Goal: Task Accomplishment & Management: Use online tool/utility

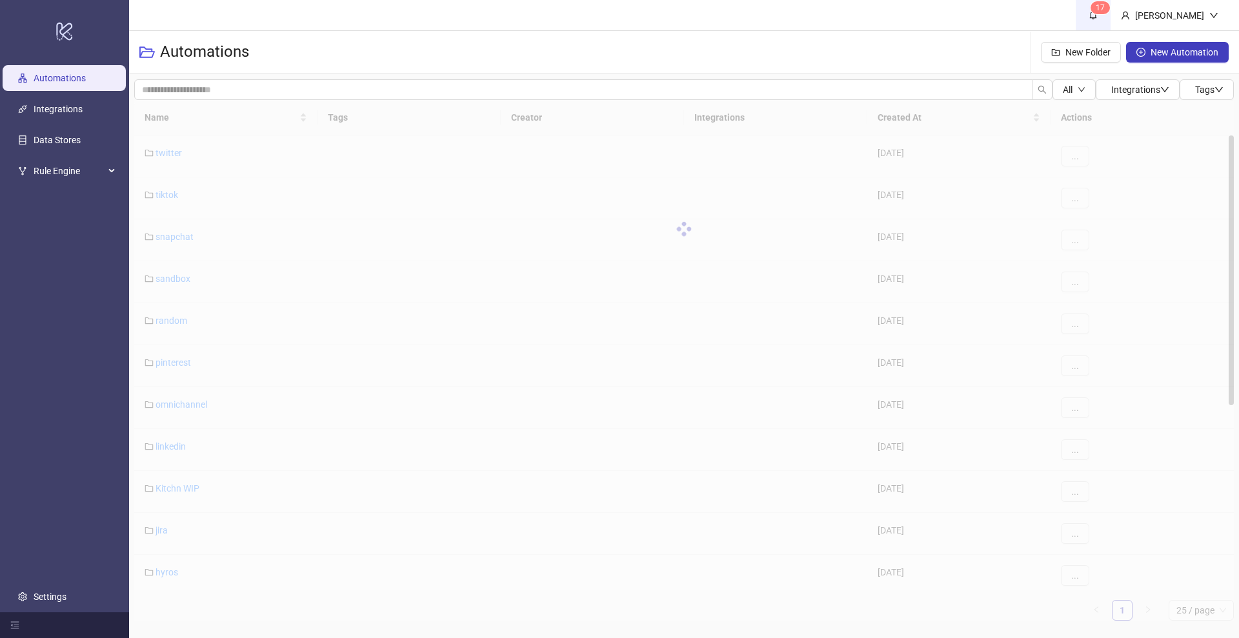
click at [1100, 21] on span "1 7" at bounding box center [1093, 15] width 14 height 14
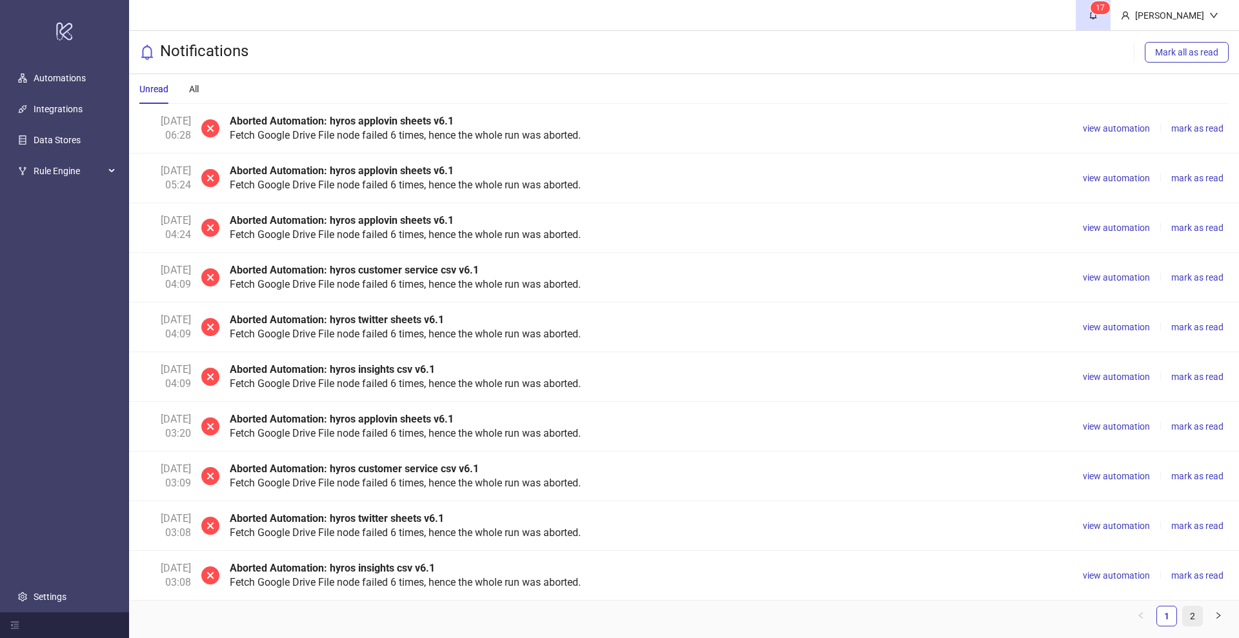
click at [1188, 614] on link "2" at bounding box center [1192, 616] width 19 height 19
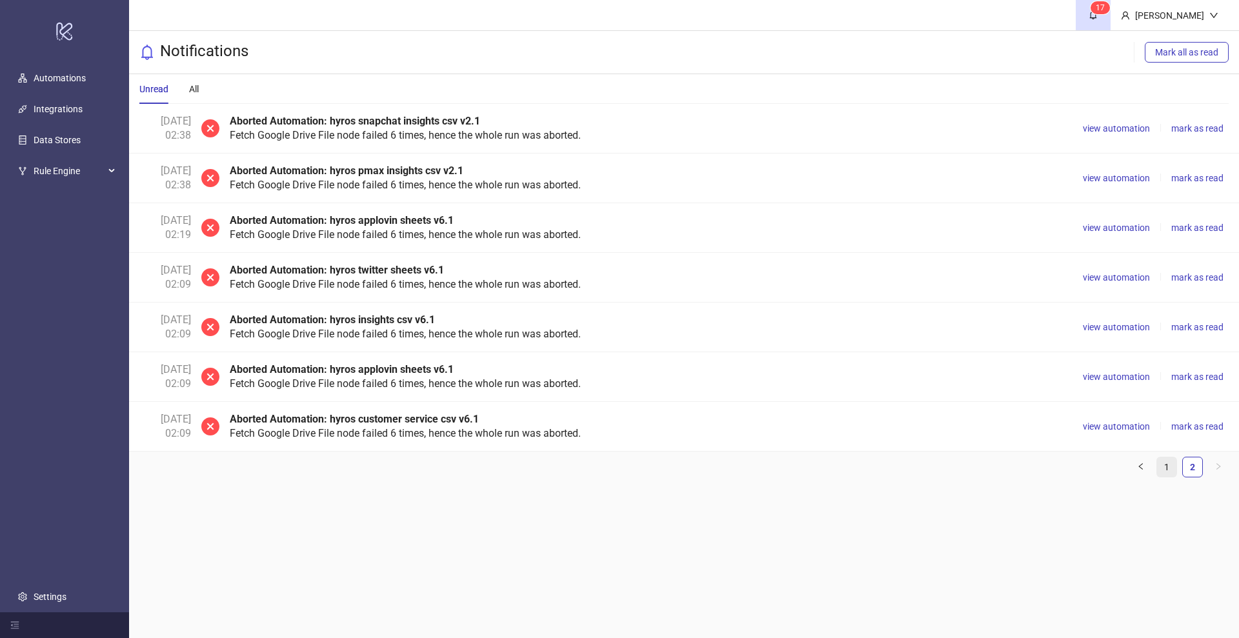
click at [1161, 465] on link "1" at bounding box center [1166, 466] width 19 height 19
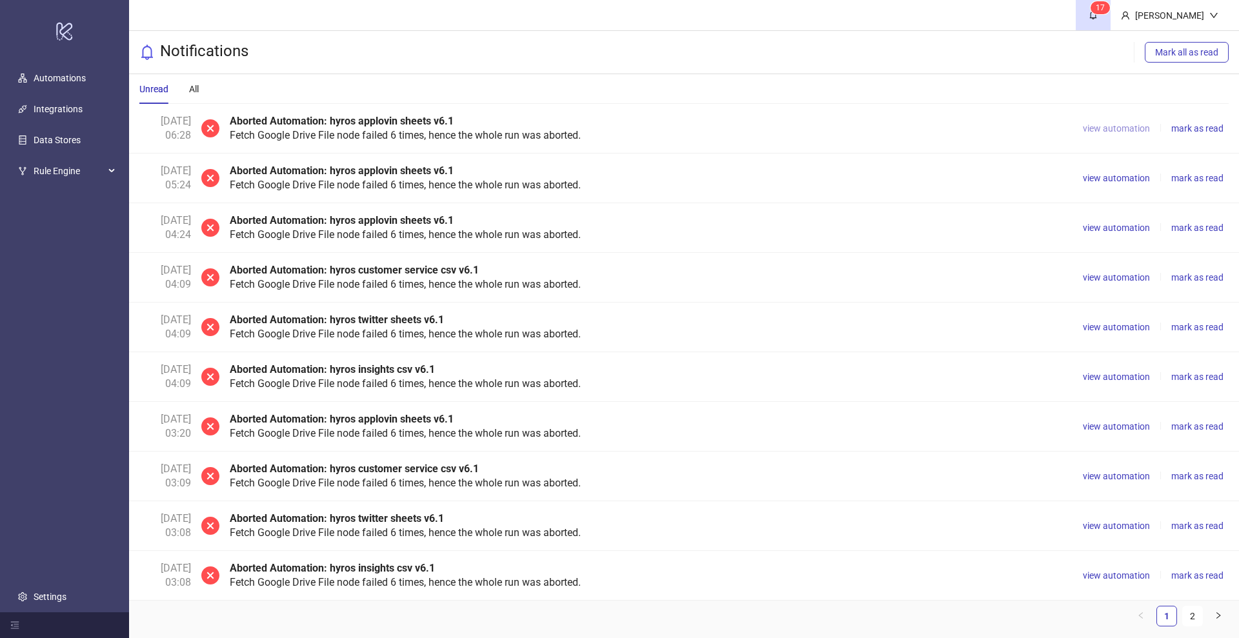
click at [1107, 129] on span "view automation" at bounding box center [1116, 128] width 67 height 10
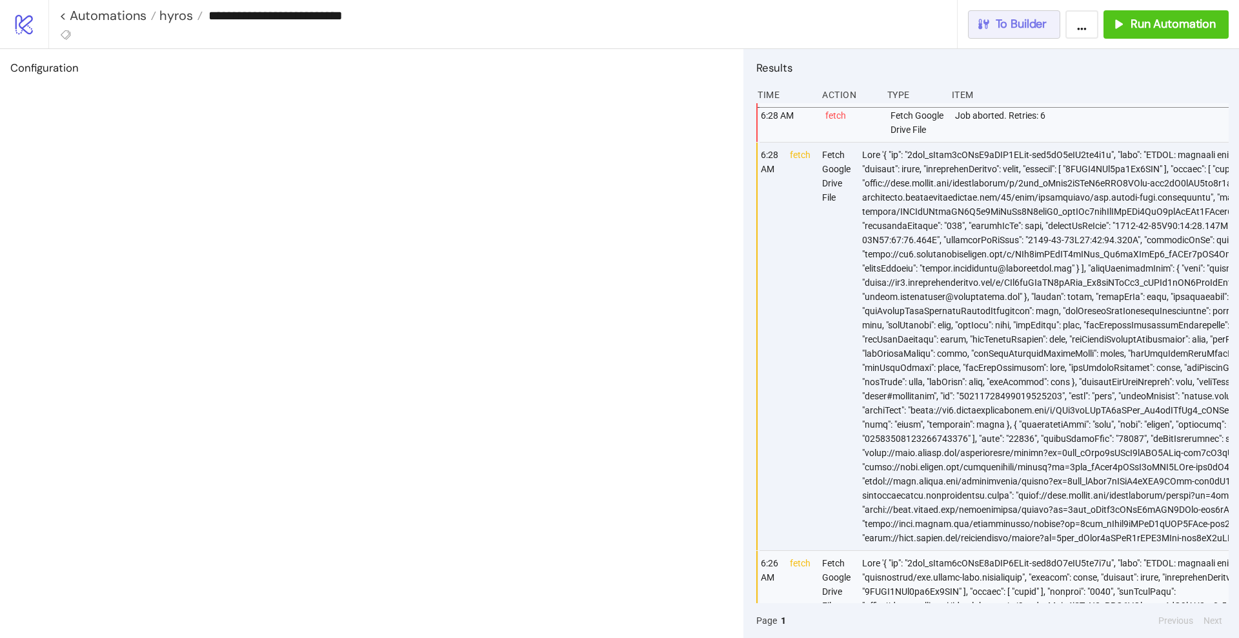
click at [999, 34] on button "To Builder" at bounding box center [1014, 24] width 93 height 28
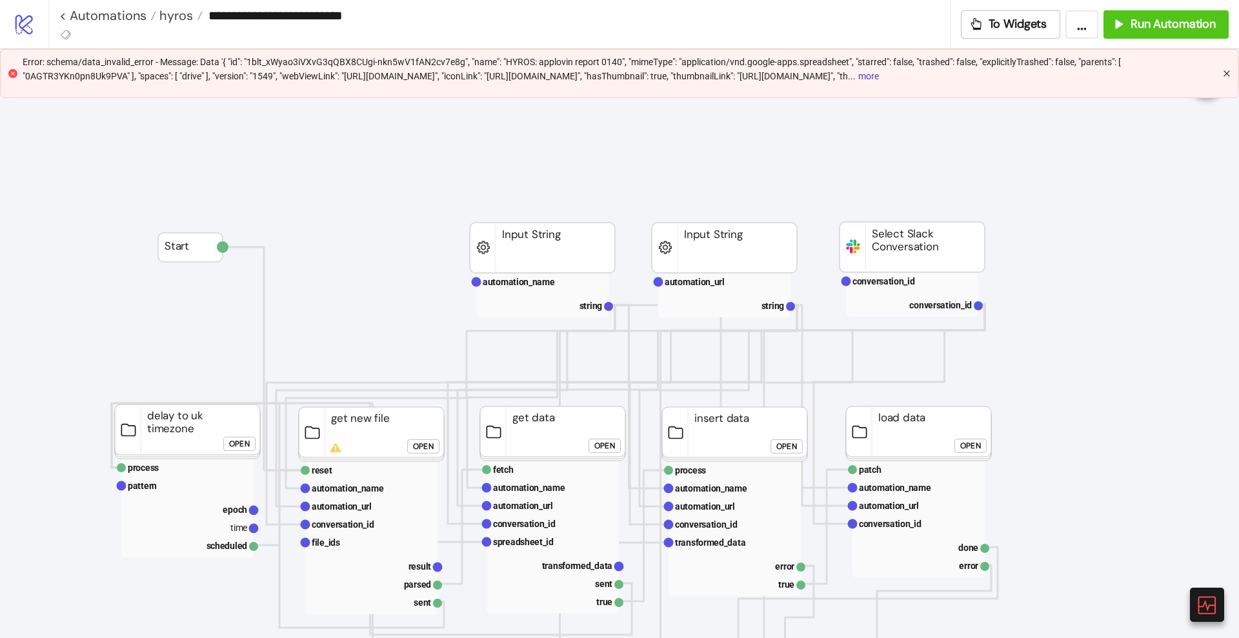
click at [1225, 77] on icon "close" at bounding box center [1227, 74] width 8 height 8
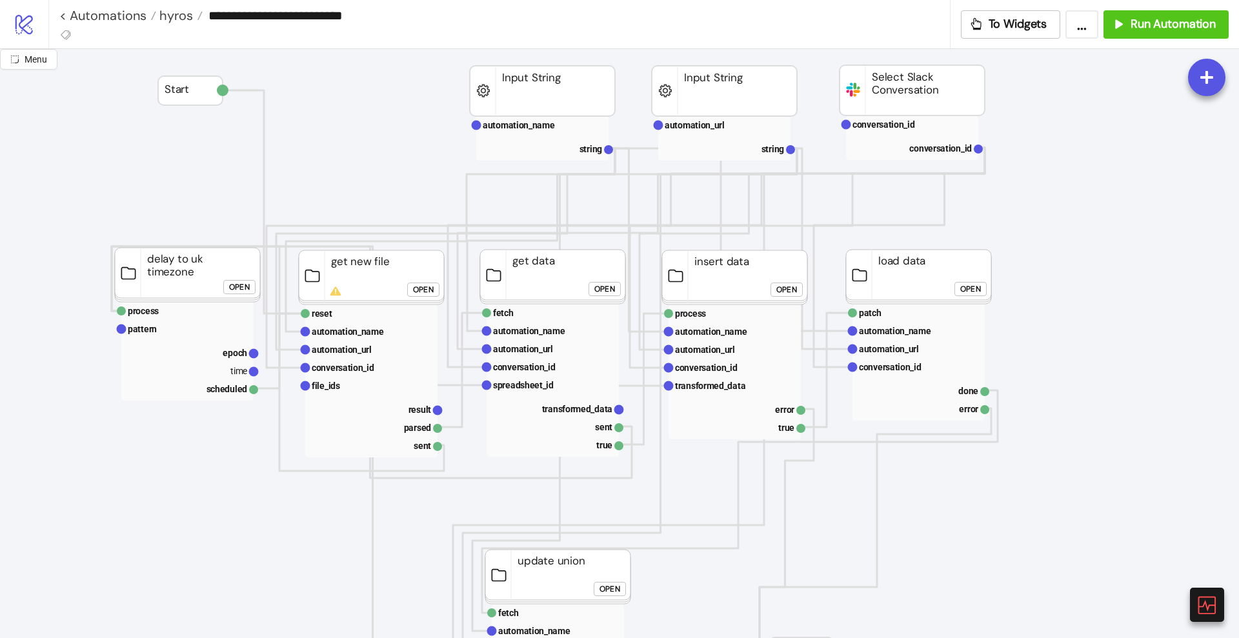
scroll to position [323, 0]
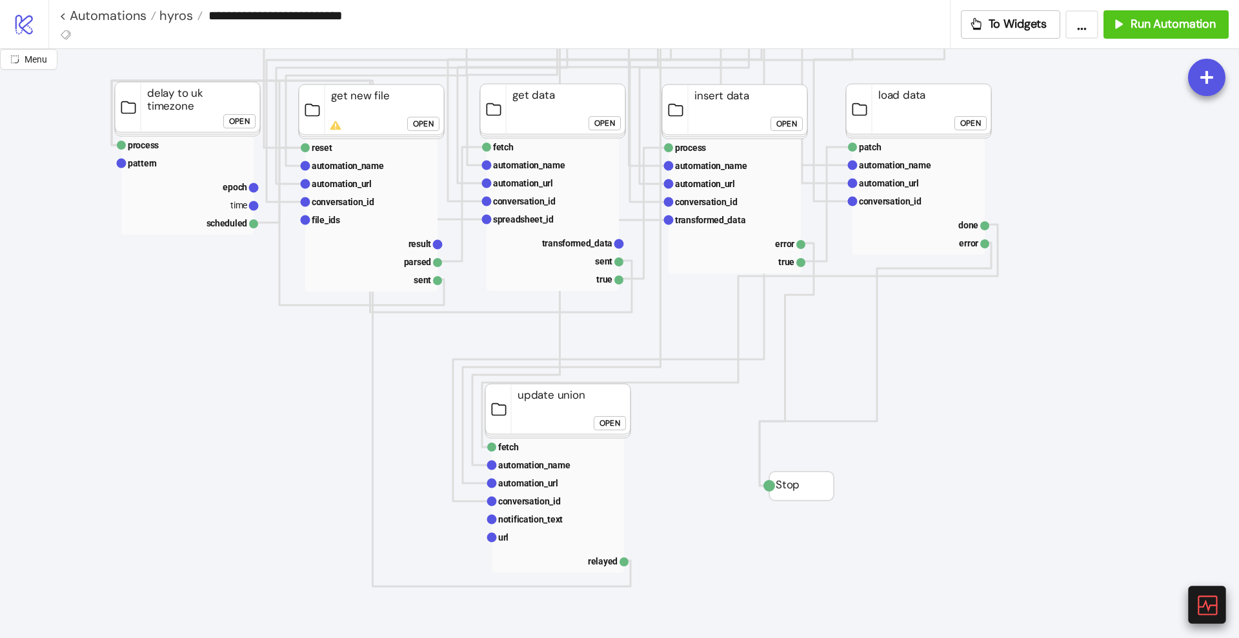
click at [1204, 600] on icon at bounding box center [1206, 605] width 23 height 23
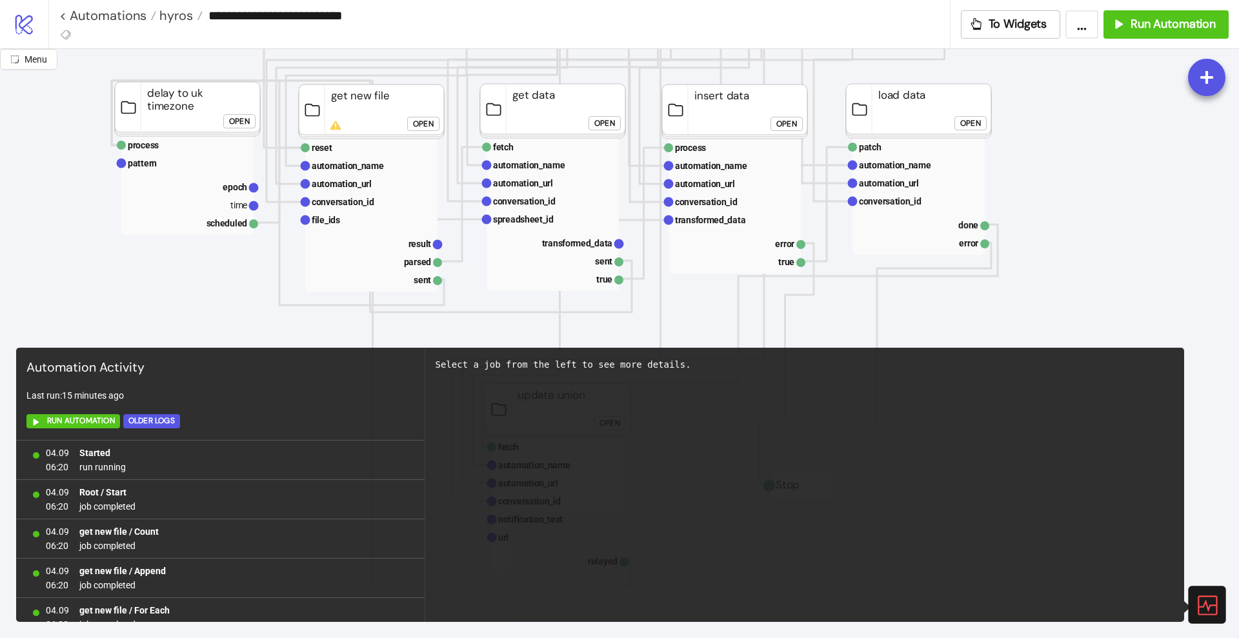
scroll to position [94, 0]
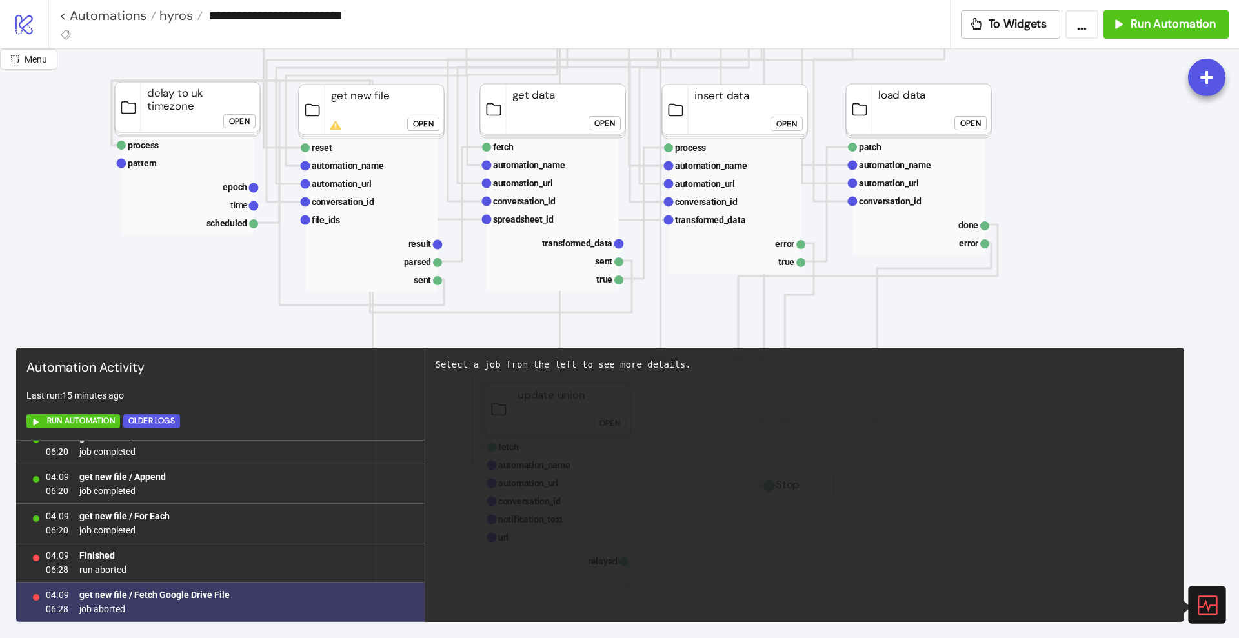
click at [190, 595] on b "get new file / Fetch Google Drive File" at bounding box center [154, 595] width 150 height 10
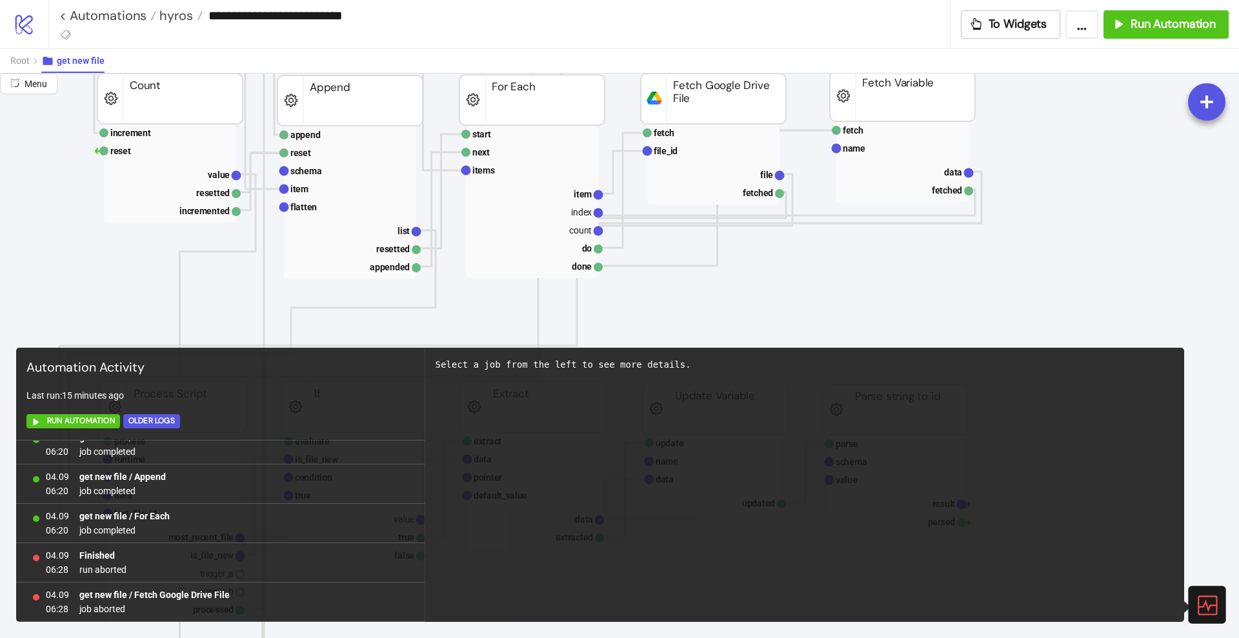
click at [1214, 600] on icon at bounding box center [1206, 605] width 23 height 23
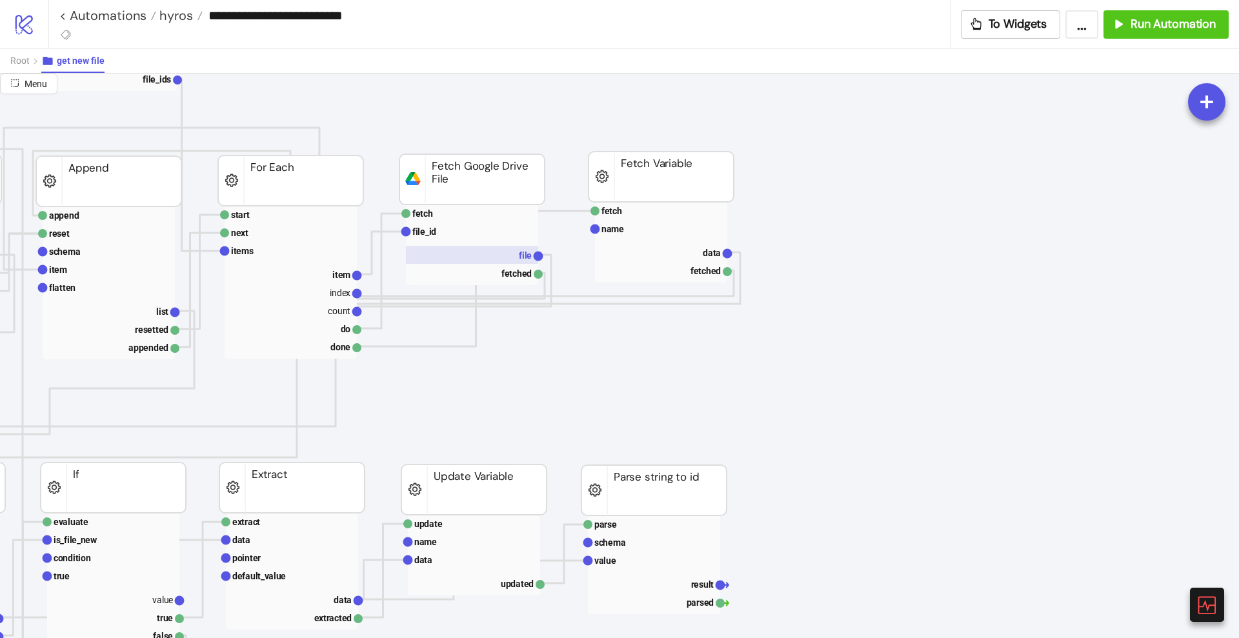
scroll to position [242, 242]
click at [502, 254] on rect at bounding box center [471, 255] width 132 height 18
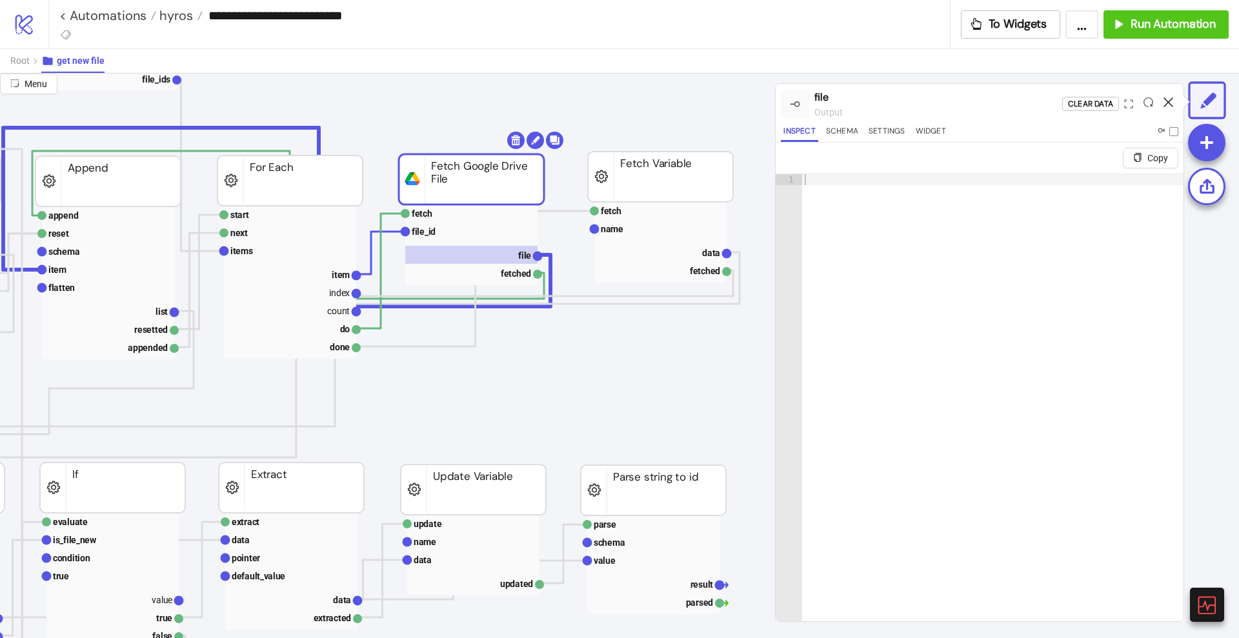
click at [1167, 99] on icon at bounding box center [1168, 102] width 10 height 10
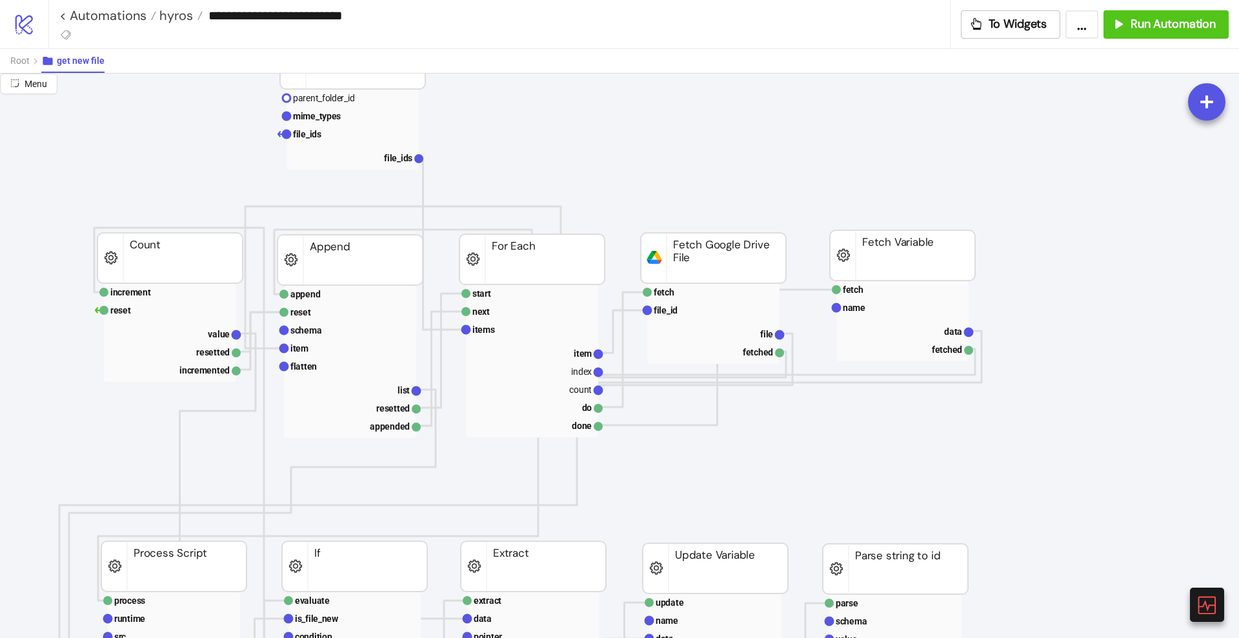
scroll to position [161, 0]
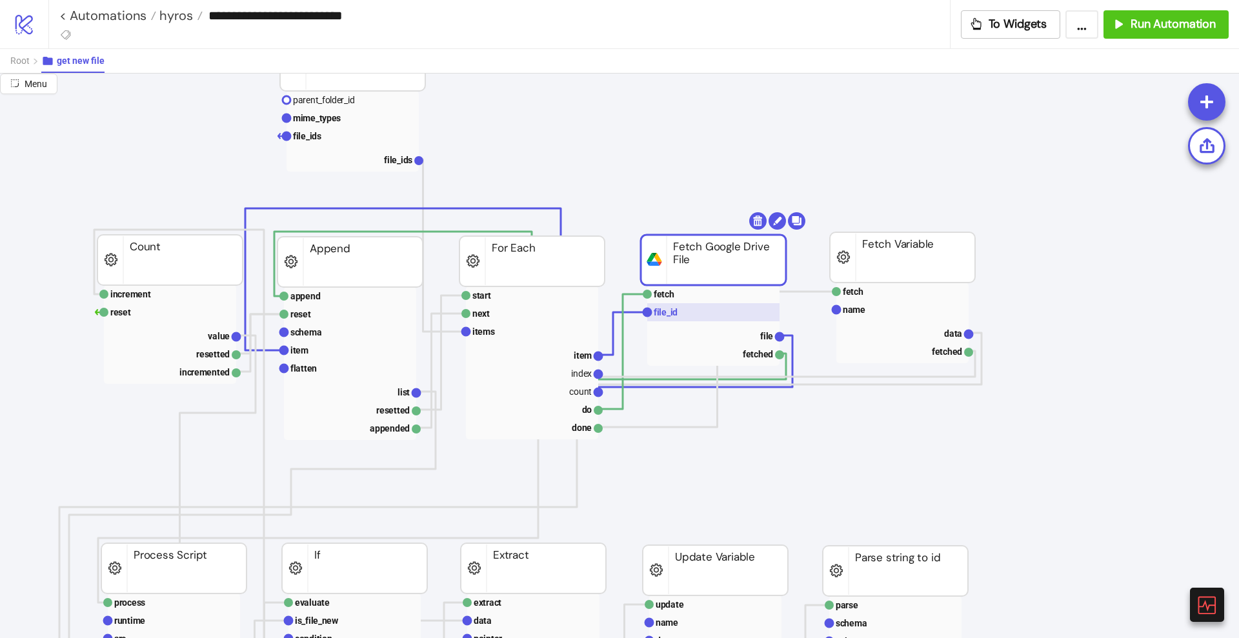
click at [690, 308] on rect at bounding box center [713, 312] width 132 height 18
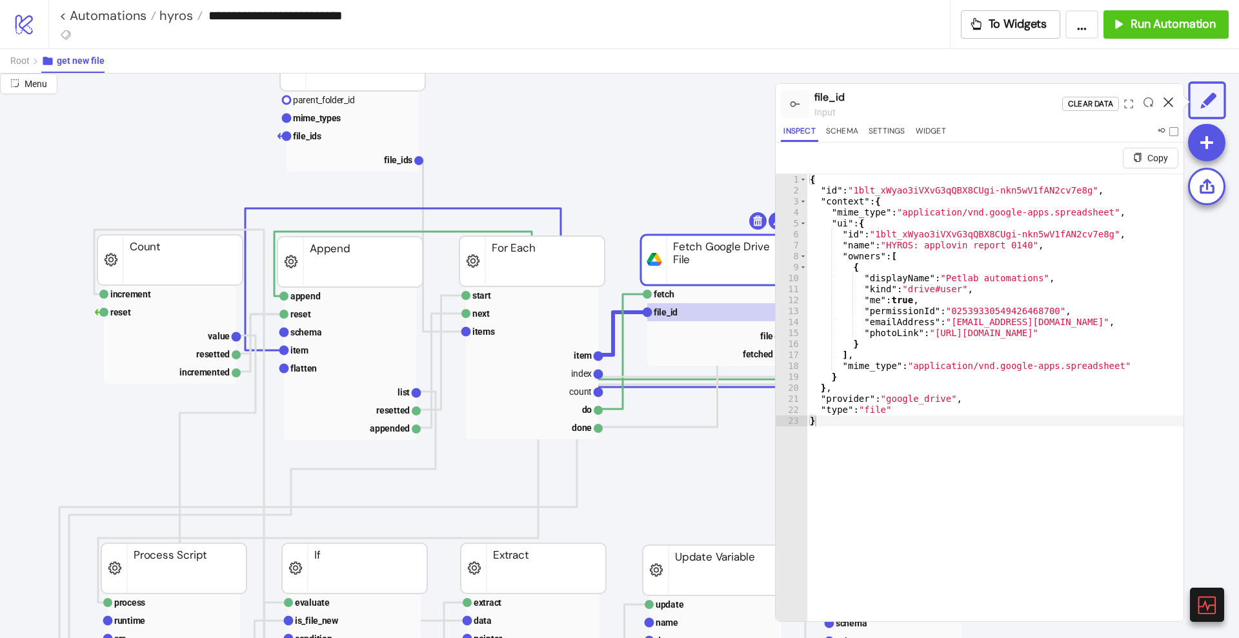
click at [1166, 97] on icon at bounding box center [1168, 102] width 10 height 10
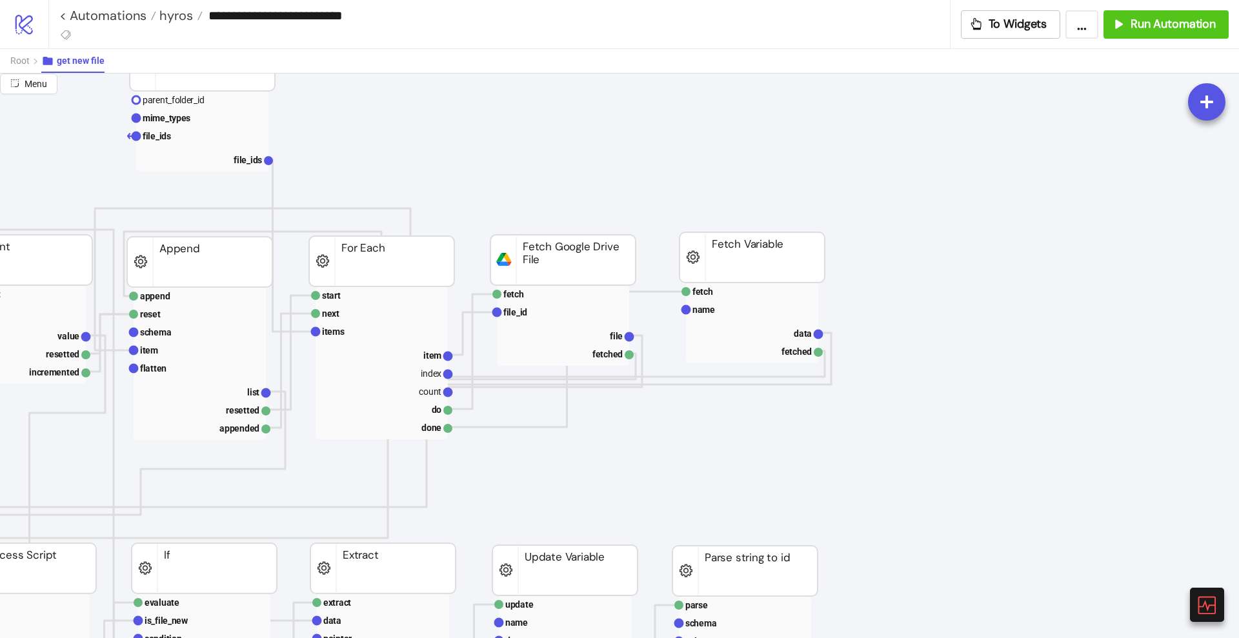
scroll to position [161, 161]
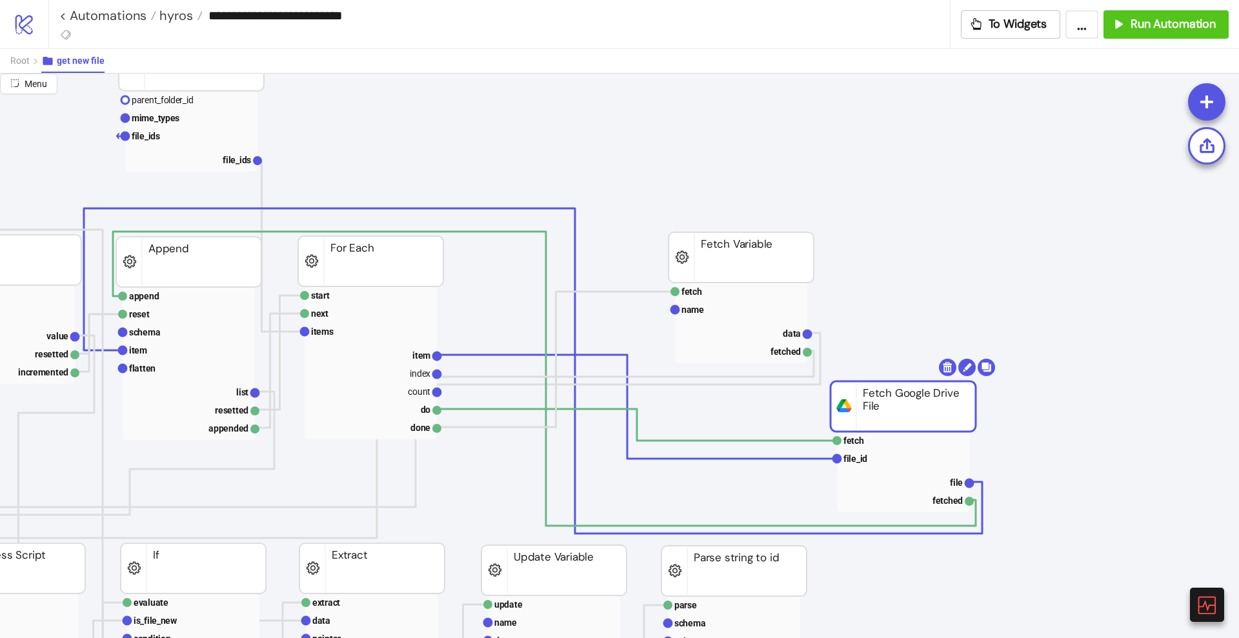
drag, startPoint x: 577, startPoint y: 280, endPoint x: 934, endPoint y: 399, distance: 375.6
click at [934, 399] on rect at bounding box center [902, 406] width 145 height 50
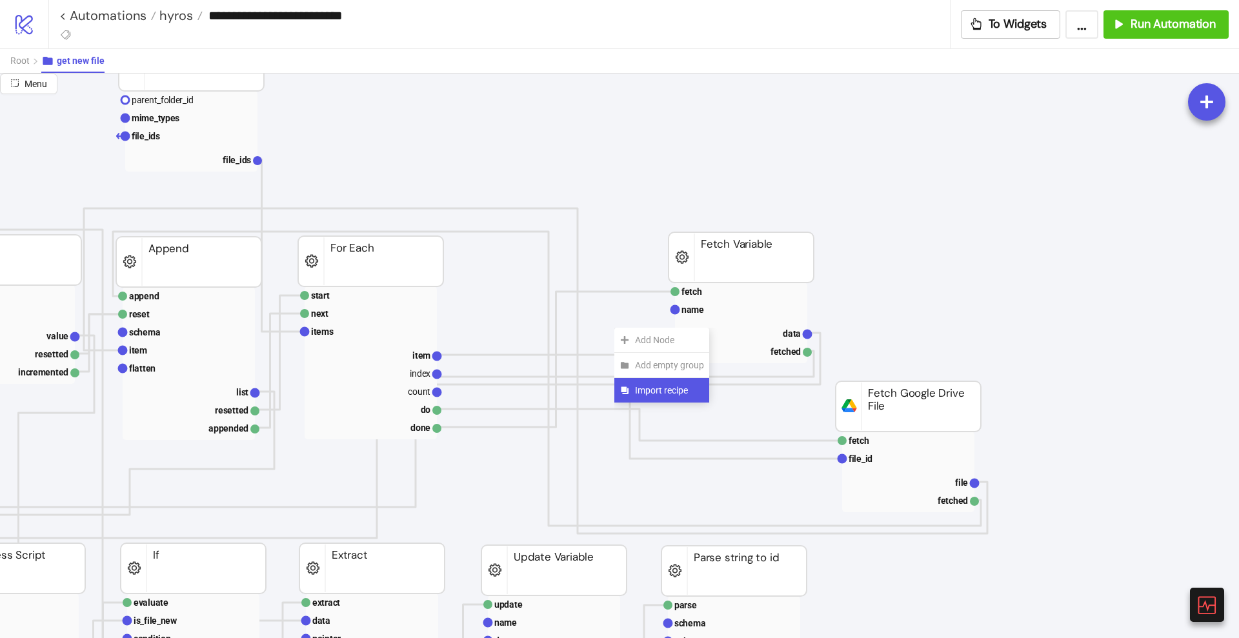
click at [641, 390] on span "Import recipe" at bounding box center [669, 390] width 69 height 14
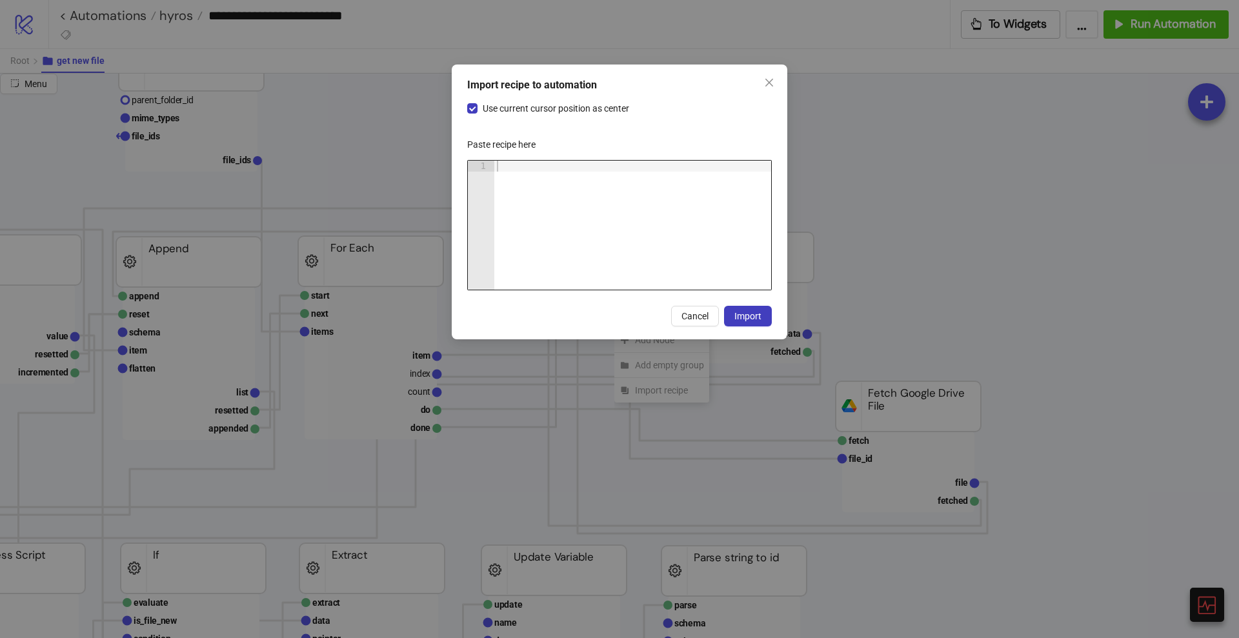
click at [599, 227] on div at bounding box center [632, 236] width 277 height 151
paste textarea "Cursor at row 1"
click at [541, 110] on span "Use current cursor position as center" at bounding box center [555, 108] width 157 height 14
click at [737, 315] on span "Import" at bounding box center [747, 316] width 27 height 10
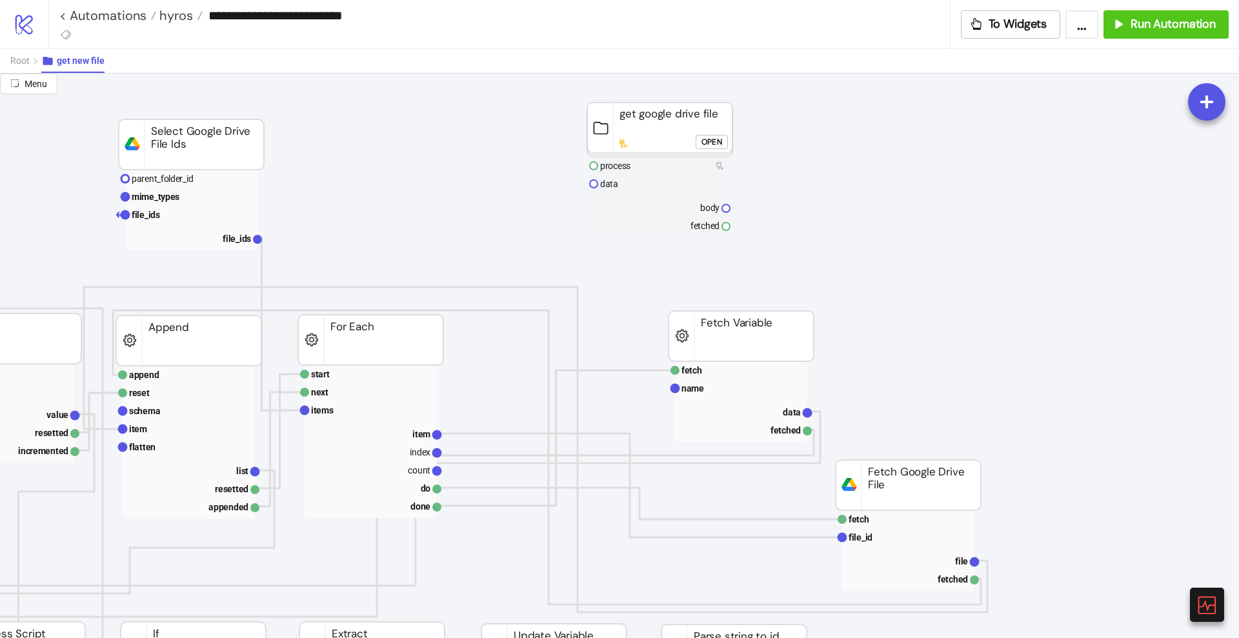
scroll to position [81, 161]
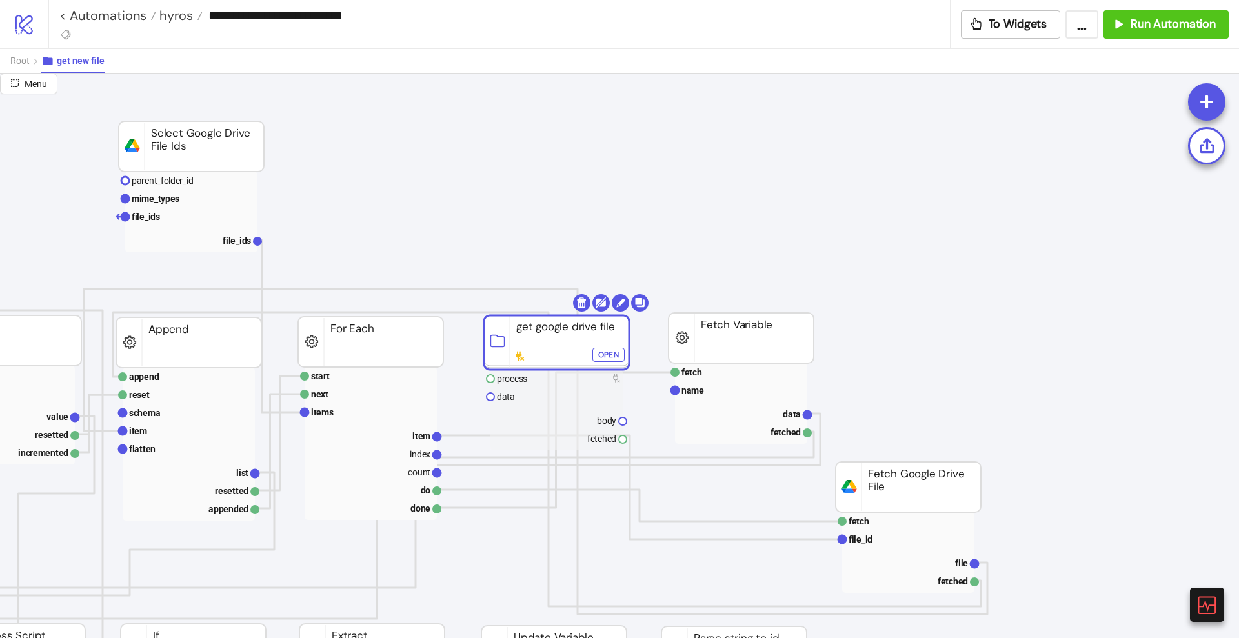
drag, startPoint x: 670, startPoint y: 140, endPoint x: 569, endPoint y: 350, distance: 233.2
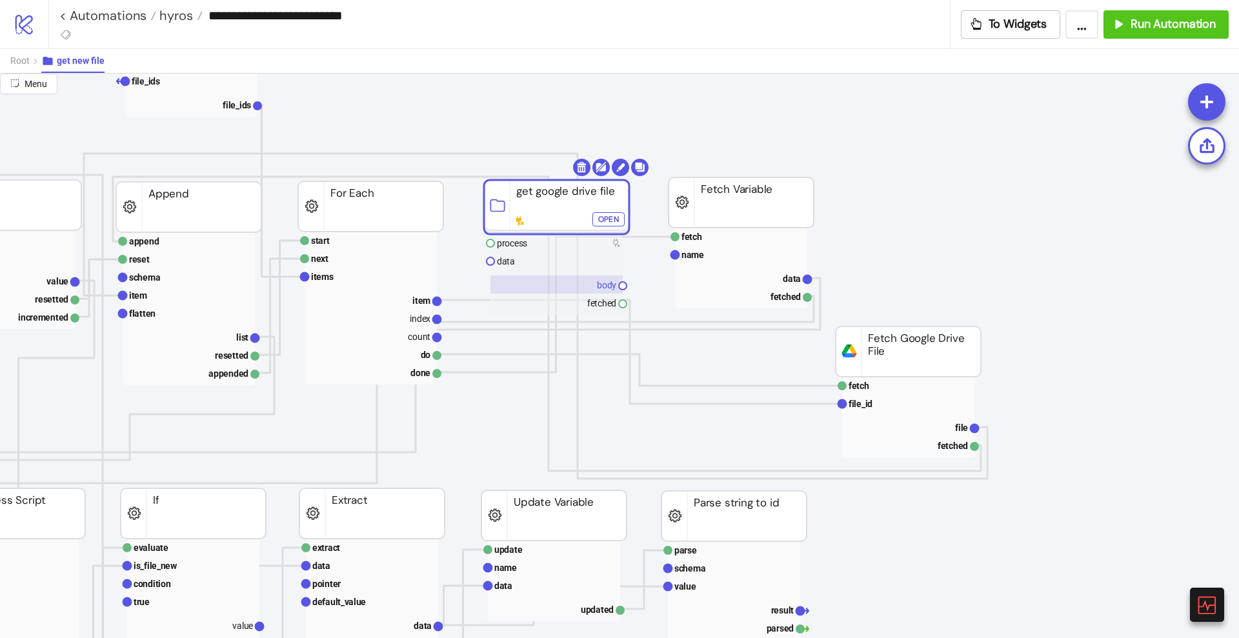
scroll to position [242, 161]
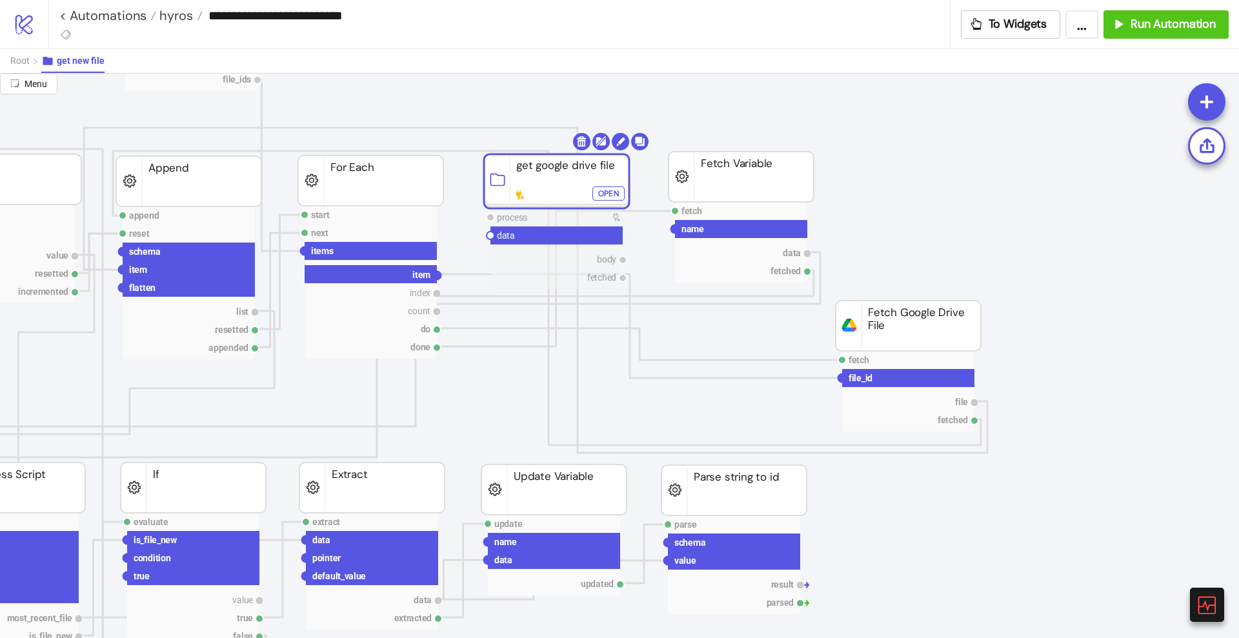
drag, startPoint x: 436, startPoint y: 273, endPoint x: 453, endPoint y: 297, distance: 29.2
click at [490, 236] on circle at bounding box center [490, 236] width 8 height 8
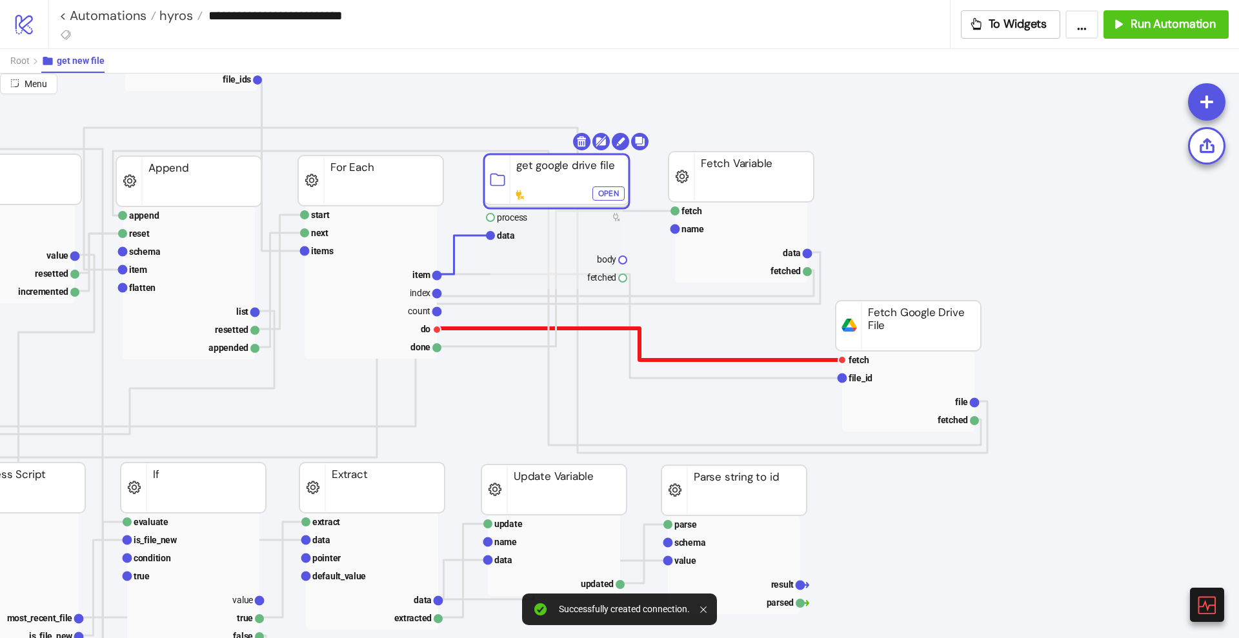
click at [483, 328] on polyline at bounding box center [639, 344] width 405 height 32
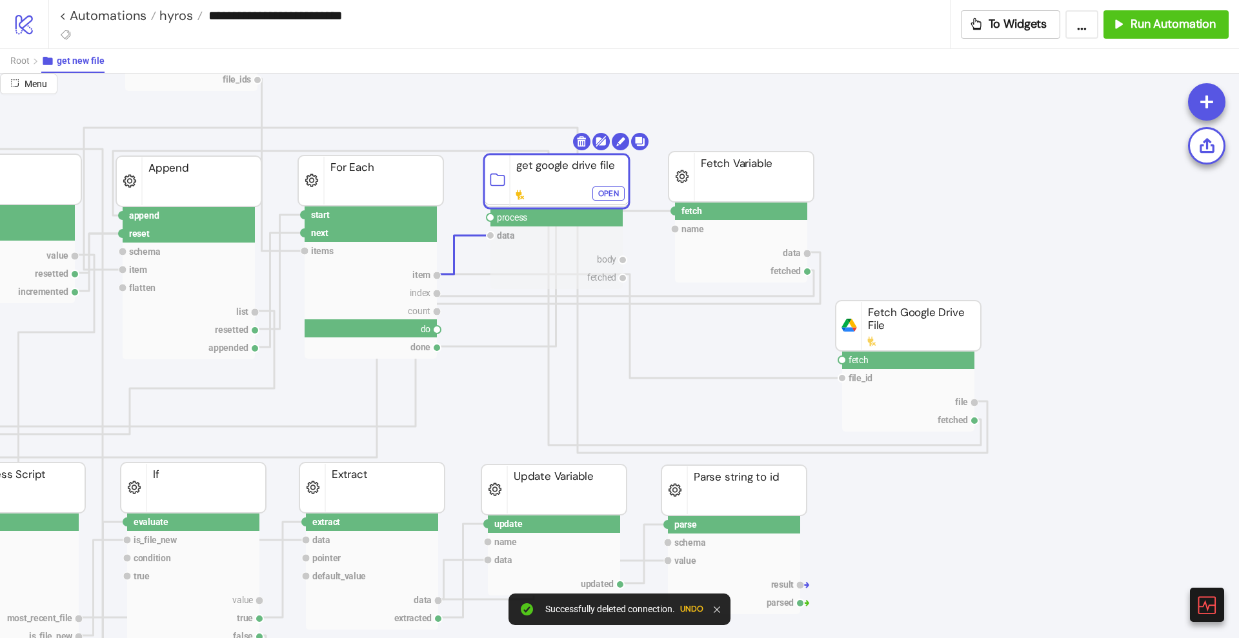
drag, startPoint x: 439, startPoint y: 332, endPoint x: 464, endPoint y: 325, distance: 25.4
drag, startPoint x: 491, startPoint y: 217, endPoint x: 498, endPoint y: 221, distance: 8.1
click at [492, 217] on circle at bounding box center [490, 218] width 8 height 8
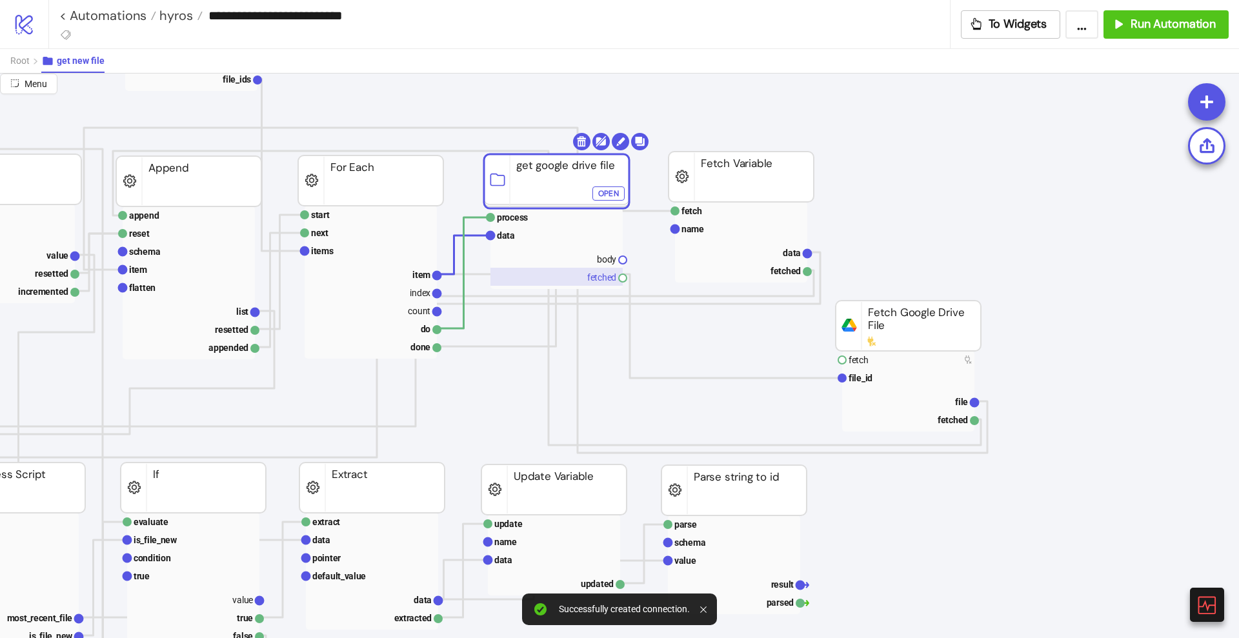
click at [590, 271] on rect at bounding box center [556, 277] width 132 height 18
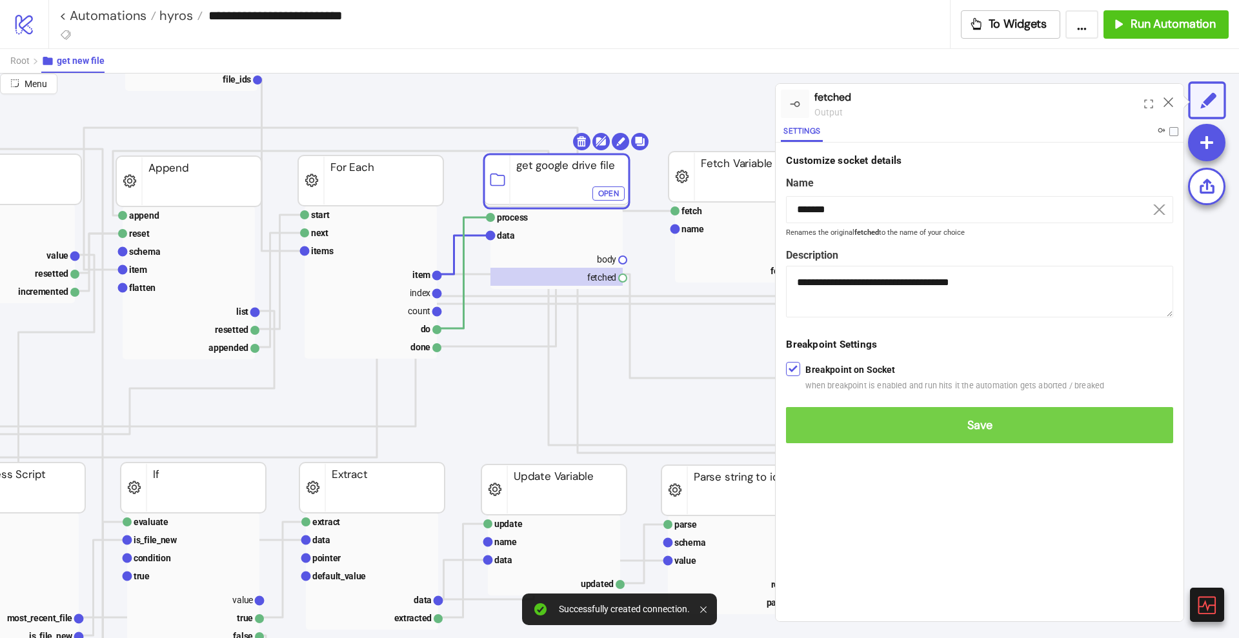
click at [808, 416] on button "Save" at bounding box center [979, 425] width 387 height 36
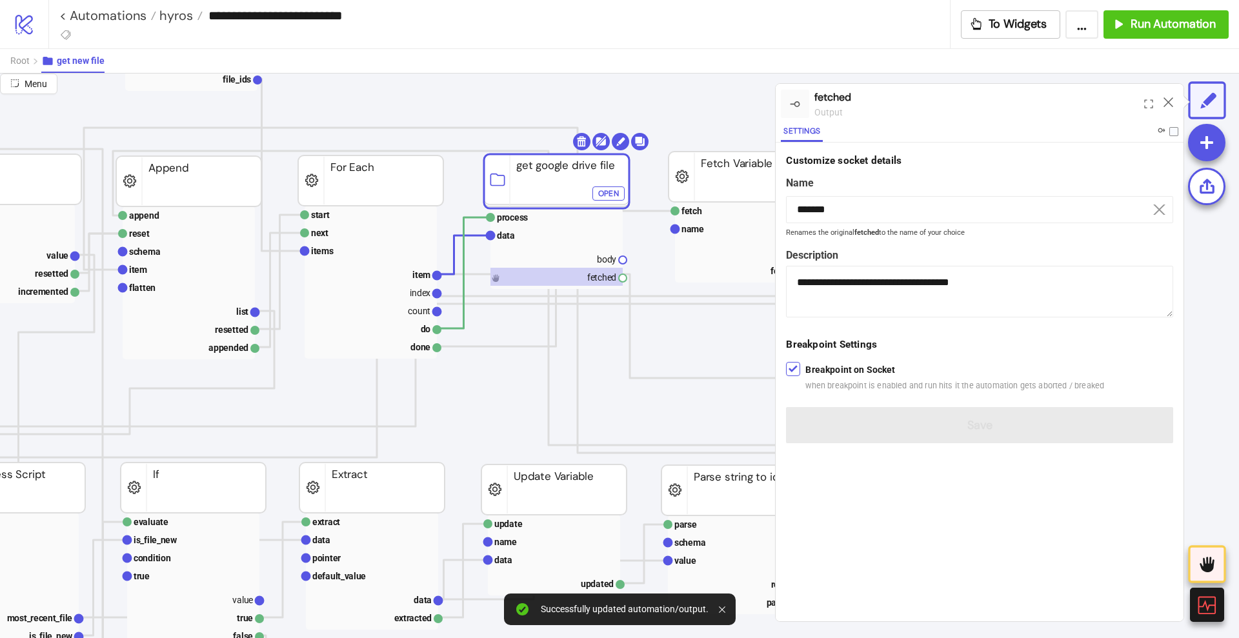
click at [601, 198] on div "Open" at bounding box center [608, 193] width 21 height 15
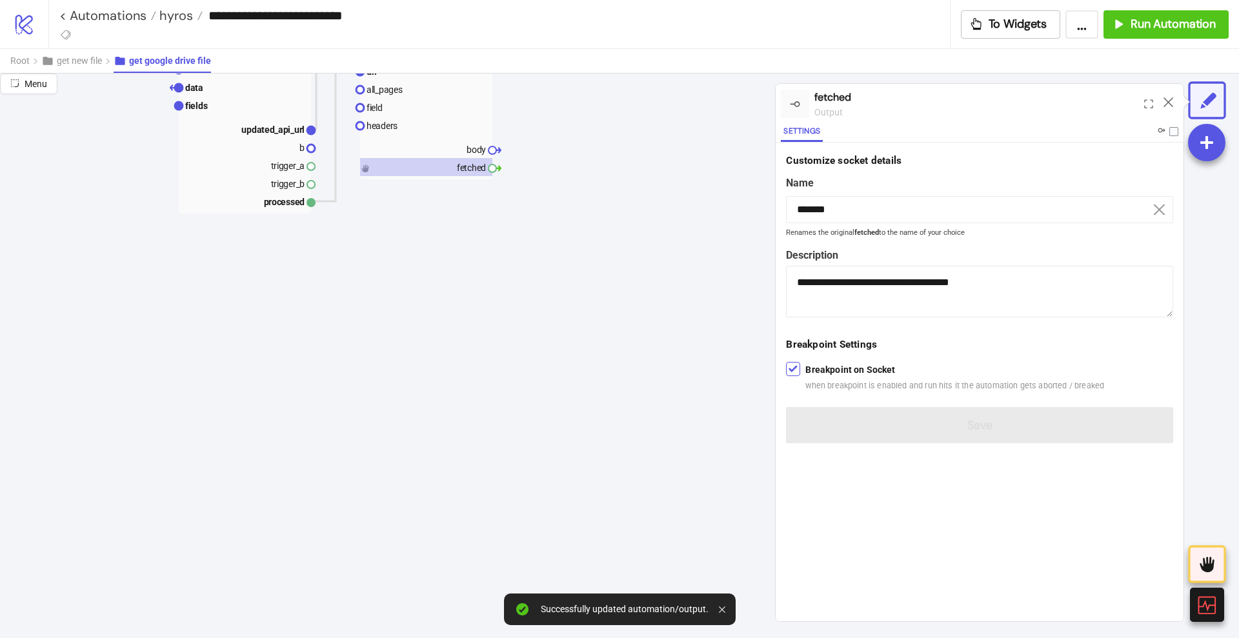
scroll to position [0, 0]
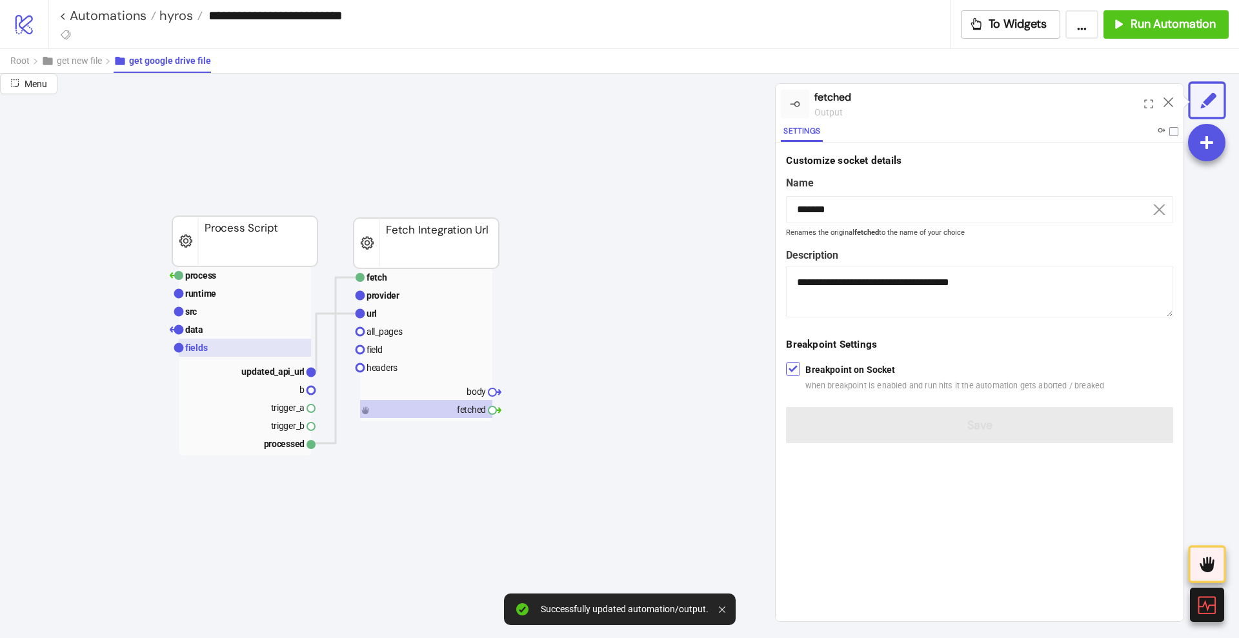
click at [238, 350] on rect at bounding box center [245, 348] width 132 height 18
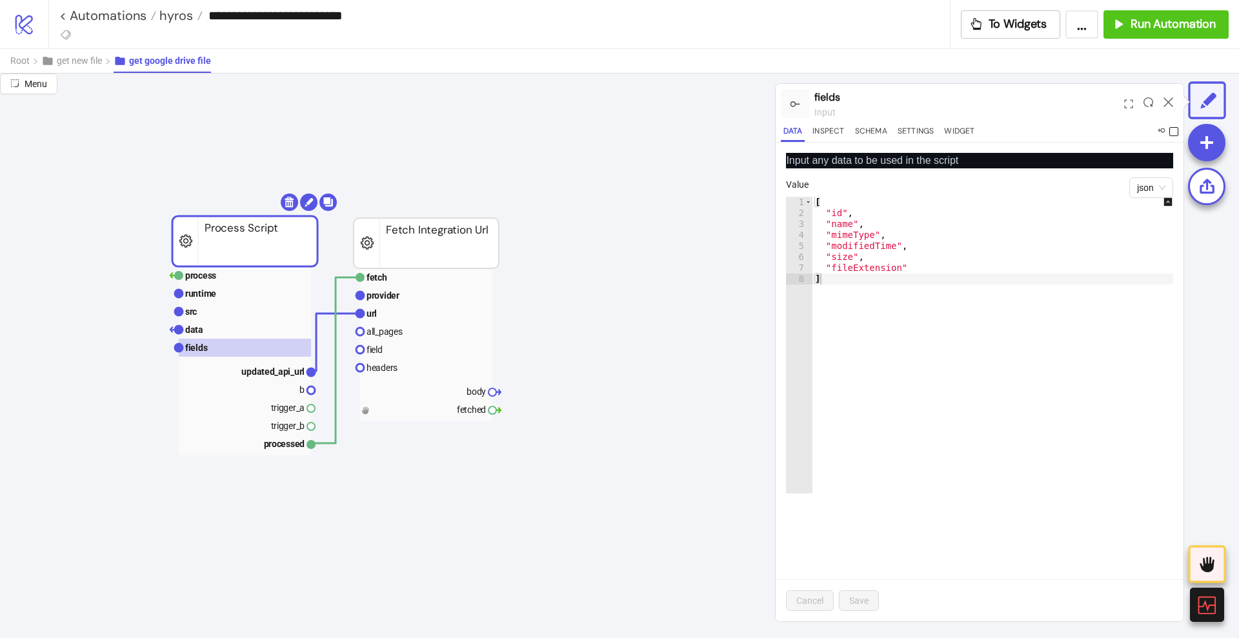
click at [1176, 130] on span at bounding box center [1173, 131] width 9 height 9
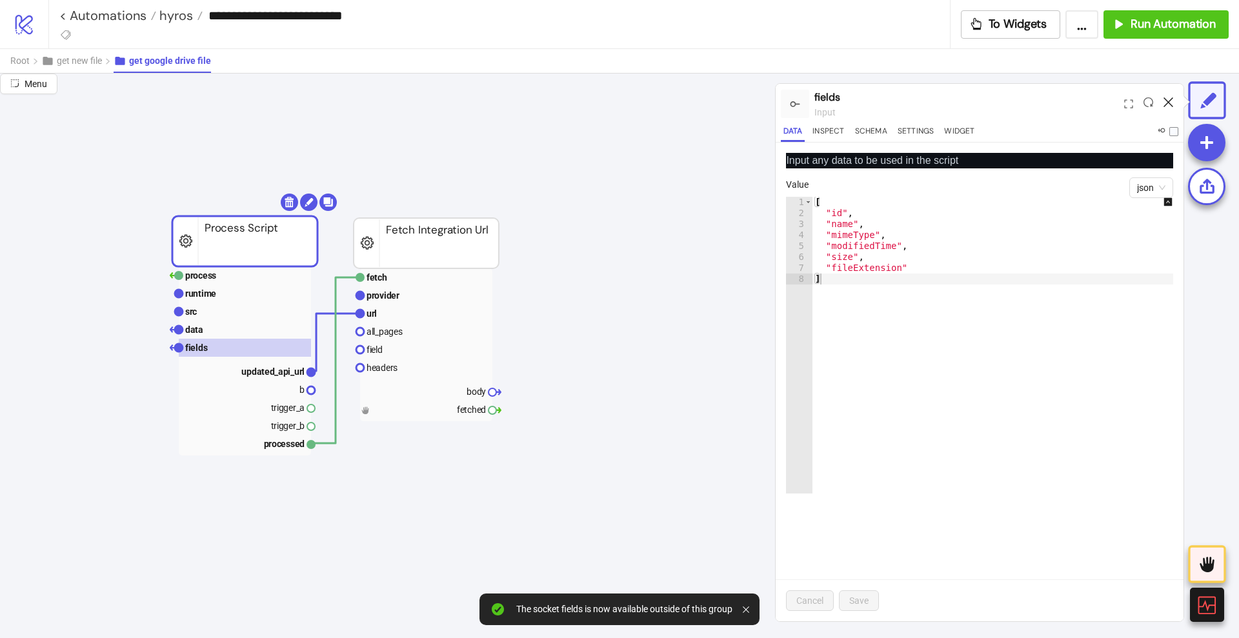
click at [1172, 104] on icon at bounding box center [1168, 102] width 10 height 10
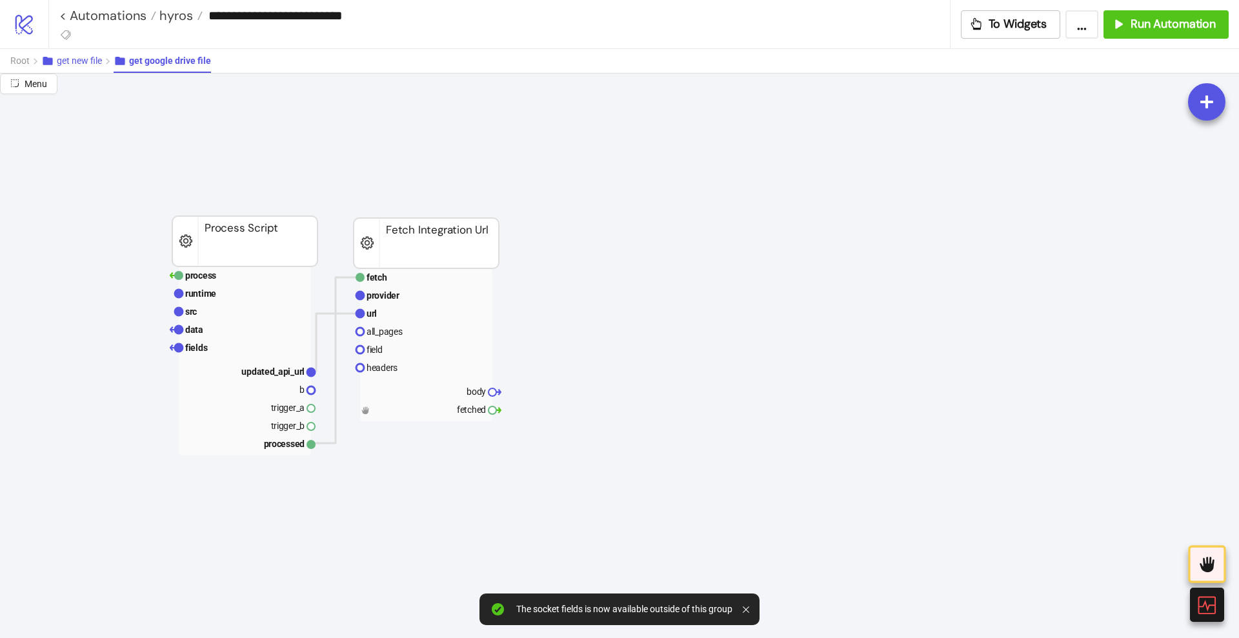
click at [80, 61] on span "get new file" at bounding box center [79, 60] width 45 height 10
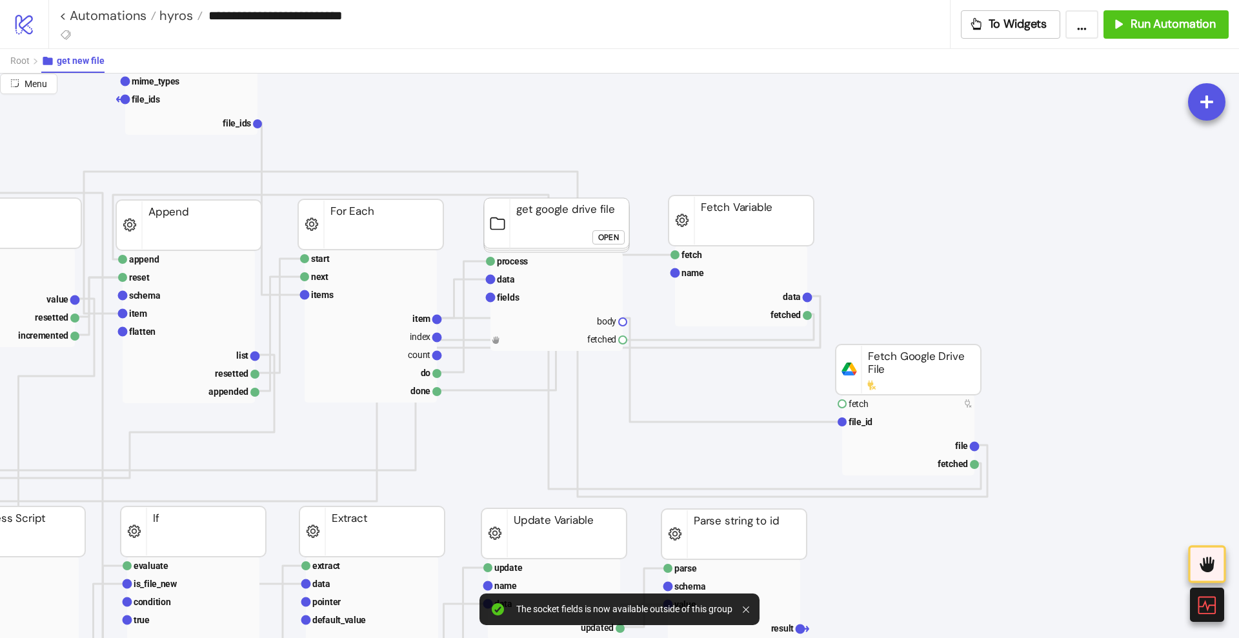
scroll to position [161, 161]
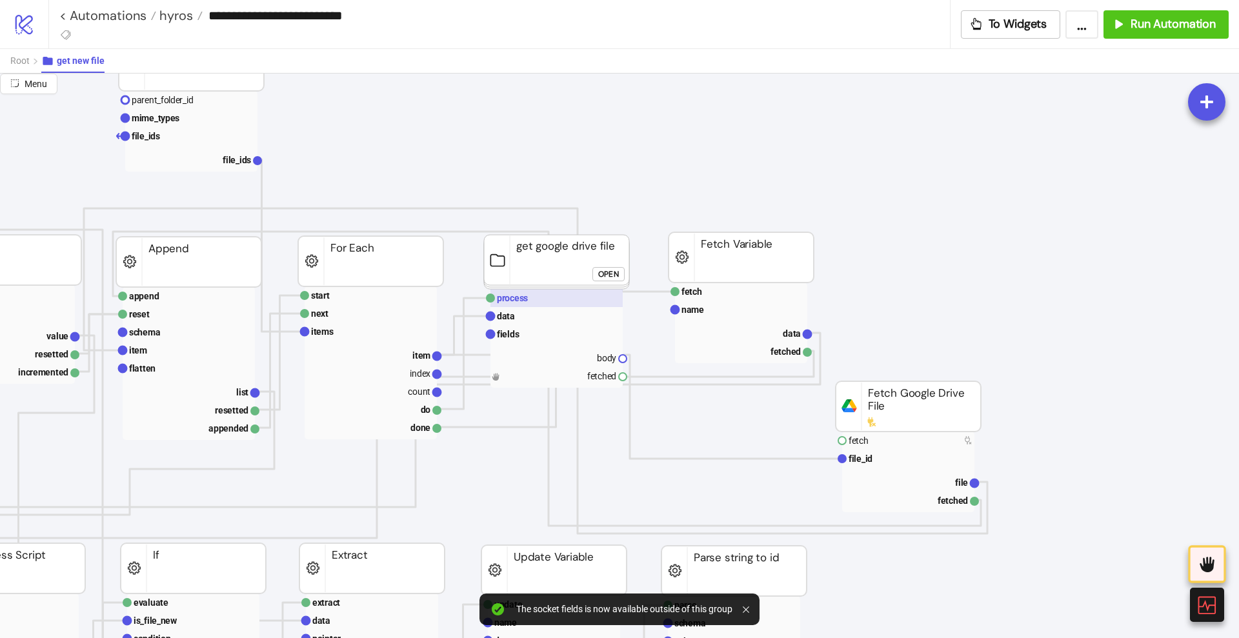
drag, startPoint x: 511, startPoint y: 299, endPoint x: 521, endPoint y: 303, distance: 11.0
click at [511, 300] on text "process" at bounding box center [512, 298] width 31 height 10
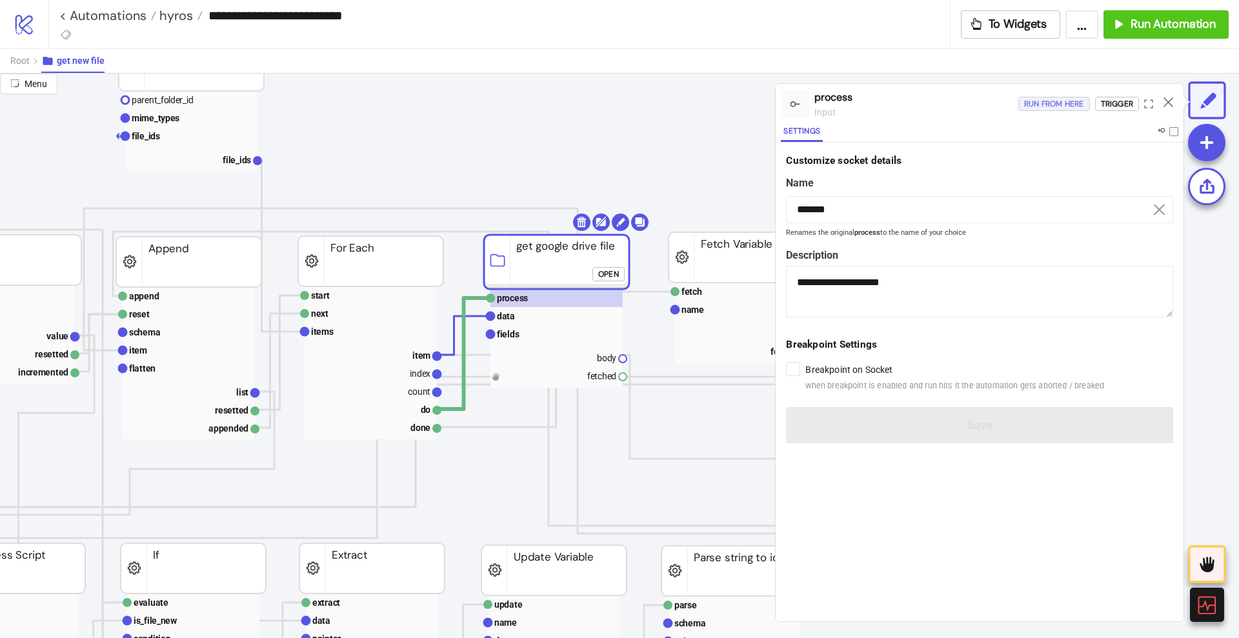
click at [1043, 103] on div "Run from here" at bounding box center [1054, 104] width 60 height 15
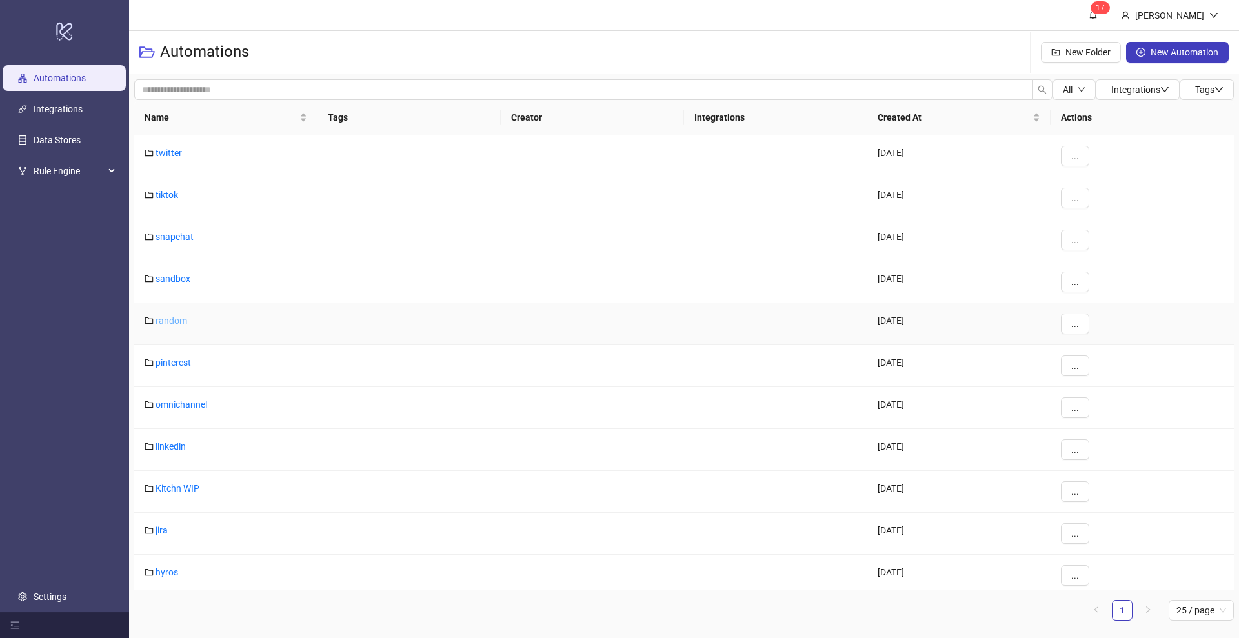
click at [174, 319] on link "random" at bounding box center [171, 321] width 32 height 10
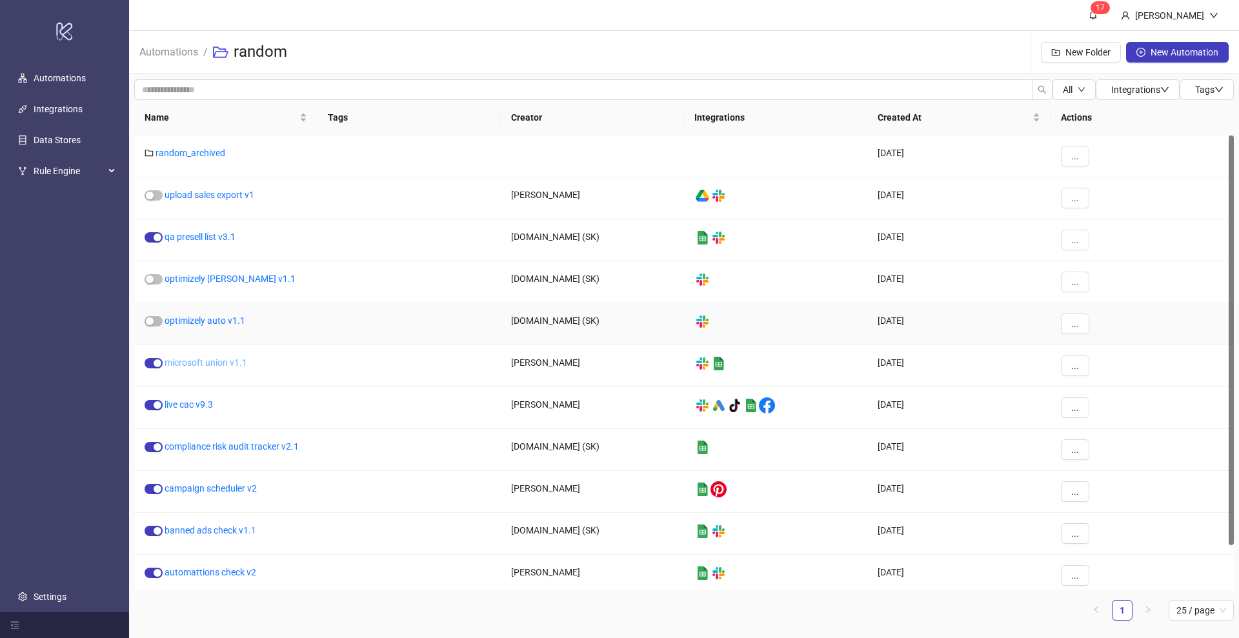
scroll to position [49, 0]
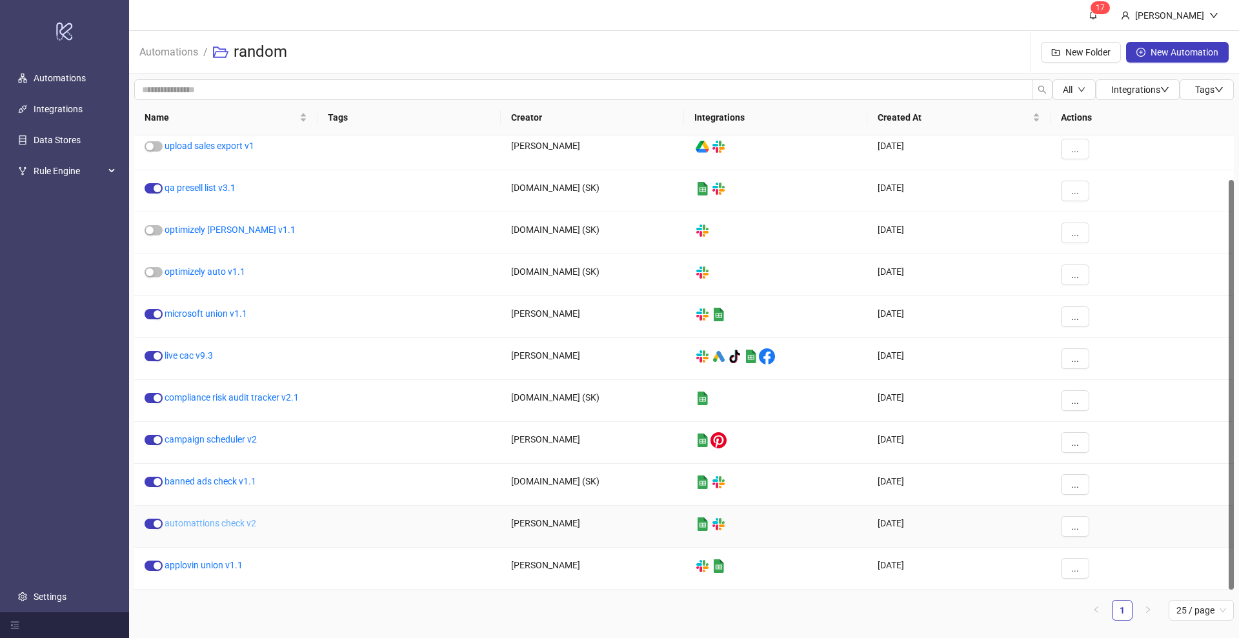
click at [212, 523] on link "automattions check v2" at bounding box center [211, 523] width 92 height 10
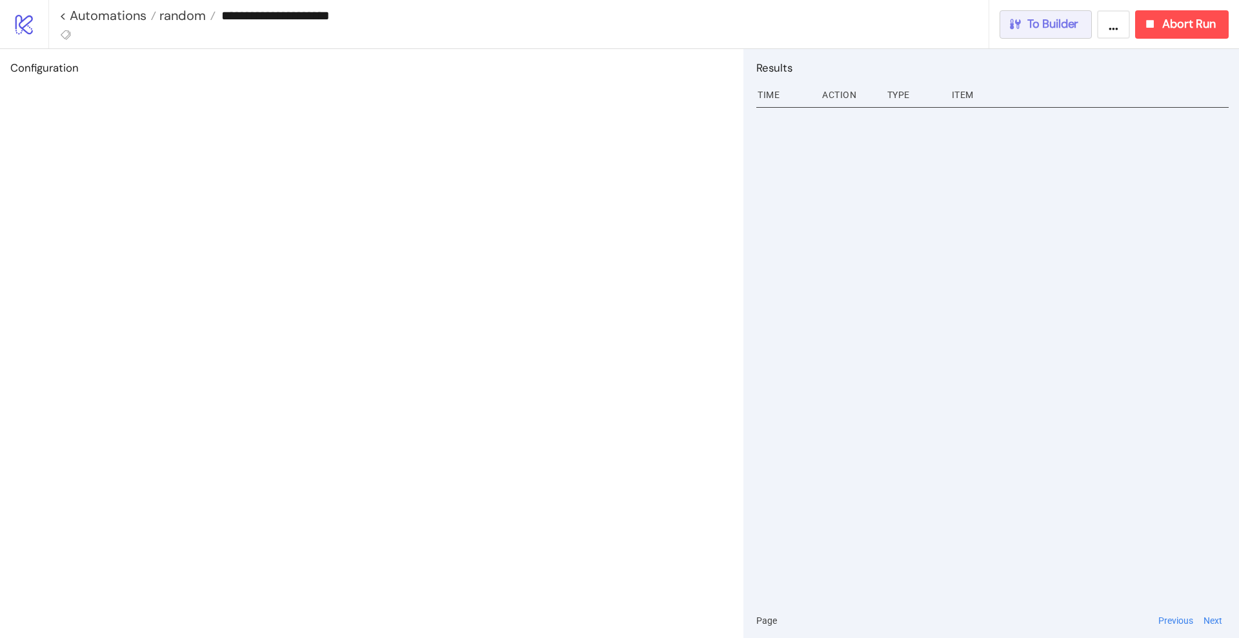
click at [1054, 26] on span "To Builder" at bounding box center [1053, 24] width 52 height 15
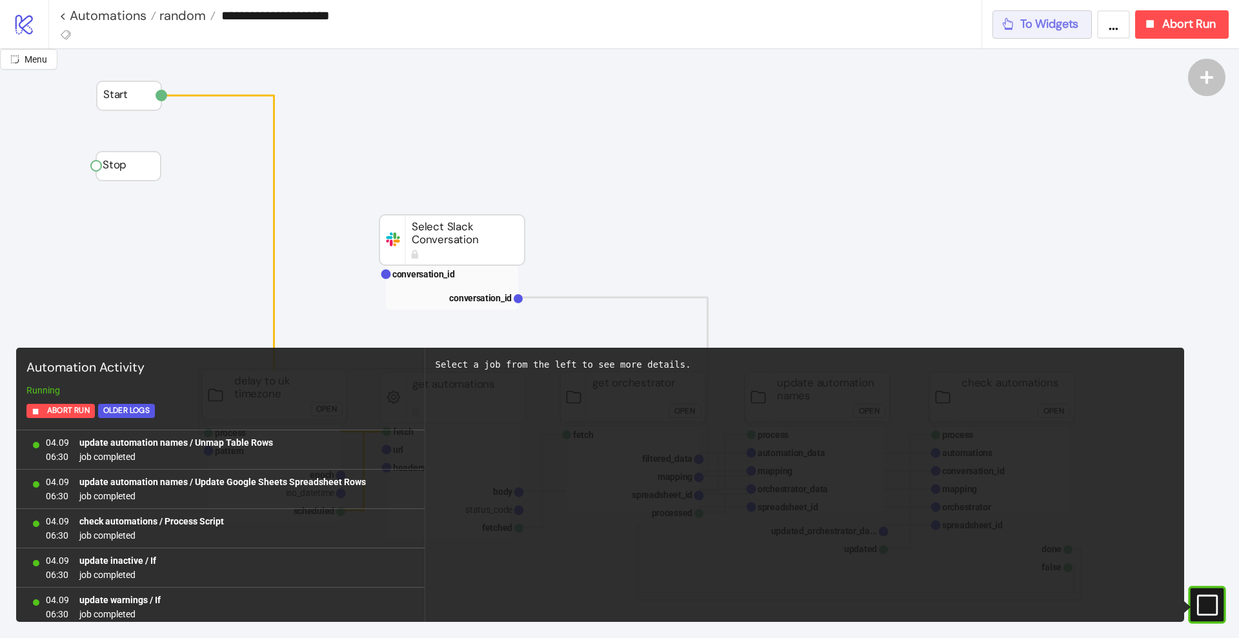
scroll to position [1147, 0]
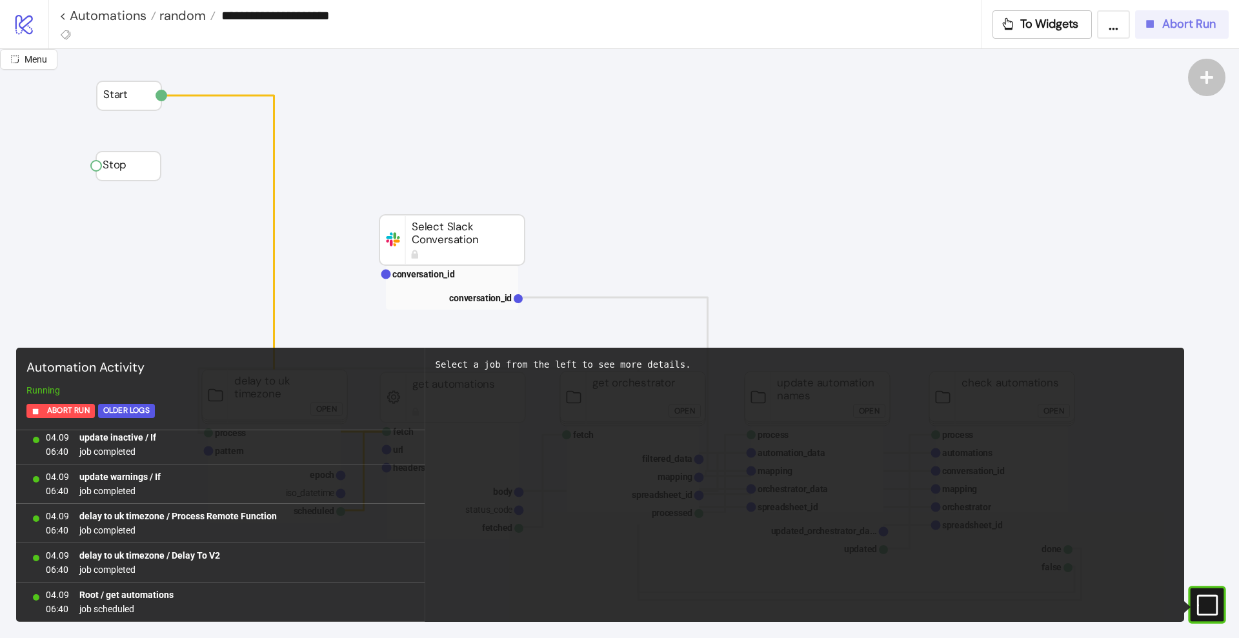
click at [1163, 32] on button "Abort Run" at bounding box center [1182, 24] width 94 height 28
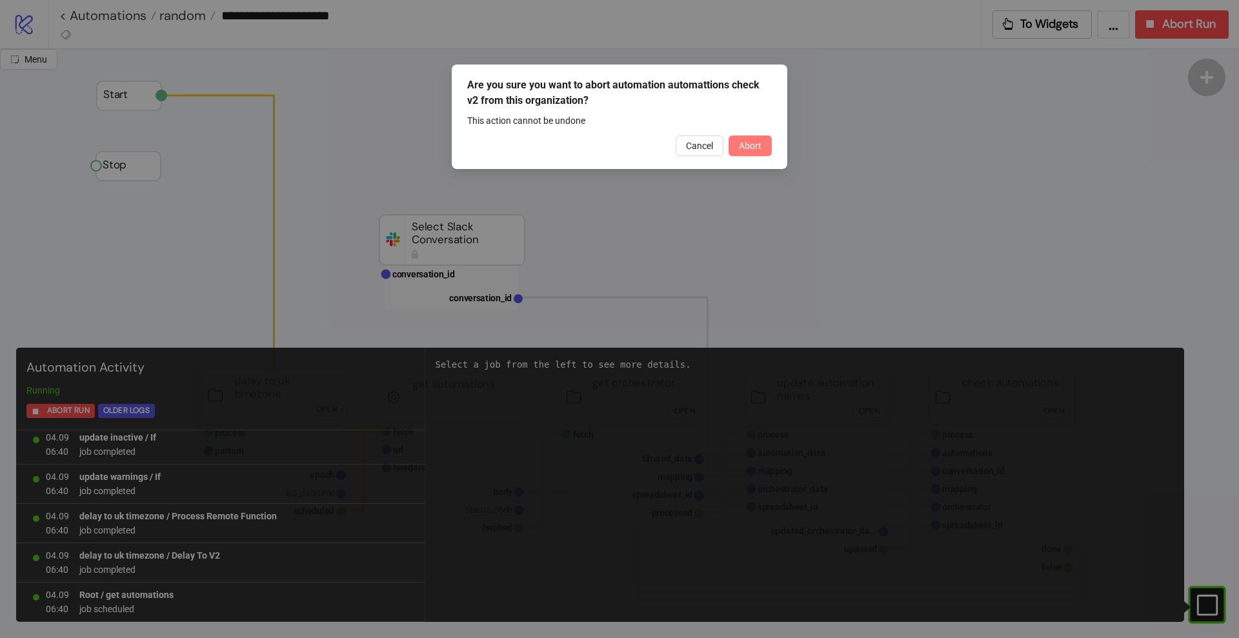
click at [752, 146] on span "Abort" at bounding box center [750, 146] width 23 height 10
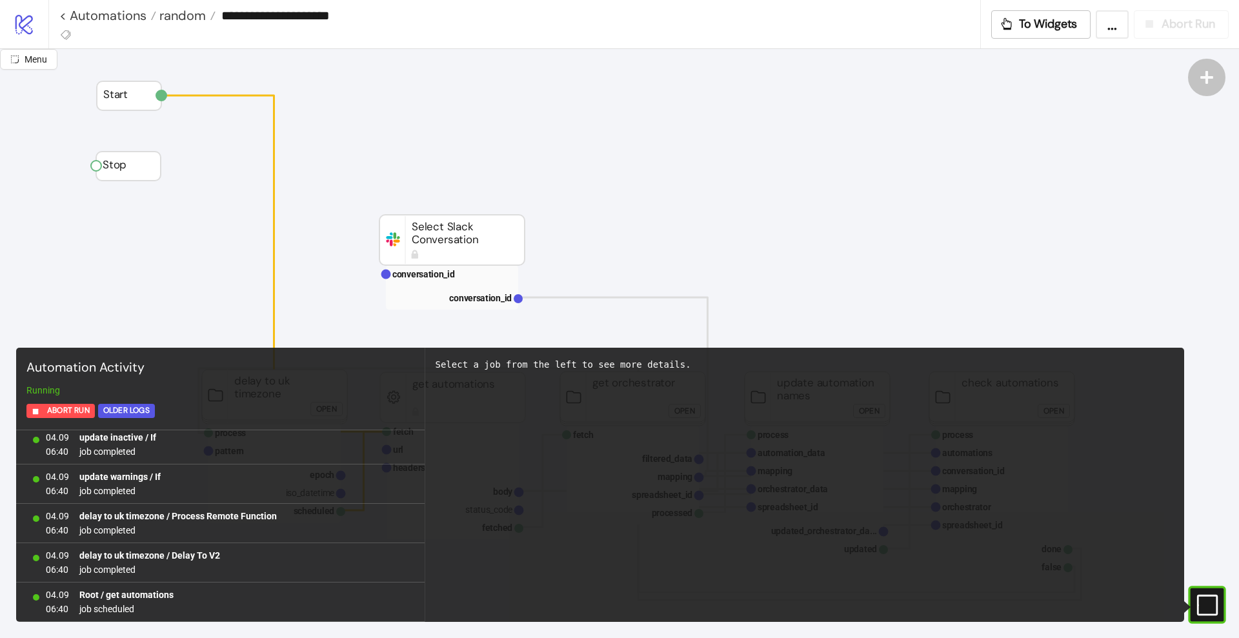
scroll to position [0, 0]
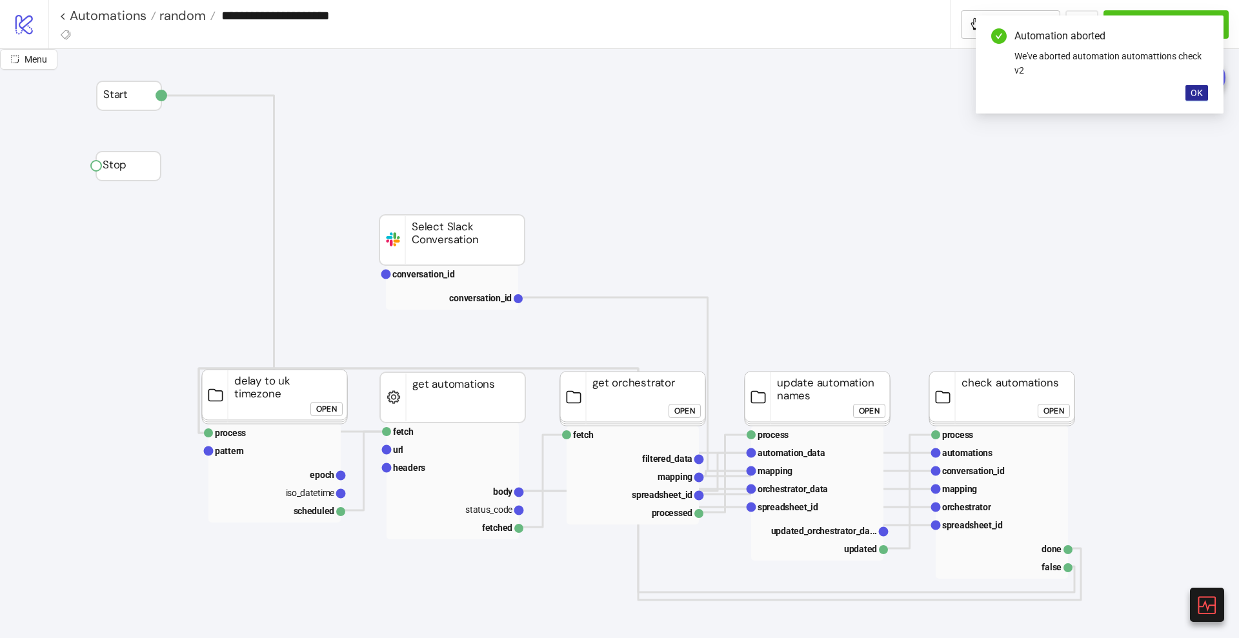
click at [1194, 95] on span "OK" at bounding box center [1196, 93] width 12 height 10
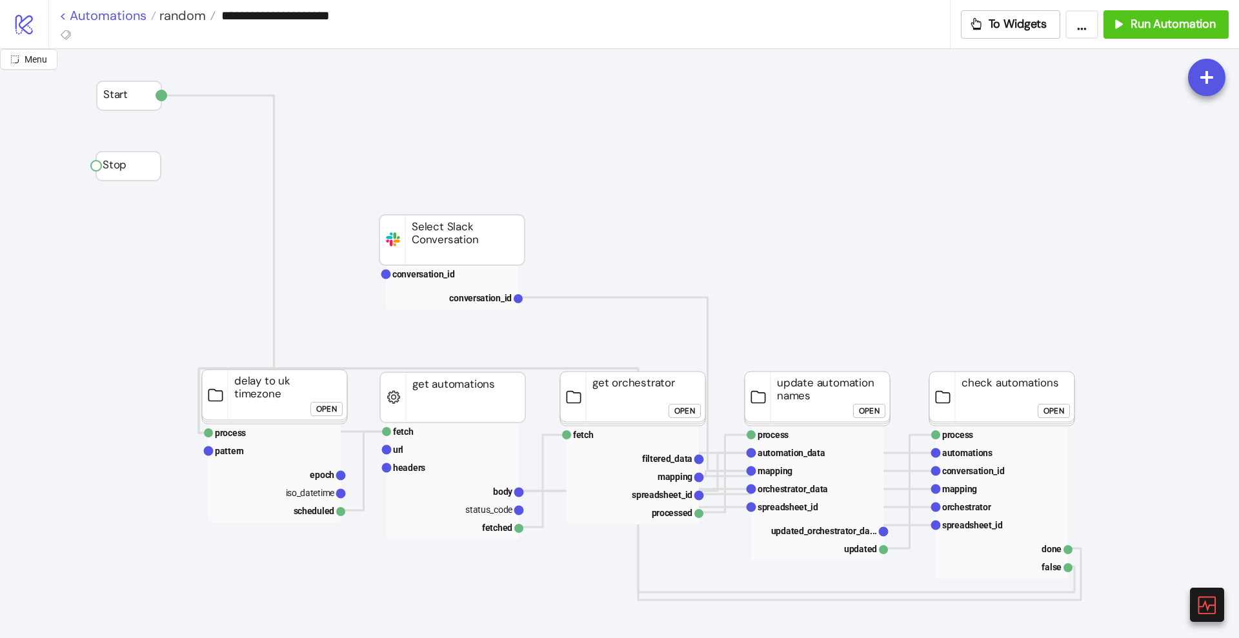
click at [128, 17] on link "< Automations" at bounding box center [107, 15] width 97 height 13
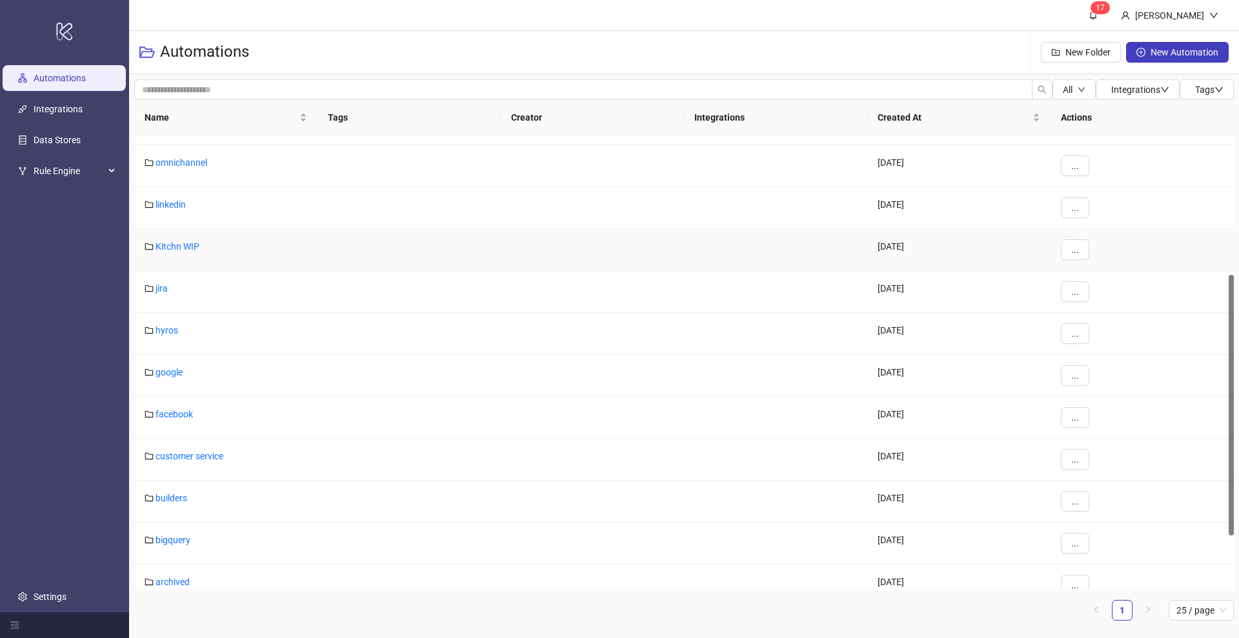
scroll to position [343, 0]
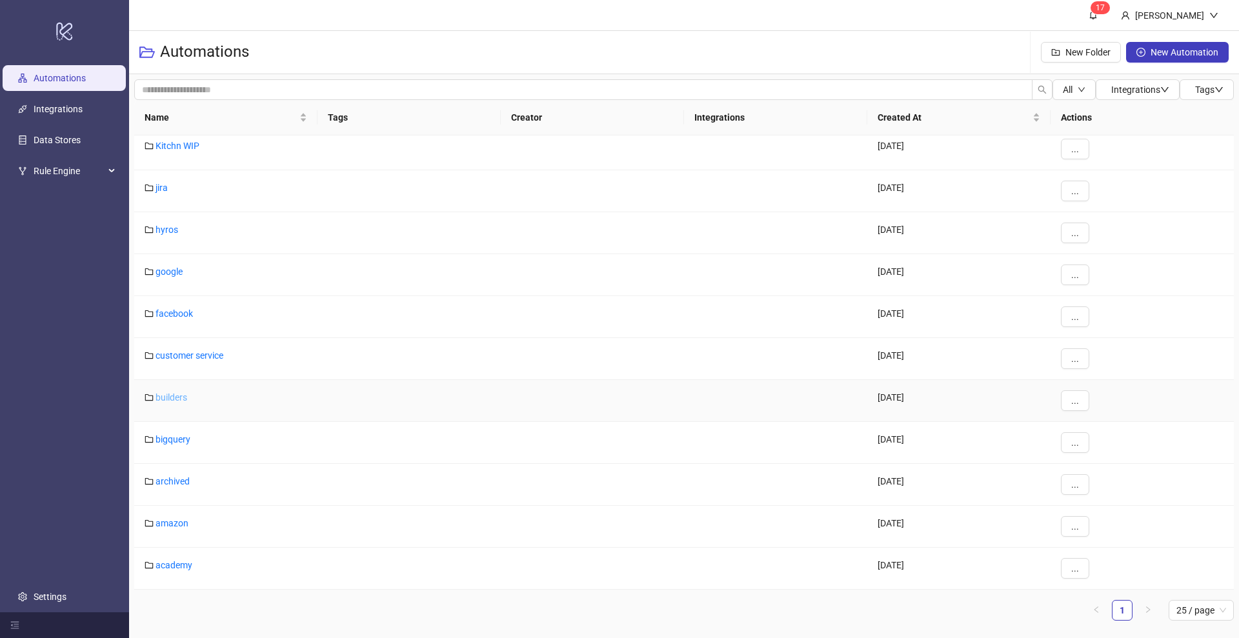
click at [163, 396] on link "builders" at bounding box center [171, 397] width 32 height 10
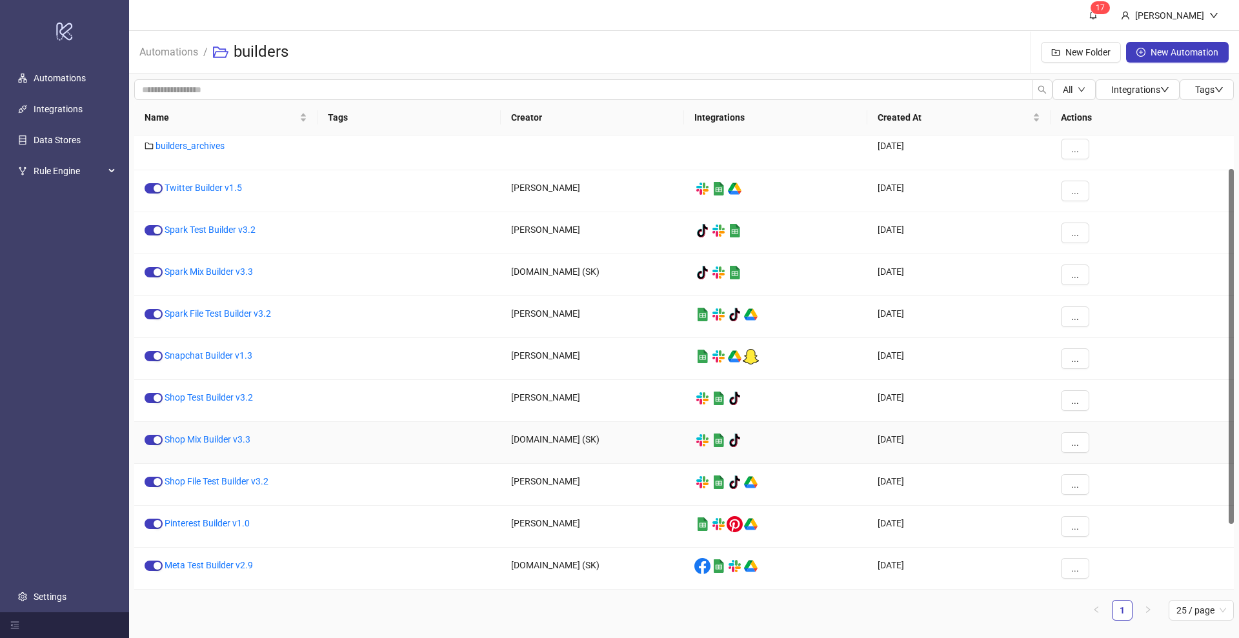
scroll to position [126, 0]
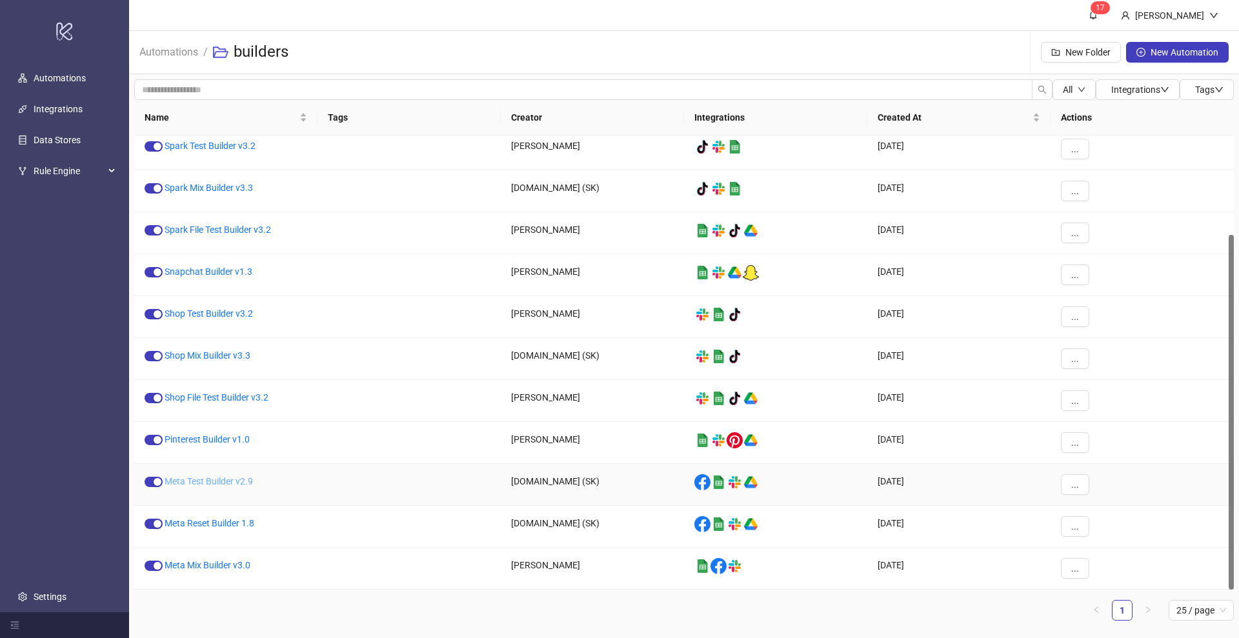
click at [204, 481] on link "Meta Test Builder v2.9" at bounding box center [209, 481] width 88 height 10
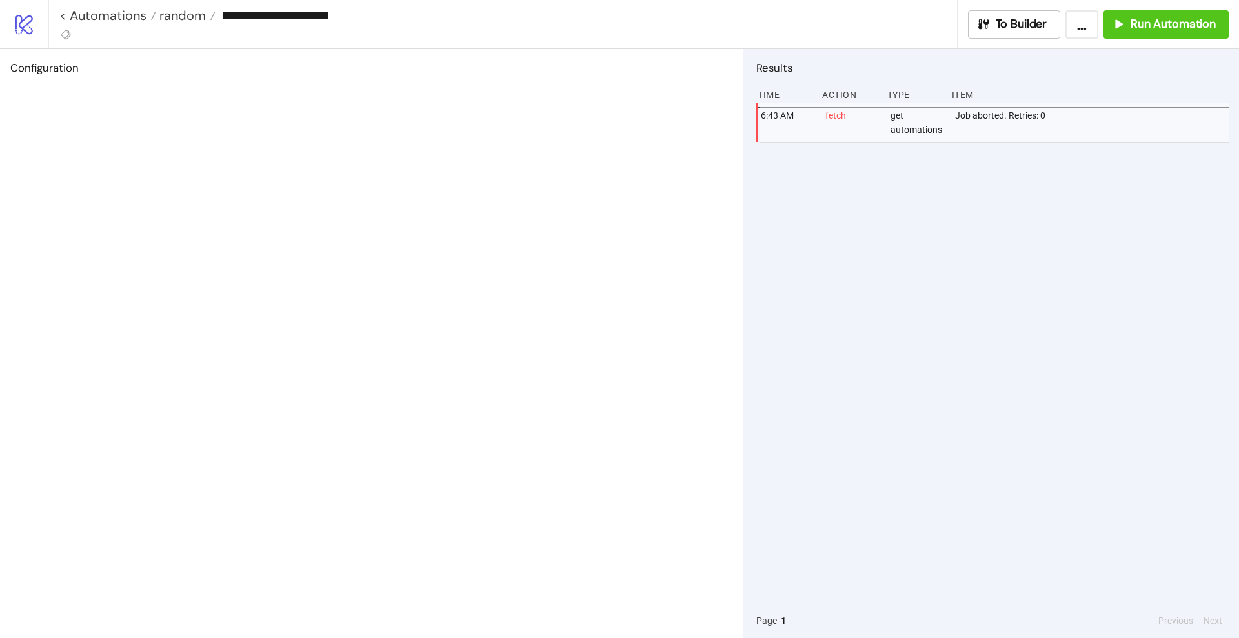
type input "**********"
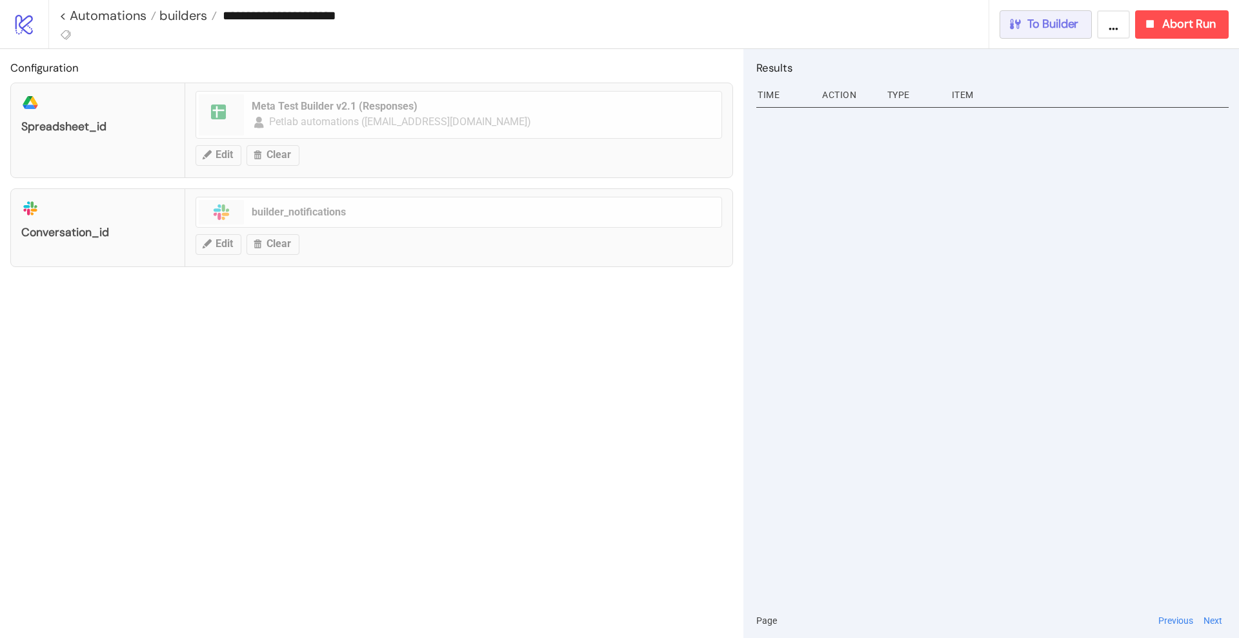
click at [1052, 25] on span "To Builder" at bounding box center [1053, 24] width 52 height 15
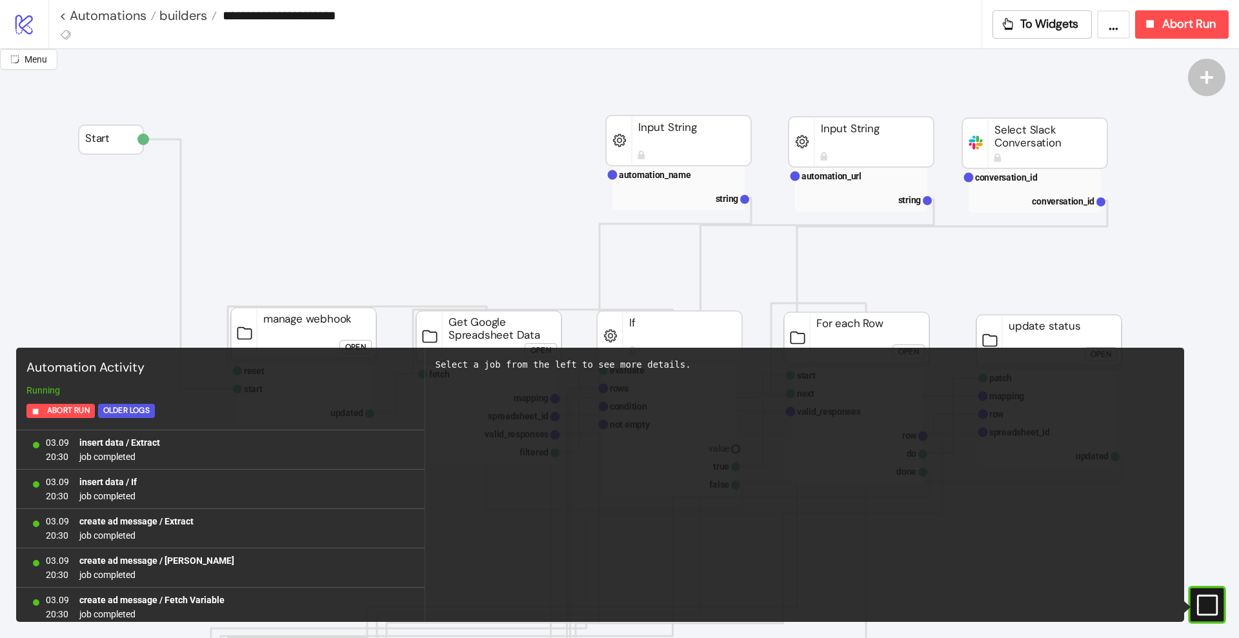
scroll to position [1147, 0]
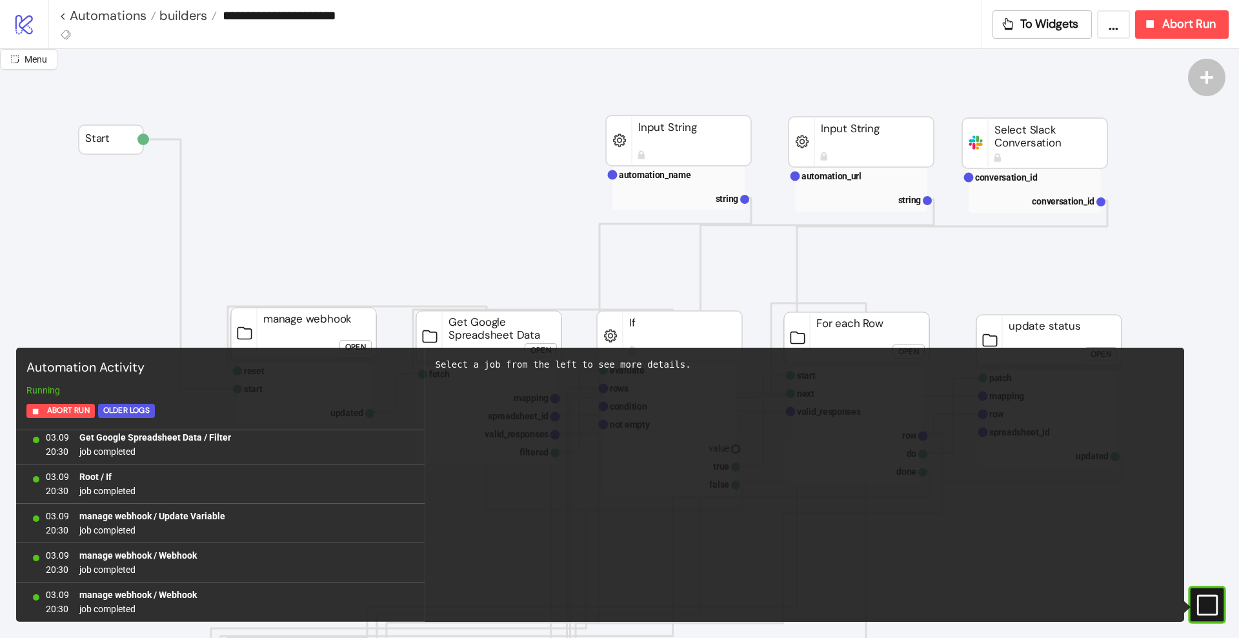
drag, startPoint x: 1208, startPoint y: 604, endPoint x: 1205, endPoint y: 596, distance: 8.4
click at [1207, 599] on icon "#e9k1n36qviq57_to { animation: e9k1n36qviq57_to__to 2000ms linear infinite norm…" at bounding box center [1206, 605] width 23 height 23
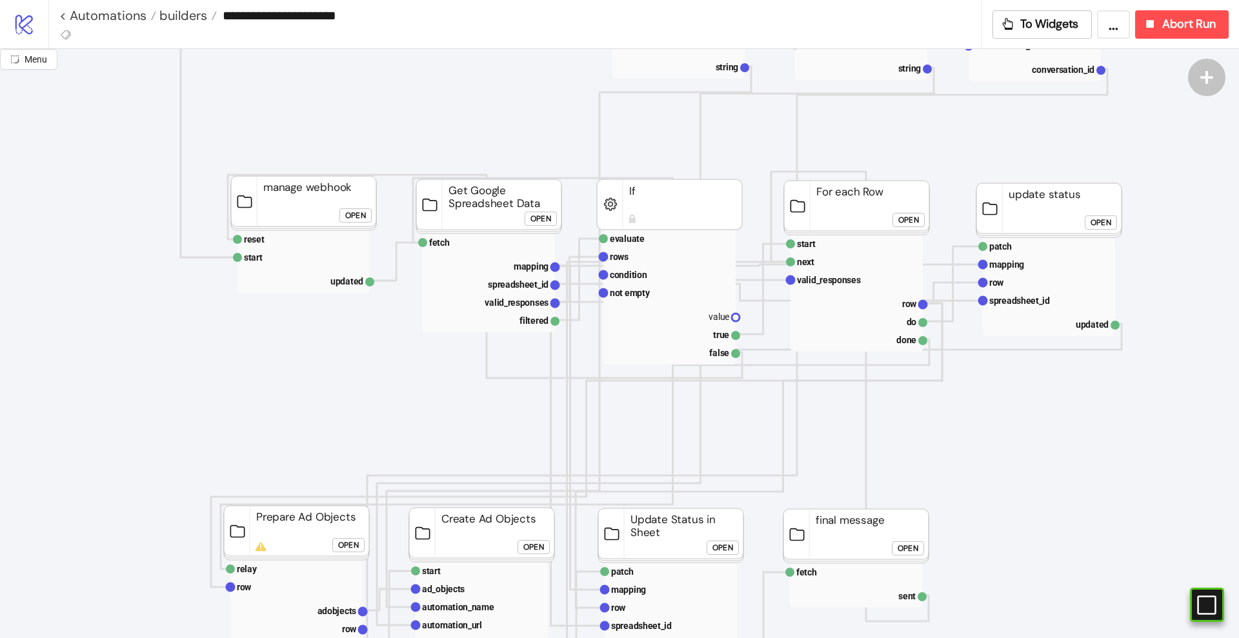
scroll to position [242, 0]
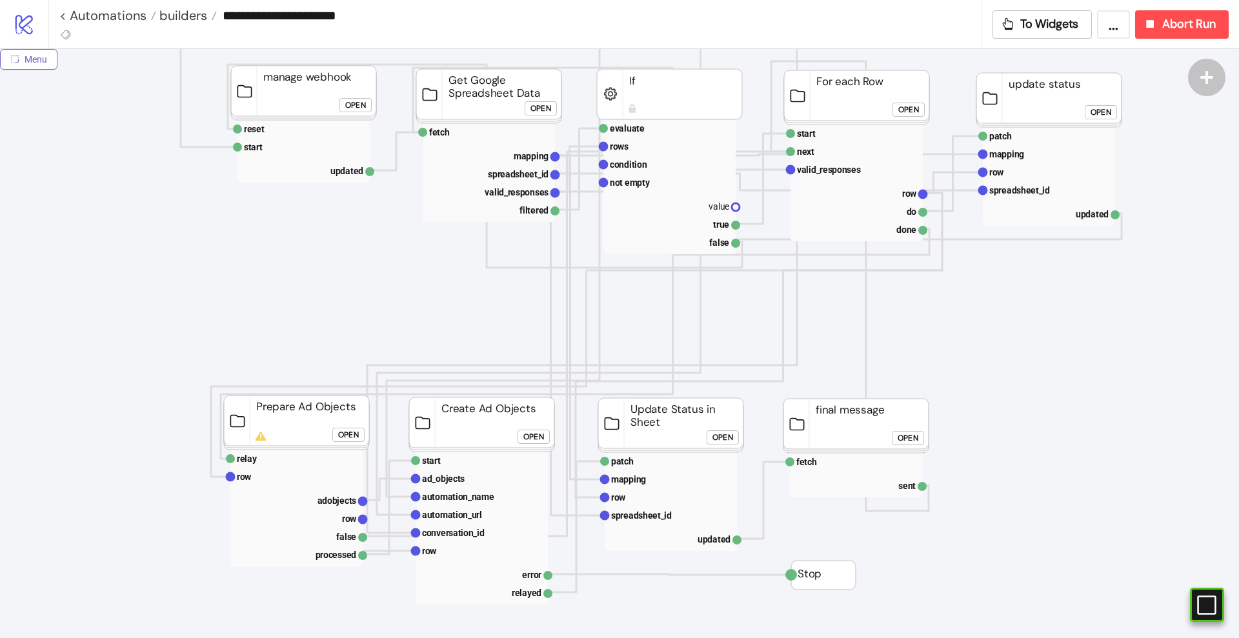
click at [45, 62] on span "Menu" at bounding box center [36, 59] width 23 height 10
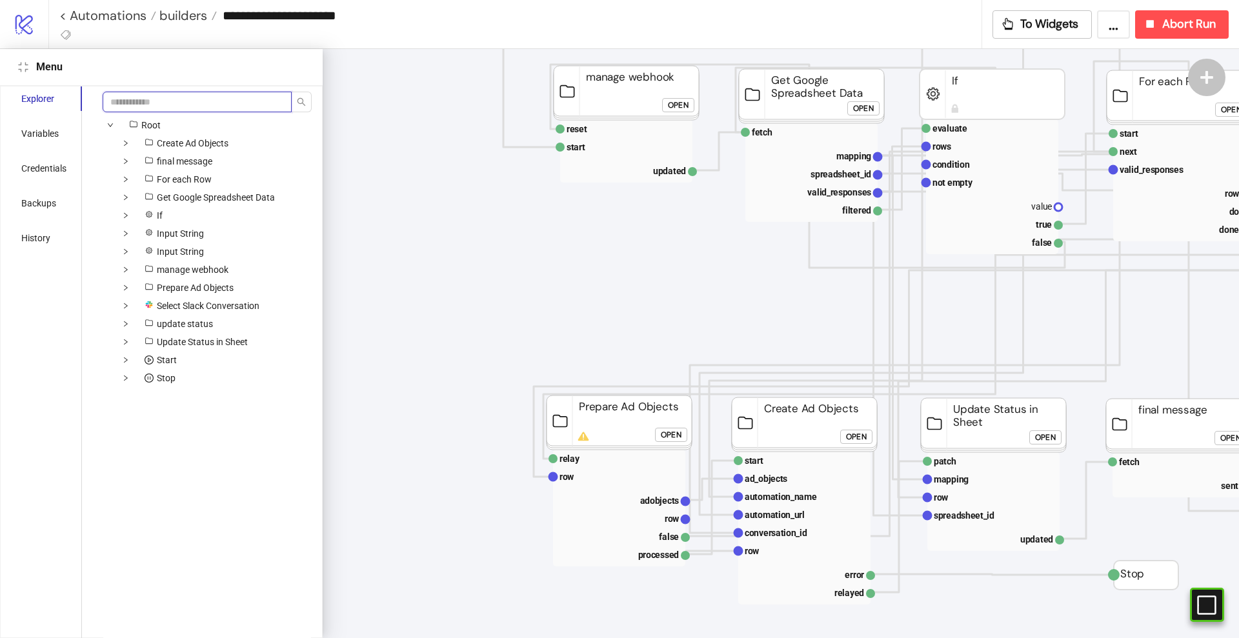
click at [159, 101] on input "search" at bounding box center [197, 102] width 189 height 21
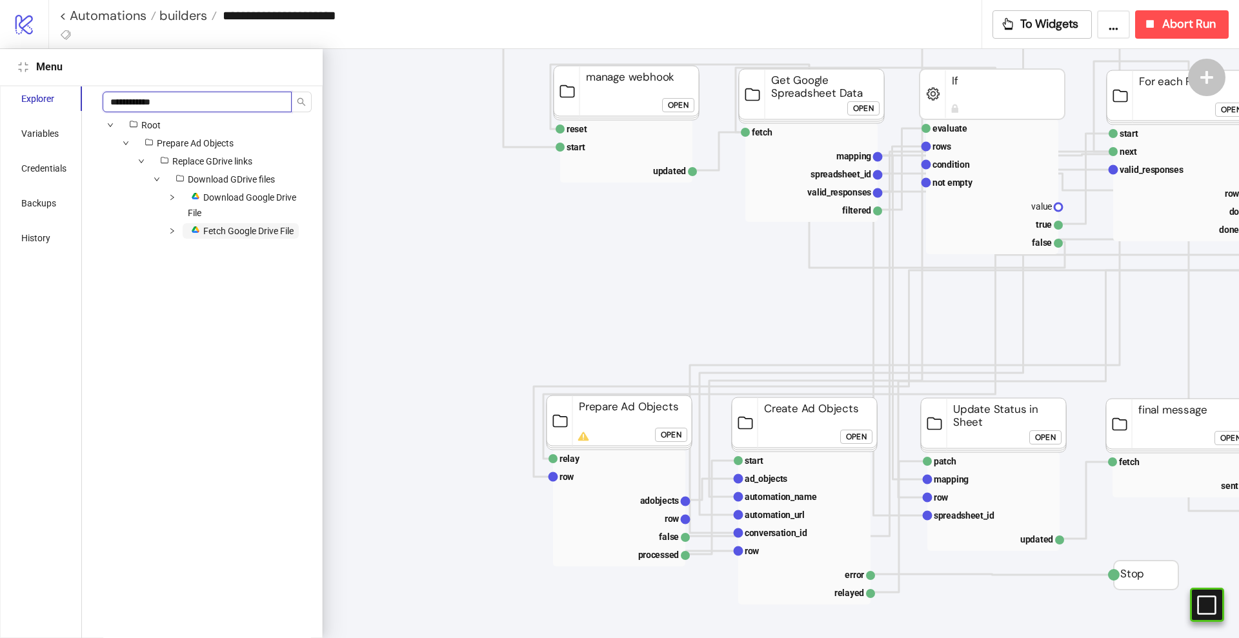
type input "**********"
click at [248, 237] on span "platform/google_drive Fetch Google Drive File" at bounding box center [241, 230] width 116 height 15
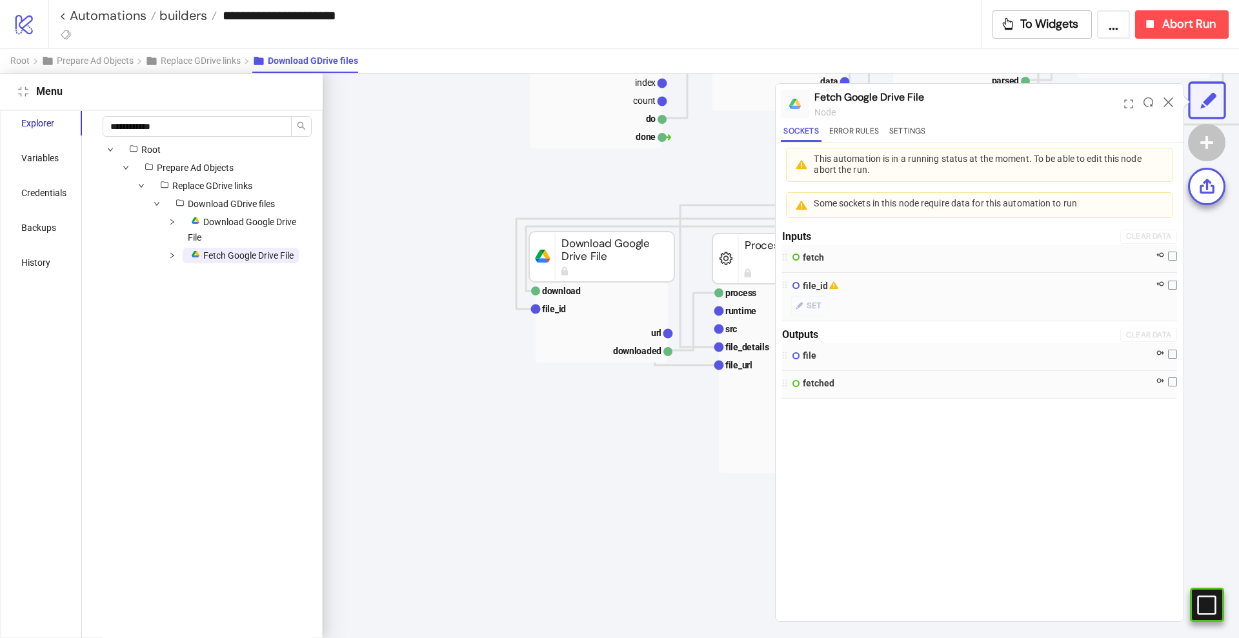
scroll to position [43, 630]
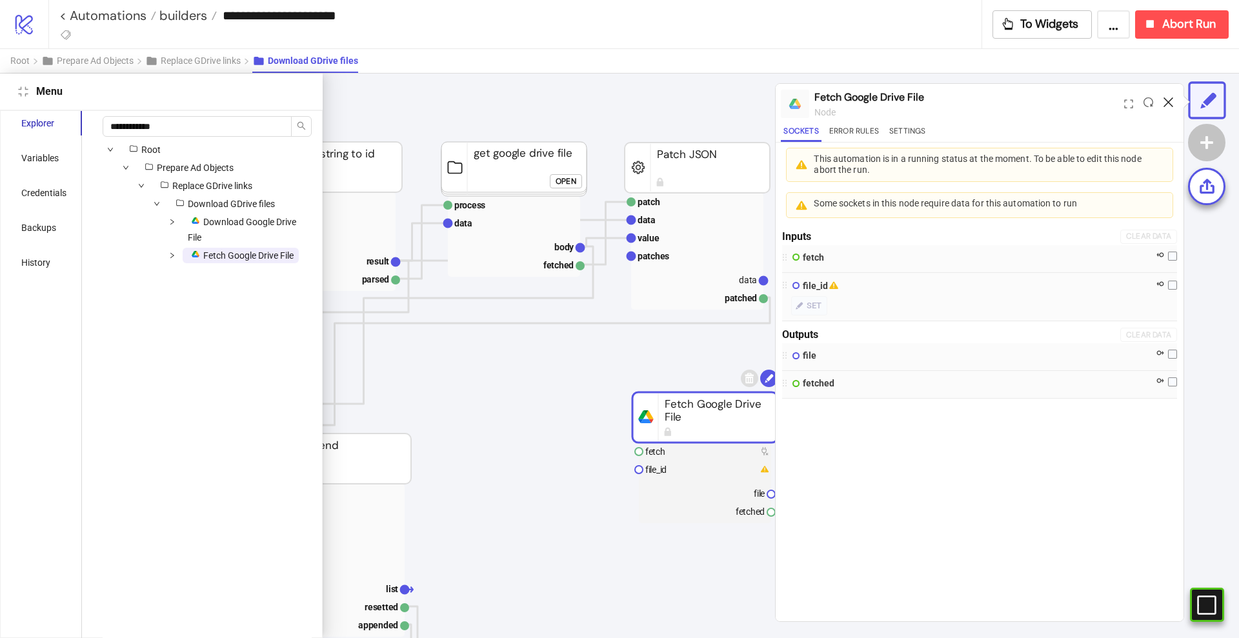
click at [1170, 104] on icon at bounding box center [1168, 102] width 10 height 10
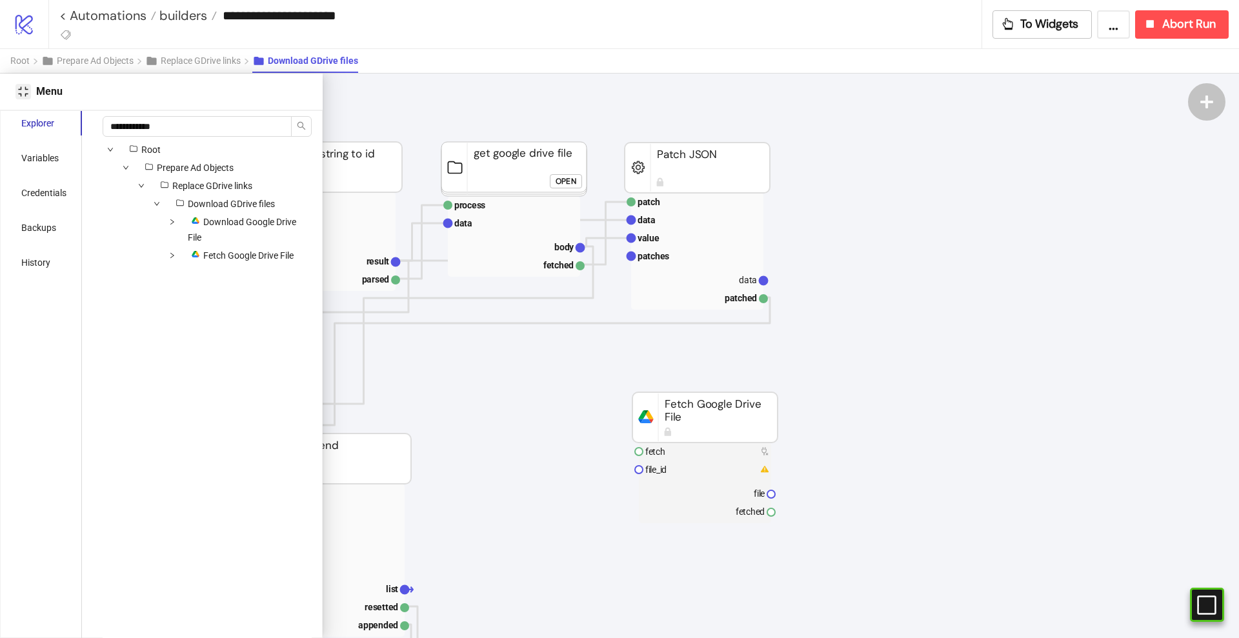
click at [25, 94] on icon "compress" at bounding box center [23, 91] width 10 height 10
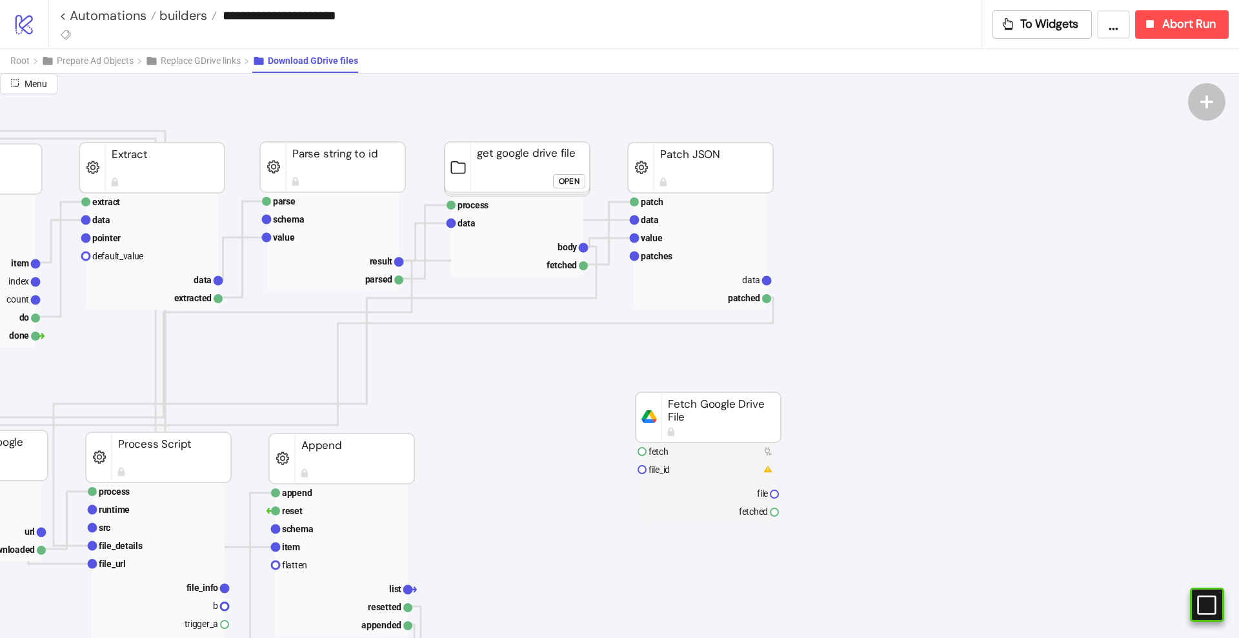
scroll to position [43, 236]
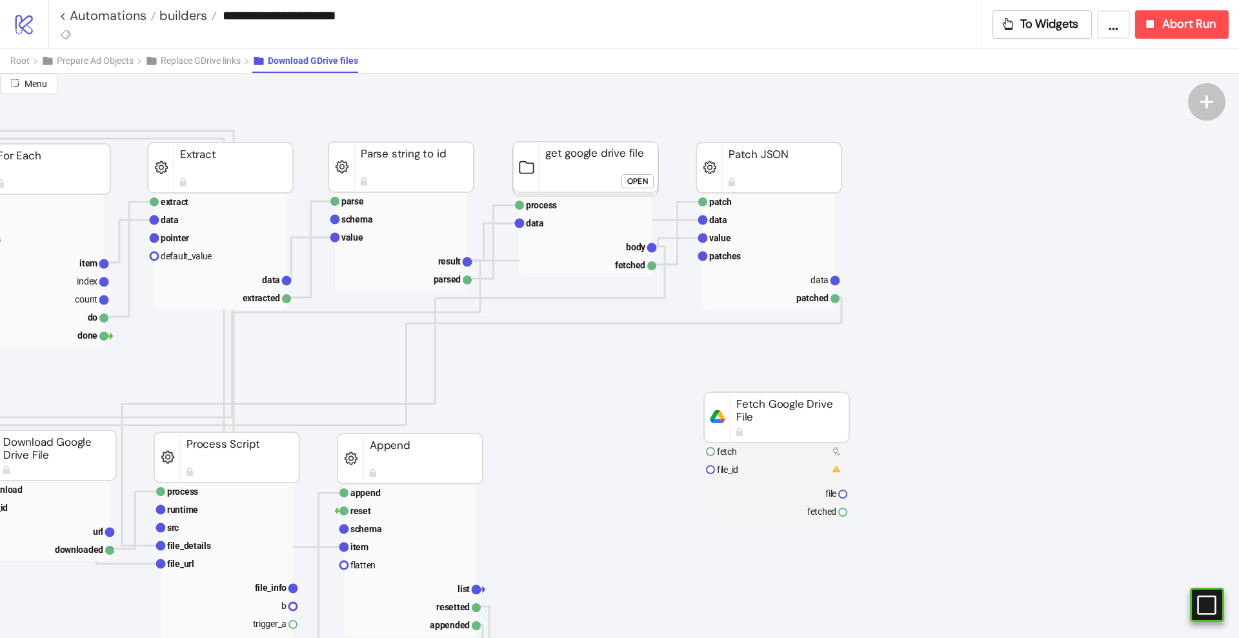
click at [639, 181] on div "Open" at bounding box center [637, 181] width 21 height 15
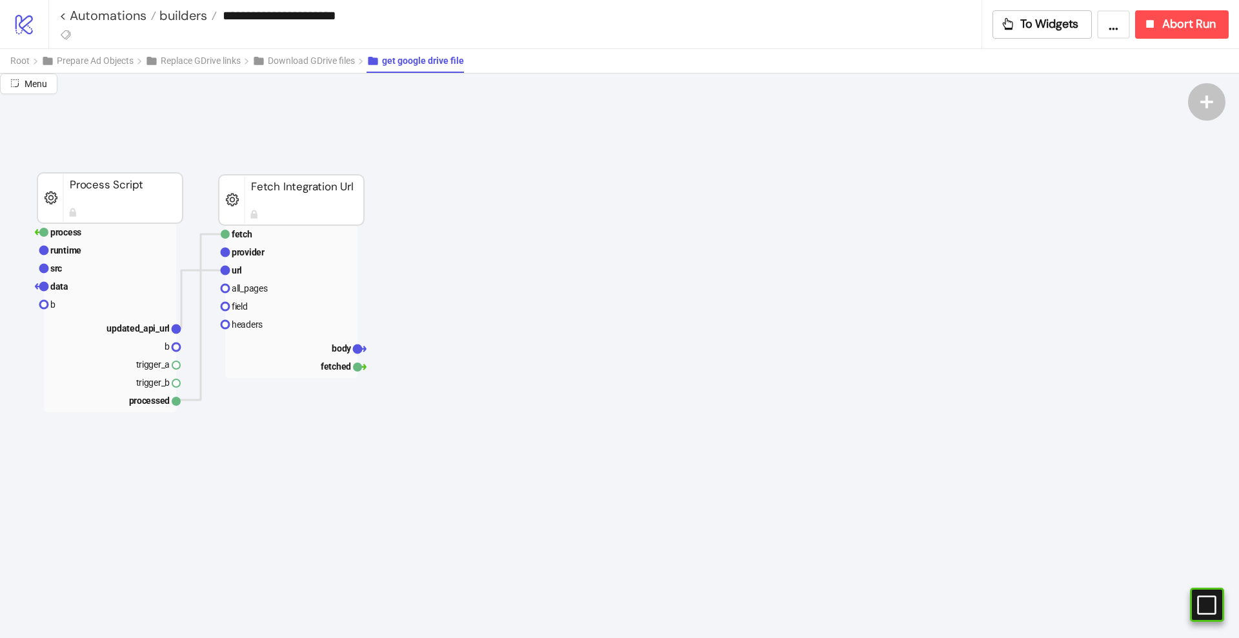
scroll to position [43, 0]
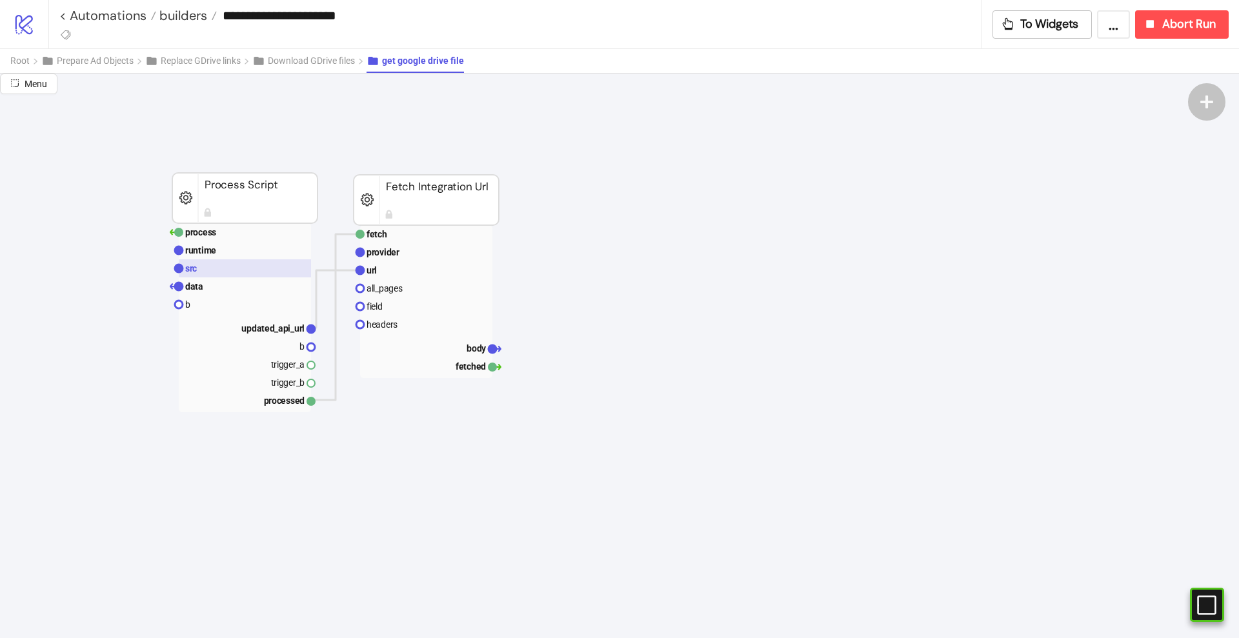
click at [229, 271] on rect at bounding box center [245, 268] width 132 height 18
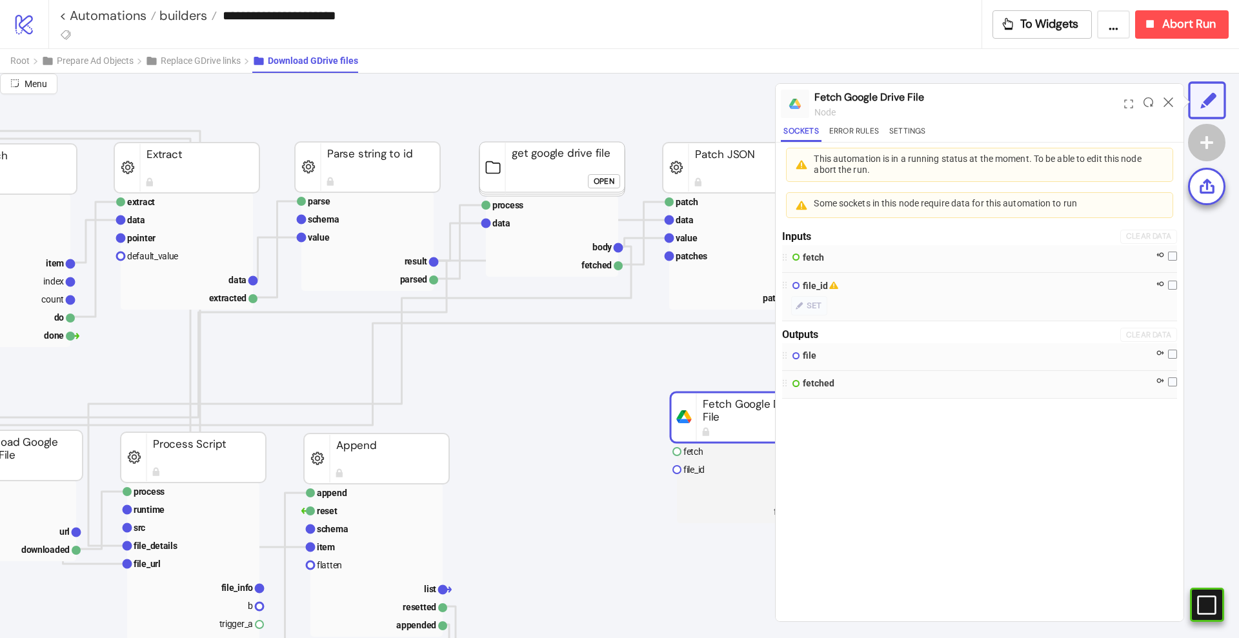
scroll to position [43, 307]
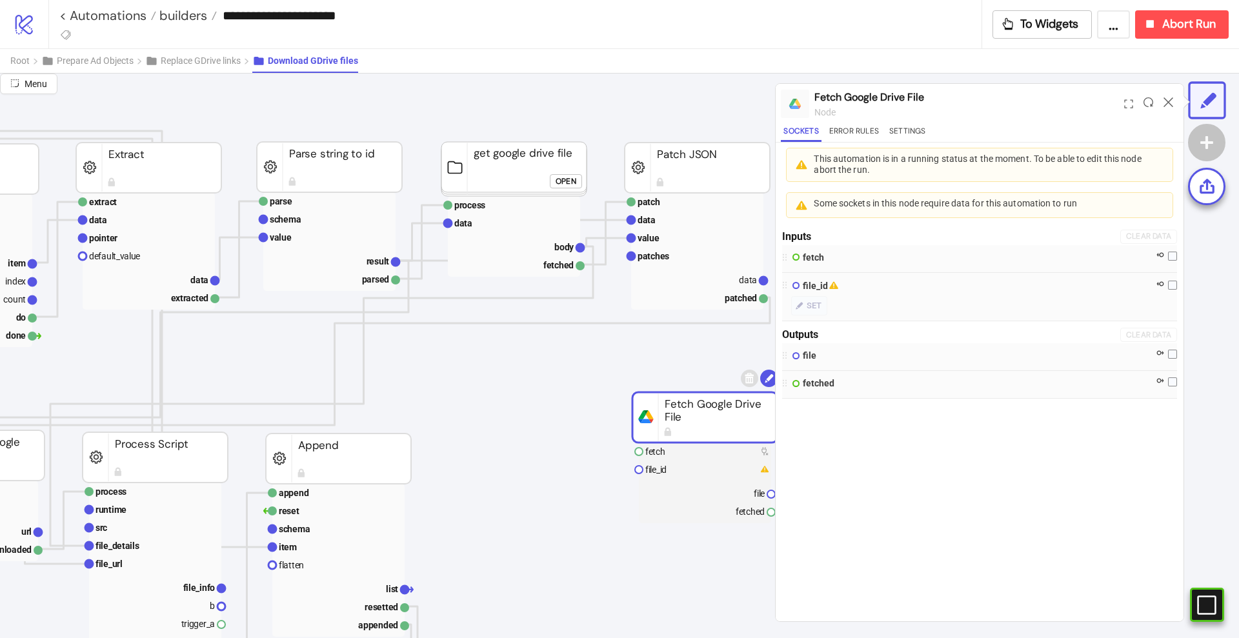
click at [565, 185] on div "Open" at bounding box center [566, 181] width 21 height 15
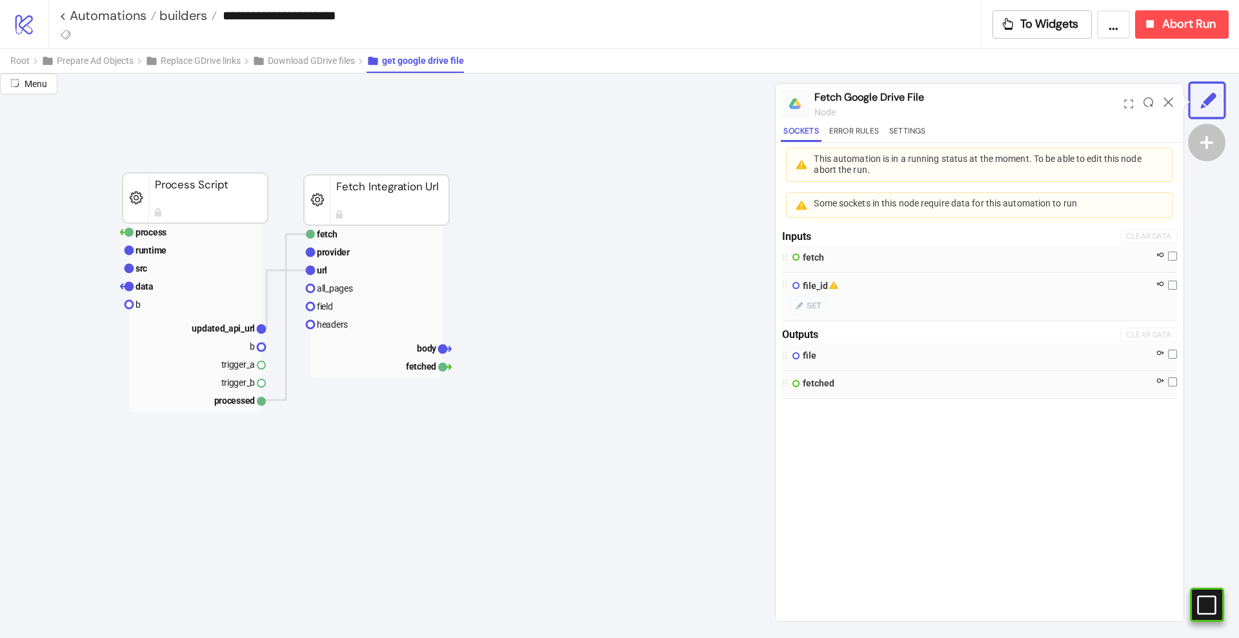
scroll to position [43, 0]
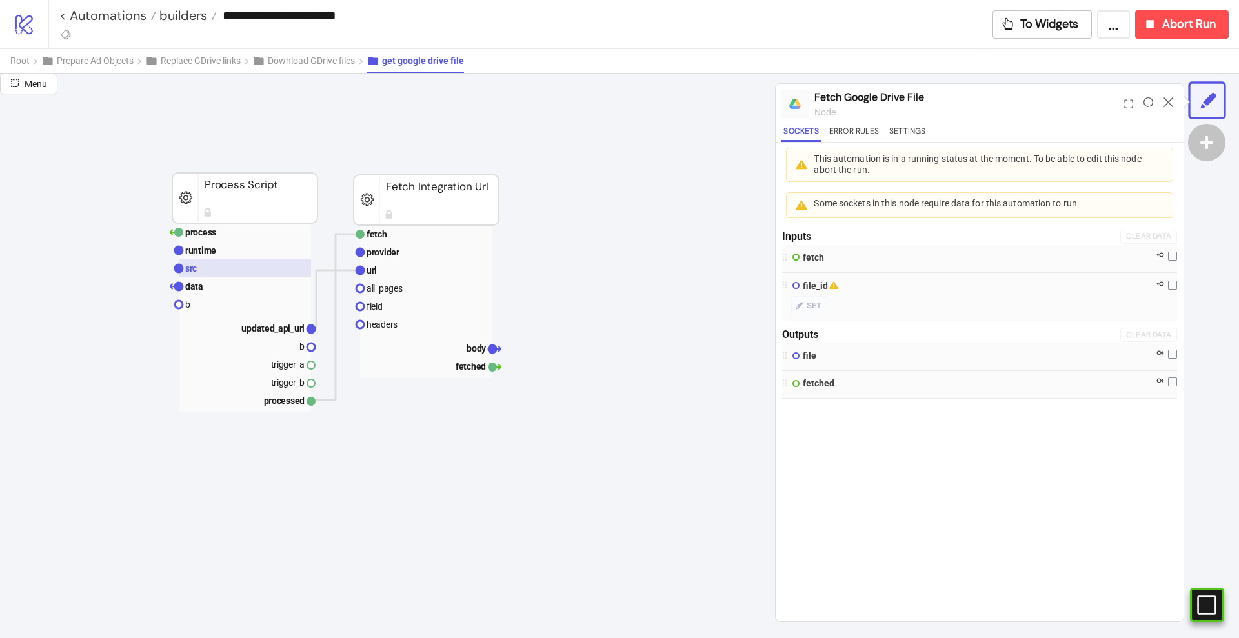
click at [240, 271] on rect at bounding box center [245, 268] width 132 height 18
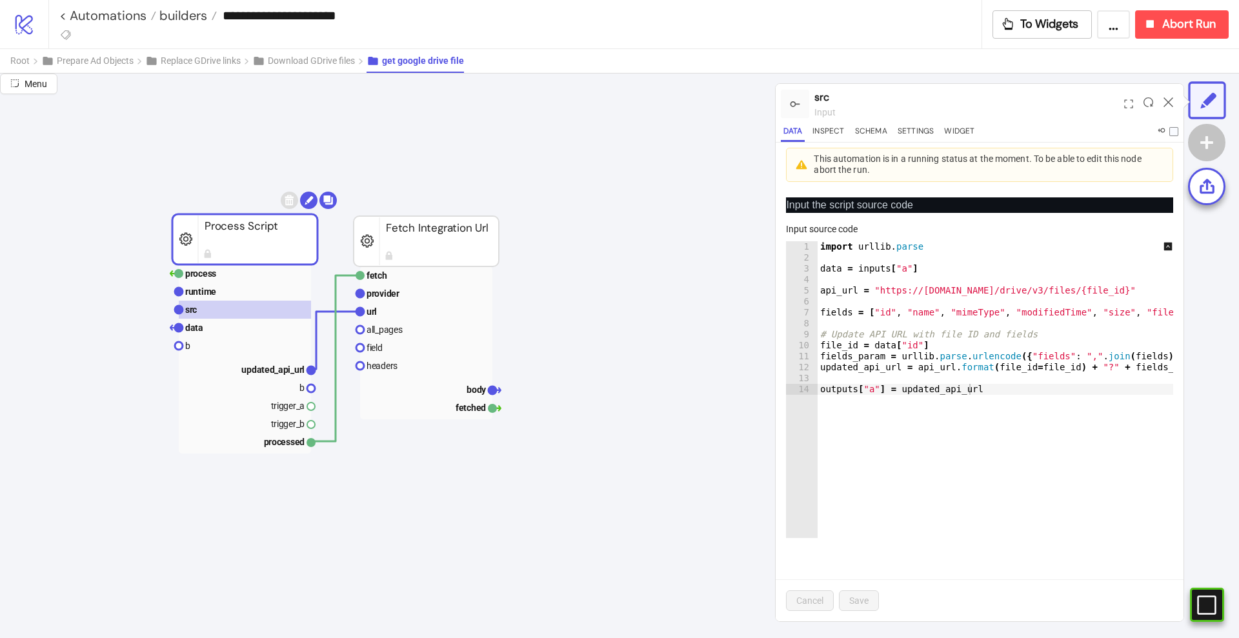
scroll to position [0, 0]
click at [1168, 100] on icon at bounding box center [1168, 102] width 10 height 10
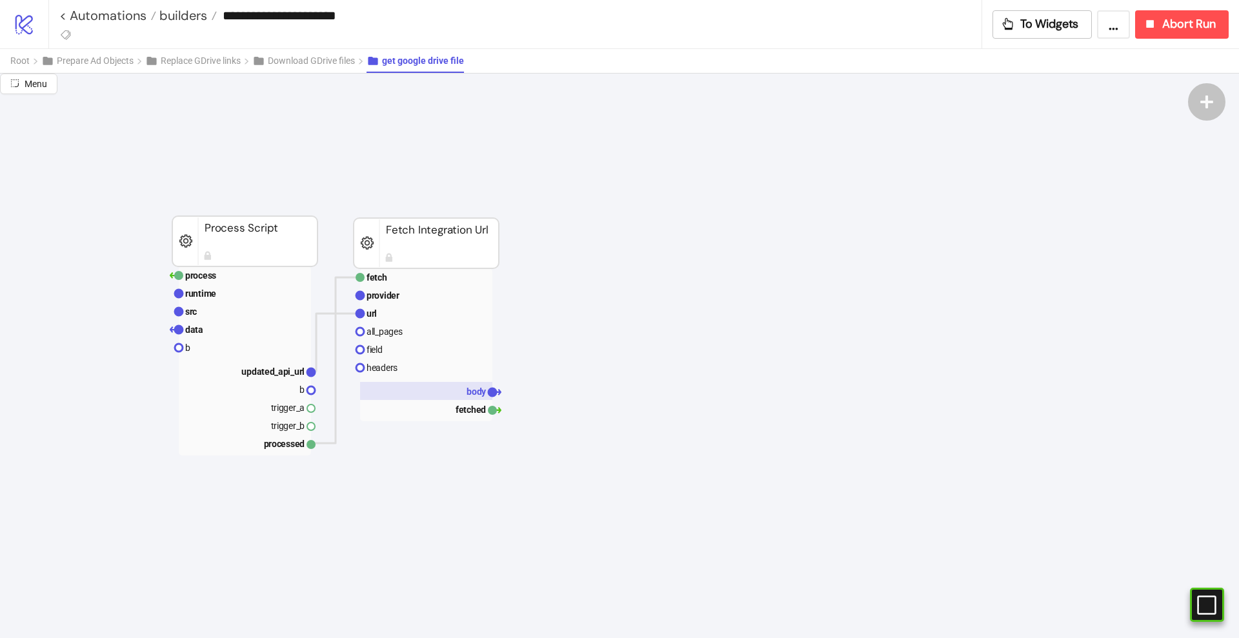
click at [455, 387] on rect at bounding box center [426, 391] width 132 height 18
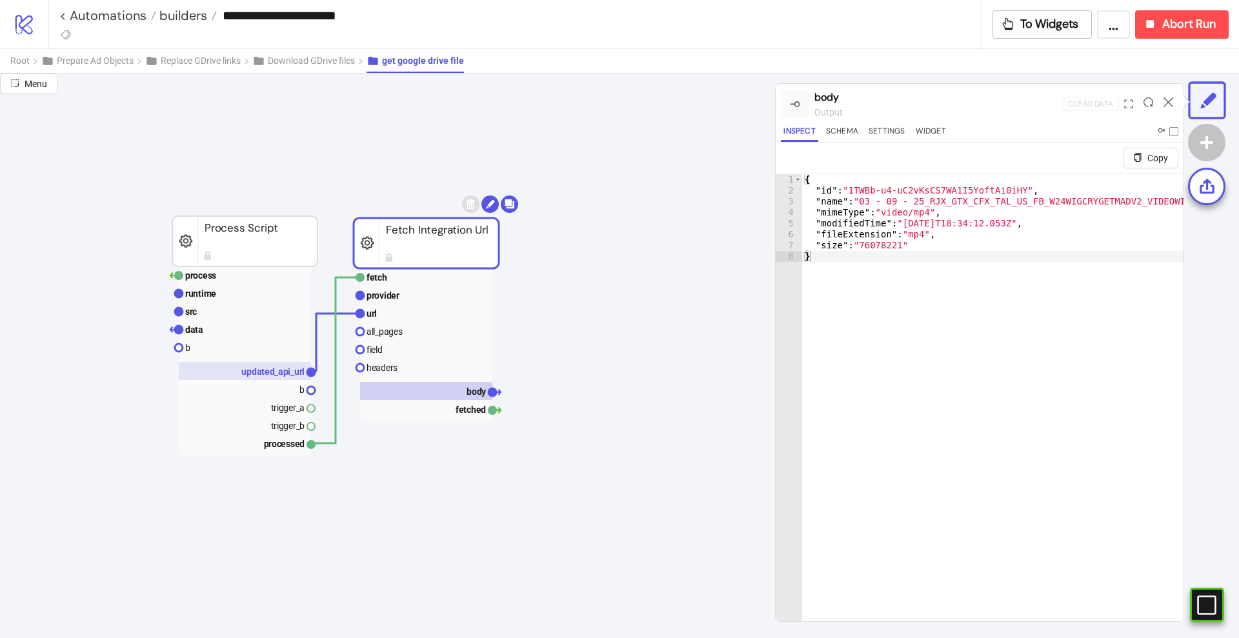
click at [271, 377] on rect at bounding box center [245, 371] width 132 height 18
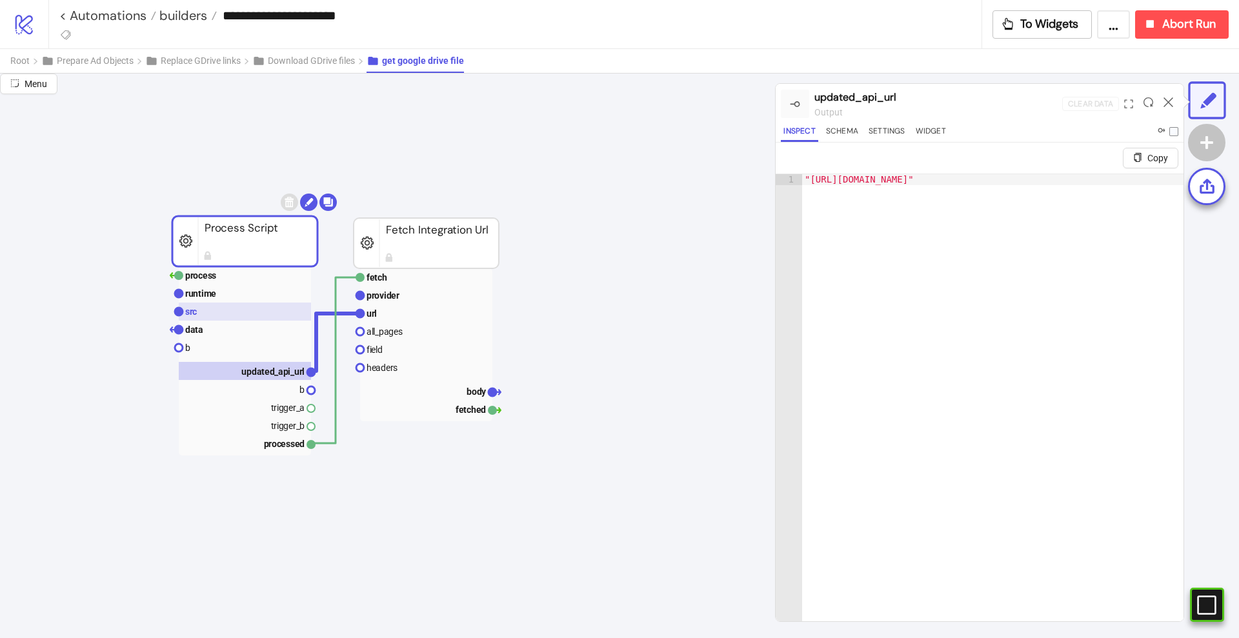
click at [208, 314] on rect at bounding box center [245, 312] width 132 height 18
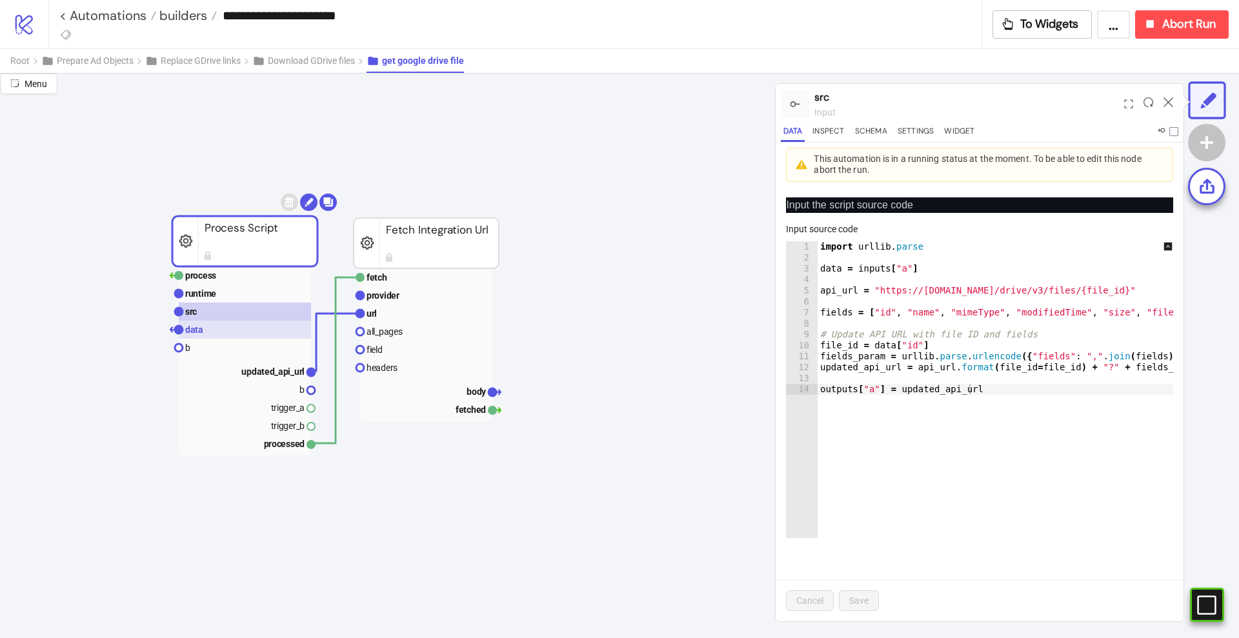
click at [216, 330] on rect at bounding box center [245, 330] width 132 height 18
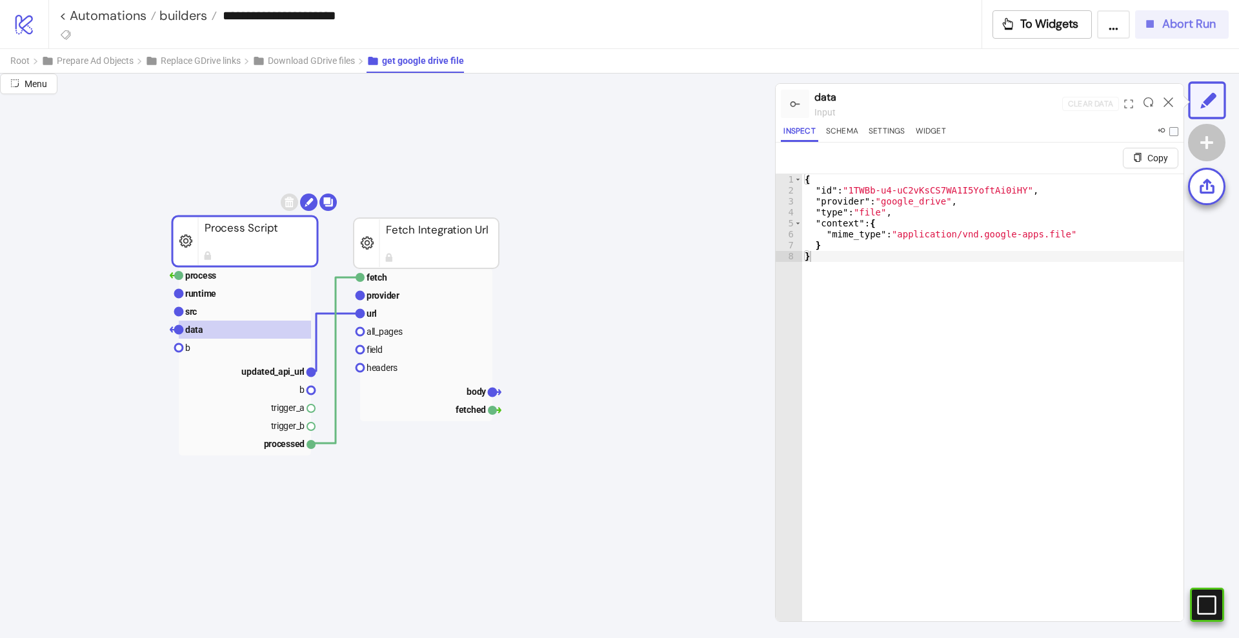
click at [1190, 33] on button "Abort Run" at bounding box center [1182, 24] width 94 height 28
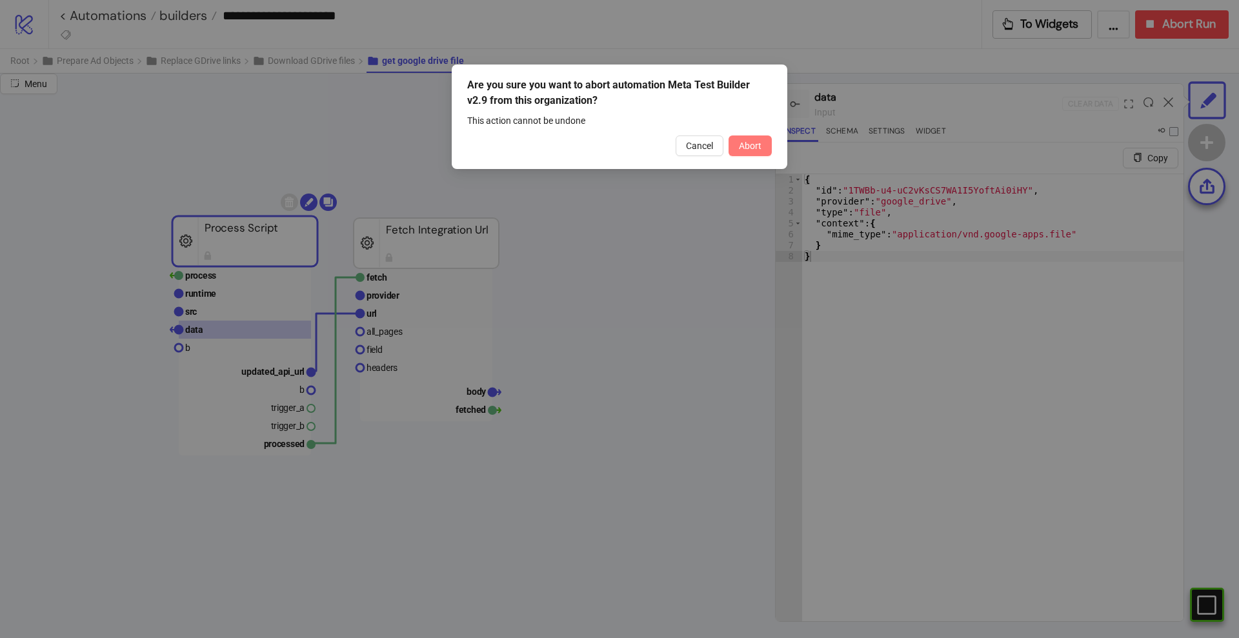
click at [754, 143] on span "Abort" at bounding box center [750, 146] width 23 height 10
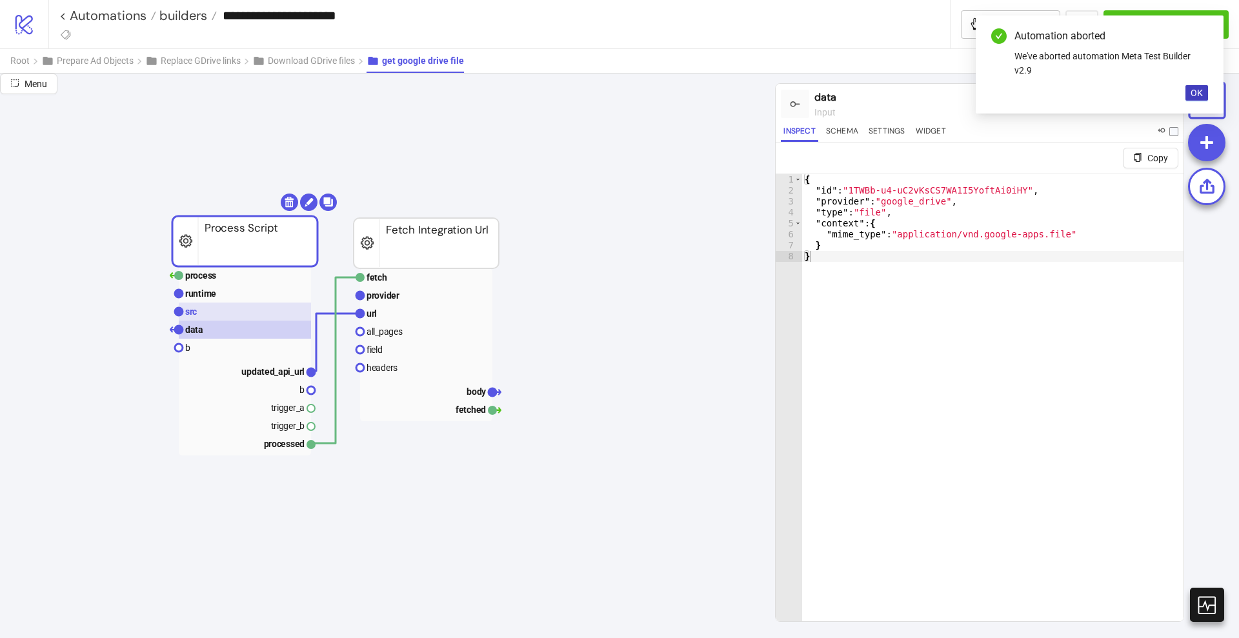
click at [228, 312] on rect at bounding box center [245, 312] width 132 height 18
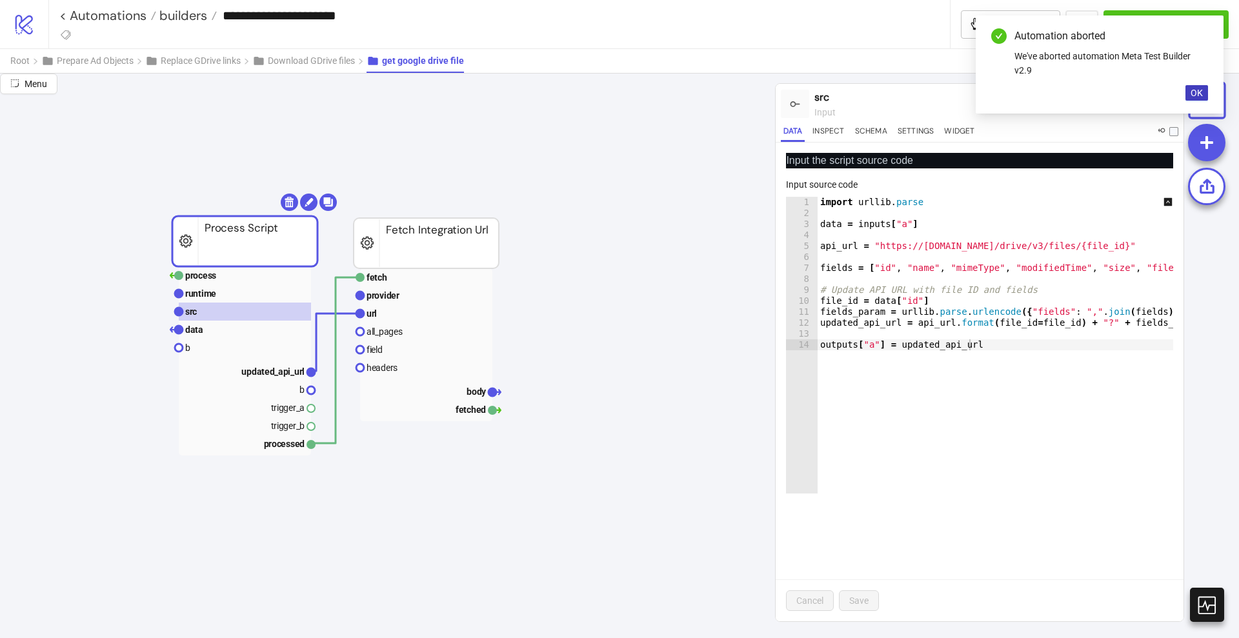
click at [892, 247] on div "import urllib . parse data = inputs [ "a" ] api_url = "https://www.googleapis.c…" at bounding box center [1008, 350] width 383 height 306
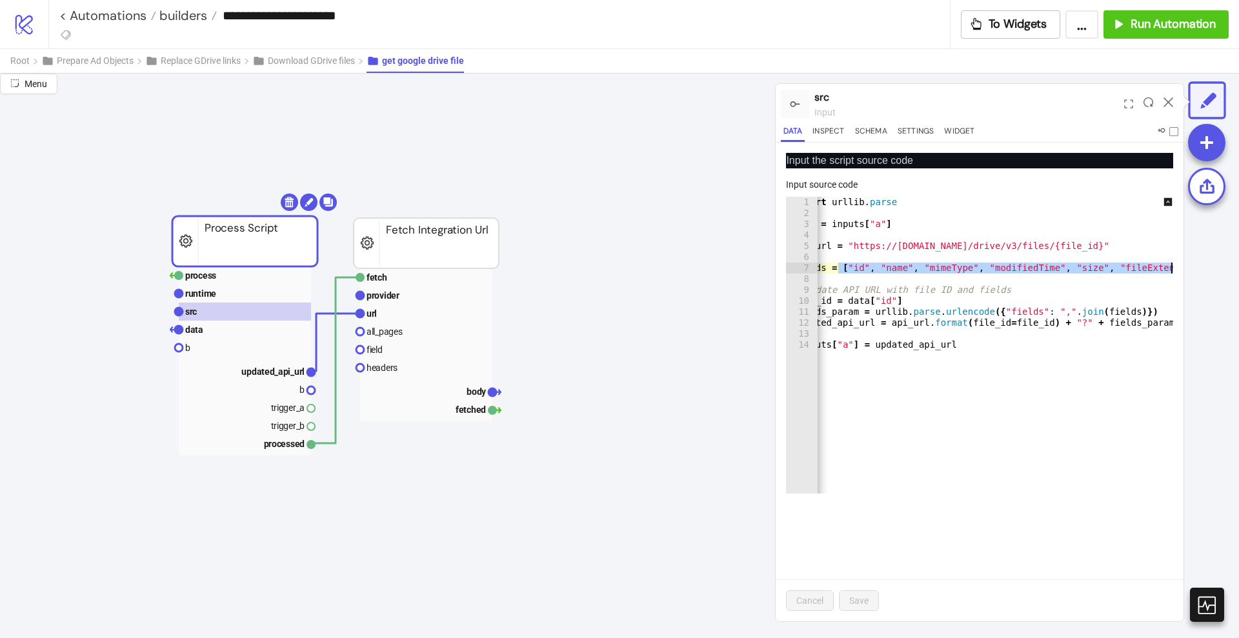
scroll to position [0, 26]
drag, startPoint x: 864, startPoint y: 266, endPoint x: 1201, endPoint y: 270, distance: 337.5
click at [1201, 270] on div "**********" at bounding box center [619, 356] width 1239 height 565
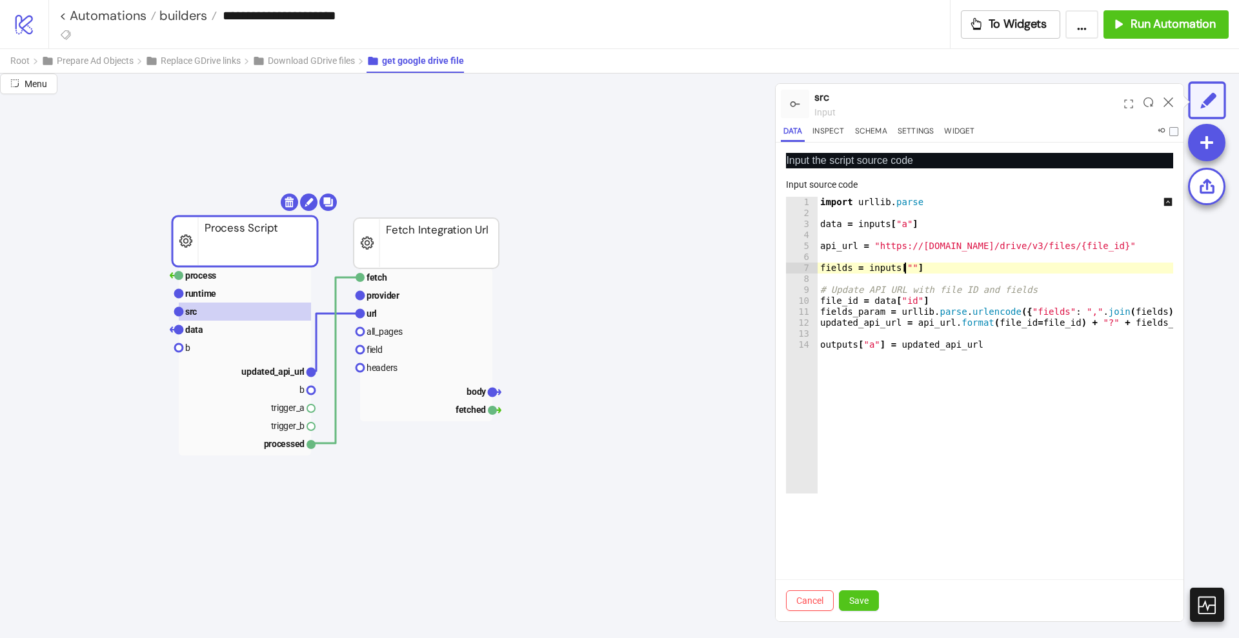
scroll to position [0, 6]
type textarea "**********"
click at [863, 596] on span "Save" at bounding box center [858, 601] width 19 height 10
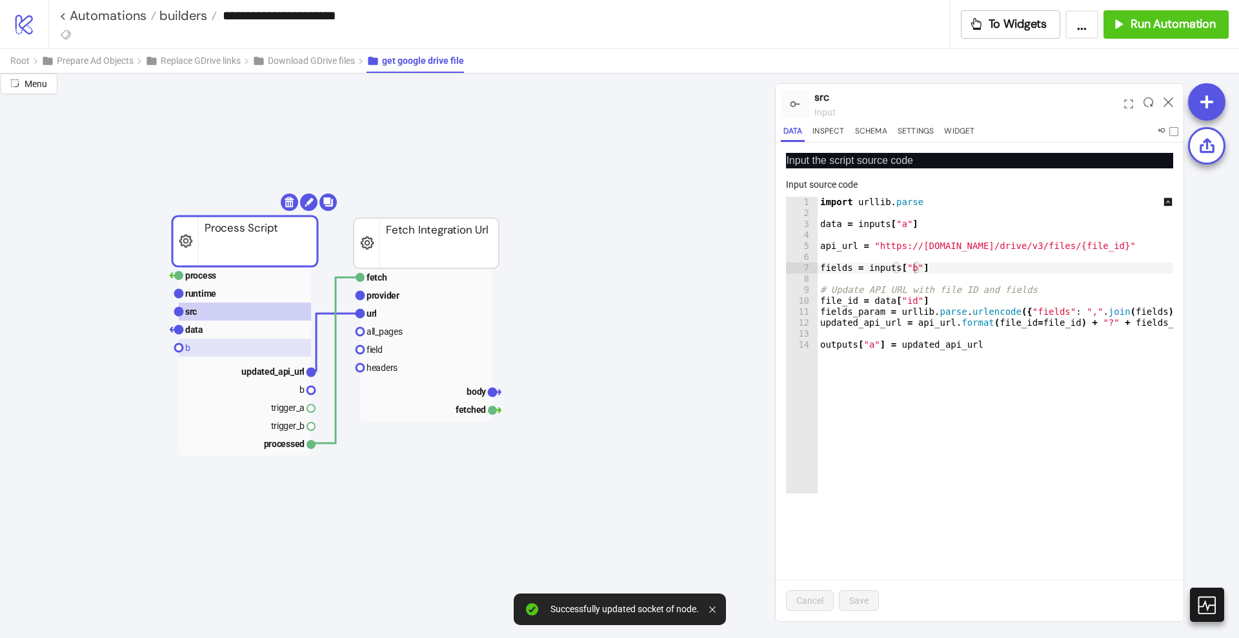
click at [201, 341] on rect at bounding box center [245, 348] width 132 height 18
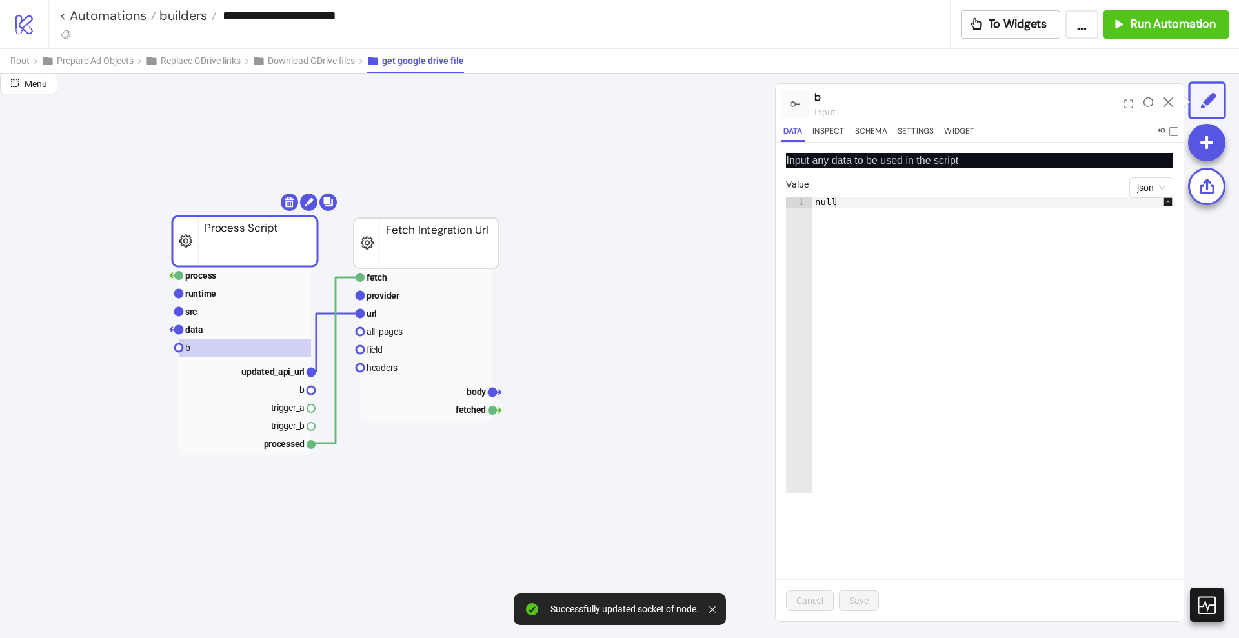
click at [913, 219] on div "null" at bounding box center [999, 356] width 374 height 319
paste textarea "**********"
type textarea "**********"
click at [861, 597] on span "Save" at bounding box center [858, 601] width 19 height 10
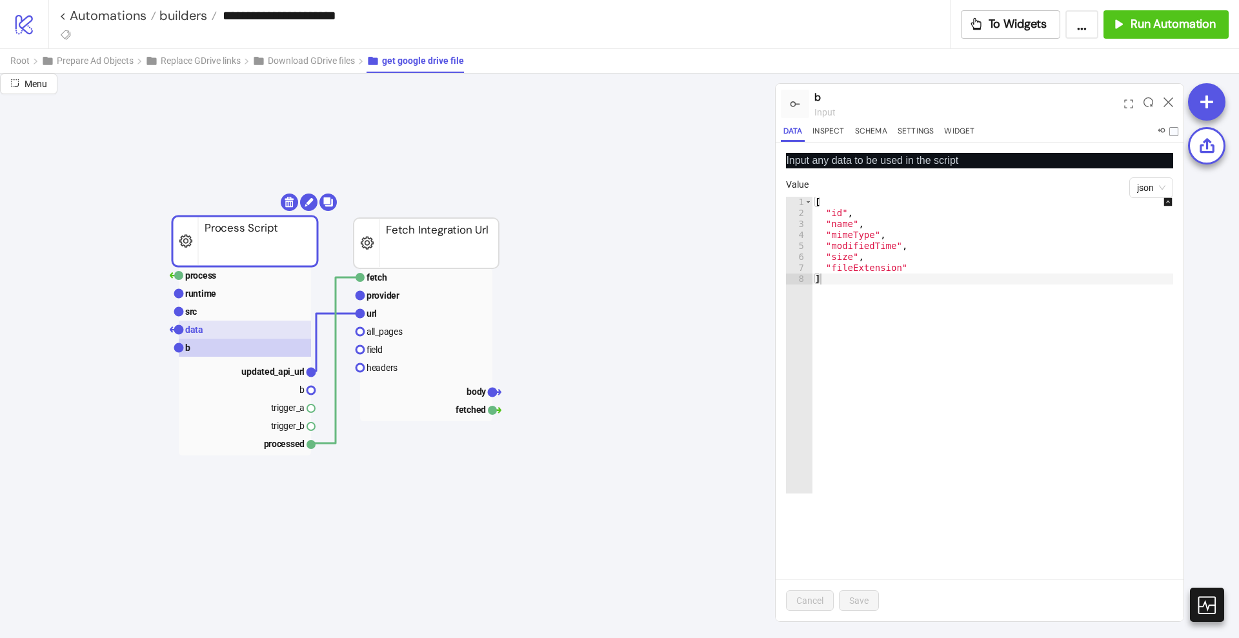
click at [230, 324] on rect at bounding box center [245, 330] width 132 height 18
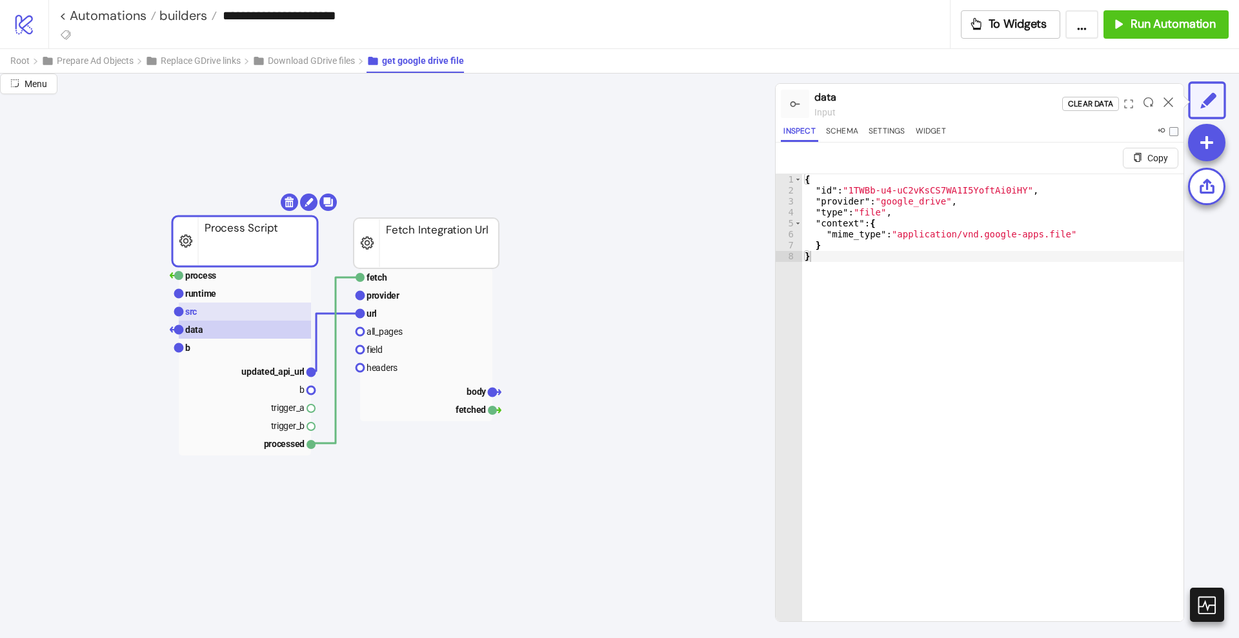
click at [231, 313] on rect at bounding box center [245, 312] width 132 height 18
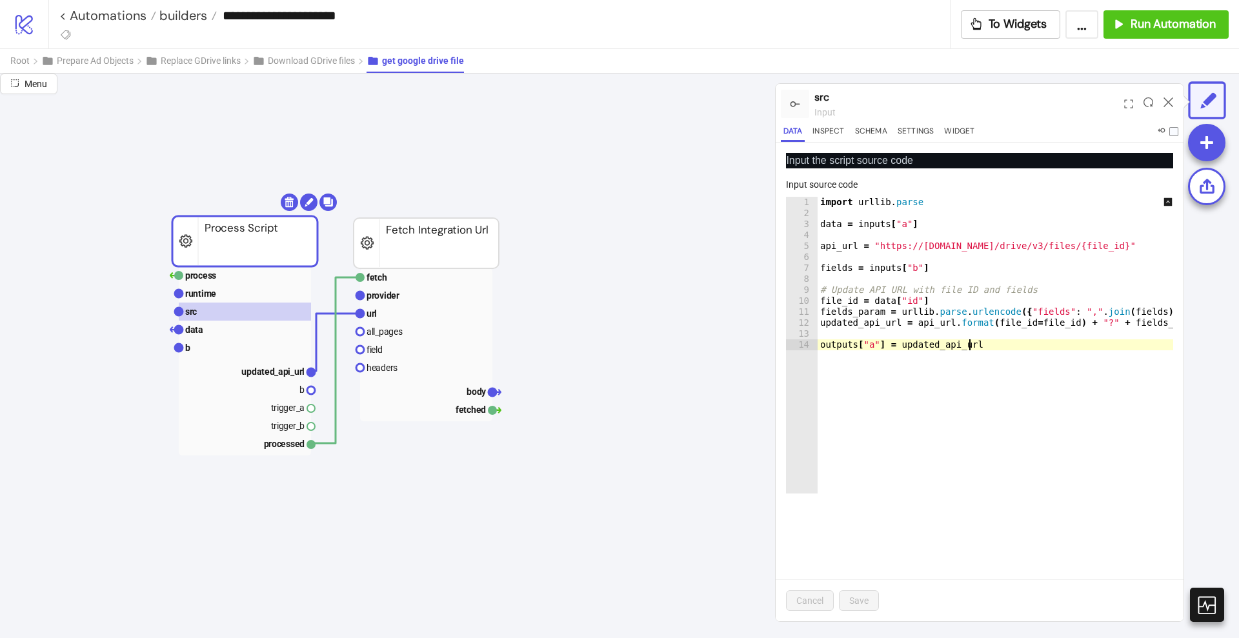
click at [984, 339] on div "import urllib . parse data = inputs [ "a" ] api_url = "https://www.googleapis.c…" at bounding box center [1004, 356] width 374 height 319
click at [839, 269] on div "import urllib . parse data = inputs [ "a" ] api_url = "https://www.googleapis.c…" at bounding box center [1004, 356] width 374 height 319
type textarea "**********"
click at [839, 269] on div "import urllib . parse data = inputs [ "a" ] api_url = "https://www.googleapis.c…" at bounding box center [1004, 356] width 374 height 319
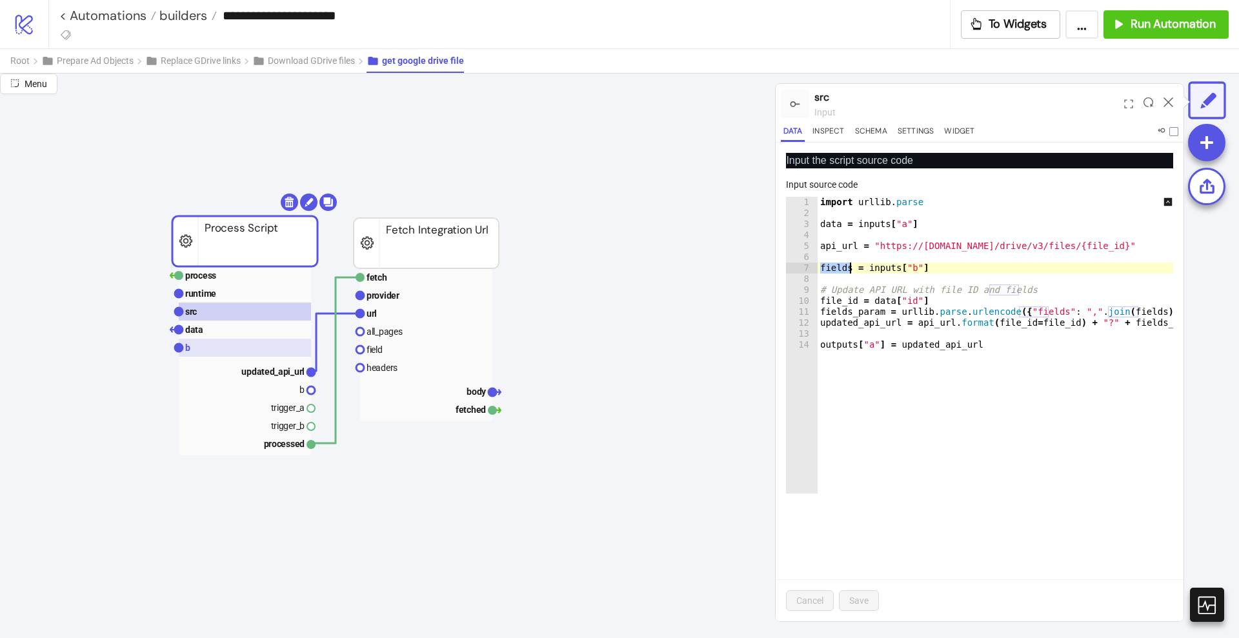
click at [243, 350] on rect at bounding box center [245, 348] width 132 height 18
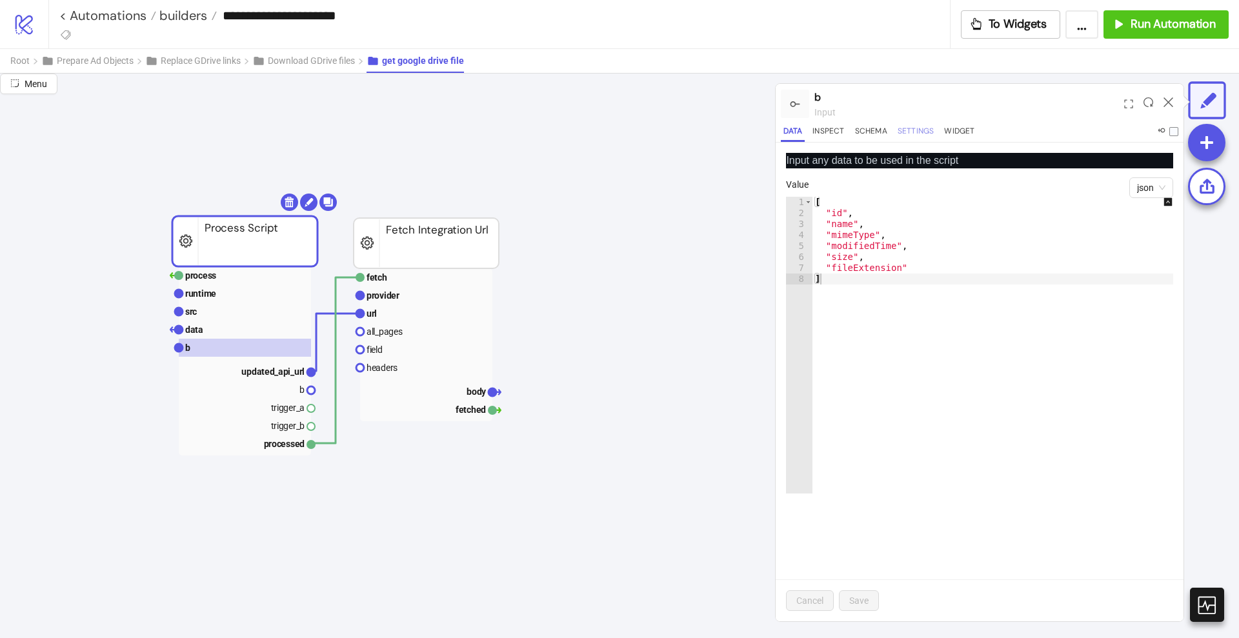
click at [916, 130] on button "Settings" at bounding box center [916, 133] width 42 height 17
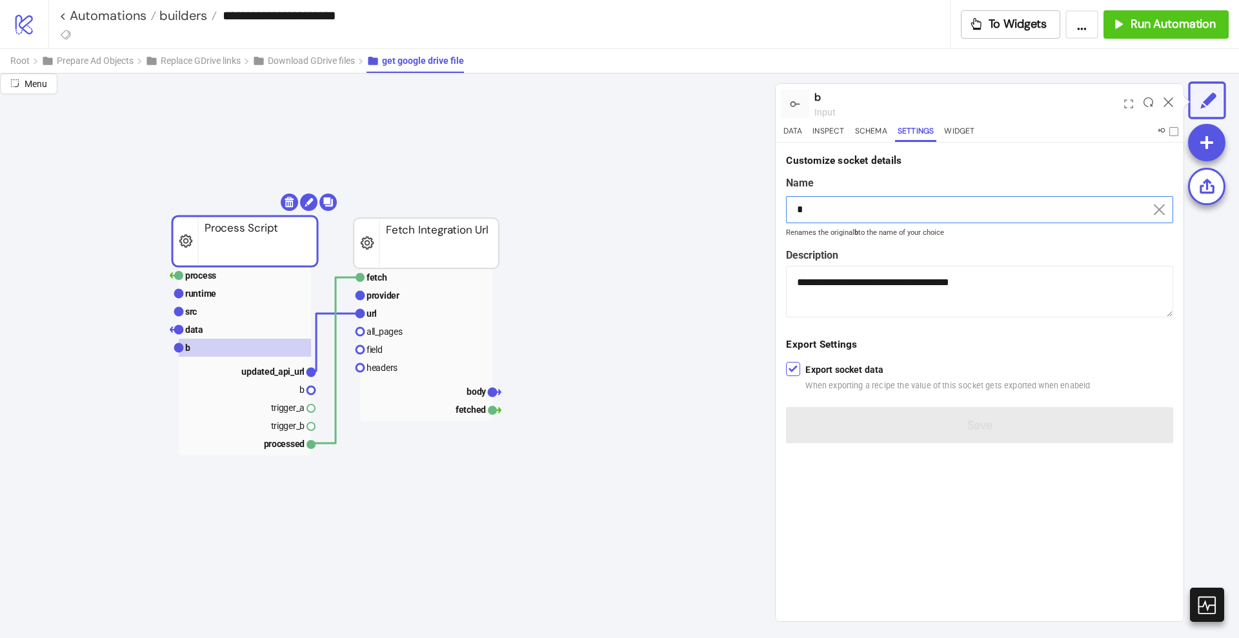
click at [831, 205] on input "*" at bounding box center [979, 209] width 387 height 27
paste input "*****"
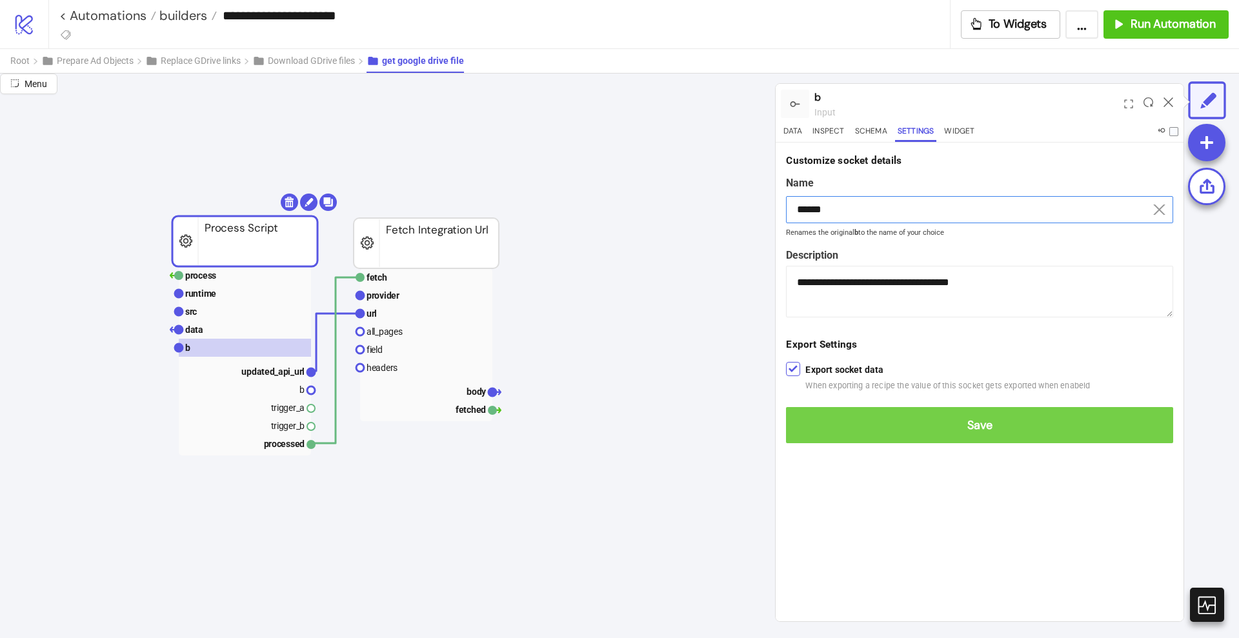
type input "******"
click at [975, 427] on span "Save" at bounding box center [979, 425] width 366 height 15
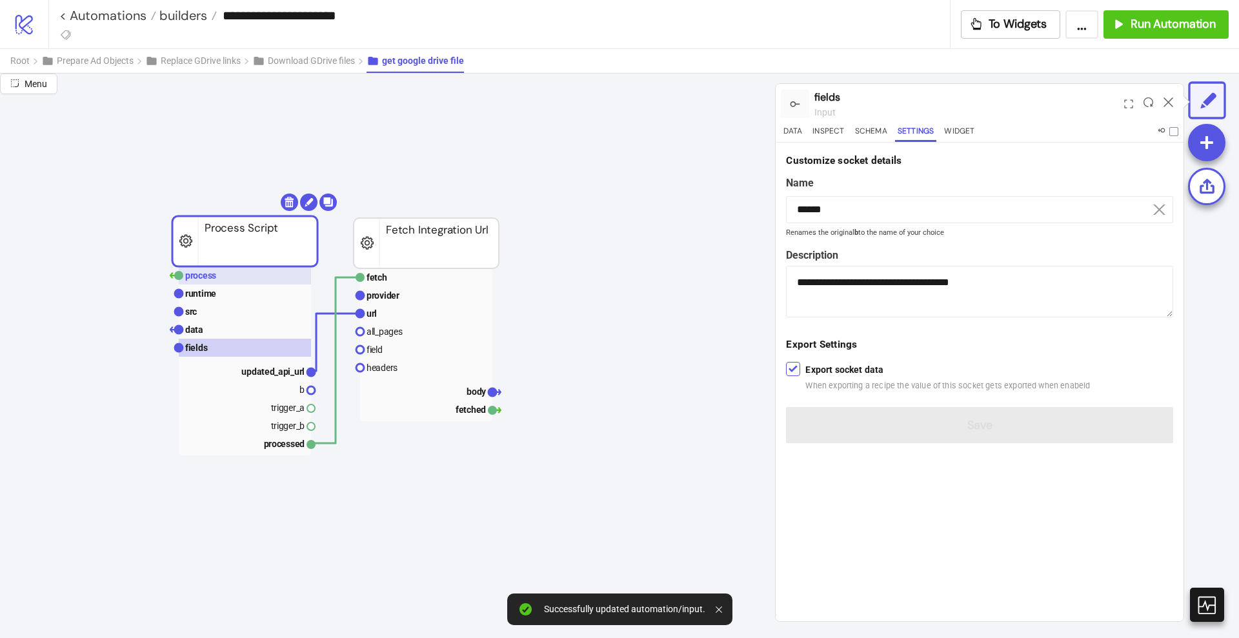
click at [229, 282] on rect at bounding box center [245, 275] width 132 height 18
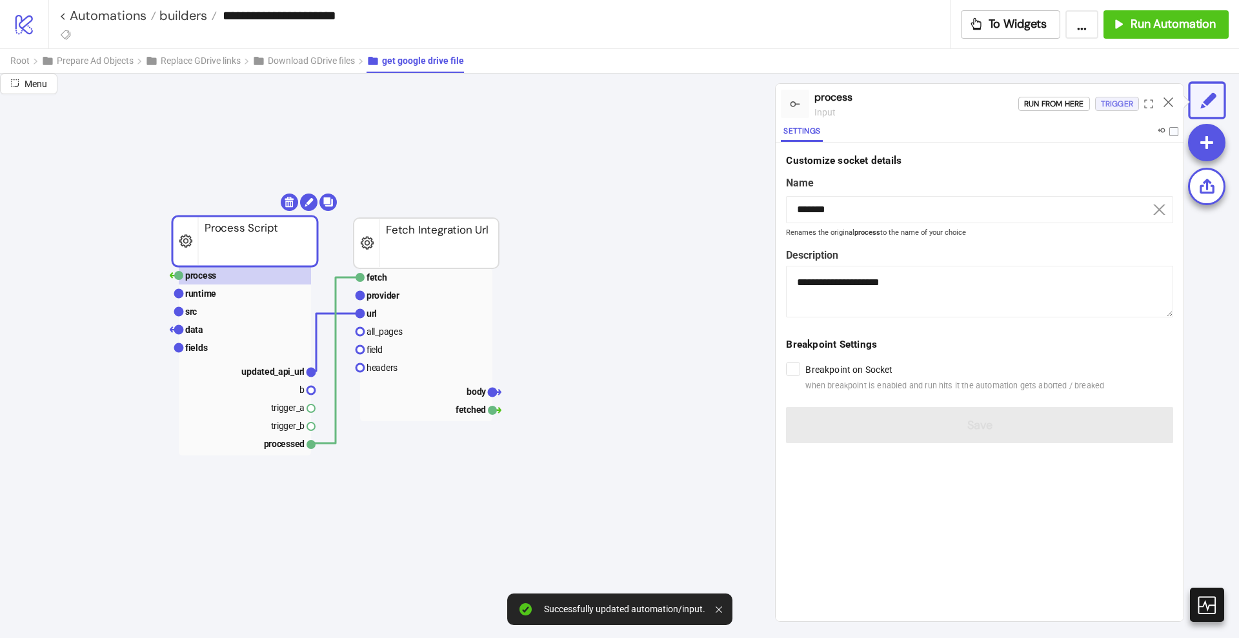
click at [1118, 101] on div "Trigger" at bounding box center [1117, 104] width 32 height 15
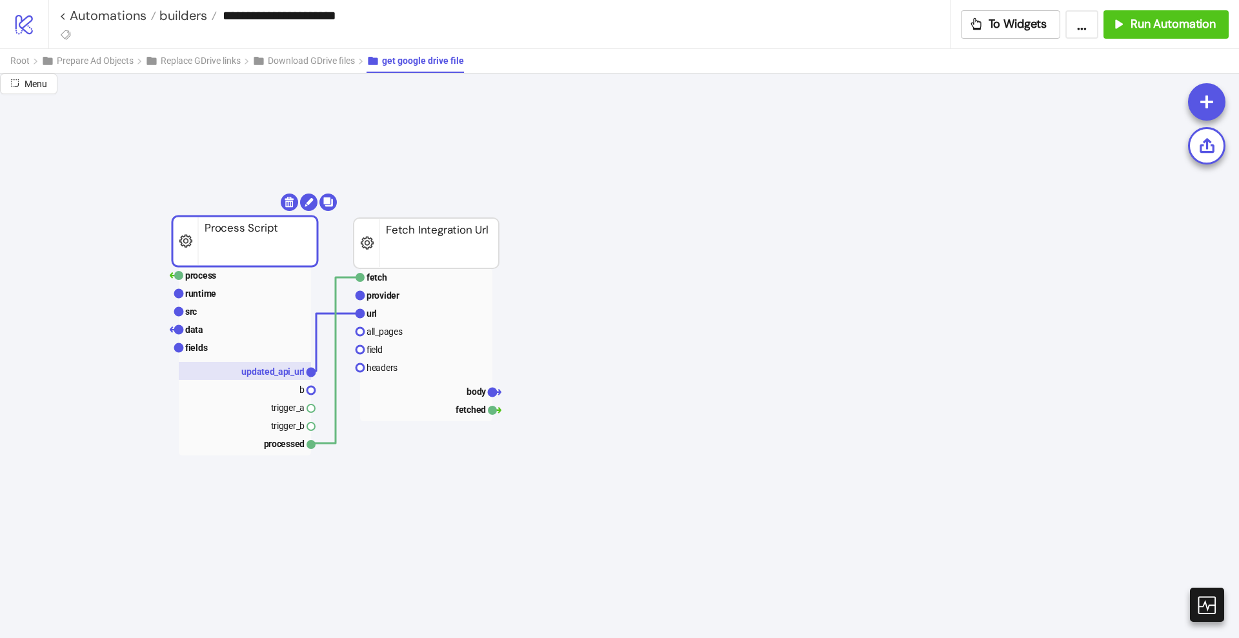
click at [272, 369] on text "updated_api_url" at bounding box center [272, 371] width 63 height 10
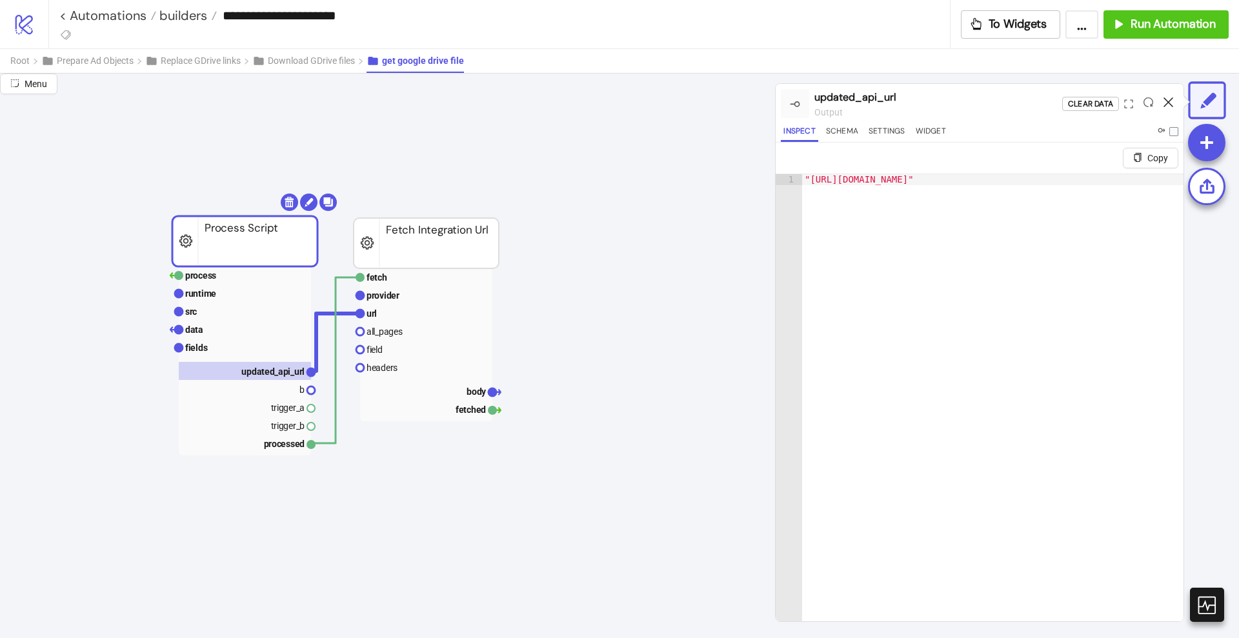
click at [1168, 102] on icon at bounding box center [1168, 102] width 10 height 10
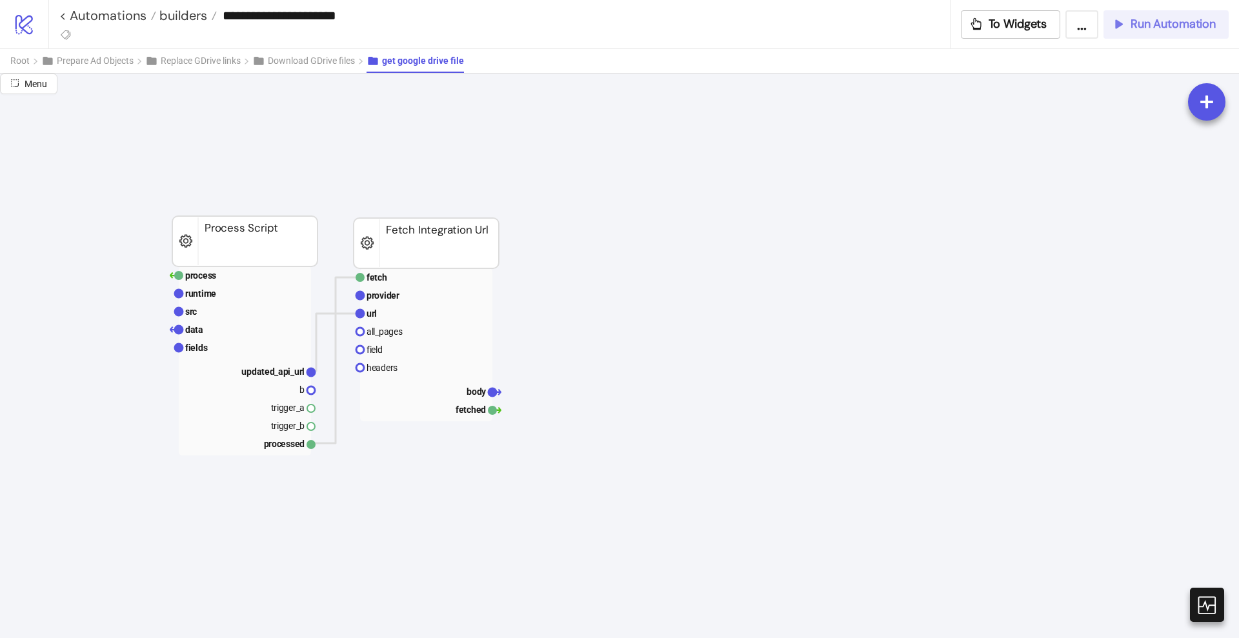
click at [1147, 35] on button "Run Automation" at bounding box center [1165, 24] width 125 height 28
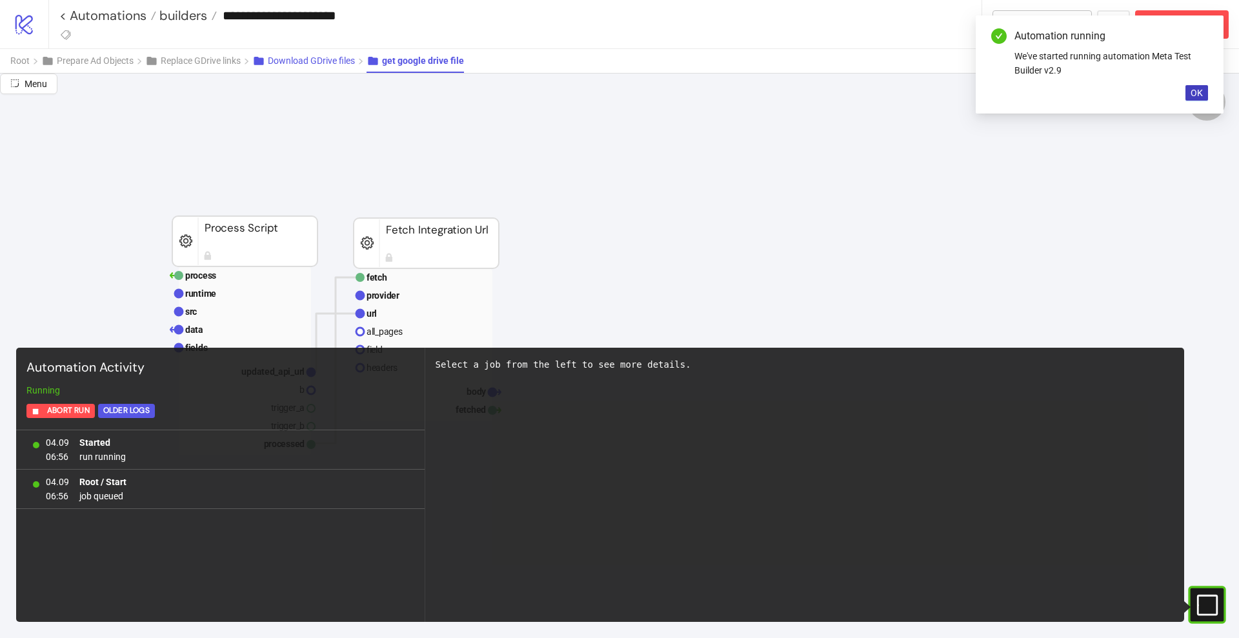
click at [330, 62] on span "Download GDrive files" at bounding box center [311, 60] width 87 height 10
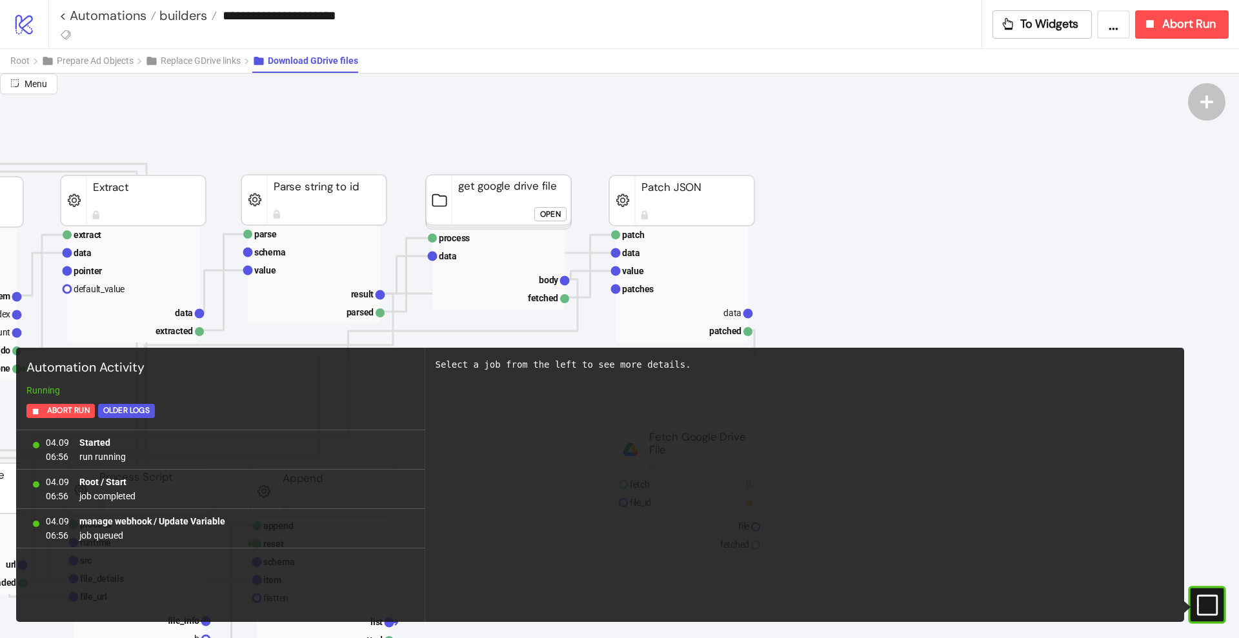
scroll to position [0, 323]
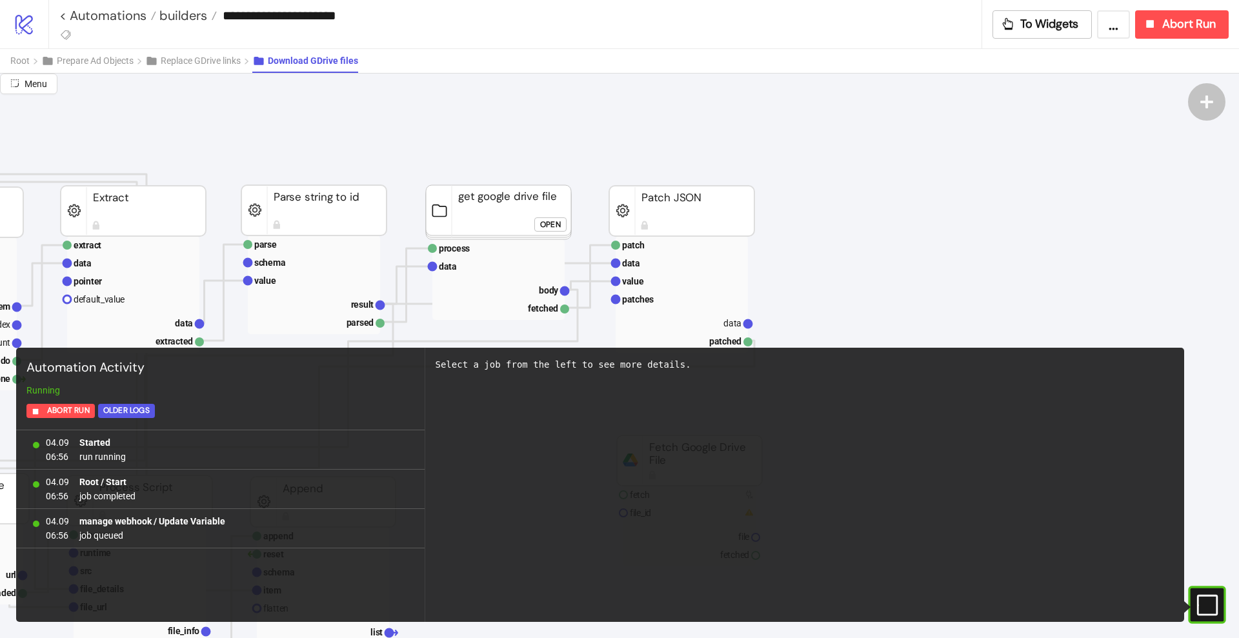
click at [488, 196] on rect at bounding box center [498, 212] width 145 height 54
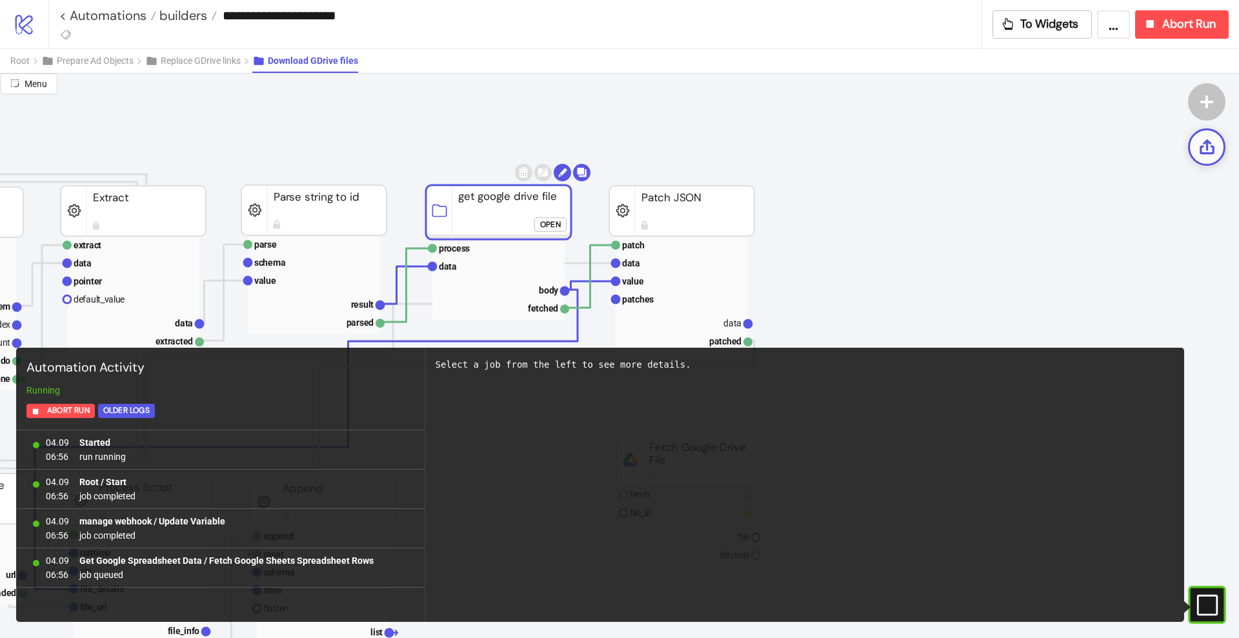
click at [1205, 148] on icon at bounding box center [1207, 147] width 18 height 18
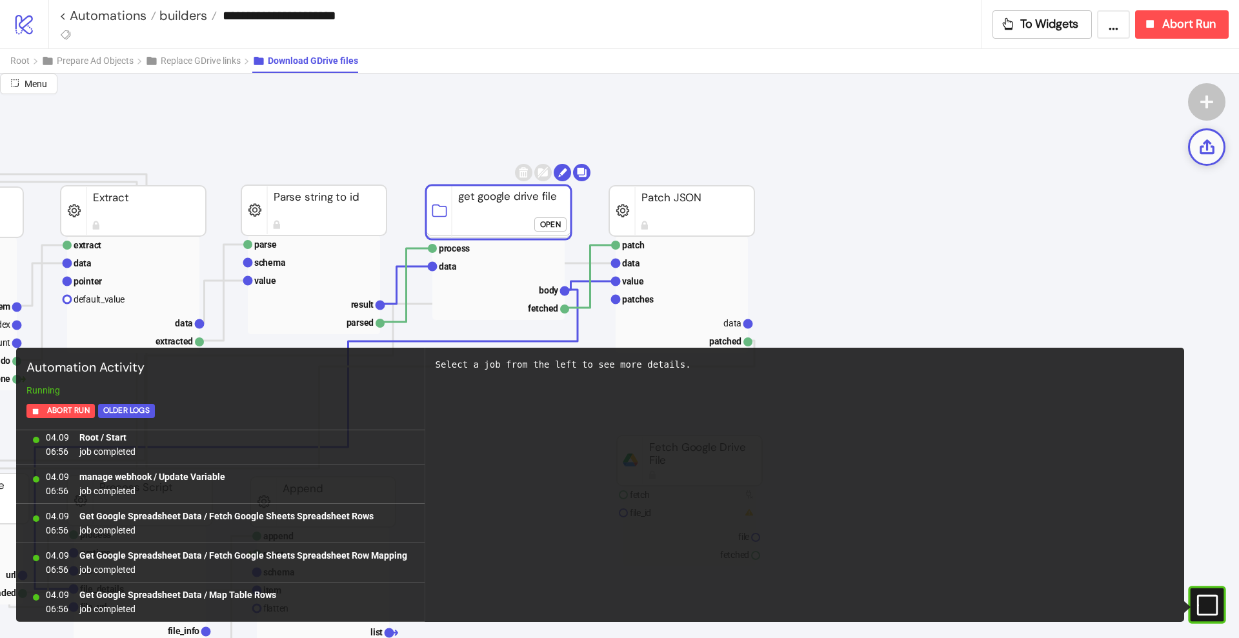
scroll to position [281, 0]
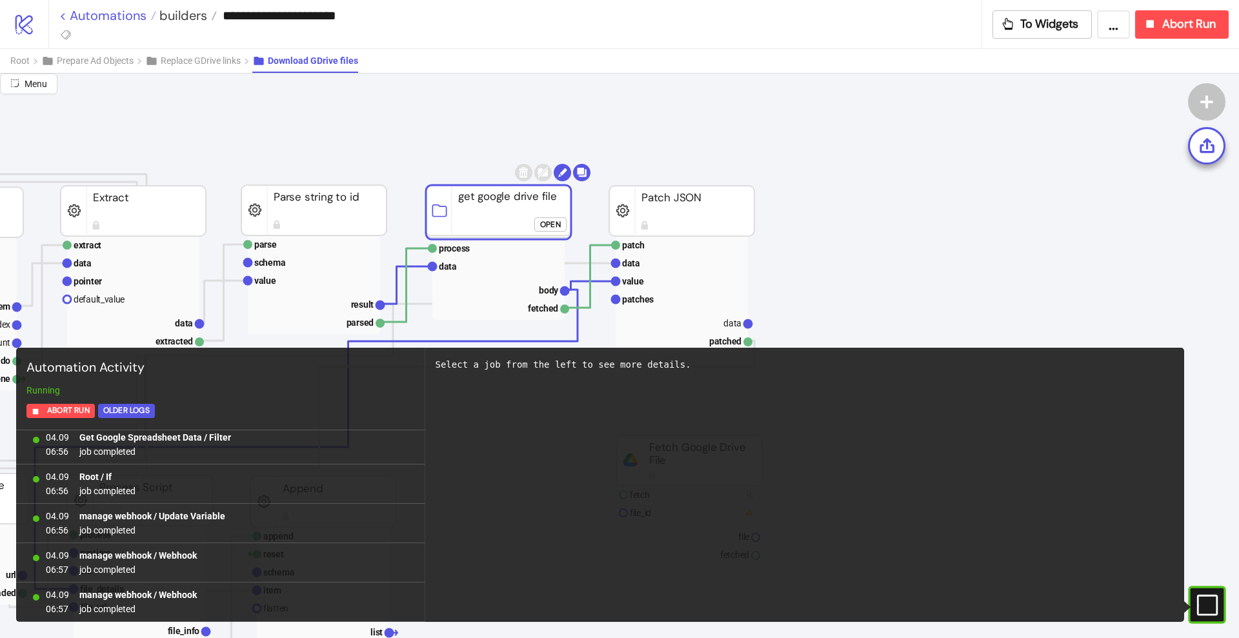
click at [121, 15] on link "< Automations" at bounding box center [107, 15] width 97 height 13
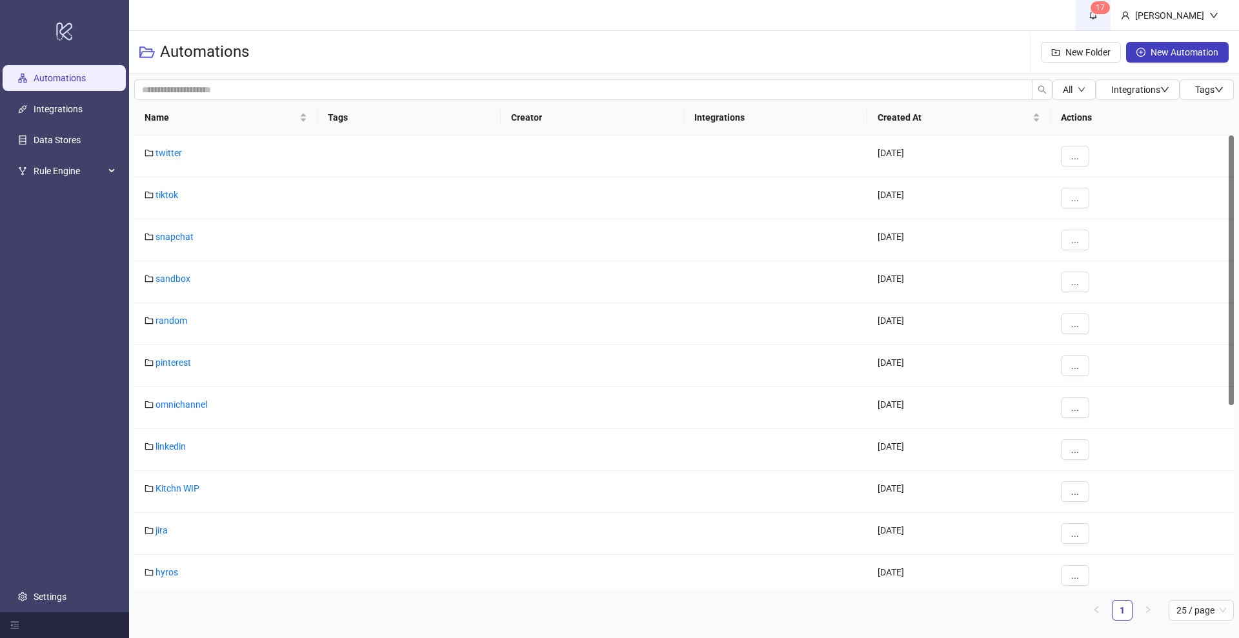
click at [1110, 15] on link "1 7" at bounding box center [1093, 15] width 35 height 30
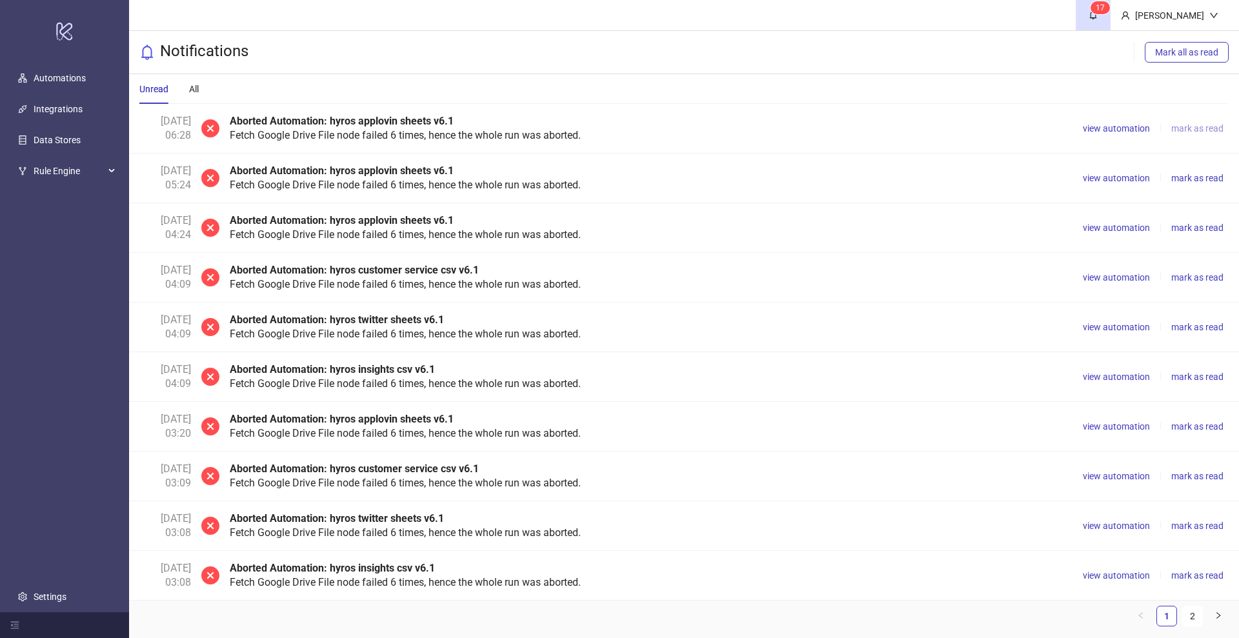
click at [1181, 126] on span "mark as read" at bounding box center [1197, 128] width 52 height 10
click at [1185, 175] on span "mark as read" at bounding box center [1197, 178] width 52 height 10
click at [1185, 224] on span "mark as read" at bounding box center [1197, 228] width 52 height 10
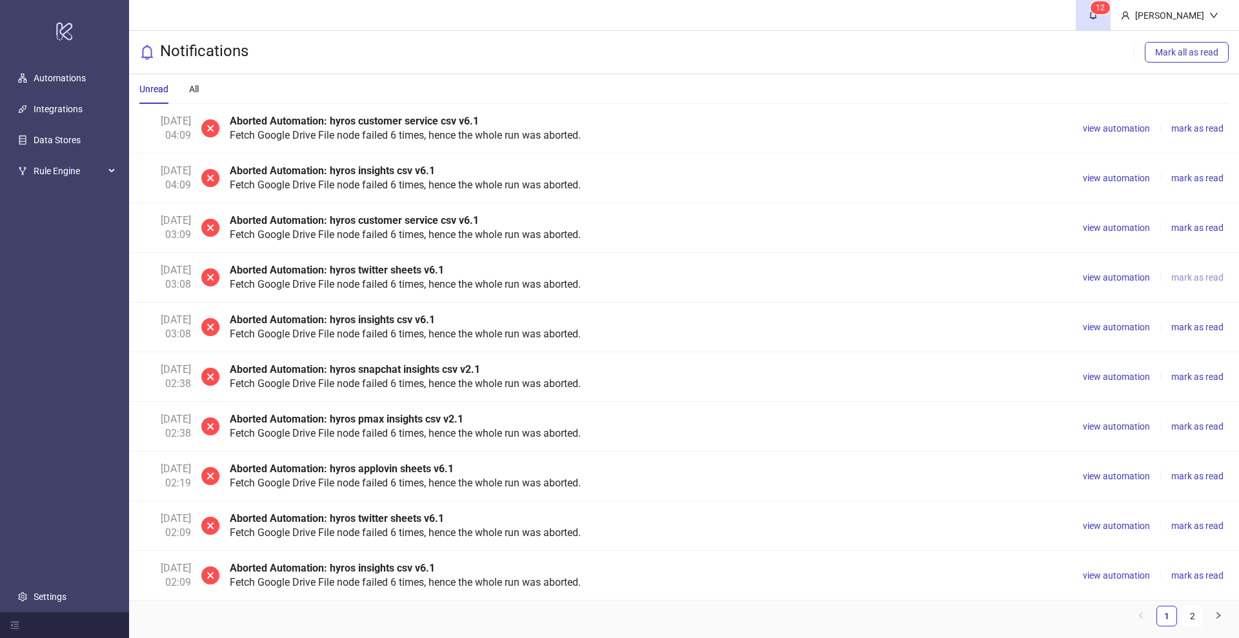
click at [1201, 272] on span "mark as read" at bounding box center [1197, 277] width 52 height 10
click at [1179, 424] on span "mark as read" at bounding box center [1197, 426] width 52 height 10
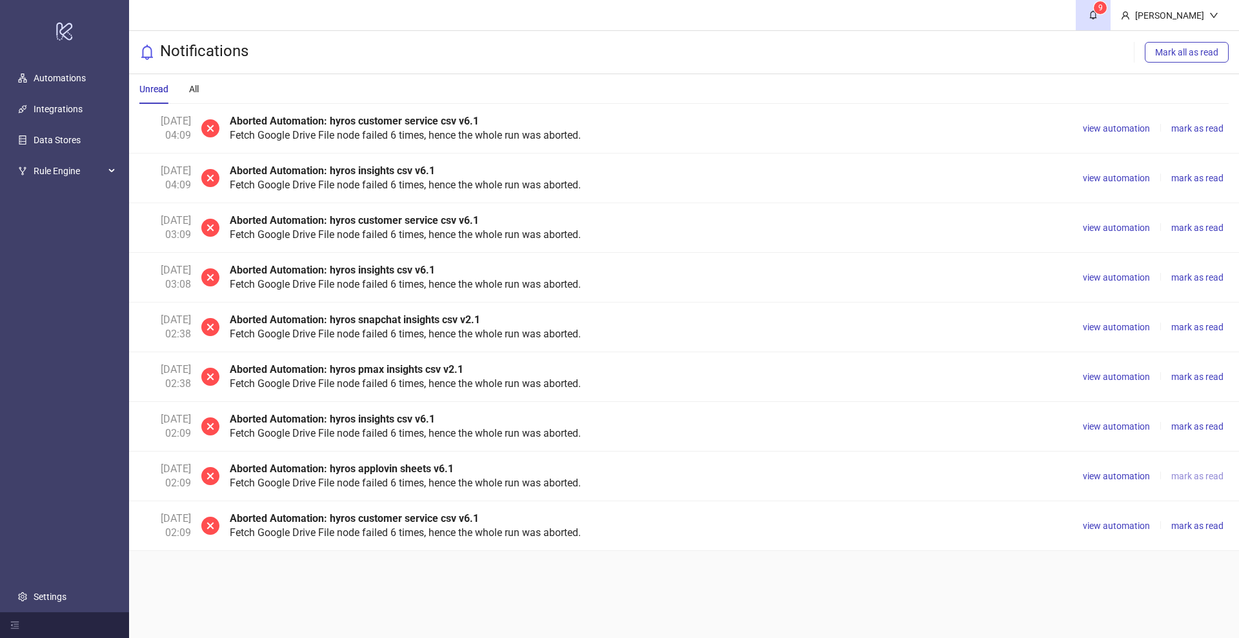
click at [1184, 472] on span "mark as read" at bounding box center [1197, 476] width 52 height 10
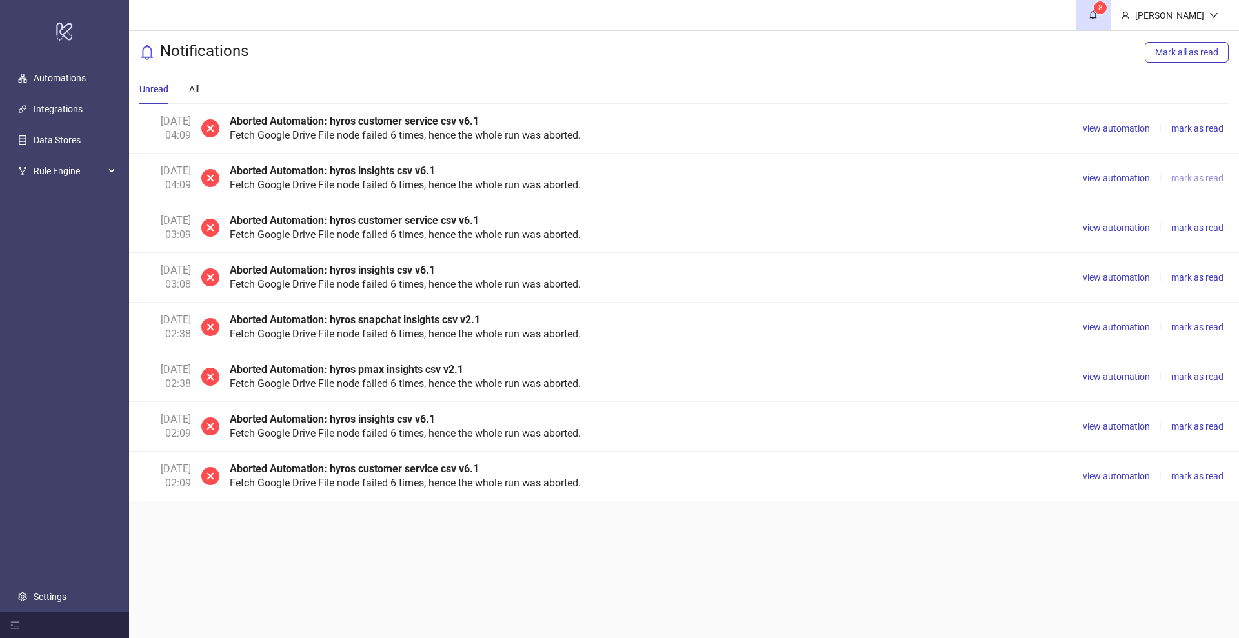
click at [1183, 175] on span "mark as read" at bounding box center [1197, 178] width 52 height 10
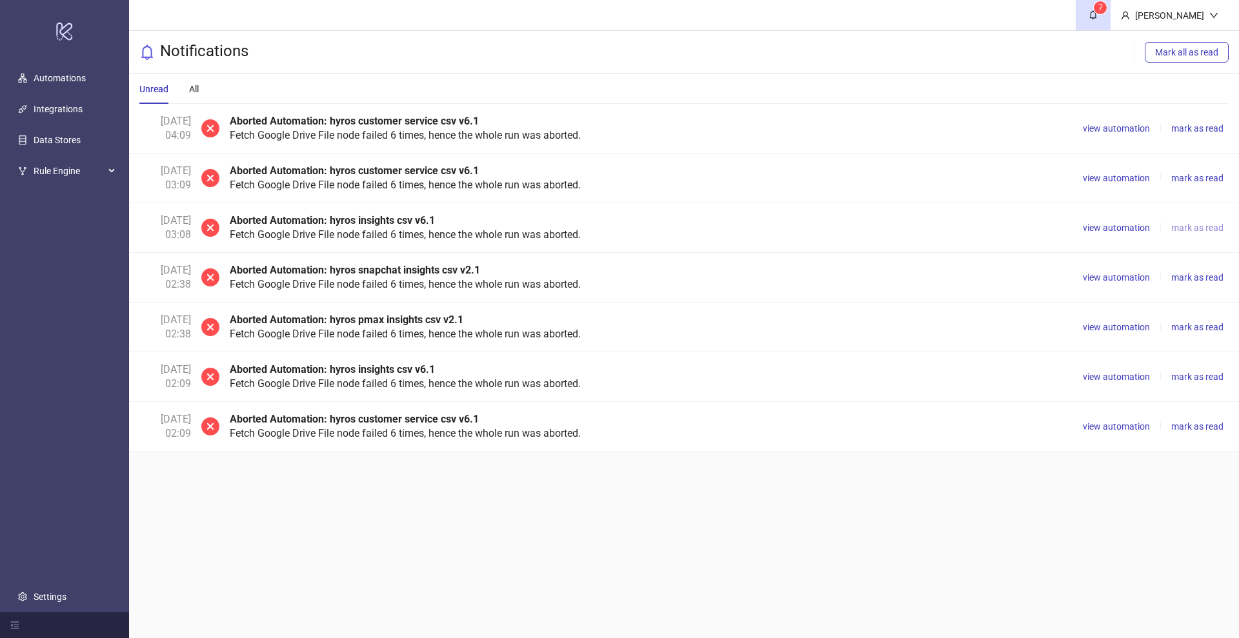
click at [1186, 227] on span "mark as read" at bounding box center [1197, 228] width 52 height 10
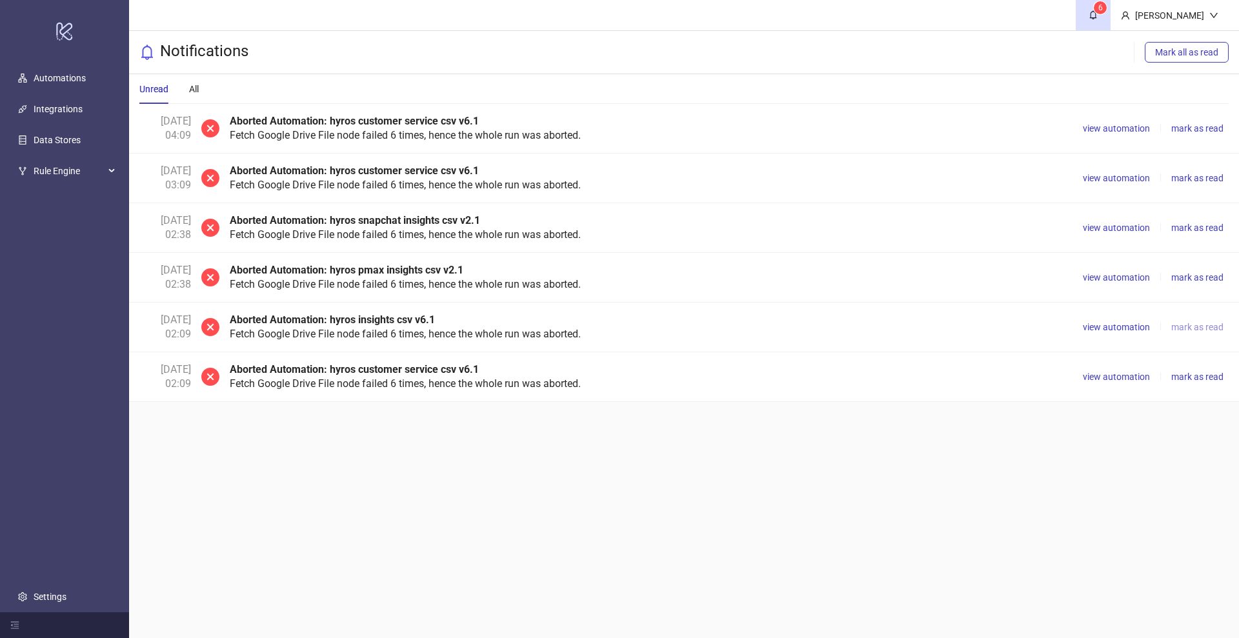
click at [1185, 329] on span "mark as read" at bounding box center [1197, 327] width 52 height 10
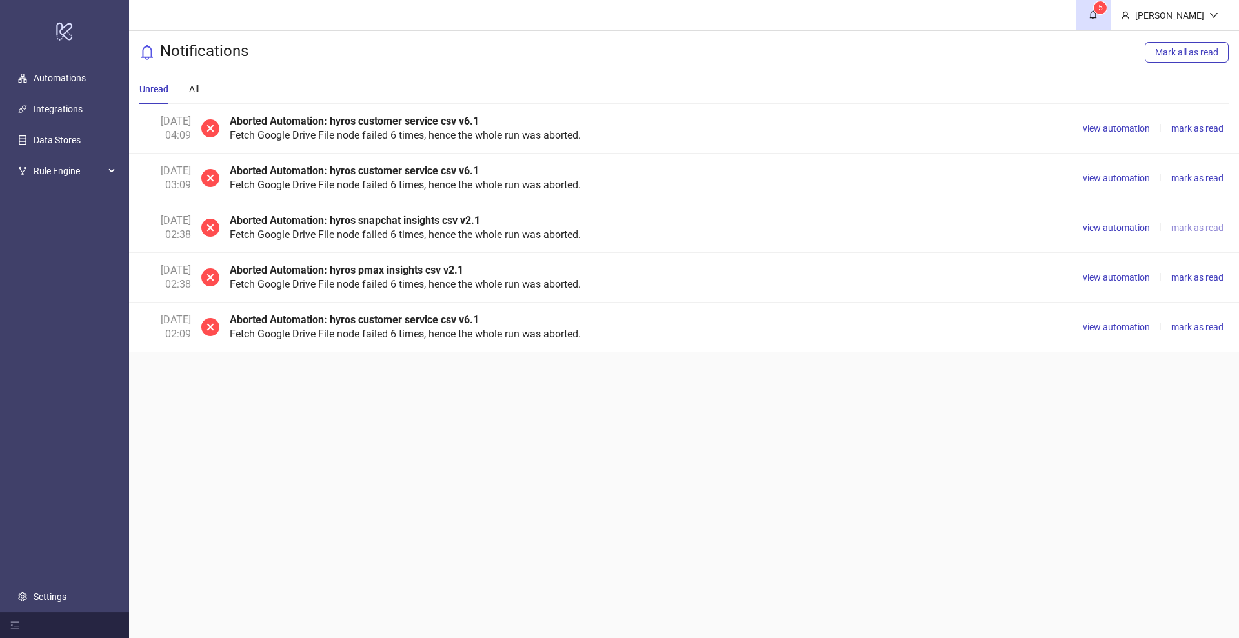
click at [1185, 230] on span "mark as read" at bounding box center [1197, 228] width 52 height 10
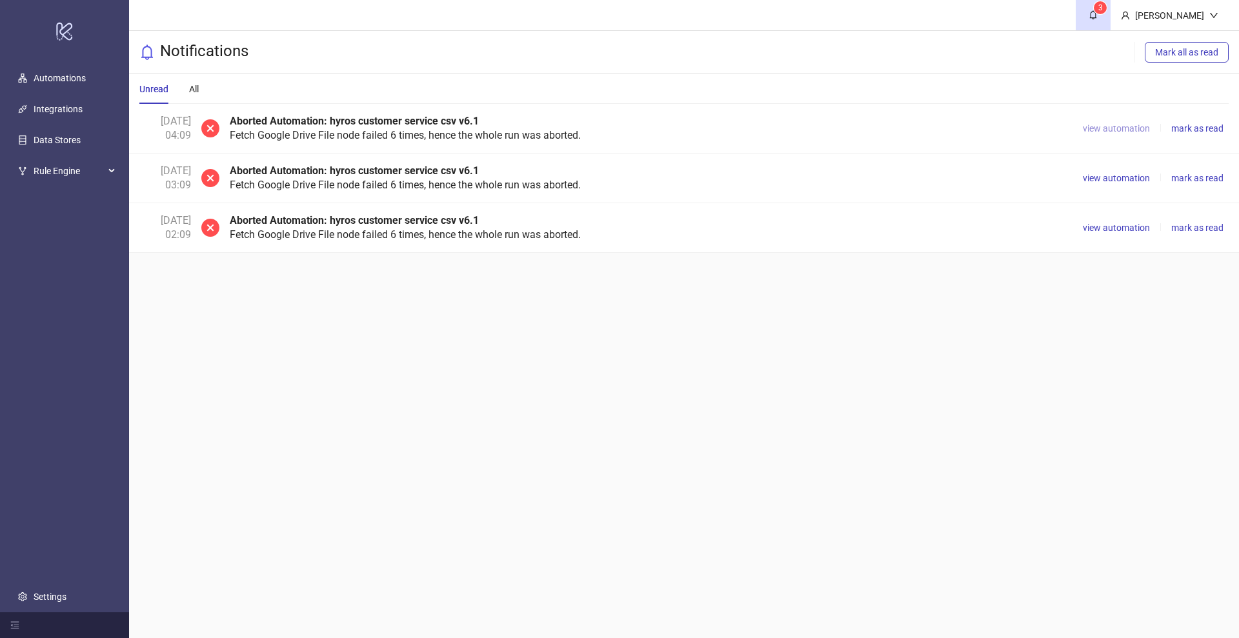
click at [1121, 125] on span "view automation" at bounding box center [1116, 128] width 67 height 10
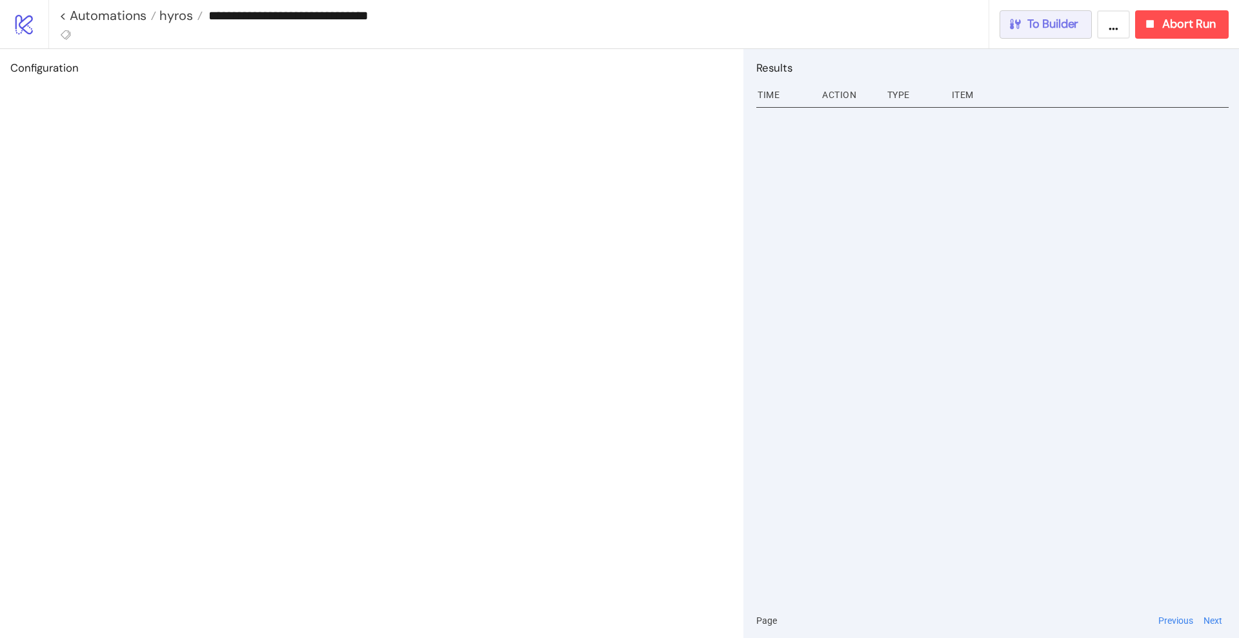
click at [1043, 26] on span "To Builder" at bounding box center [1053, 24] width 52 height 15
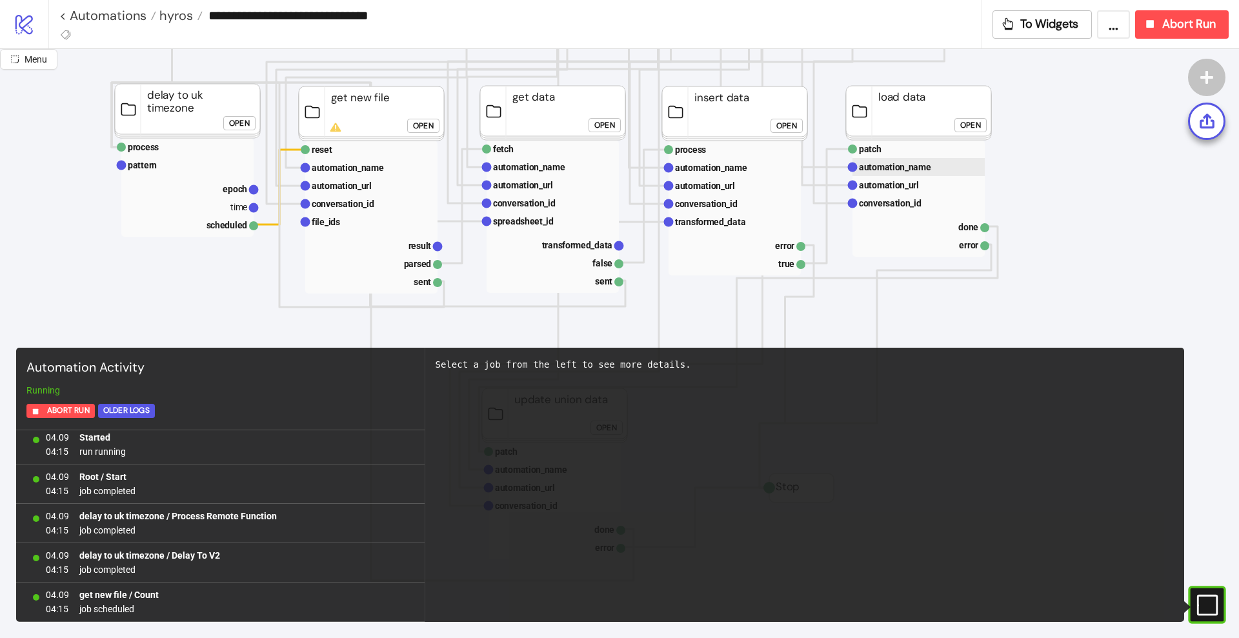
scroll to position [323, 0]
drag, startPoint x: 21, startPoint y: 57, endPoint x: 25, endPoint y: 65, distance: 7.8
click at [21, 58] on button "Menu" at bounding box center [28, 59] width 57 height 21
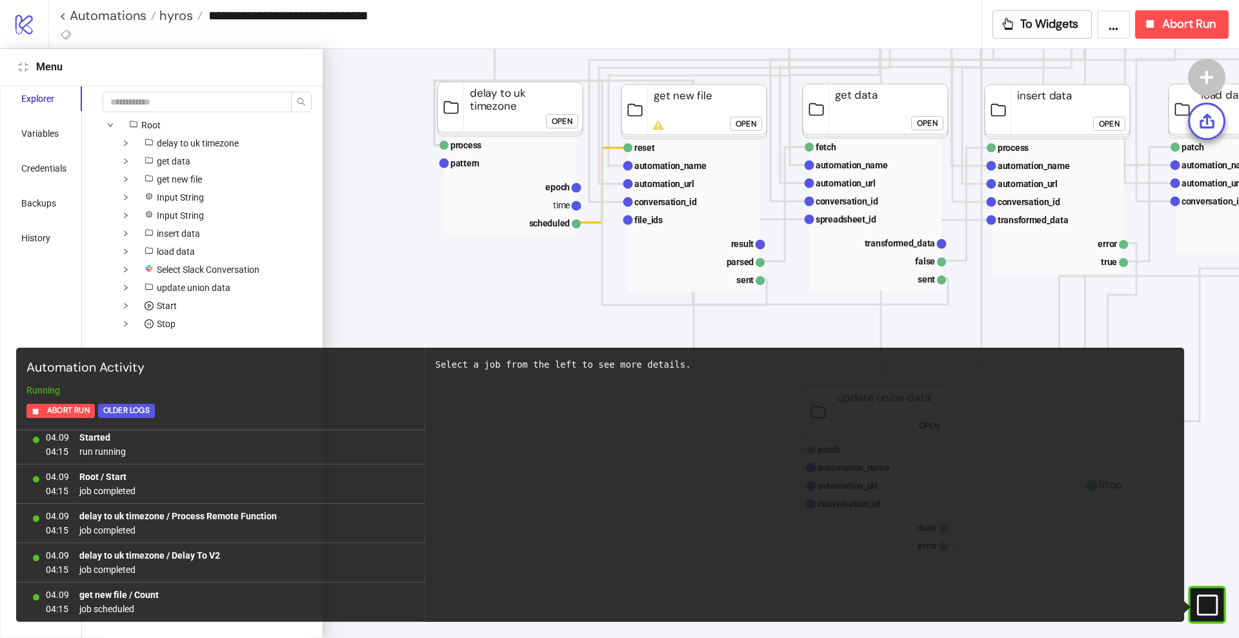
click at [1197, 605] on icon at bounding box center [1206, 604] width 21 height 21
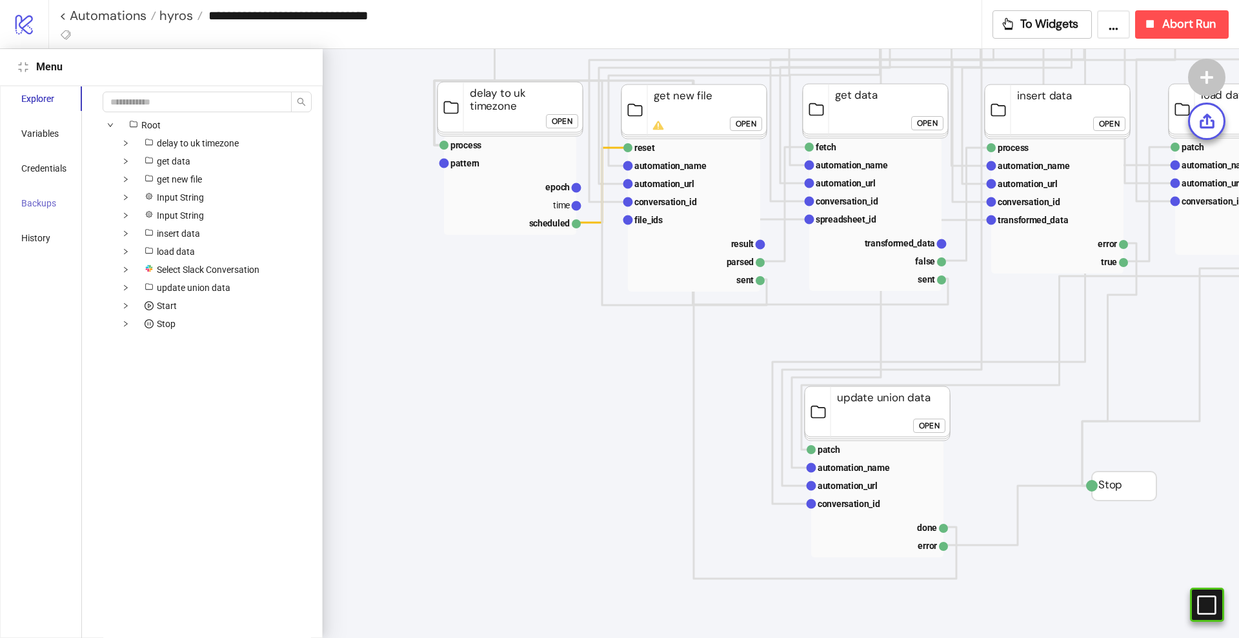
click at [47, 213] on div "Backups" at bounding box center [44, 203] width 76 height 25
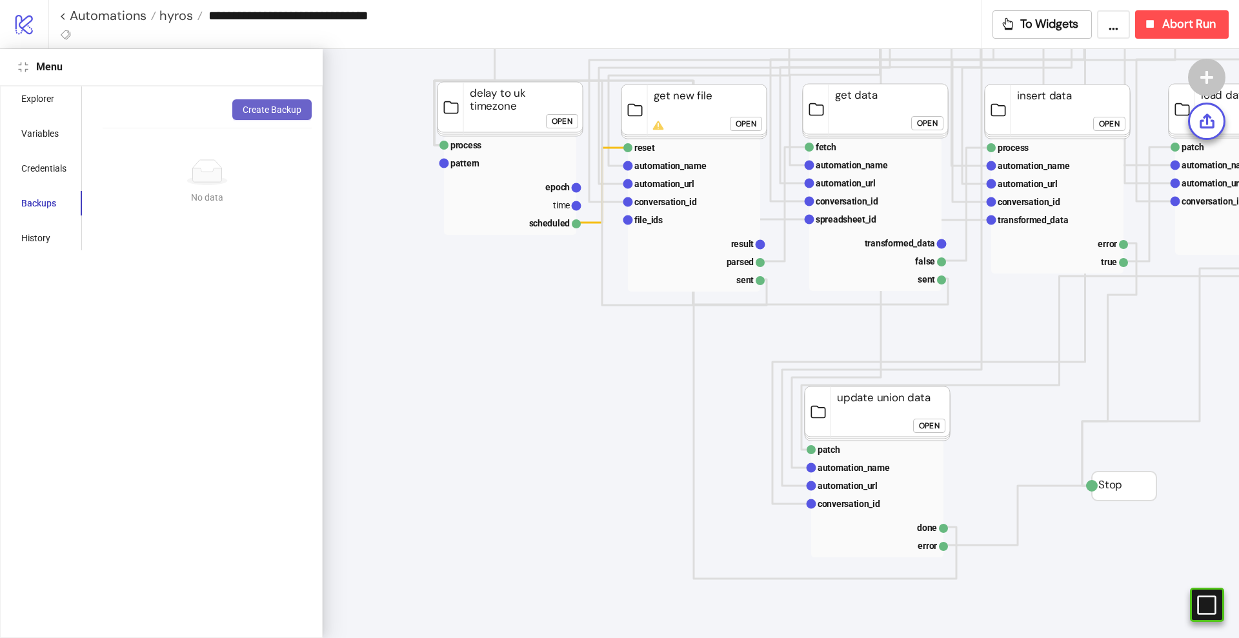
click at [248, 119] on button "Create Backup" at bounding box center [271, 109] width 79 height 21
click at [42, 130] on div "Variables" at bounding box center [39, 133] width 37 height 14
click at [250, 146] on span "Edit" at bounding box center [253, 145] width 15 height 10
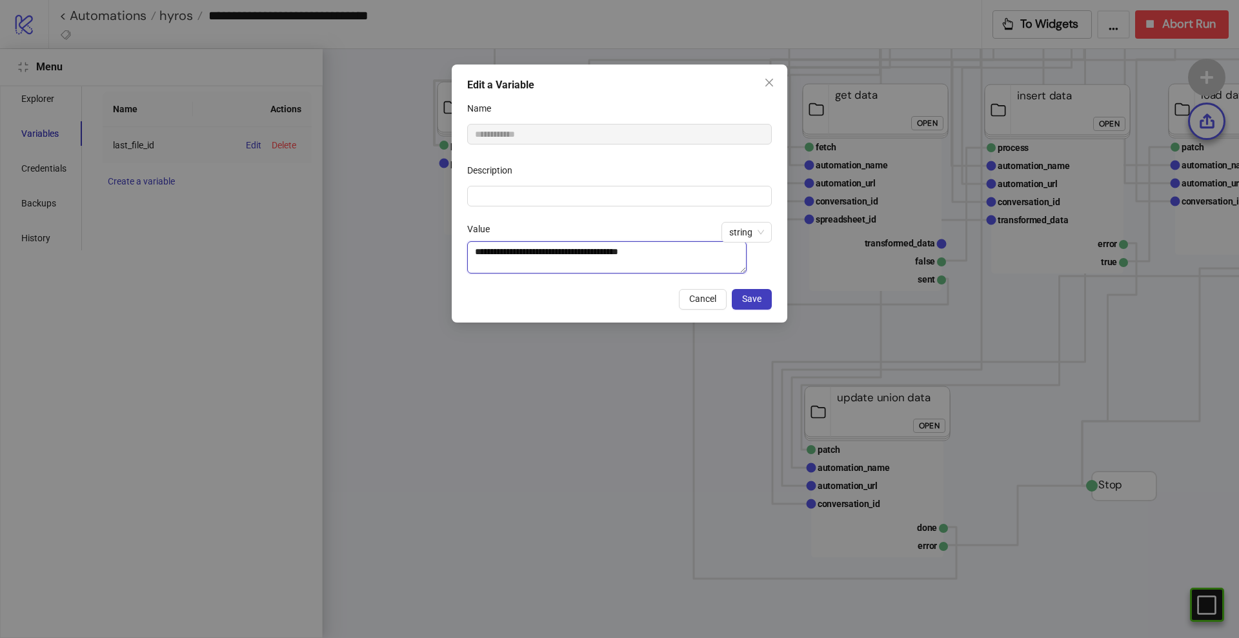
click at [558, 246] on textarea "**********" at bounding box center [606, 257] width 279 height 32
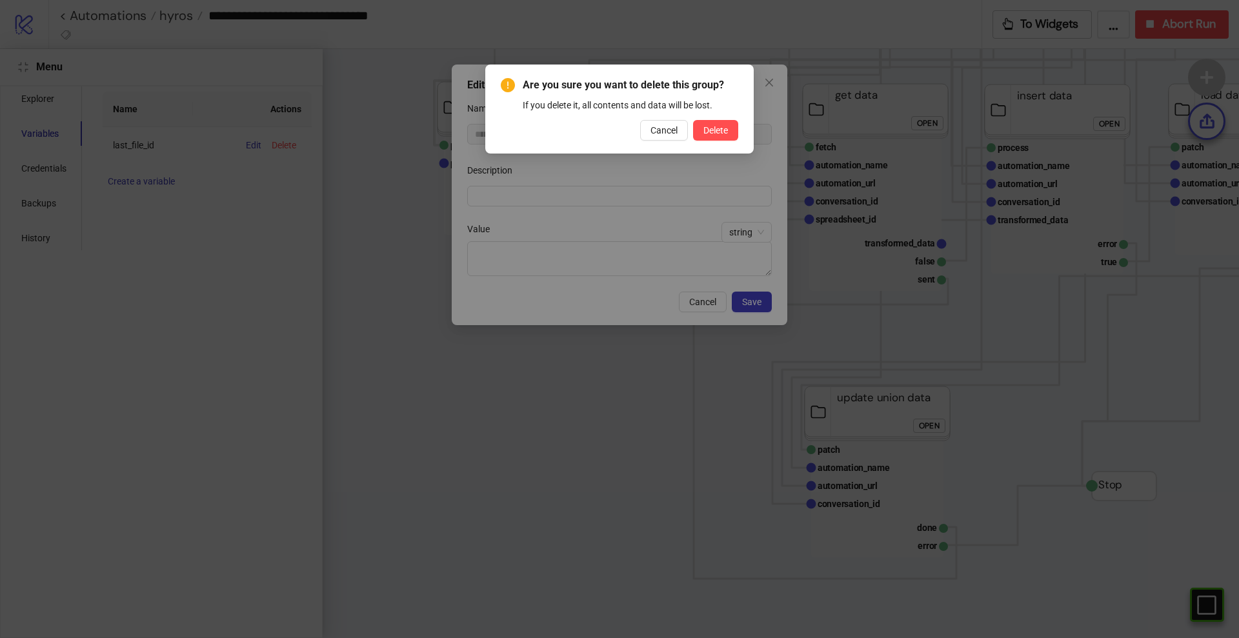
click at [664, 125] on span "Cancel" at bounding box center [663, 130] width 27 height 10
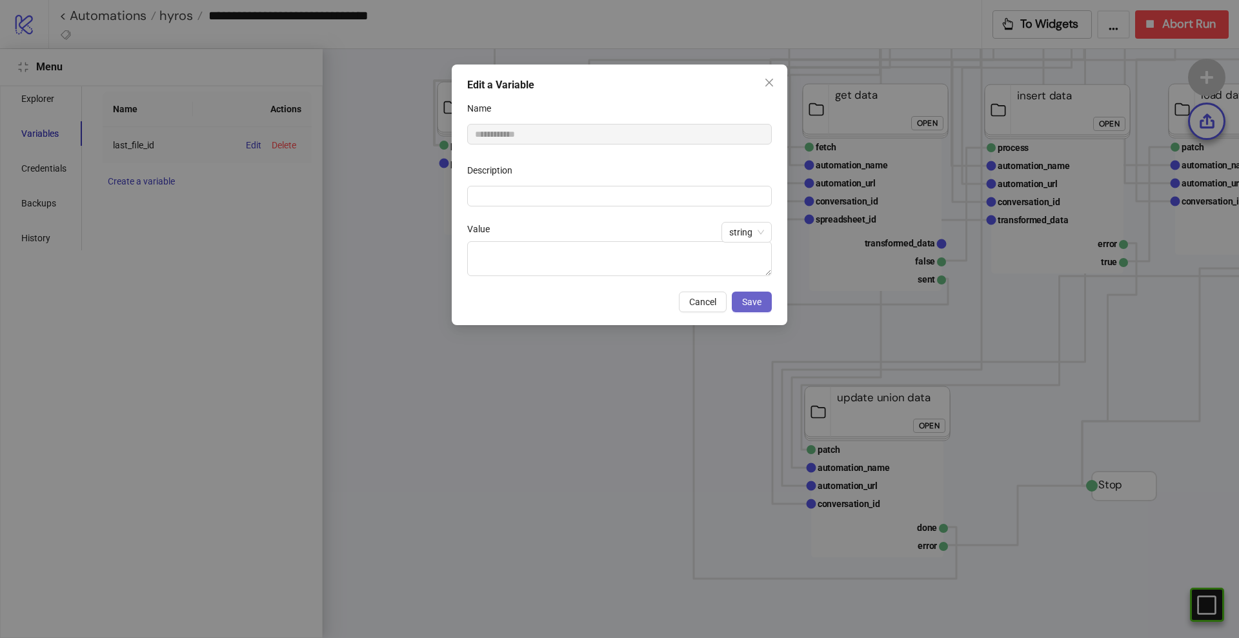
click at [749, 305] on span "Save" at bounding box center [751, 302] width 19 height 10
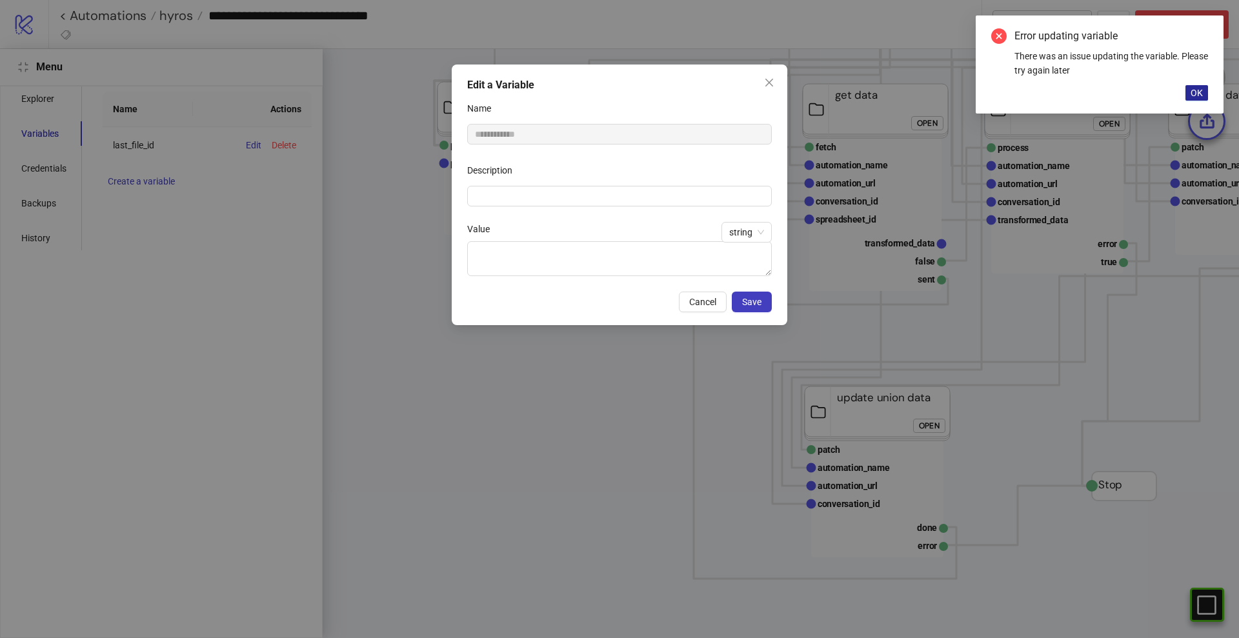
click at [1199, 89] on span "OK" at bounding box center [1196, 93] width 12 height 10
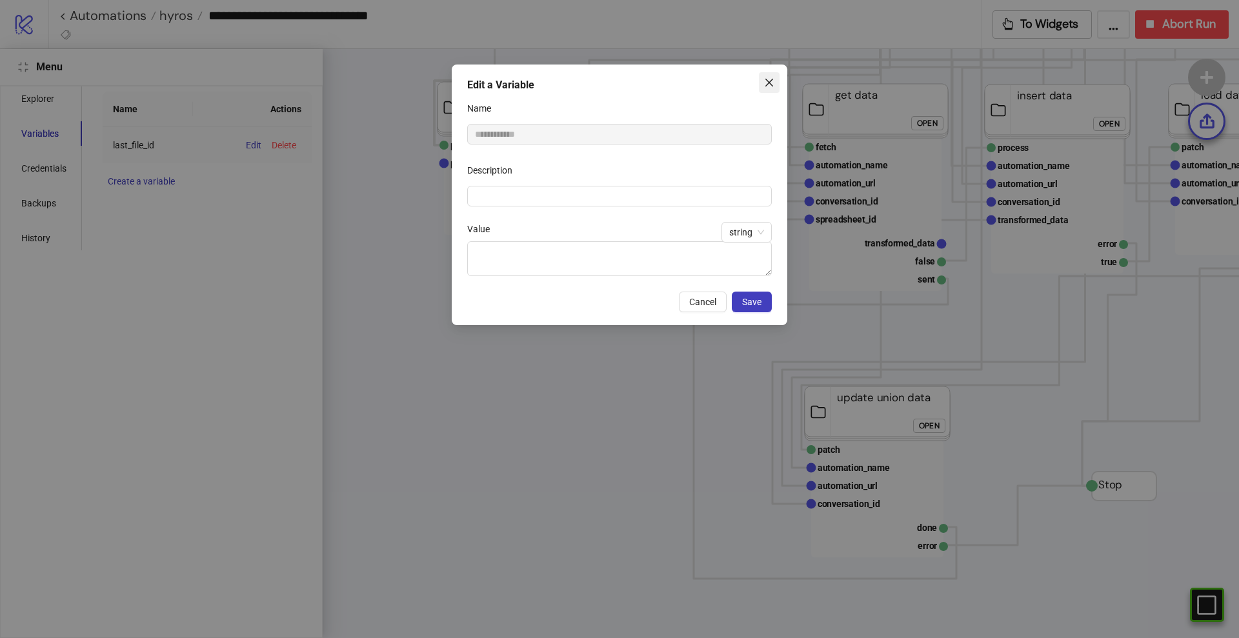
click at [768, 83] on icon "close" at bounding box center [769, 82] width 10 height 10
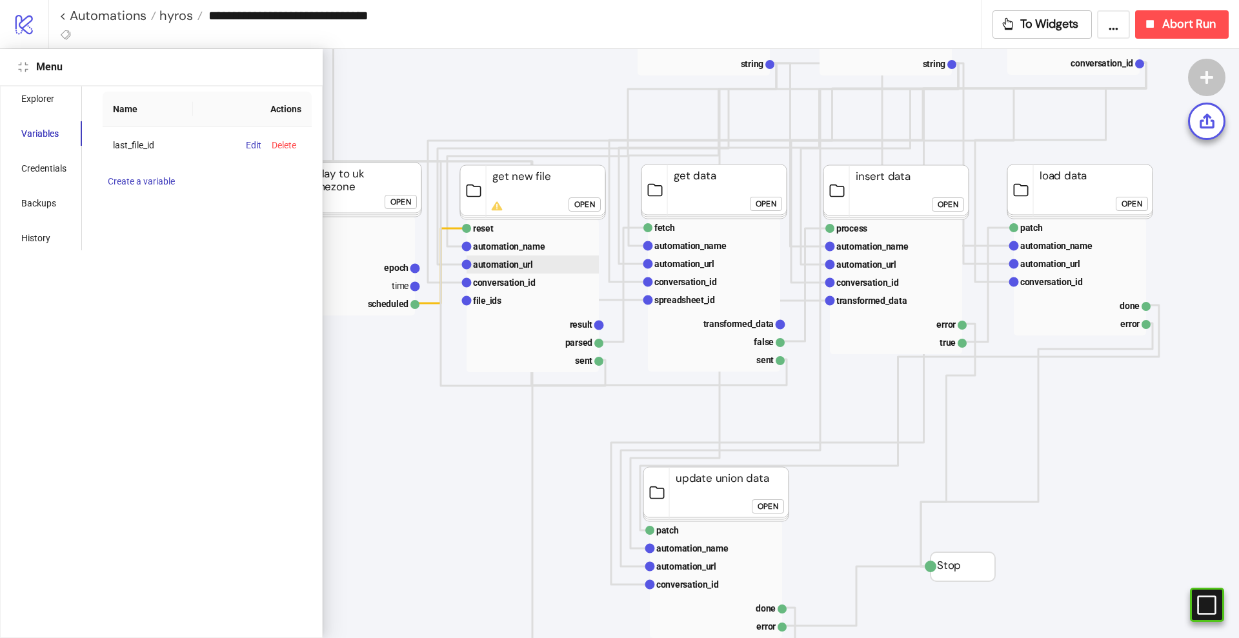
scroll to position [242, 0]
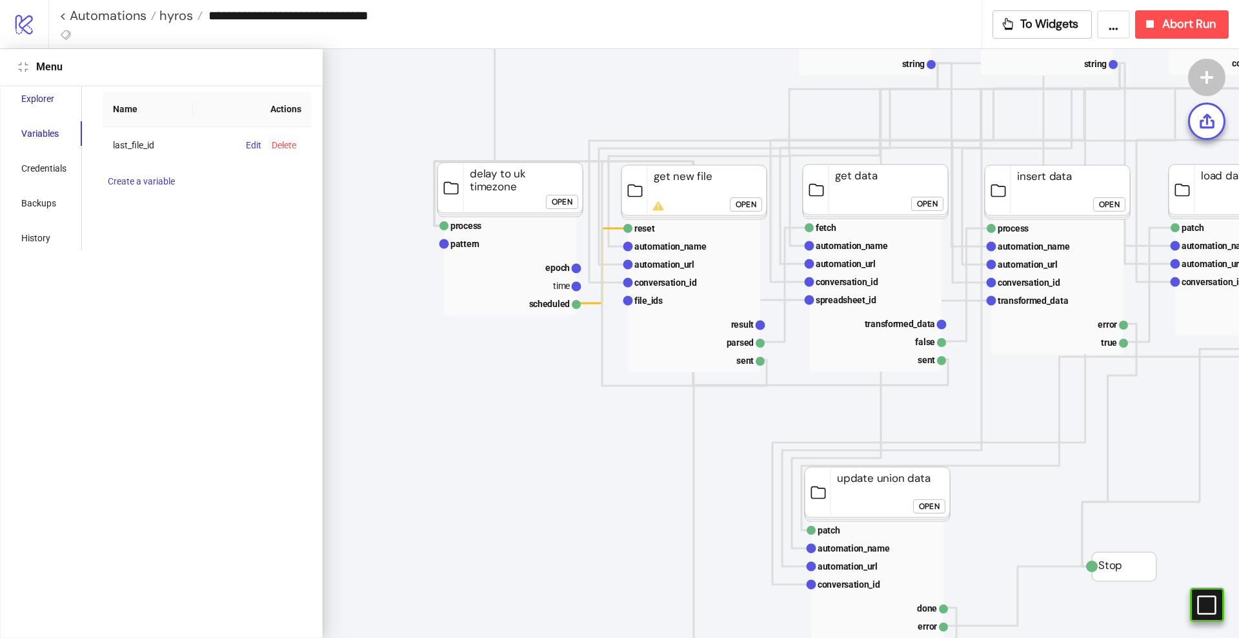
click at [46, 99] on div "Explorer" at bounding box center [37, 99] width 33 height 14
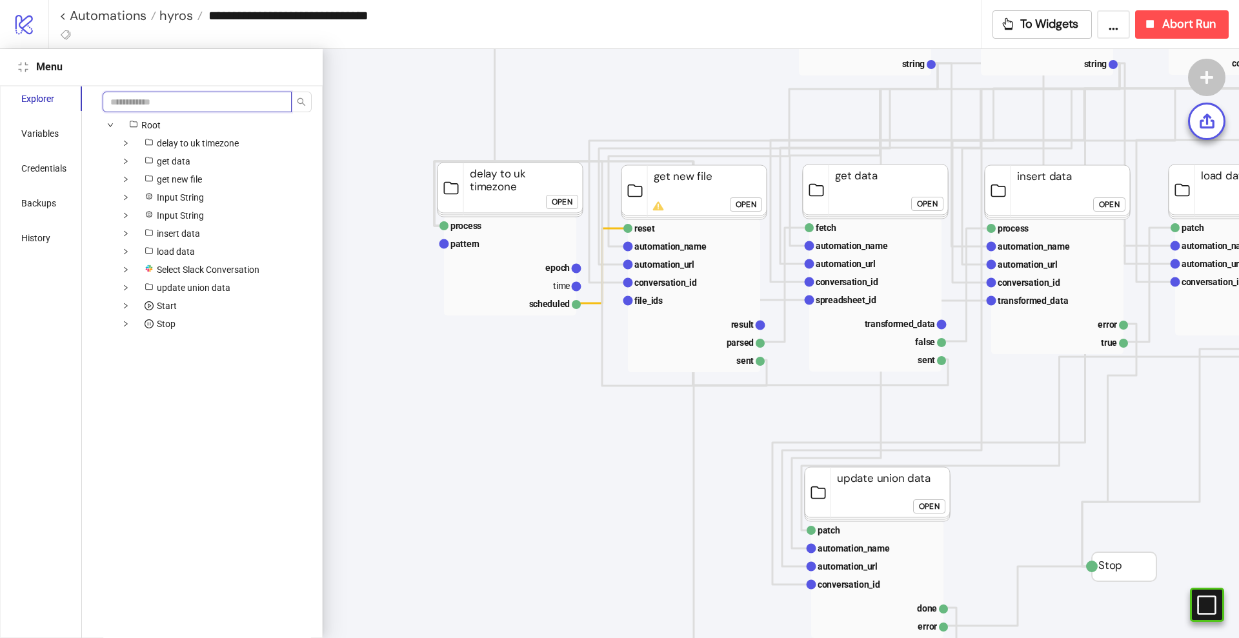
click at [164, 103] on input "search" at bounding box center [197, 102] width 189 height 21
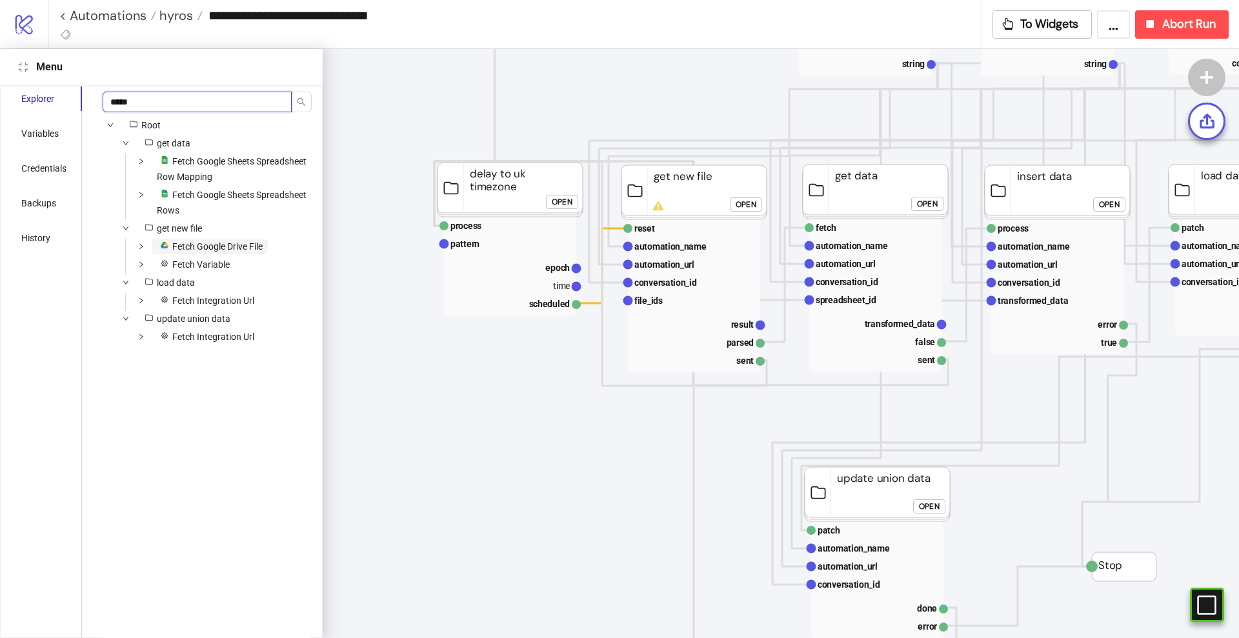
type input "*****"
click at [206, 243] on span "Fetch Google Drive File" at bounding box center [217, 246] width 90 height 10
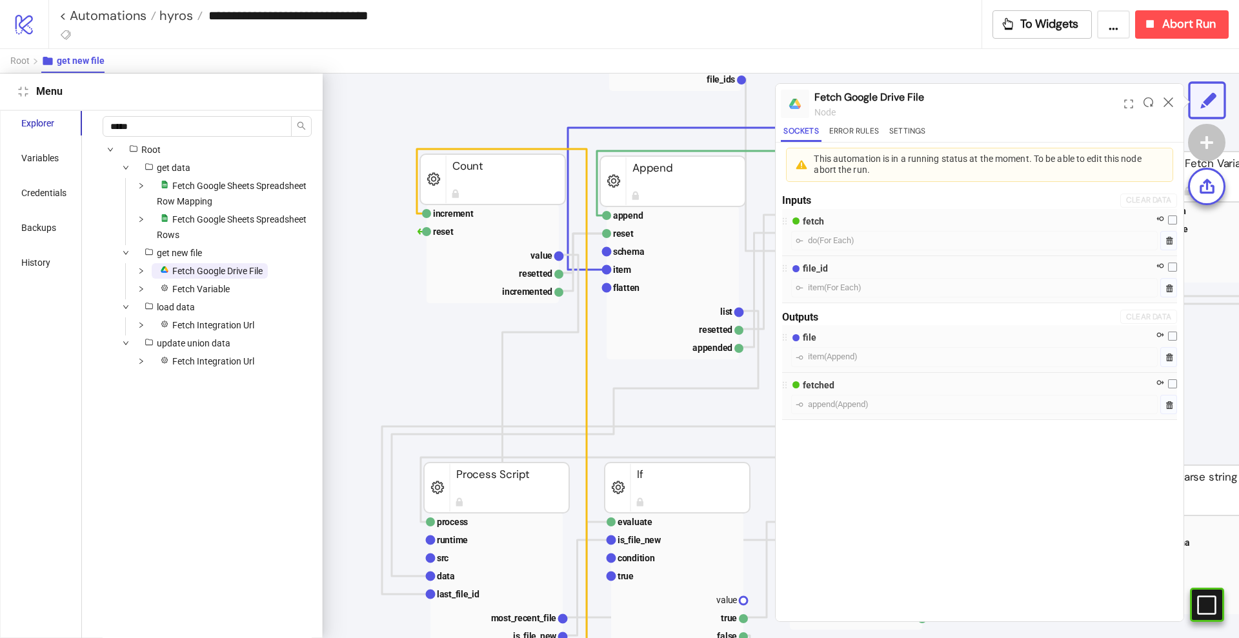
scroll to position [4, 331]
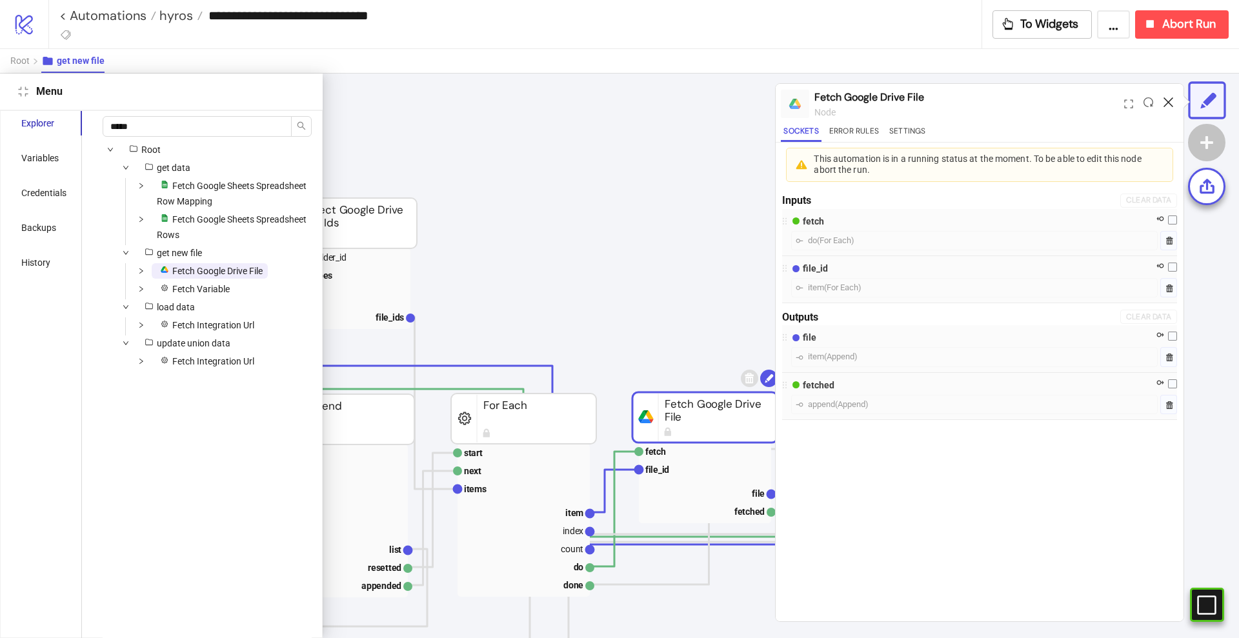
click at [1172, 101] on icon at bounding box center [1168, 102] width 10 height 10
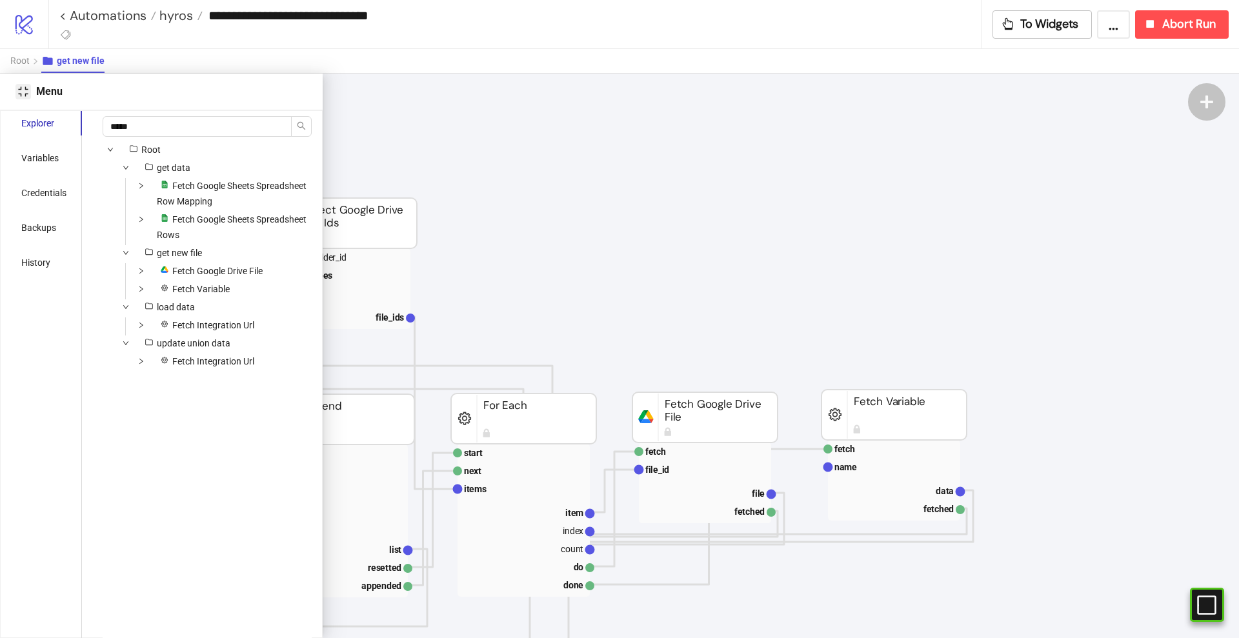
click at [25, 86] on icon "compress" at bounding box center [23, 91] width 10 height 10
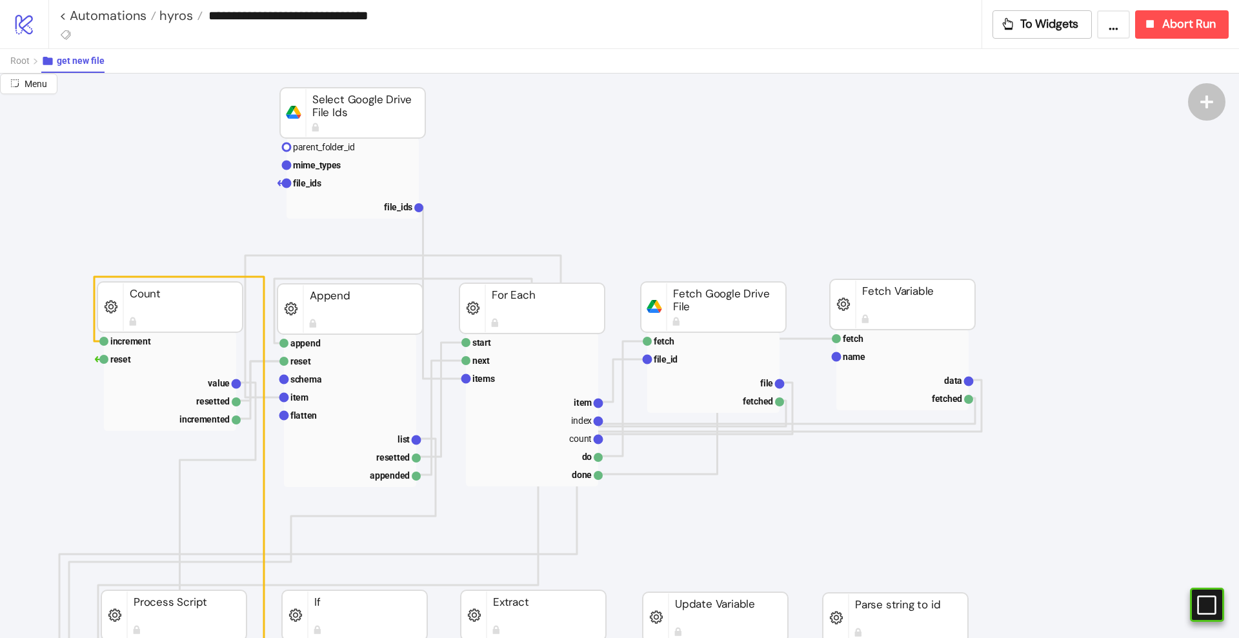
scroll to position [85, 0]
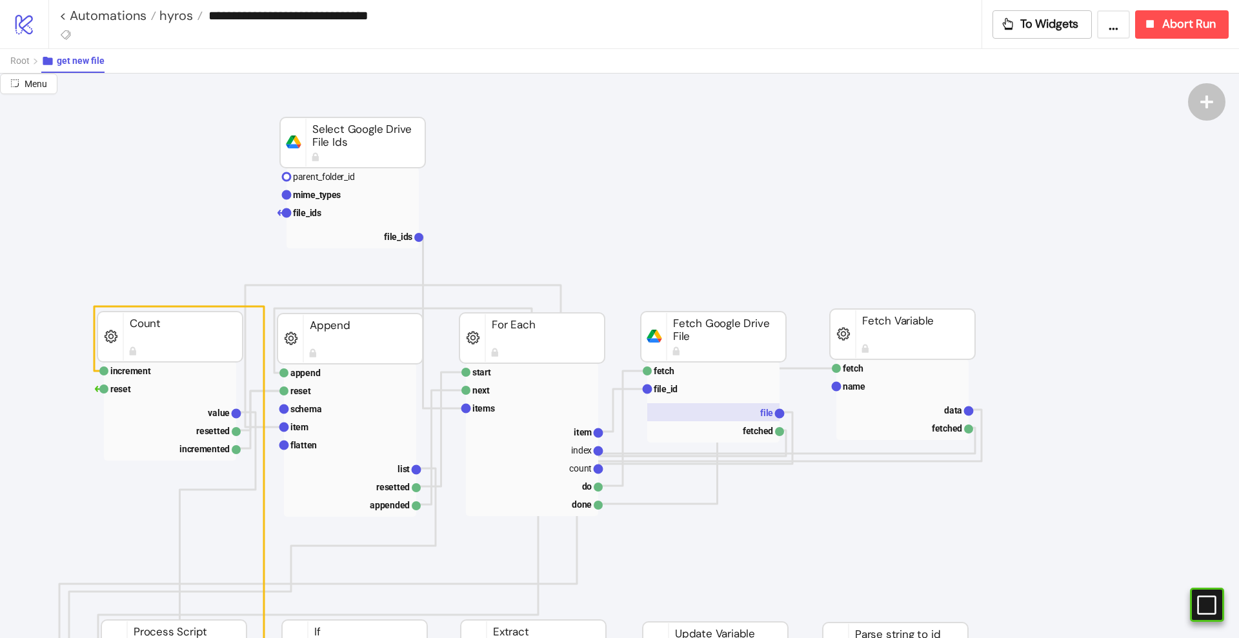
click at [752, 408] on rect at bounding box center [713, 412] width 132 height 18
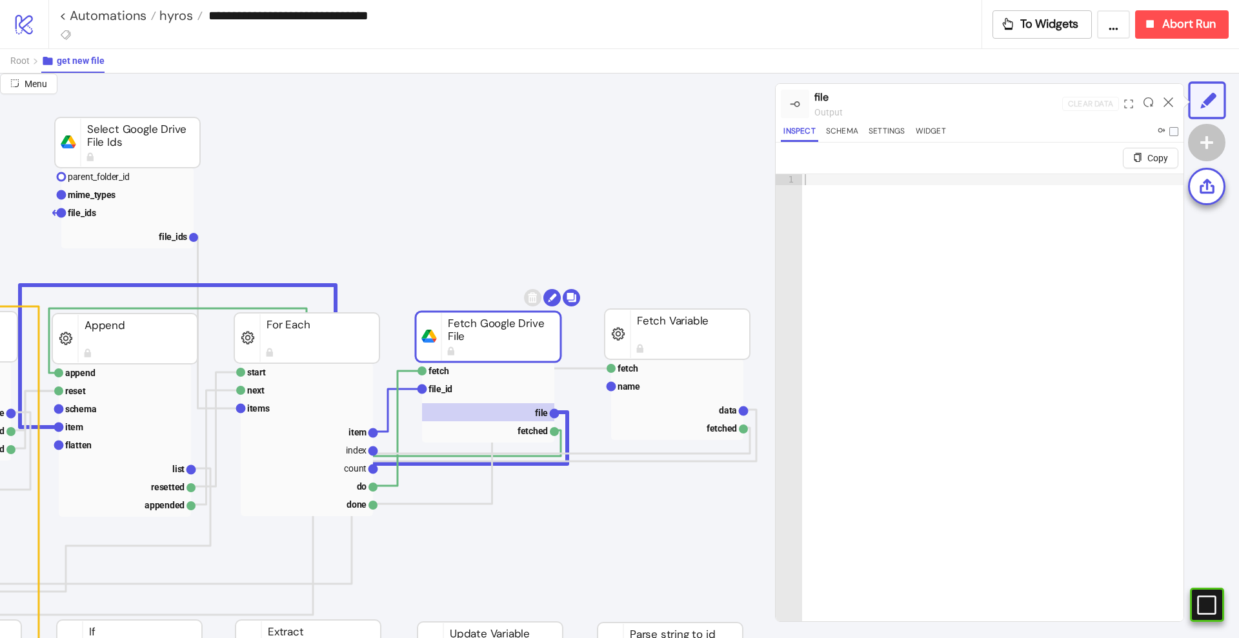
scroll to position [85, 242]
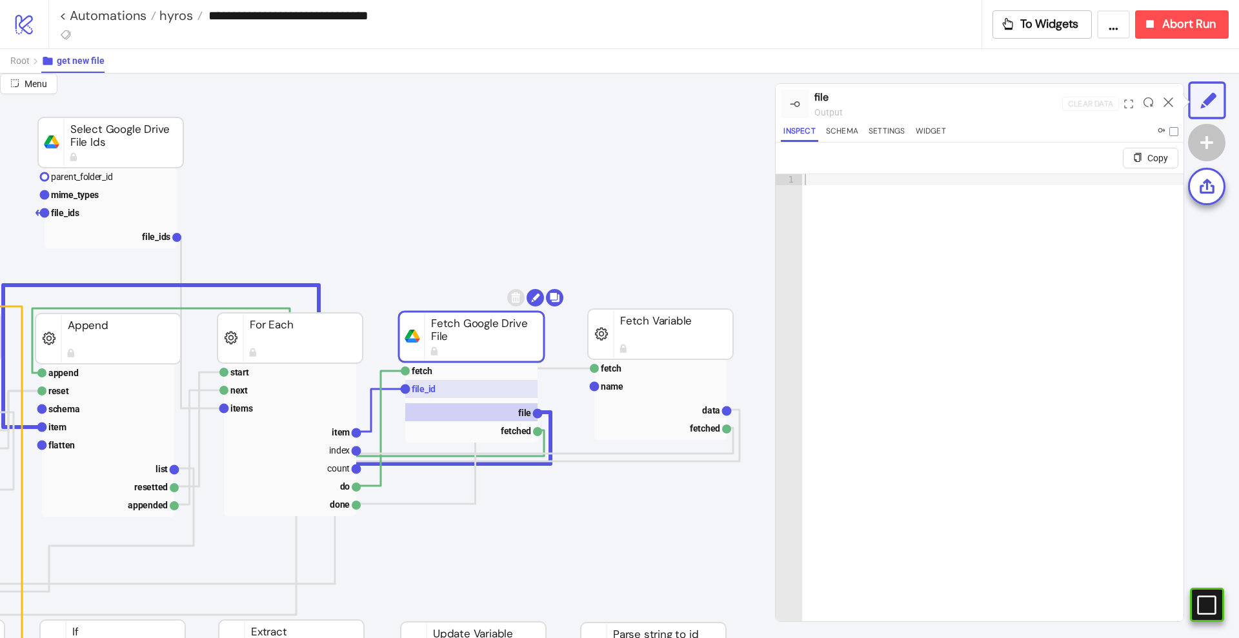
click at [452, 387] on rect at bounding box center [471, 389] width 132 height 18
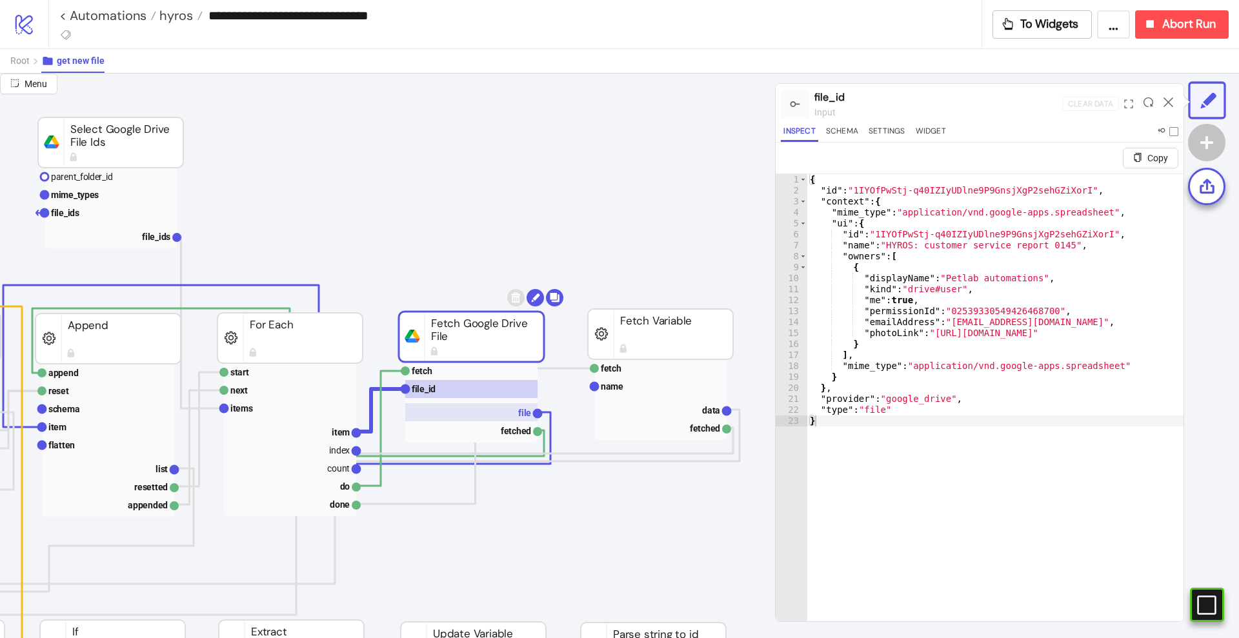
click at [511, 417] on rect at bounding box center [471, 412] width 132 height 18
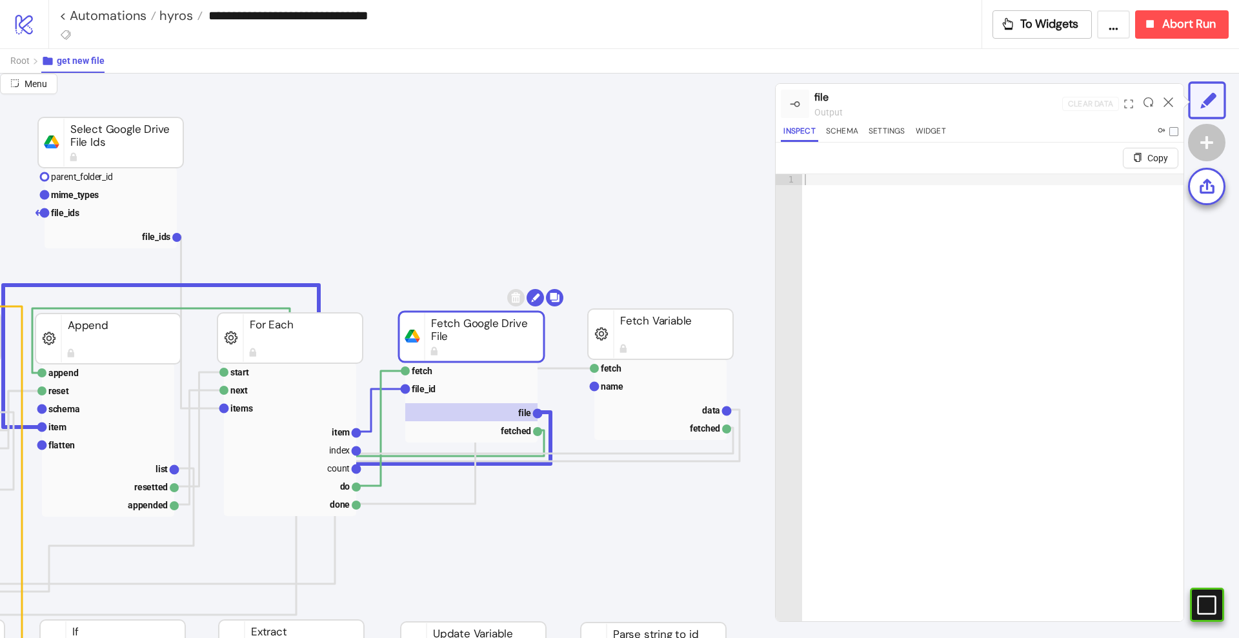
drag, startPoint x: 491, startPoint y: 344, endPoint x: 506, endPoint y: 245, distance: 100.6
click at [1173, 36] on button "Abort Run" at bounding box center [1182, 24] width 94 height 28
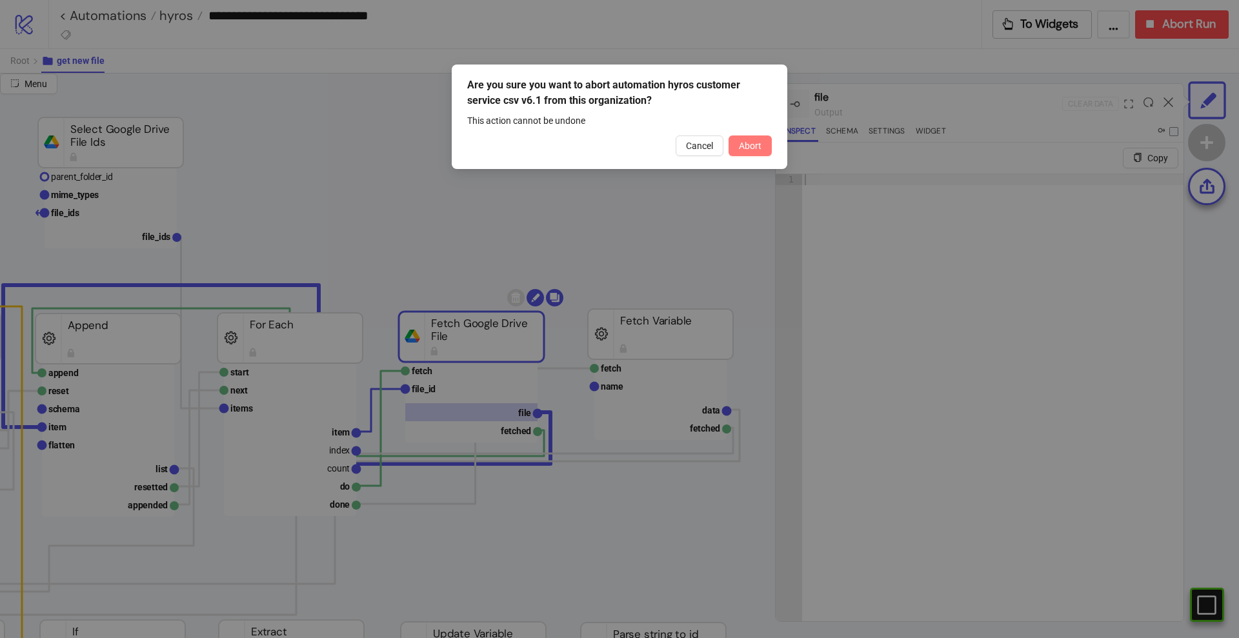
click at [765, 139] on button "Abort" at bounding box center [749, 145] width 43 height 21
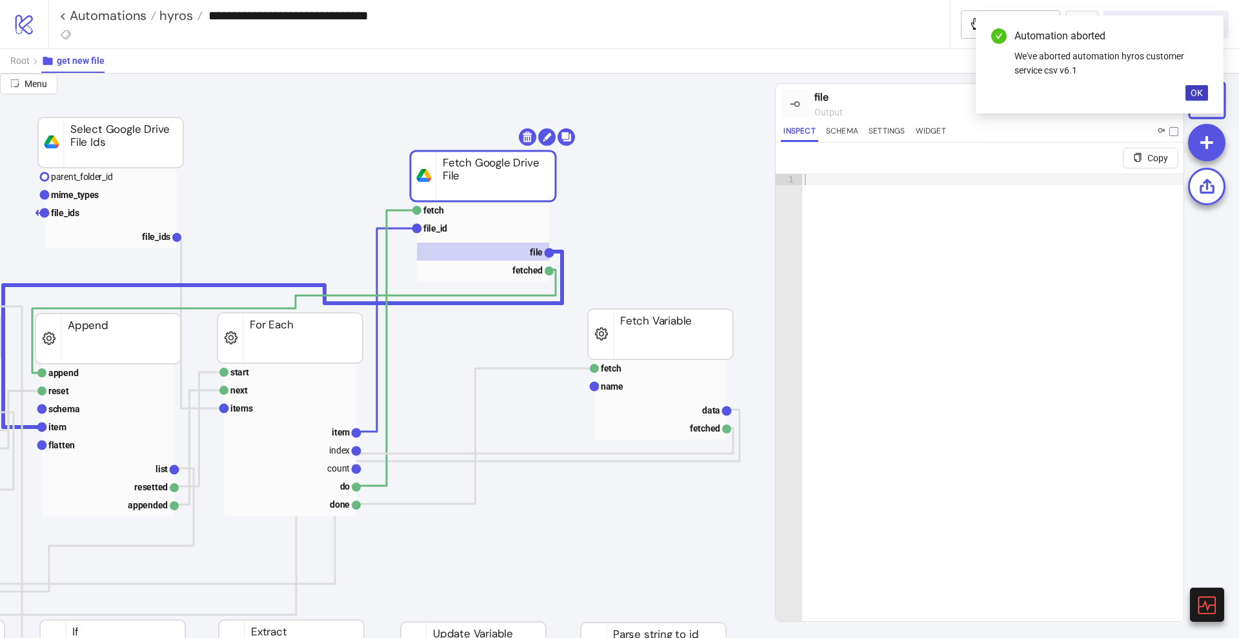
drag, startPoint x: 485, startPoint y: 315, endPoint x: 492, endPoint y: 175, distance: 140.2
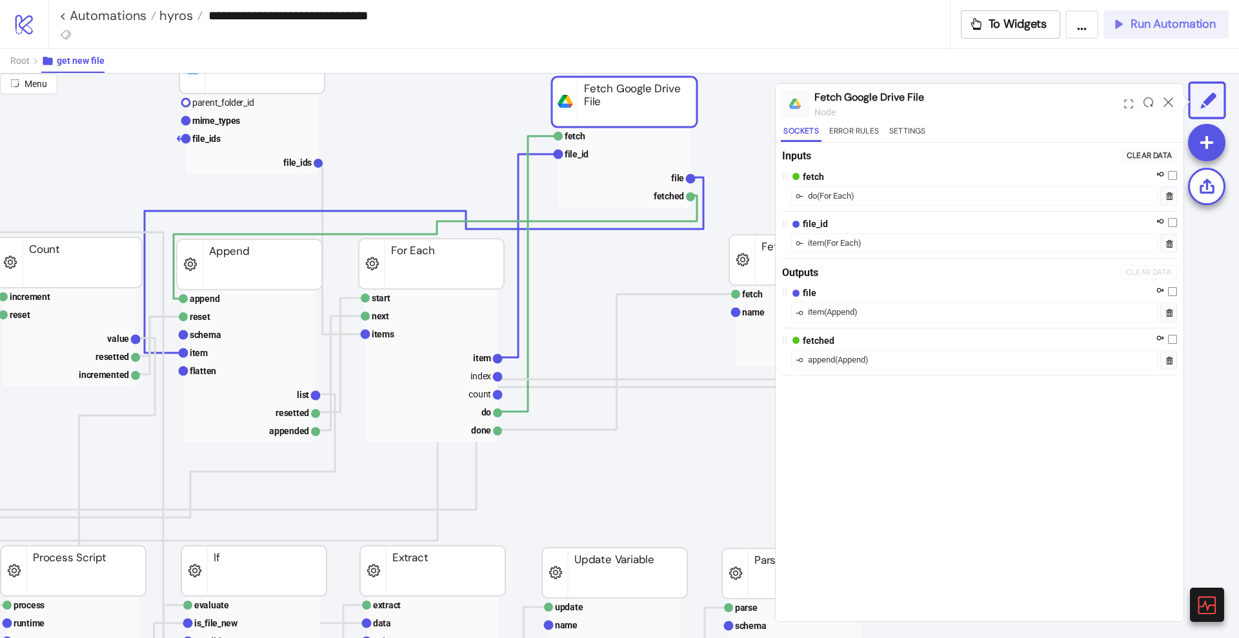
scroll to position [161, 101]
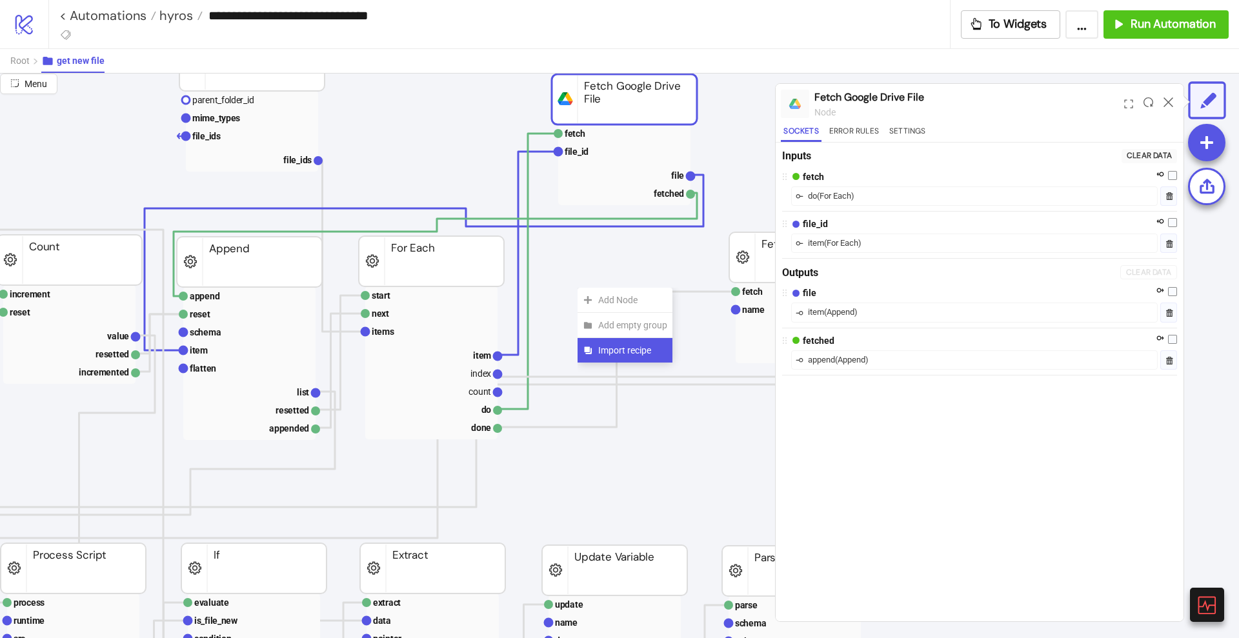
click at [613, 349] on span "Import recipe" at bounding box center [632, 350] width 69 height 14
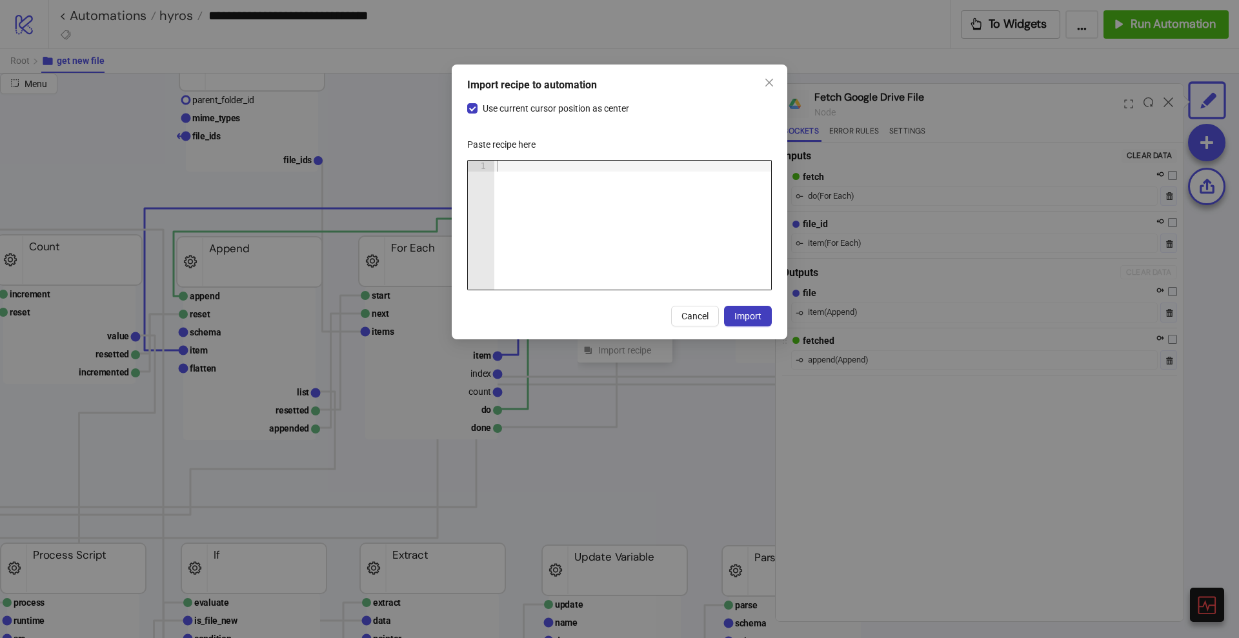
click at [574, 209] on div at bounding box center [632, 236] width 277 height 151
paste textarea "Cursor at row 1"
click at [754, 314] on span "Import" at bounding box center [747, 316] width 27 height 10
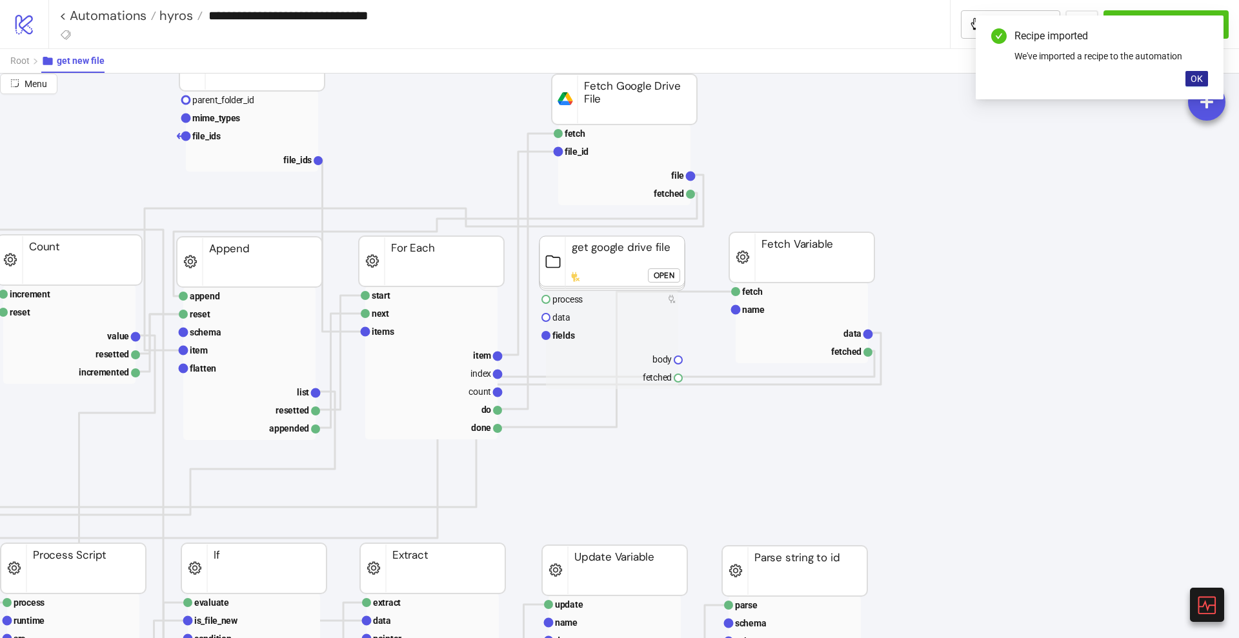
click at [1195, 81] on span "OK" at bounding box center [1196, 79] width 12 height 10
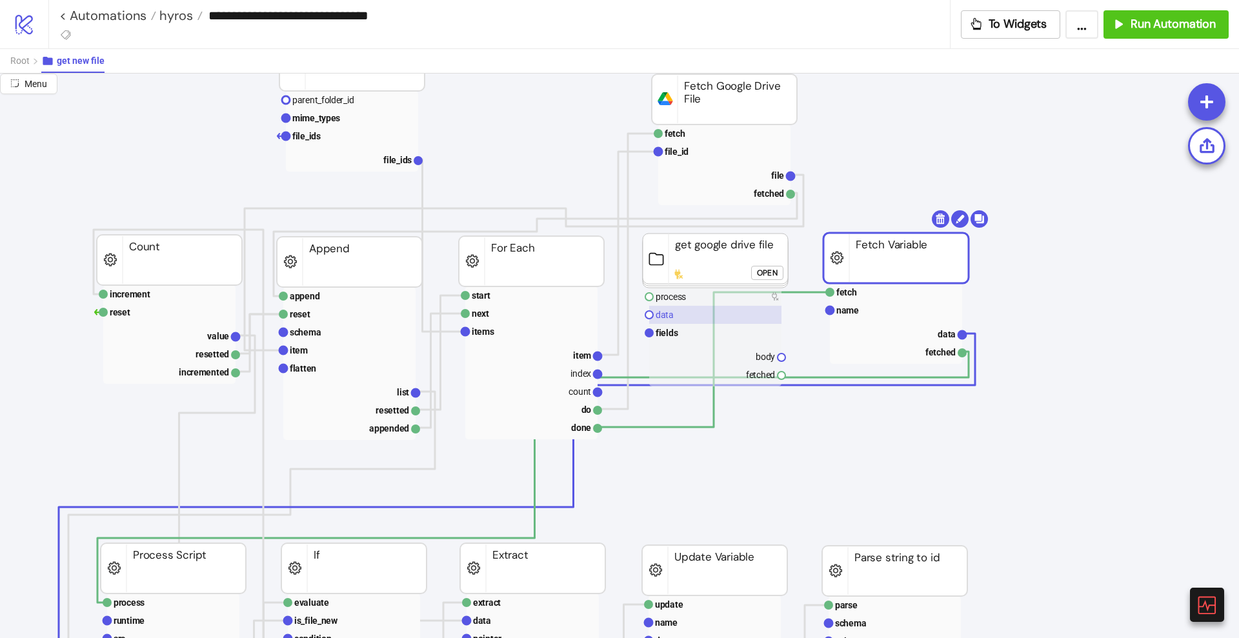
scroll to position [161, 0]
click at [614, 353] on polyline at bounding box center [628, 253] width 61 height 203
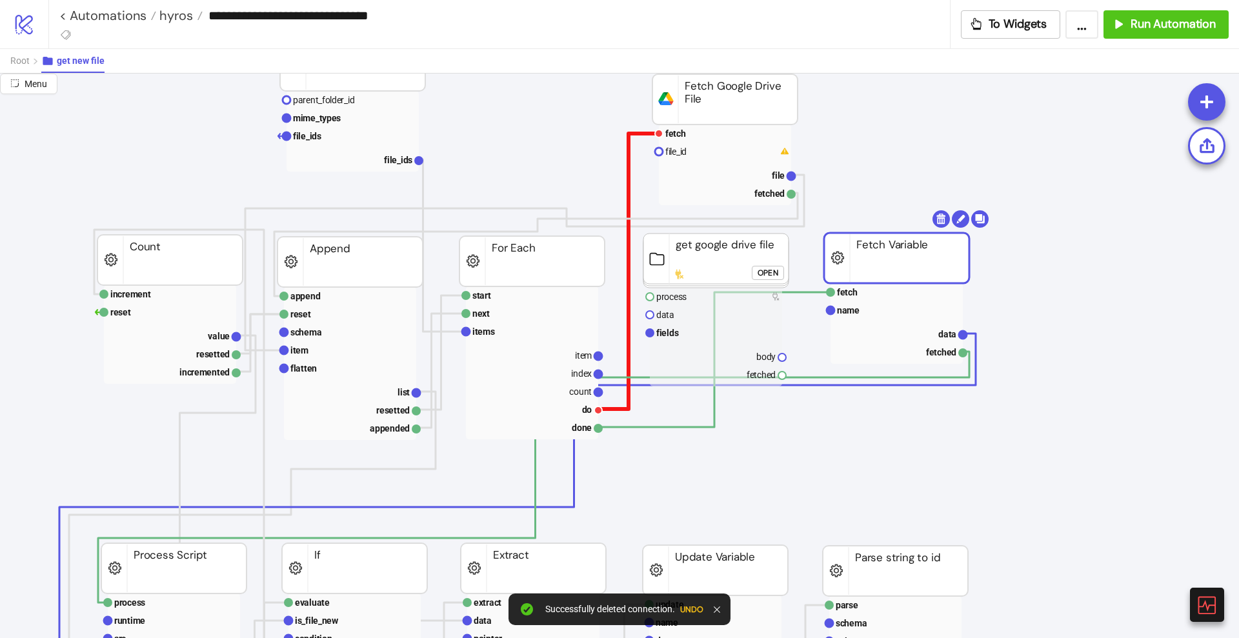
click at [627, 408] on polyline at bounding box center [628, 272] width 61 height 276
drag, startPoint x: 599, startPoint y: 357, endPoint x: 626, endPoint y: 361, distance: 27.3
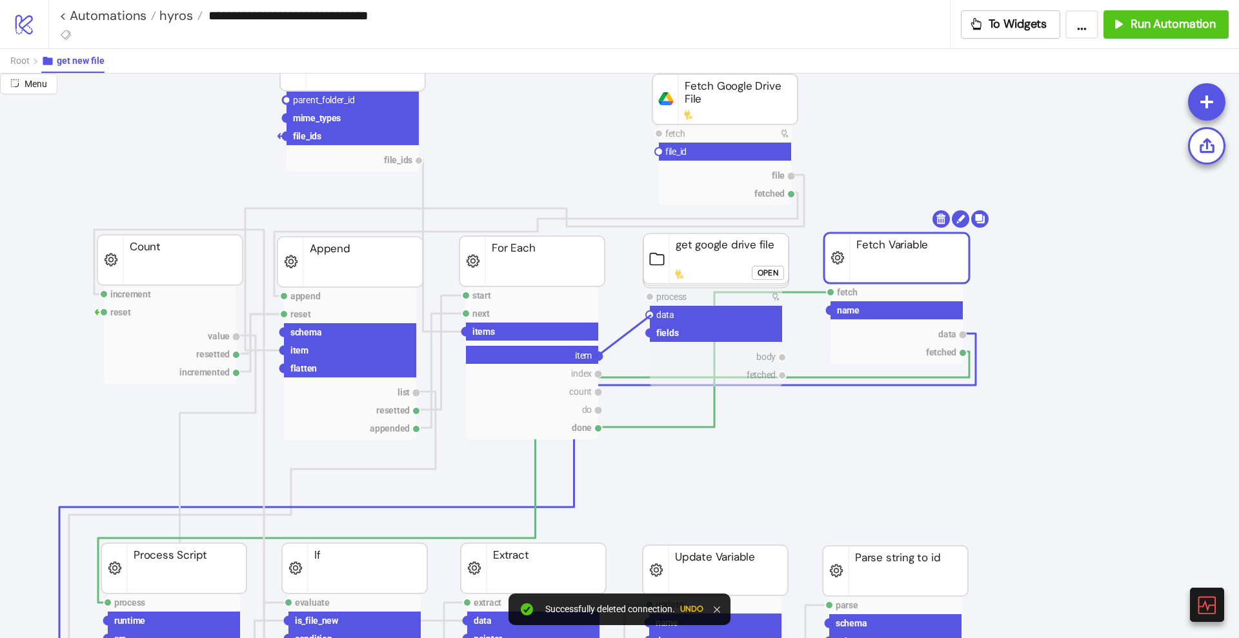
click at [651, 315] on circle at bounding box center [650, 315] width 8 height 8
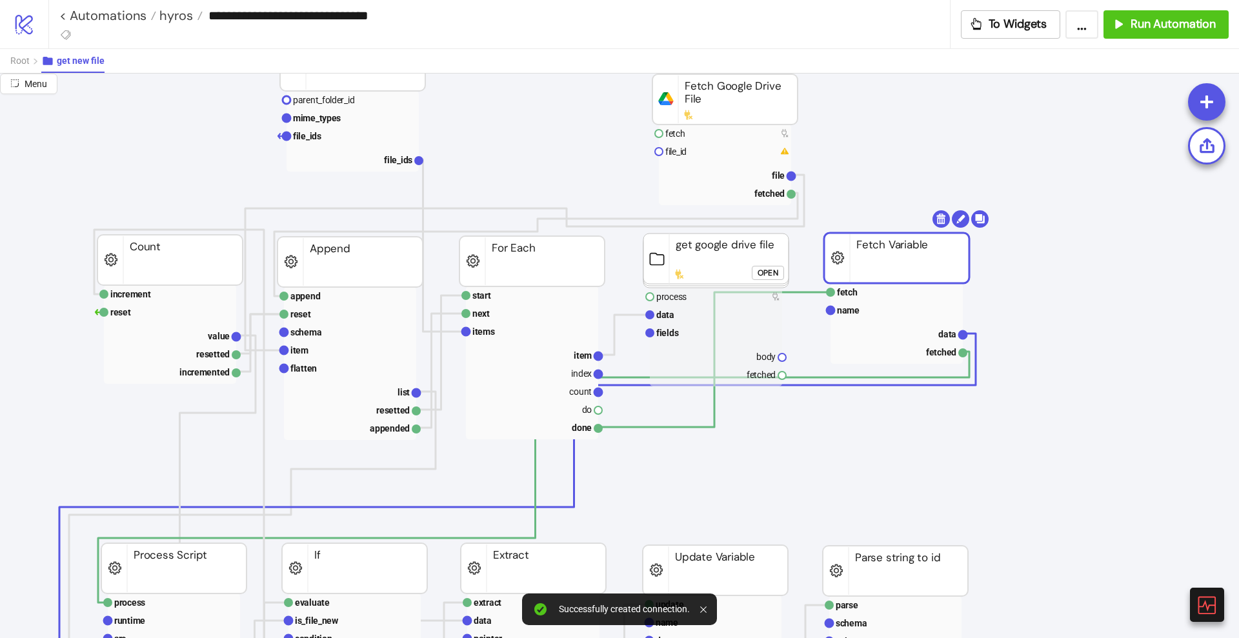
drag, startPoint x: 599, startPoint y: 410, endPoint x: 628, endPoint y: 419, distance: 30.2
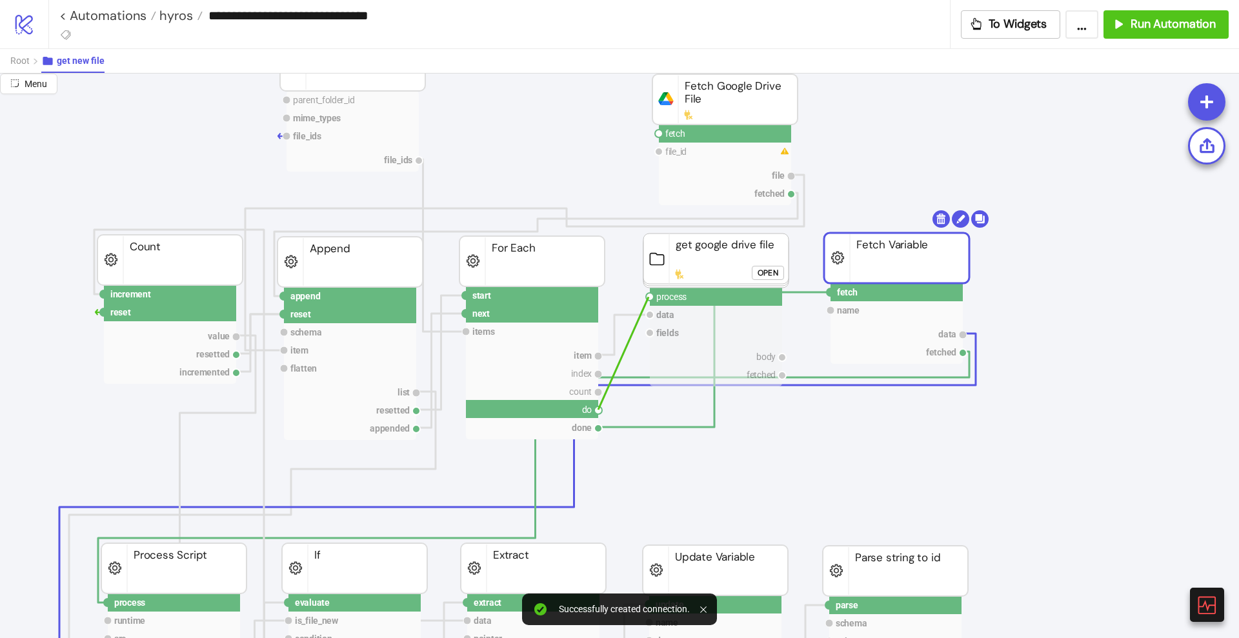
click at [648, 297] on circle at bounding box center [650, 297] width 8 height 8
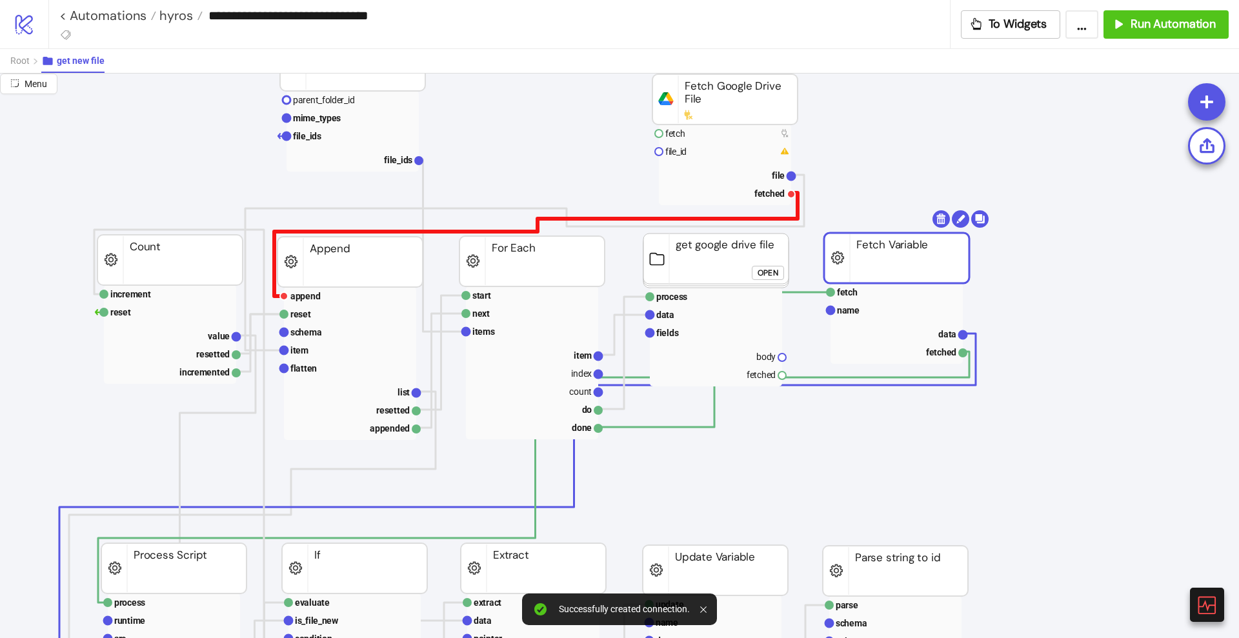
click at [614, 219] on polyline at bounding box center [535, 244] width 523 height 103
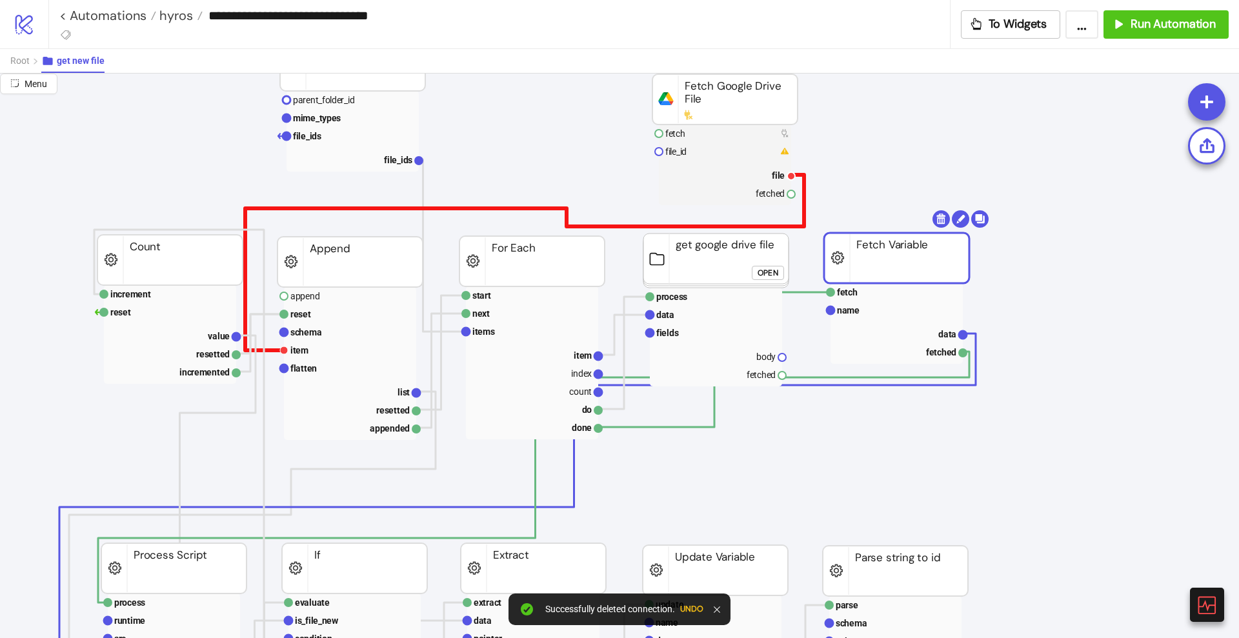
click at [617, 226] on polyline at bounding box center [524, 262] width 559 height 175
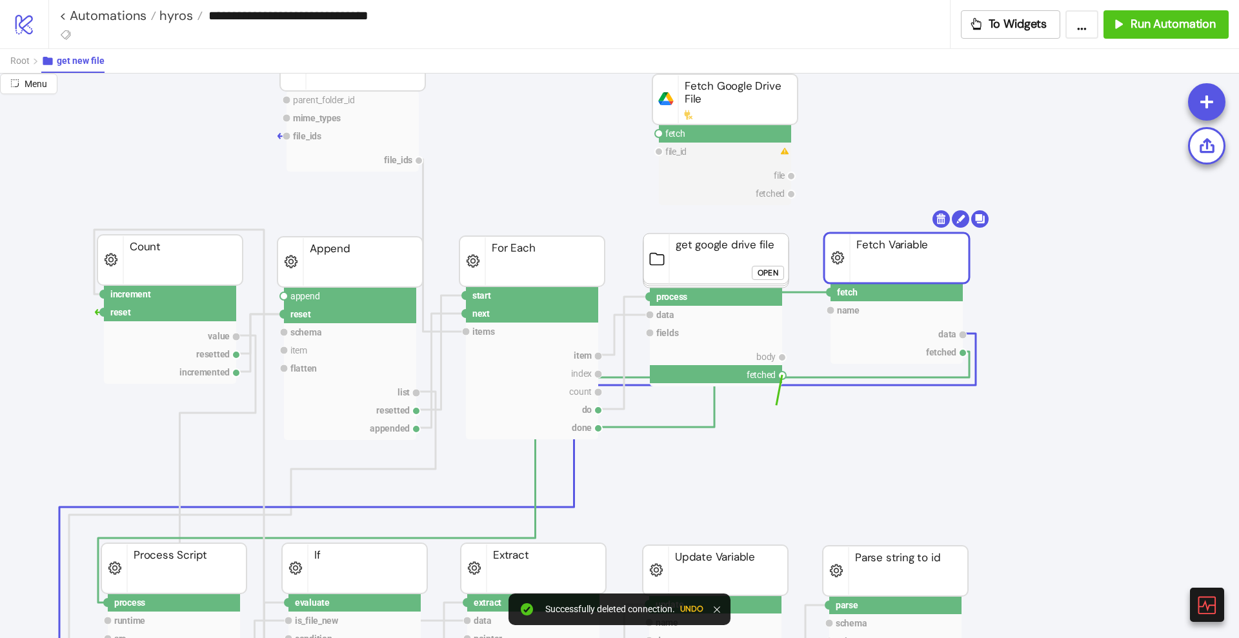
drag, startPoint x: 782, startPoint y: 374, endPoint x: 768, endPoint y: 410, distance: 38.6
click at [284, 295] on circle at bounding box center [284, 296] width 8 height 8
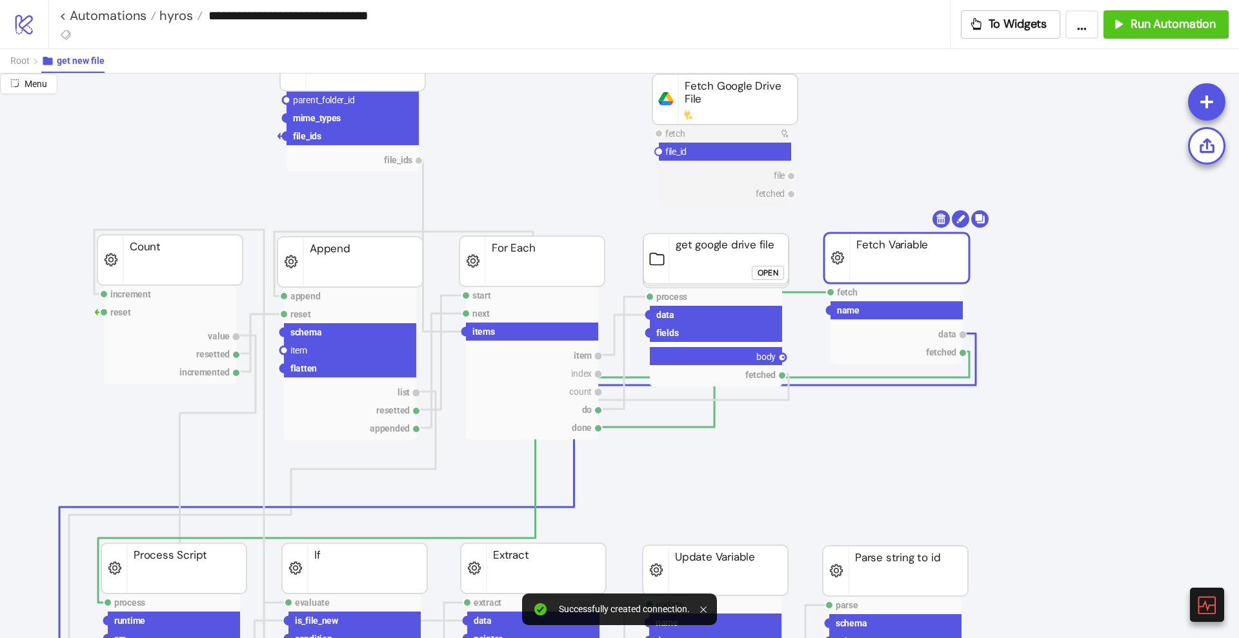
drag, startPoint x: 782, startPoint y: 356, endPoint x: 738, endPoint y: 387, distance: 53.7
click at [764, 385] on g "process data fields body fetched" at bounding box center [716, 337] width 140 height 99
click at [285, 349] on circle at bounding box center [284, 350] width 8 height 8
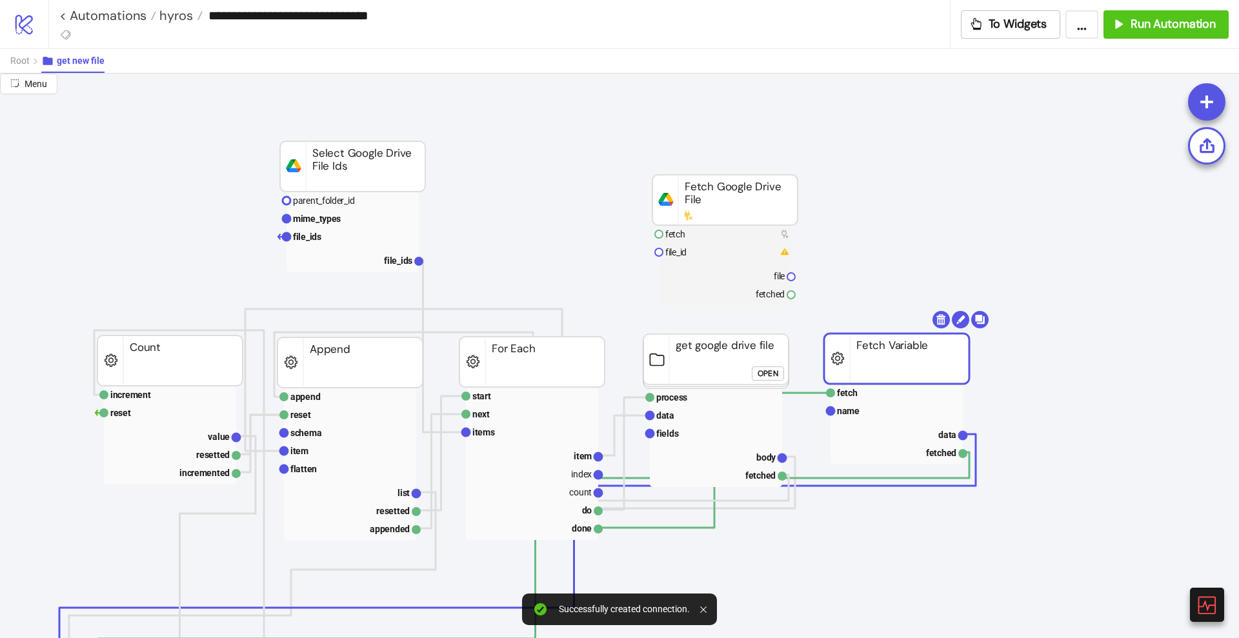
scroll to position [0, 0]
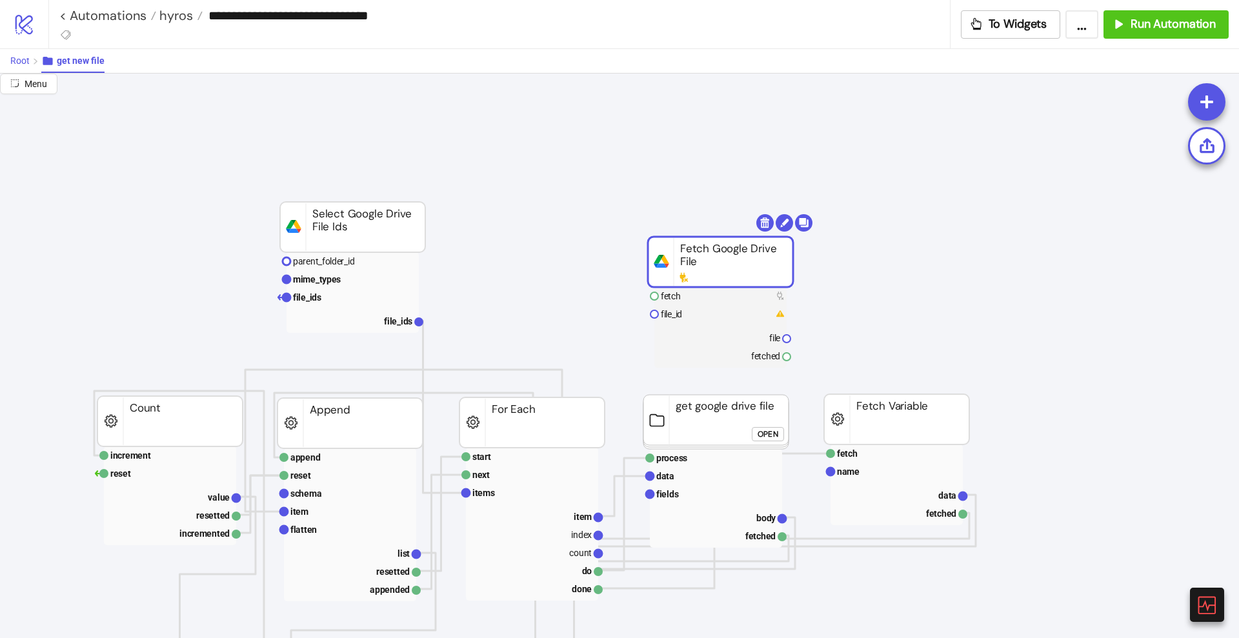
click at [12, 62] on span "Root" at bounding box center [19, 60] width 19 height 10
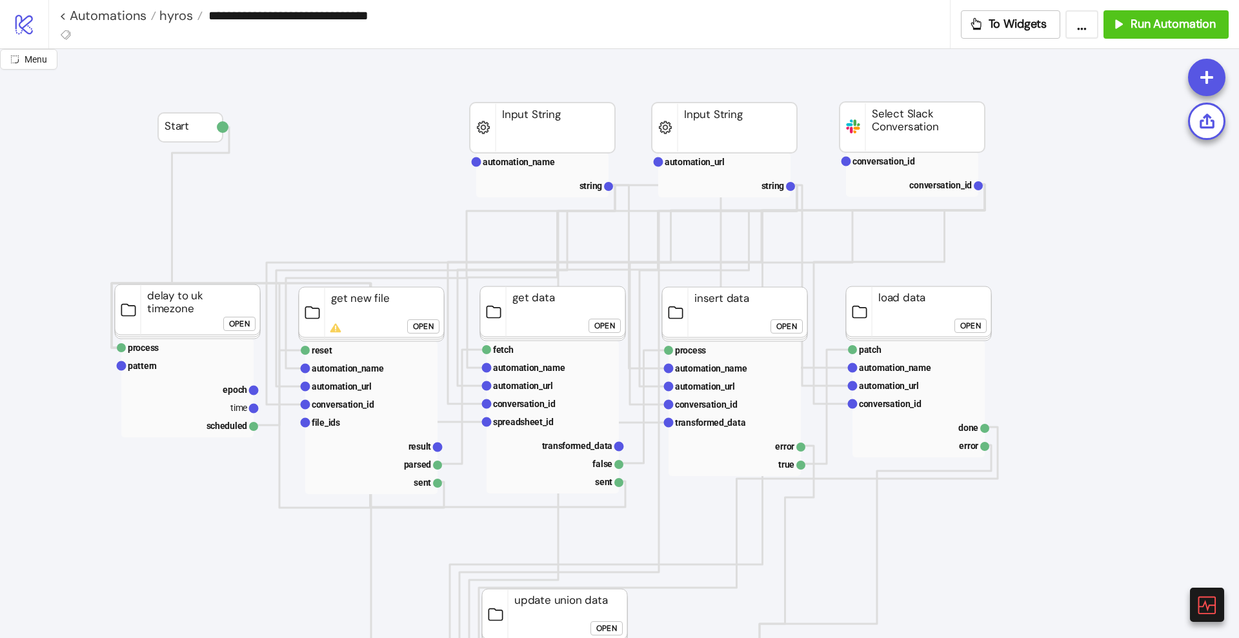
scroll to position [161, 0]
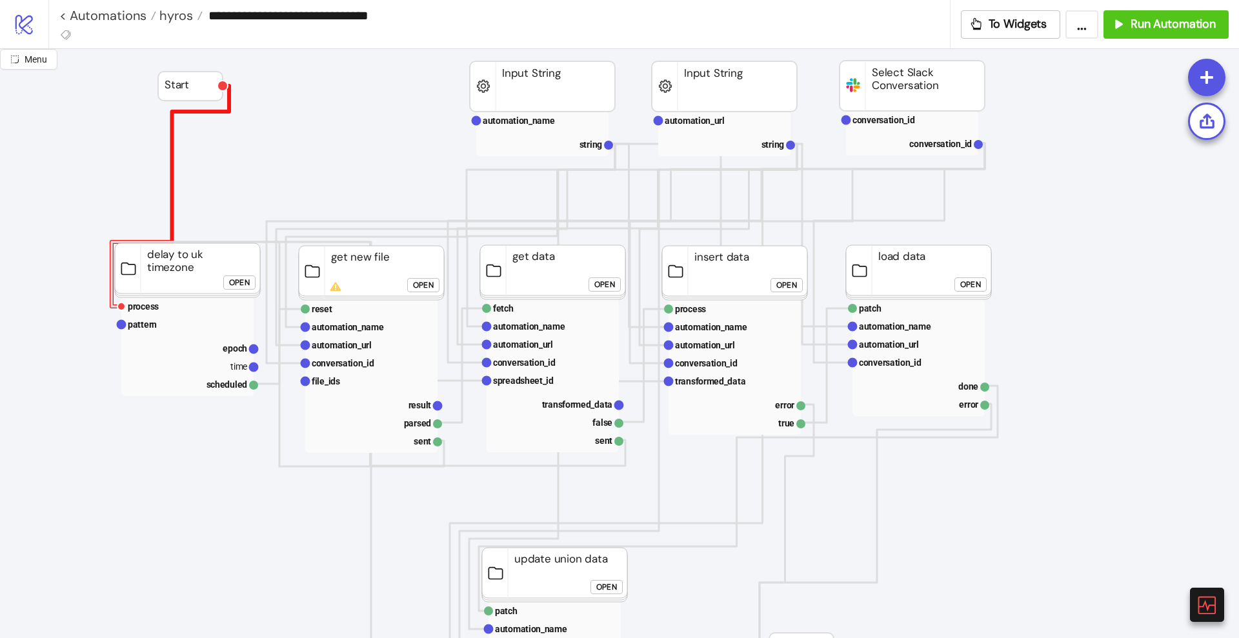
click at [172, 175] on polyline at bounding box center [170, 196] width 117 height 221
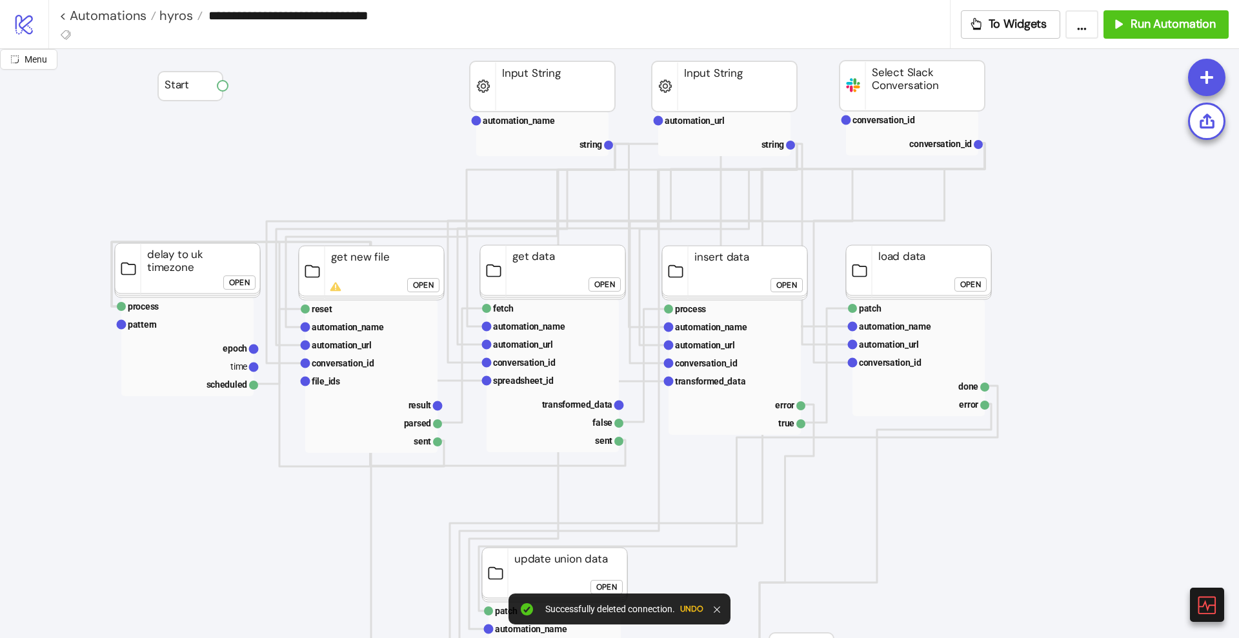
drag, startPoint x: 222, startPoint y: 86, endPoint x: 246, endPoint y: 165, distance: 81.8
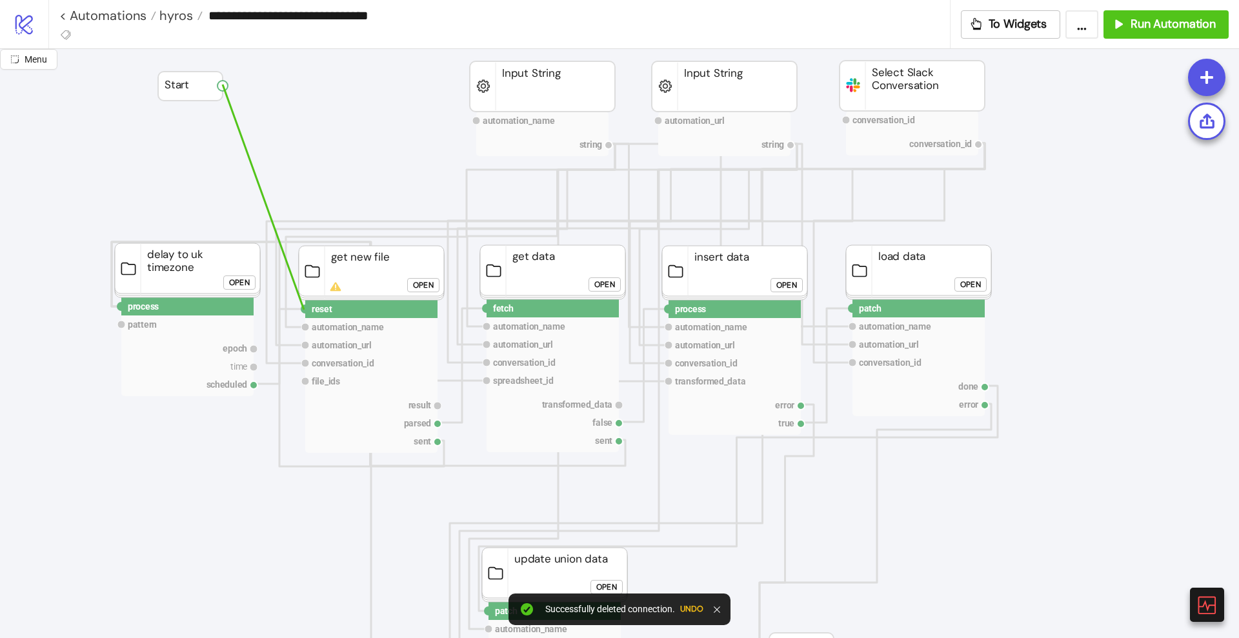
click at [304, 310] on circle at bounding box center [305, 309] width 8 height 8
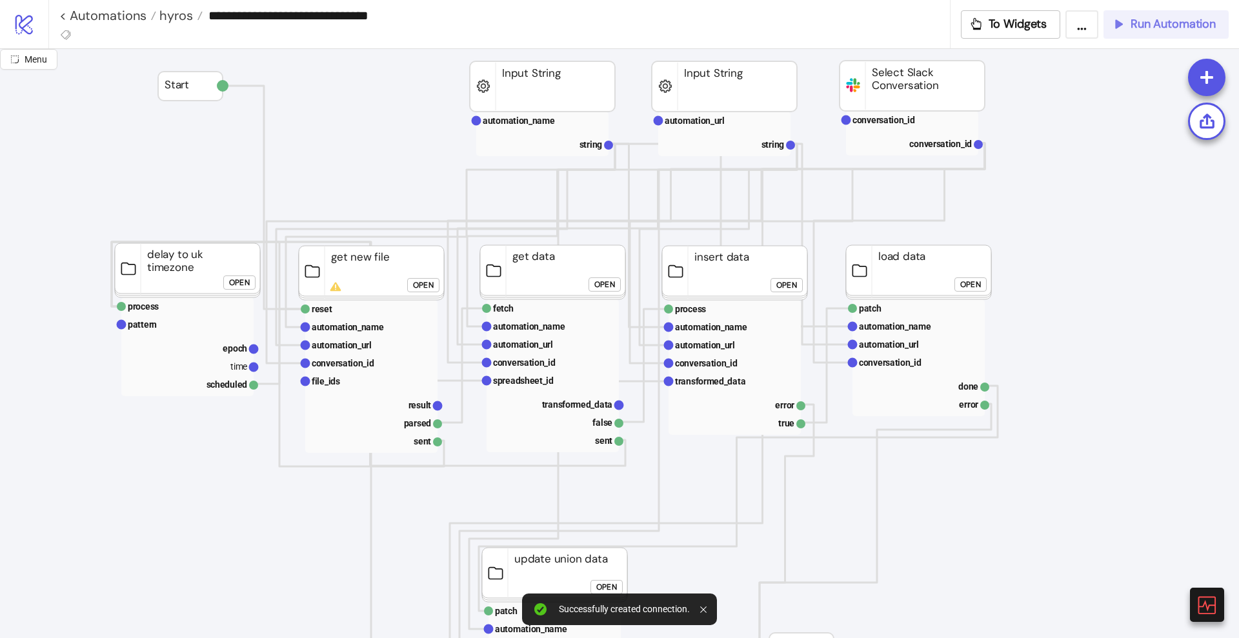
click at [1141, 25] on span "Run Automation" at bounding box center [1172, 24] width 85 height 15
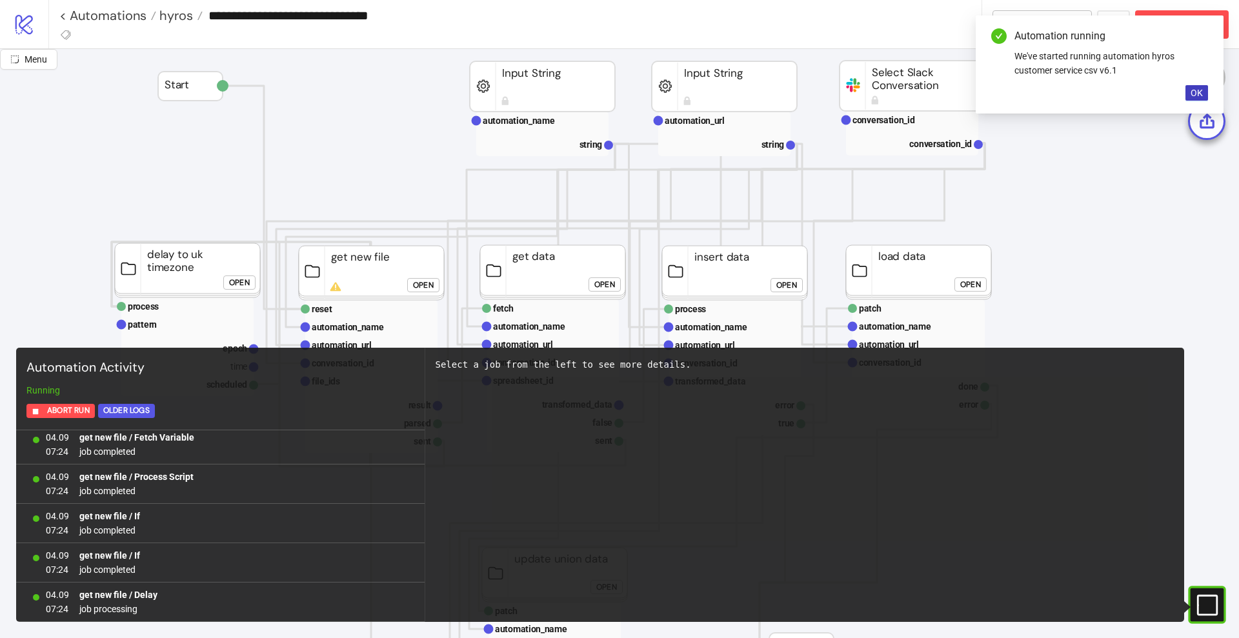
scroll to position [714, 0]
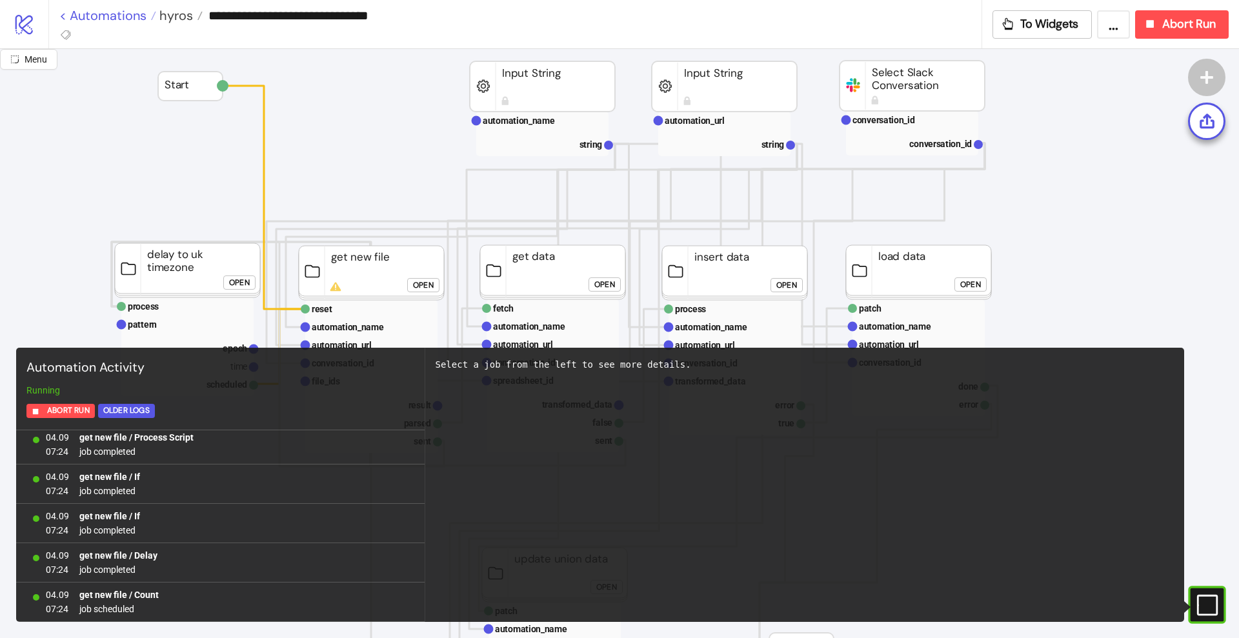
click at [102, 14] on link "< Automations" at bounding box center [107, 15] width 97 height 13
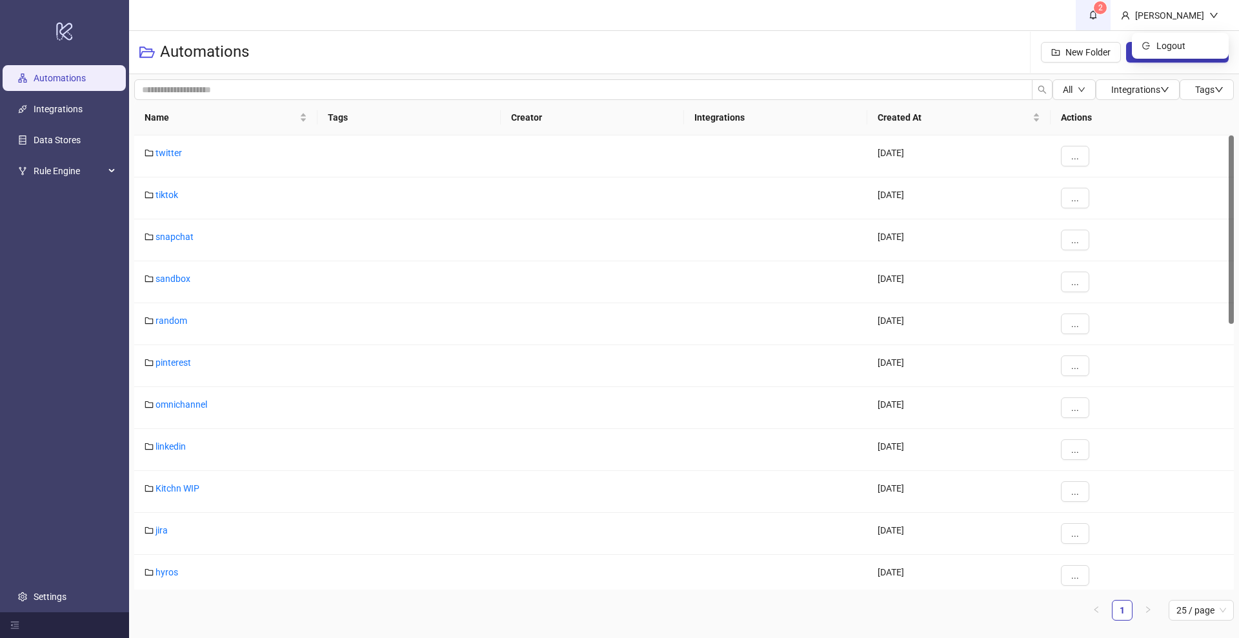
click at [1098, 14] on icon "bell" at bounding box center [1092, 14] width 9 height 9
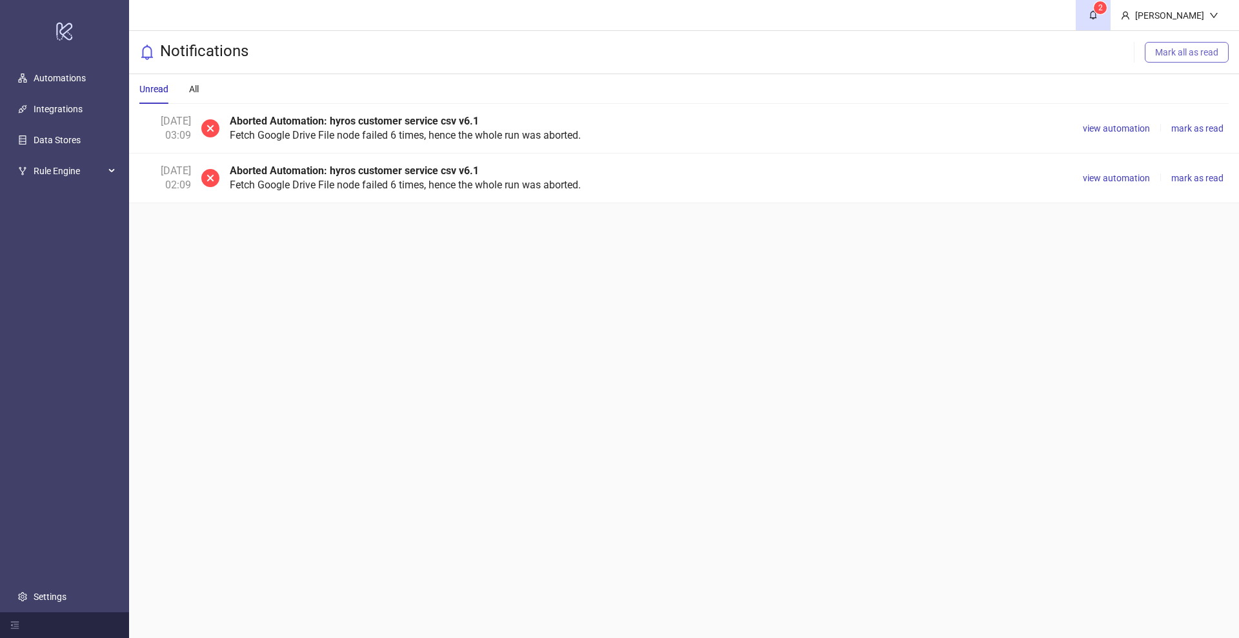
click at [1185, 52] on span "Mark all as read" at bounding box center [1186, 52] width 63 height 10
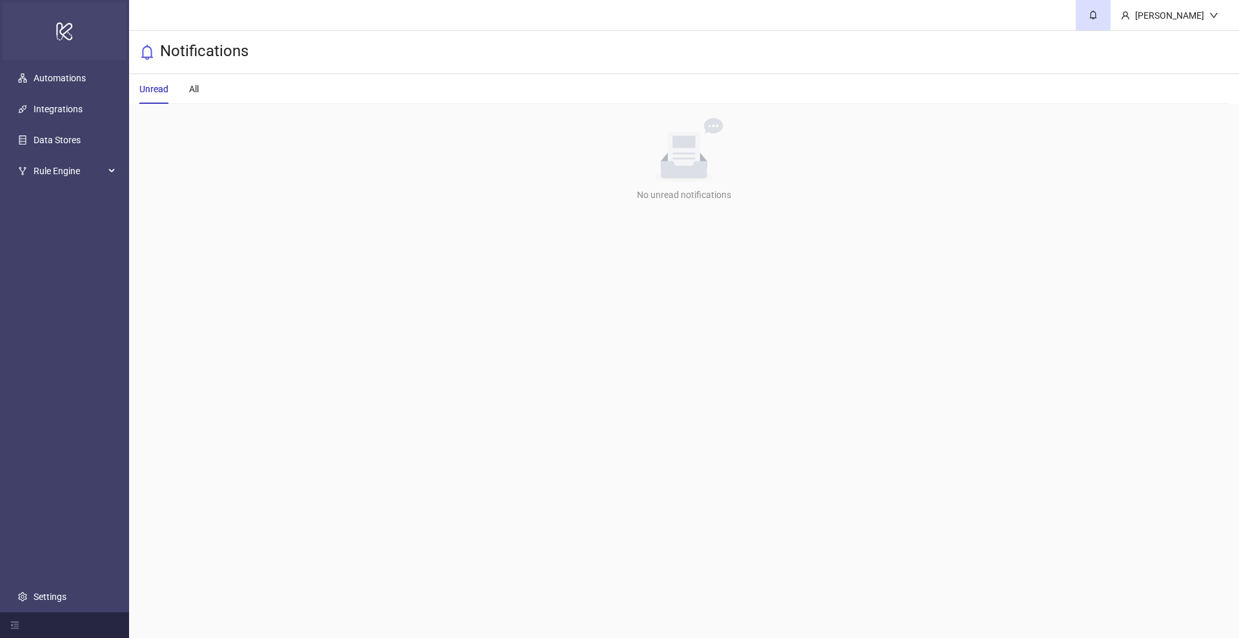
click at [65, 77] on link "Automations" at bounding box center [60, 78] width 52 height 10
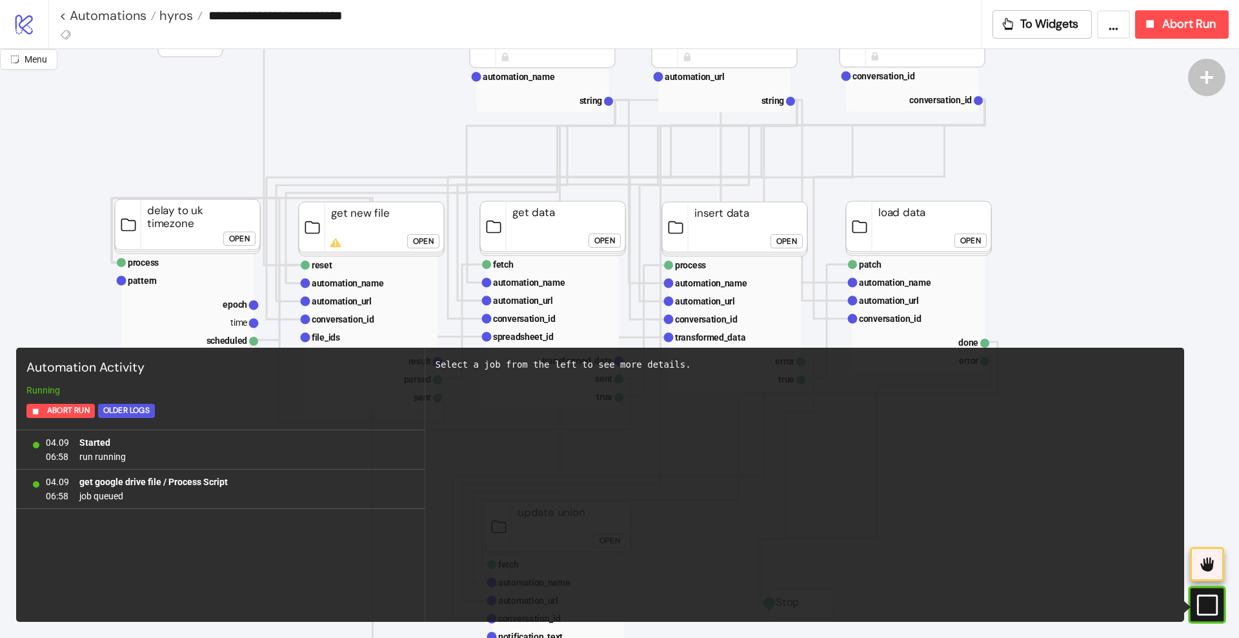
scroll to position [242, 0]
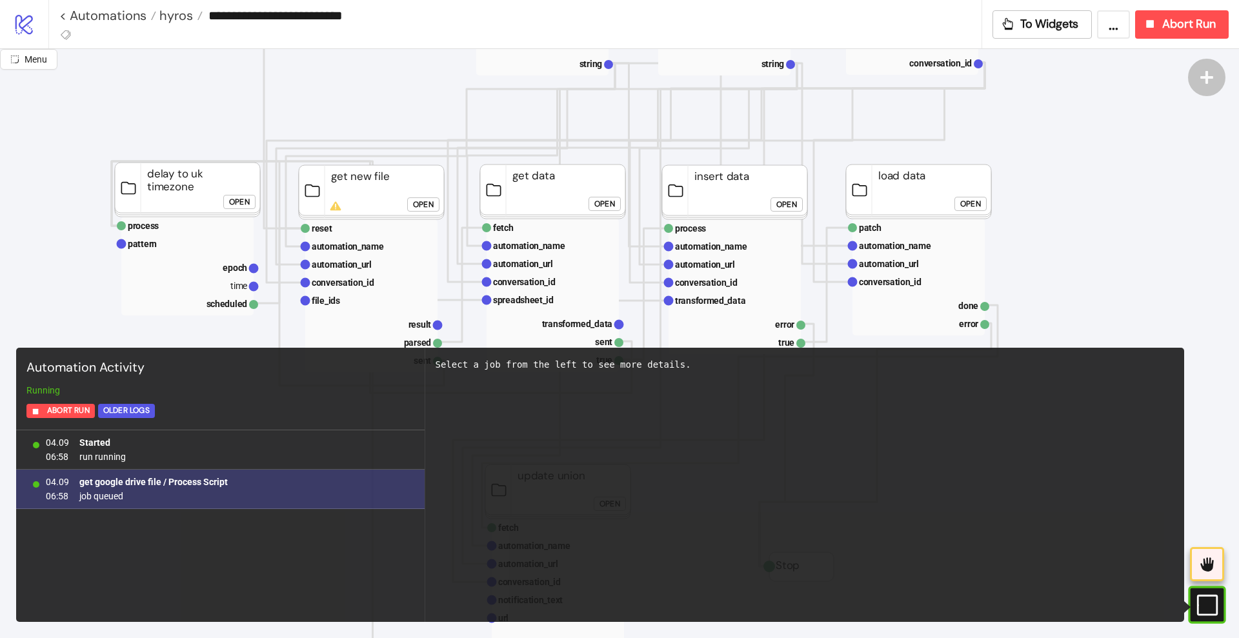
click at [187, 479] on b "get google drive file / Process Script" at bounding box center [153, 482] width 148 height 10
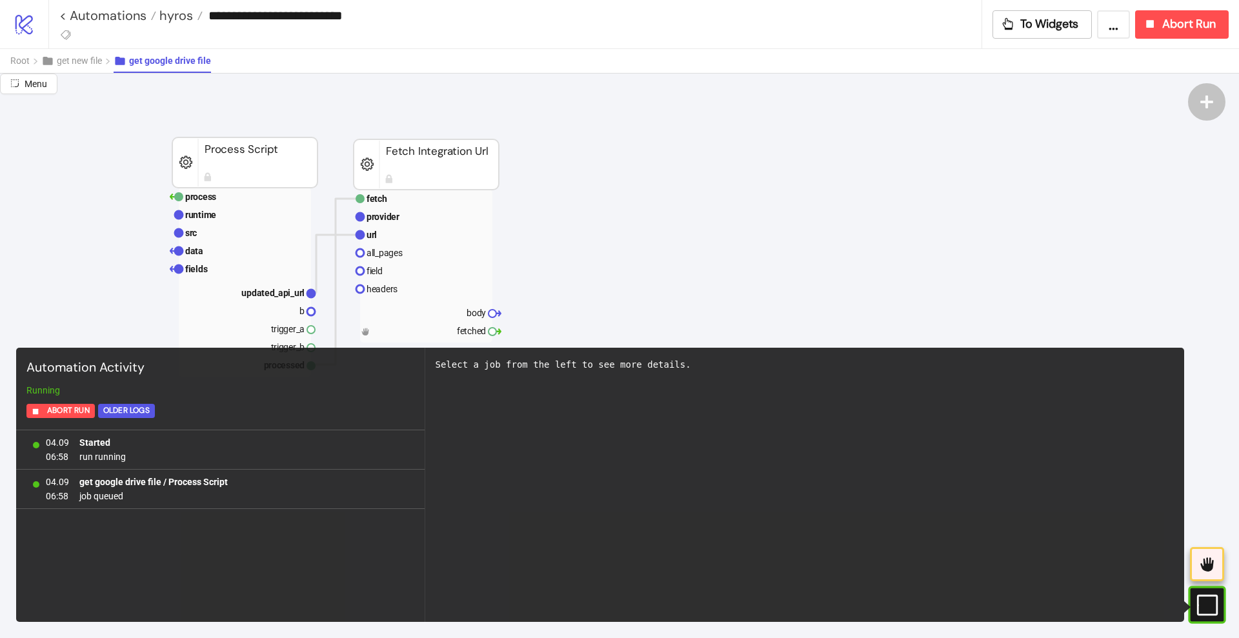
scroll to position [81, 0]
click at [76, 65] on span "get new file" at bounding box center [79, 60] width 45 height 10
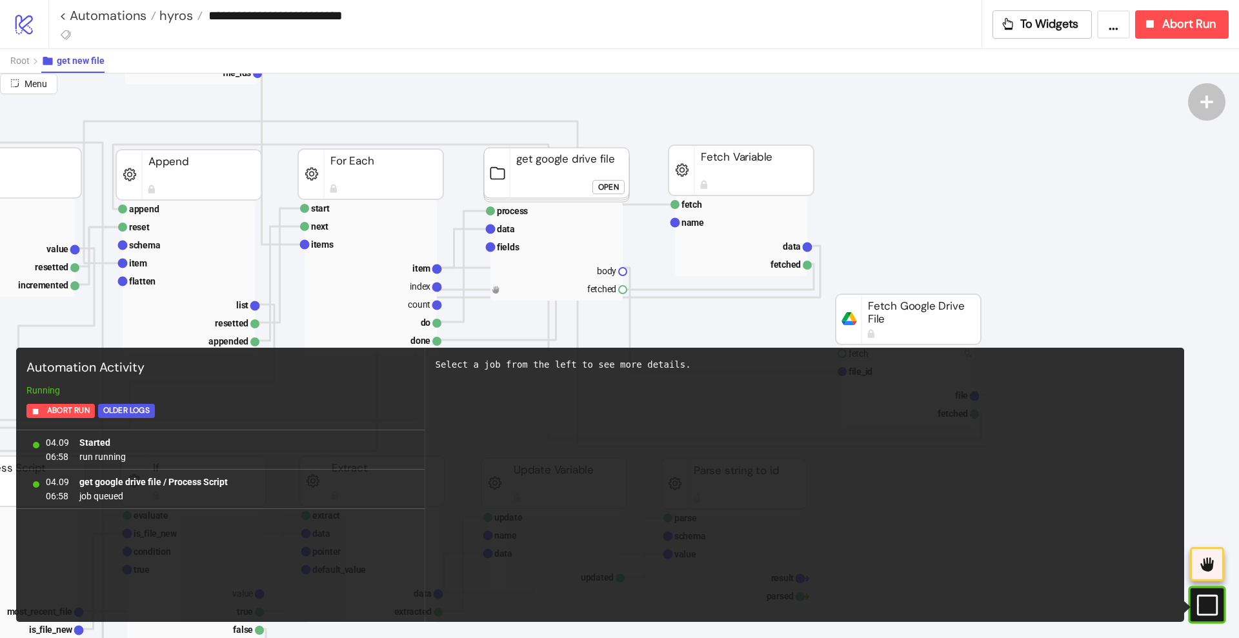
scroll to position [242, 161]
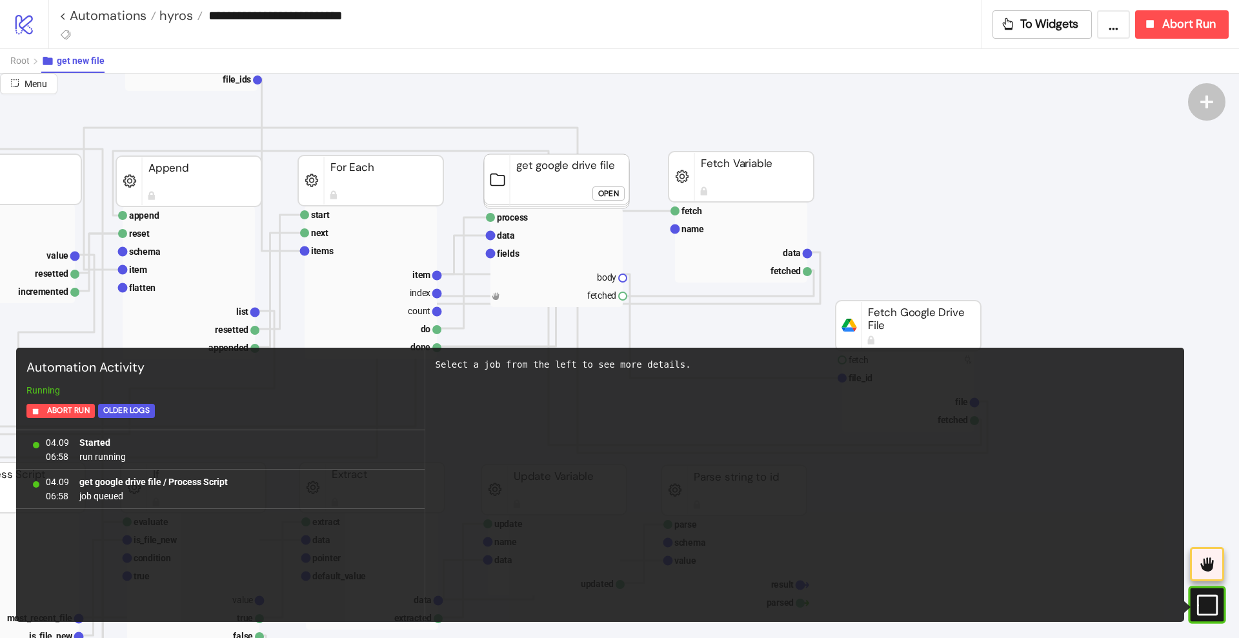
click at [601, 198] on div "Open" at bounding box center [608, 193] width 21 height 15
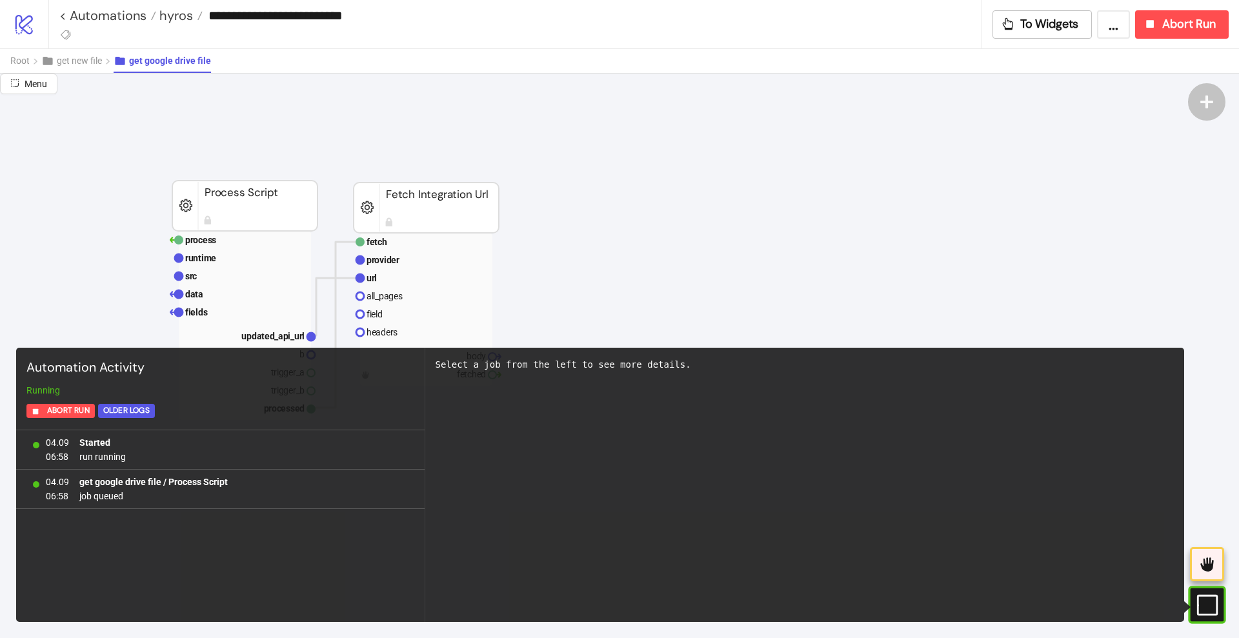
scroll to position [81, 0]
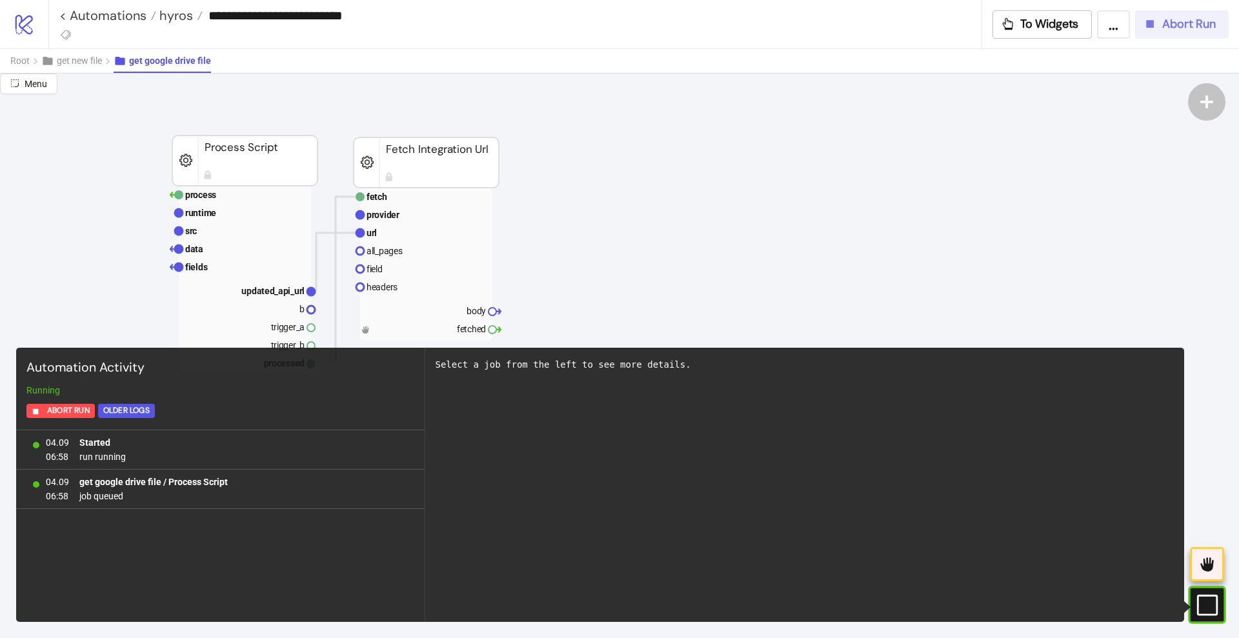
click at [1187, 29] on span "Abort Run" at bounding box center [1189, 24] width 54 height 15
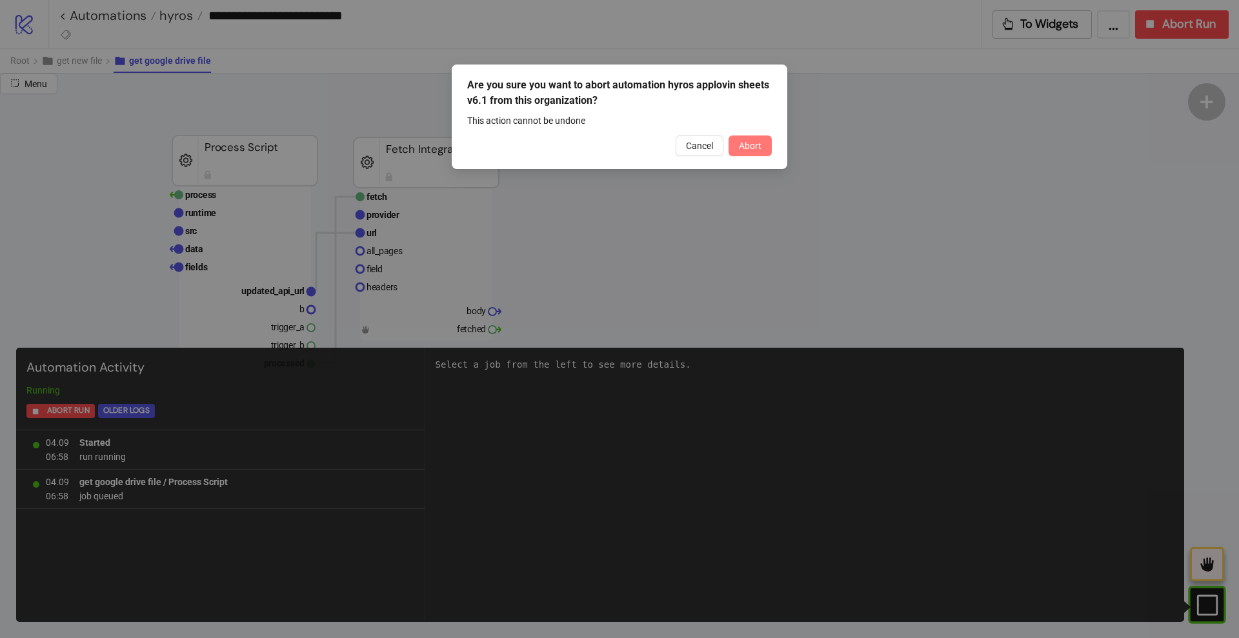
click at [735, 145] on button "Abort" at bounding box center [749, 145] width 43 height 21
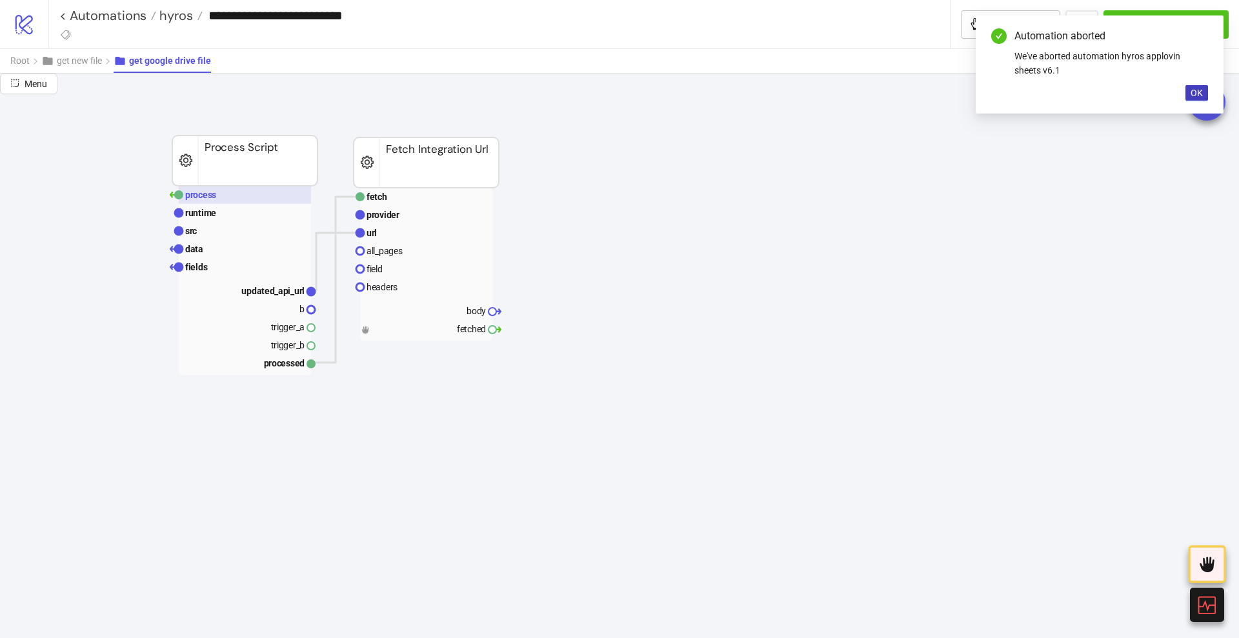
click at [195, 199] on text "process" at bounding box center [200, 195] width 31 height 10
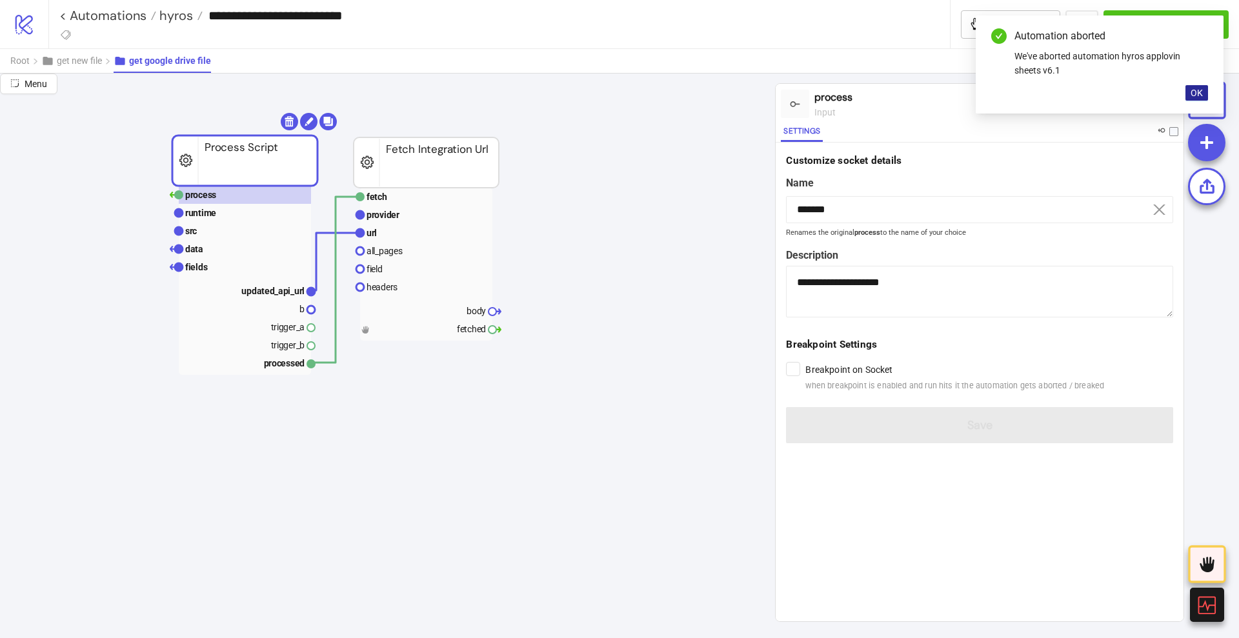
click at [1195, 95] on span "OK" at bounding box center [1196, 93] width 12 height 10
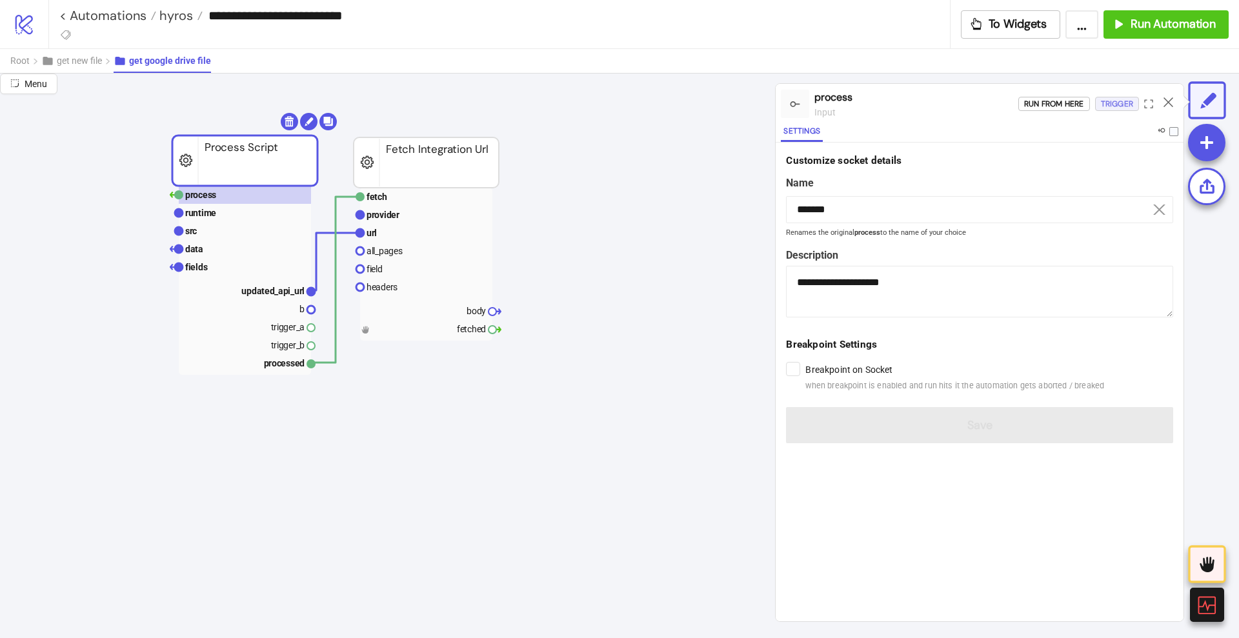
click at [1128, 105] on div "Trigger" at bounding box center [1117, 104] width 32 height 15
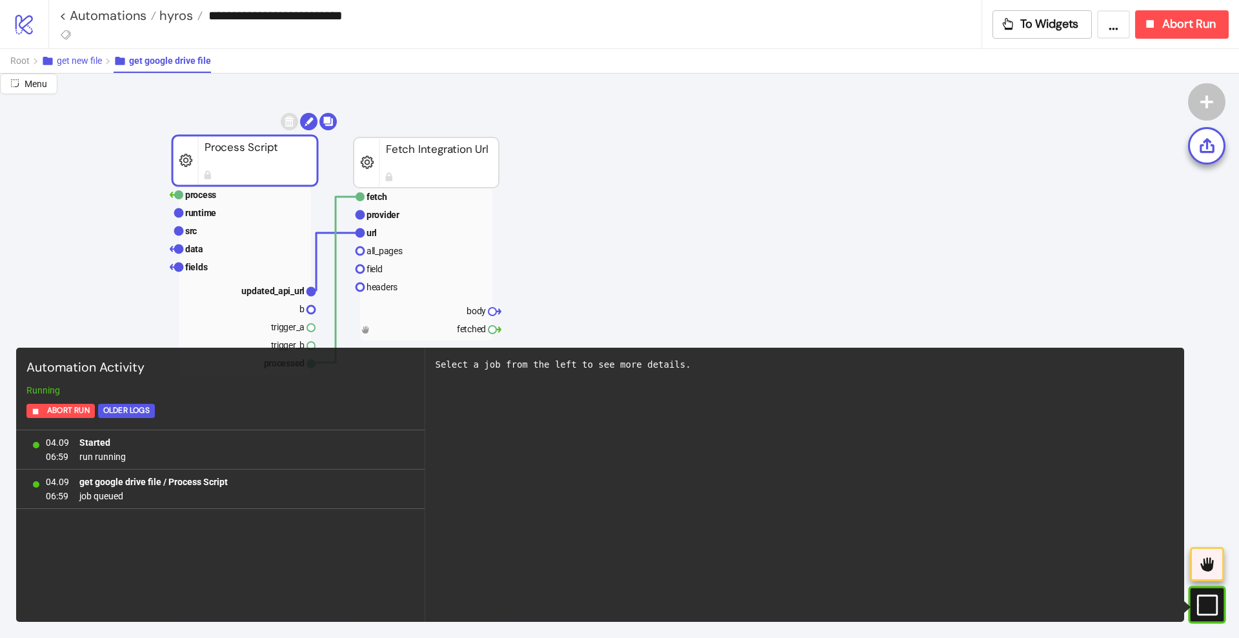
click at [68, 63] on span "get new file" at bounding box center [79, 60] width 45 height 10
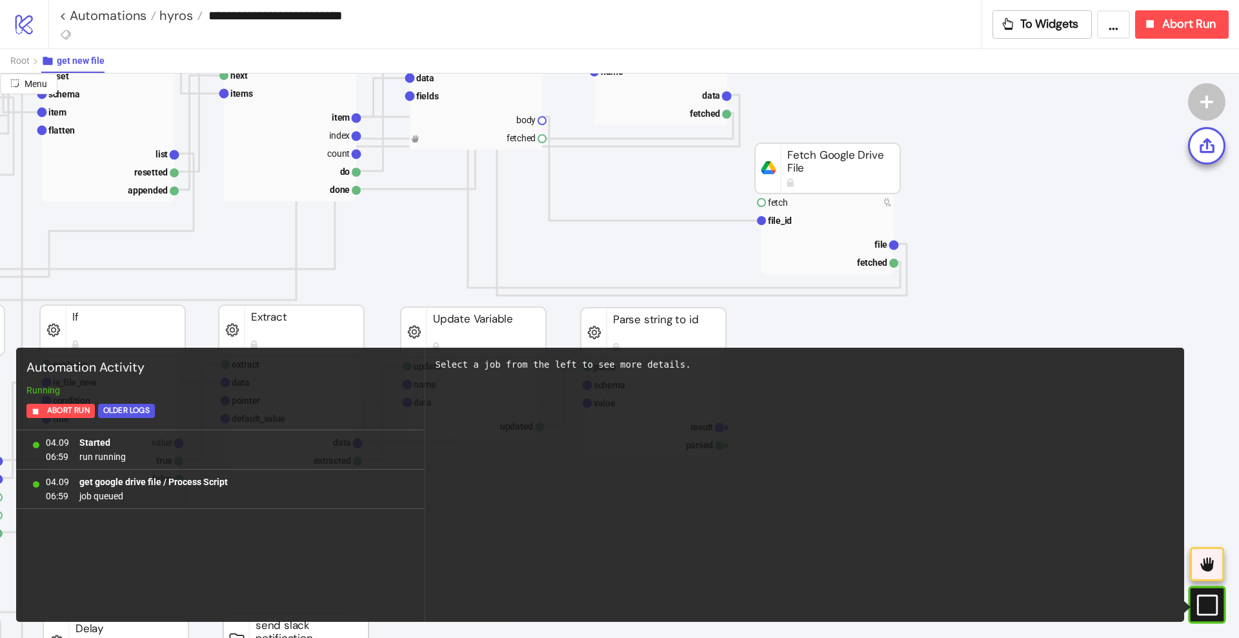
scroll to position [403, 242]
click at [1212, 592] on div "#e9k1n36qviq57_to { animation: e9k1n36qviq57_to__to 2000ms linear infinite norm…" at bounding box center [1206, 604] width 37 height 37
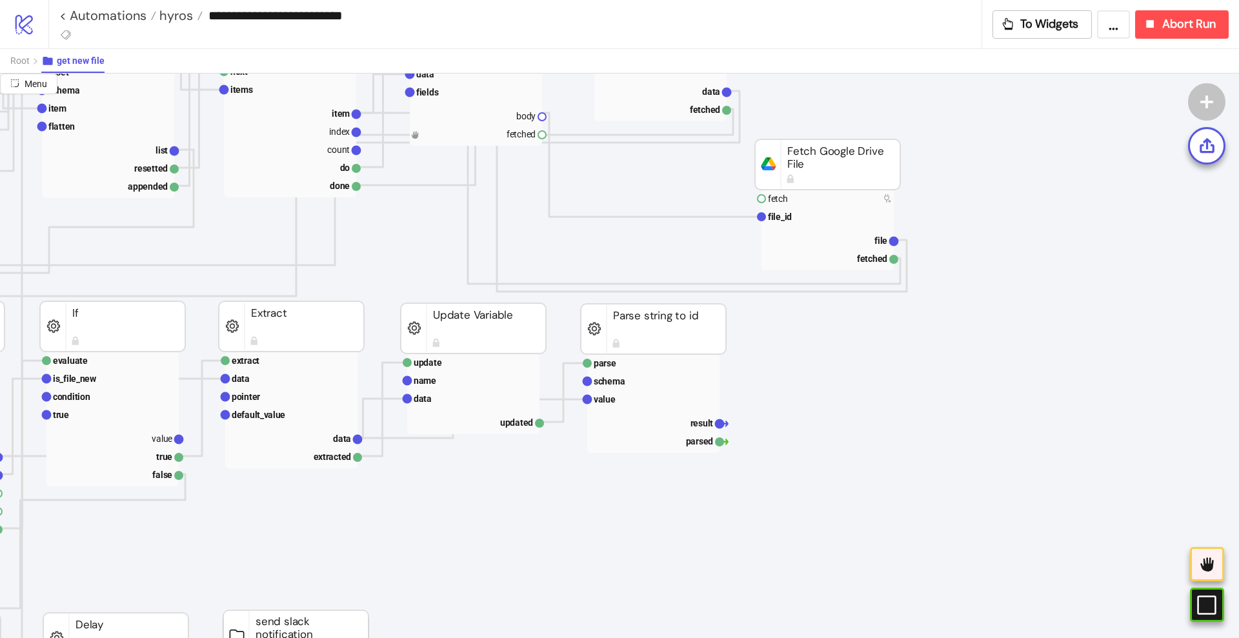
scroll to position [242, 242]
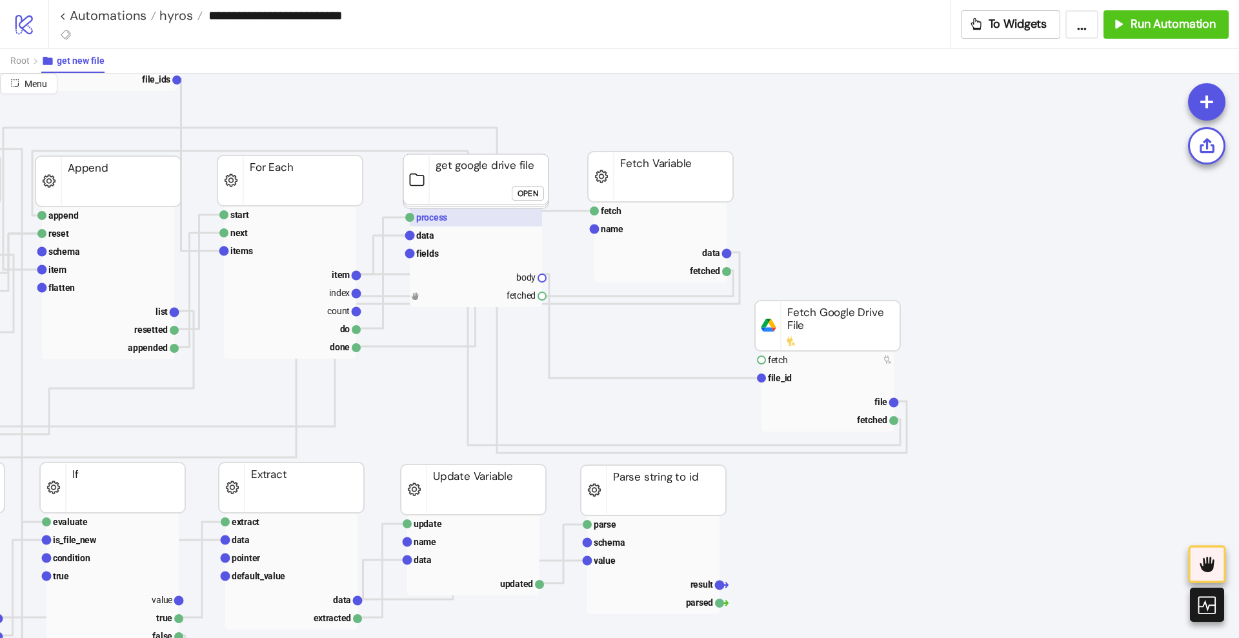
click at [465, 219] on rect at bounding box center [476, 217] width 132 height 18
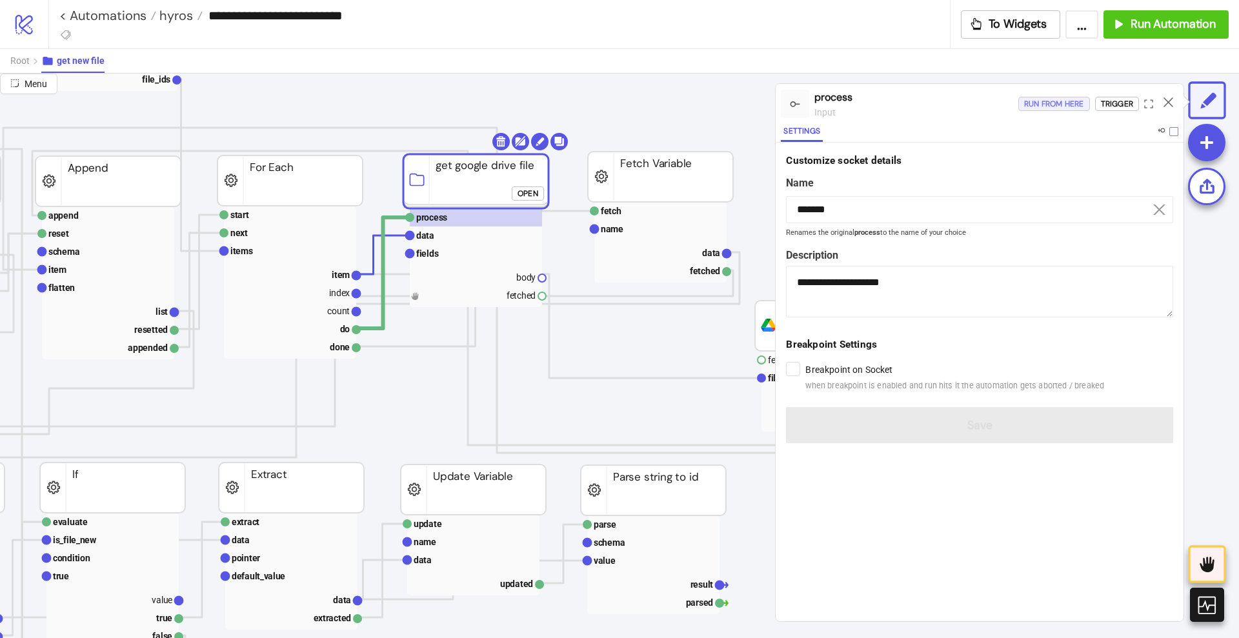
click at [1050, 105] on div "Run from here" at bounding box center [1054, 104] width 60 height 15
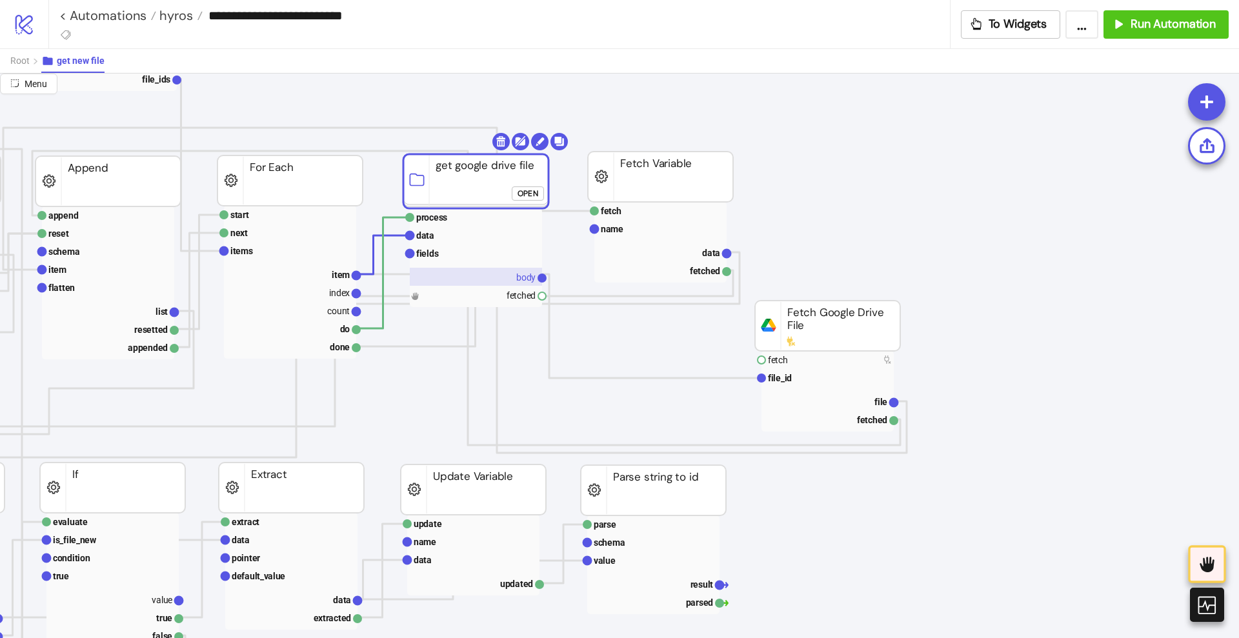
click at [517, 276] on text "body" at bounding box center [525, 277] width 19 height 10
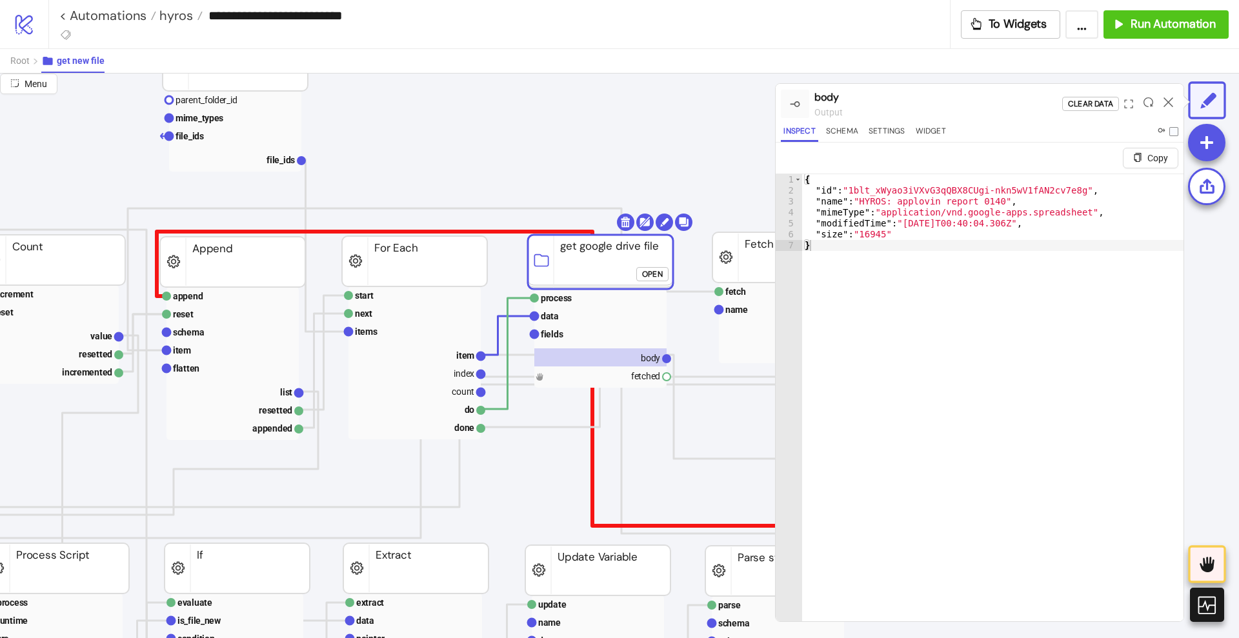
scroll to position [161, 81]
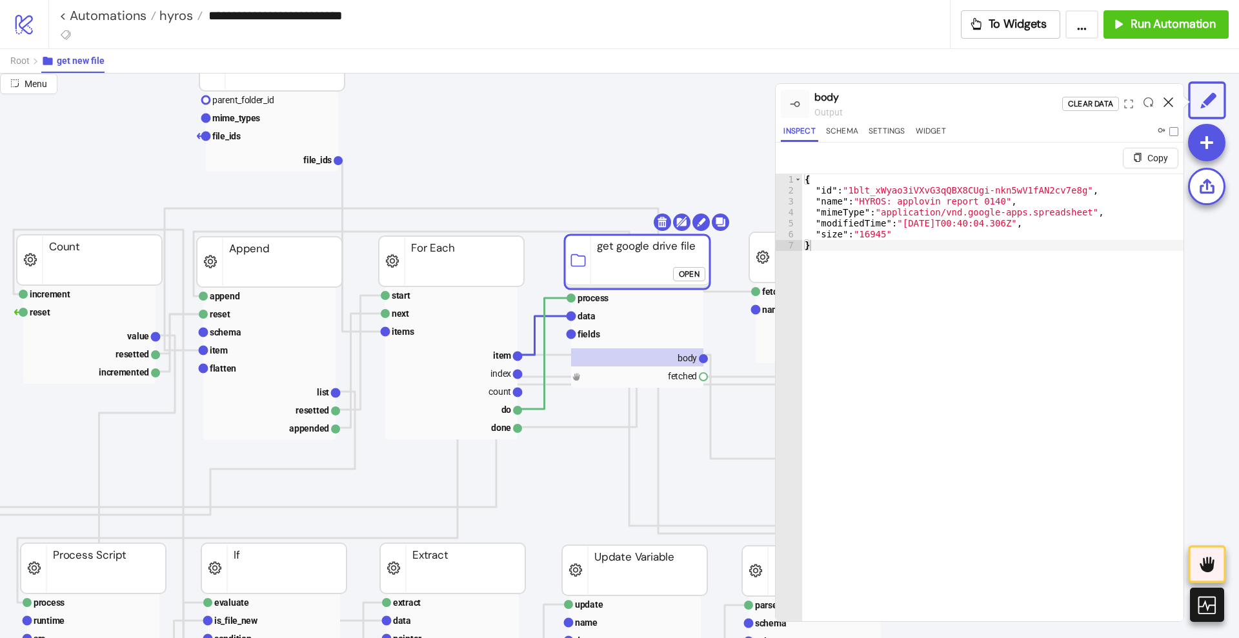
click at [1165, 100] on icon at bounding box center [1168, 102] width 10 height 10
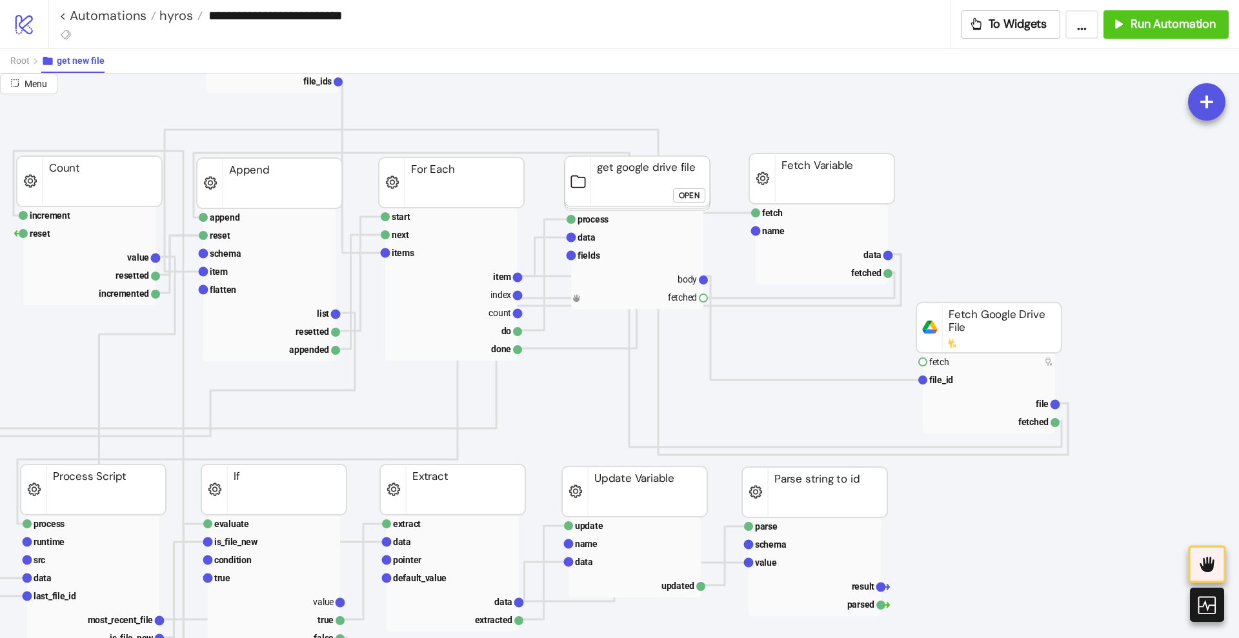
scroll to position [242, 81]
click at [281, 312] on rect at bounding box center [269, 311] width 132 height 18
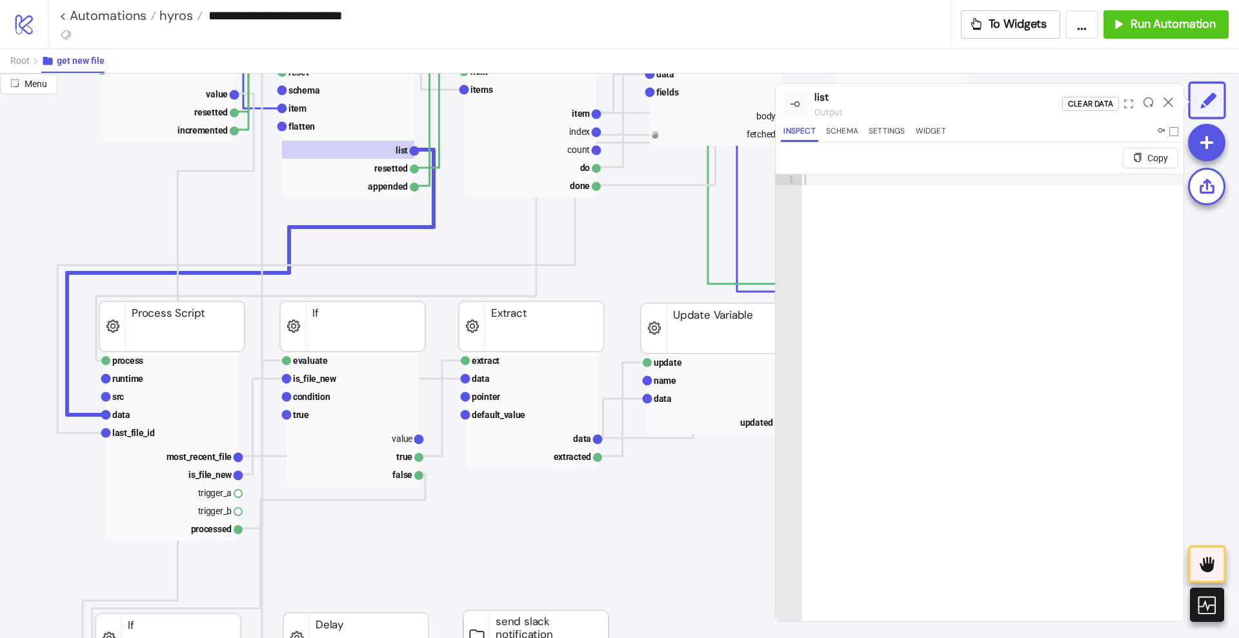
scroll to position [403, 0]
click at [178, 399] on rect at bounding box center [174, 397] width 132 height 18
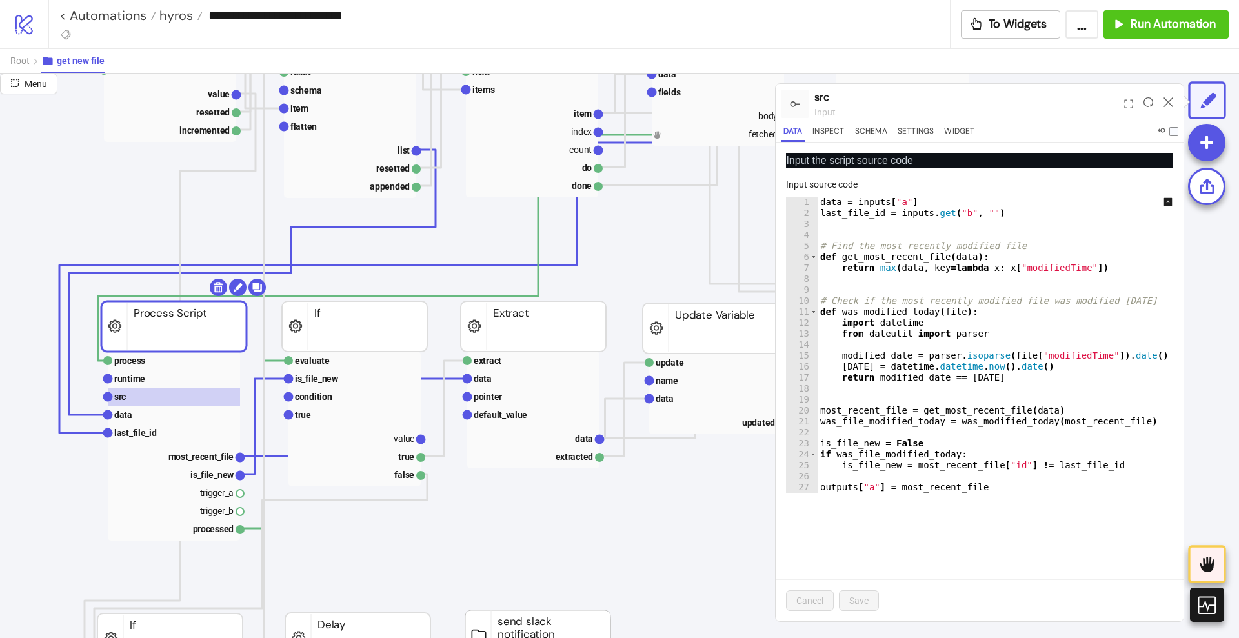
type textarea "**********"
click at [1041, 267] on div "data = inputs [ "a" ] last_file_id = inputs . get ( "b" , "" ) # Find the most …" at bounding box center [1004, 356] width 374 height 319
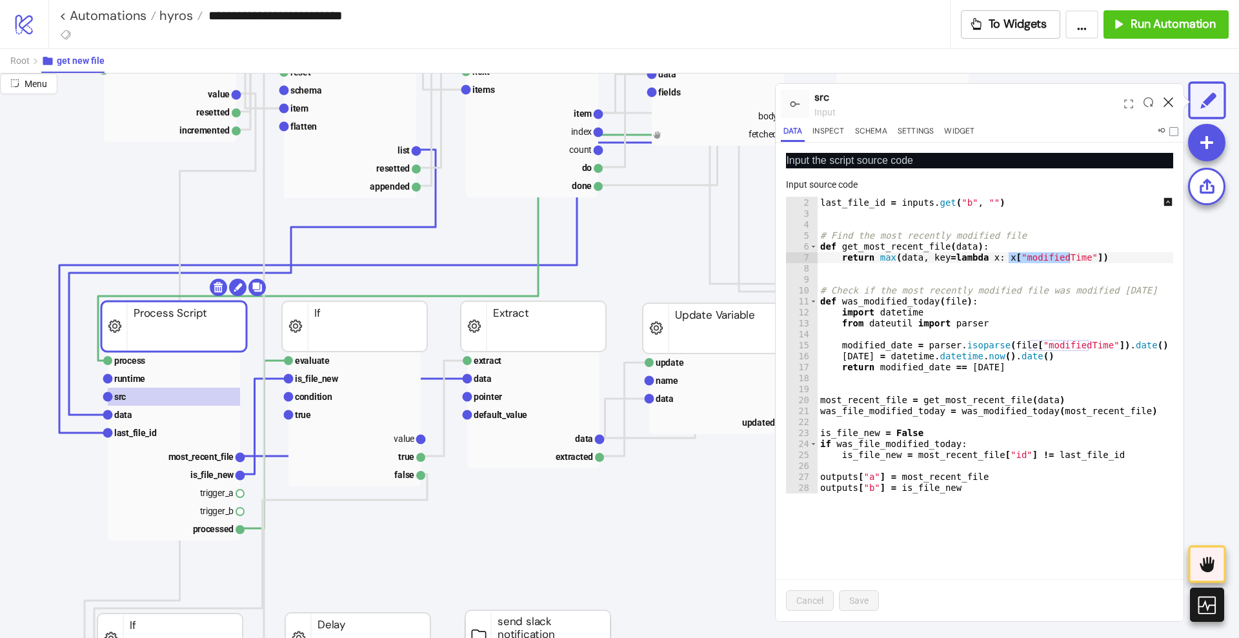
click at [1168, 99] on icon at bounding box center [1168, 102] width 10 height 10
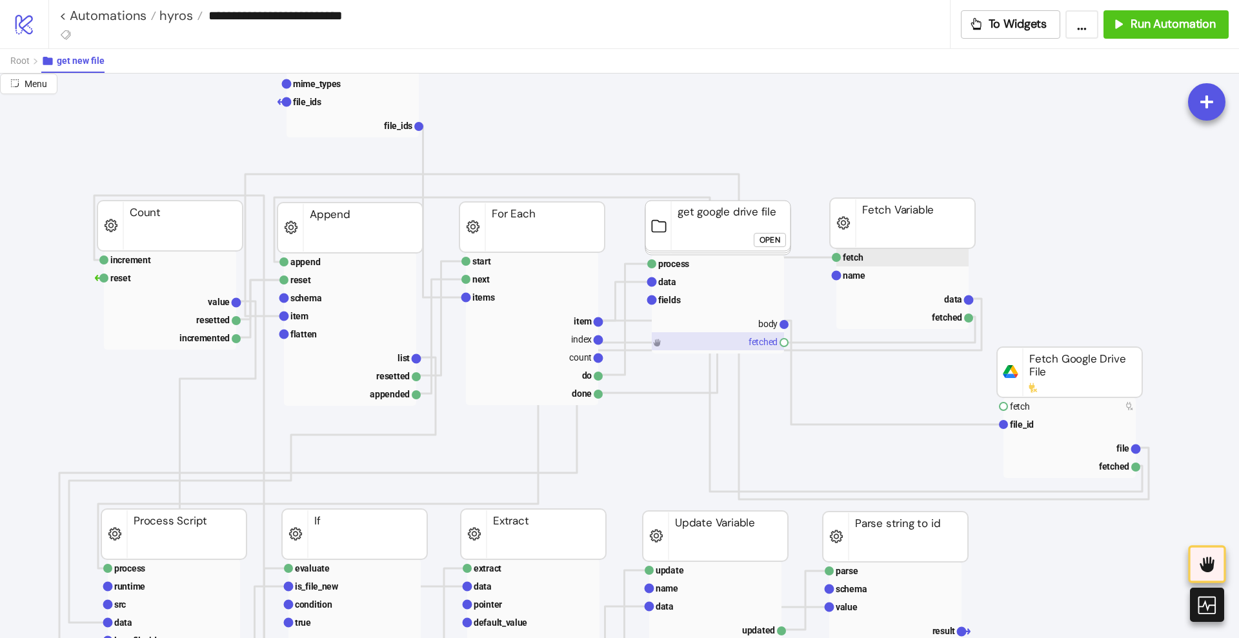
scroll to position [242, 0]
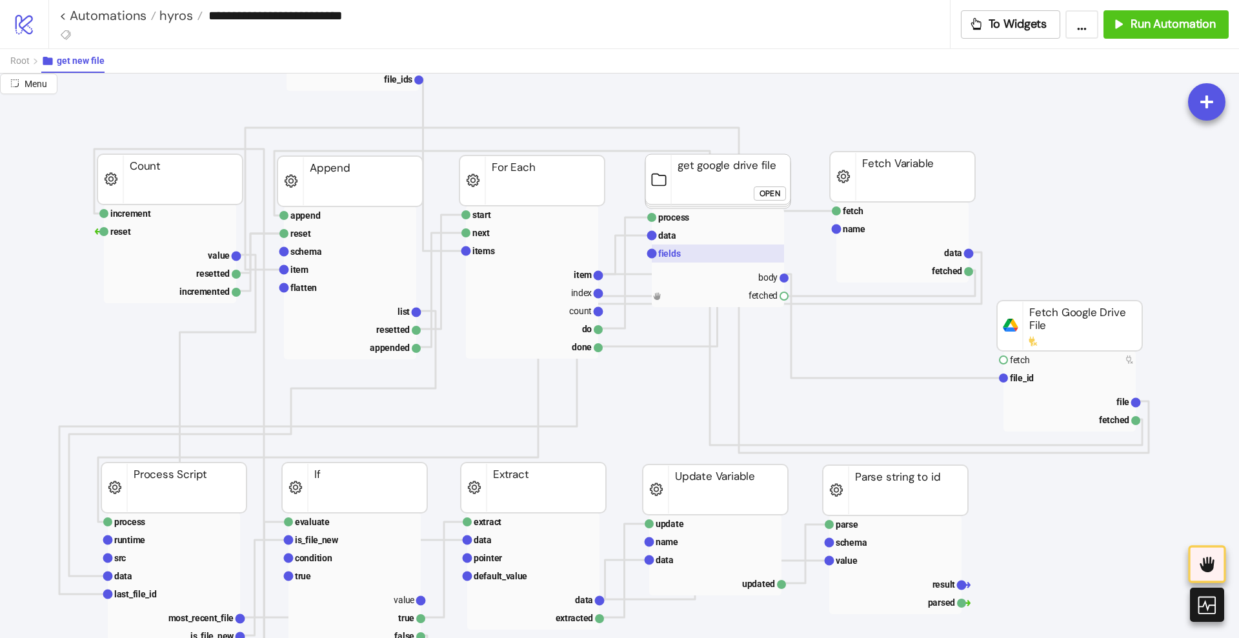
click at [703, 260] on rect at bounding box center [718, 254] width 132 height 18
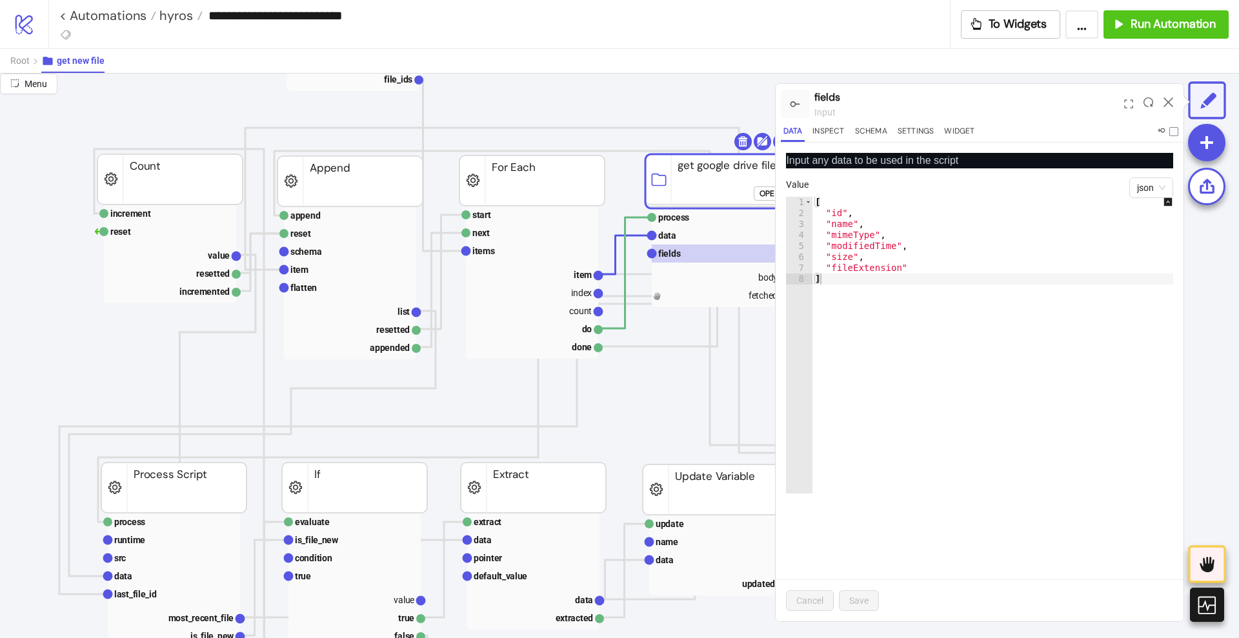
click at [907, 266] on div "[ "id" , "name" , "mimeType" , "modifiedTime" , "size" , "fileExtension" ]" at bounding box center [999, 356] width 374 height 319
type textarea "**********"
paste textarea "**********"
type textarea "**********"
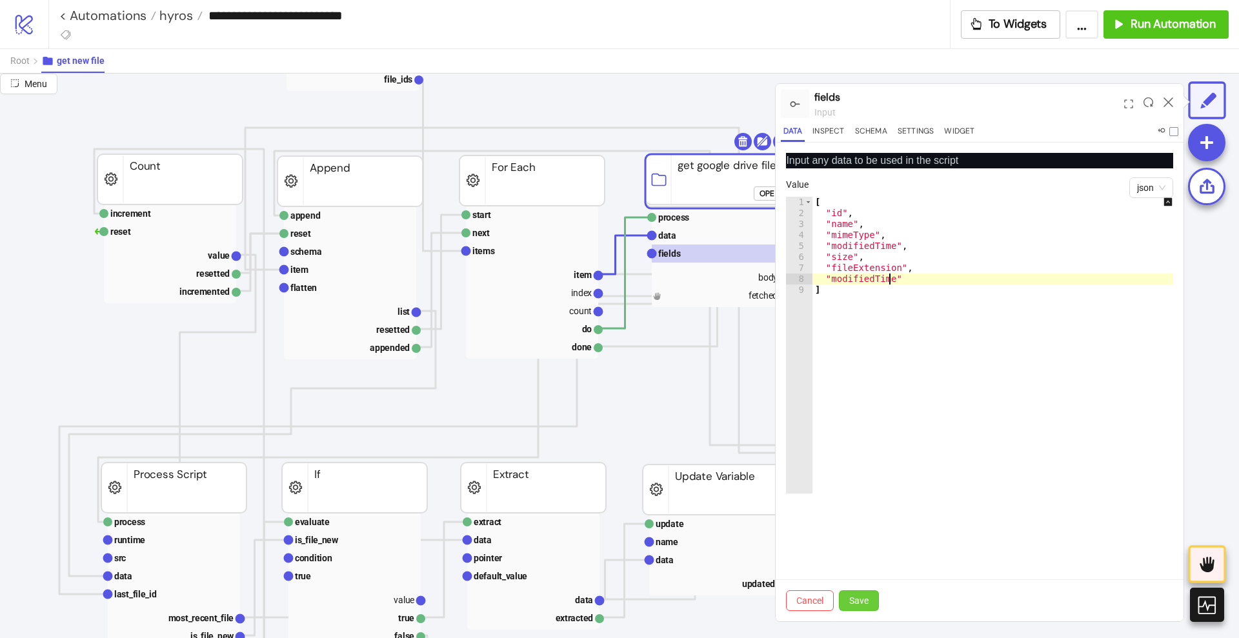
click at [870, 601] on button "Save" at bounding box center [859, 600] width 40 height 21
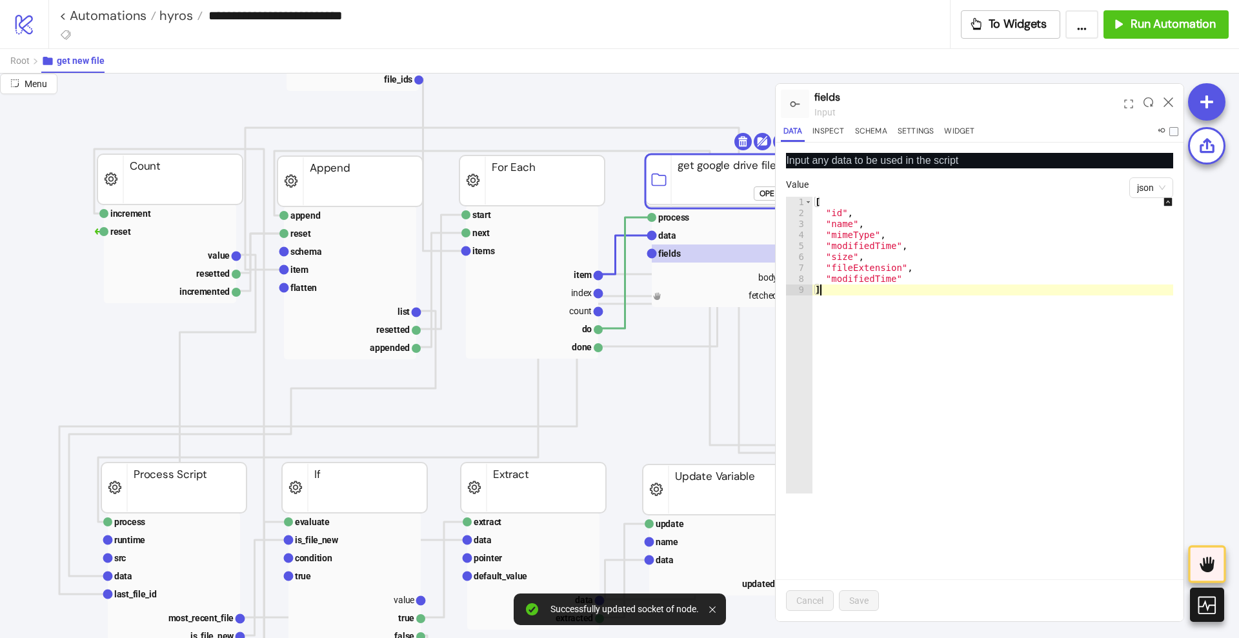
click at [894, 469] on div "[ "id" , "name" , "mimeType" , "modifiedTime" , "size" , "fileExtension" , "mod…" at bounding box center [999, 356] width 374 height 319
type textarea "**********"
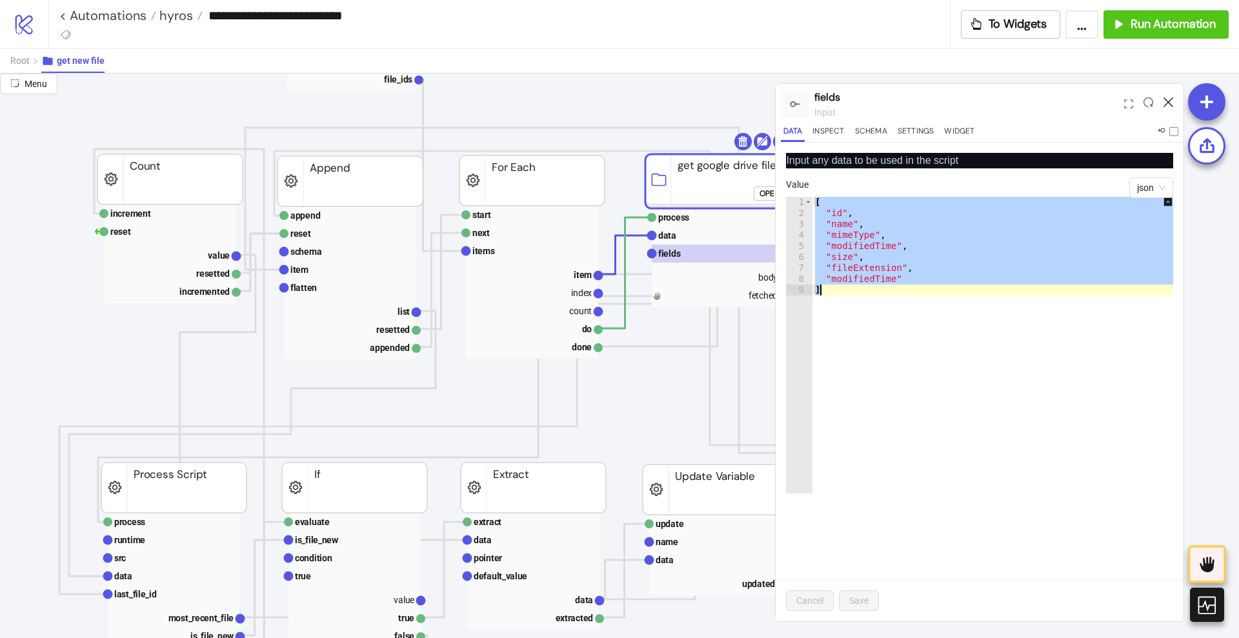
click at [1168, 98] on icon at bounding box center [1168, 102] width 10 height 10
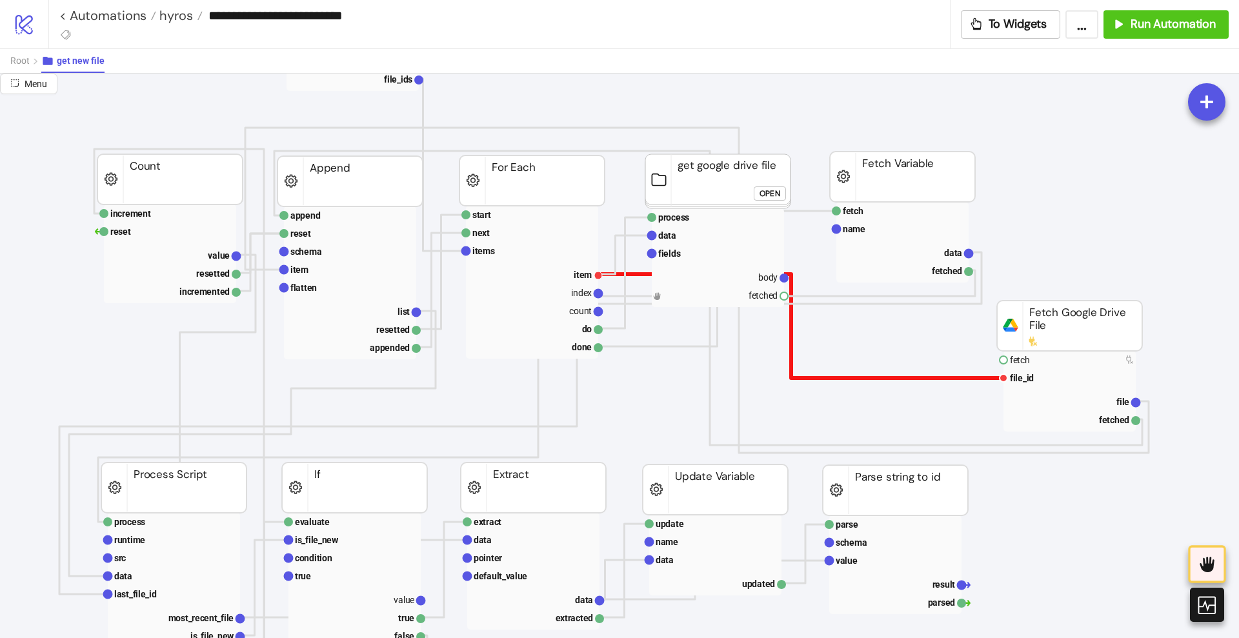
click at [952, 378] on polyline at bounding box center [800, 326] width 405 height 104
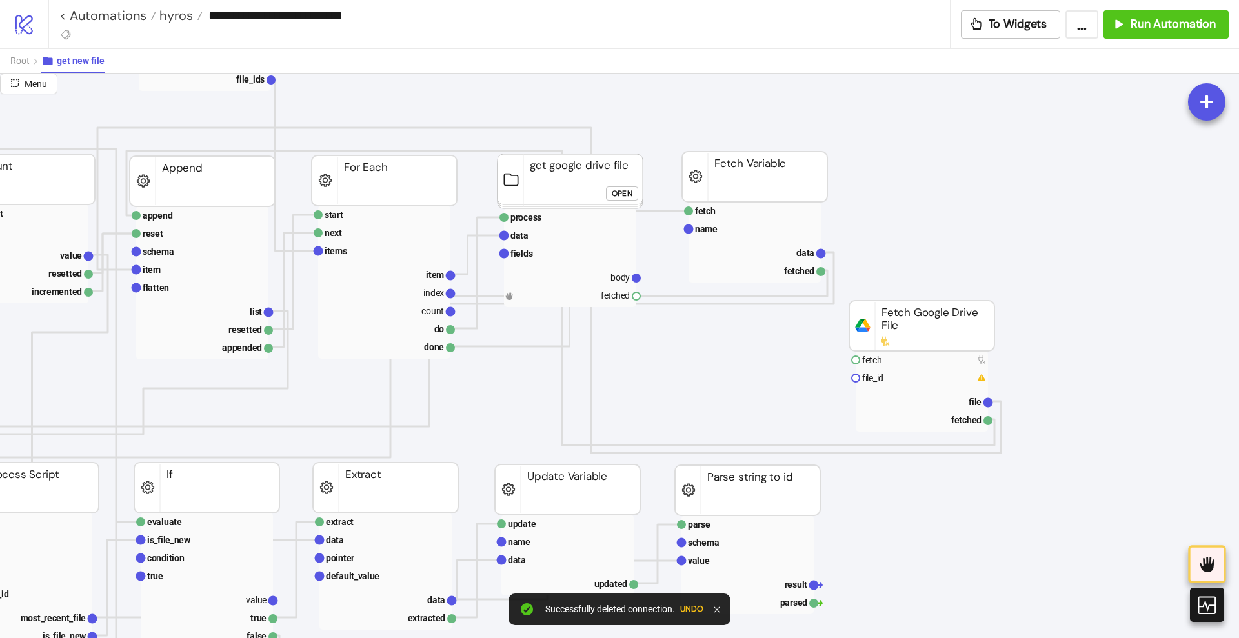
scroll to position [242, 161]
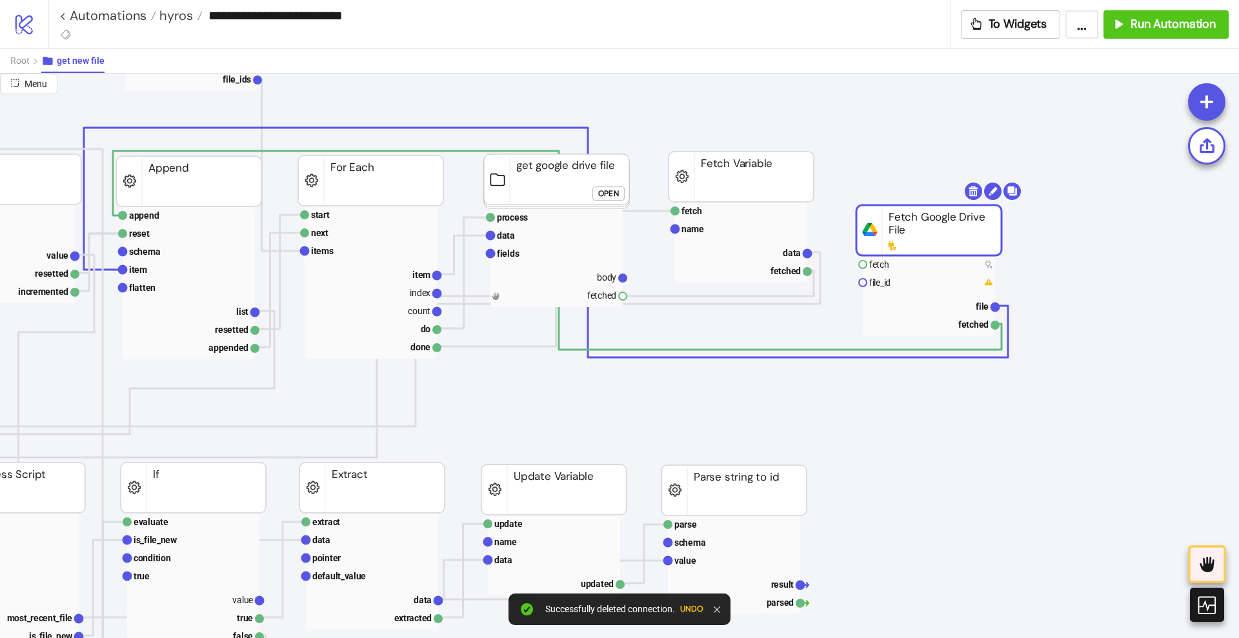
drag, startPoint x: 919, startPoint y: 297, endPoint x: 907, endPoint y: 234, distance: 63.9
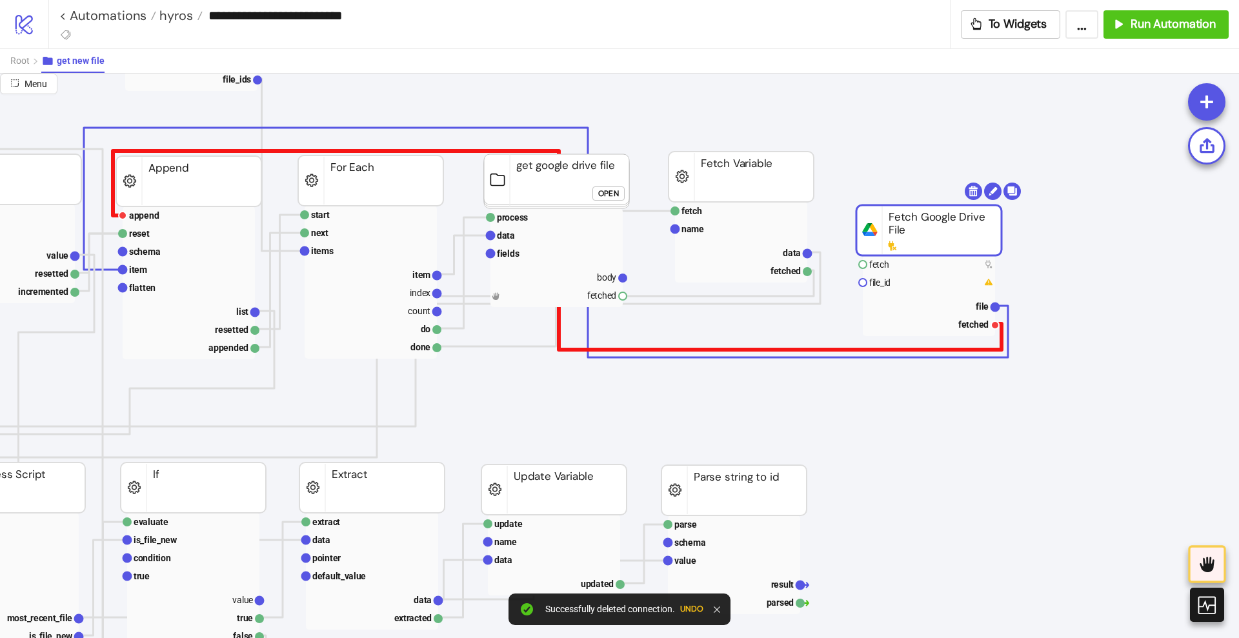
click at [981, 350] on polyline at bounding box center [557, 250] width 888 height 199
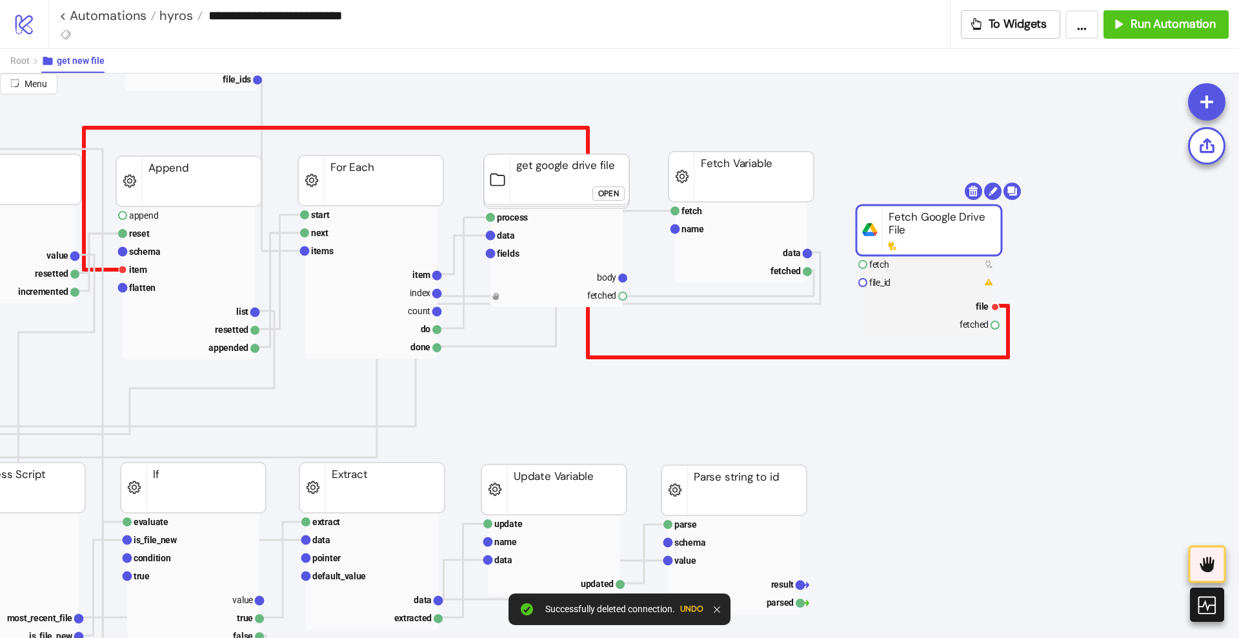
click at [979, 356] on polyline at bounding box center [546, 243] width 924 height 230
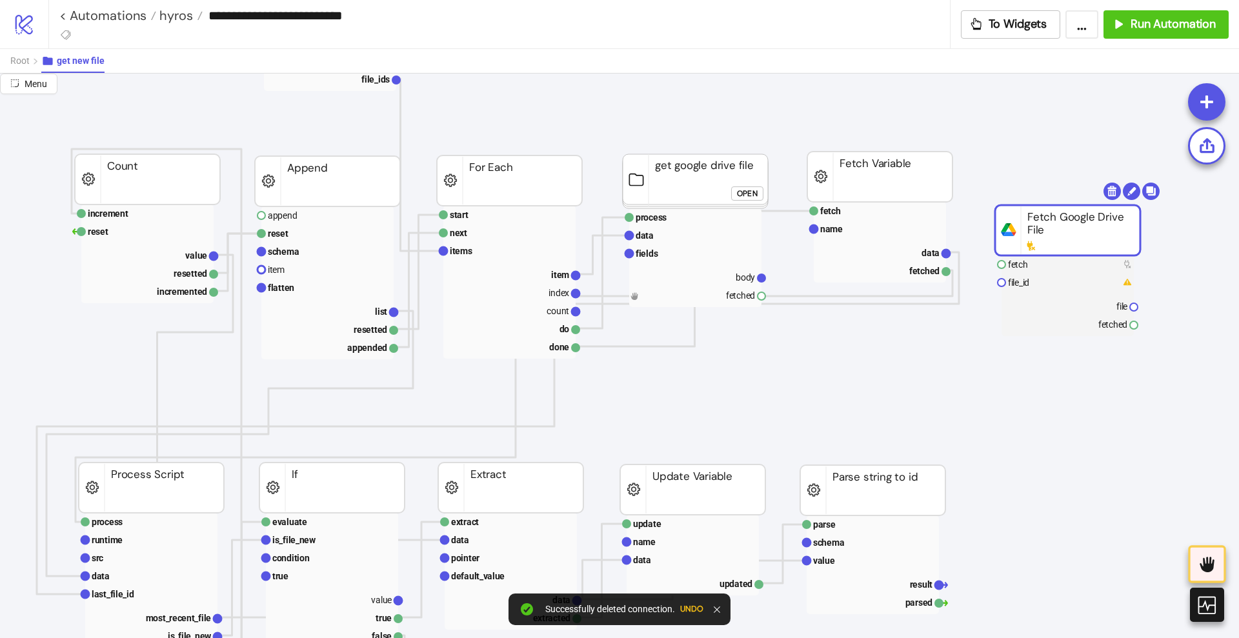
scroll to position [242, 0]
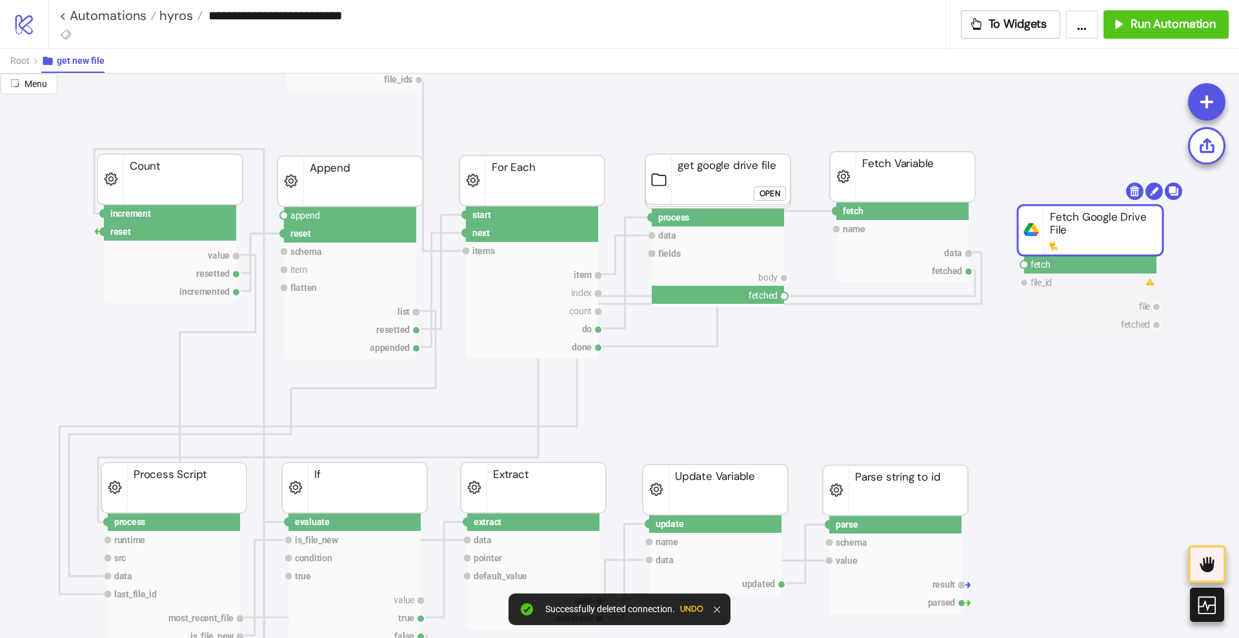
drag, startPoint x: 786, startPoint y: 296, endPoint x: 741, endPoint y: 348, distance: 68.2
click at [283, 217] on circle at bounding box center [284, 216] width 8 height 8
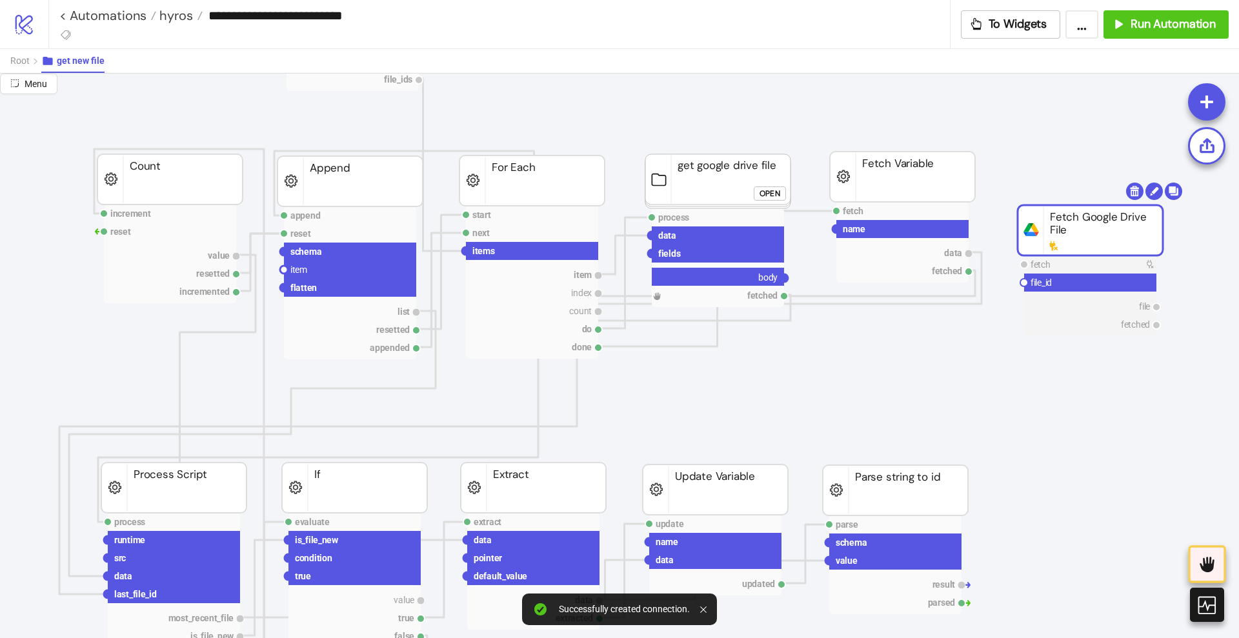
drag, startPoint x: 785, startPoint y: 278, endPoint x: 796, endPoint y: 344, distance: 66.8
click at [283, 272] on circle at bounding box center [284, 270] width 8 height 8
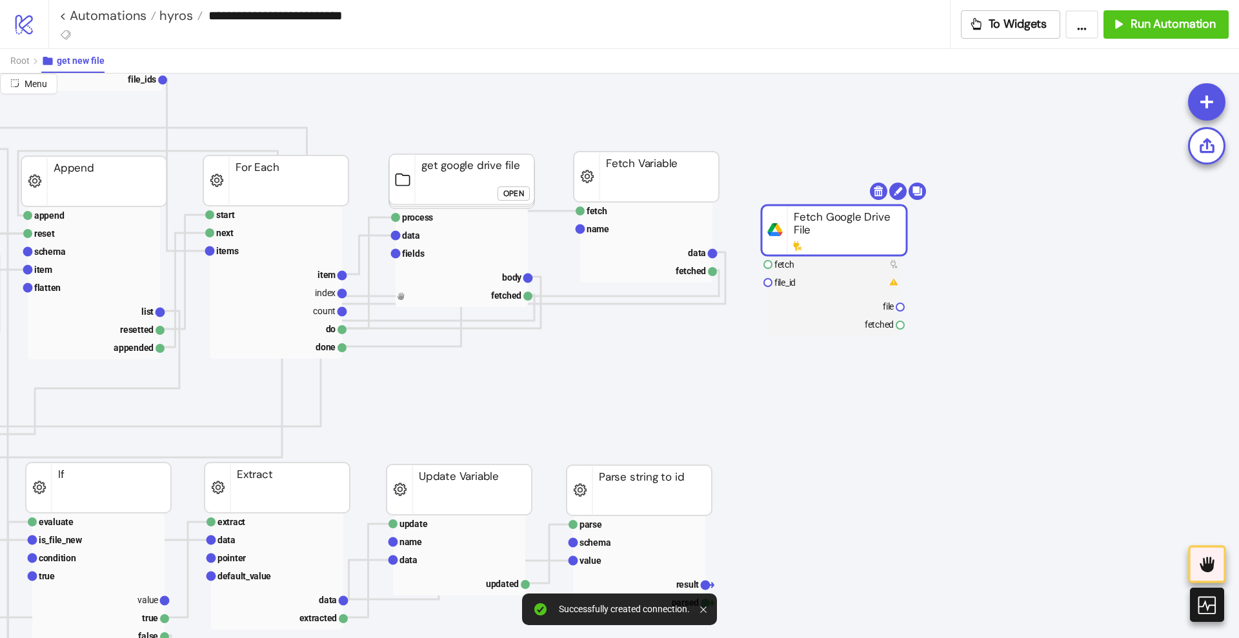
scroll to position [242, 323]
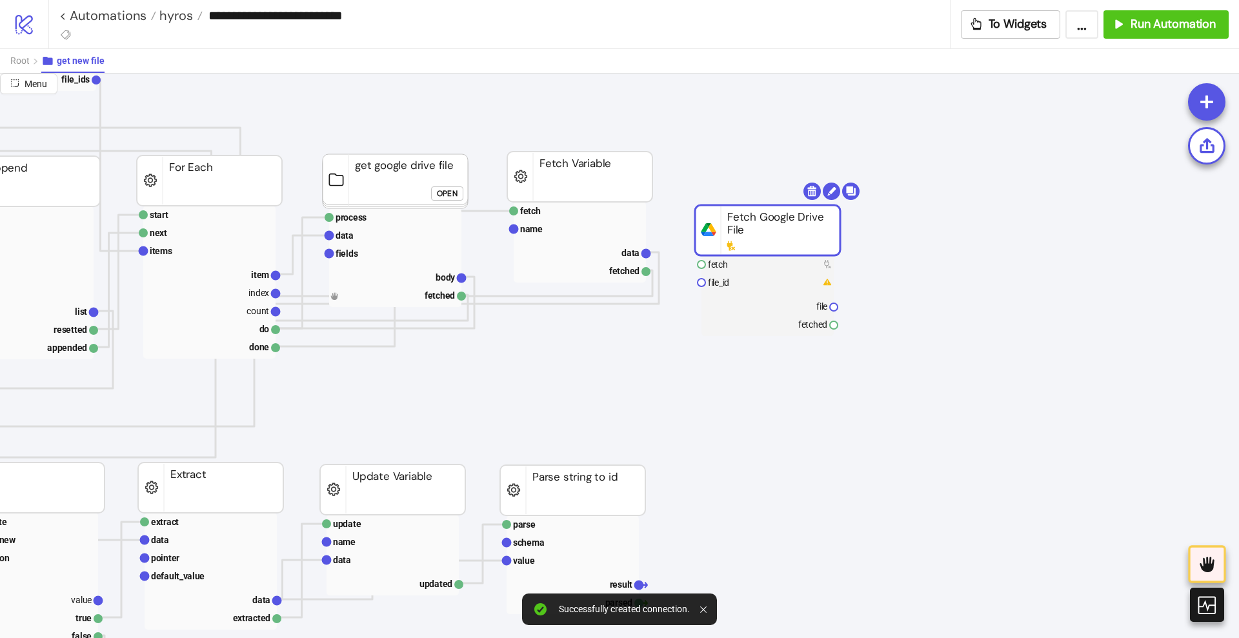
click at [733, 235] on rect at bounding box center [767, 230] width 145 height 50
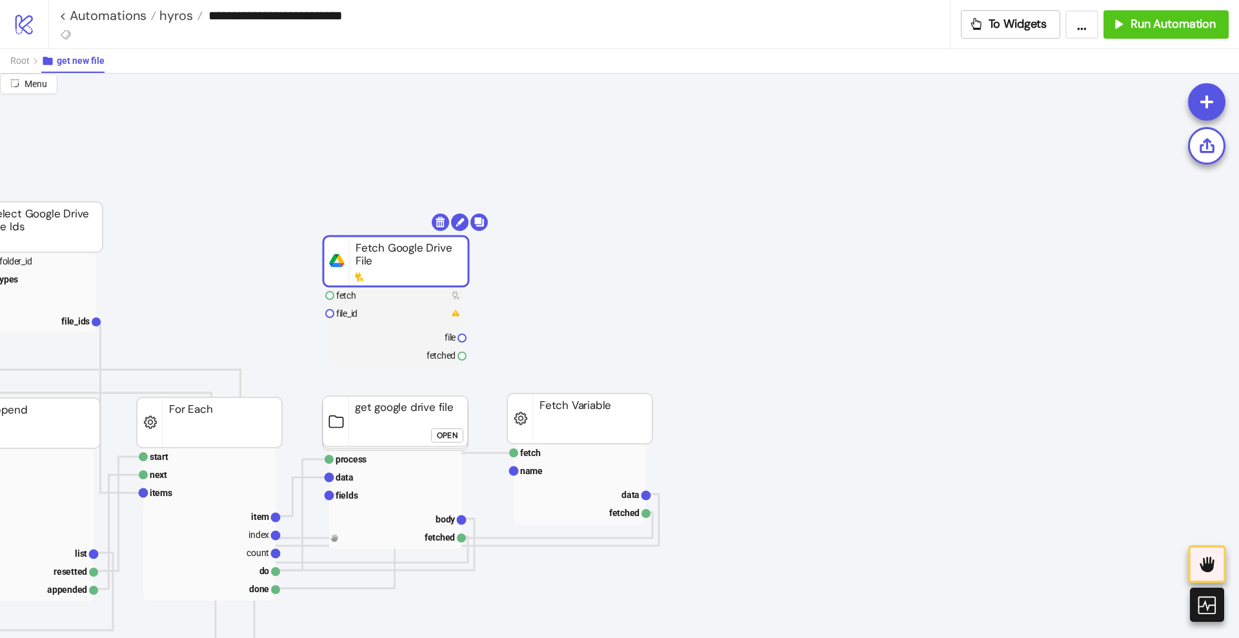
drag, startPoint x: 779, startPoint y: 458, endPoint x: 408, endPoint y: 247, distance: 426.2
click at [408, 247] on rect at bounding box center [395, 261] width 145 height 50
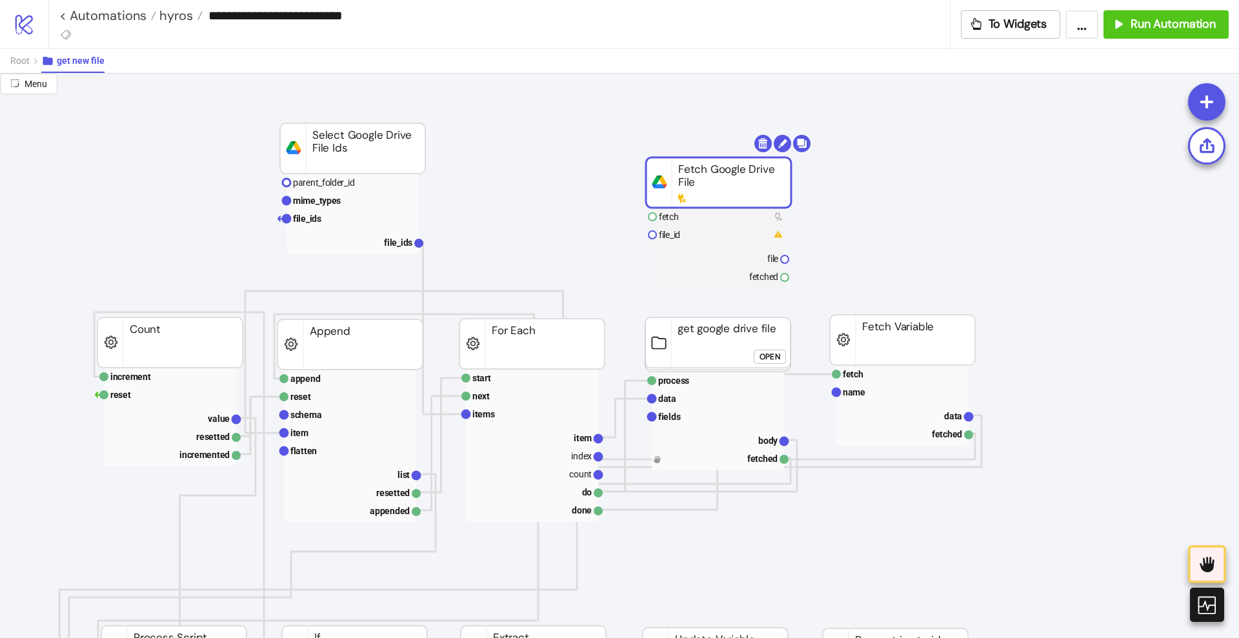
scroll to position [81, 0]
click at [701, 455] on rect at bounding box center [718, 456] width 132 height 18
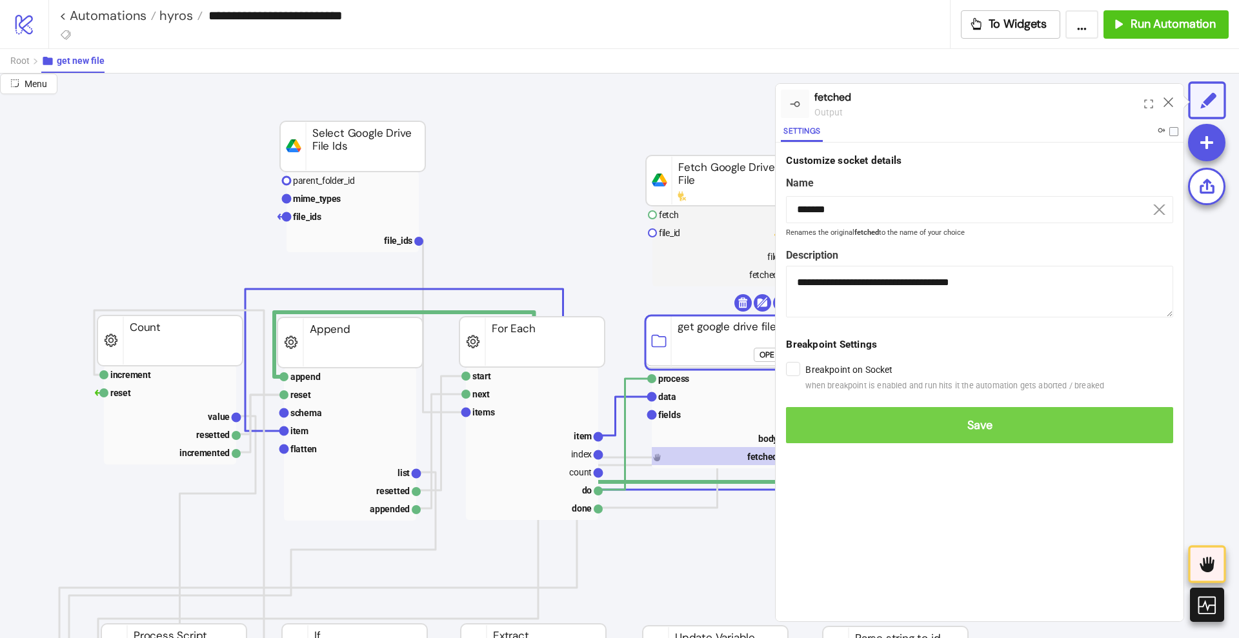
click at [811, 433] on button "Save" at bounding box center [979, 425] width 387 height 36
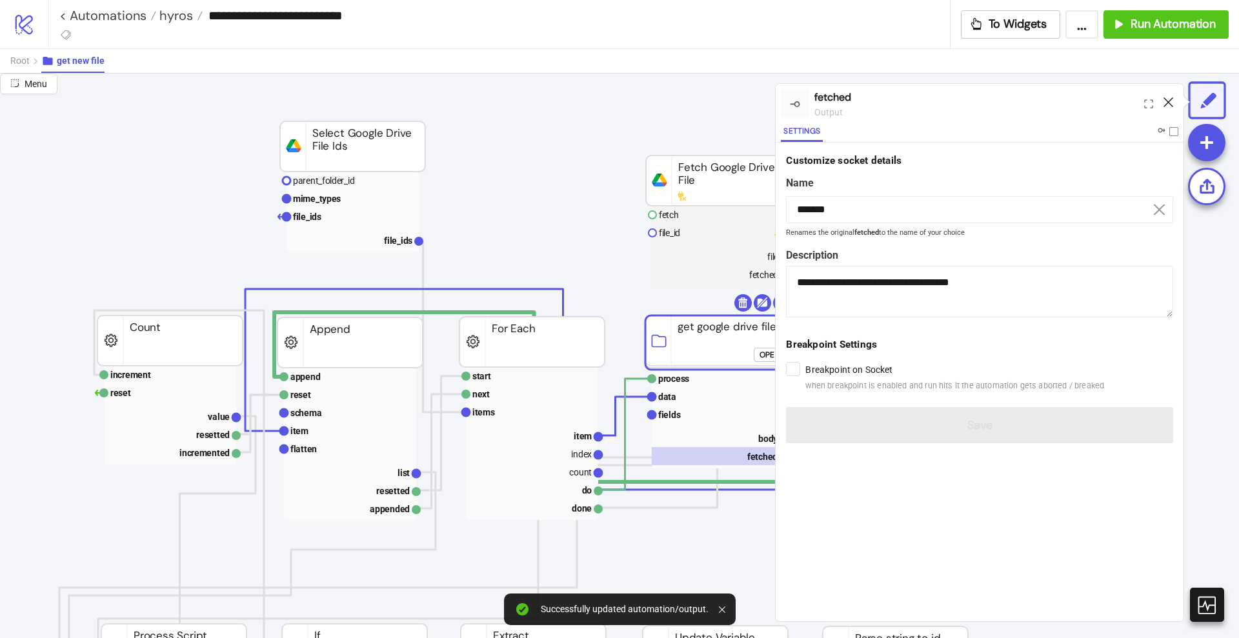
click at [1165, 101] on icon at bounding box center [1168, 102] width 10 height 10
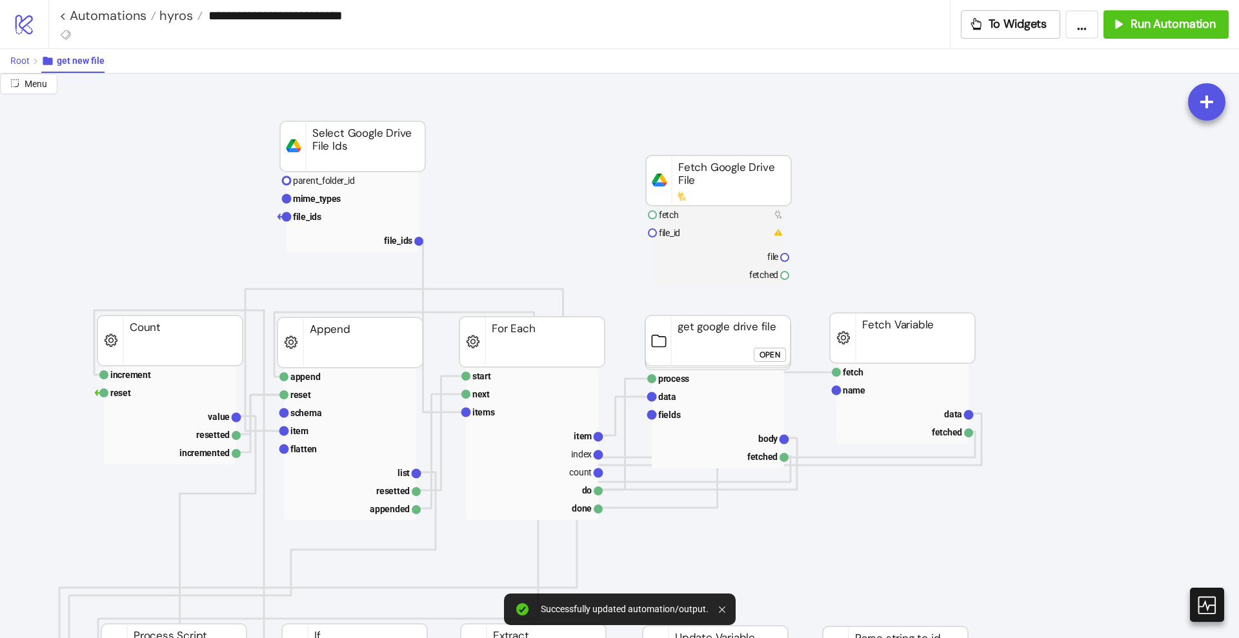
click at [29, 65] on span "Root" at bounding box center [19, 60] width 19 height 10
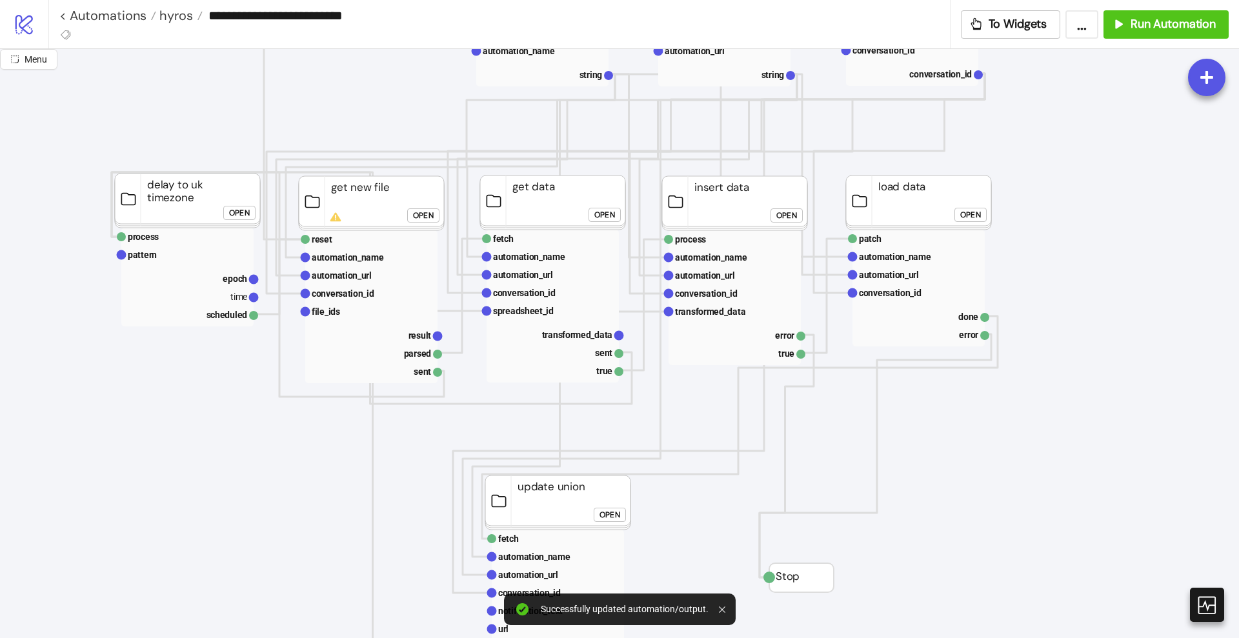
scroll to position [242, 0]
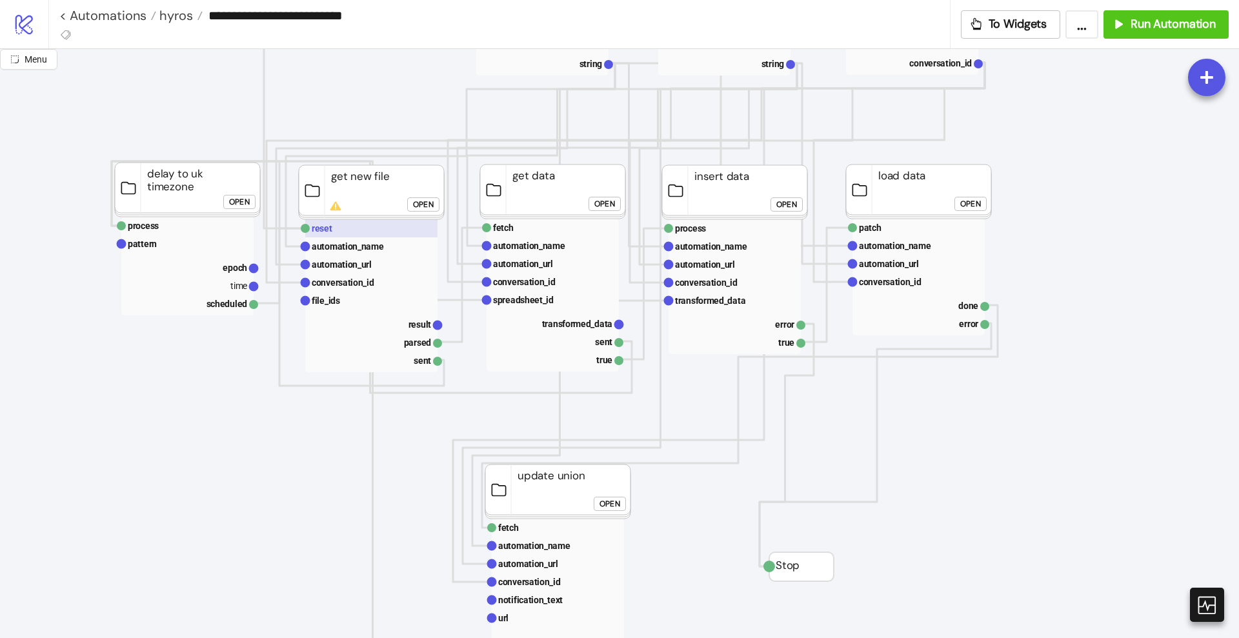
click at [339, 220] on rect at bounding box center [371, 228] width 132 height 18
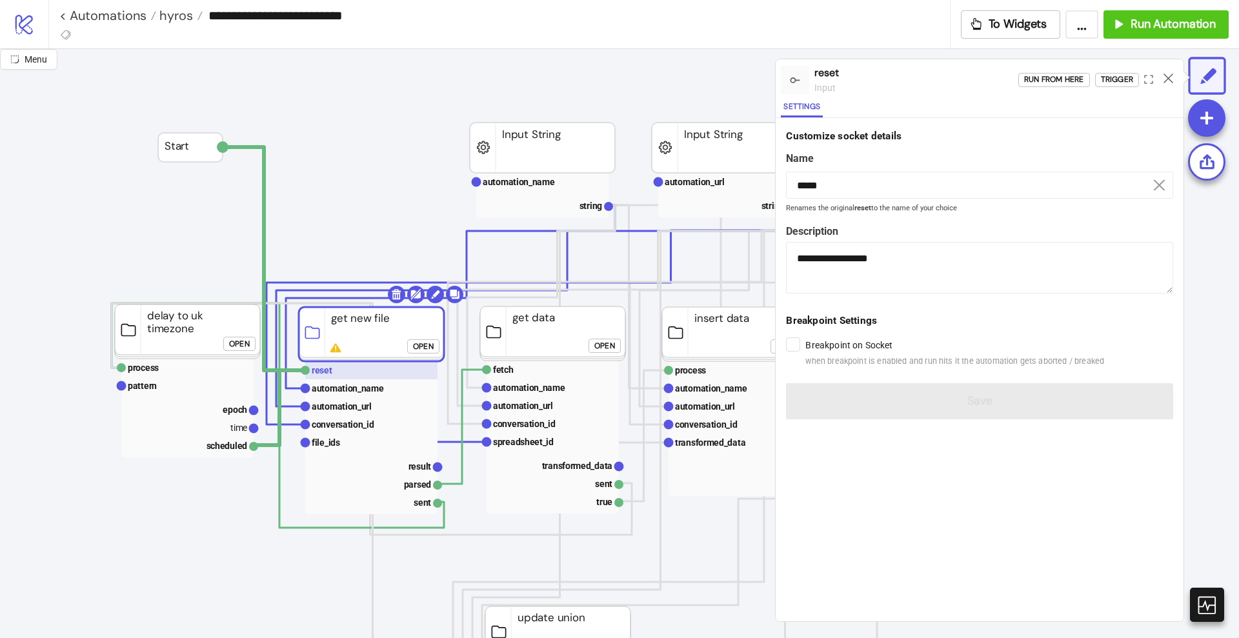
scroll to position [81, 0]
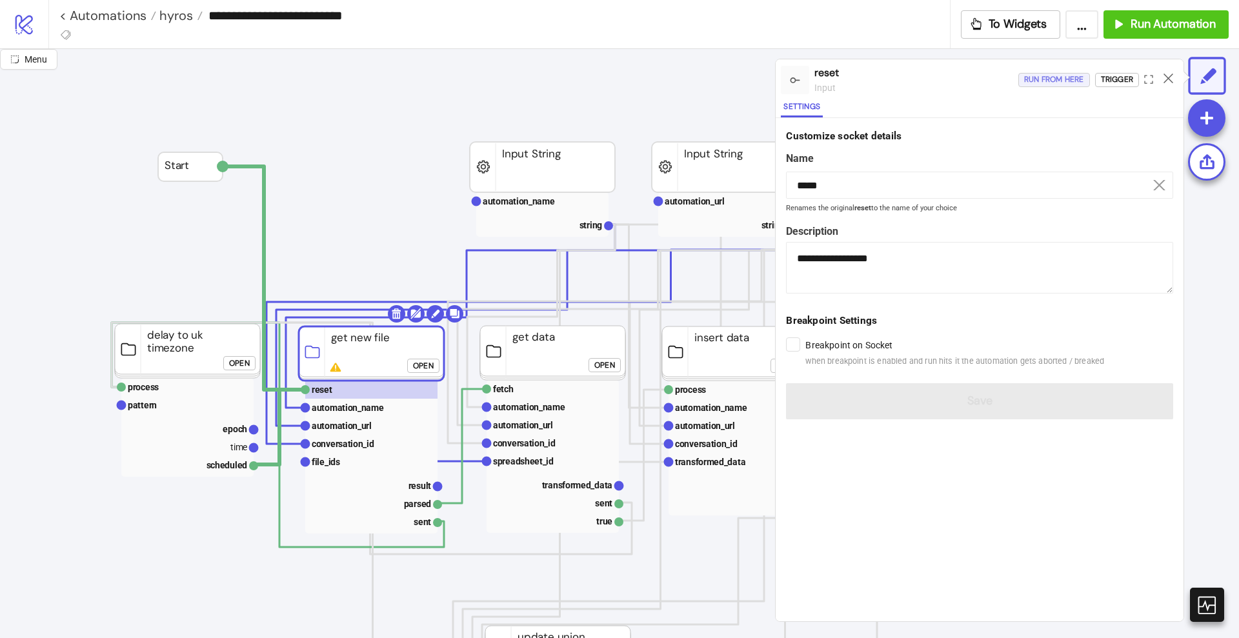
click at [1054, 77] on div "Run from here" at bounding box center [1054, 79] width 60 height 15
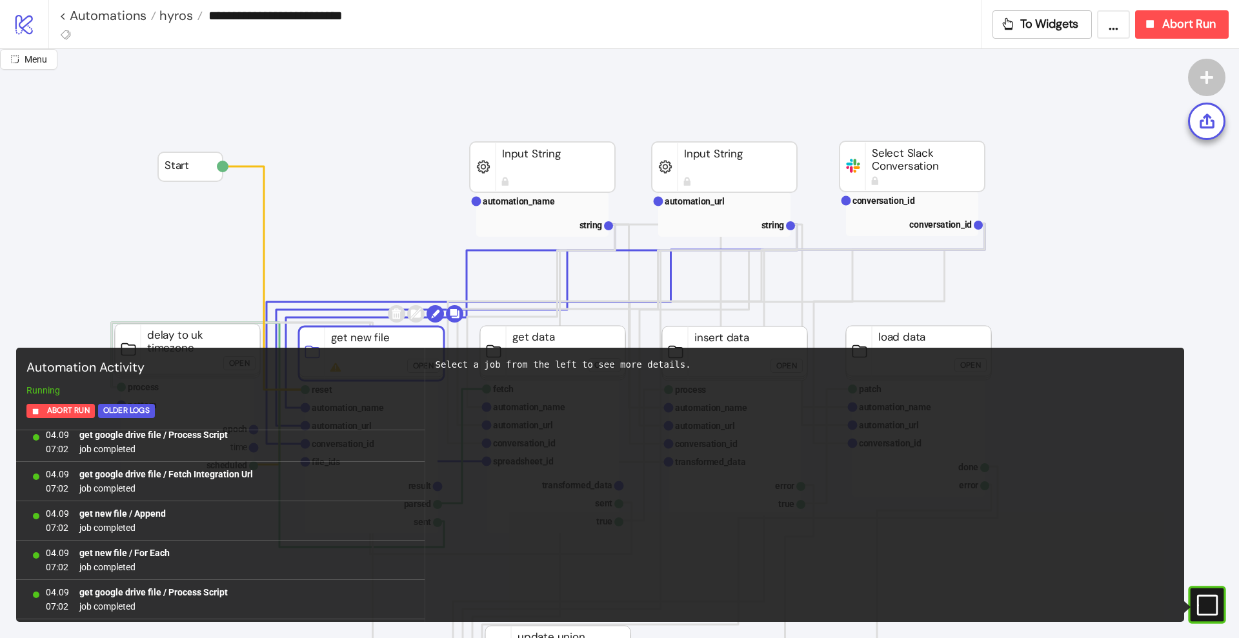
scroll to position [674, 0]
click at [1199, 600] on rect at bounding box center [1189, 605] width 19 height 19
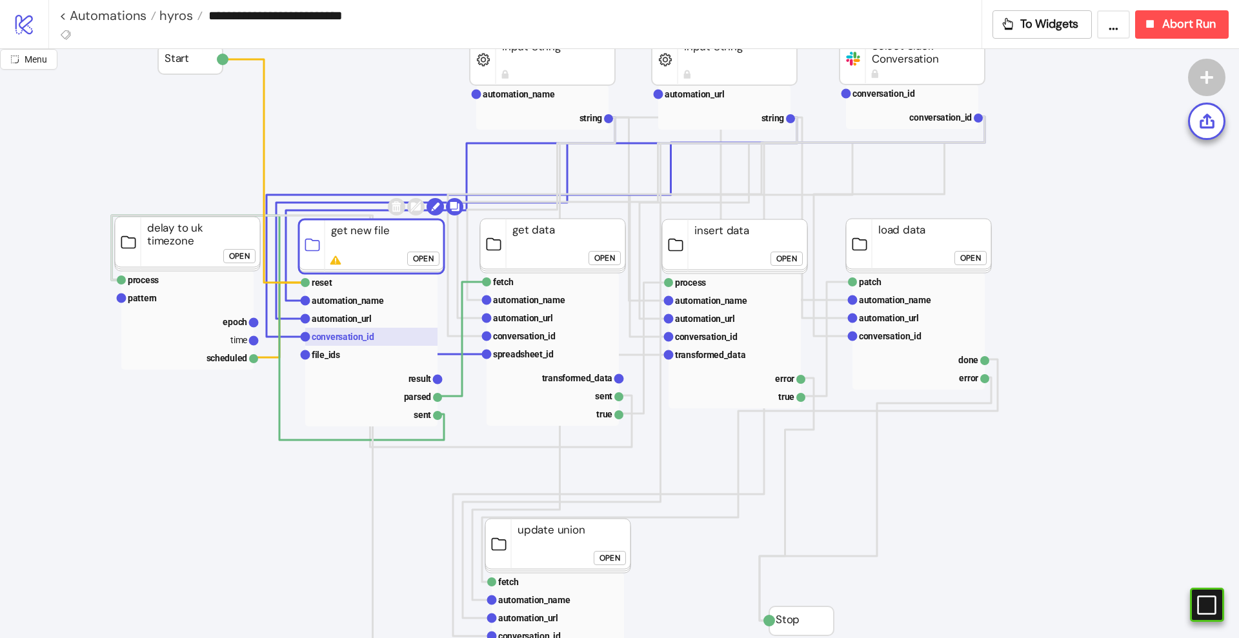
scroll to position [242, 0]
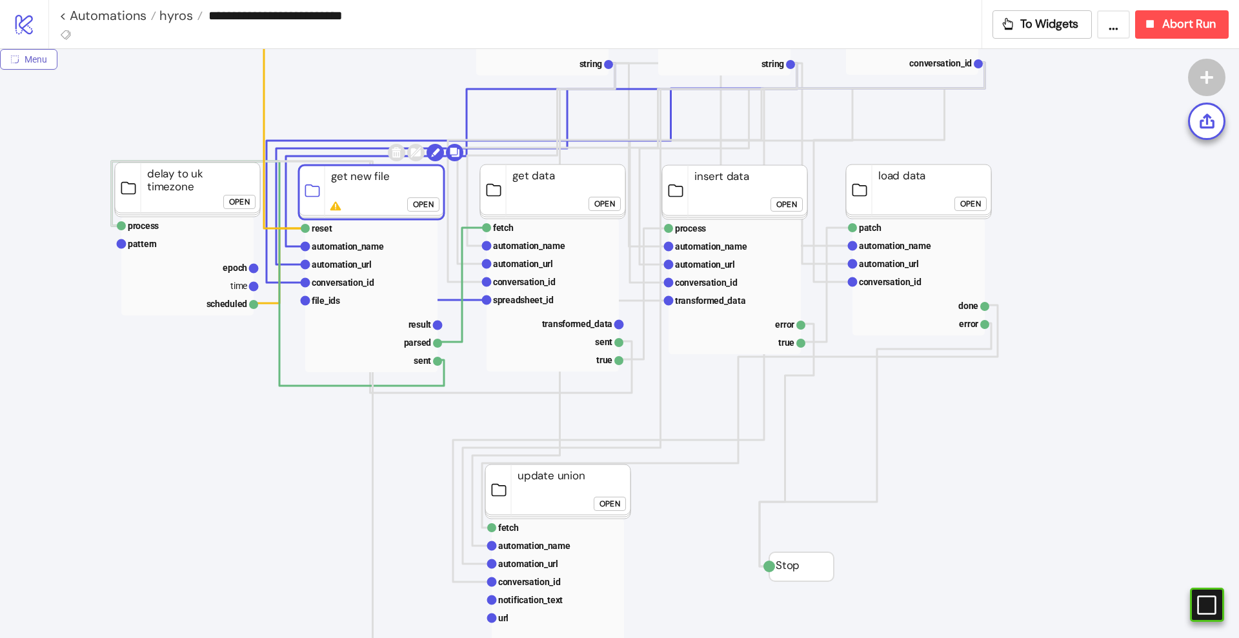
click at [28, 59] on span "Menu" at bounding box center [36, 59] width 23 height 10
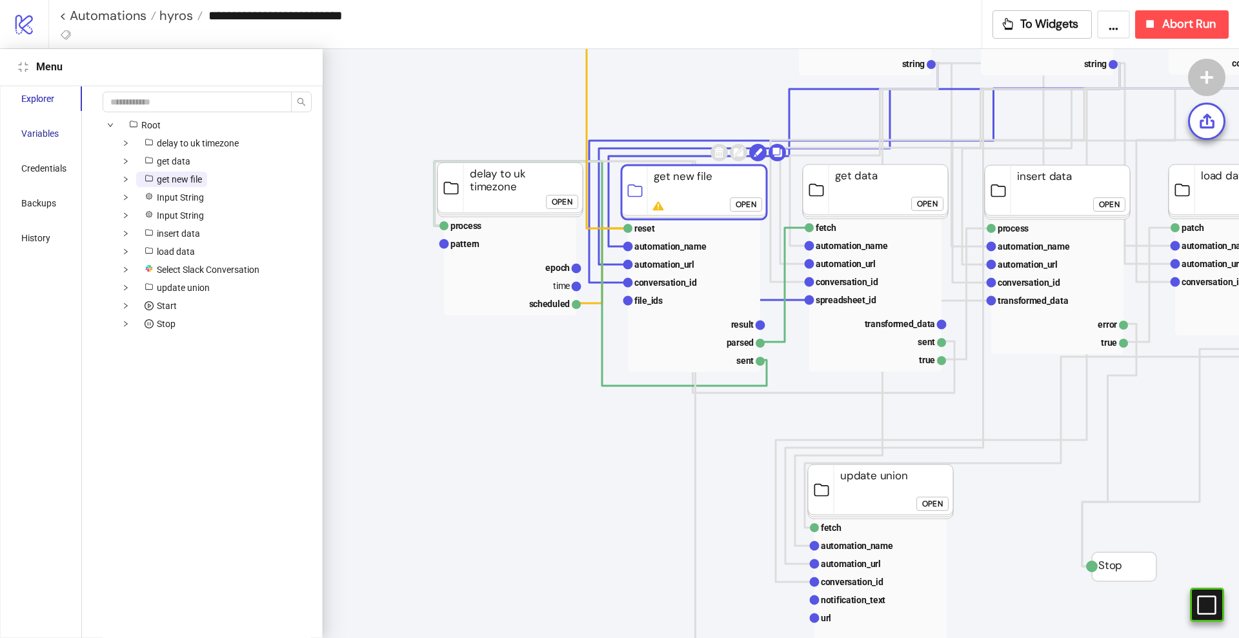
click at [48, 138] on div "Variables" at bounding box center [39, 133] width 37 height 14
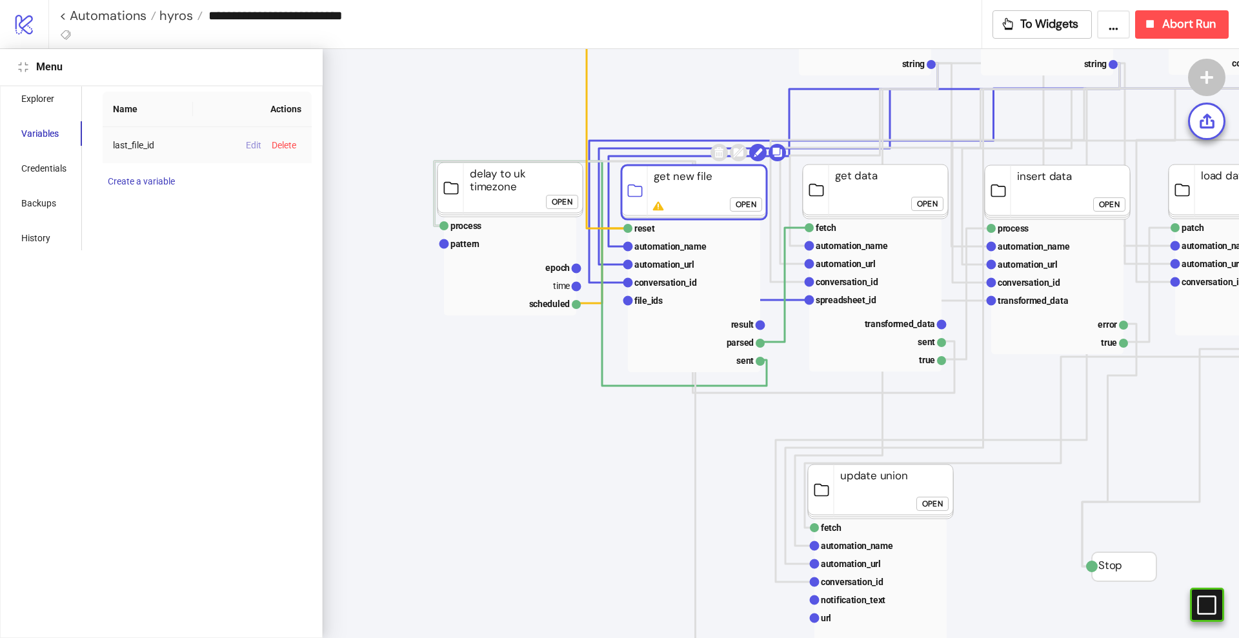
click at [248, 147] on span "Edit" at bounding box center [253, 145] width 15 height 10
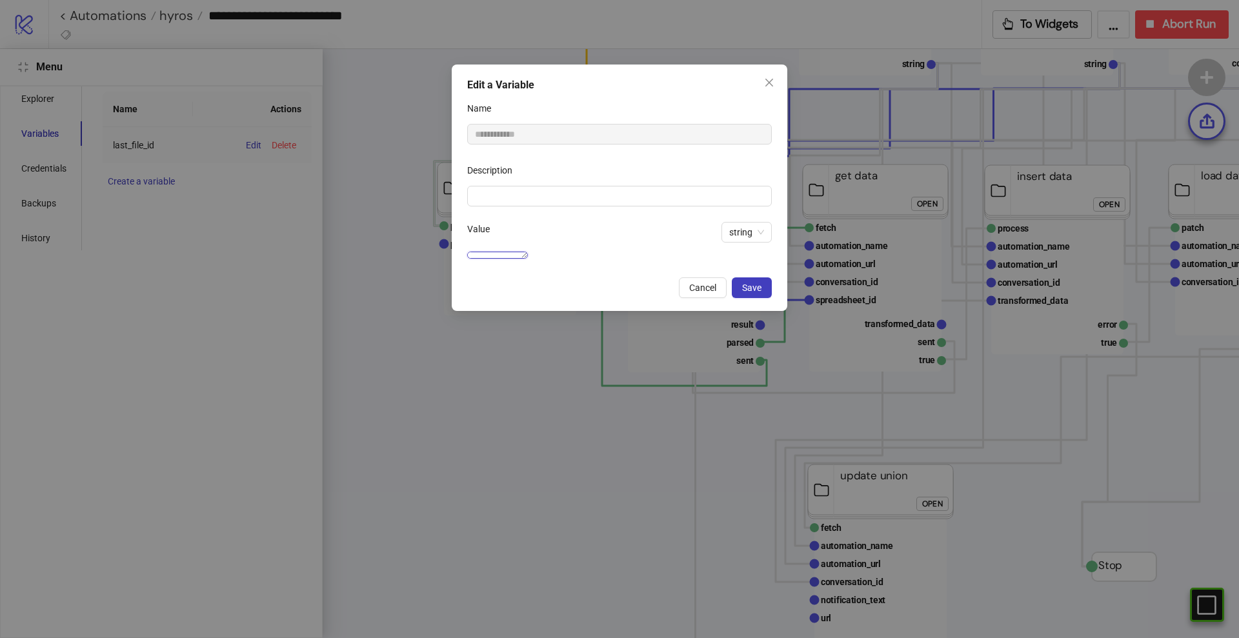
click at [528, 252] on textarea "**********" at bounding box center [497, 255] width 61 height 7
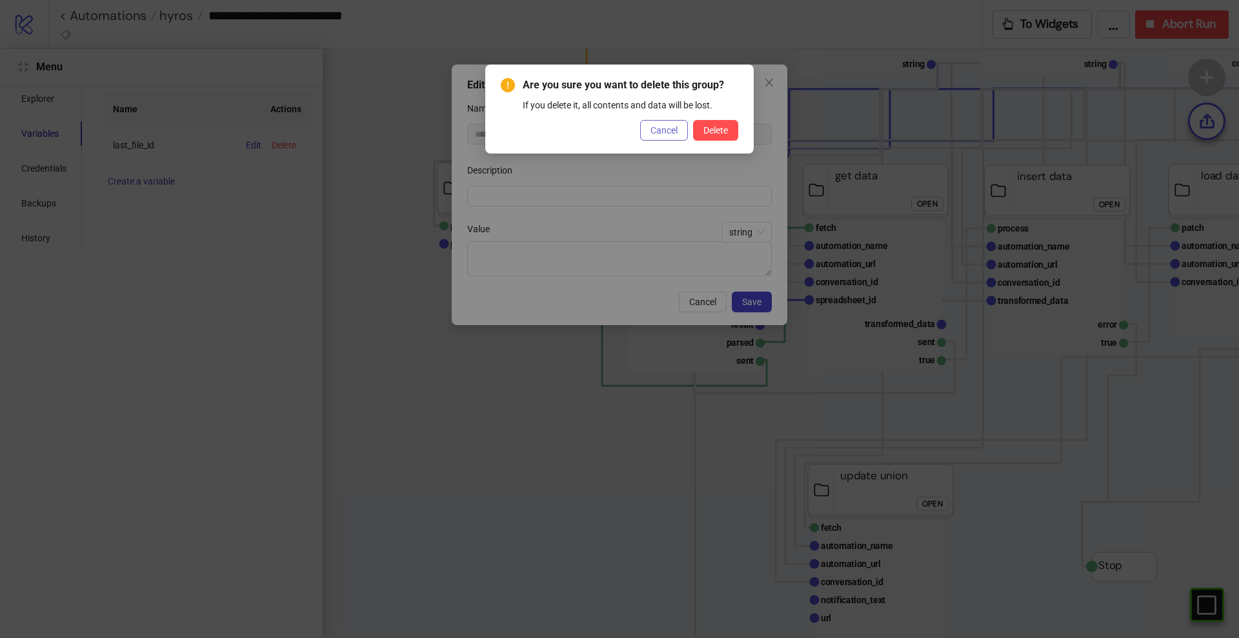
click at [670, 132] on span "Cancel" at bounding box center [663, 130] width 27 height 10
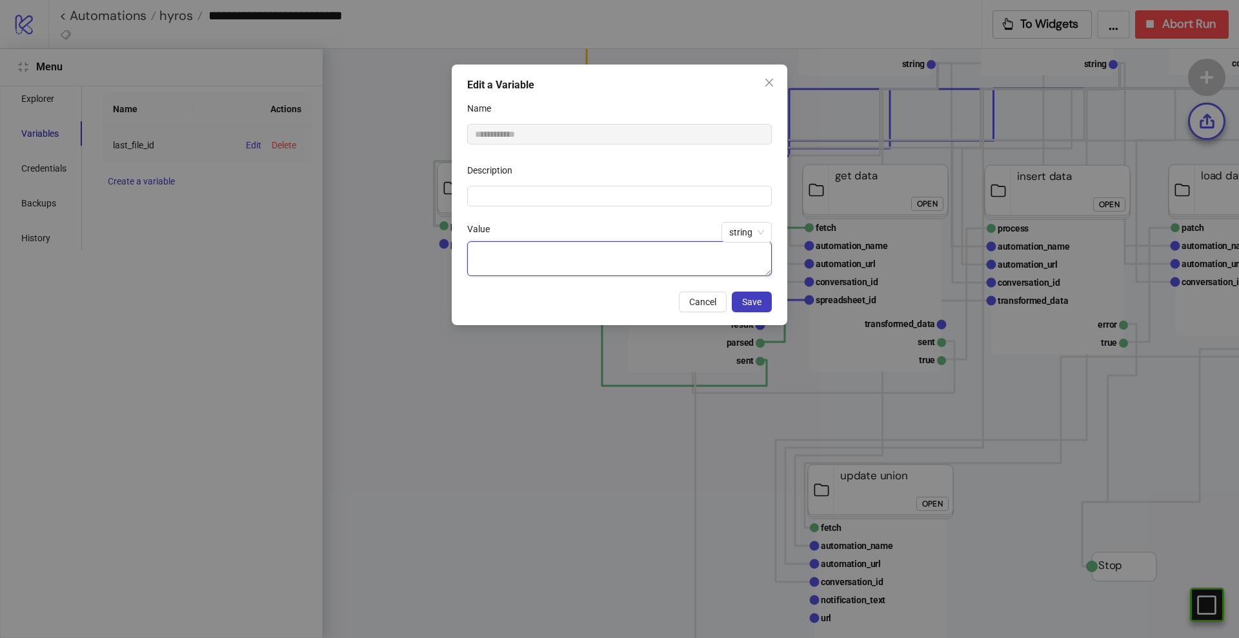
click at [537, 249] on textarea "Value" at bounding box center [619, 258] width 305 height 35
drag, startPoint x: 510, startPoint y: 248, endPoint x: 477, endPoint y: 241, distance: 34.3
click at [476, 239] on div "Value" at bounding box center [619, 249] width 305 height 54
click at [752, 306] on span "Save" at bounding box center [751, 302] width 19 height 10
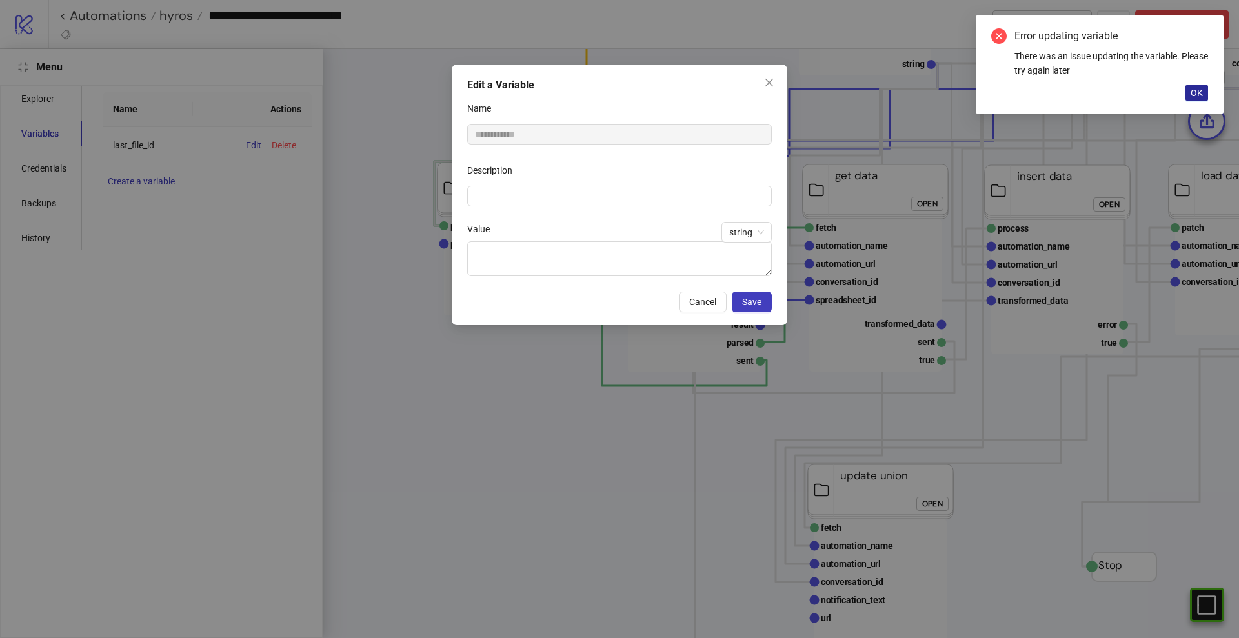
click at [1198, 90] on span "OK" at bounding box center [1196, 93] width 12 height 10
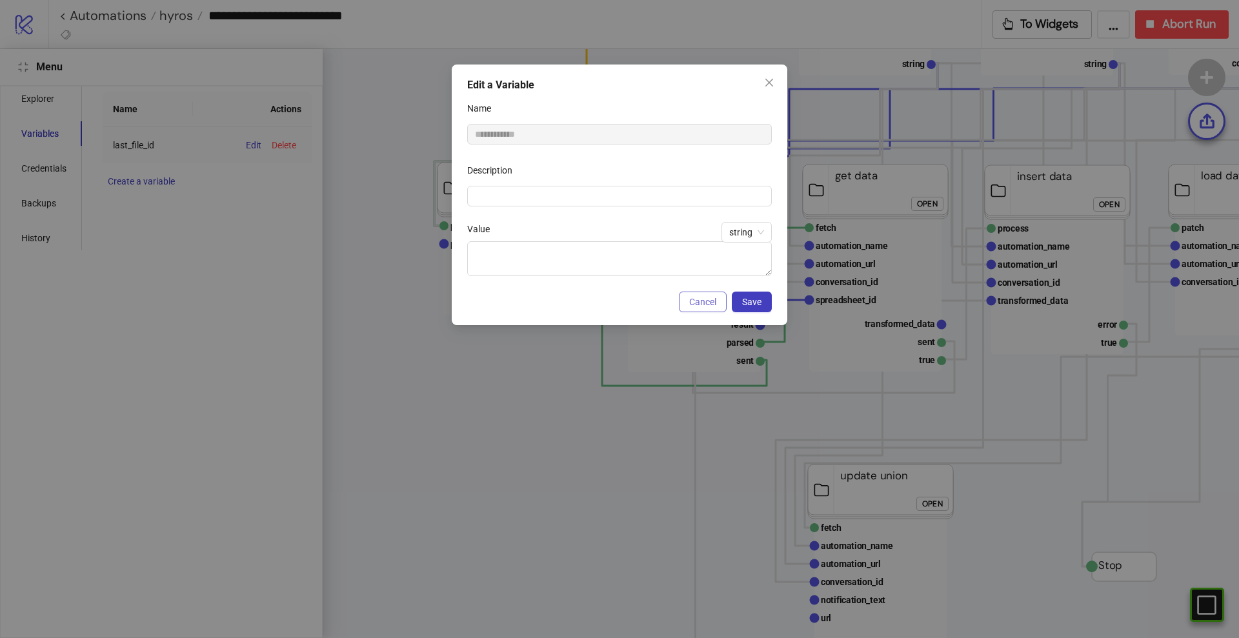
click at [710, 305] on span "Cancel" at bounding box center [702, 302] width 27 height 10
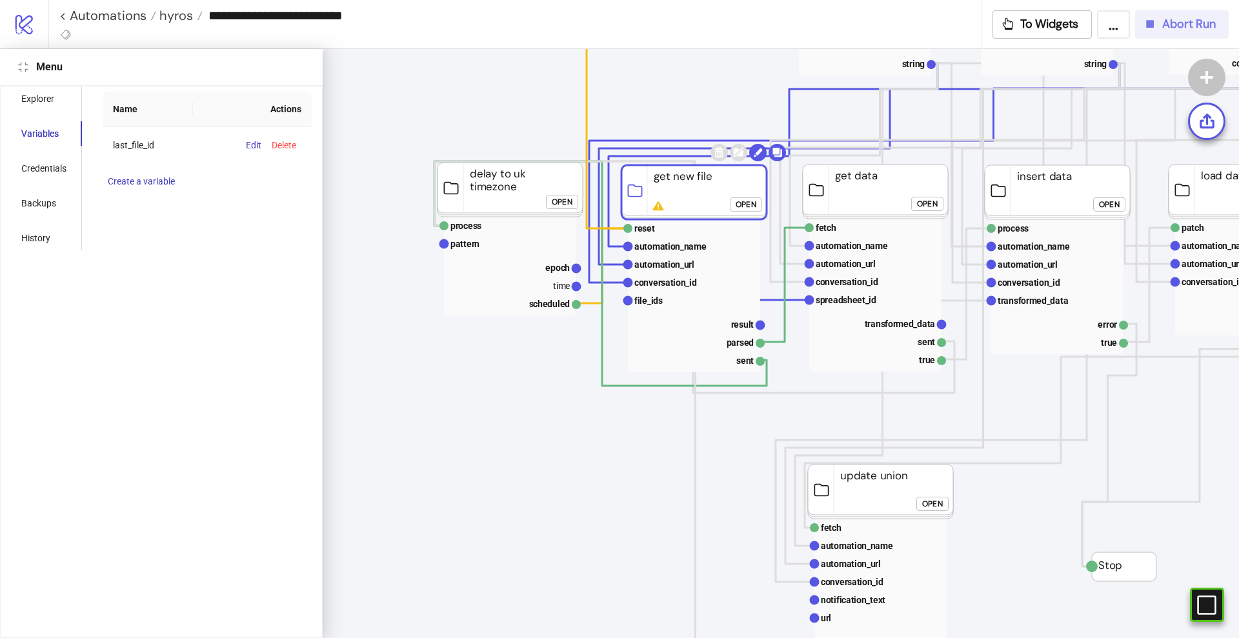
click at [1161, 30] on div "Abort Run" at bounding box center [1179, 24] width 73 height 15
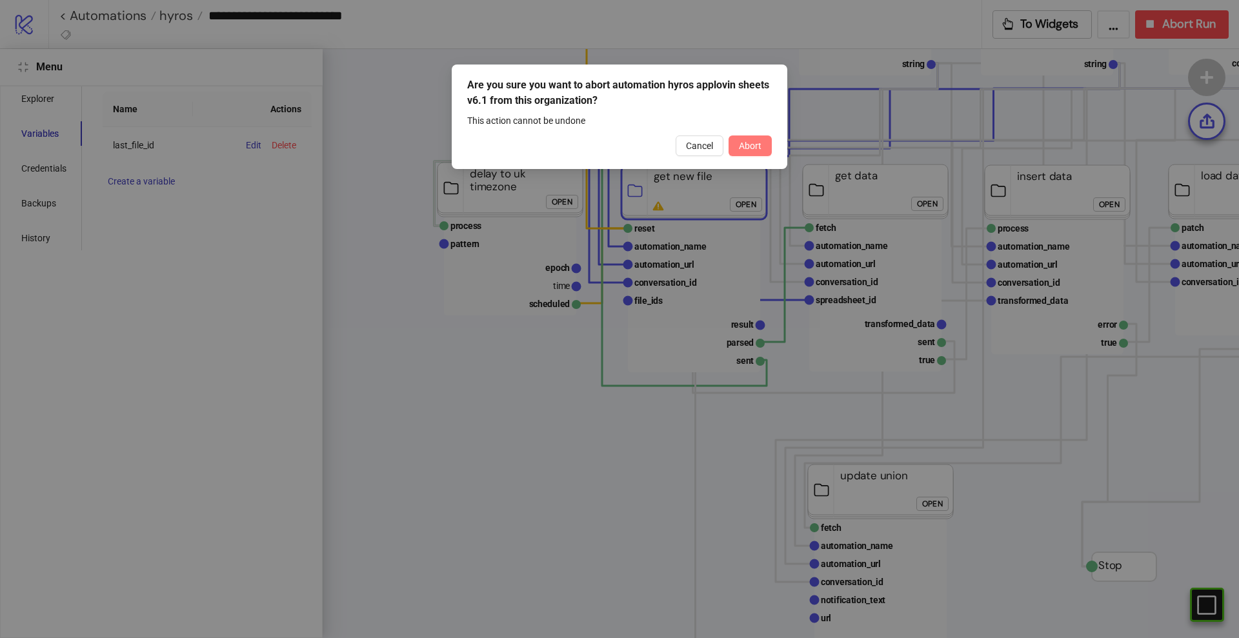
click at [743, 143] on span "Abort" at bounding box center [750, 146] width 23 height 10
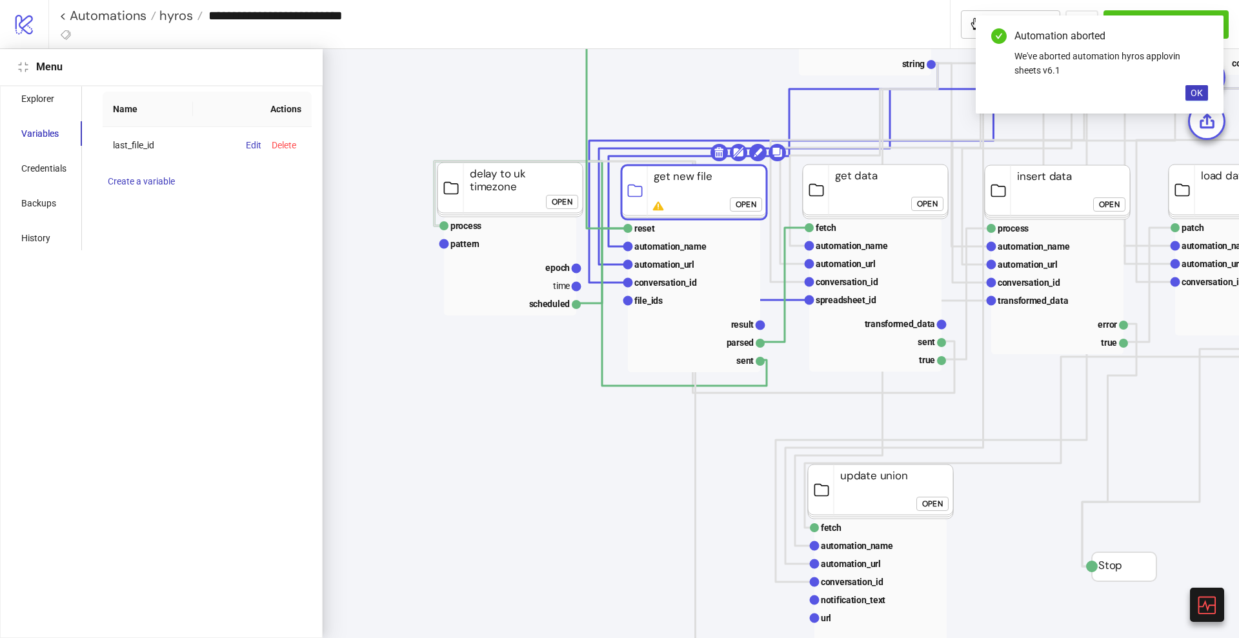
drag, startPoint x: 1196, startPoint y: 92, endPoint x: 1167, endPoint y: 97, distance: 30.0
click at [1196, 92] on span "OK" at bounding box center [1196, 93] width 12 height 10
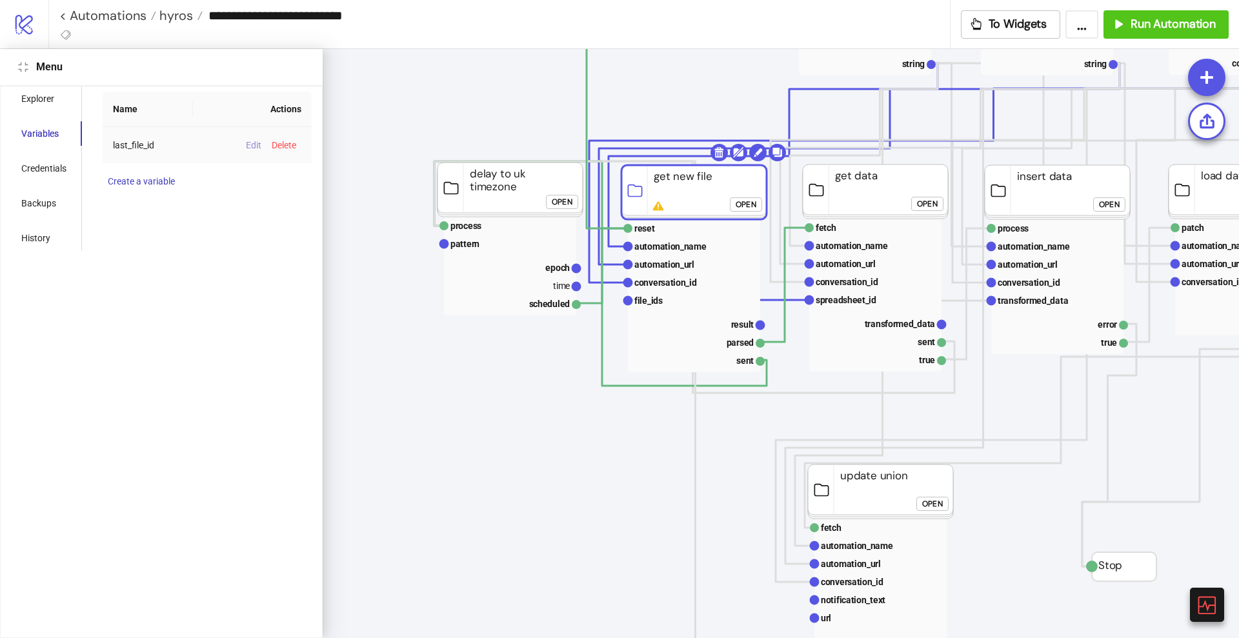
click at [246, 146] on span "Edit" at bounding box center [253, 145] width 15 height 10
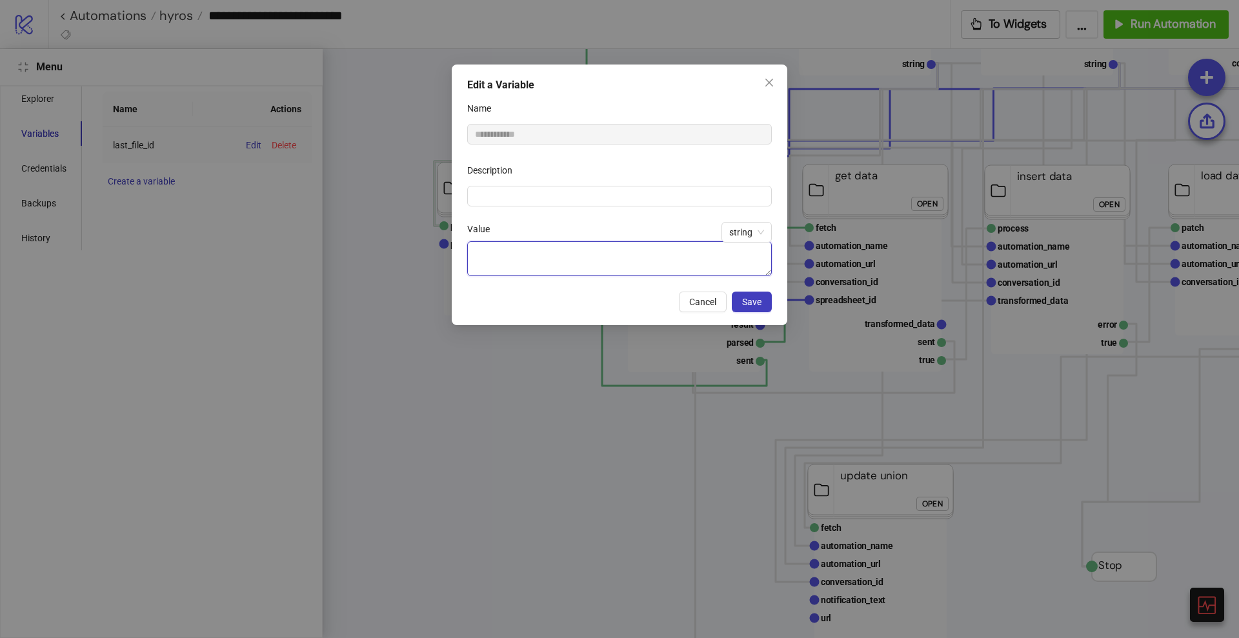
click at [610, 255] on textarea "Value" at bounding box center [619, 258] width 305 height 35
type textarea "*"
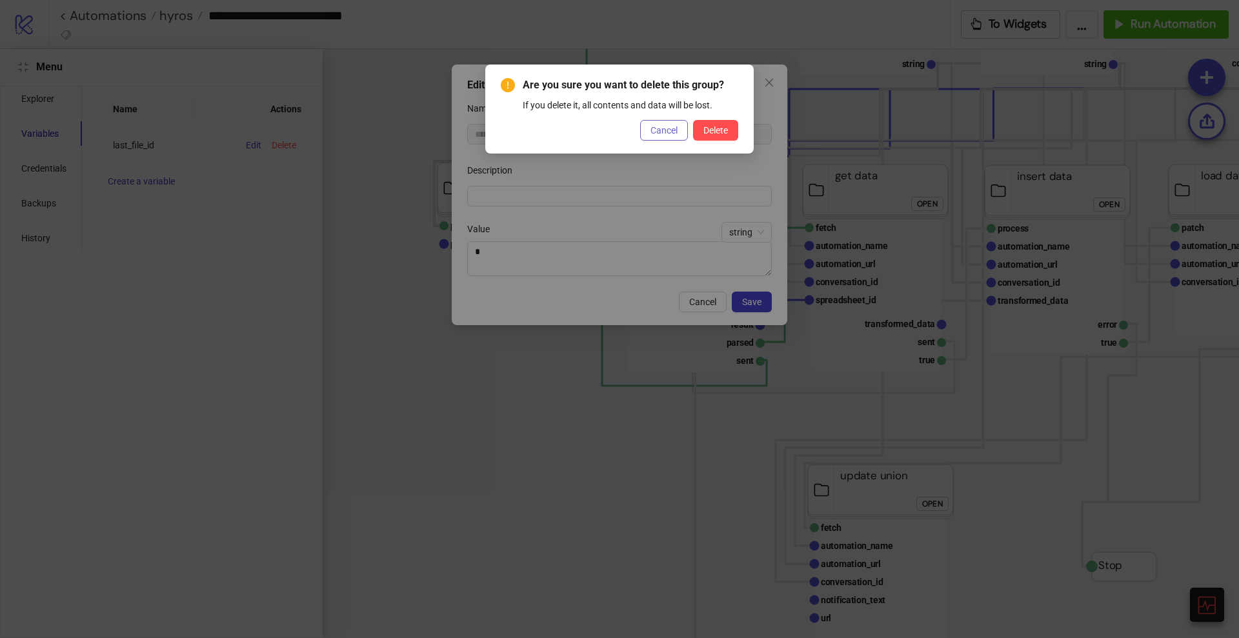
click at [652, 128] on span "Cancel" at bounding box center [663, 130] width 27 height 10
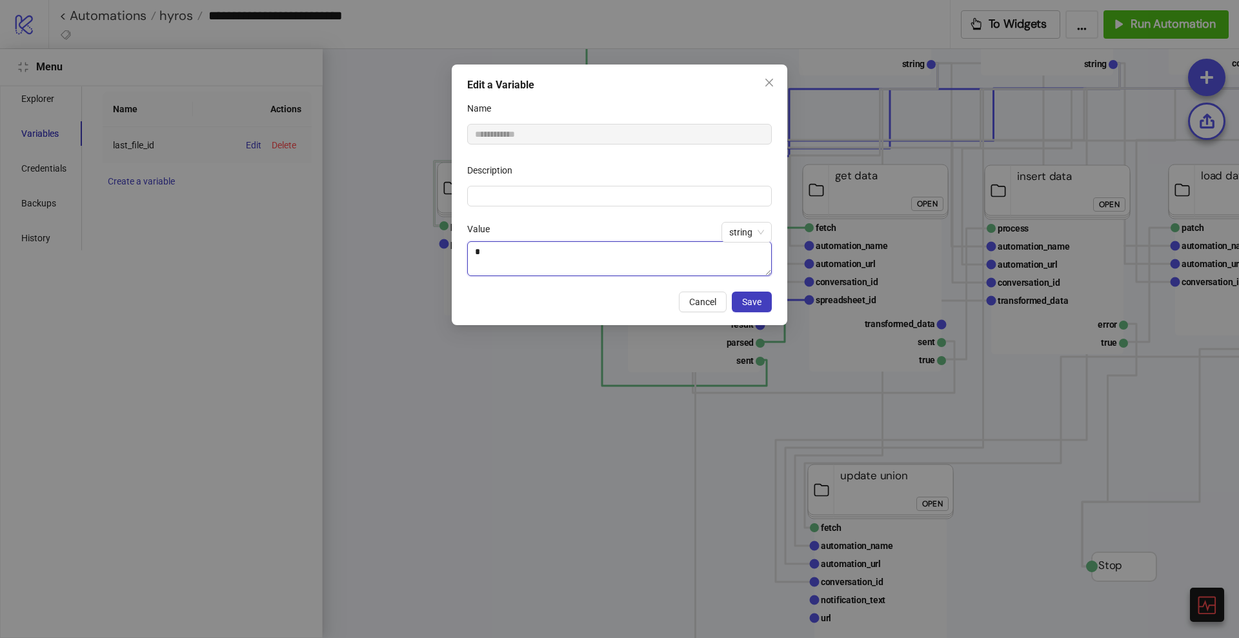
click at [515, 256] on textarea "*" at bounding box center [619, 258] width 305 height 35
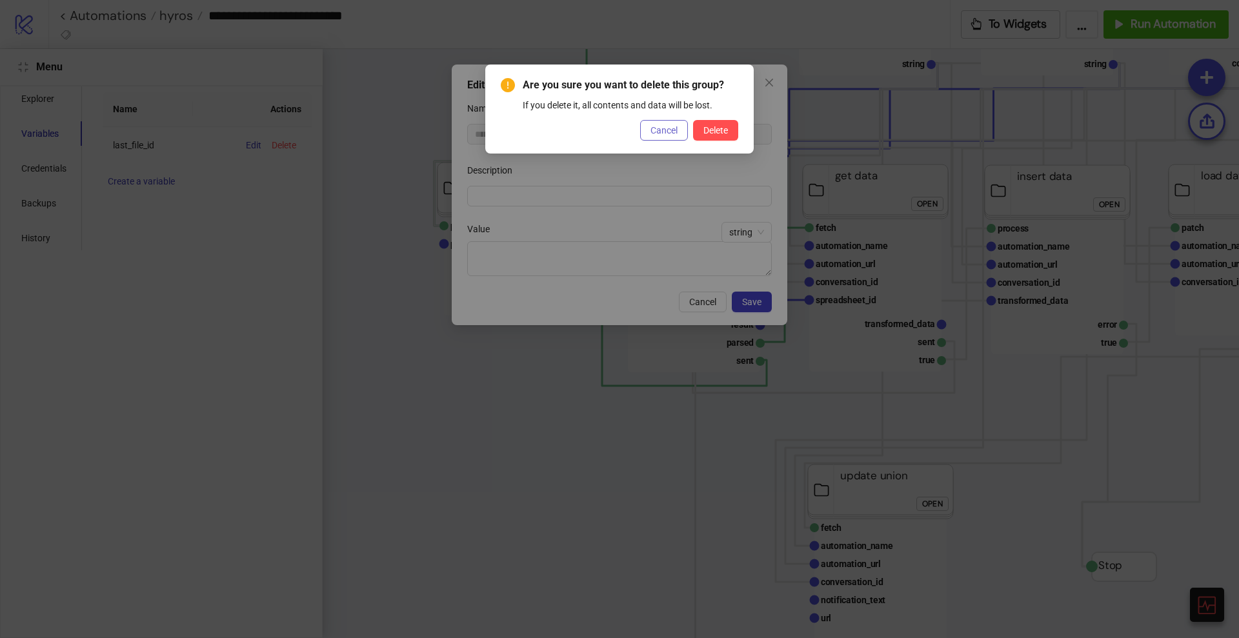
click at [662, 129] on span "Cancel" at bounding box center [663, 130] width 27 height 10
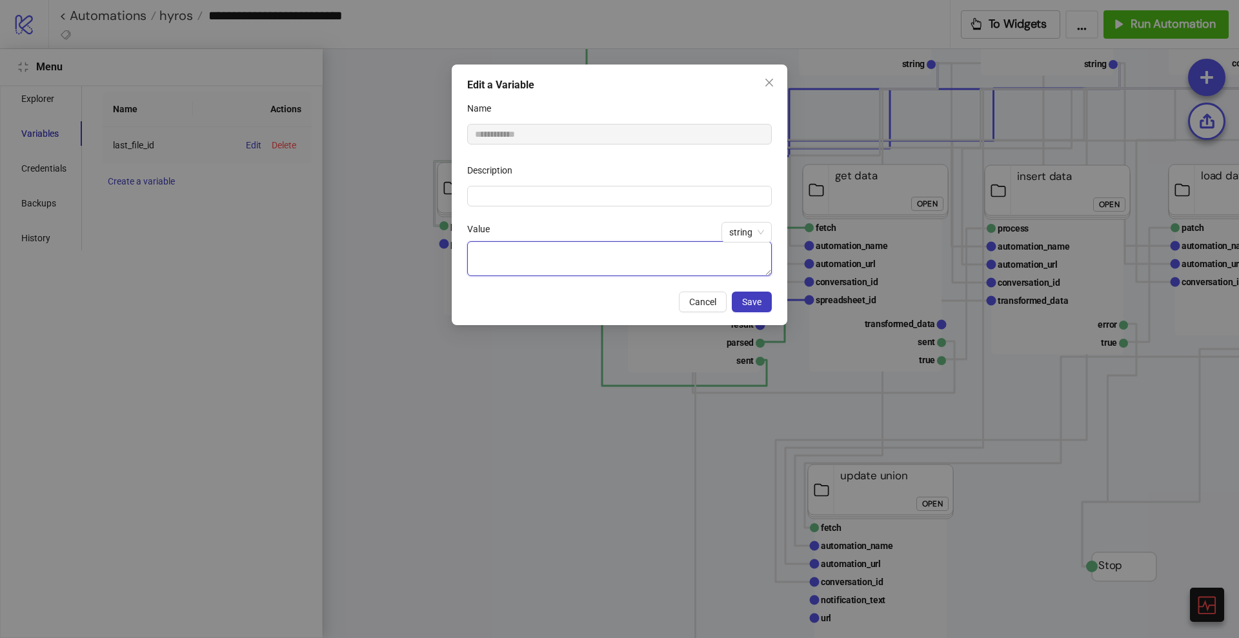
click at [538, 259] on textarea "Value" at bounding box center [619, 258] width 305 height 35
type textarea "*****"
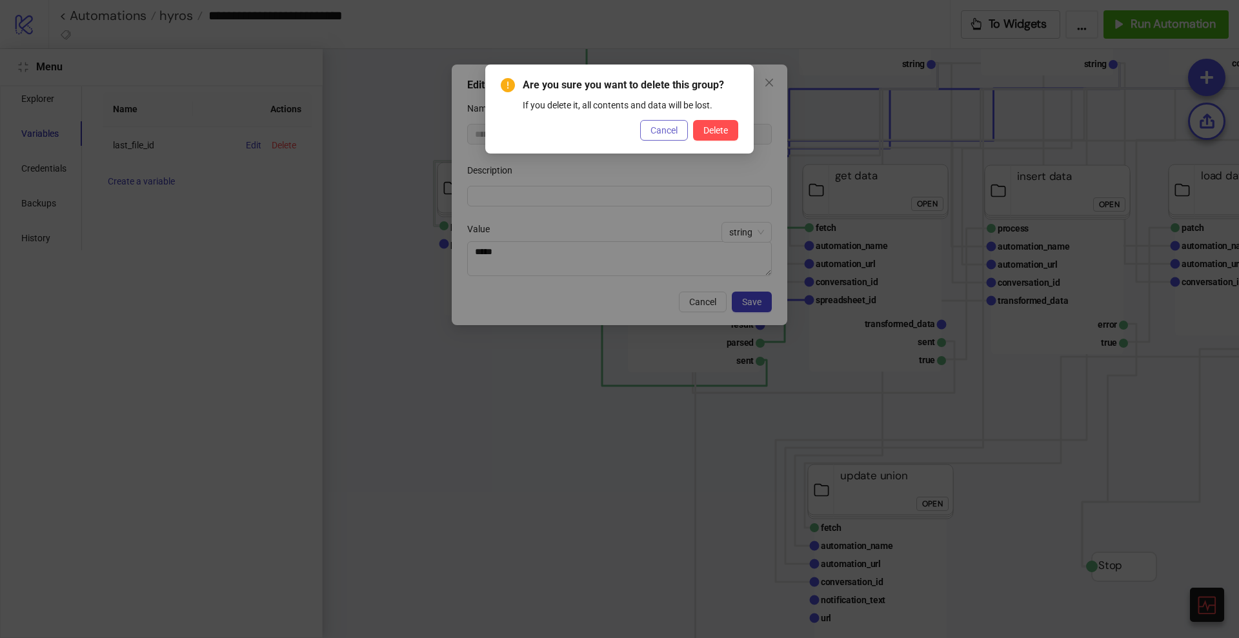
click at [665, 123] on button "Cancel" at bounding box center [664, 130] width 48 height 21
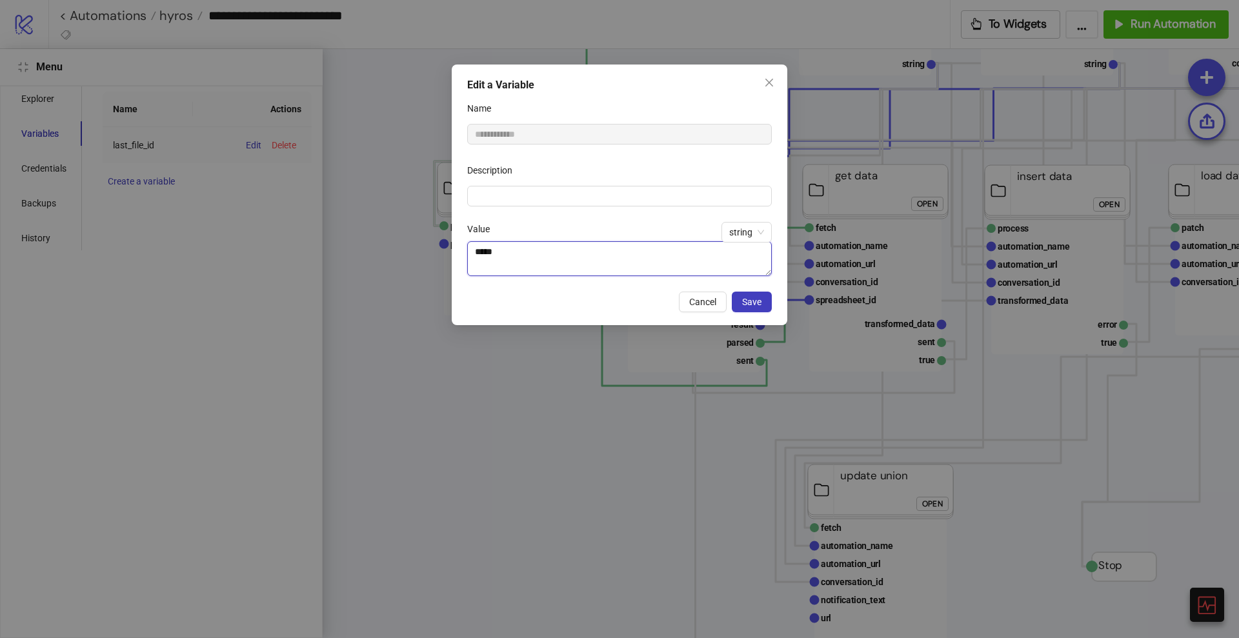
drag, startPoint x: 586, startPoint y: 252, endPoint x: 472, endPoint y: 246, distance: 114.3
click at [472, 246] on textarea "*****" at bounding box center [619, 258] width 305 height 35
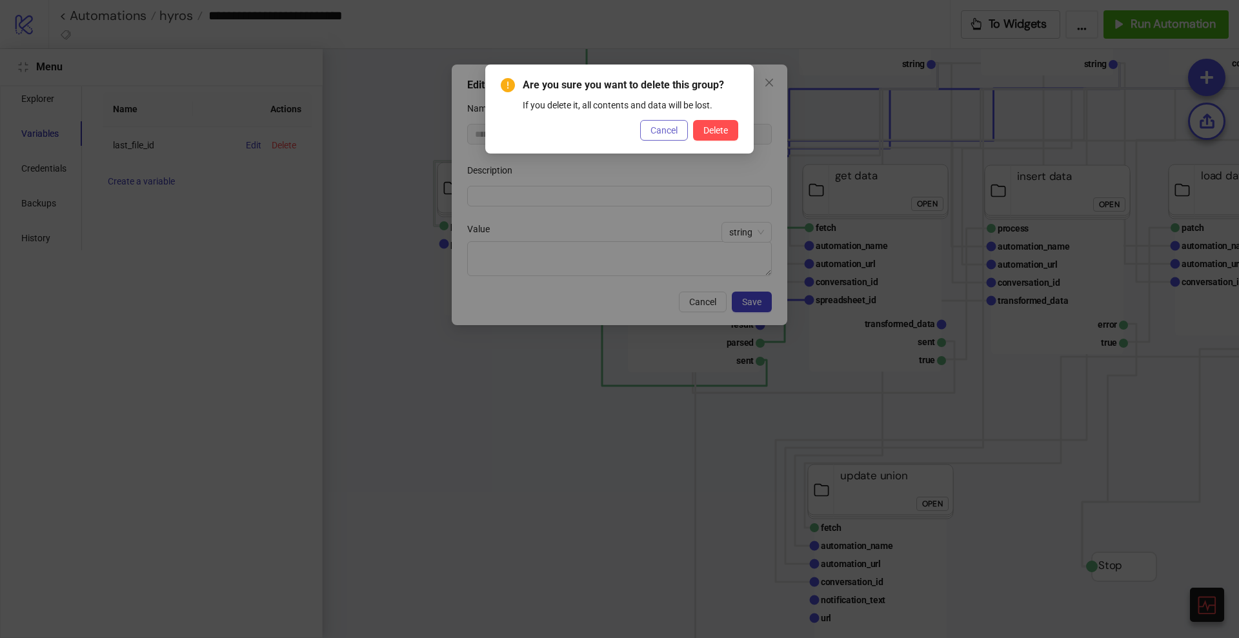
click at [652, 132] on span "Cancel" at bounding box center [663, 130] width 27 height 10
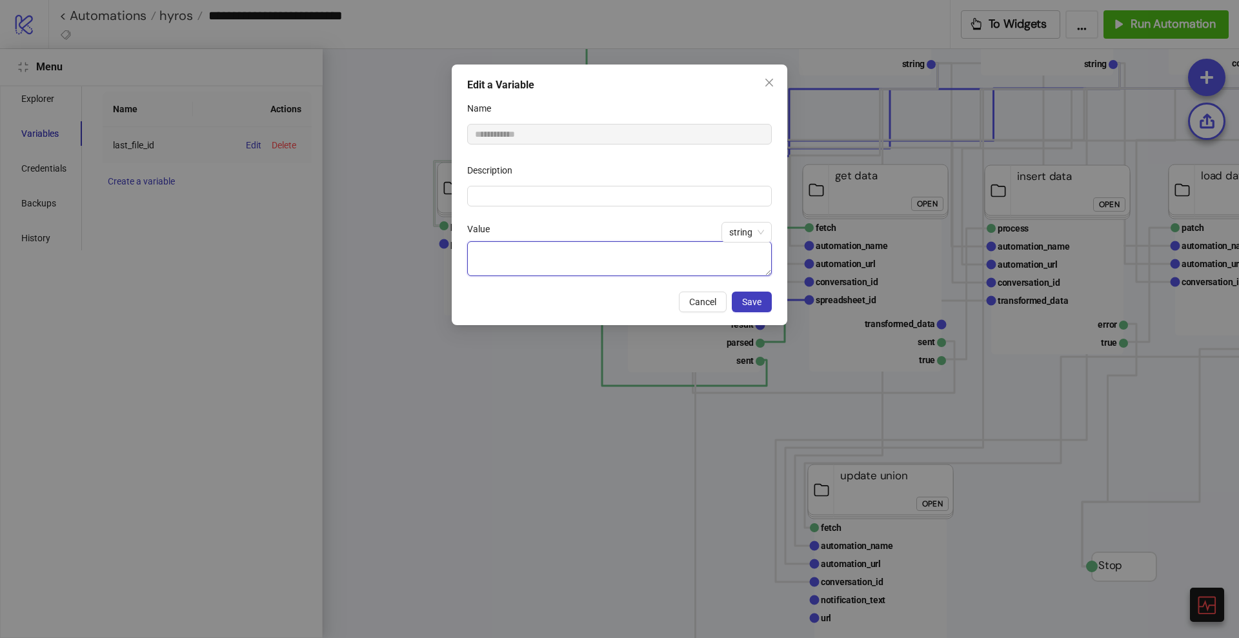
click at [508, 254] on textarea "Value" at bounding box center [619, 258] width 305 height 35
type textarea "****"
click at [753, 301] on span "Save" at bounding box center [751, 302] width 19 height 10
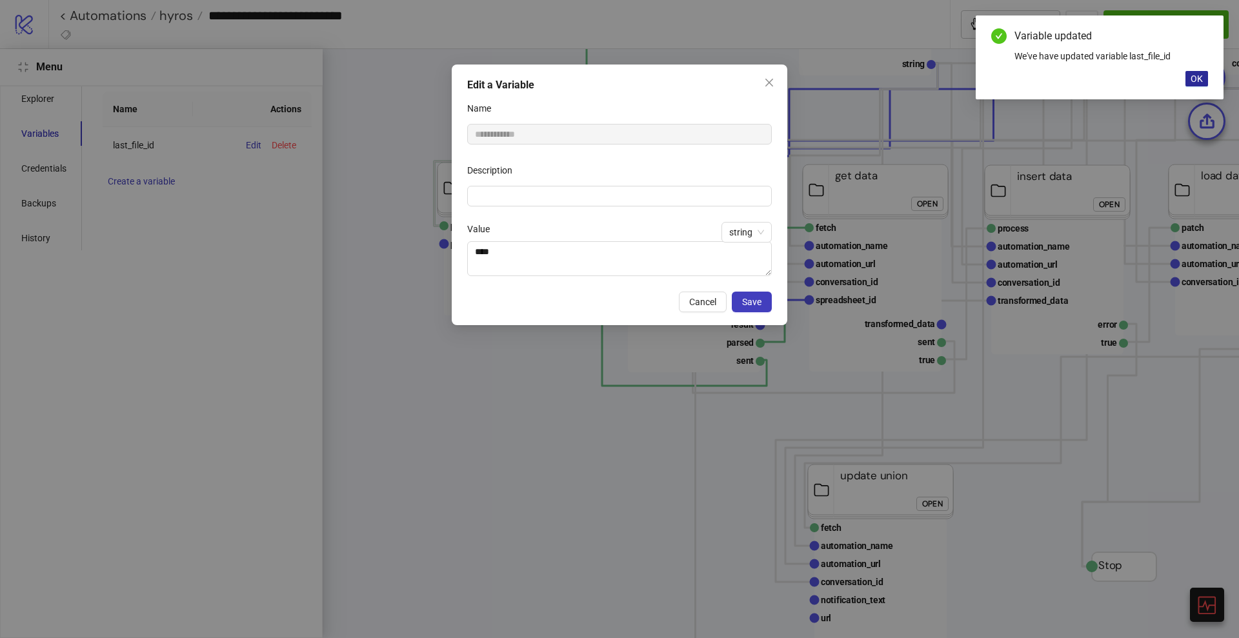
click at [1200, 81] on span "OK" at bounding box center [1196, 79] width 12 height 10
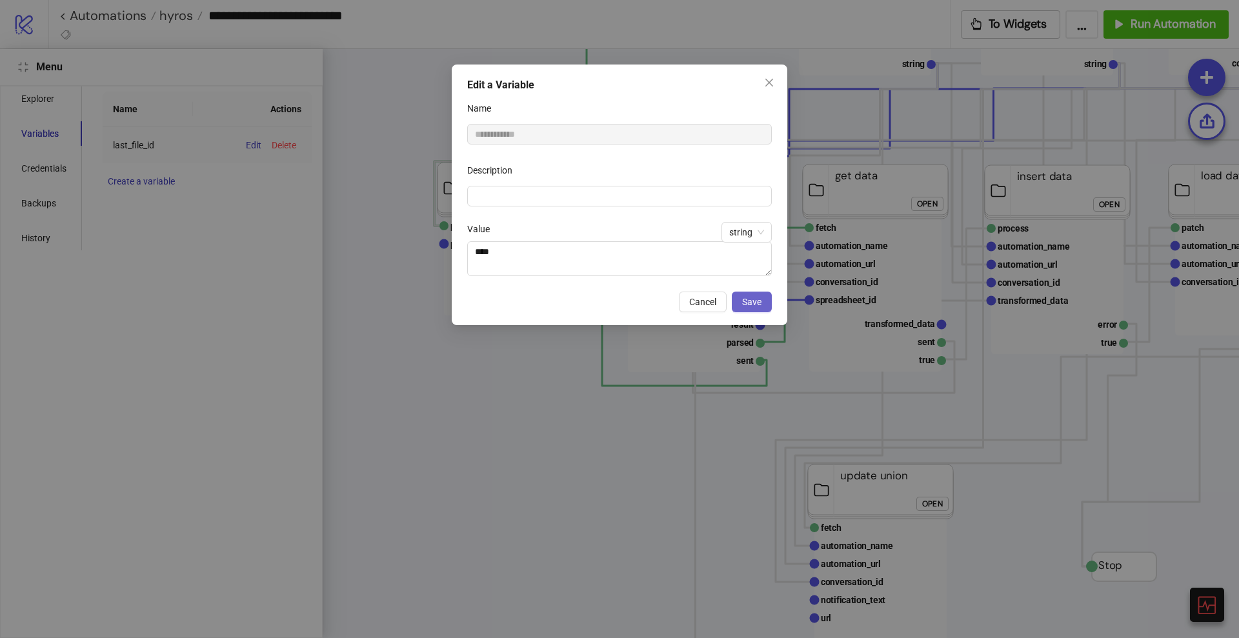
click at [763, 300] on button "Save" at bounding box center [752, 302] width 40 height 21
click at [752, 299] on span "Save" at bounding box center [751, 302] width 19 height 10
click at [699, 303] on span "Cancel" at bounding box center [702, 302] width 27 height 10
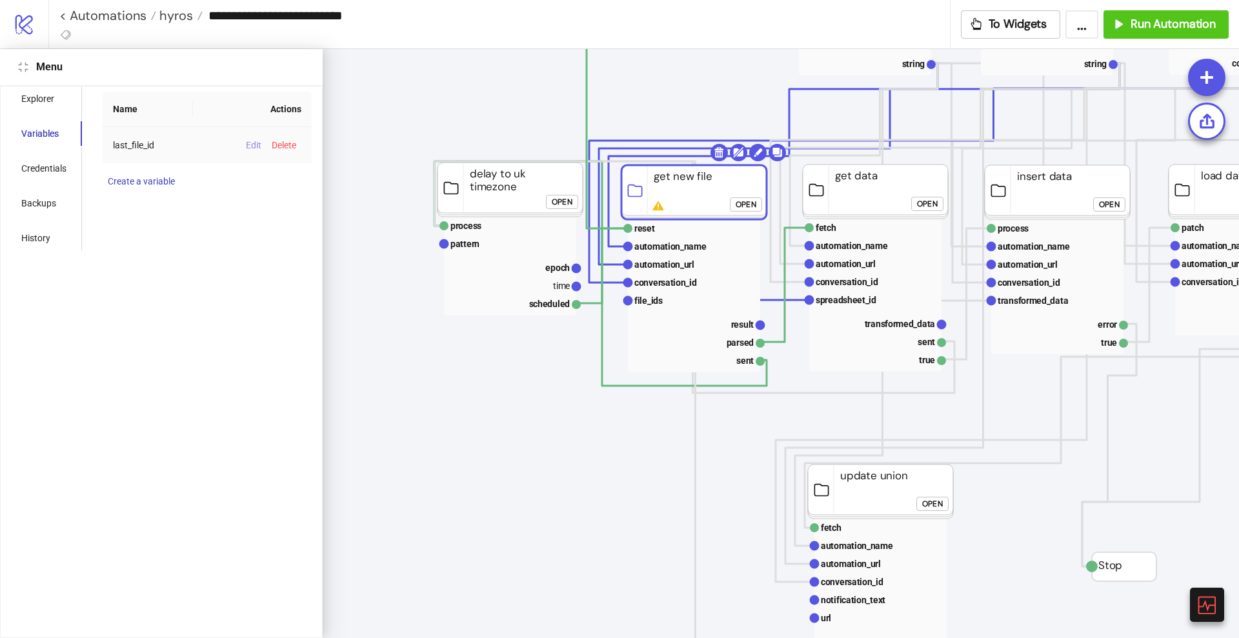
click at [252, 145] on span "Edit" at bounding box center [253, 145] width 15 height 10
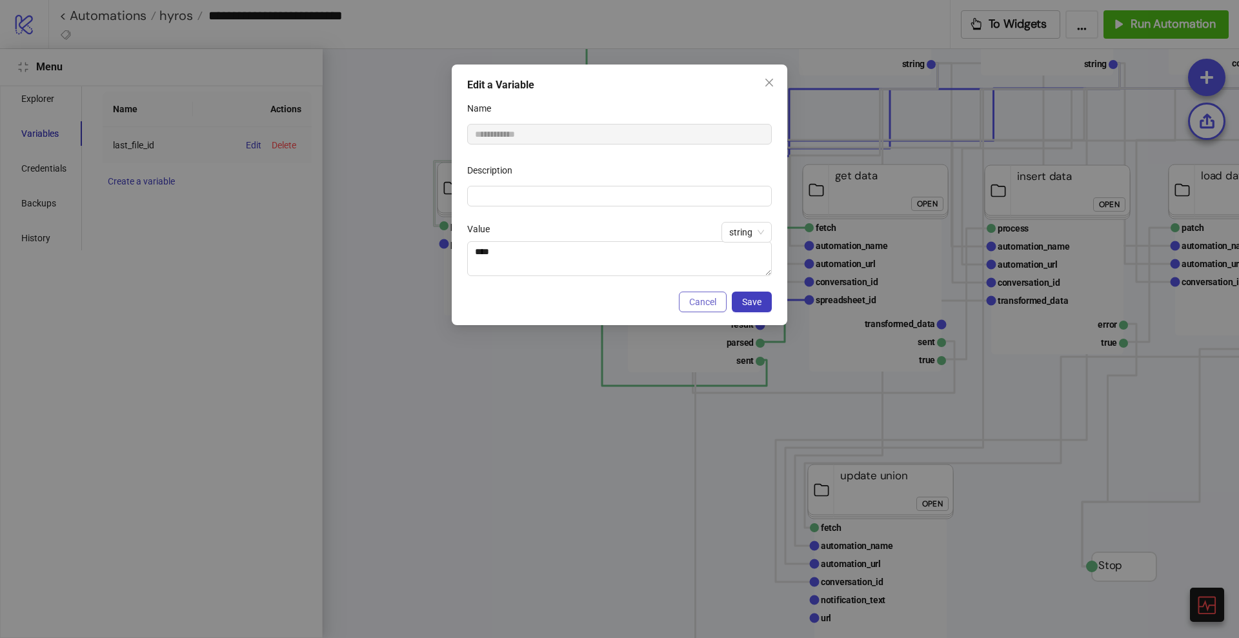
click at [698, 299] on span "Cancel" at bounding box center [702, 302] width 27 height 10
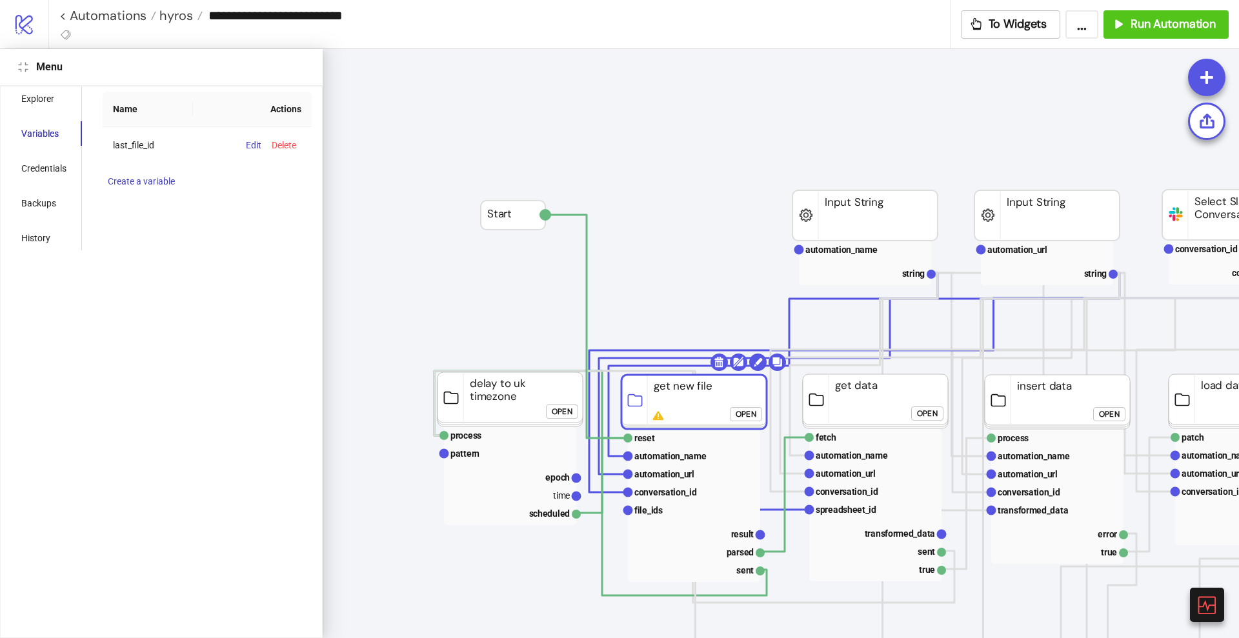
scroll to position [0, 0]
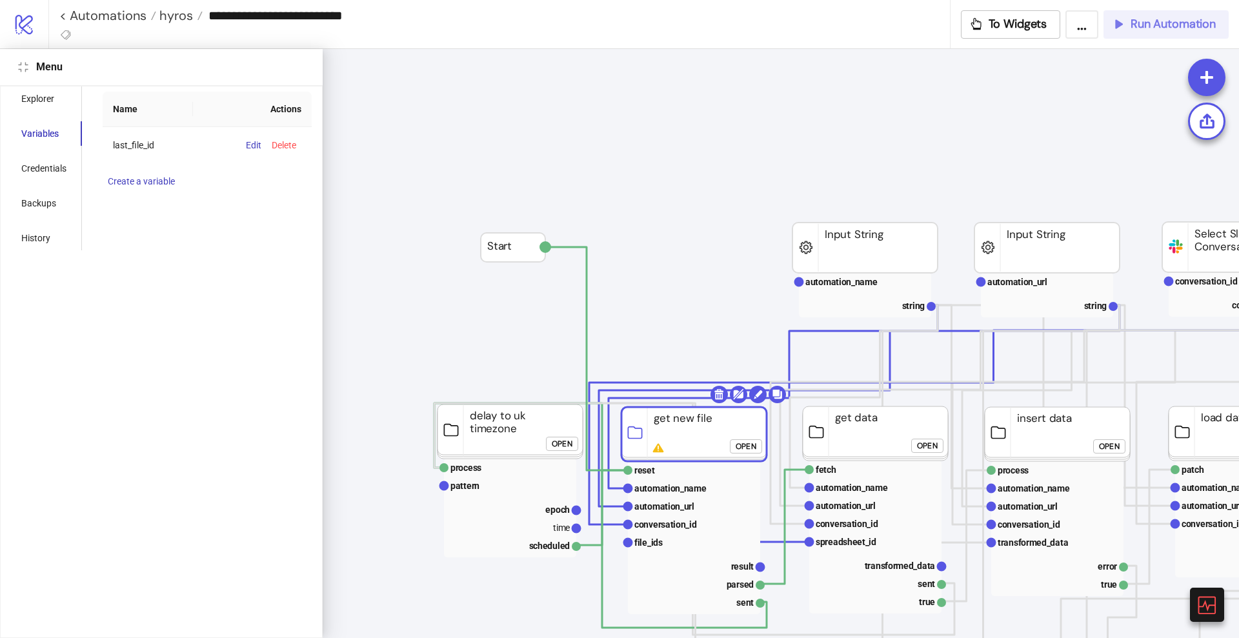
click at [1151, 26] on span "Run Automation" at bounding box center [1172, 24] width 85 height 15
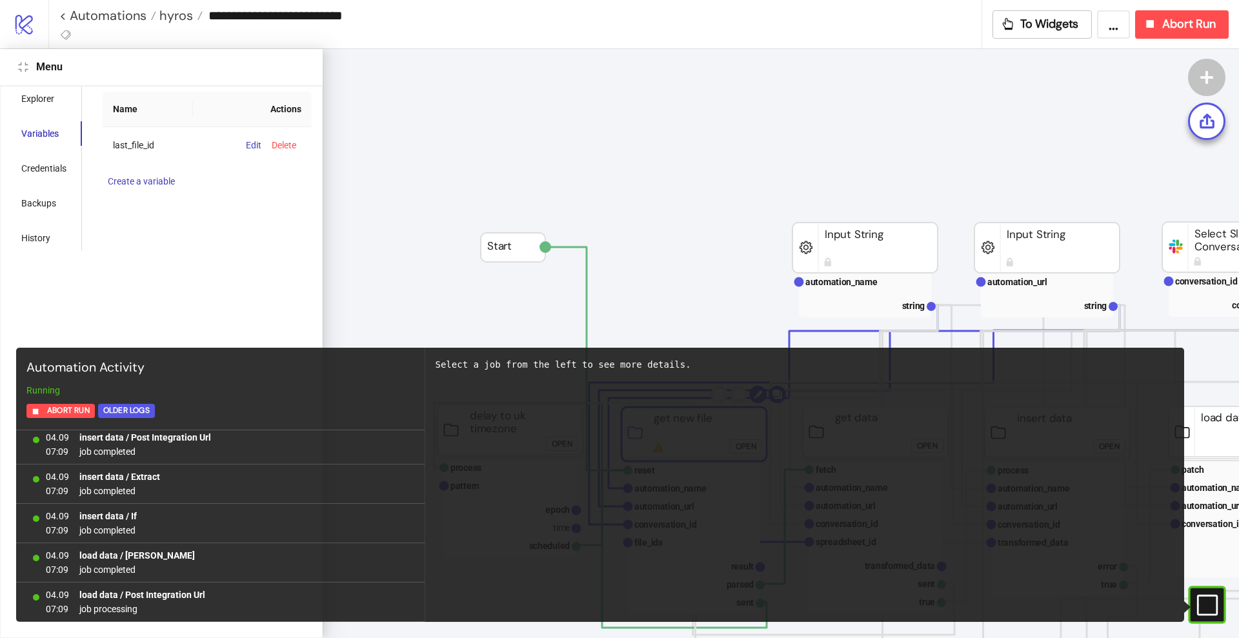
scroll to position [1540, 0]
click at [1207, 602] on rect at bounding box center [1201, 605] width 19 height 19
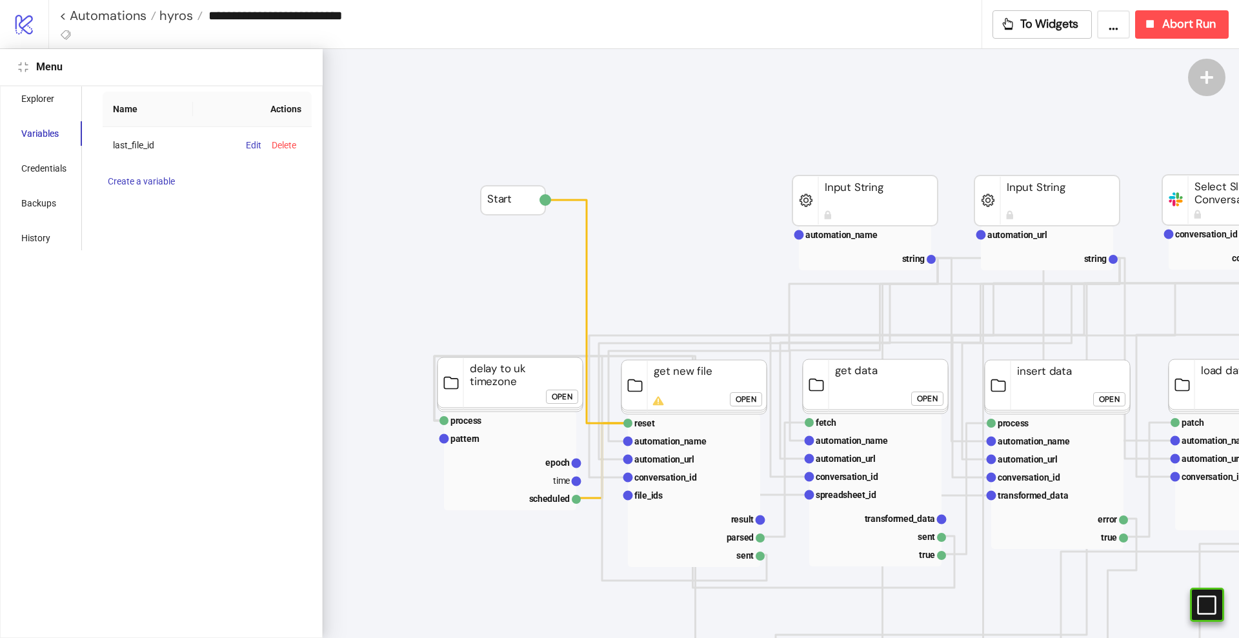
scroll to position [0, 0]
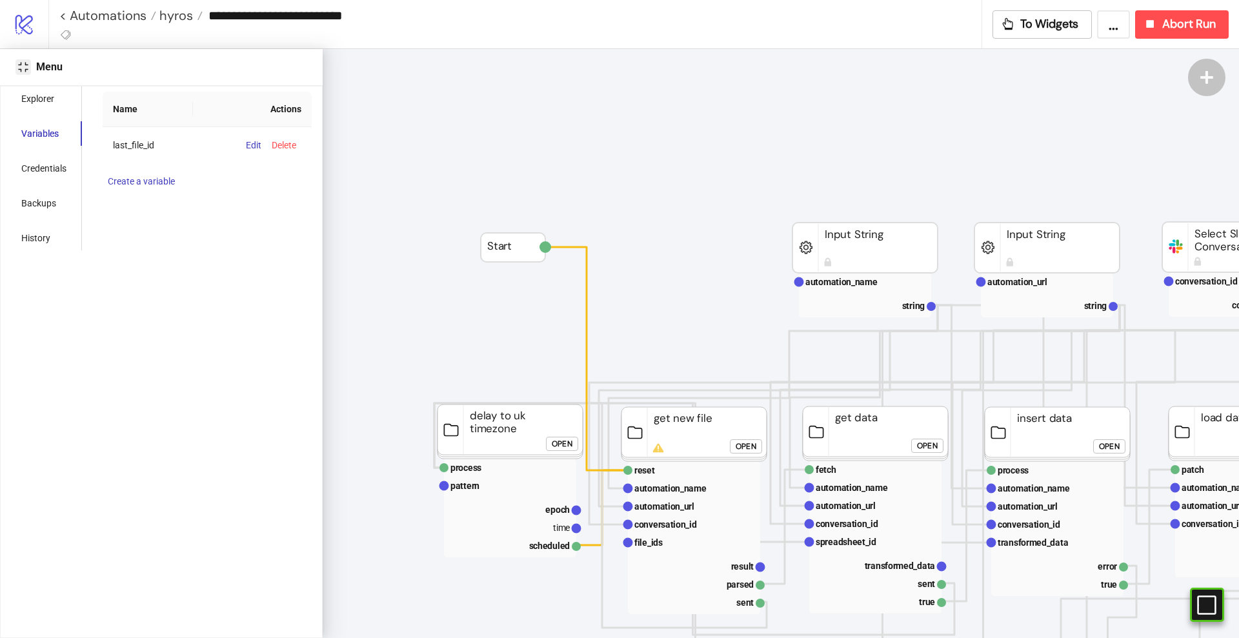
click at [23, 66] on icon "compress" at bounding box center [23, 67] width 10 height 10
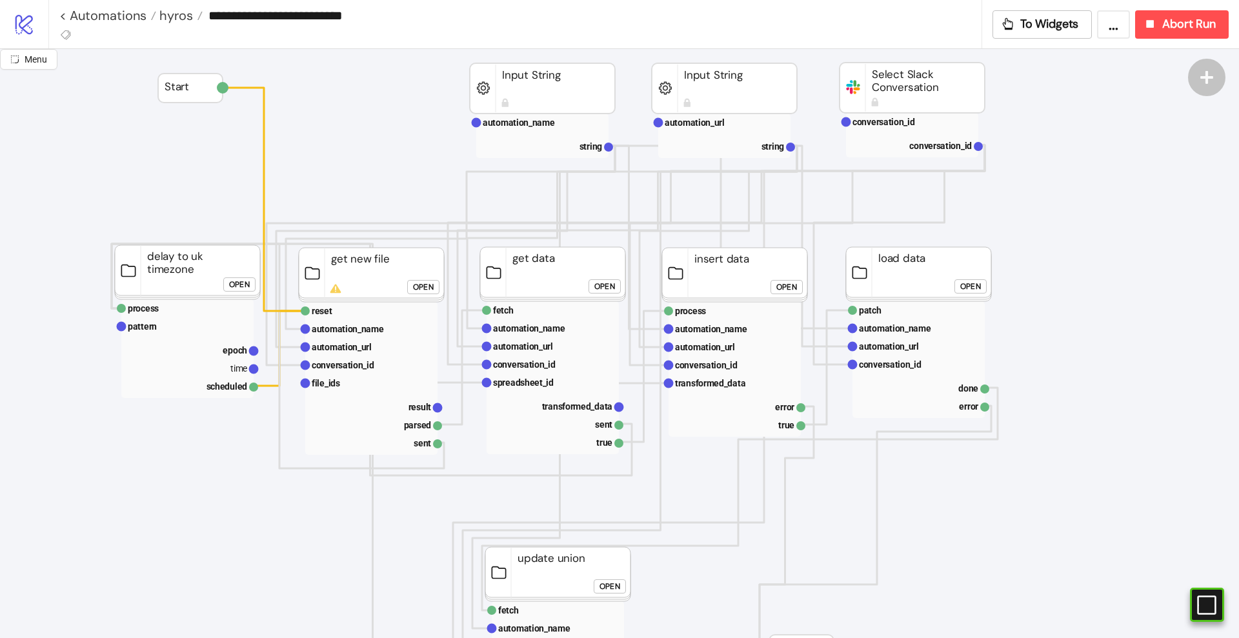
scroll to position [161, 0]
drag, startPoint x: 1207, startPoint y: 601, endPoint x: 1188, endPoint y: 590, distance: 22.0
click at [1198, 601] on rect at bounding box center [1188, 605] width 19 height 19
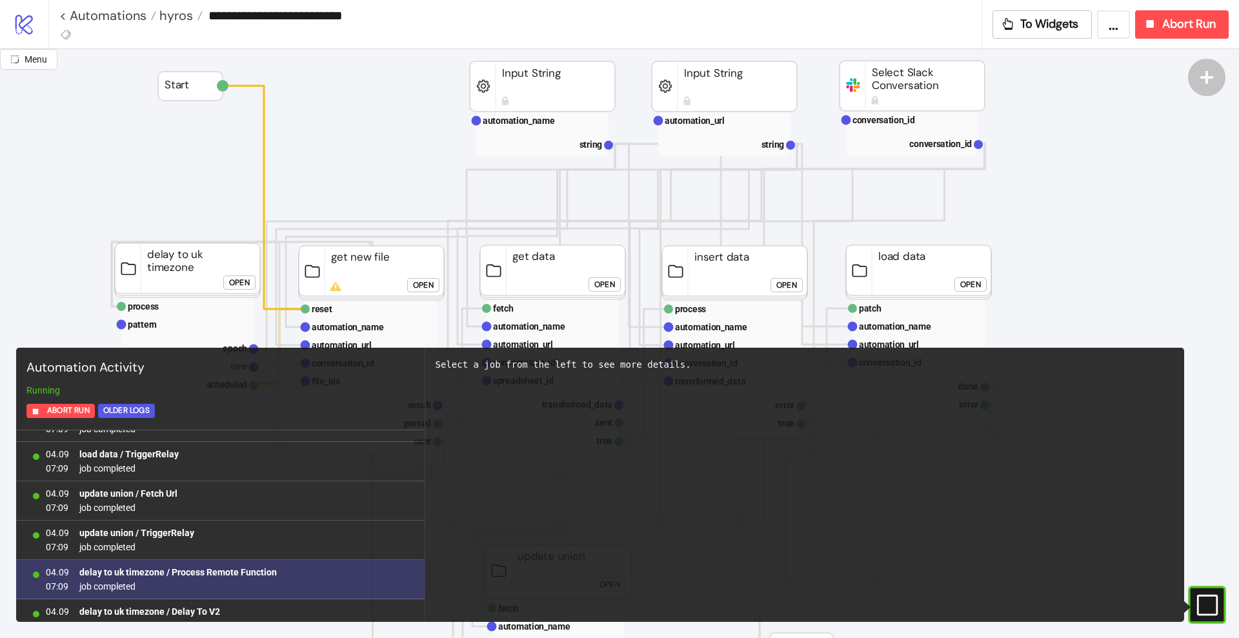
scroll to position [1816, 0]
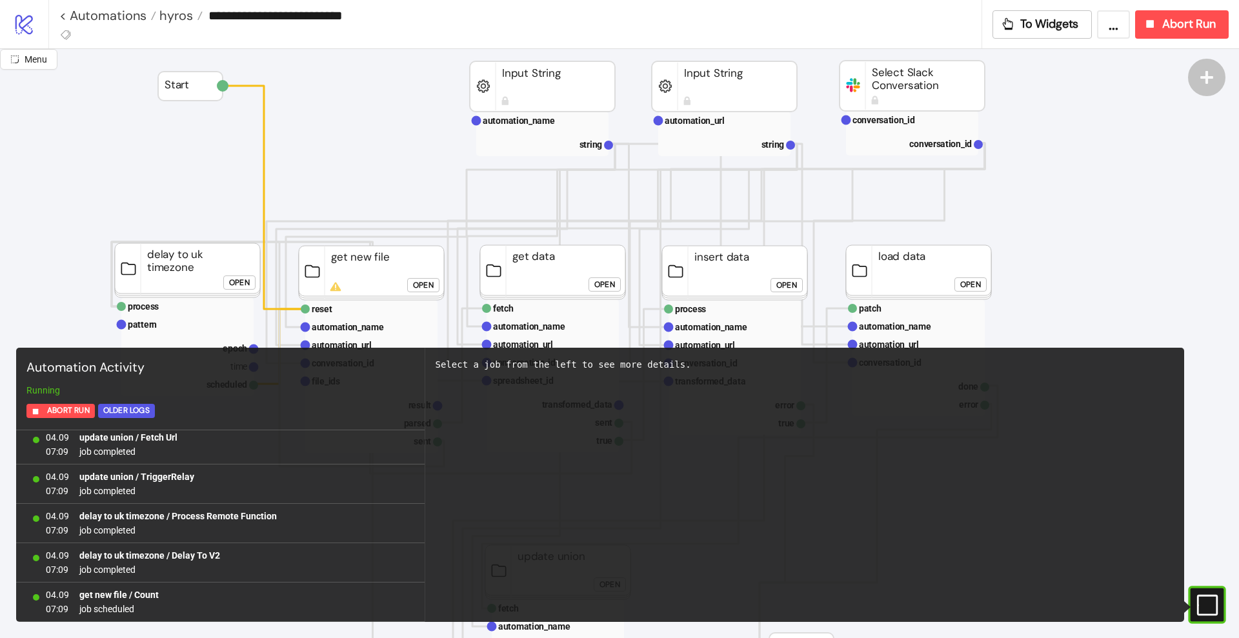
click at [1203, 607] on rect at bounding box center [1203, 605] width 19 height 19
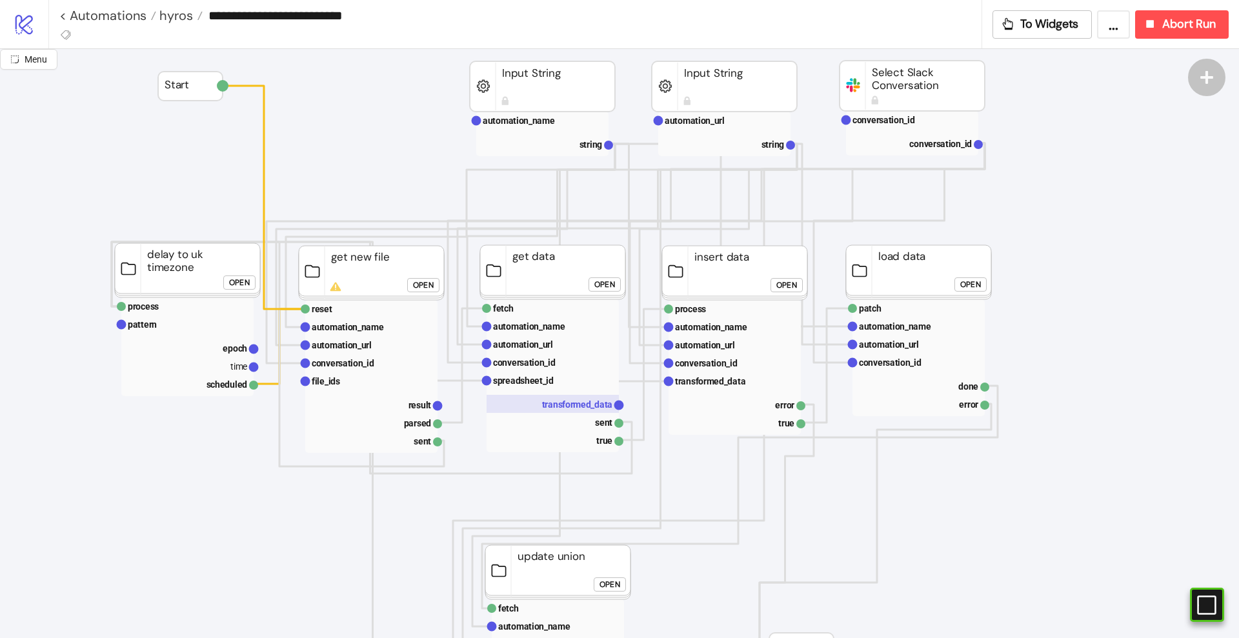
click at [583, 400] on text "transformed_data" at bounding box center [577, 404] width 71 height 10
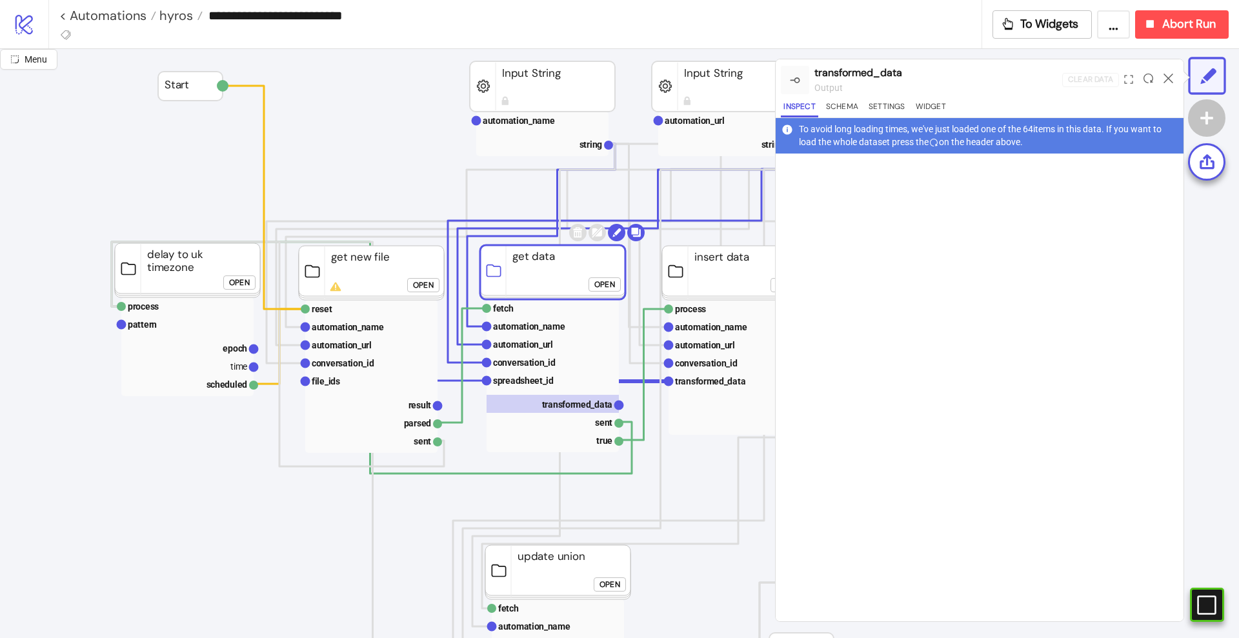
click at [1147, 84] on div at bounding box center [1148, 80] width 20 height 35
click at [1147, 77] on icon at bounding box center [1148, 79] width 10 height 10
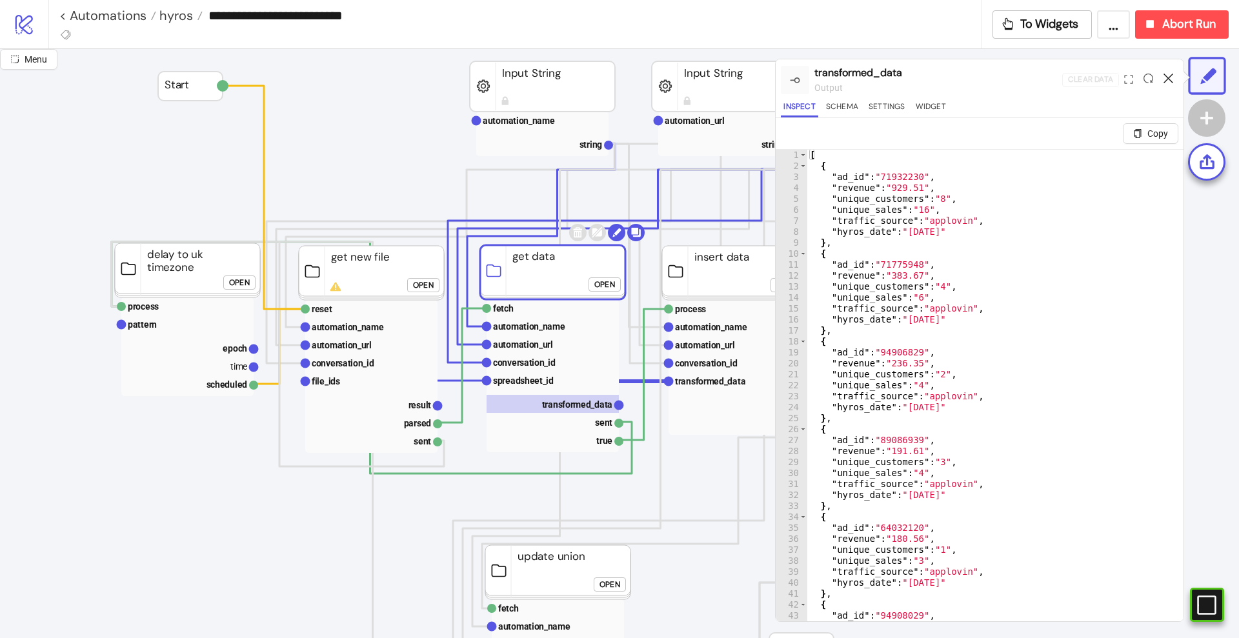
click at [1168, 78] on icon at bounding box center [1168, 79] width 10 height 10
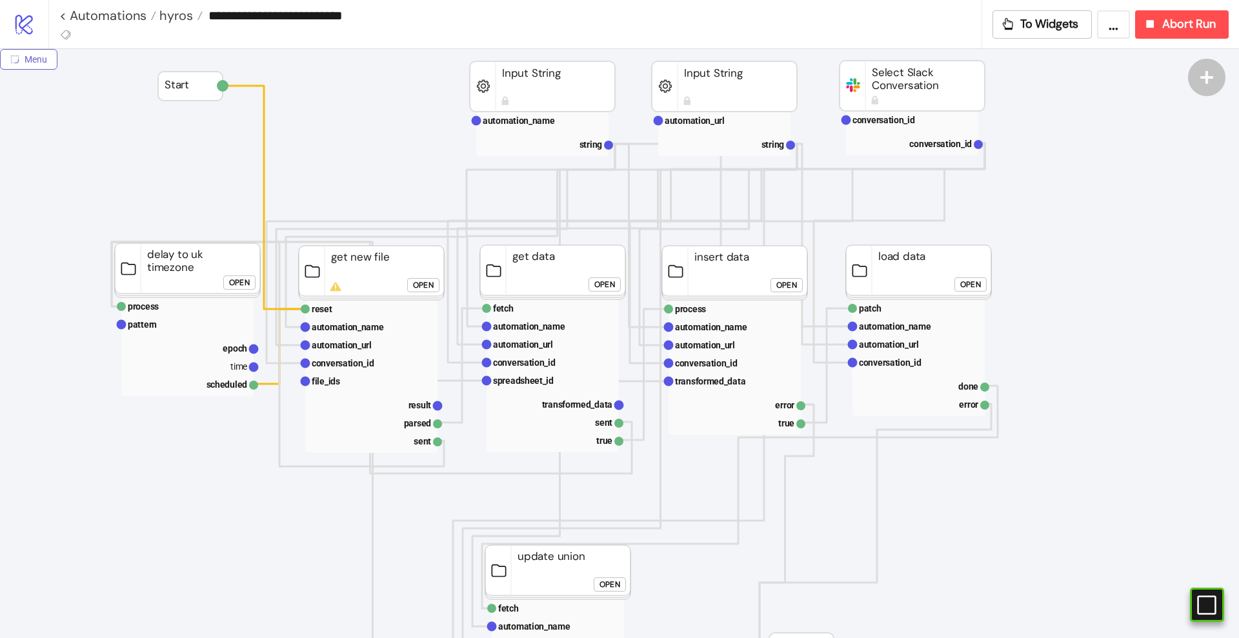
click at [49, 61] on button "Menu" at bounding box center [28, 59] width 57 height 21
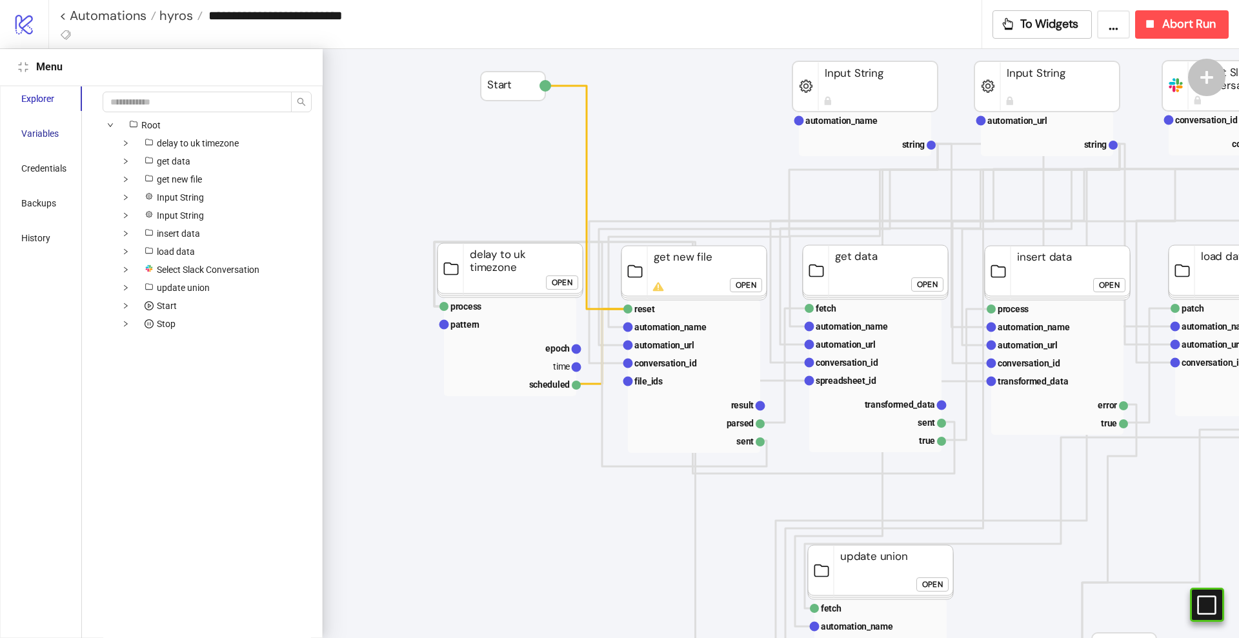
click at [54, 130] on div "Variables" at bounding box center [39, 133] width 37 height 14
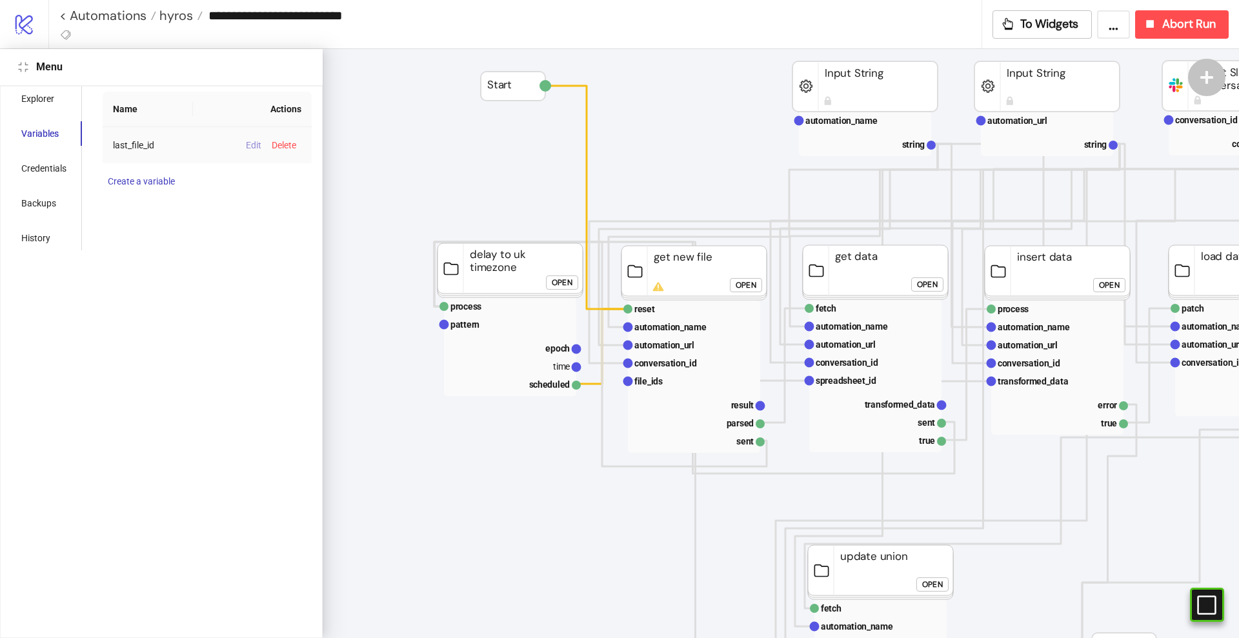
click at [246, 141] on span "Edit" at bounding box center [253, 145] width 15 height 10
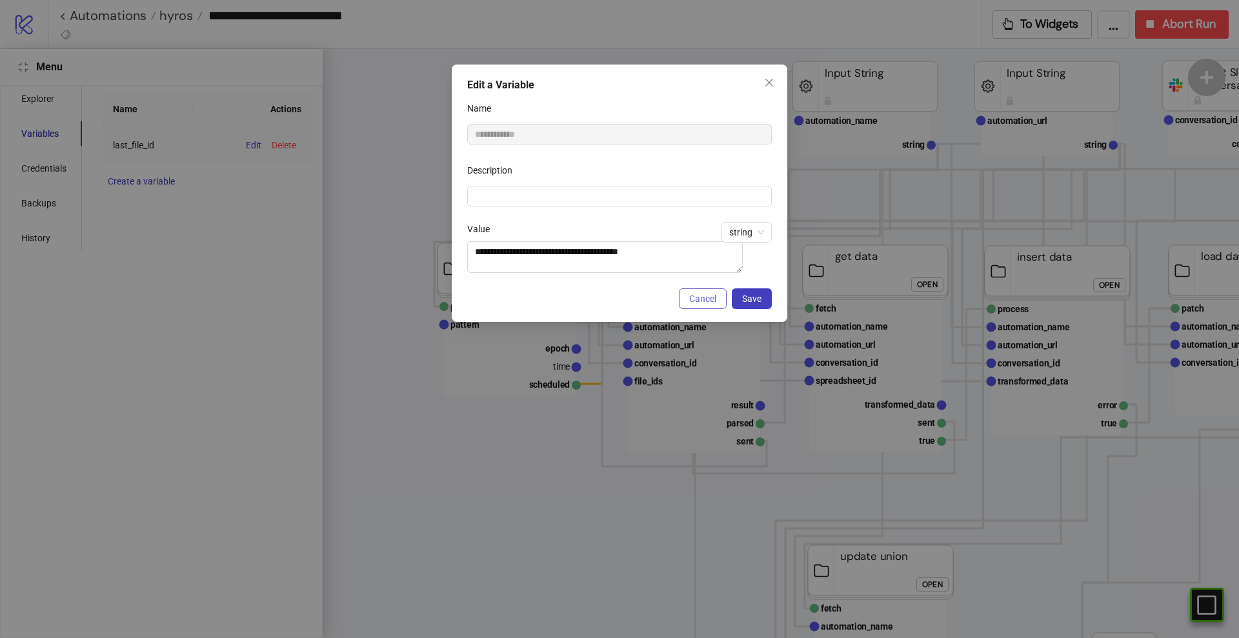
click at [713, 301] on span "Cancel" at bounding box center [702, 299] width 27 height 10
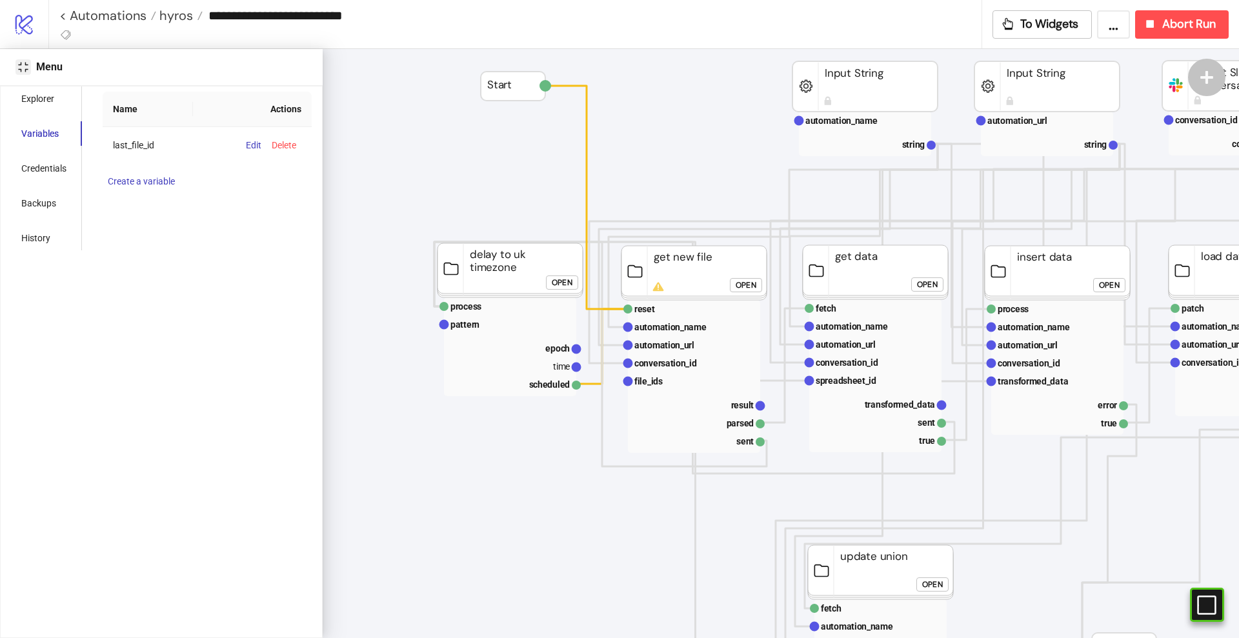
click at [19, 70] on icon "compress" at bounding box center [23, 67] width 10 height 10
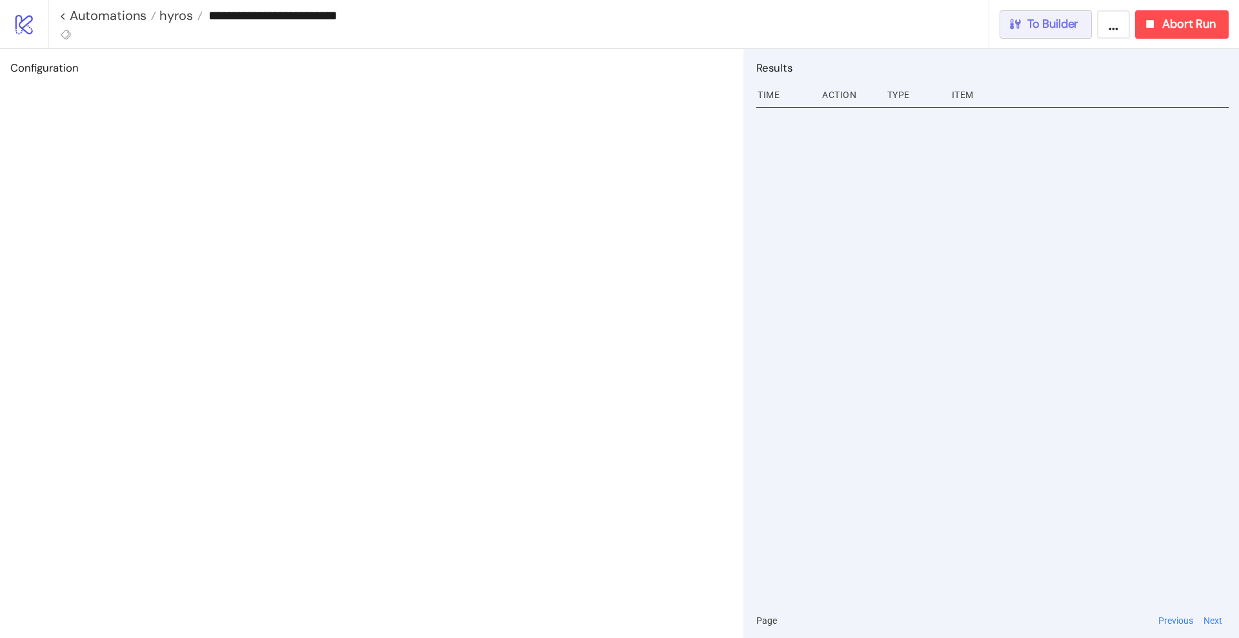
click at [1047, 19] on span "To Builder" at bounding box center [1053, 24] width 52 height 15
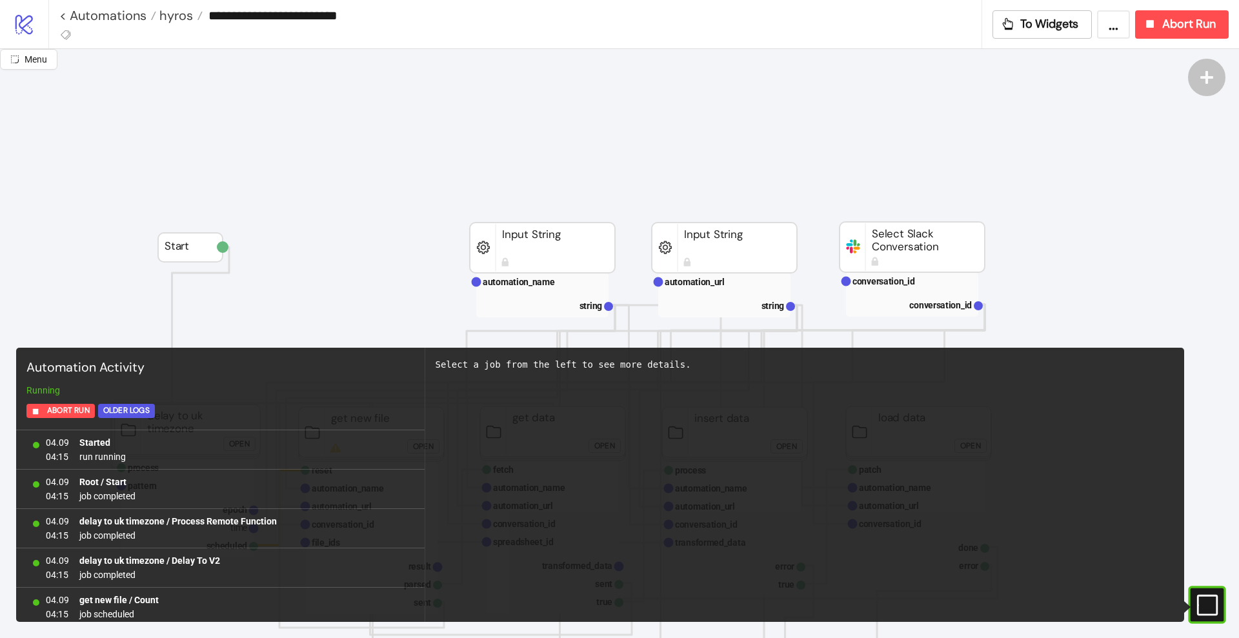
scroll to position [5, 0]
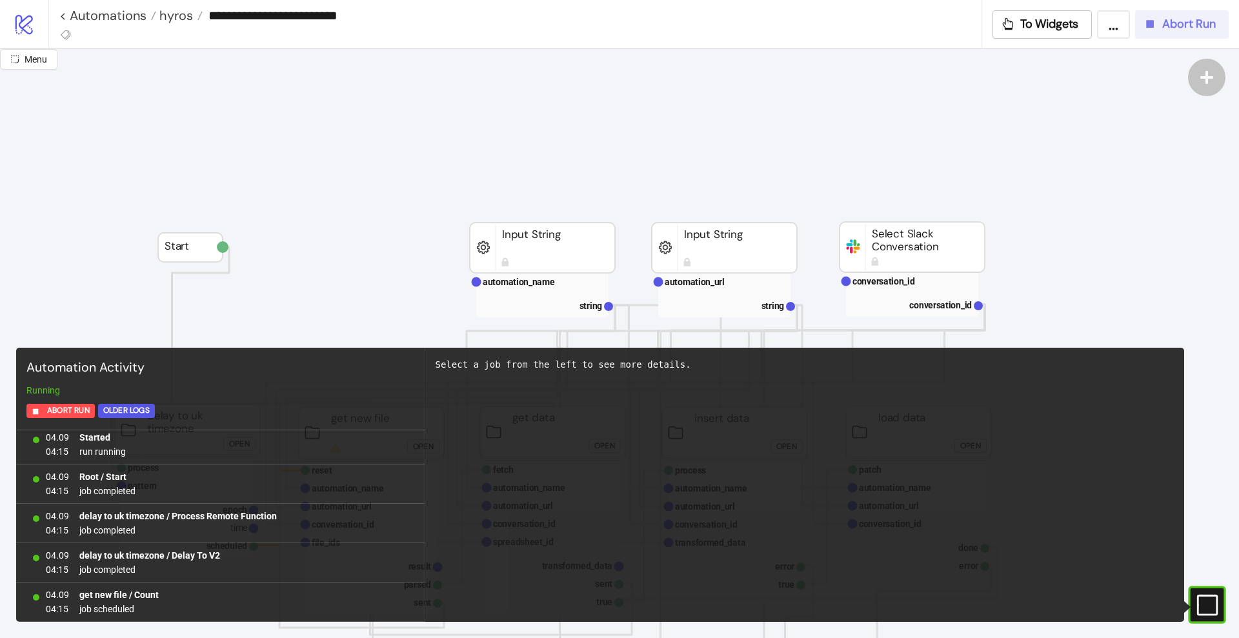
click at [1145, 30] on icon "button" at bounding box center [1150, 24] width 14 height 14
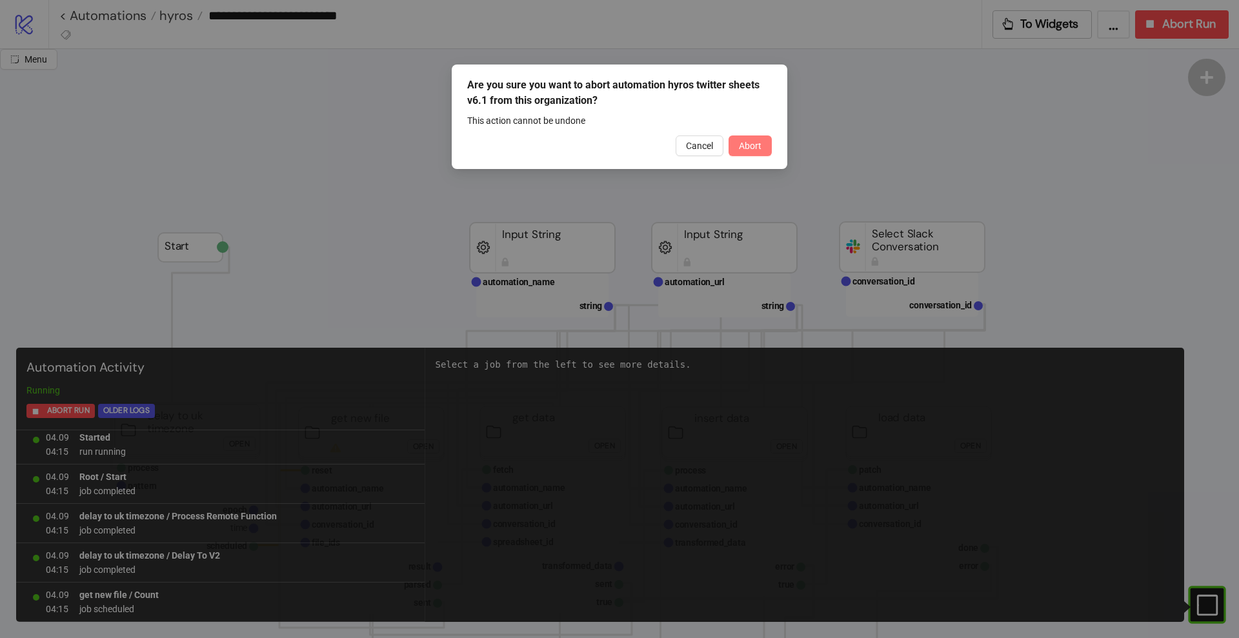
click at [755, 146] on span "Abort" at bounding box center [750, 146] width 23 height 10
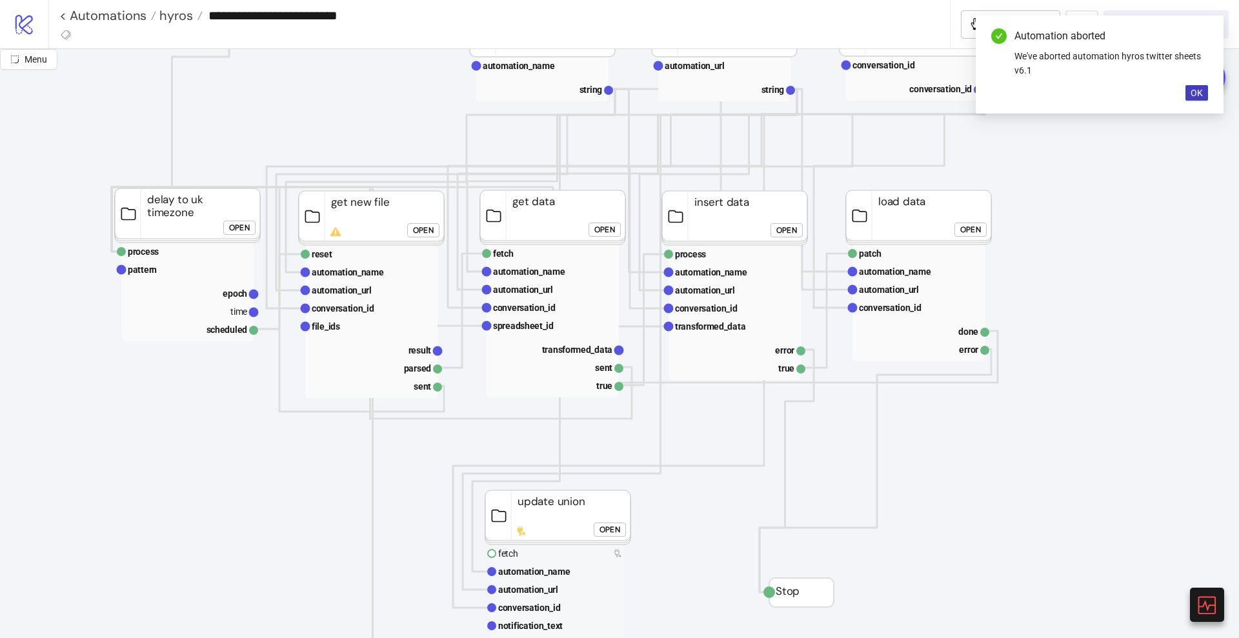
scroll to position [323, 0]
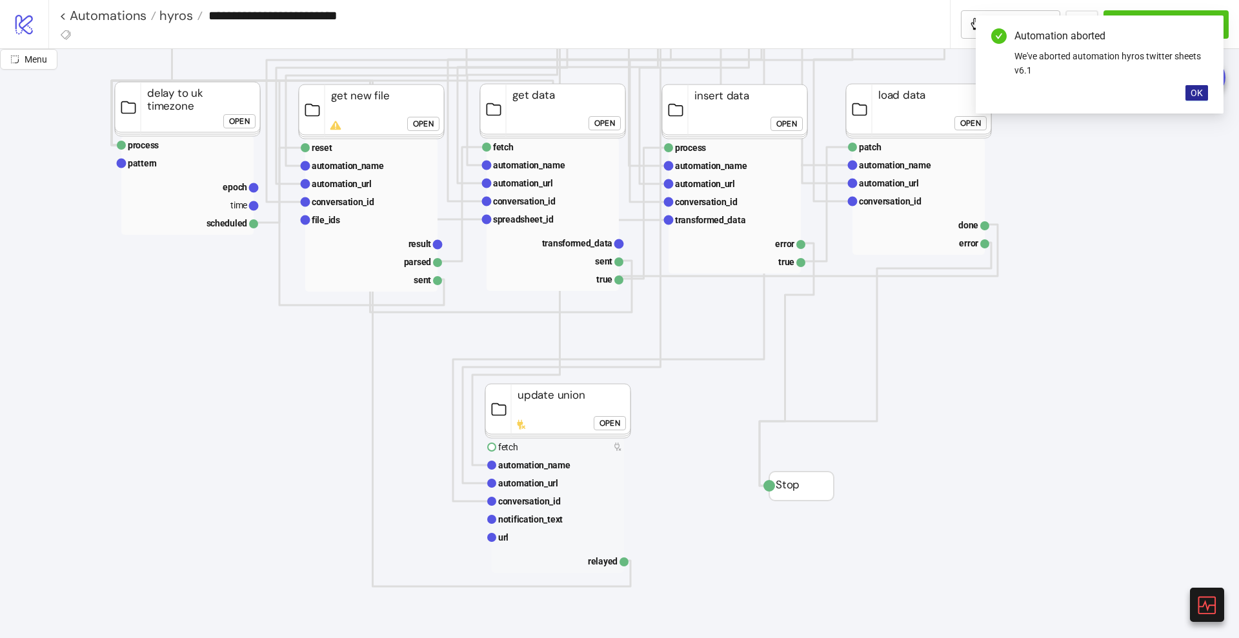
click at [1192, 91] on span "OK" at bounding box center [1196, 93] width 12 height 10
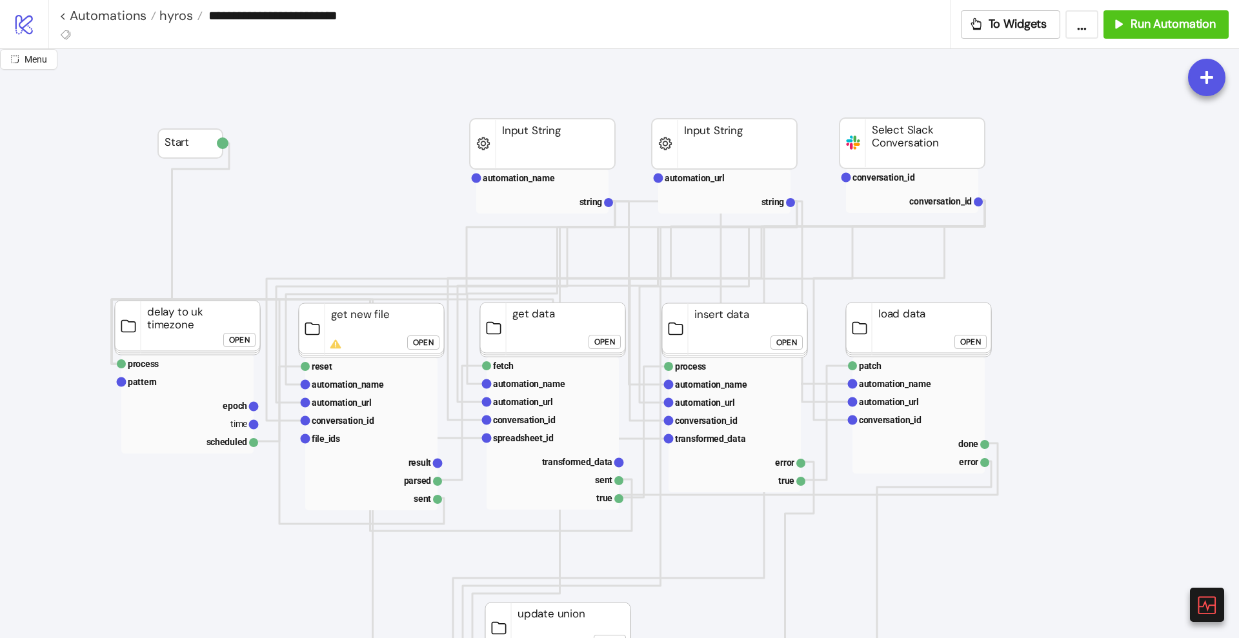
scroll to position [81, 0]
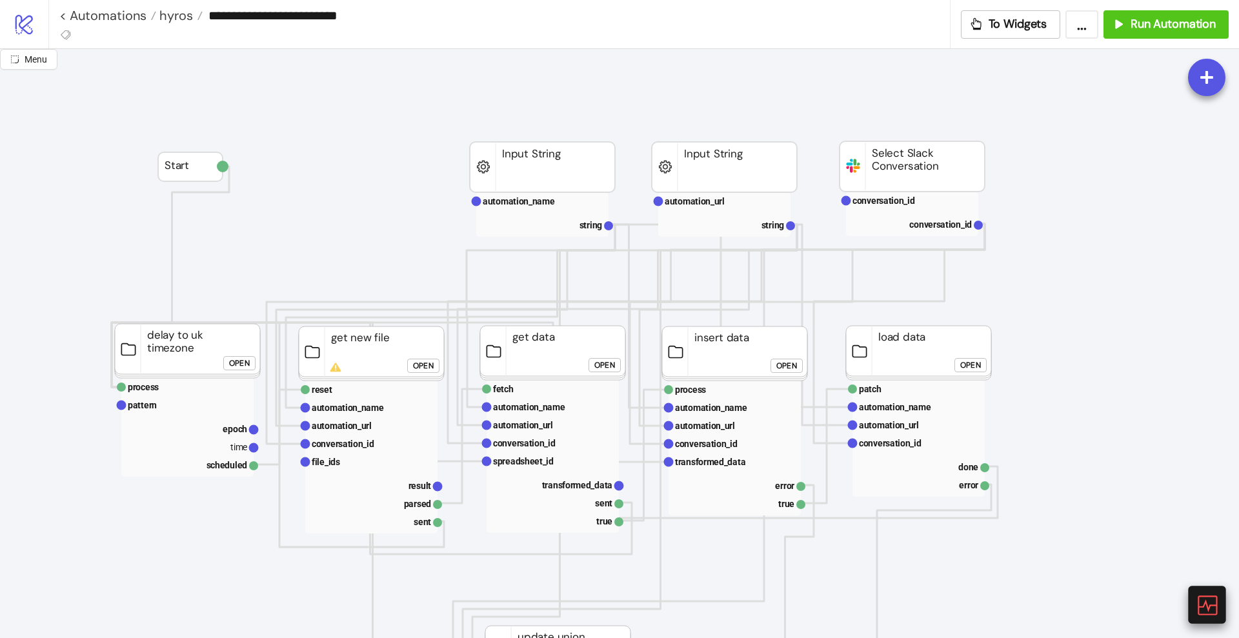
click at [1204, 605] on icon at bounding box center [1206, 605] width 19 height 19
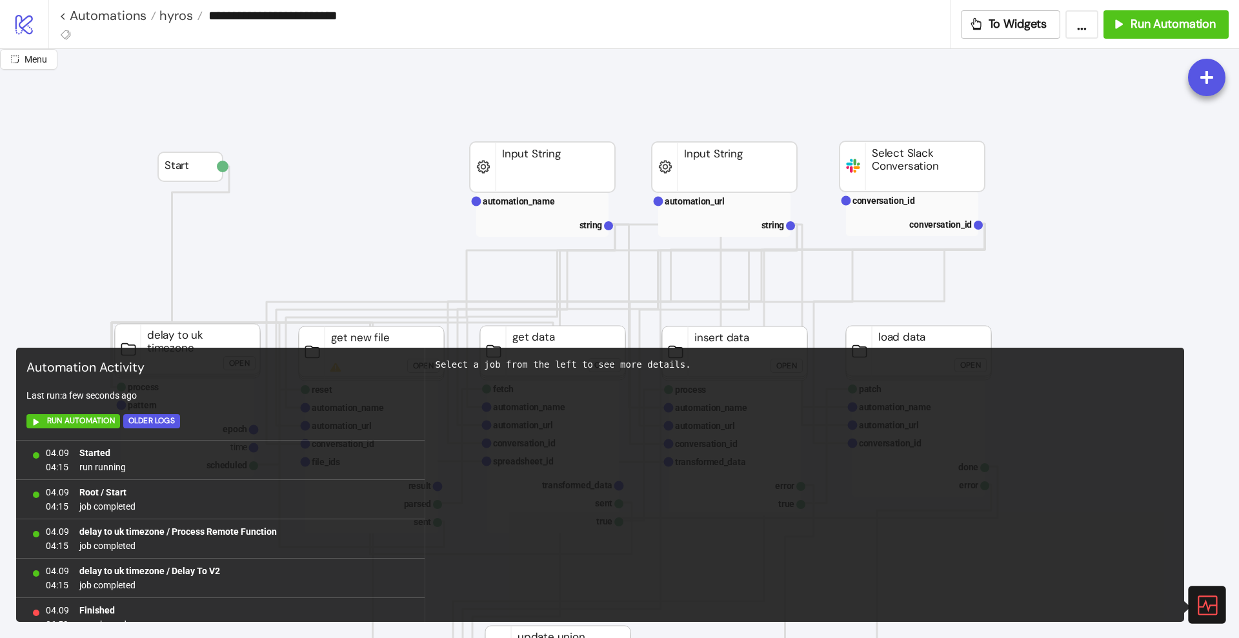
scroll to position [55, 0]
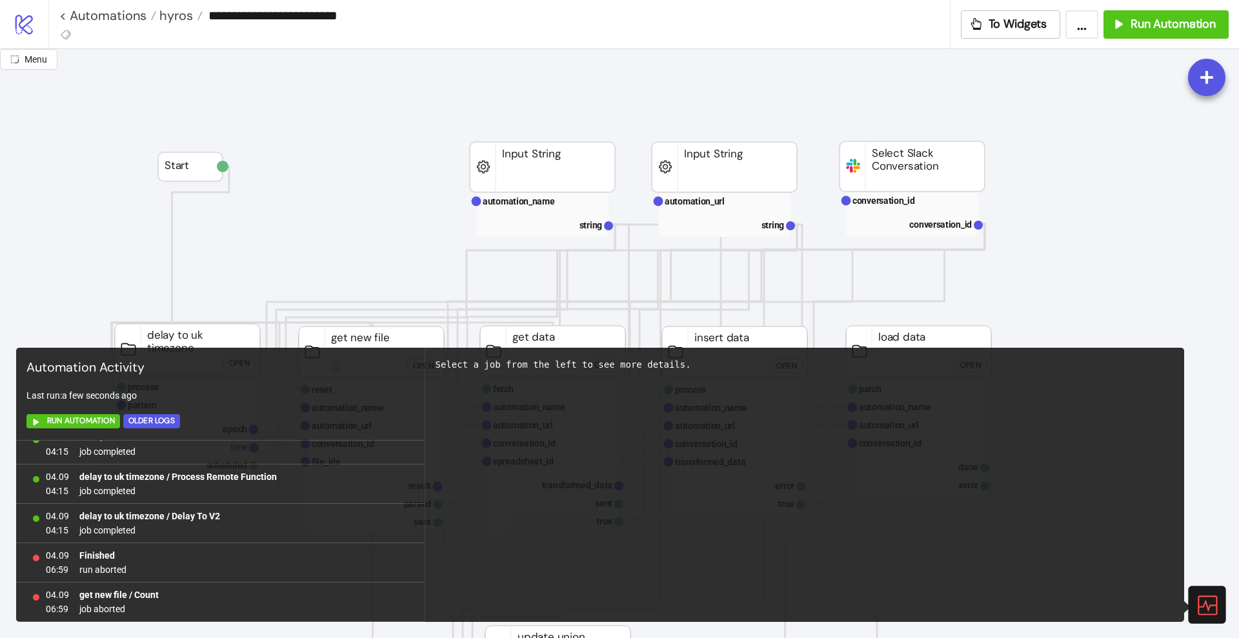
click at [1201, 596] on icon at bounding box center [1206, 605] width 19 height 19
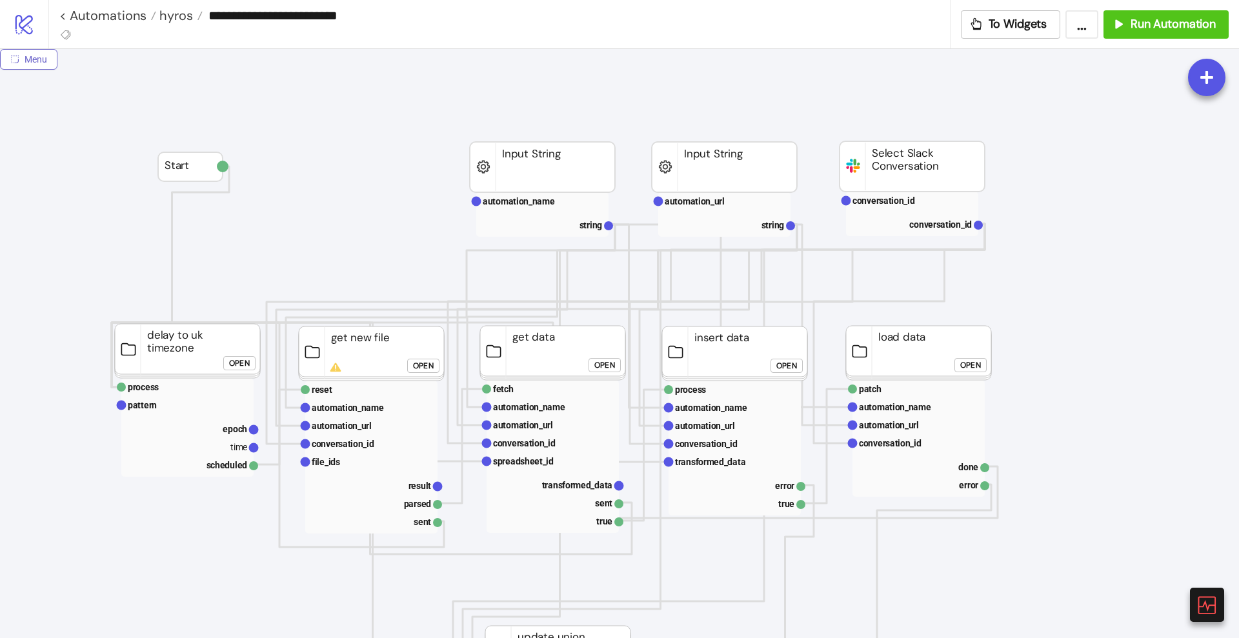
click at [28, 55] on span "Menu" at bounding box center [36, 59] width 23 height 10
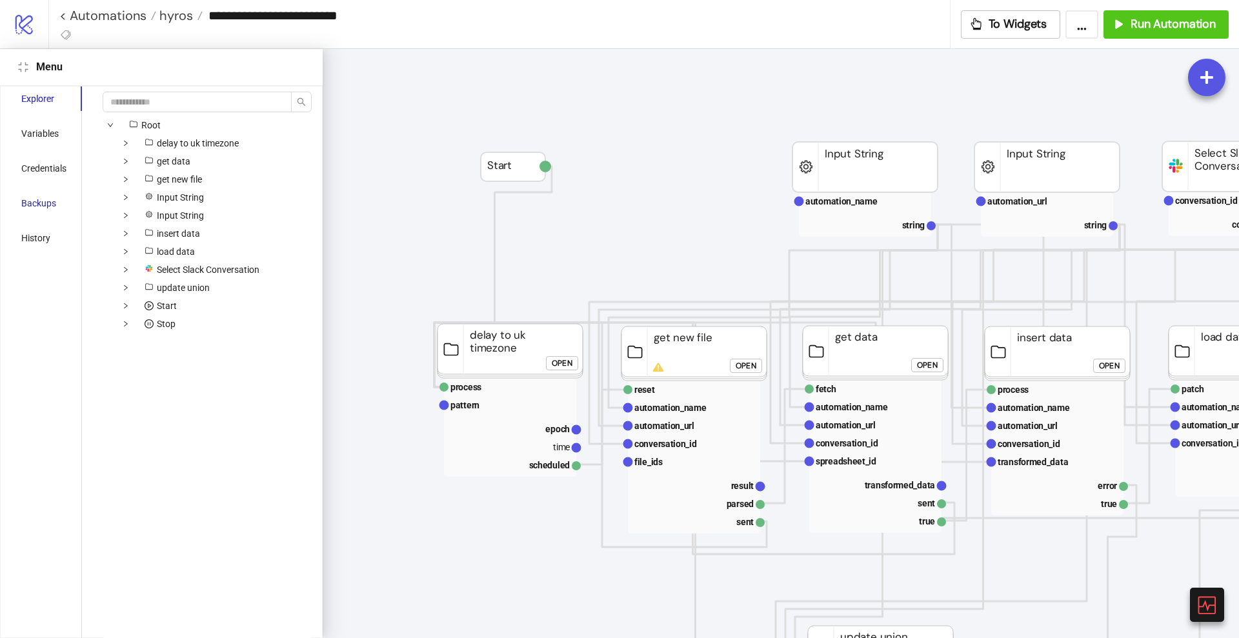
click at [40, 208] on div "Backups" at bounding box center [38, 203] width 35 height 14
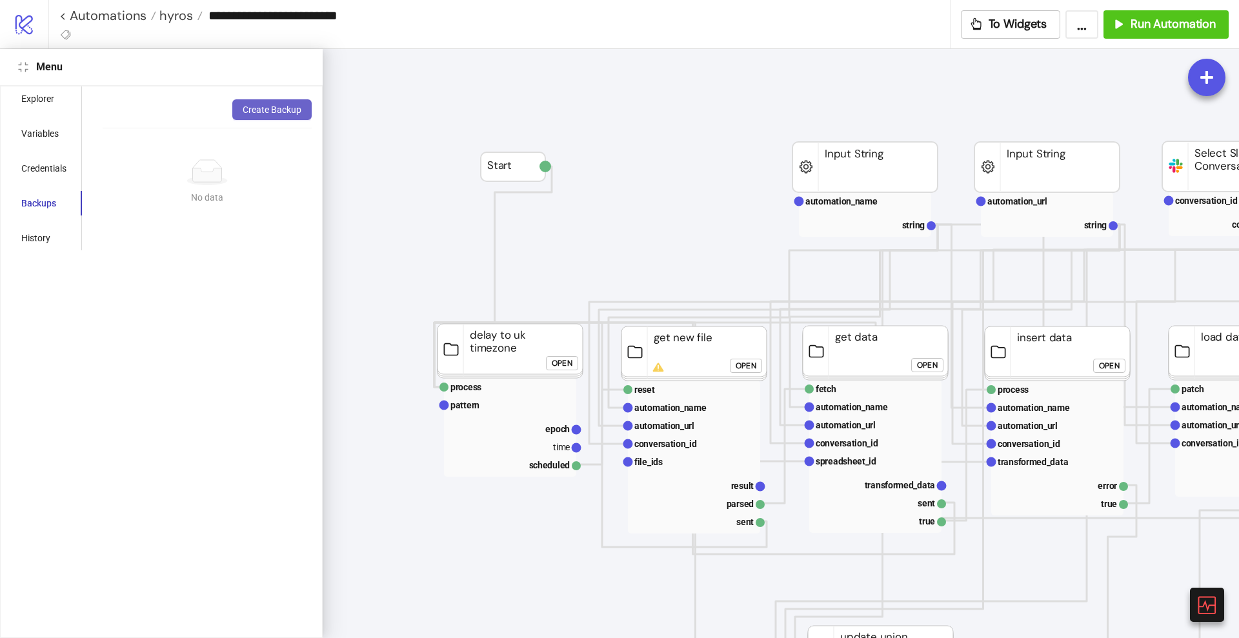
click at [248, 114] on span "Create Backup" at bounding box center [272, 110] width 59 height 10
click at [56, 101] on div "Explorer" at bounding box center [44, 98] width 76 height 25
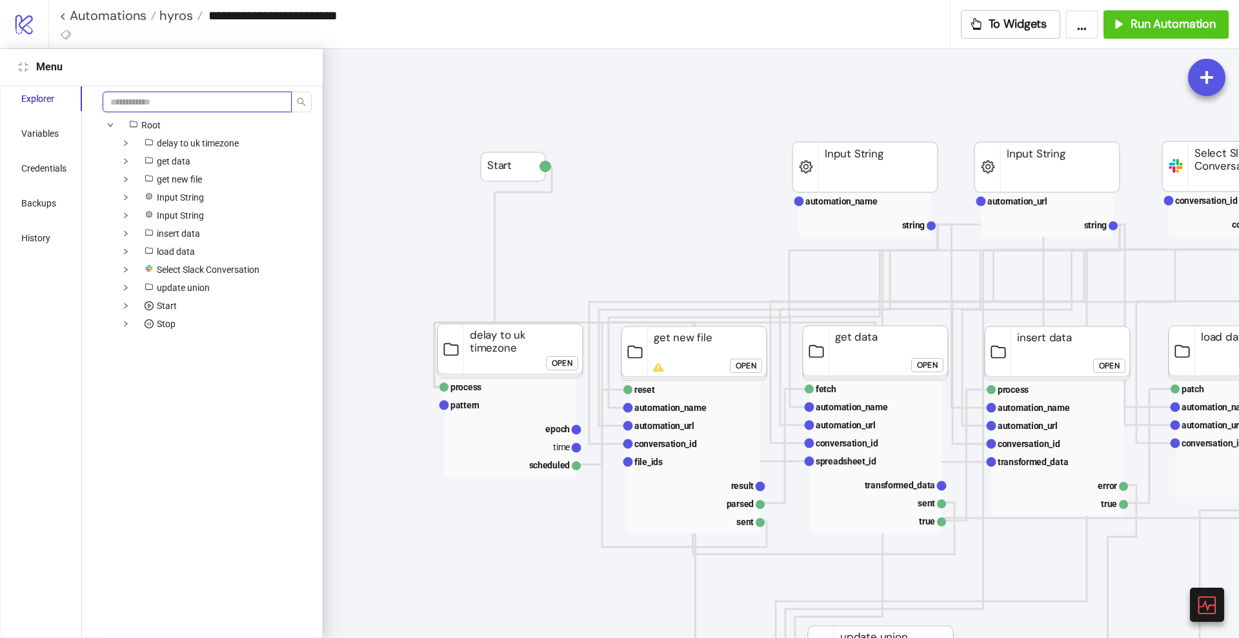
click at [150, 99] on input "search" at bounding box center [197, 102] width 189 height 21
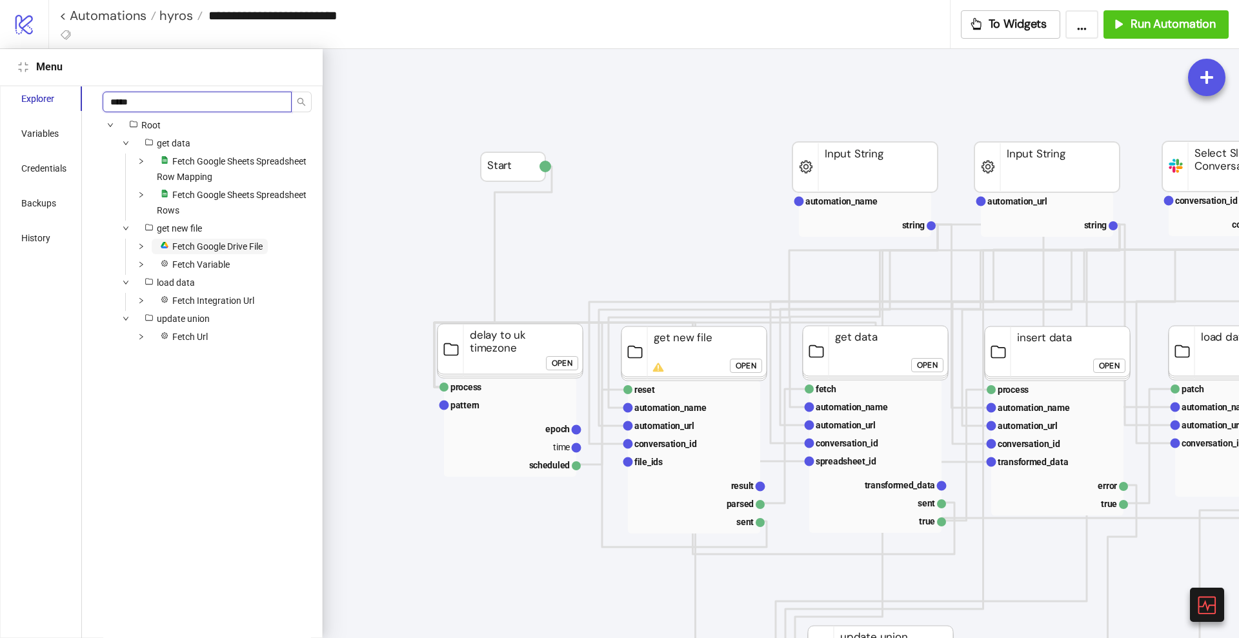
type input "*****"
click at [218, 246] on span "Fetch Google Drive File" at bounding box center [217, 246] width 90 height 10
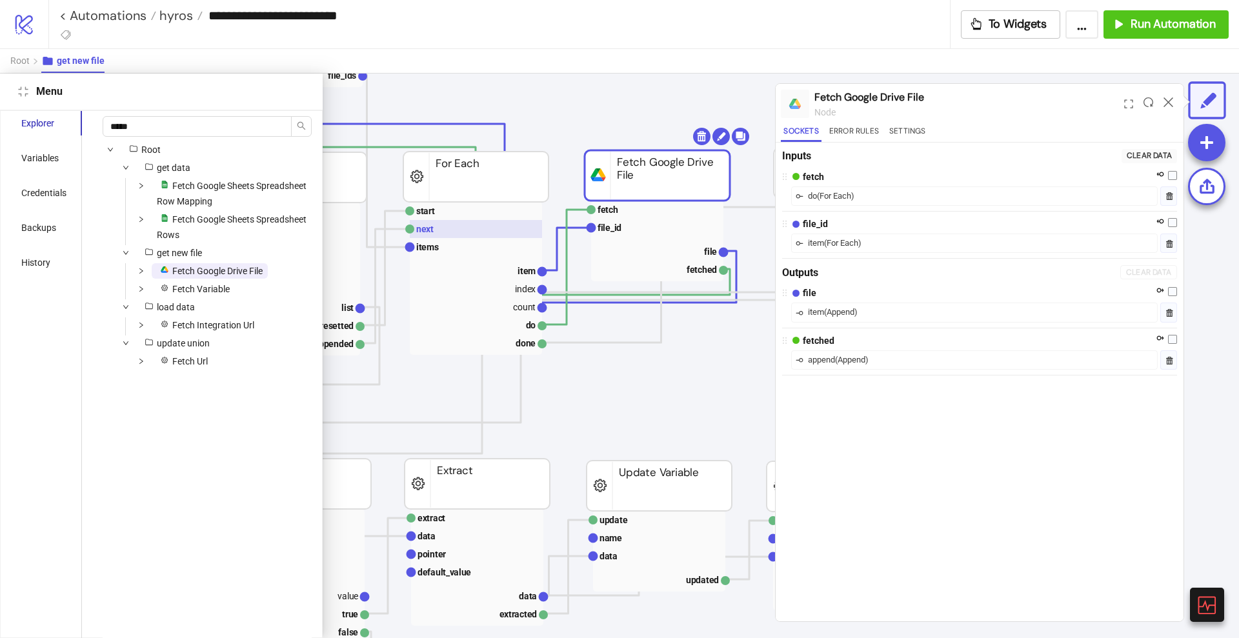
scroll to position [246, 492]
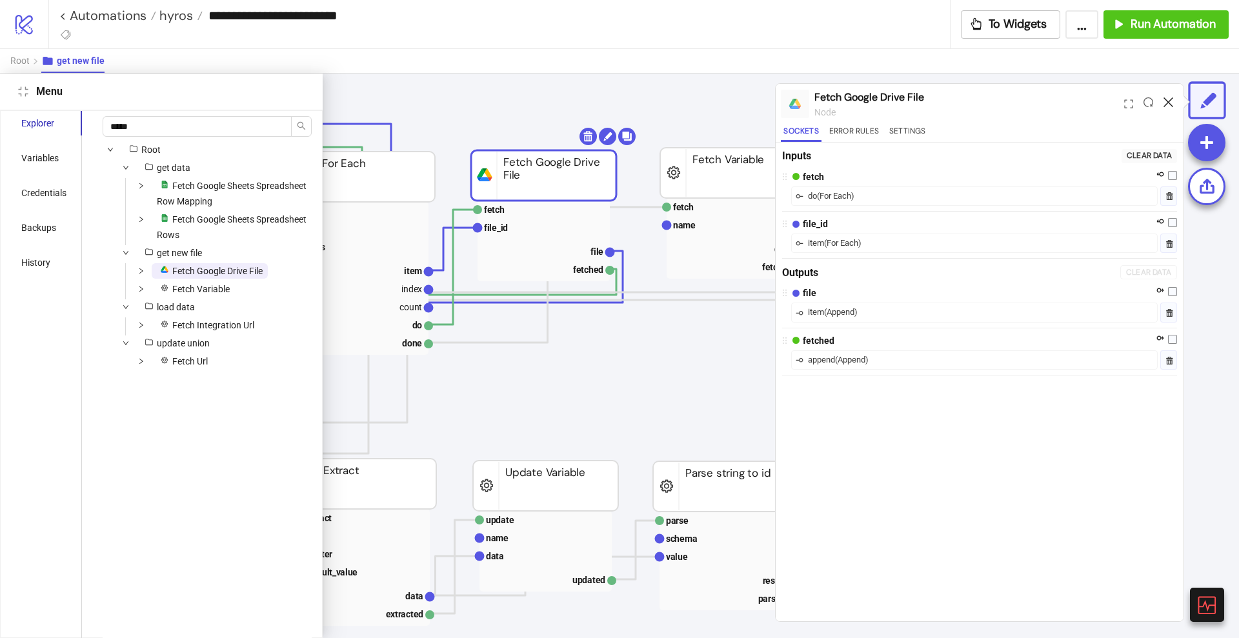
click at [1171, 100] on icon at bounding box center [1168, 102] width 10 height 10
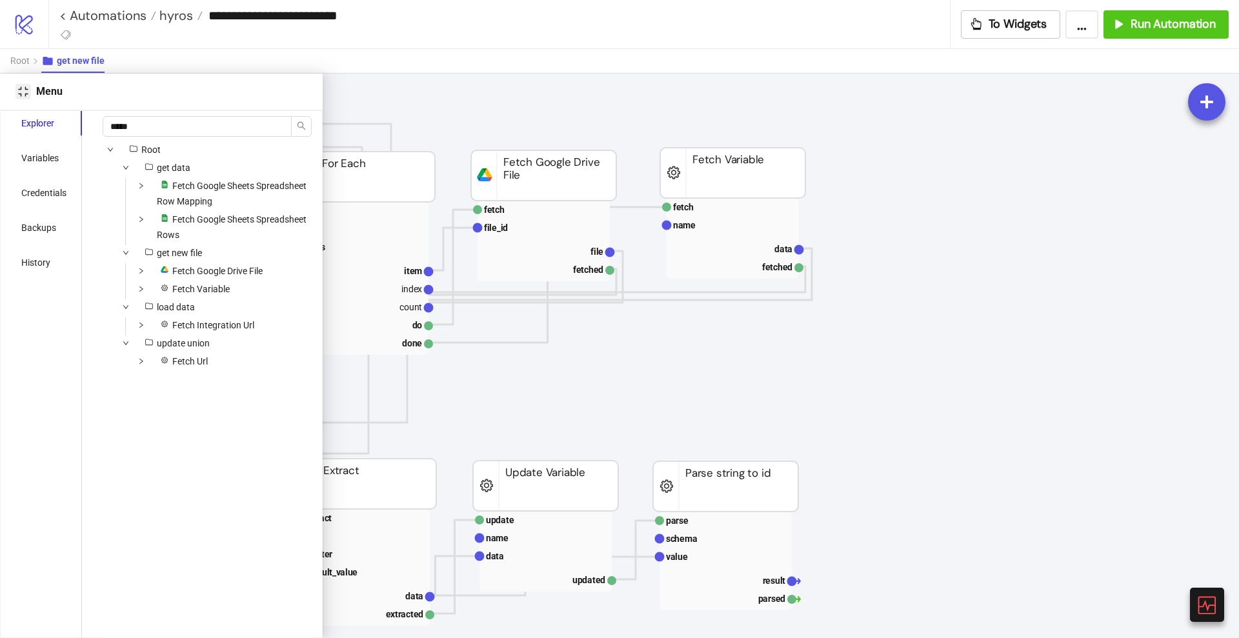
click at [25, 90] on icon "compress" at bounding box center [23, 91] width 10 height 10
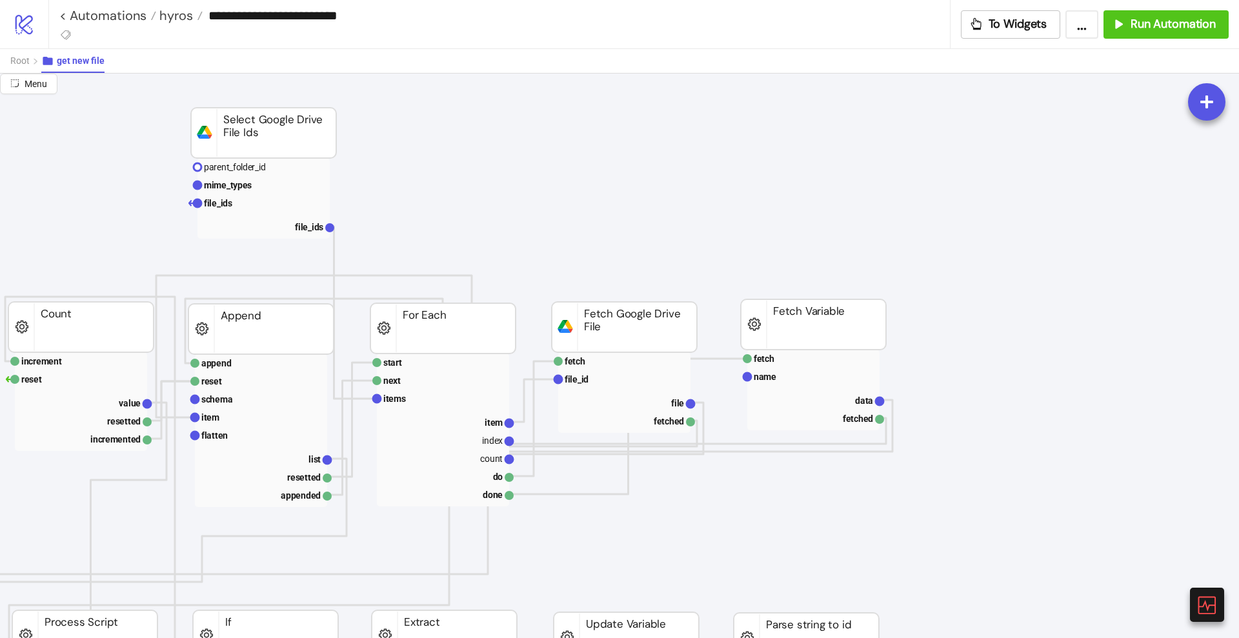
scroll to position [85, 89]
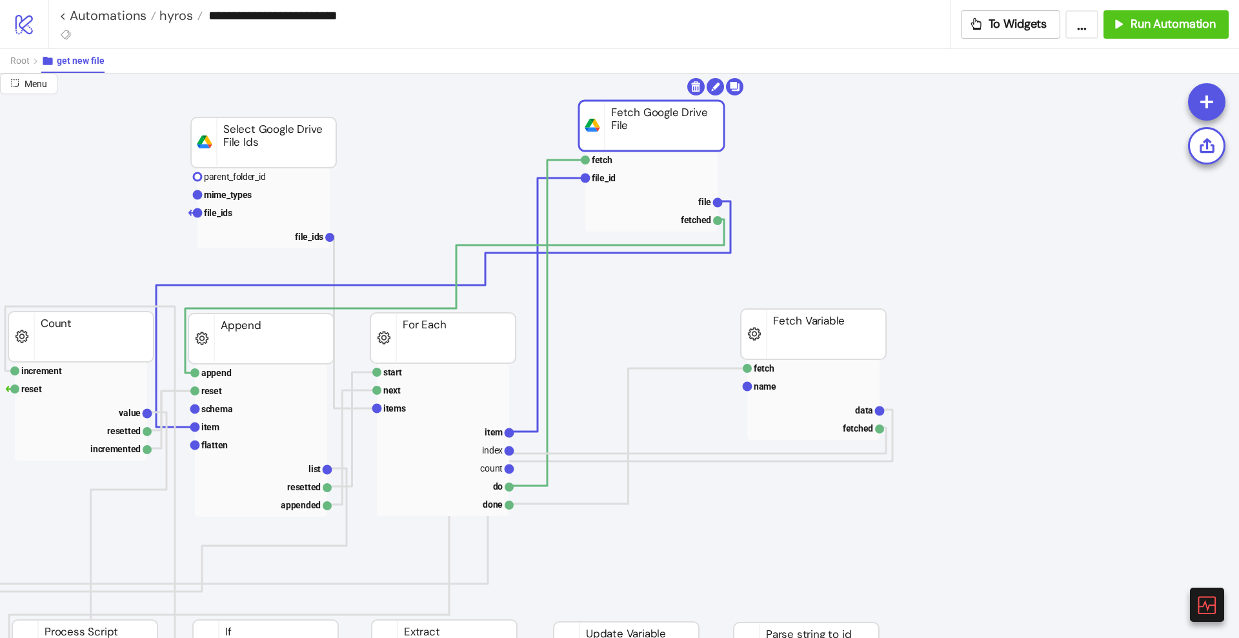
drag, startPoint x: 605, startPoint y: 334, endPoint x: 632, endPoint y: 123, distance: 212.7
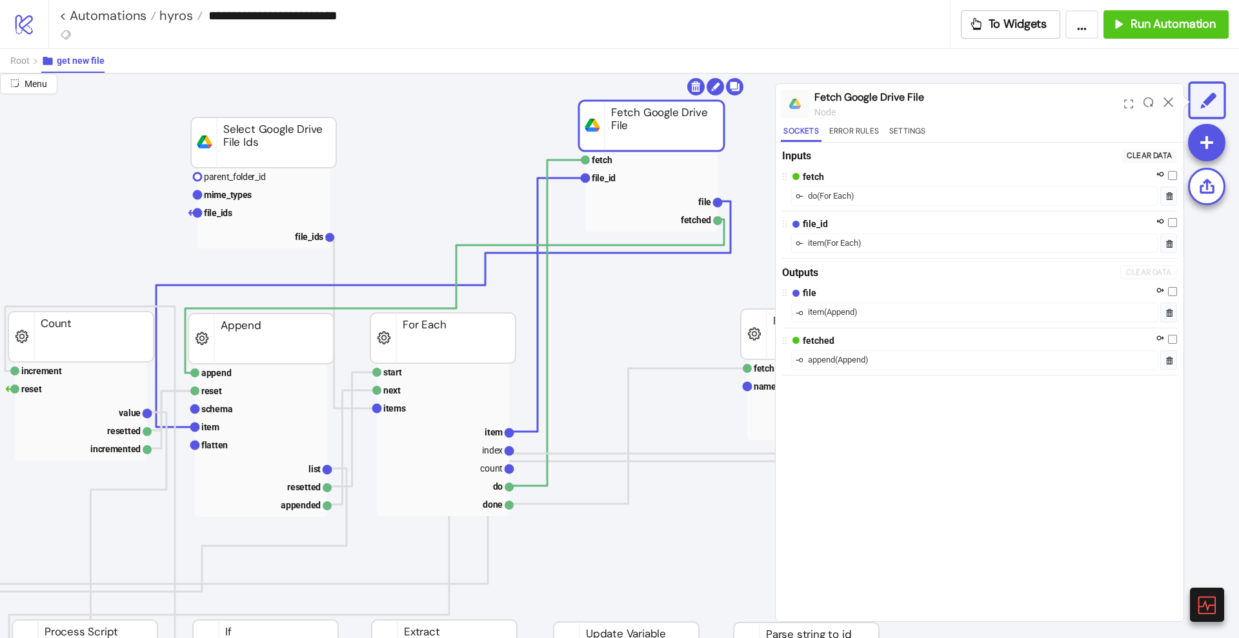
scroll to position [0, 358]
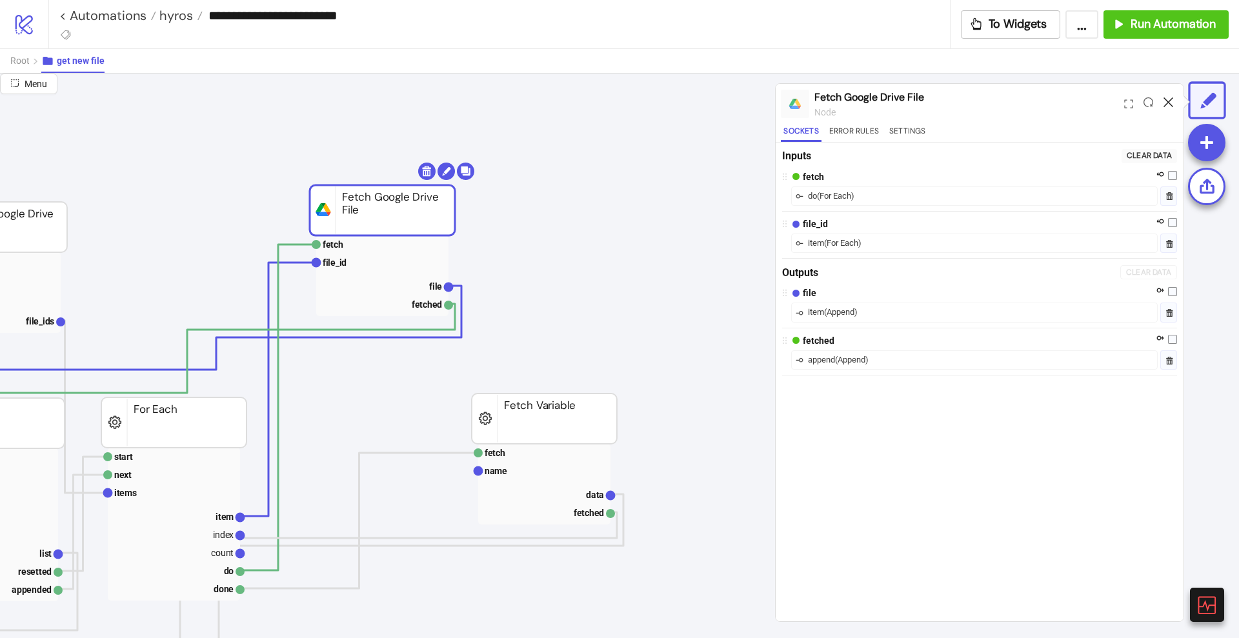
click at [1165, 100] on icon at bounding box center [1168, 102] width 10 height 10
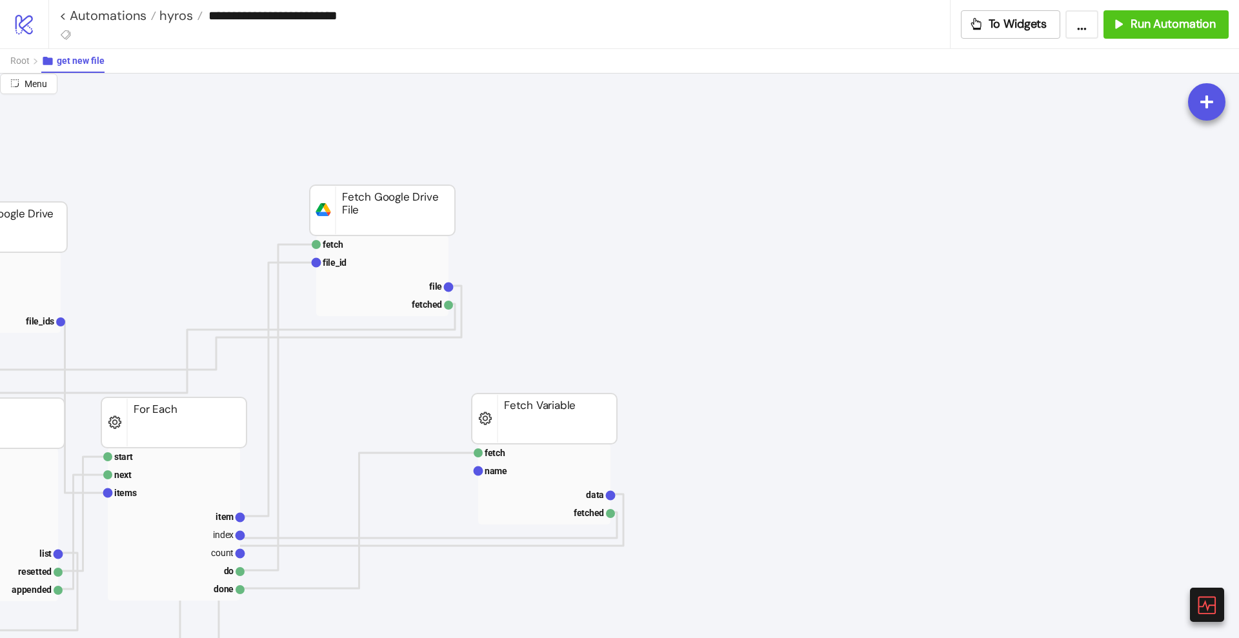
scroll to position [0, 116]
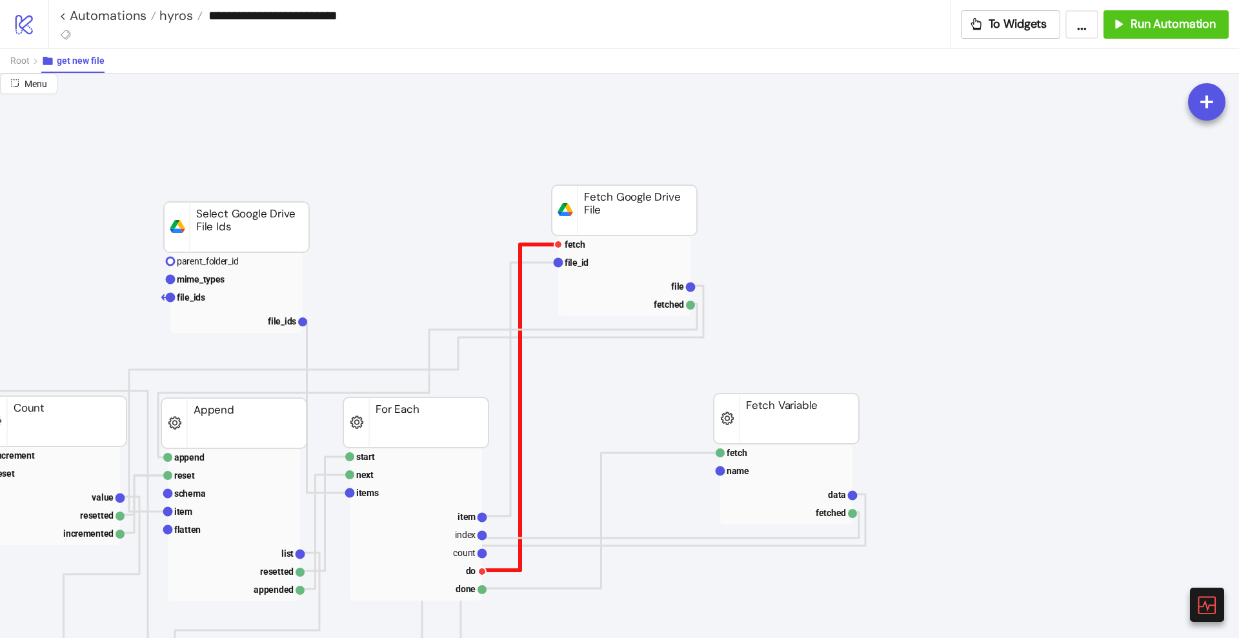
click at [520, 285] on polyline at bounding box center [520, 408] width 76 height 326
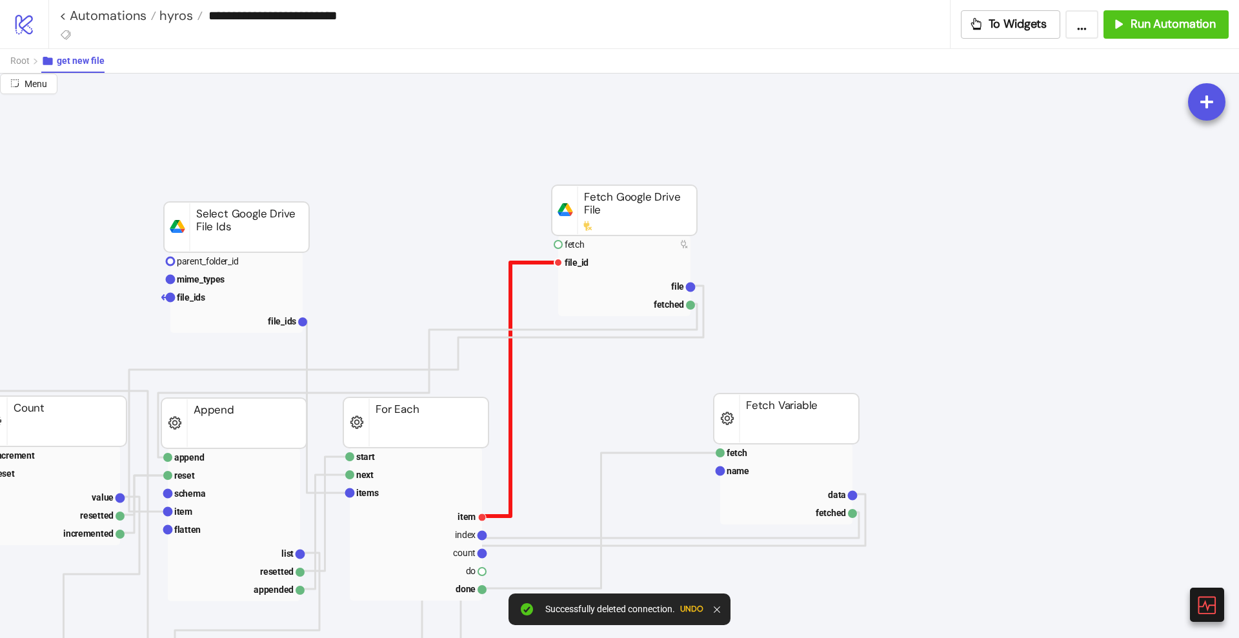
click at [510, 277] on polyline at bounding box center [520, 390] width 76 height 254
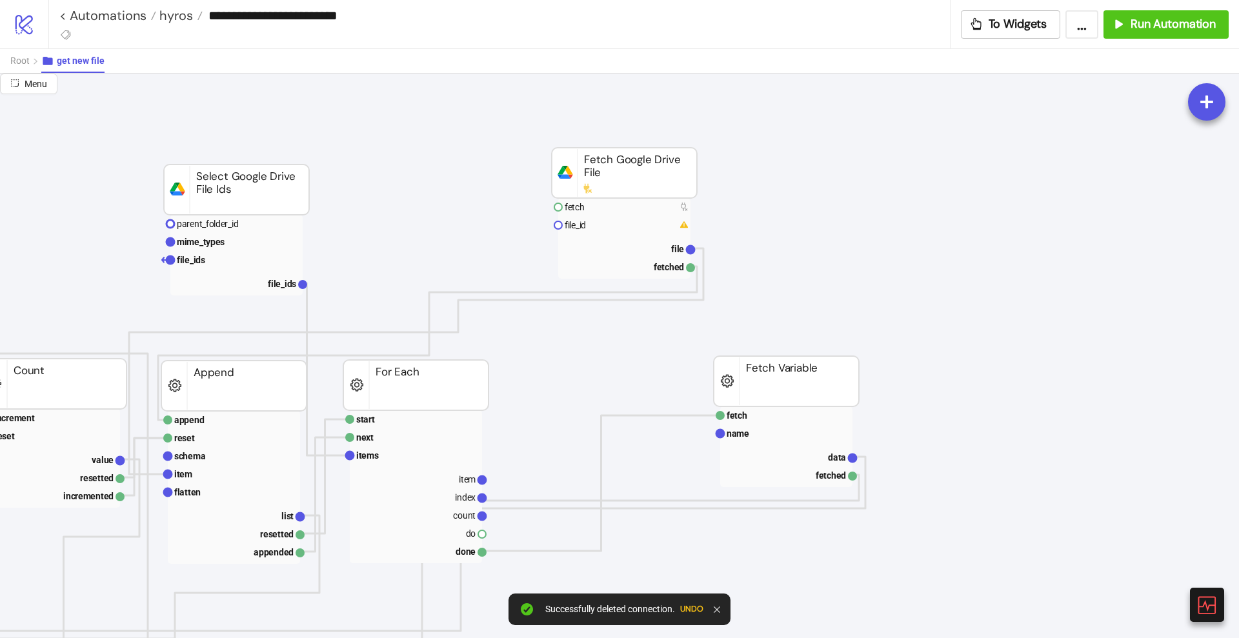
scroll to position [242, 116]
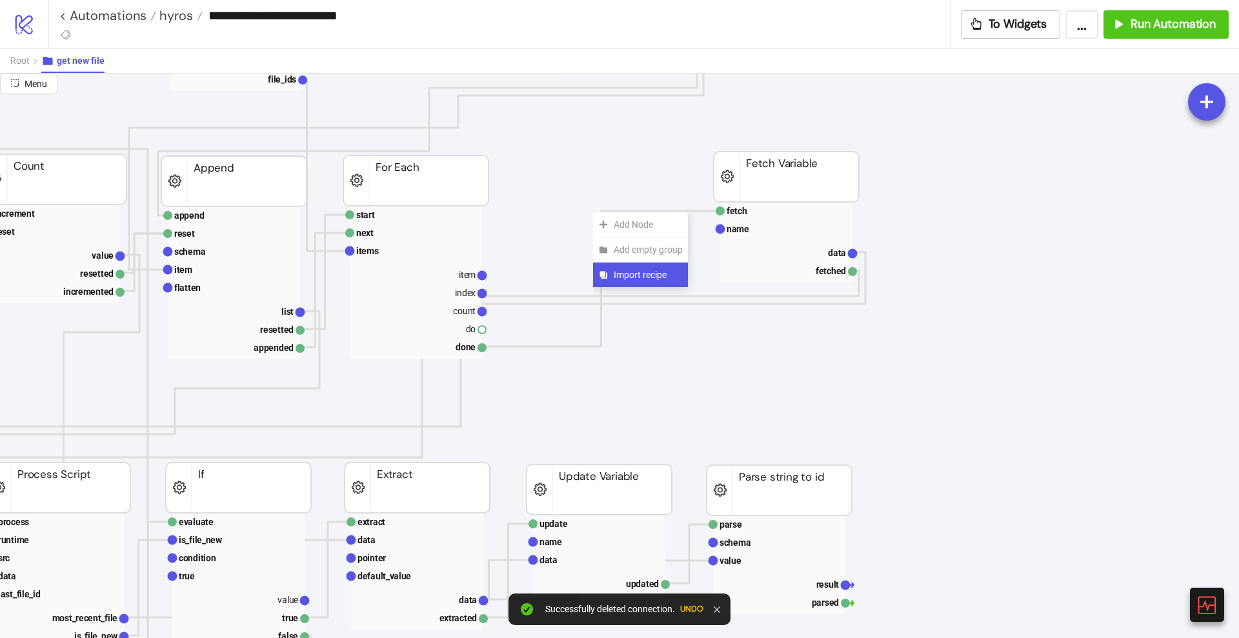
click at [615, 270] on span "Import recipe" at bounding box center [648, 275] width 69 height 14
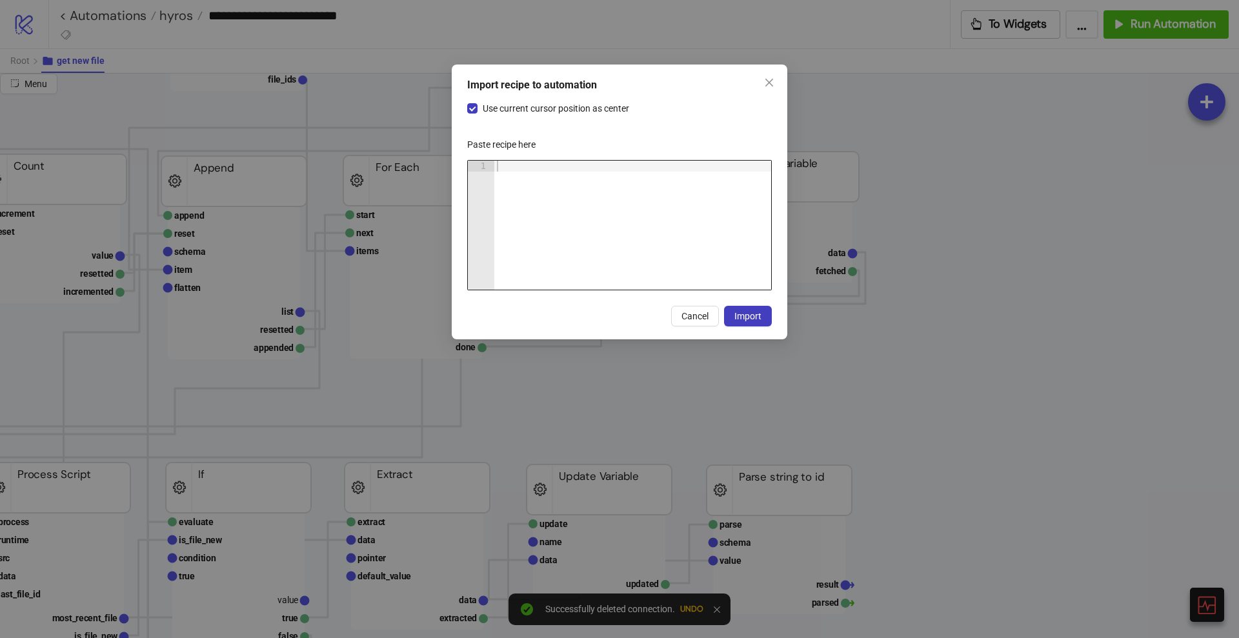
click at [587, 207] on div at bounding box center [632, 236] width 277 height 151
paste textarea "Cursor at row 1"
click at [734, 319] on button "Import" at bounding box center [748, 316] width 48 height 21
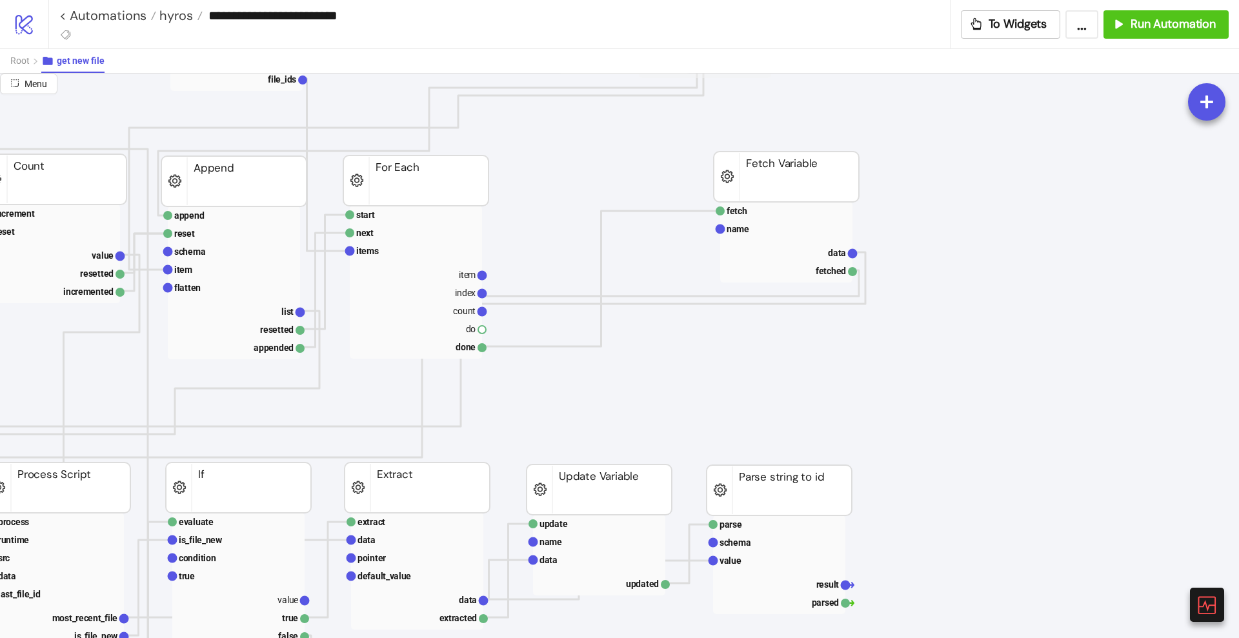
scroll to position [0, 116]
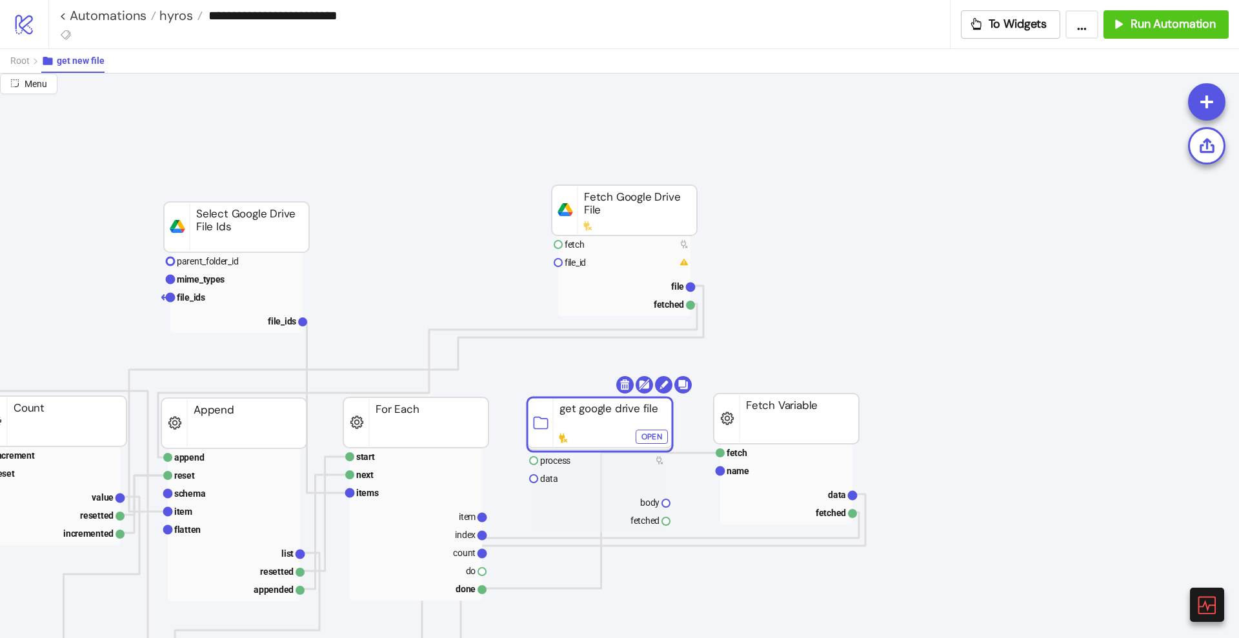
drag, startPoint x: 717, startPoint y: 241, endPoint x: 617, endPoint y: 423, distance: 206.7
click at [654, 437] on div "Open" at bounding box center [651, 436] width 21 height 15
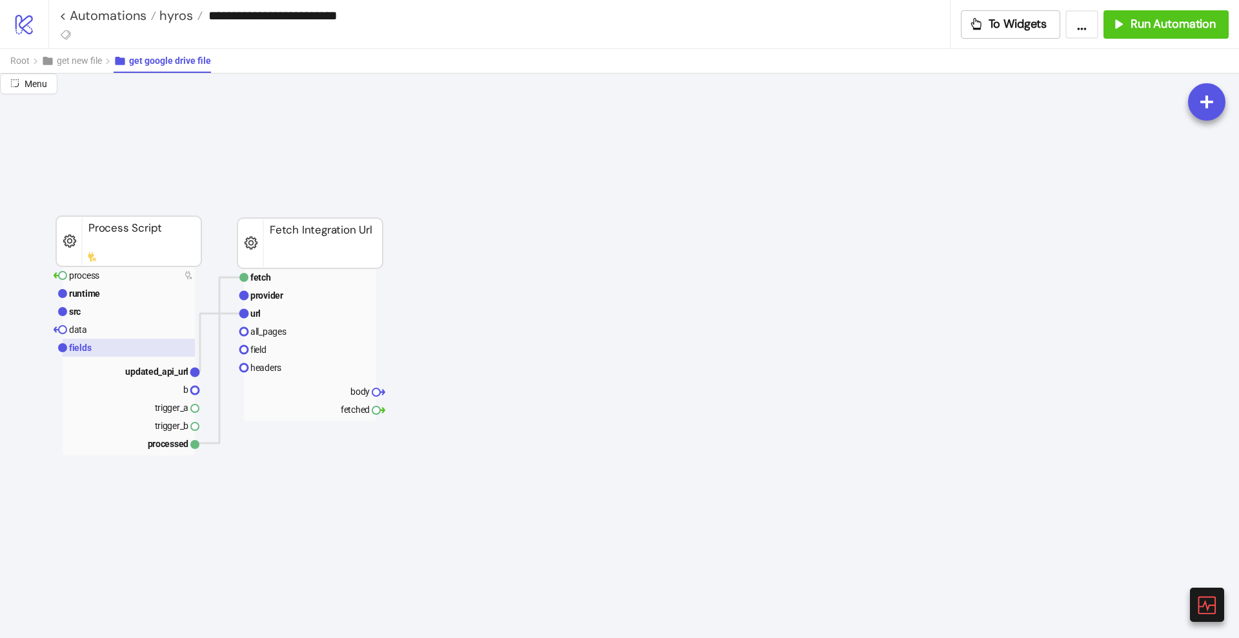
click at [136, 340] on rect at bounding box center [129, 348] width 132 height 18
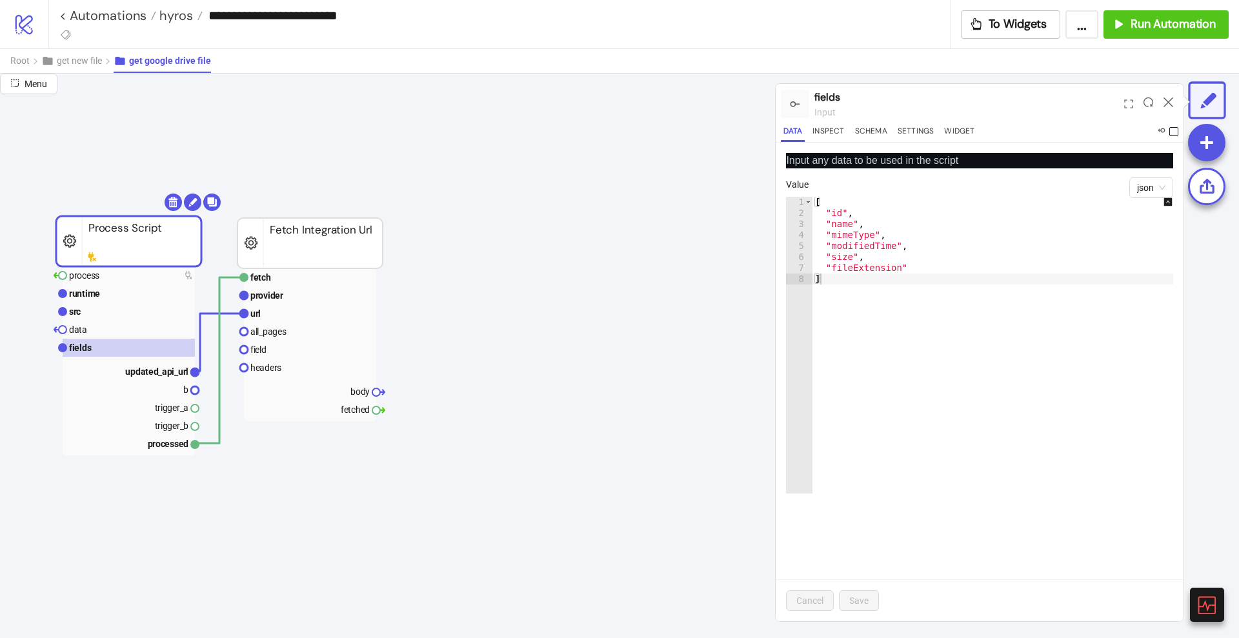
click at [1173, 132] on span at bounding box center [1173, 131] width 9 height 9
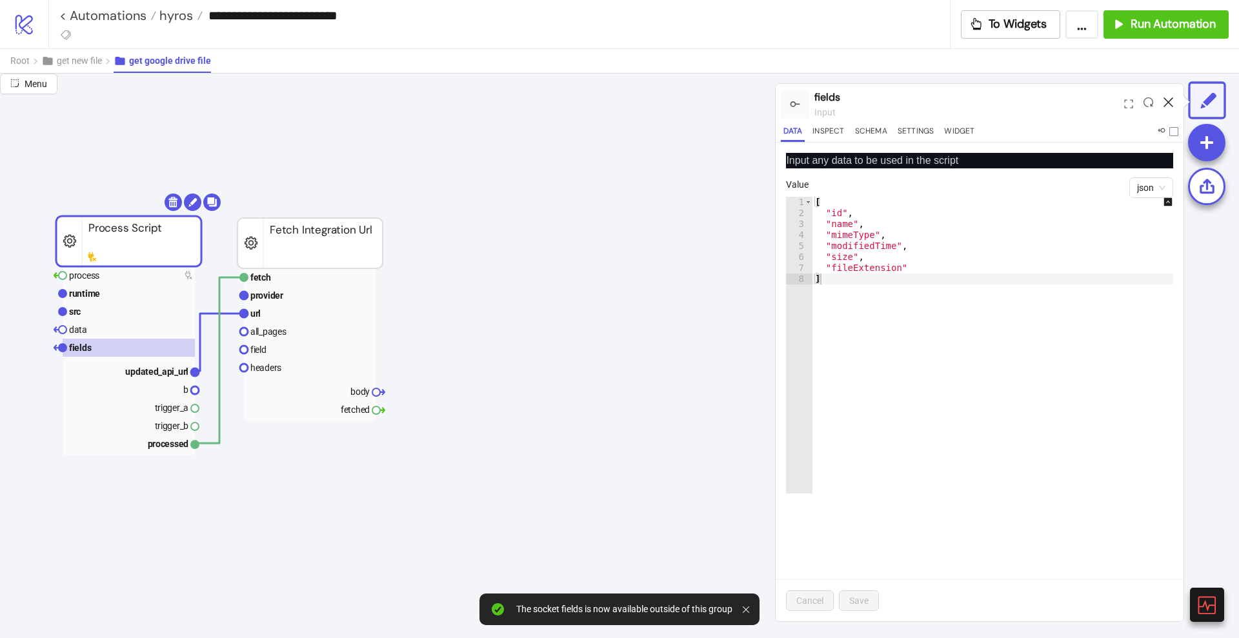
click at [1169, 103] on icon at bounding box center [1168, 102] width 10 height 10
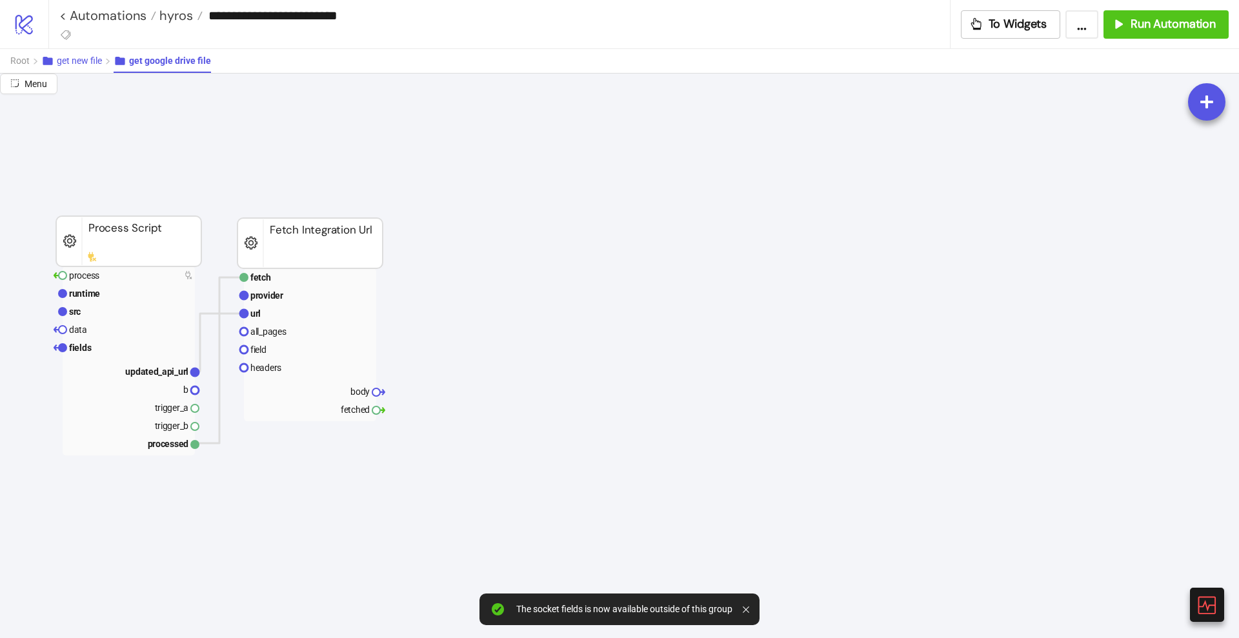
click at [84, 58] on span "get new file" at bounding box center [79, 60] width 45 height 10
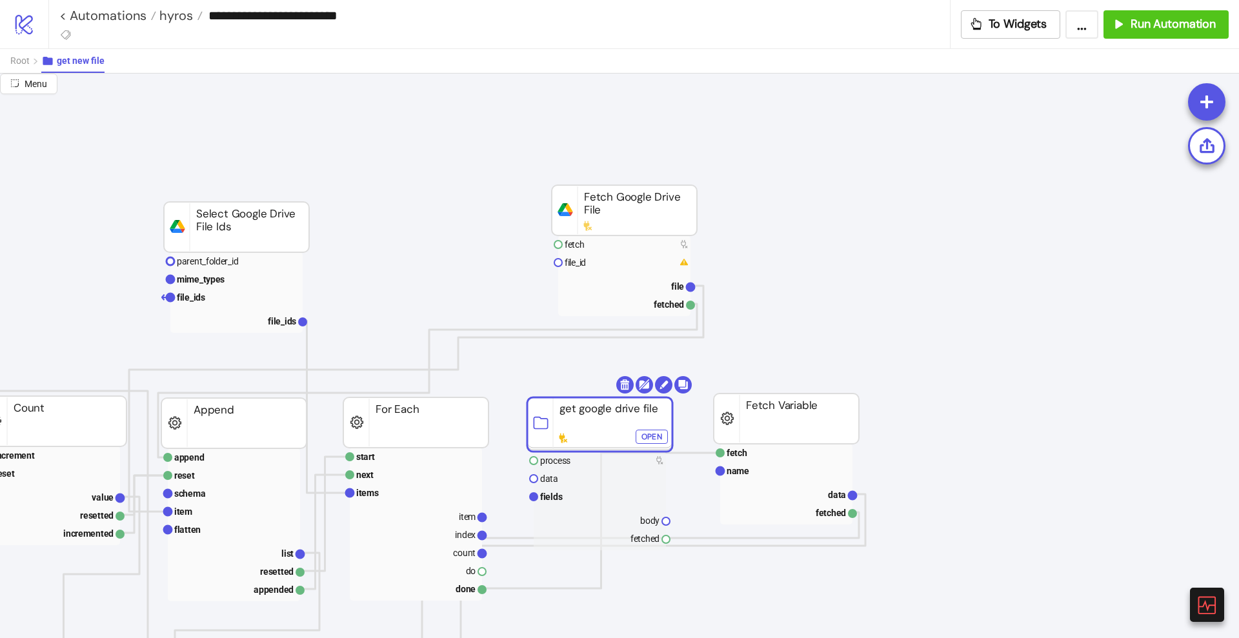
click at [608, 419] on rect at bounding box center [599, 424] width 145 height 54
click at [1219, 140] on div at bounding box center [1206, 146] width 37 height 37
click at [569, 498] on rect at bounding box center [600, 497] width 132 height 18
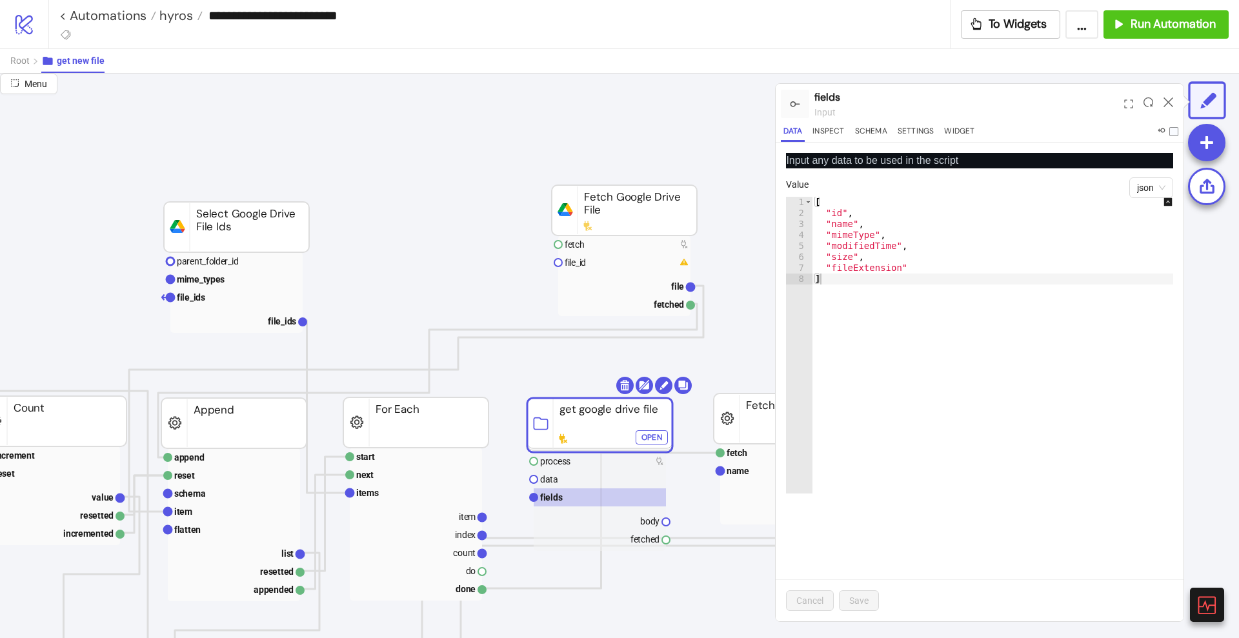
click at [982, 308] on div "[ "id" , "name" , "mimeType" , "modifiedTime" , "size" , "fileExtension" ]" at bounding box center [999, 356] width 374 height 319
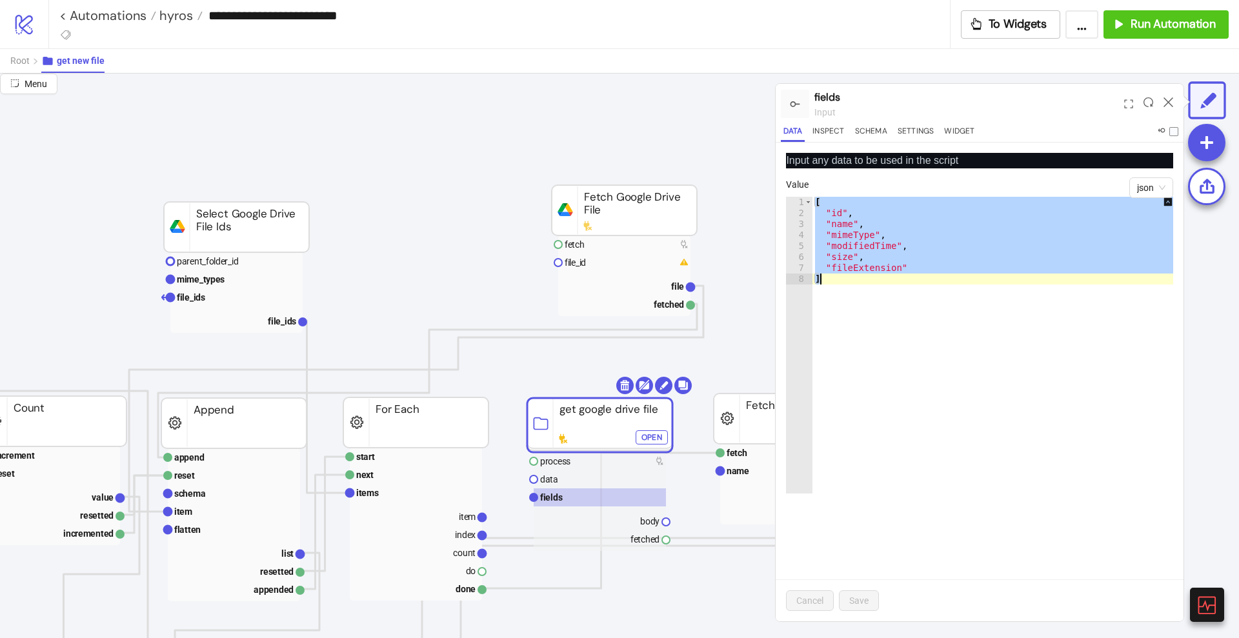
paste textarea "Cursor at row 8"
type textarea "*"
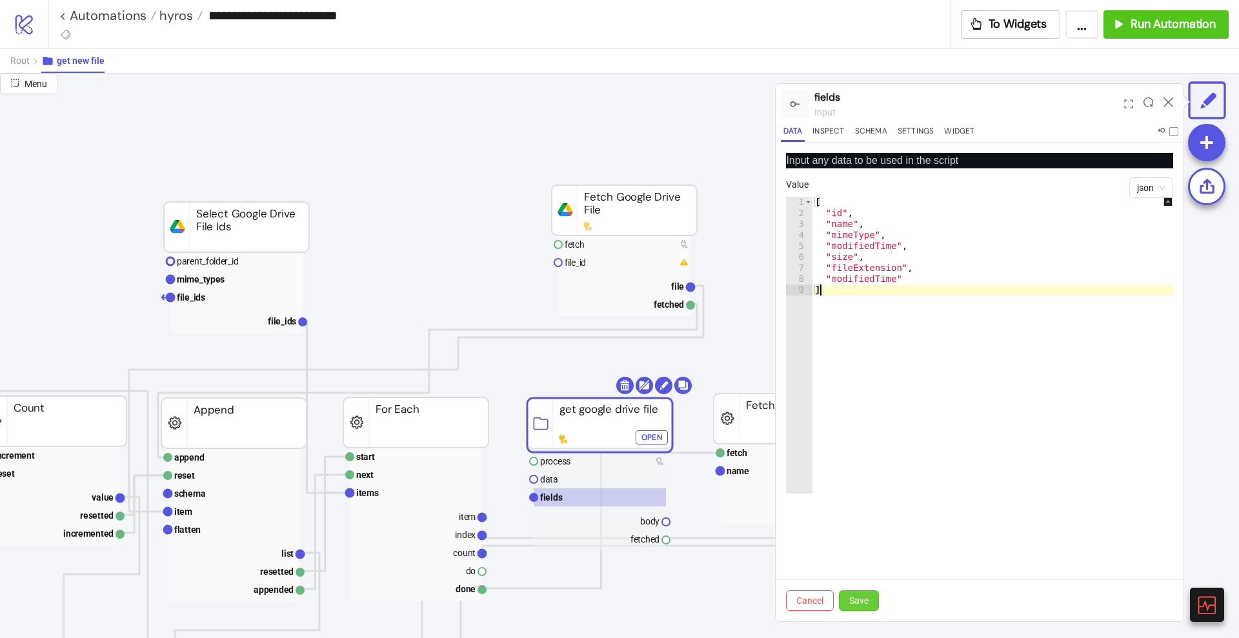
click at [859, 599] on span "Save" at bounding box center [858, 601] width 19 height 10
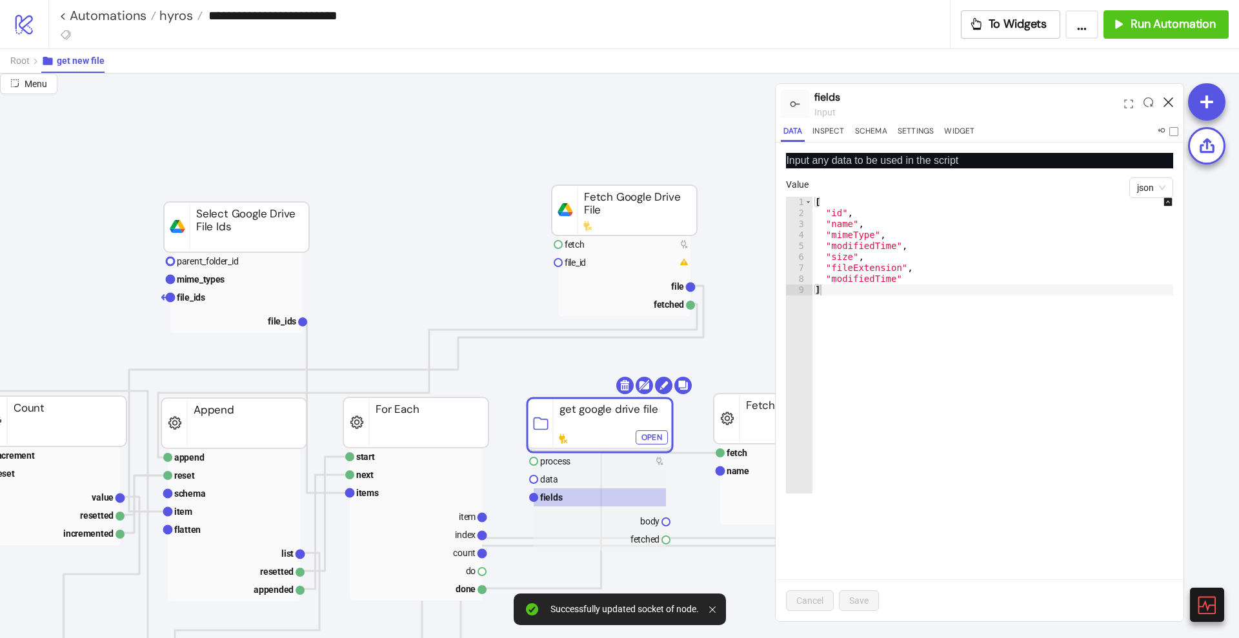
click at [1172, 101] on icon at bounding box center [1168, 102] width 10 height 10
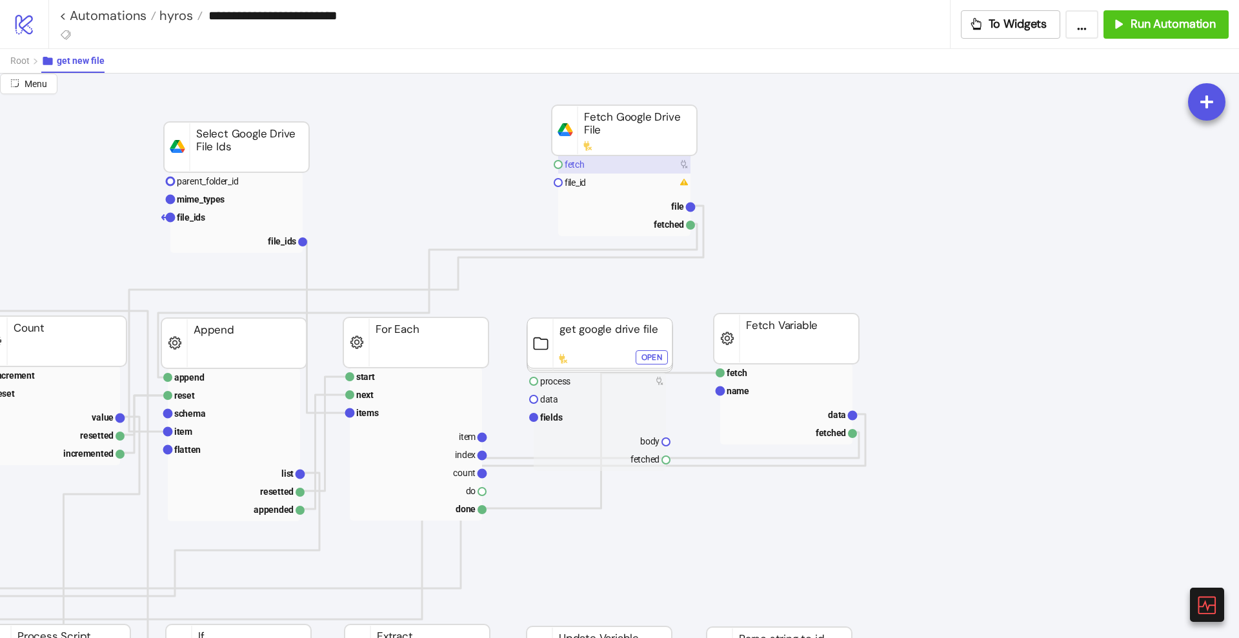
scroll to position [81, 116]
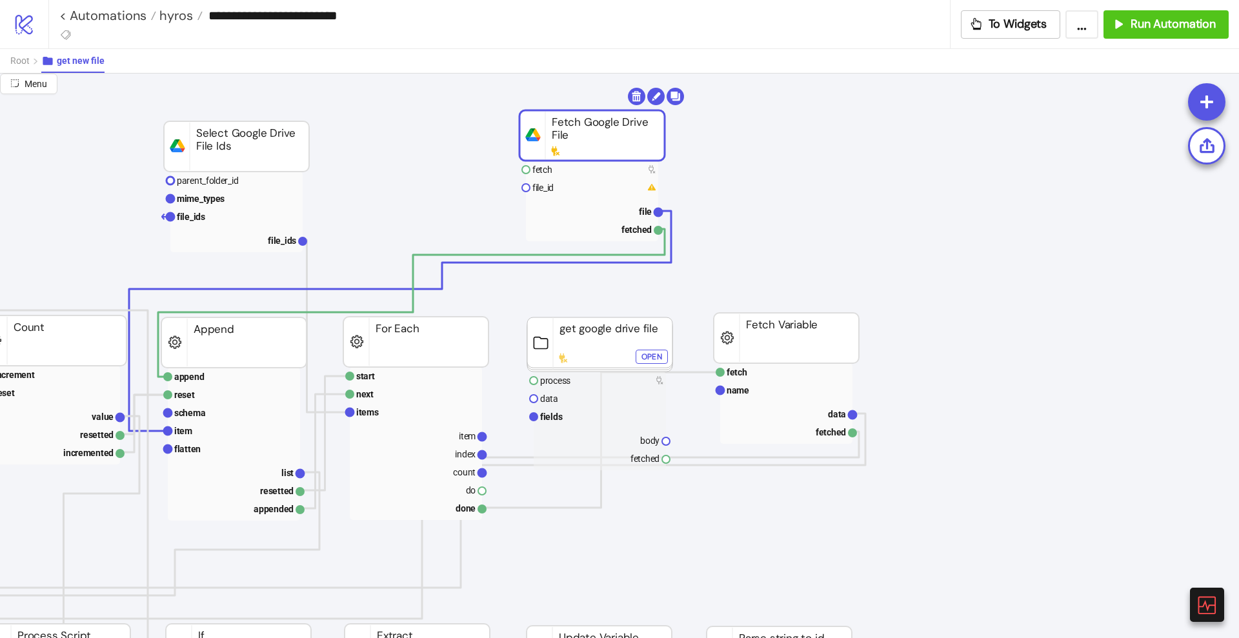
drag, startPoint x: 632, startPoint y: 141, endPoint x: 600, endPoint y: 147, distance: 32.8
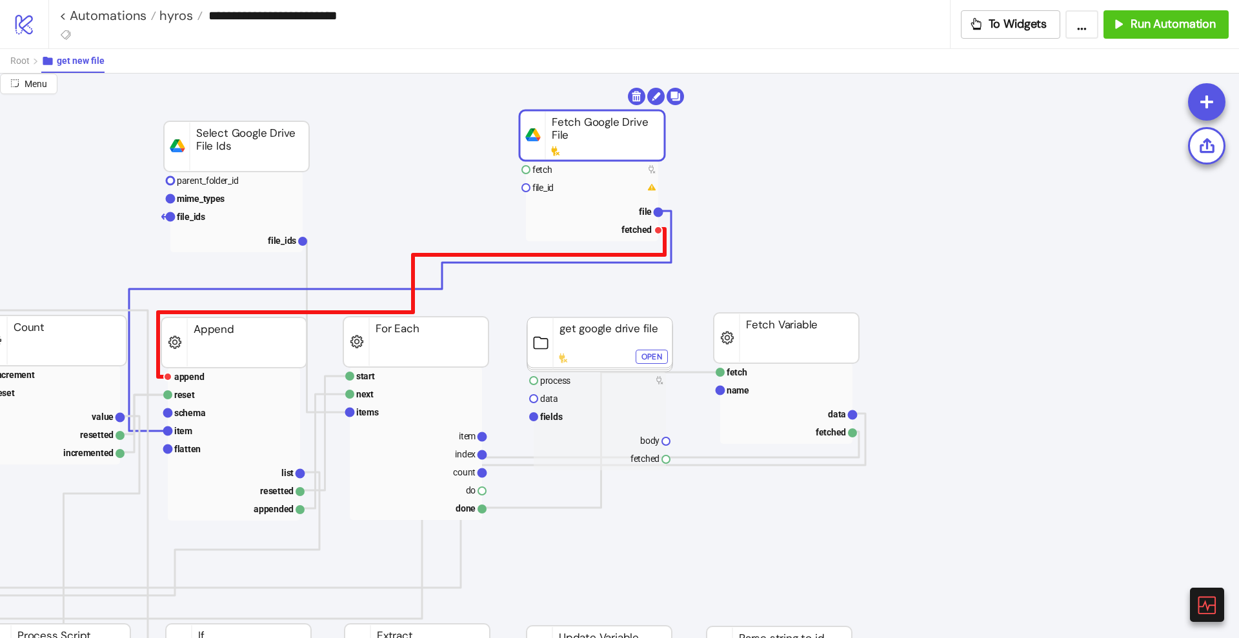
click at [658, 254] on polyline at bounding box center [411, 303] width 506 height 148
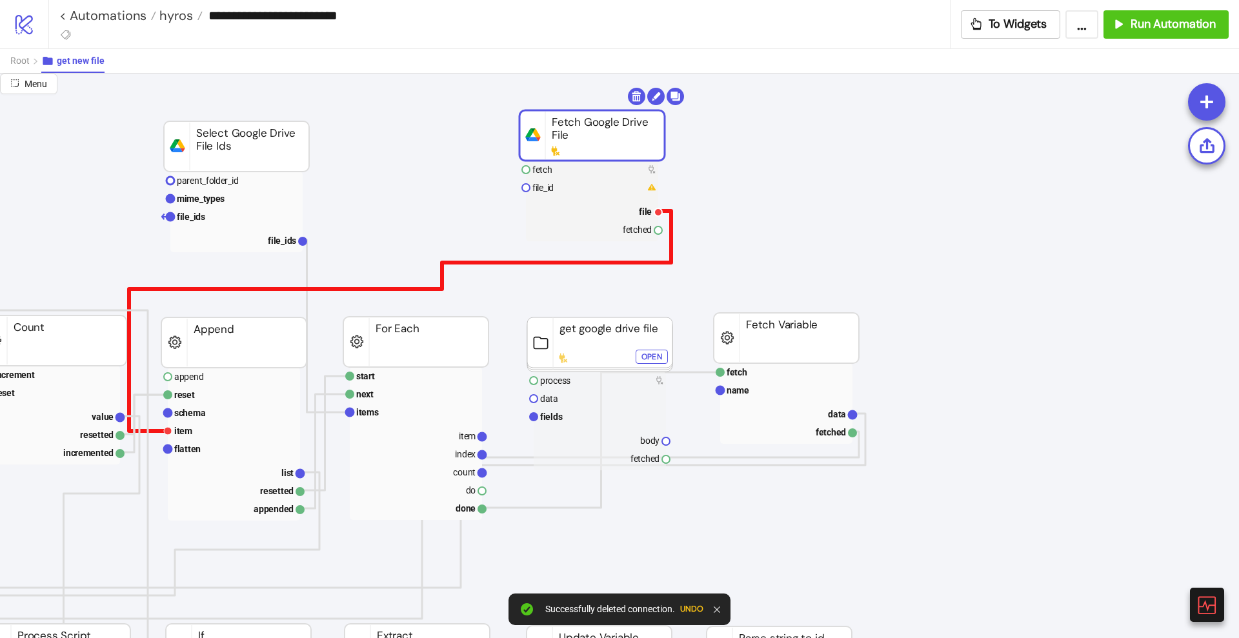
click at [670, 263] on polyline at bounding box center [400, 321] width 542 height 220
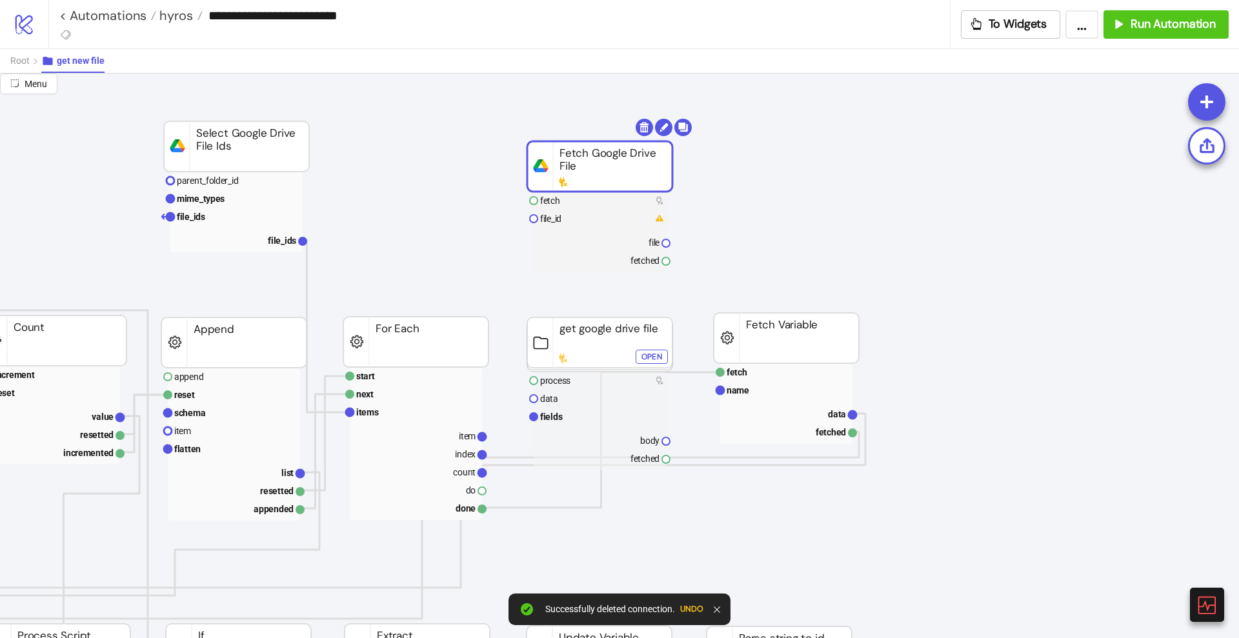
drag, startPoint x: 622, startPoint y: 151, endPoint x: 630, endPoint y: 181, distance: 31.3
click at [630, 181] on rect at bounding box center [599, 166] width 145 height 50
click at [592, 410] on rect at bounding box center [600, 417] width 132 height 18
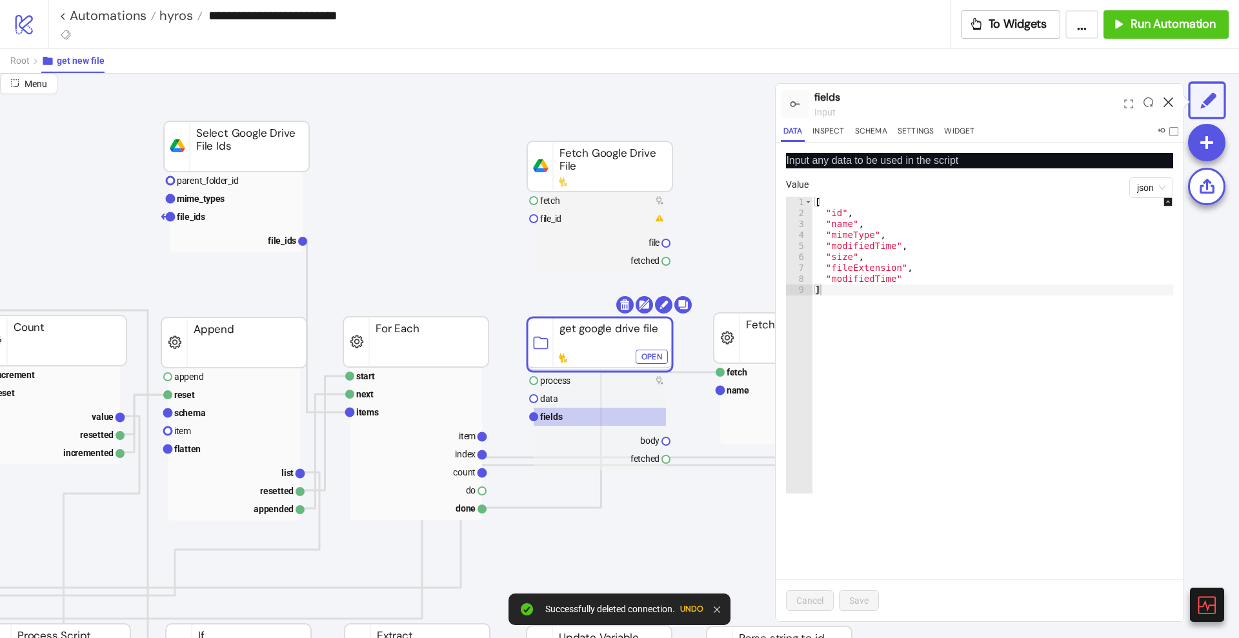
click at [1166, 102] on icon at bounding box center [1168, 102] width 10 height 10
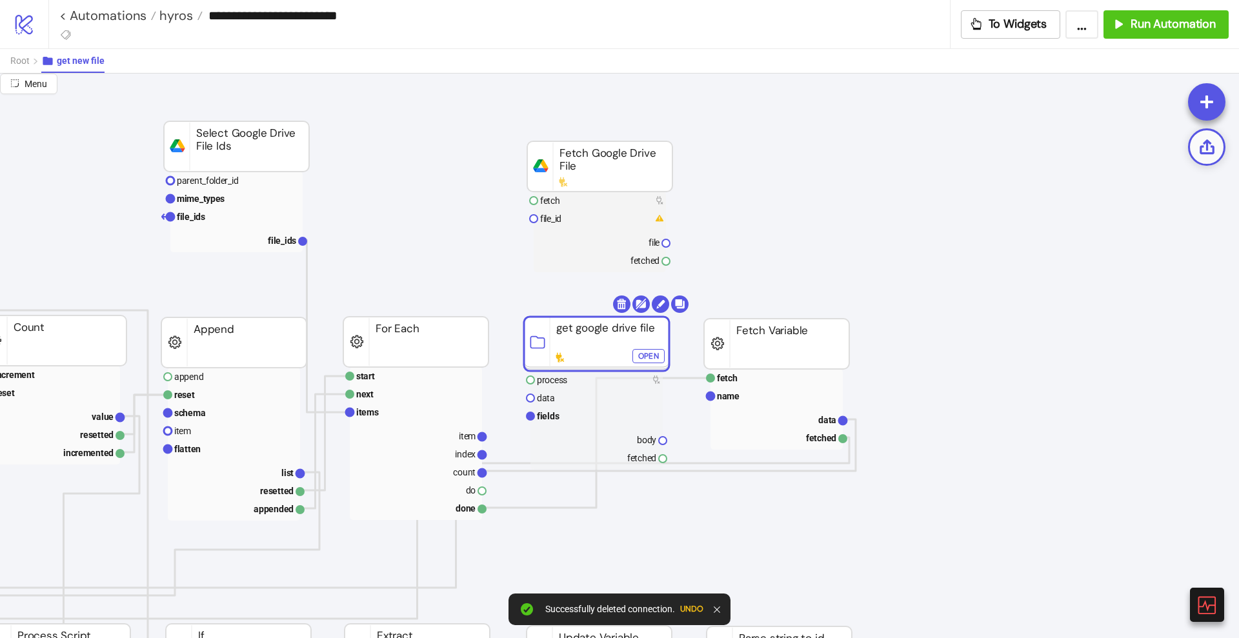
click at [1208, 155] on icon at bounding box center [1207, 147] width 18 height 18
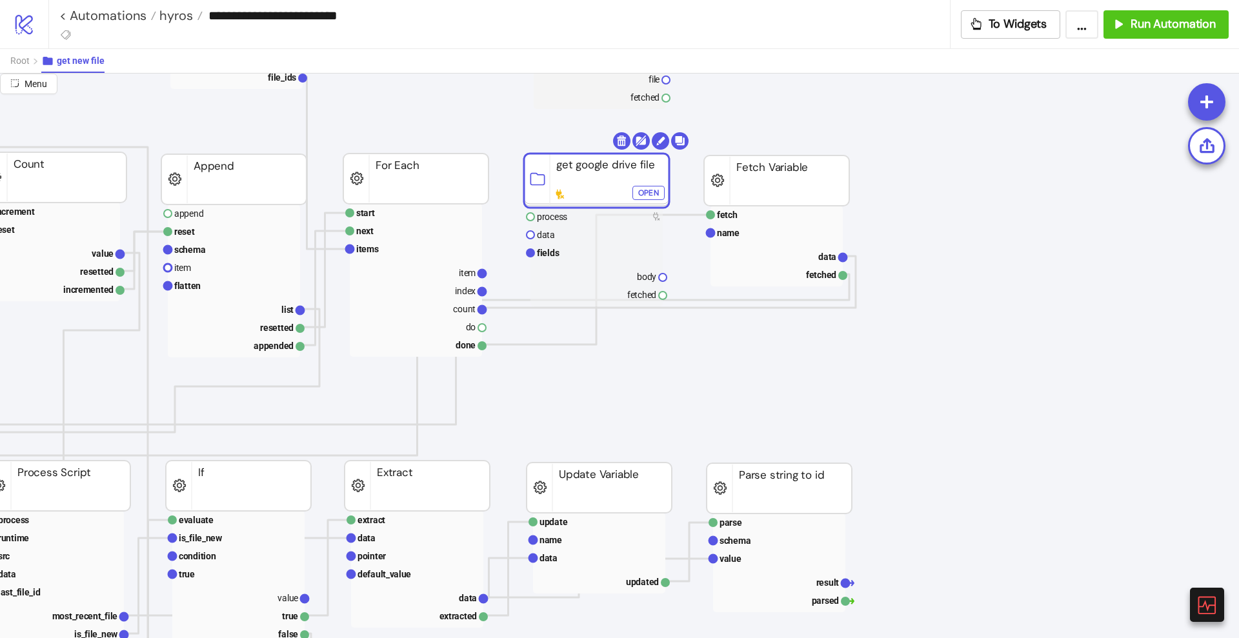
scroll to position [242, 116]
drag, startPoint x: 482, startPoint y: 328, endPoint x: 506, endPoint y: 345, distance: 29.7
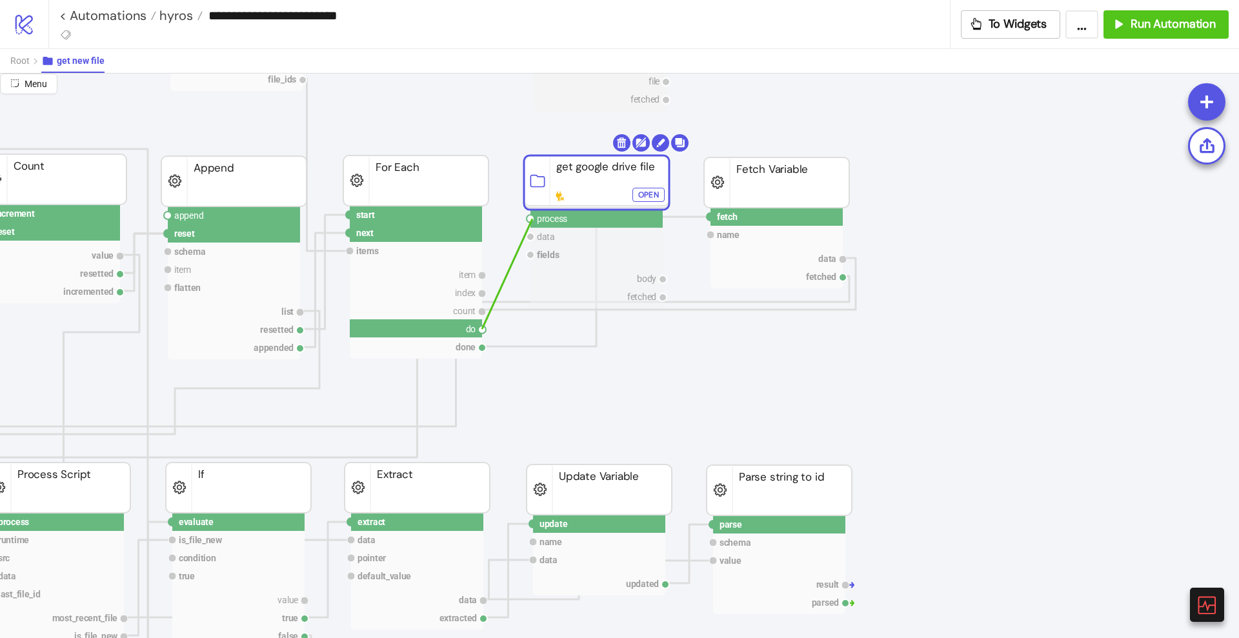
click at [532, 219] on circle at bounding box center [530, 219] width 8 height 8
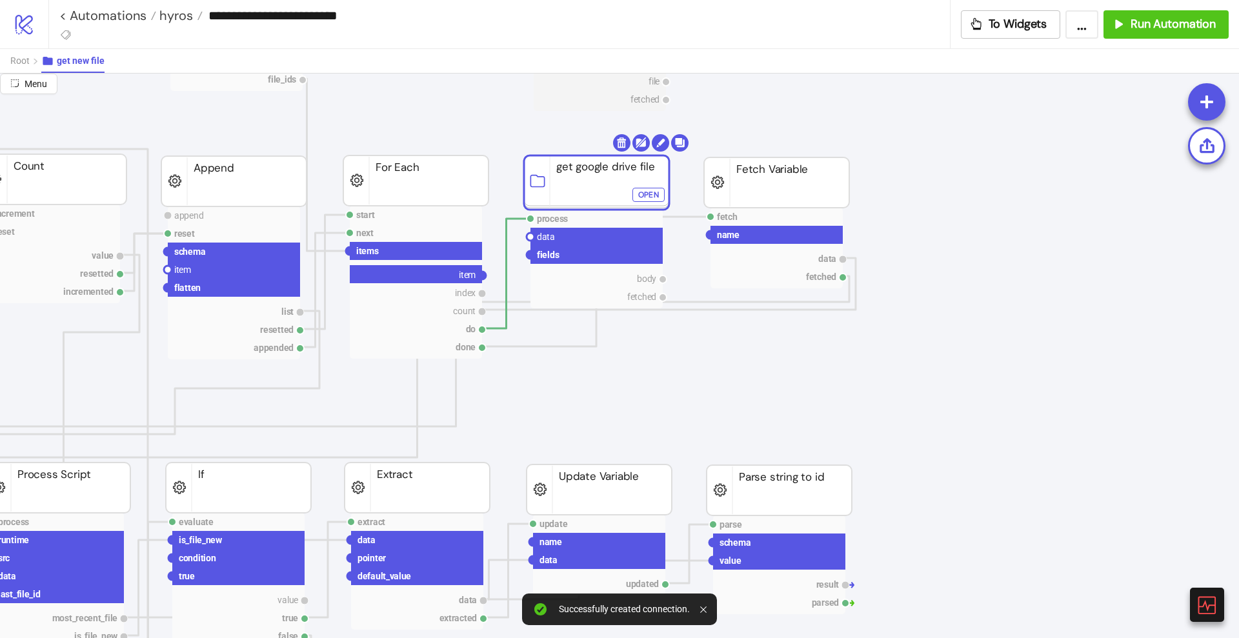
drag, startPoint x: 484, startPoint y: 277, endPoint x: 508, endPoint y: 287, distance: 25.8
click at [529, 236] on circle at bounding box center [530, 237] width 8 height 8
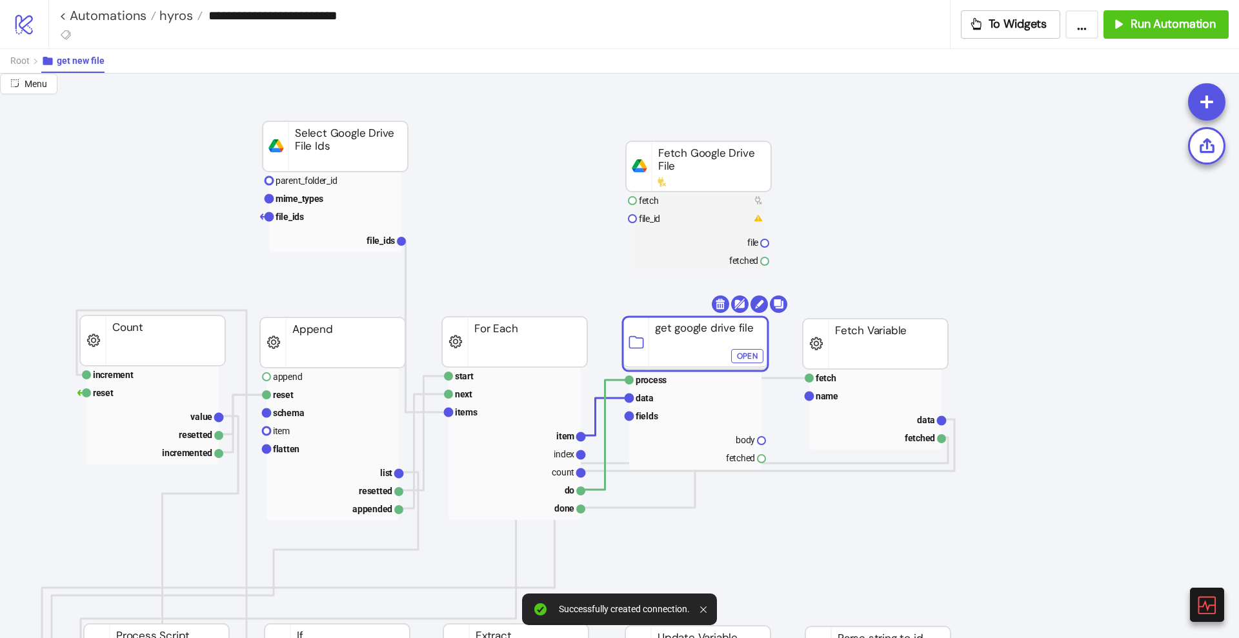
scroll to position [81, 0]
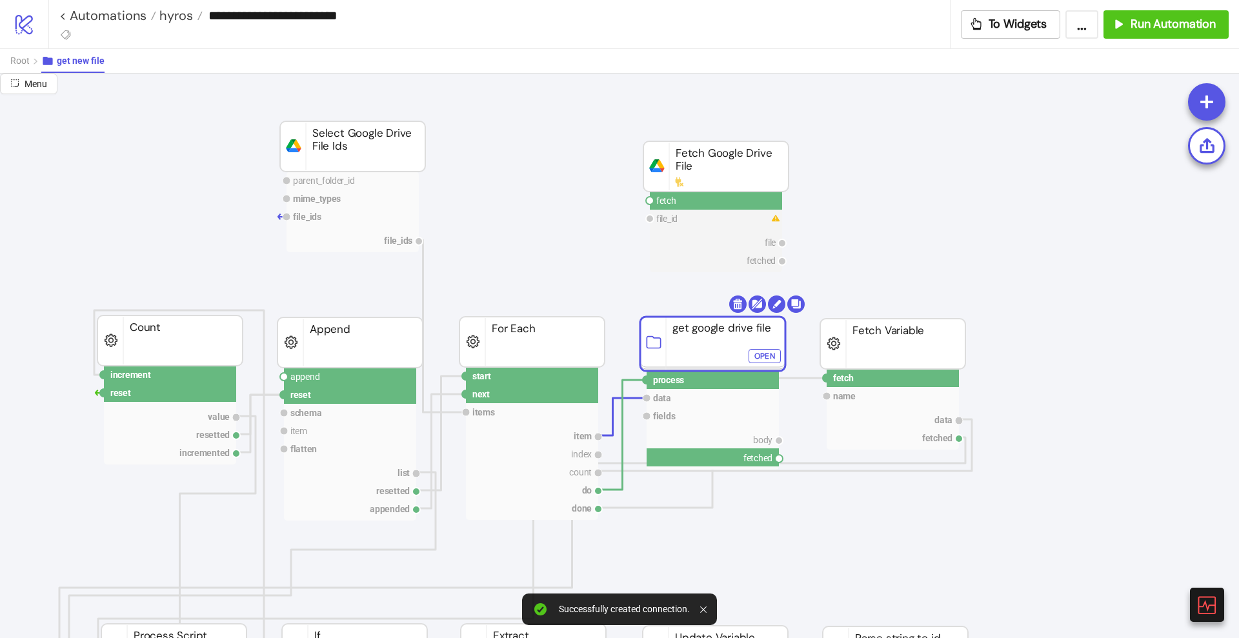
drag, startPoint x: 777, startPoint y: 458, endPoint x: 751, endPoint y: 477, distance: 32.8
click at [284, 377] on circle at bounding box center [284, 377] width 8 height 8
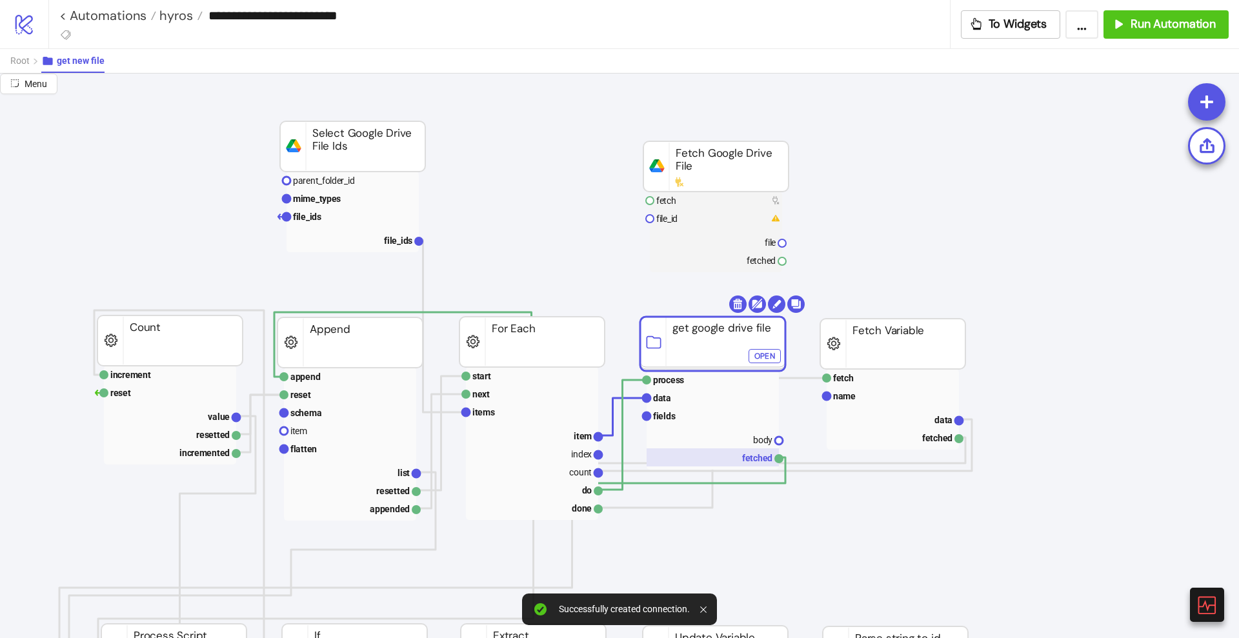
drag, startPoint x: 781, startPoint y: 441, endPoint x: 701, endPoint y: 456, distance: 80.7
click at [777, 458] on g "process data fields body fetched" at bounding box center [713, 420] width 140 height 99
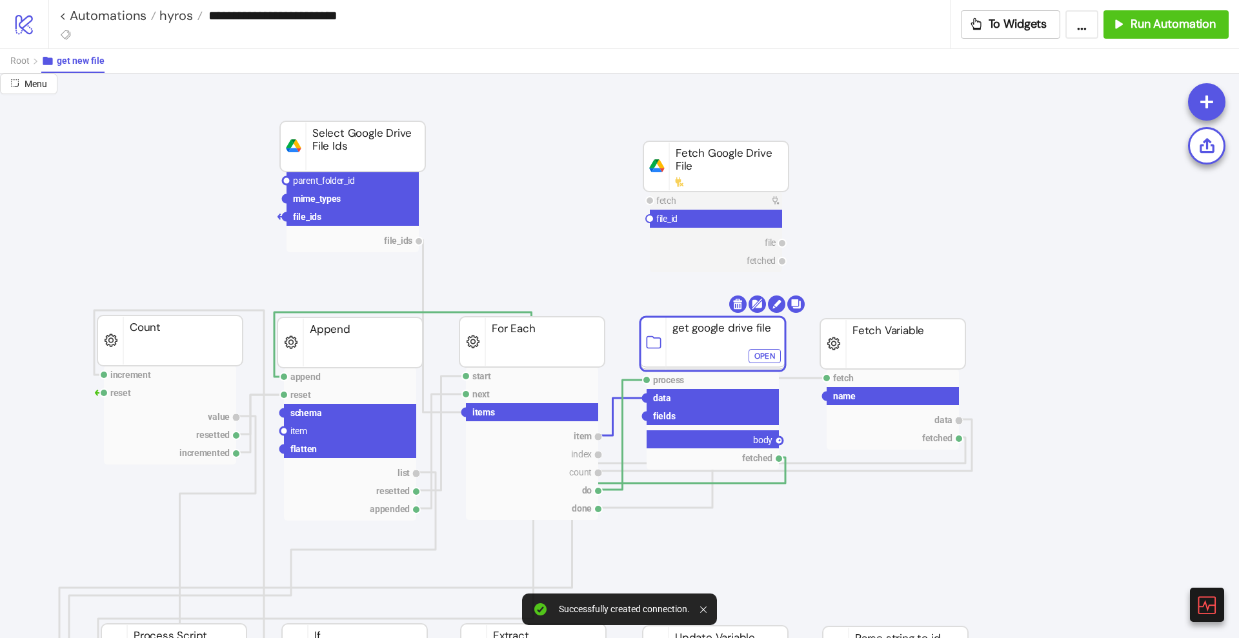
drag, startPoint x: 780, startPoint y: 440, endPoint x: 779, endPoint y: 462, distance: 22.0
click at [281, 432] on circle at bounding box center [284, 431] width 8 height 8
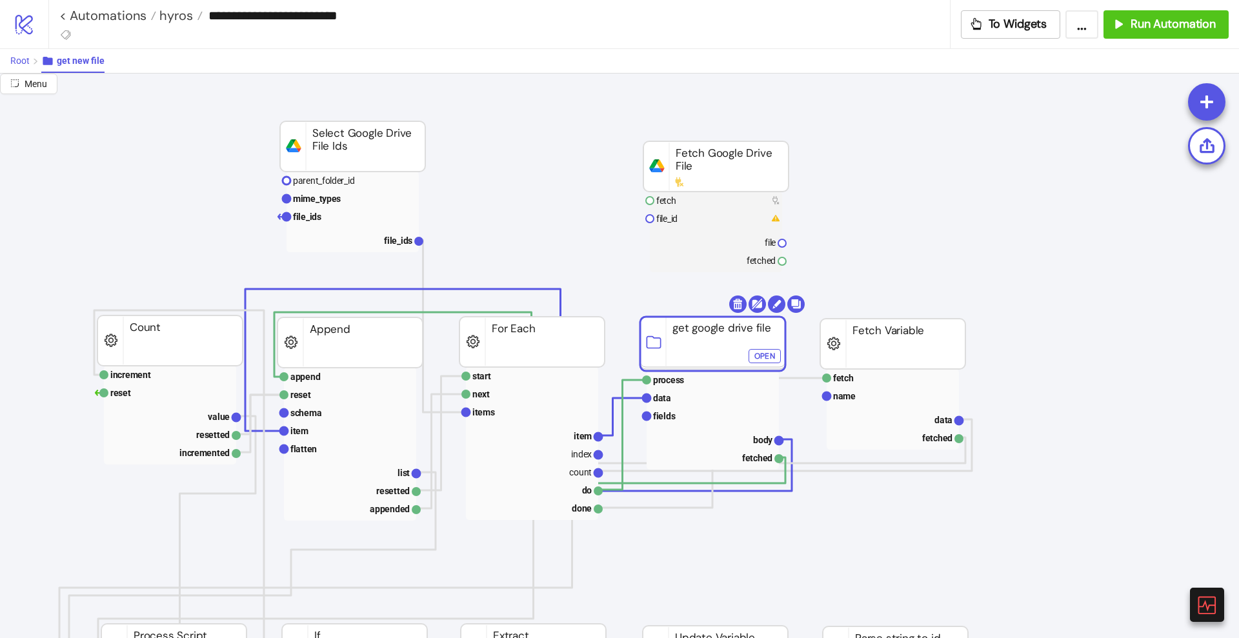
click at [21, 64] on span "Root" at bounding box center [19, 60] width 19 height 10
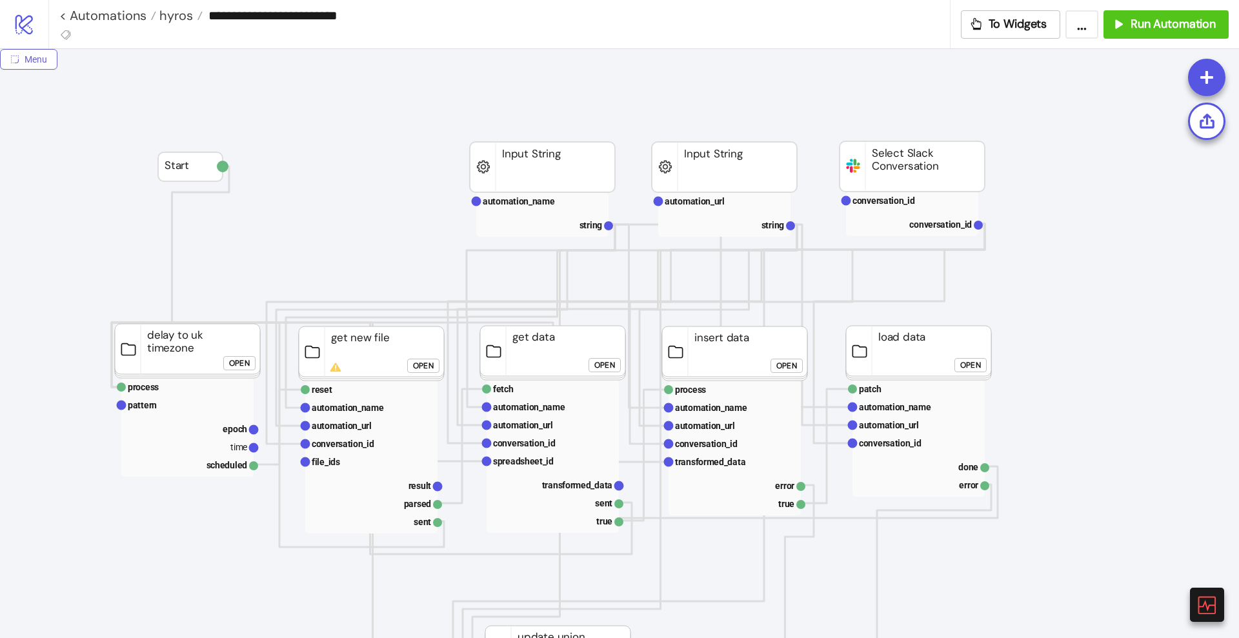
click at [26, 66] on button "Menu" at bounding box center [28, 59] width 57 height 21
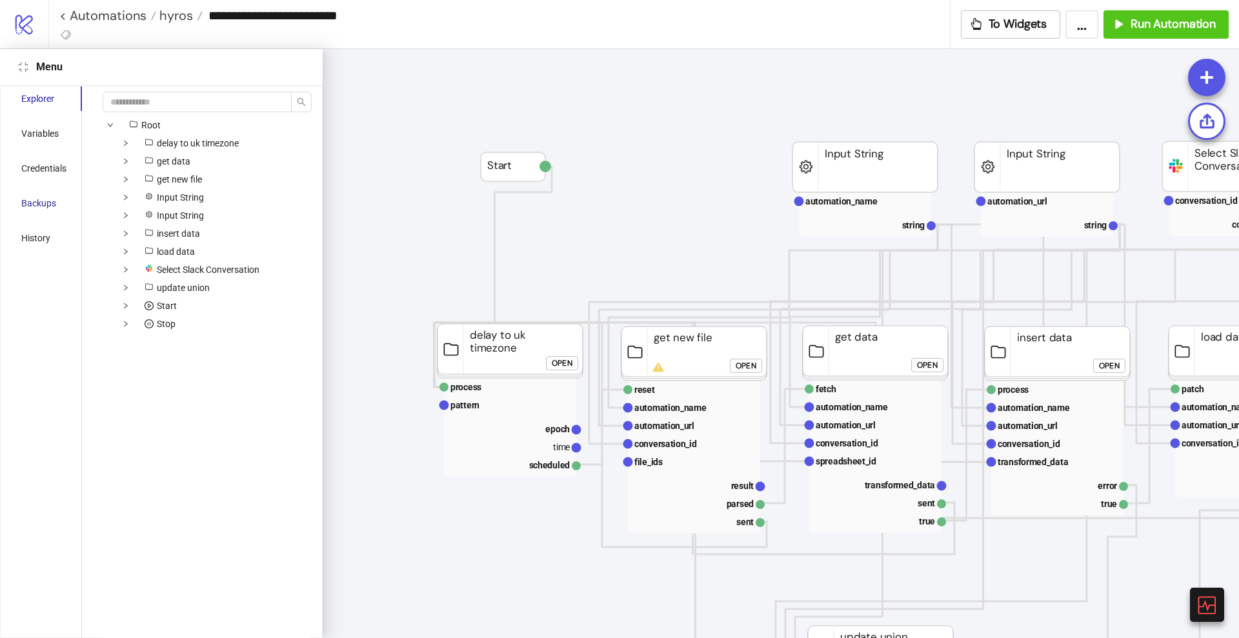
click at [38, 203] on div "Backups" at bounding box center [38, 203] width 35 height 14
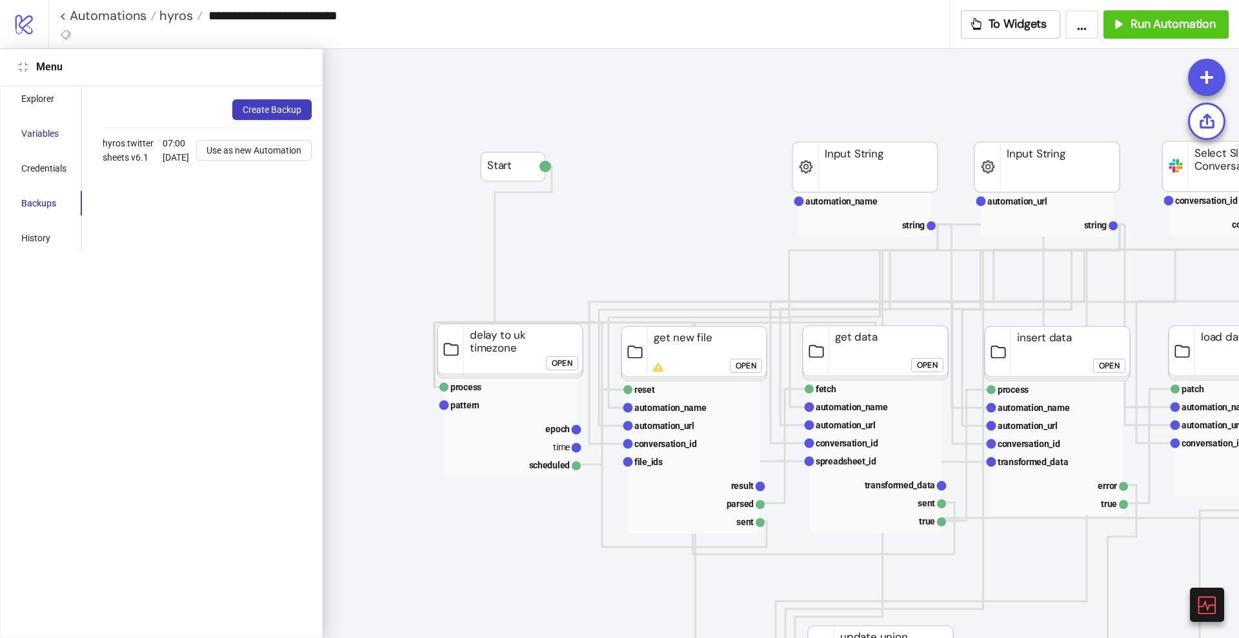
click at [43, 129] on div "Variables" at bounding box center [39, 133] width 37 height 14
click at [246, 145] on span "Edit" at bounding box center [253, 145] width 15 height 10
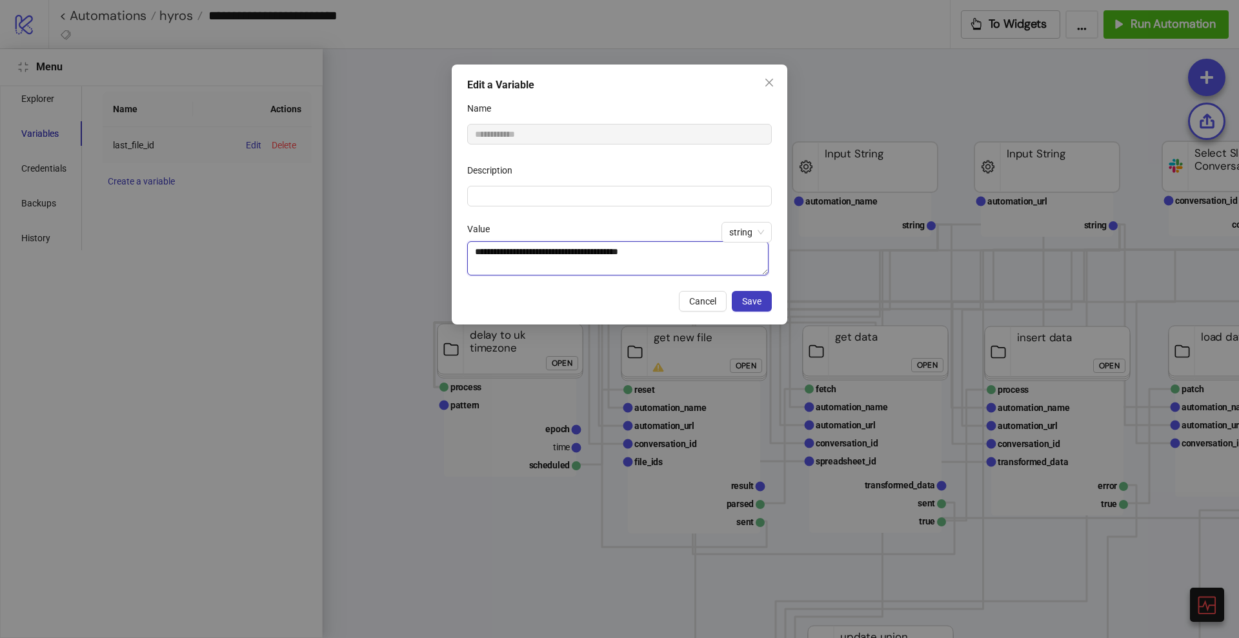
click at [538, 248] on textarea "**********" at bounding box center [617, 258] width 301 height 34
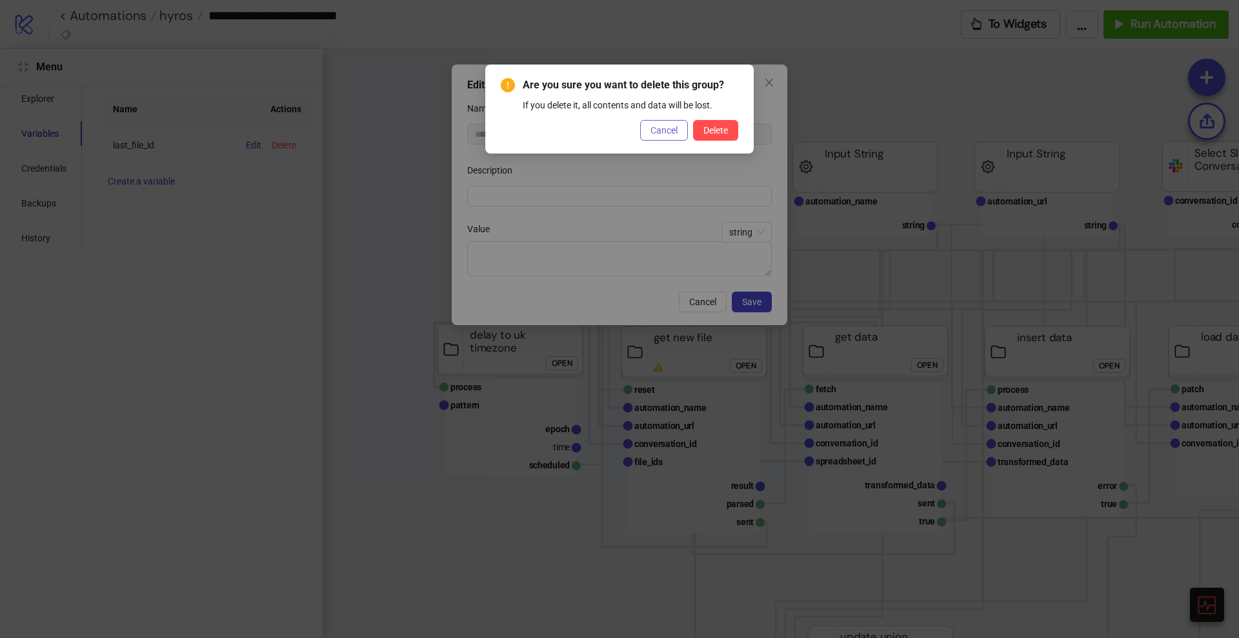
click at [668, 126] on span "Cancel" at bounding box center [663, 130] width 27 height 10
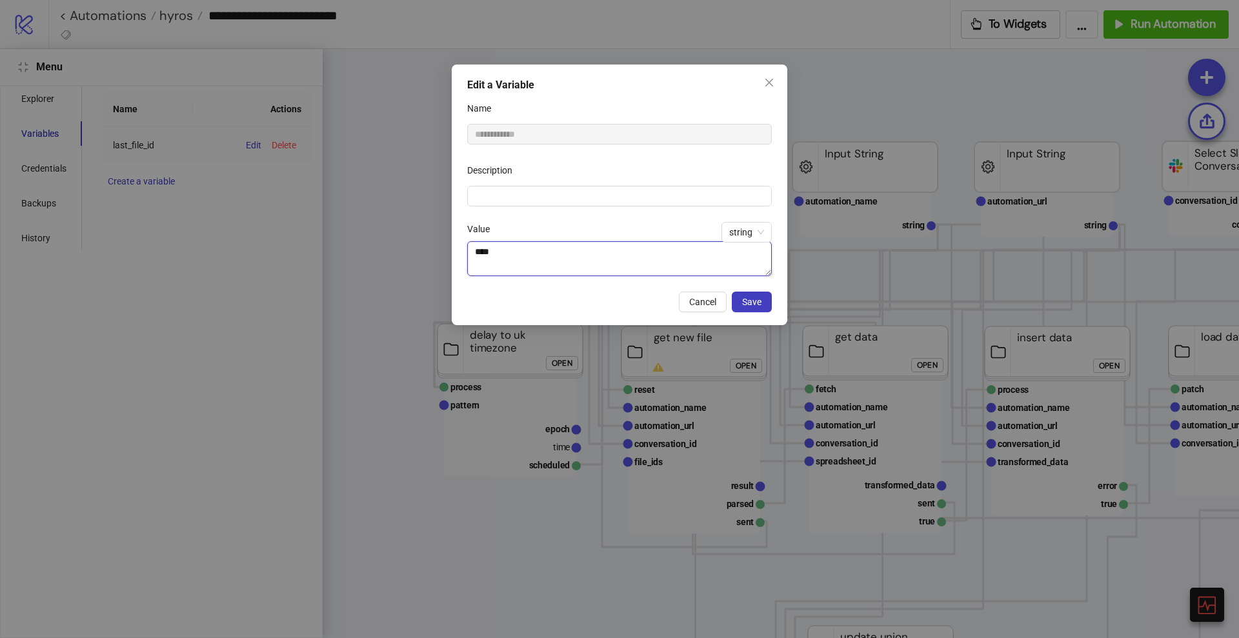
drag, startPoint x: 543, startPoint y: 249, endPoint x: 460, endPoint y: 254, distance: 83.4
click at [460, 254] on div "**********" at bounding box center [620, 195] width 336 height 261
type textarea "****"
click at [757, 301] on span "Save" at bounding box center [751, 302] width 19 height 10
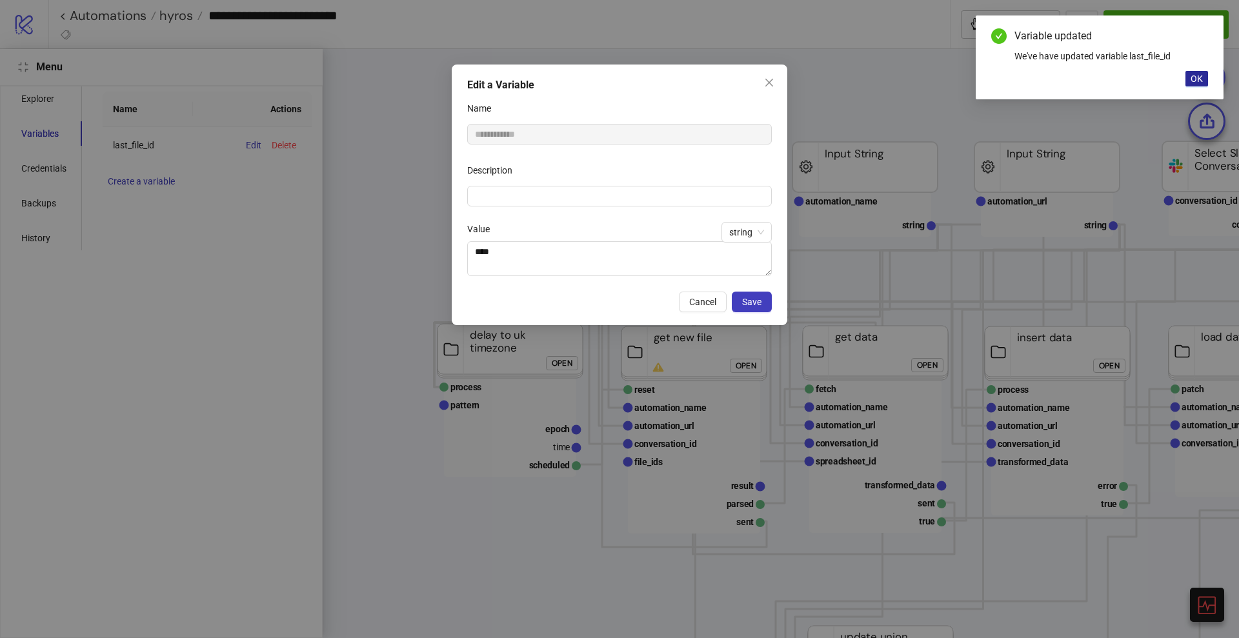
click at [1195, 79] on span "OK" at bounding box center [1196, 79] width 12 height 10
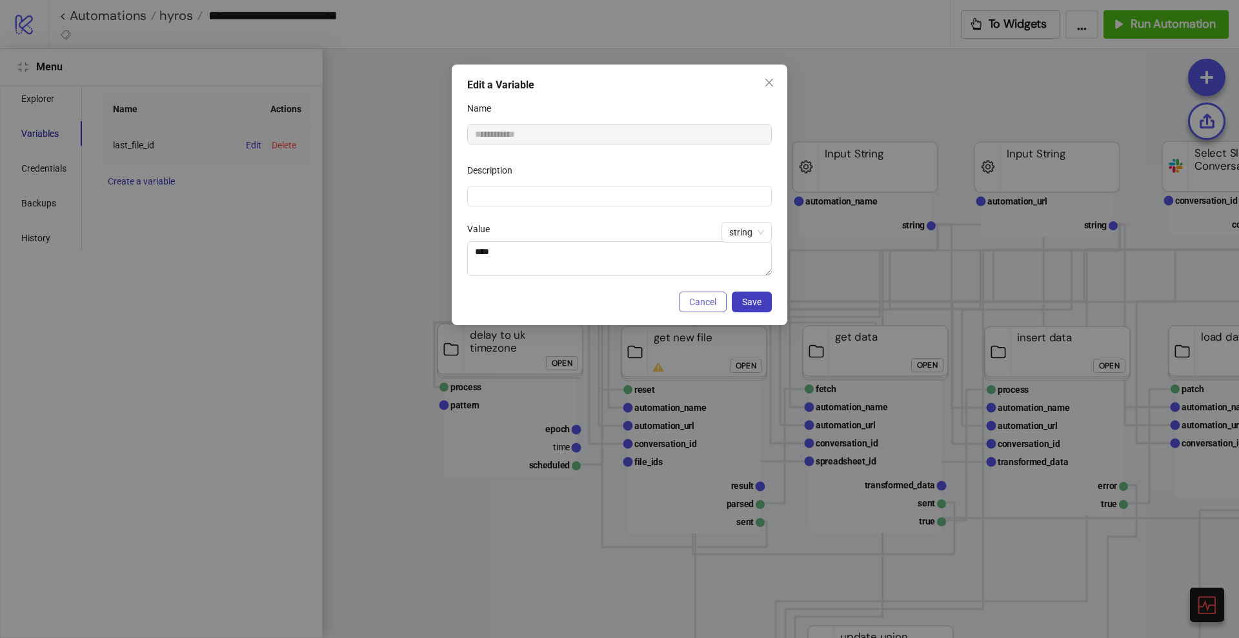
click at [703, 298] on span "Cancel" at bounding box center [702, 302] width 27 height 10
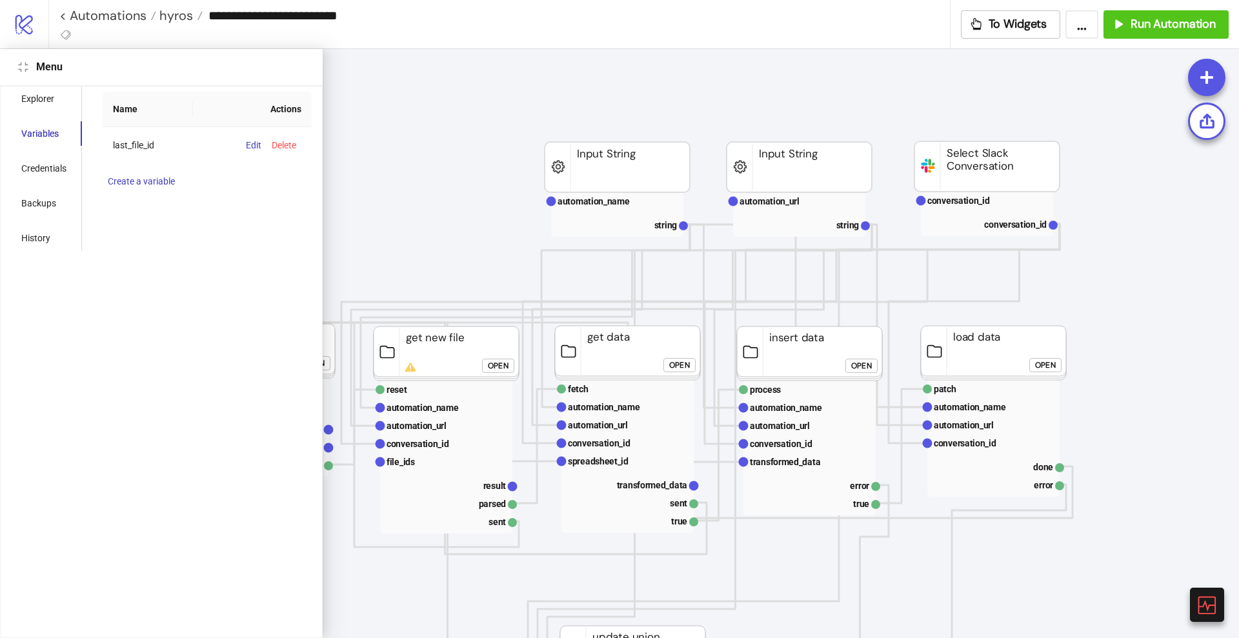
scroll to position [81, 242]
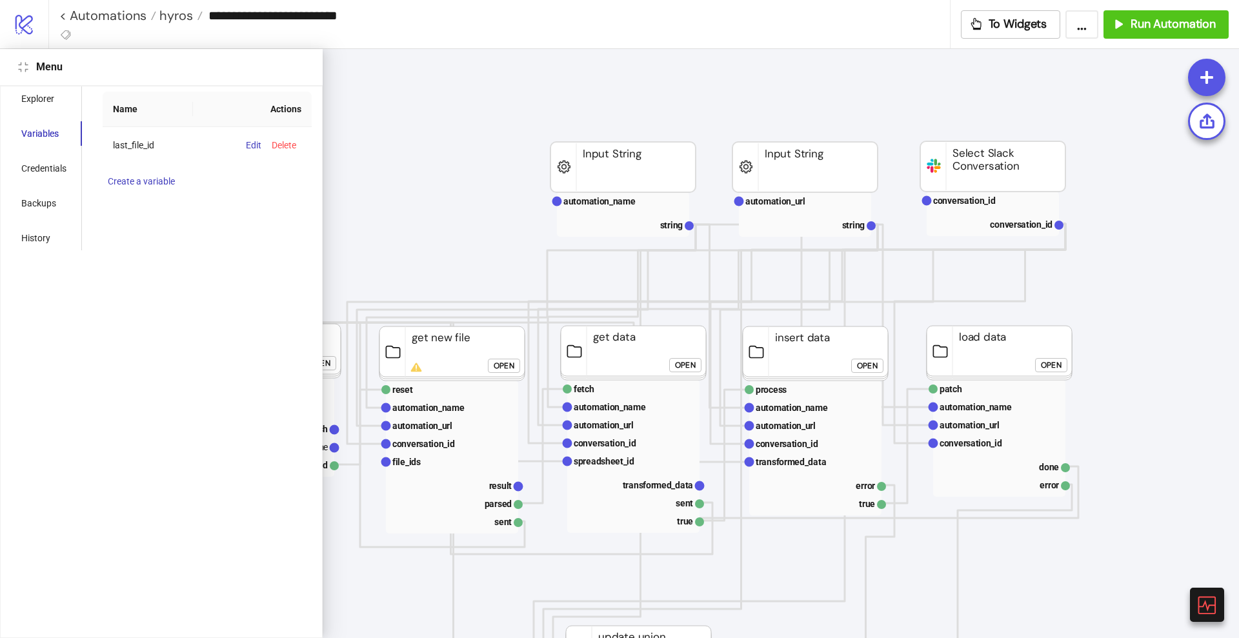
drag, startPoint x: 14, startPoint y: 70, endPoint x: 27, endPoint y: 76, distance: 14.7
click at [14, 70] on div "Menu" at bounding box center [161, 67] width 323 height 37
click at [27, 76] on div "Menu" at bounding box center [161, 67] width 323 height 37
click at [25, 72] on button "Close" at bounding box center [22, 66] width 15 height 15
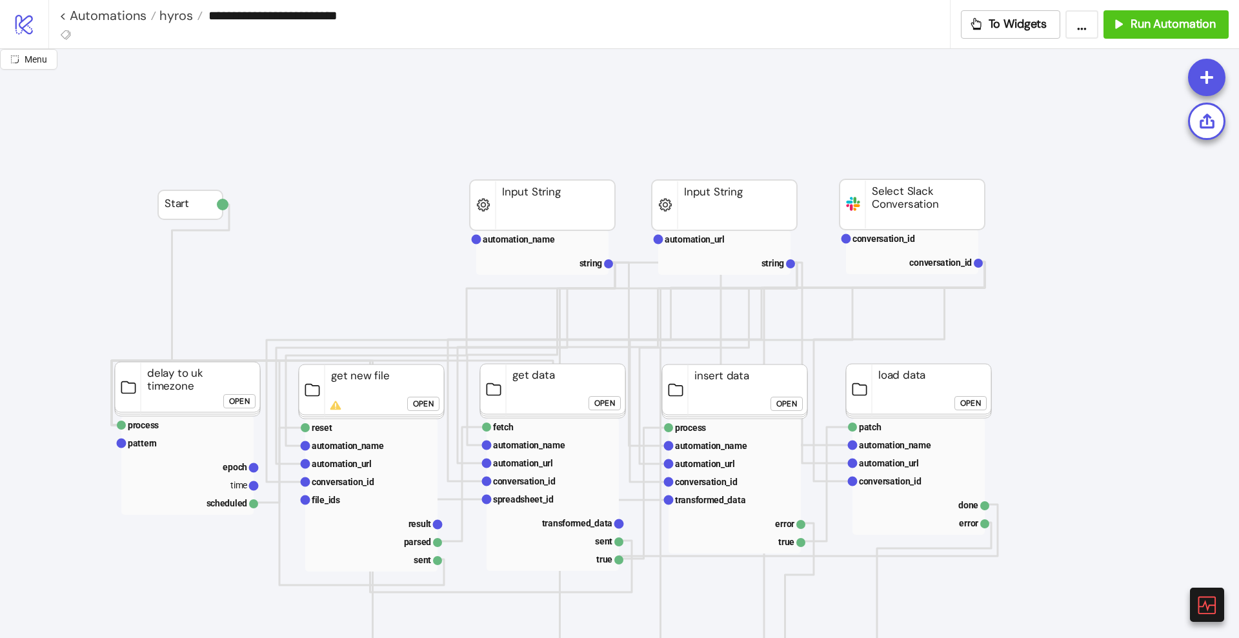
scroll to position [81, 0]
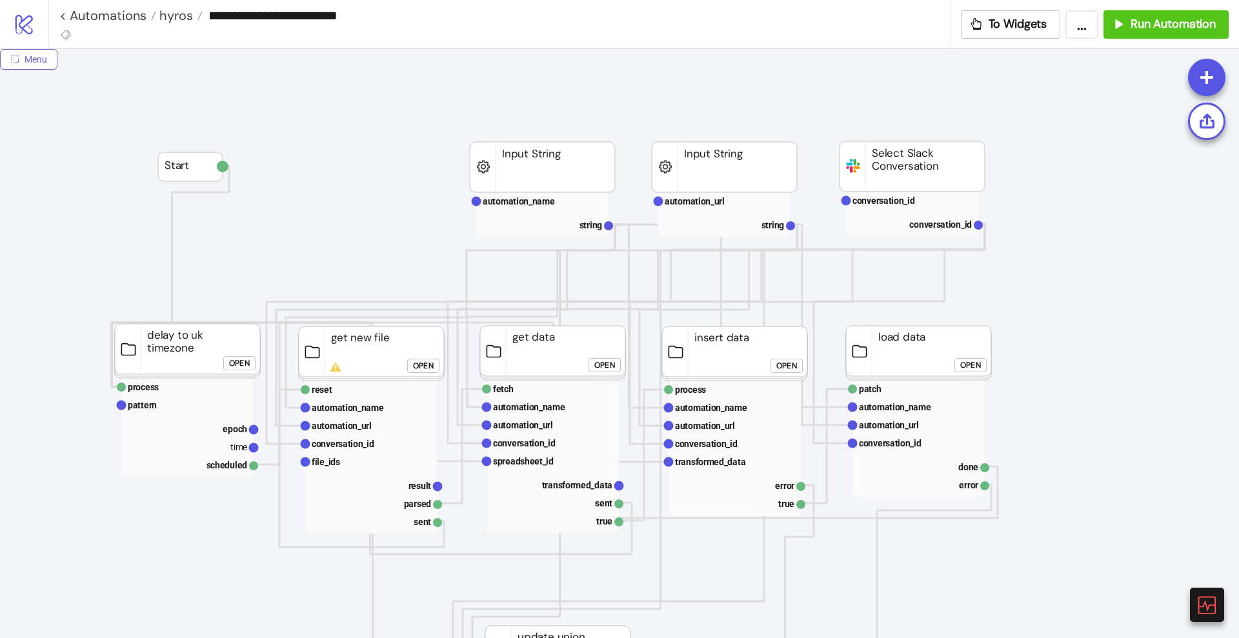
click at [36, 62] on span "Menu" at bounding box center [36, 59] width 23 height 10
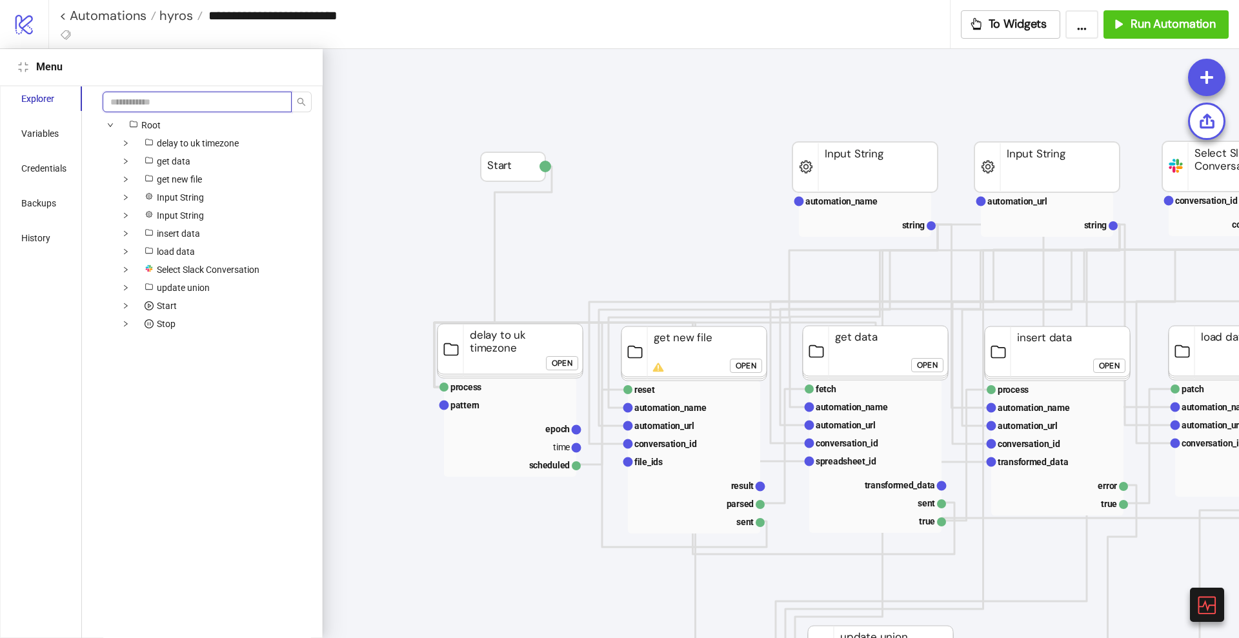
click at [133, 105] on input "search" at bounding box center [197, 102] width 189 height 21
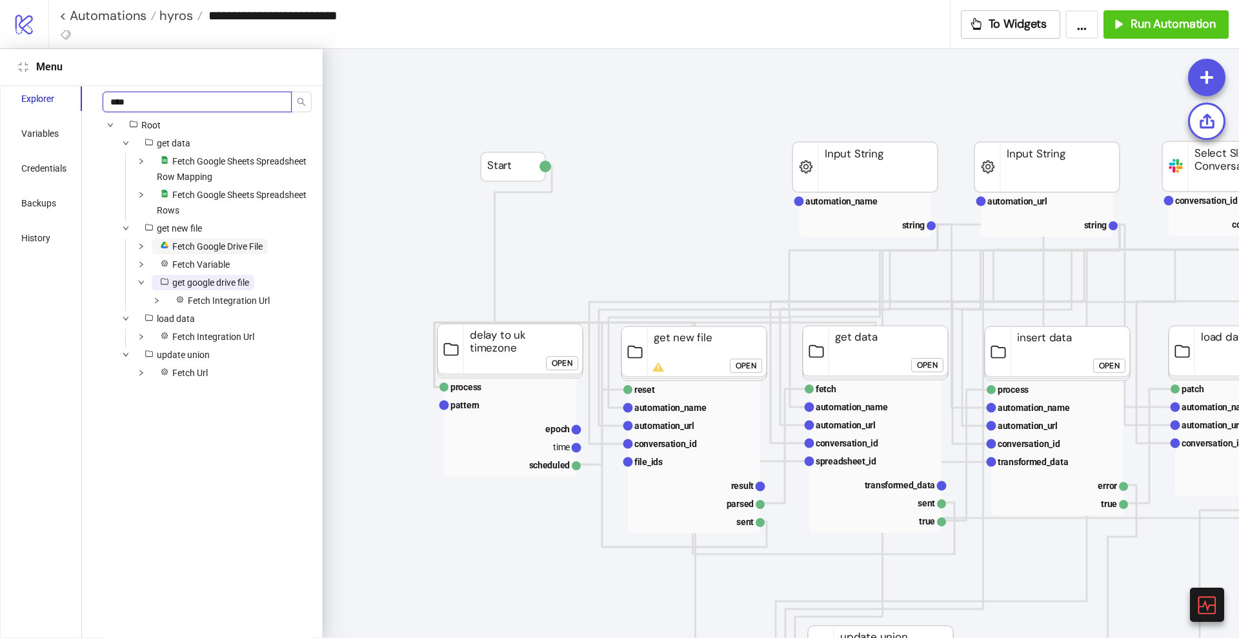
type input "****"
click at [214, 252] on span "platform/google_drive Fetch Google Drive File" at bounding box center [210, 246] width 116 height 15
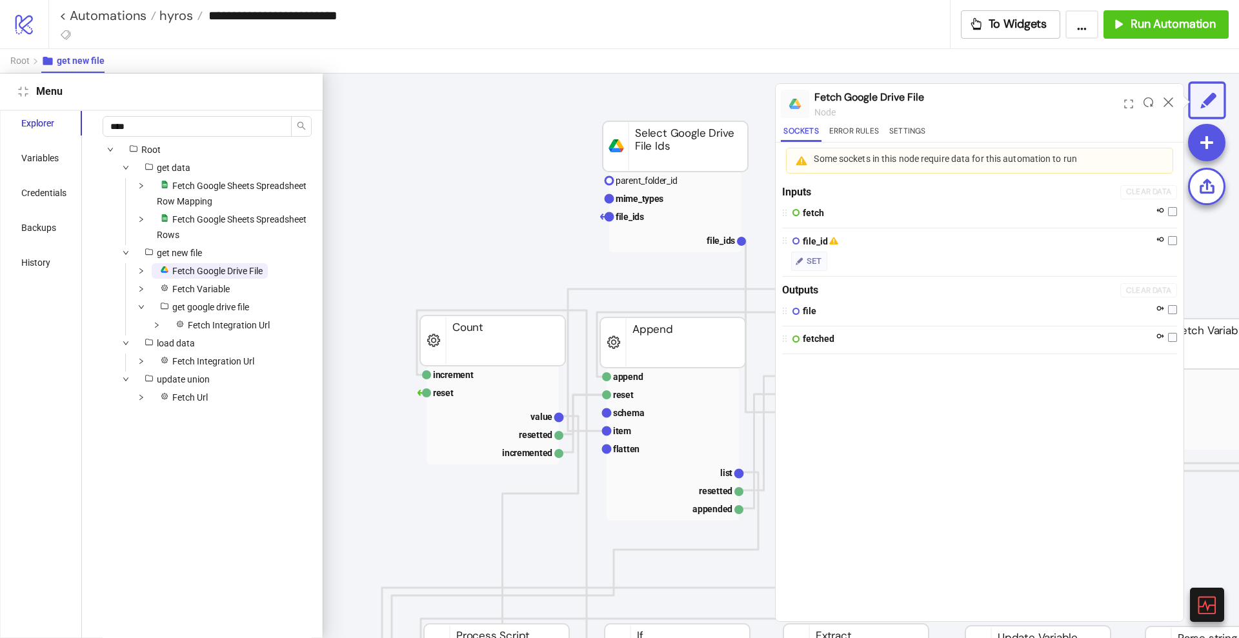
scroll to position [0, 334]
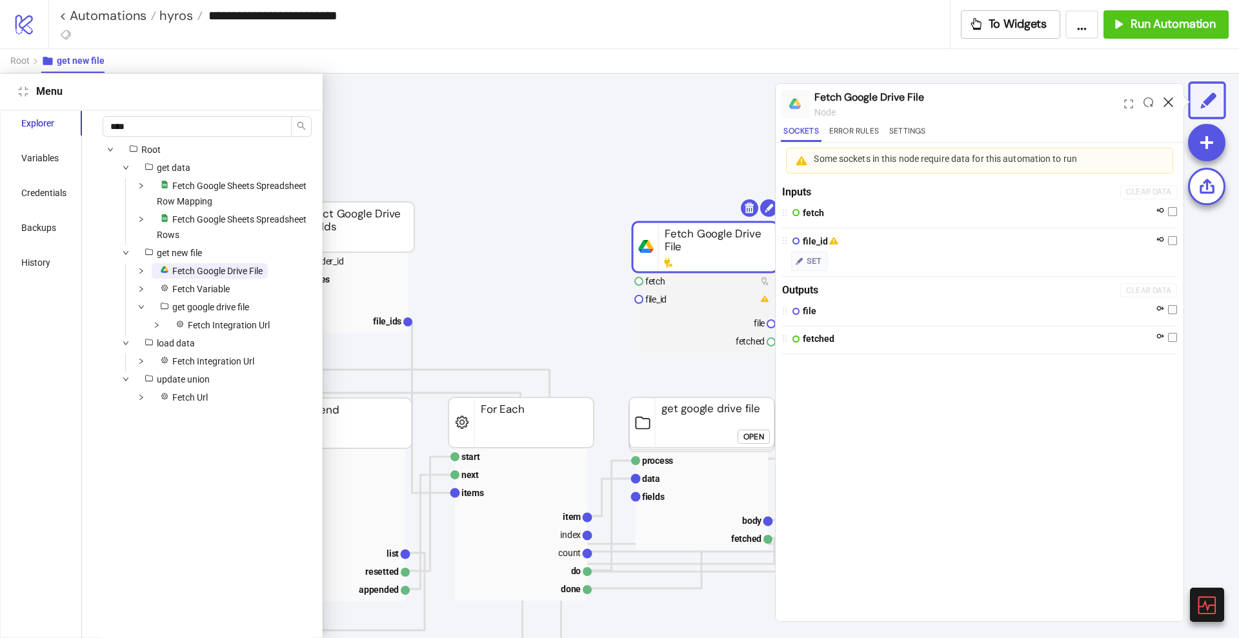
click at [1169, 100] on icon at bounding box center [1168, 102] width 10 height 10
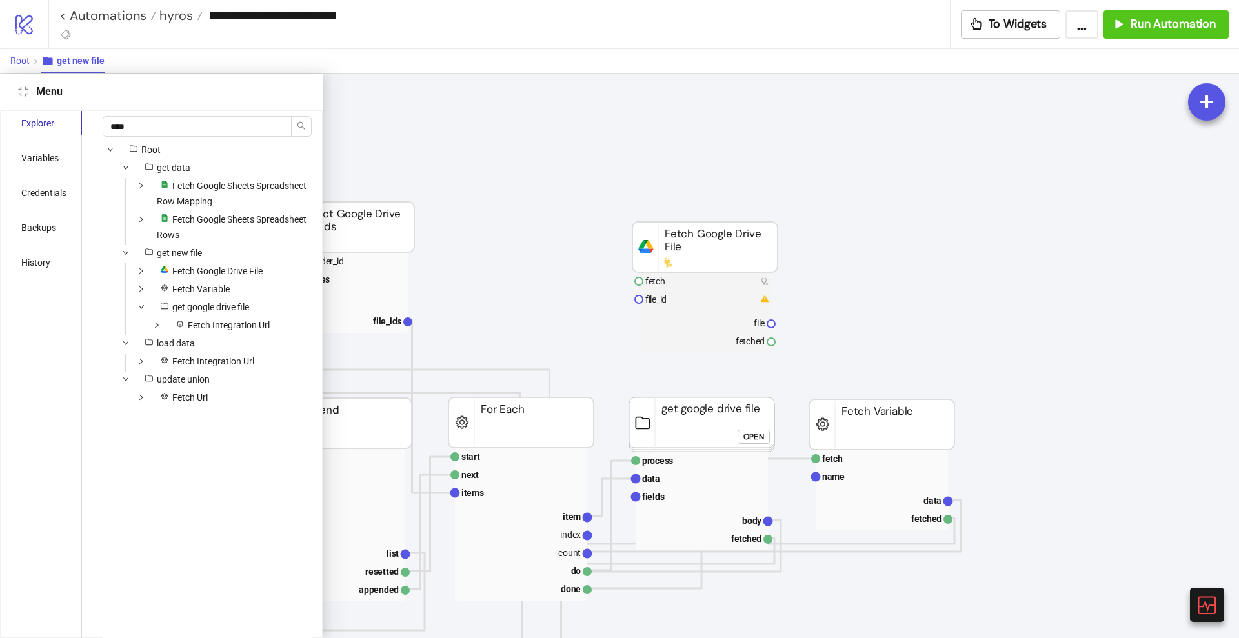
click at [22, 65] on span "Root" at bounding box center [19, 60] width 19 height 10
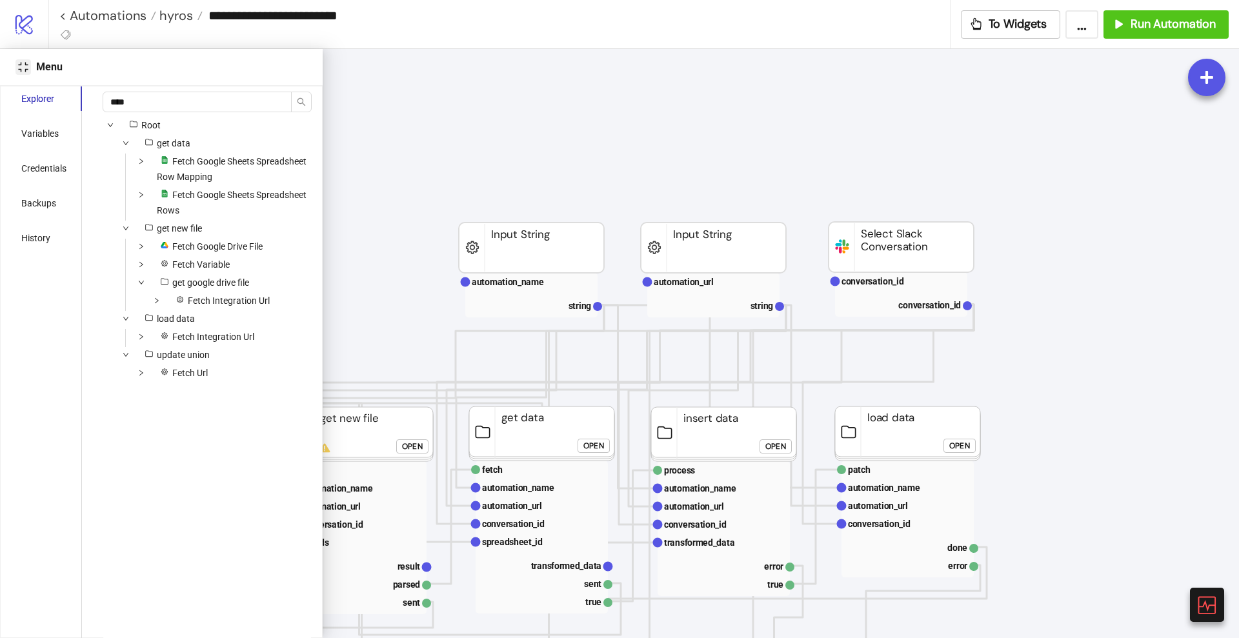
click at [25, 72] on button "Close" at bounding box center [22, 66] width 15 height 15
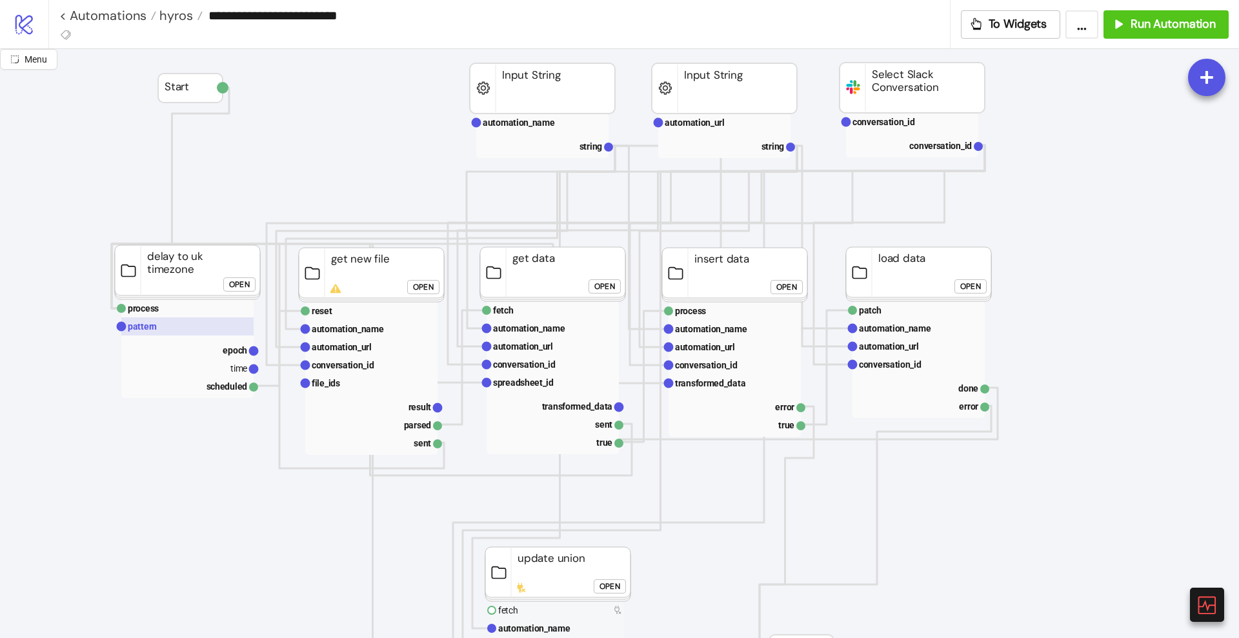
scroll to position [161, 0]
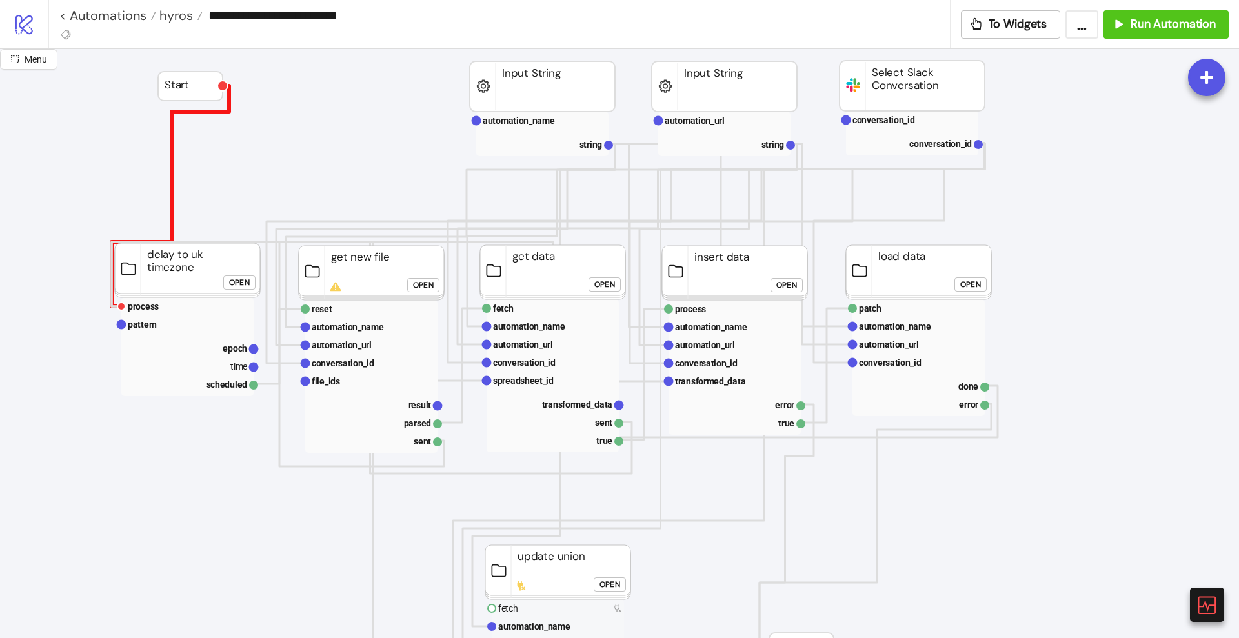
click at [170, 186] on polyline at bounding box center [170, 196] width 117 height 221
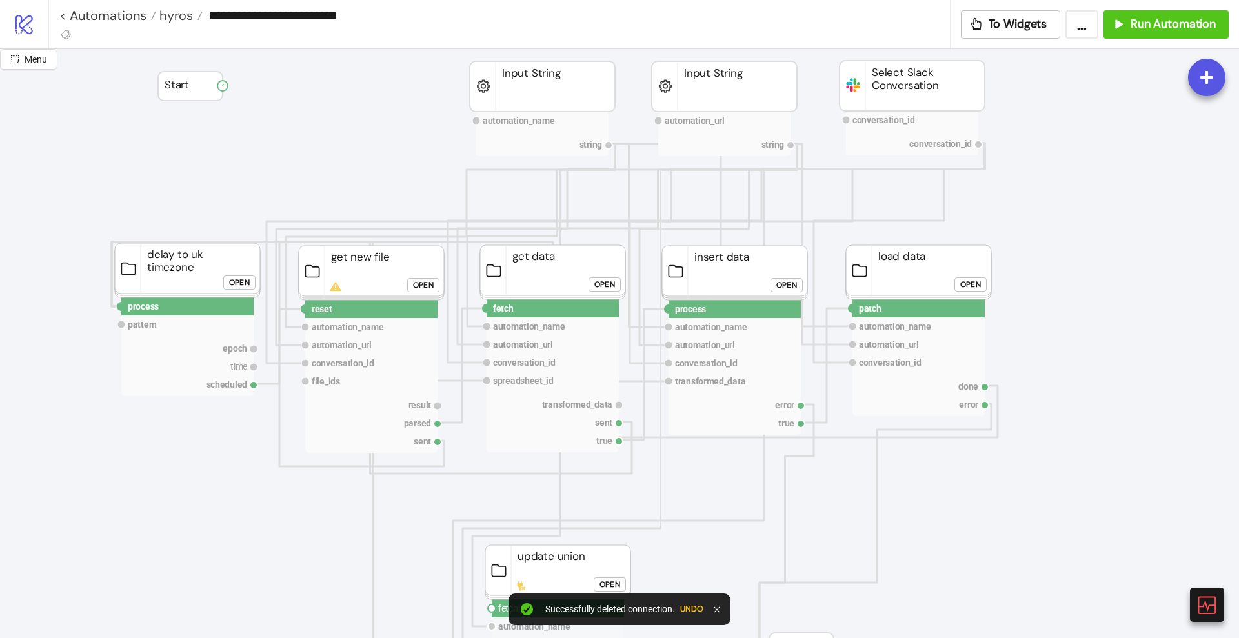
drag, startPoint x: 223, startPoint y: 85, endPoint x: 265, endPoint y: 197, distance: 119.2
click at [305, 309] on circle at bounding box center [305, 309] width 8 height 8
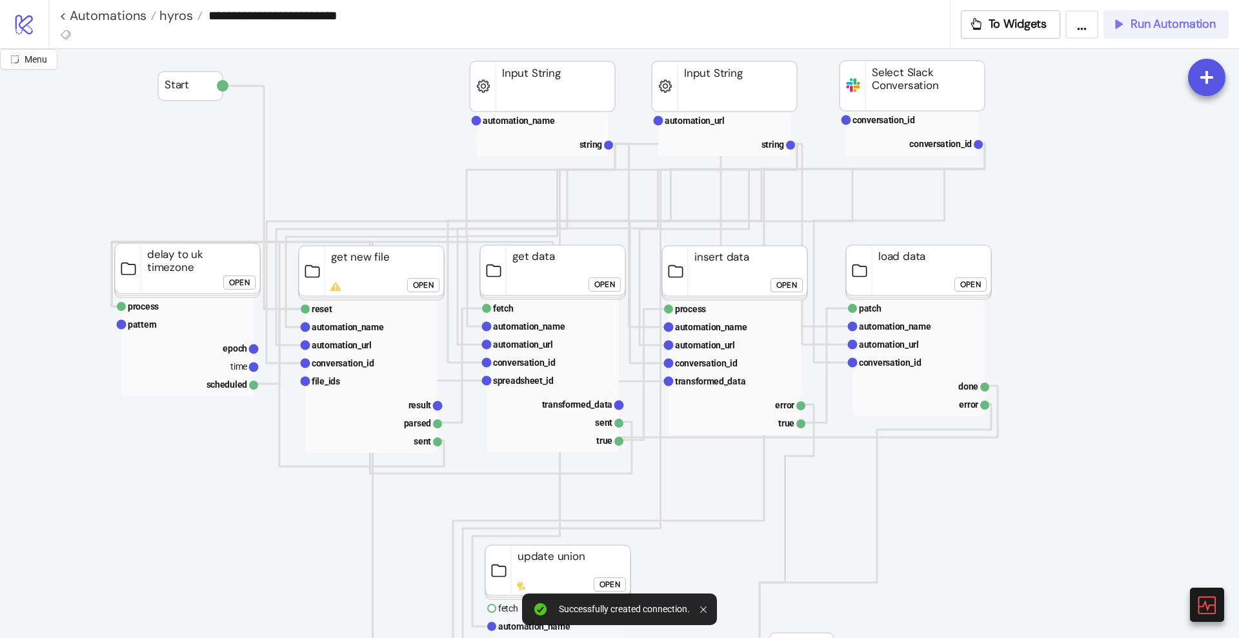
click at [1132, 23] on span "Run Automation" at bounding box center [1172, 24] width 85 height 15
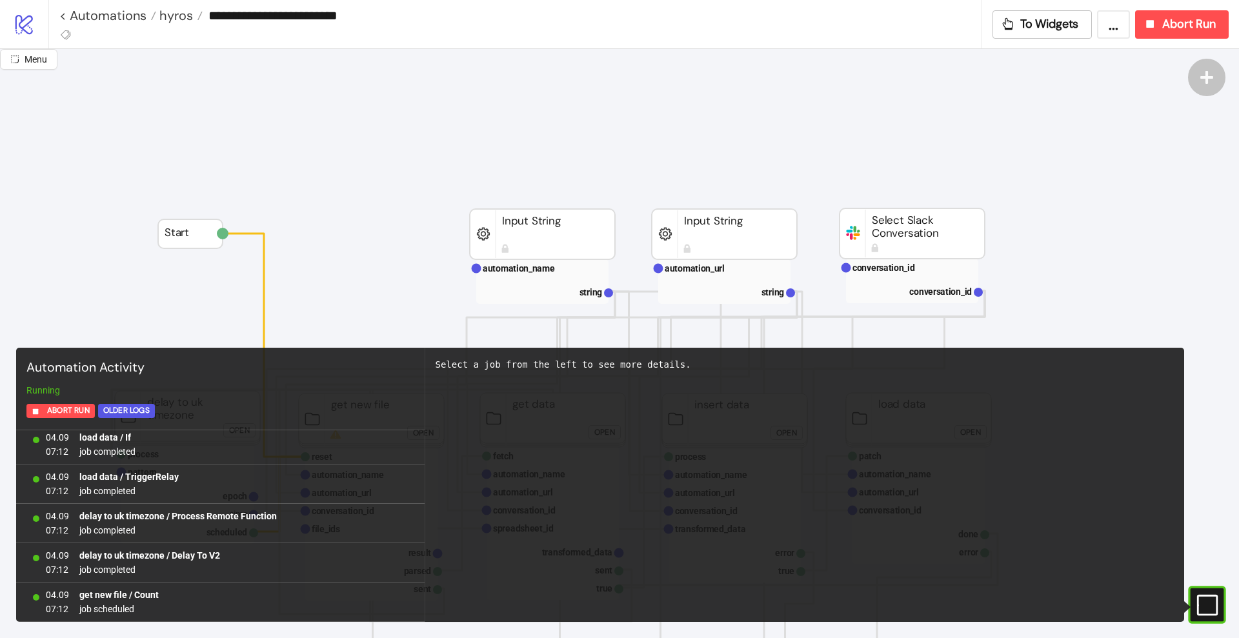
scroll to position [0, 0]
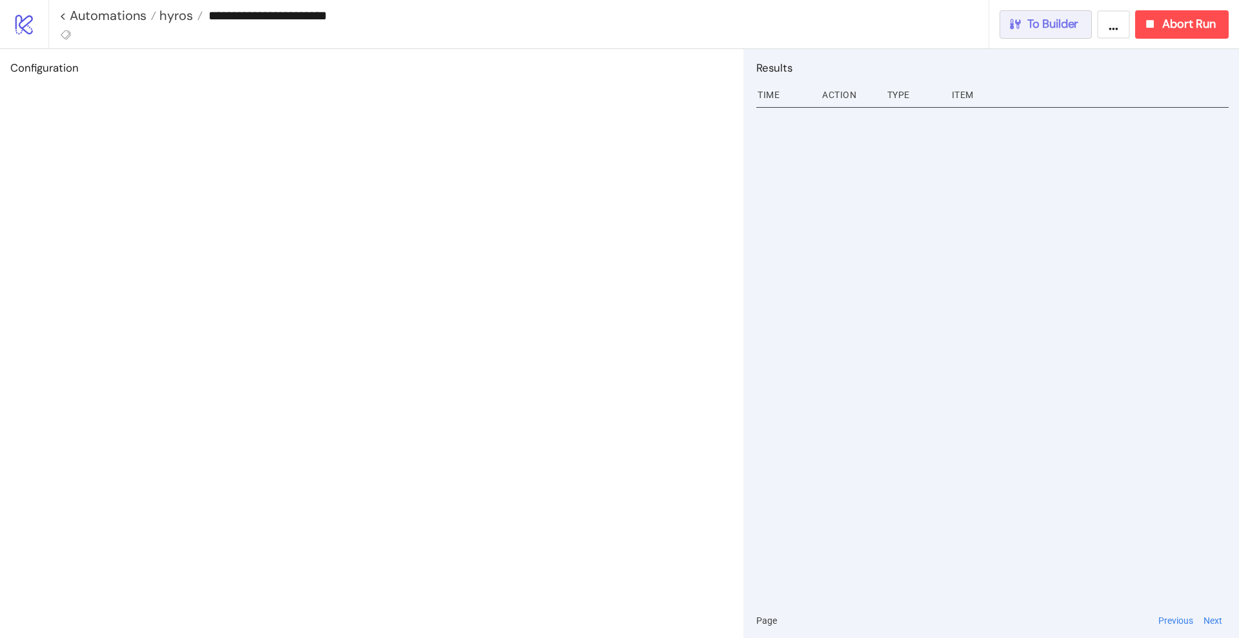
click at [1068, 25] on span "To Builder" at bounding box center [1053, 24] width 52 height 15
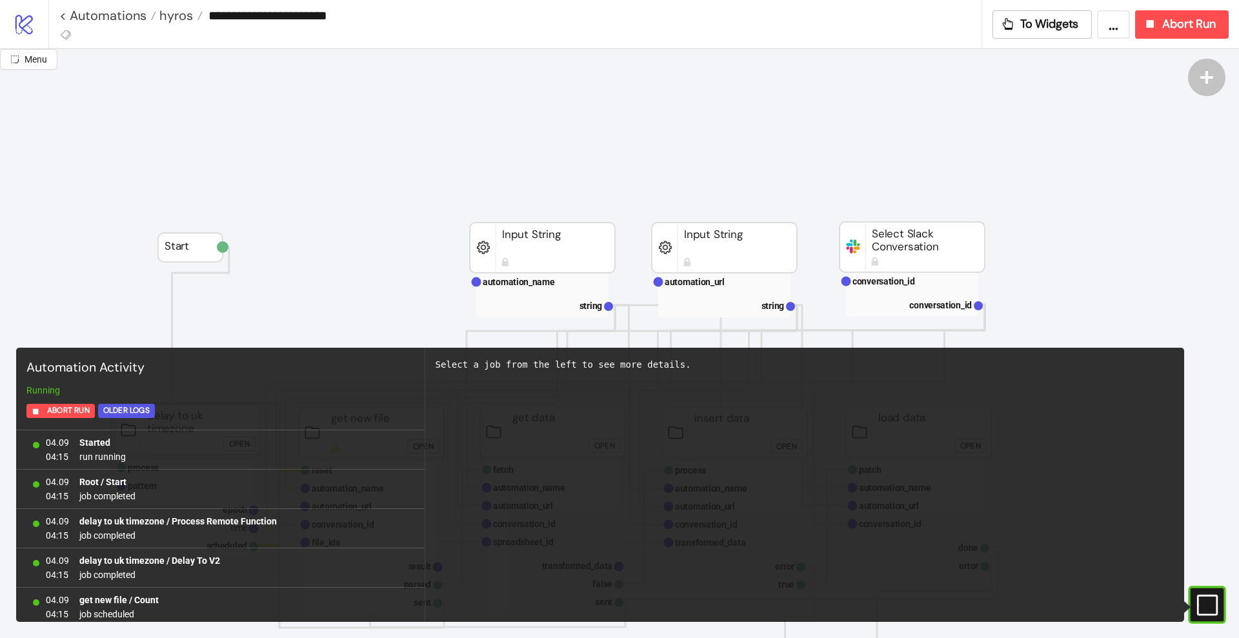
scroll to position [5, 0]
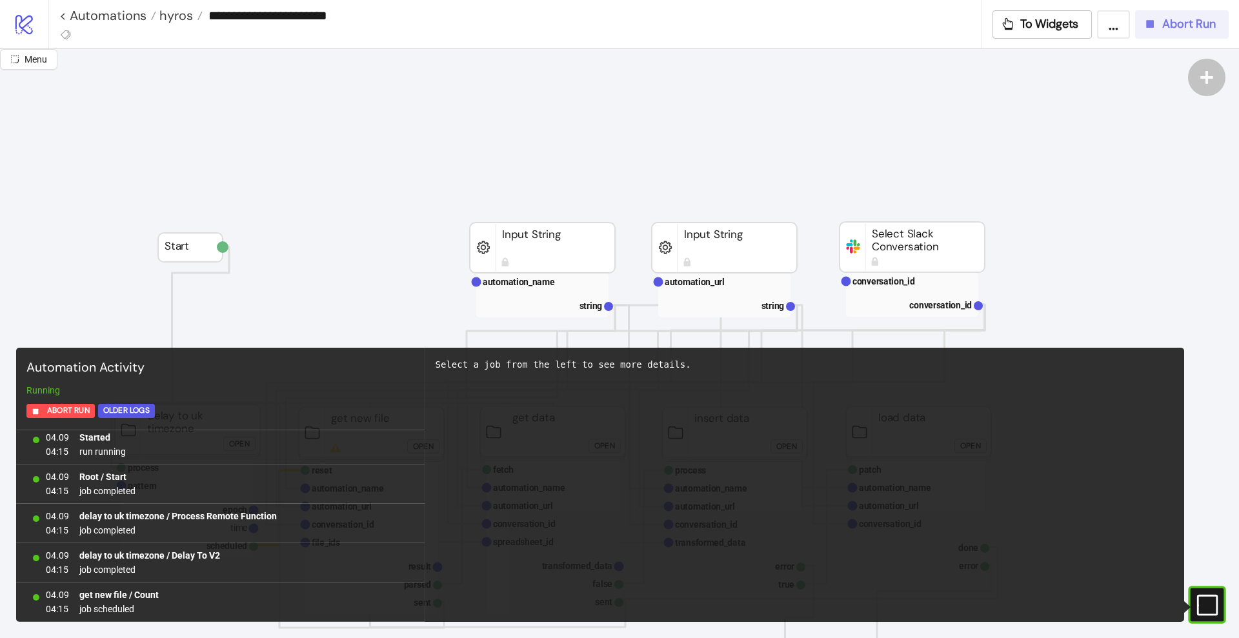
click at [1164, 28] on span "Abort Run" at bounding box center [1189, 24] width 54 height 15
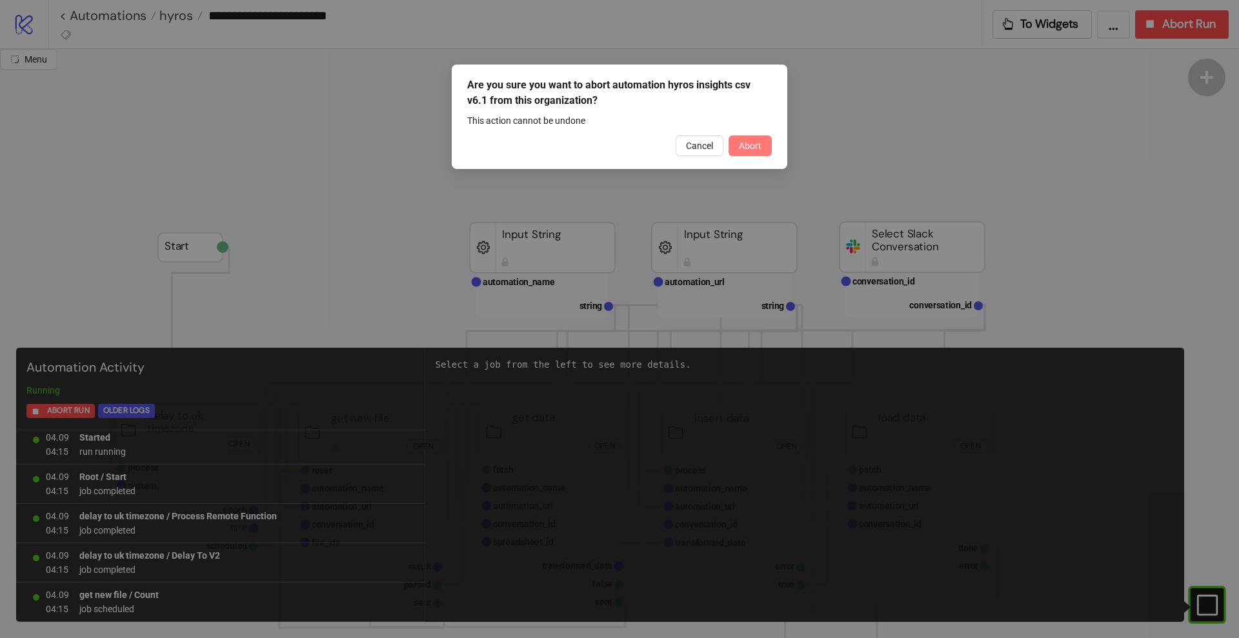
click at [753, 146] on span "Abort" at bounding box center [750, 146] width 23 height 10
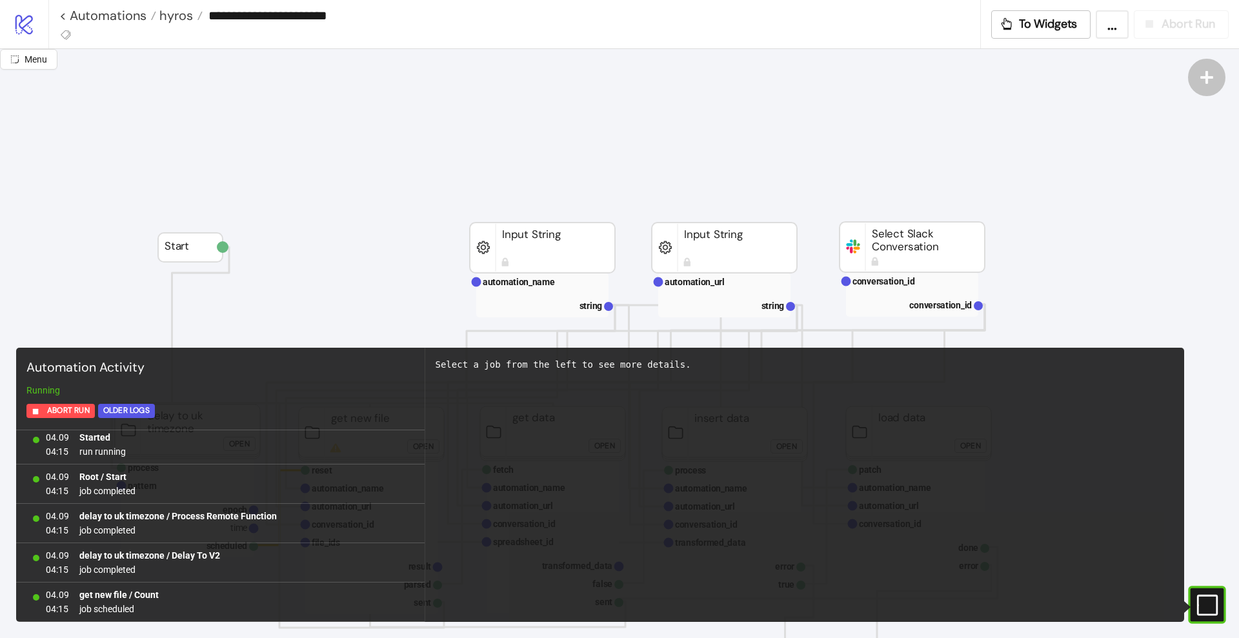
scroll to position [0, 0]
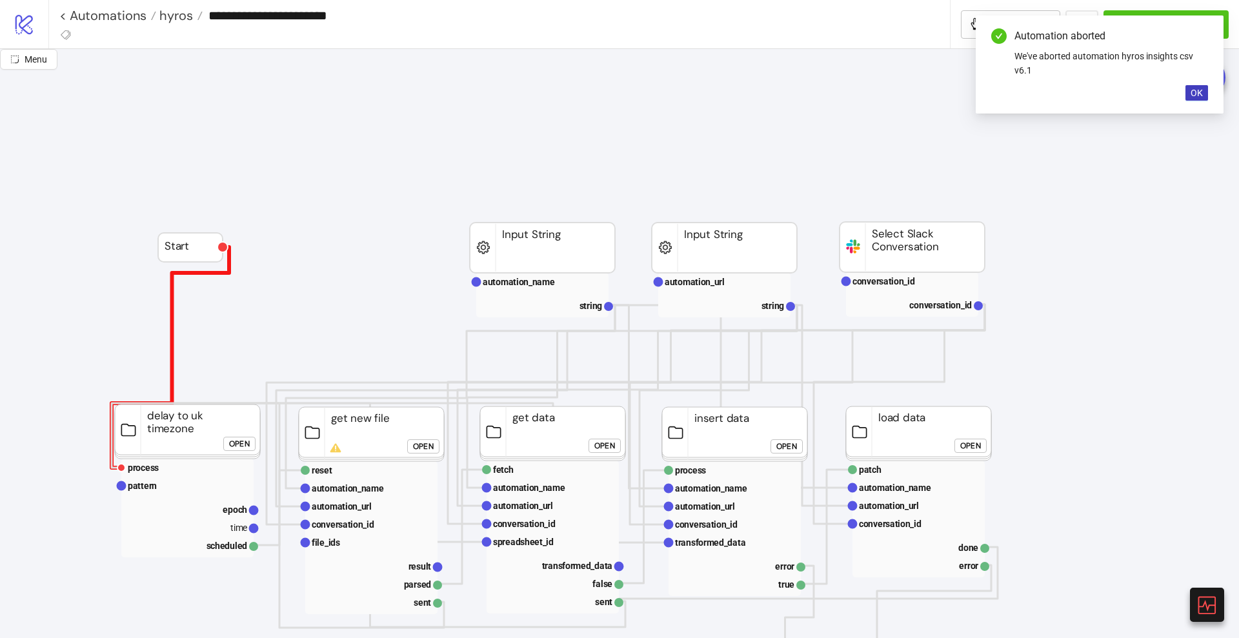
click at [172, 299] on polyline at bounding box center [170, 357] width 117 height 221
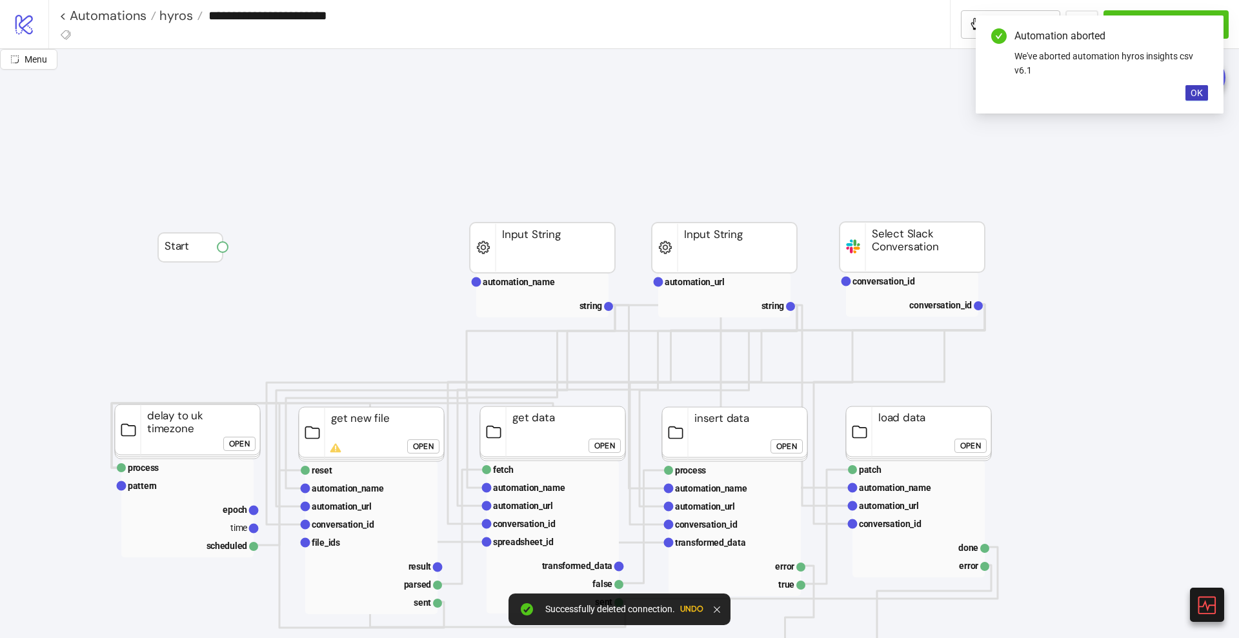
drag, startPoint x: 222, startPoint y: 246, endPoint x: 245, endPoint y: 323, distance: 79.6
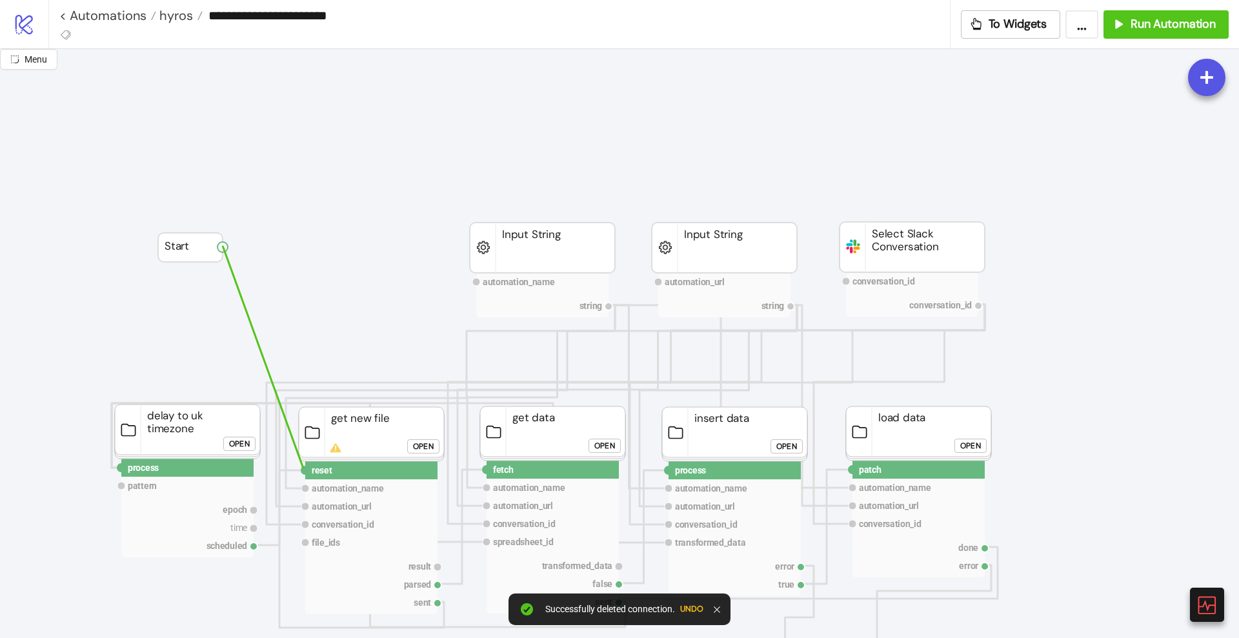
click at [303, 468] on circle at bounding box center [305, 470] width 8 height 8
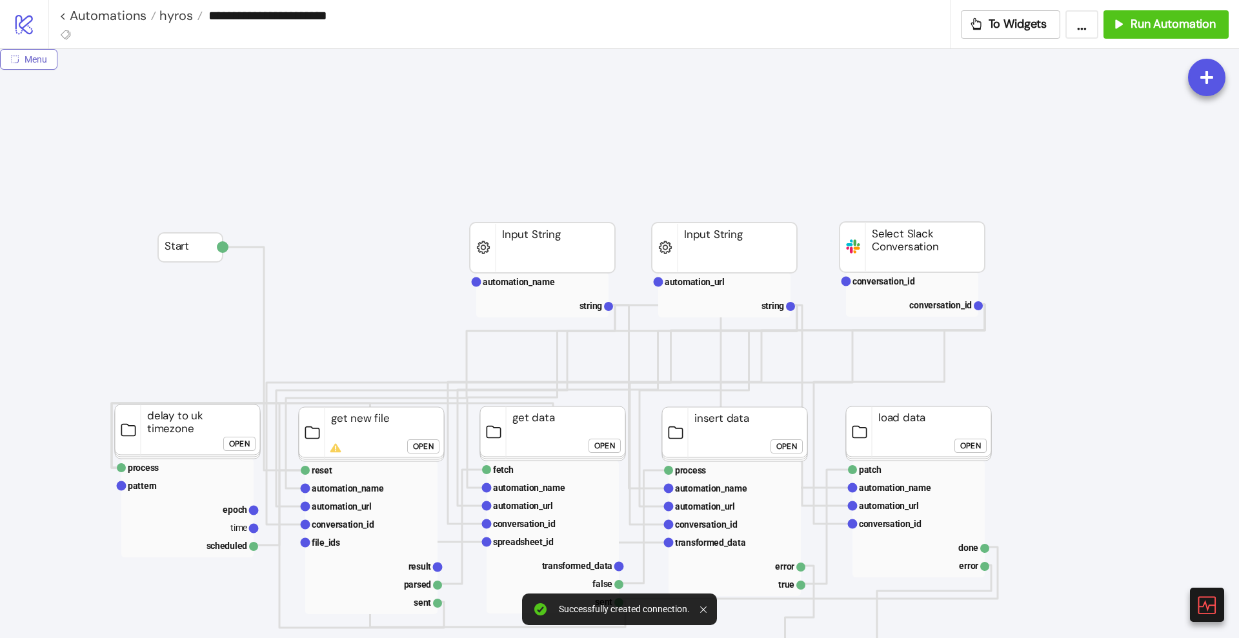
click at [37, 55] on span "Menu" at bounding box center [36, 59] width 23 height 10
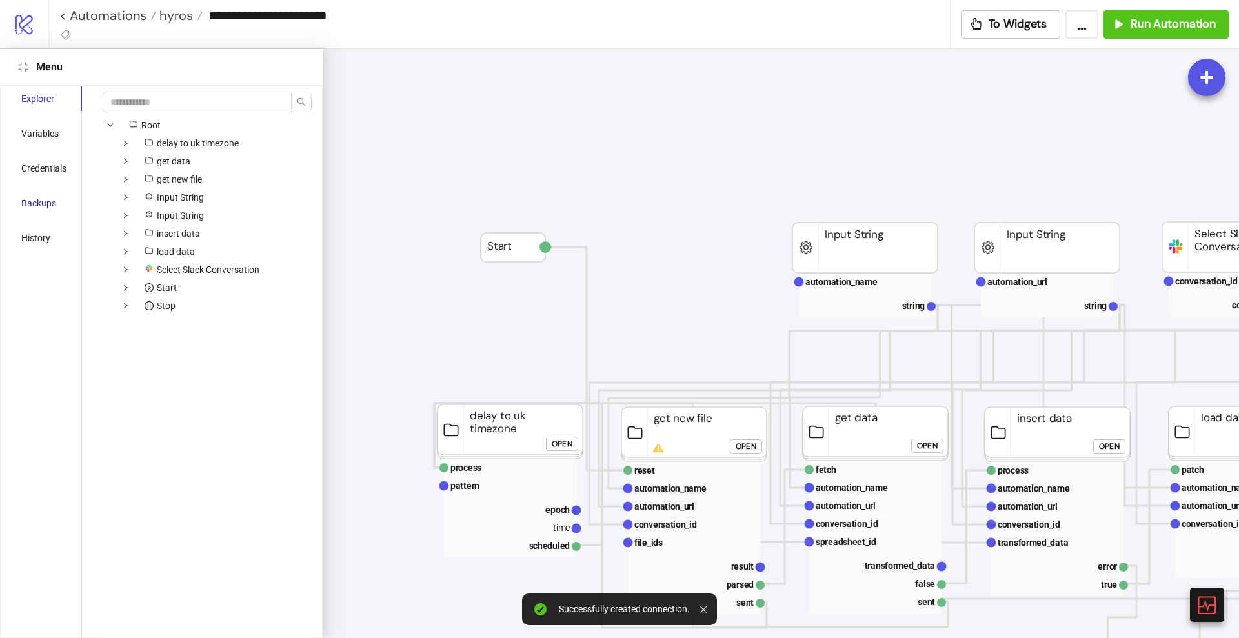
click at [41, 205] on div "Backups" at bounding box center [38, 203] width 35 height 14
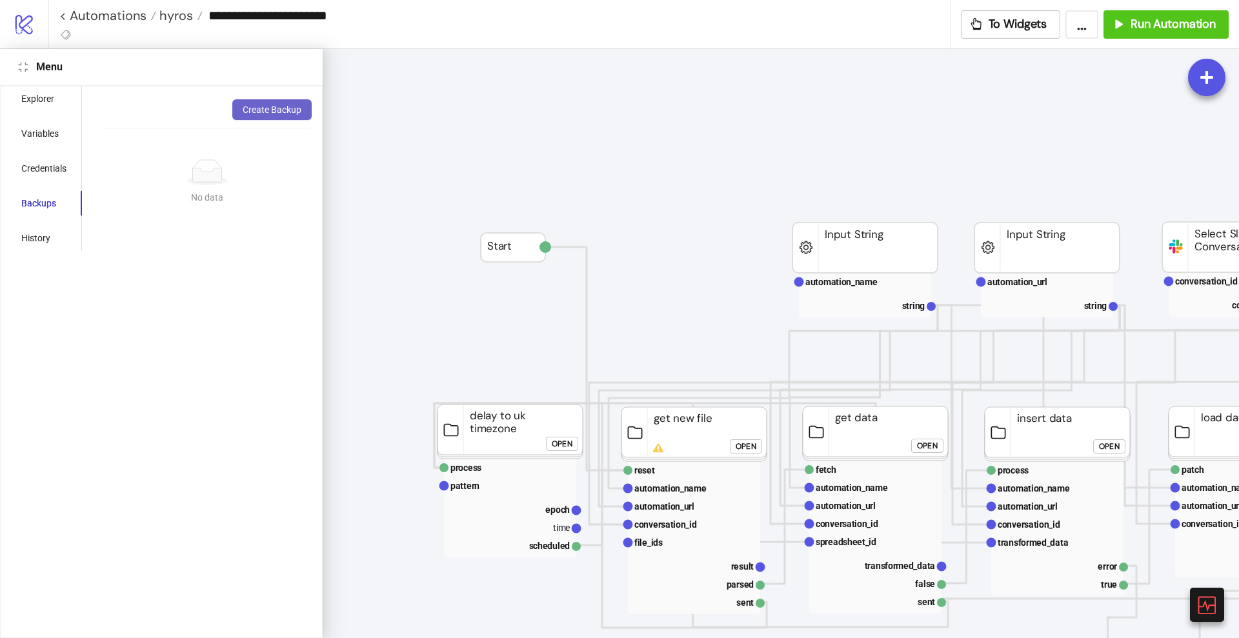
click at [246, 116] on button "Create Backup" at bounding box center [271, 109] width 79 height 21
click at [34, 105] on div "Explorer" at bounding box center [37, 99] width 33 height 14
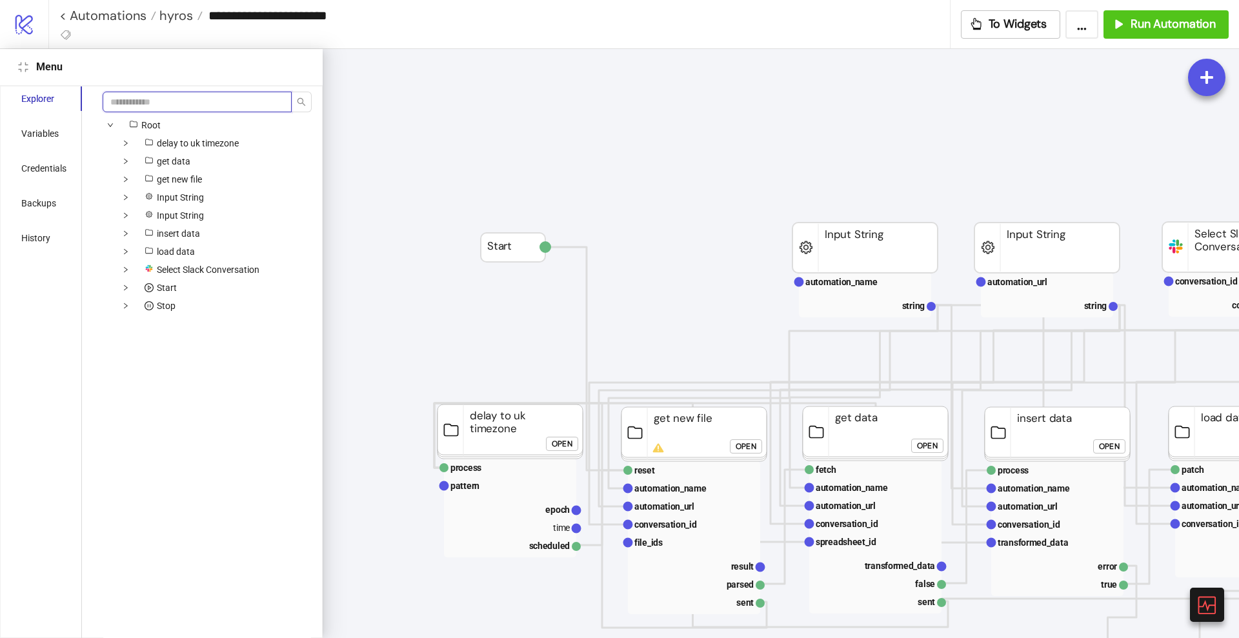
click at [120, 109] on input "search" at bounding box center [197, 102] width 189 height 21
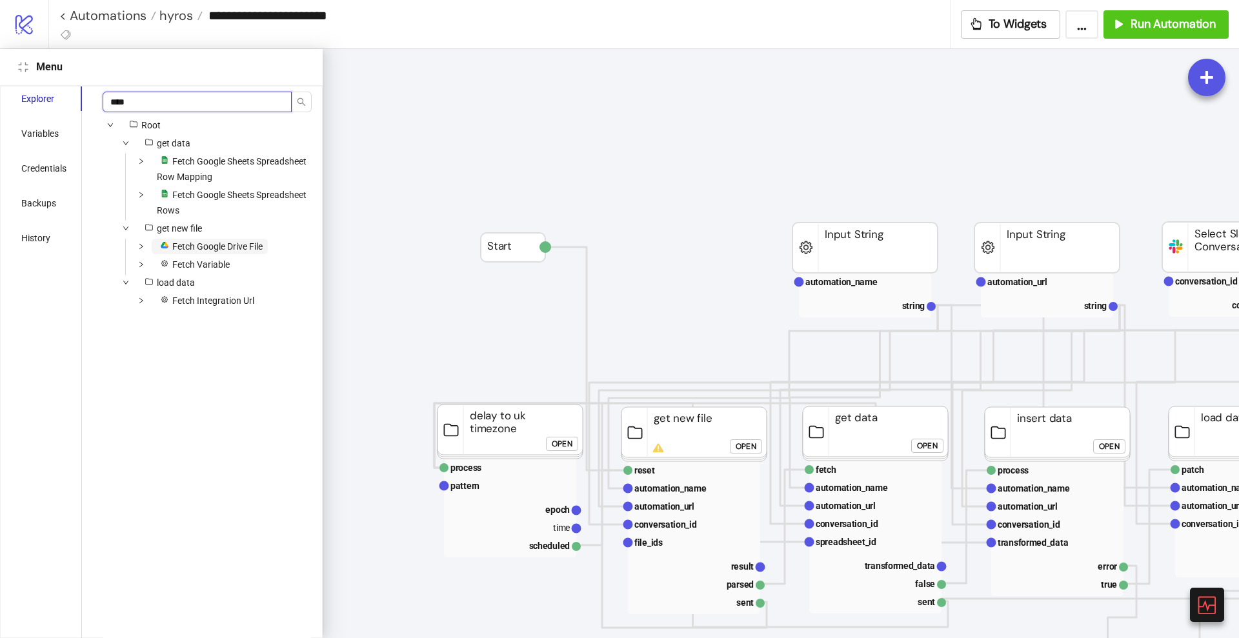
type input "****"
click at [212, 247] on span "Fetch Google Drive File" at bounding box center [217, 246] width 90 height 10
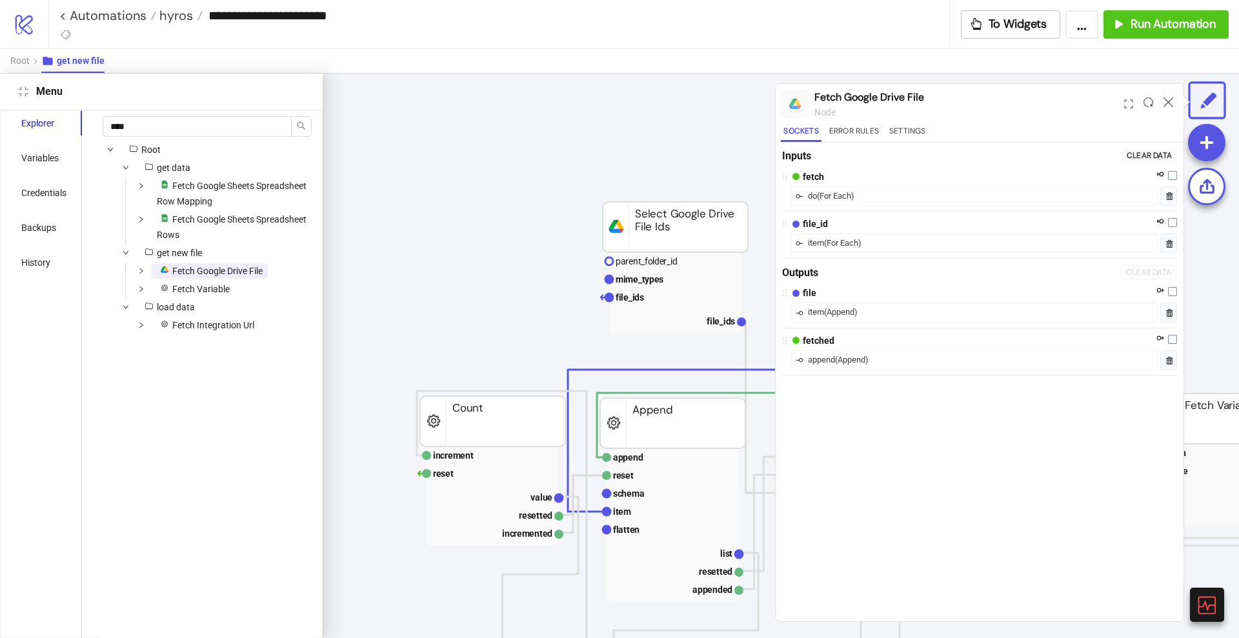
scroll to position [4, 331]
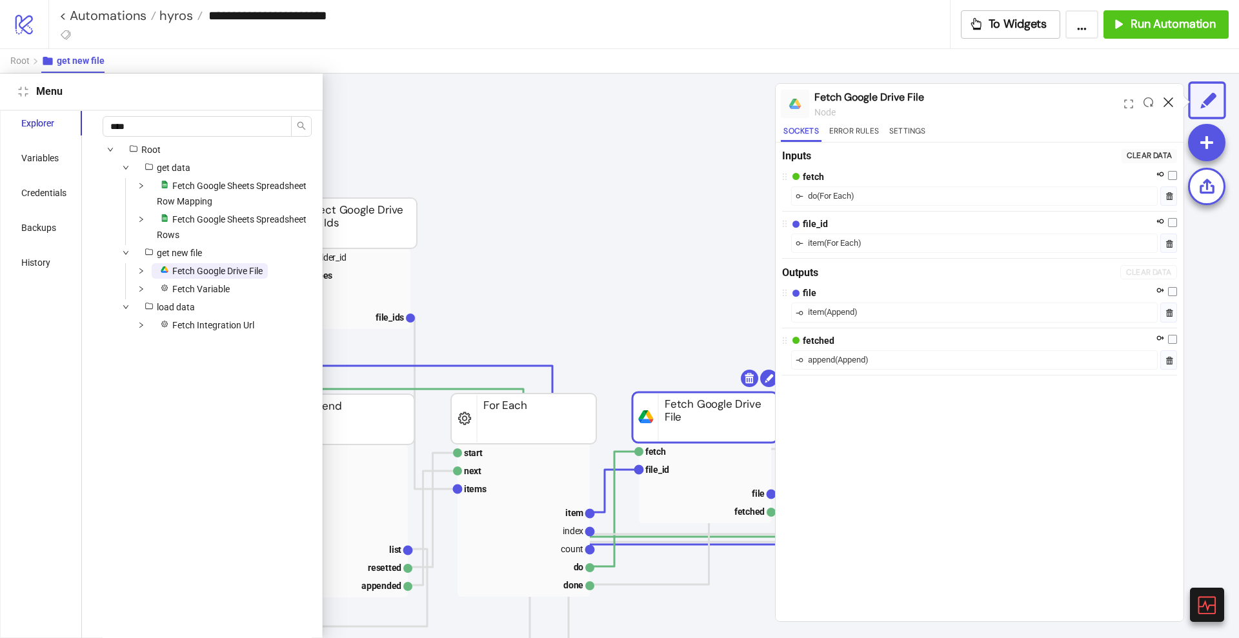
click at [1167, 99] on icon at bounding box center [1168, 102] width 10 height 10
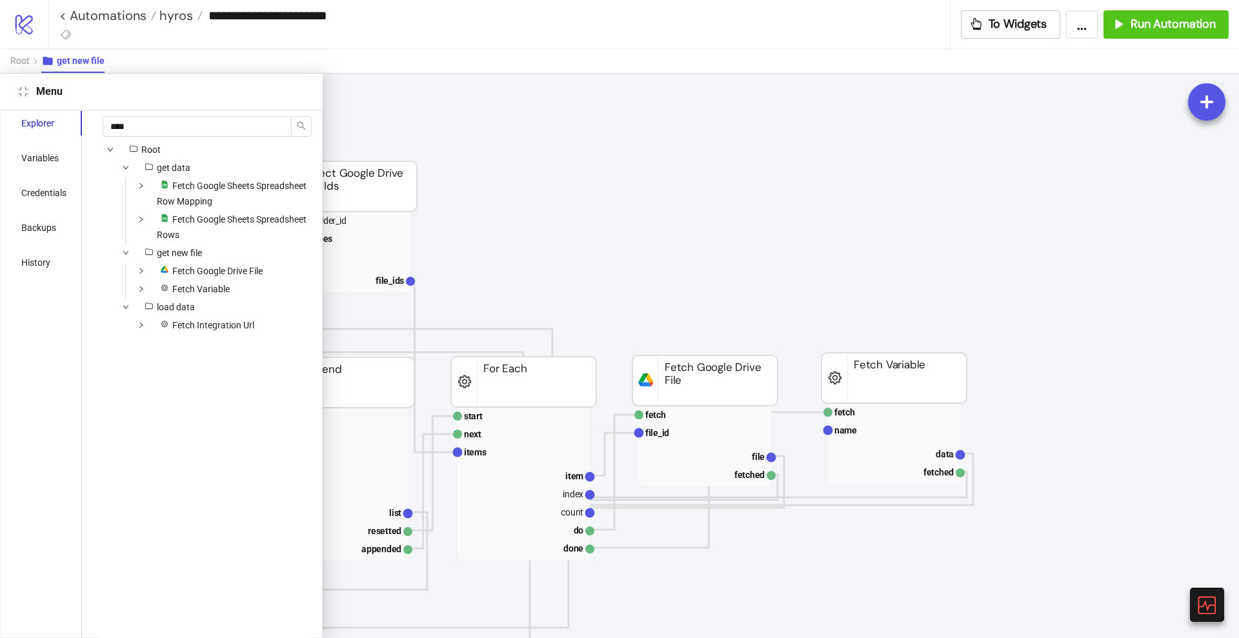
scroll to position [85, 331]
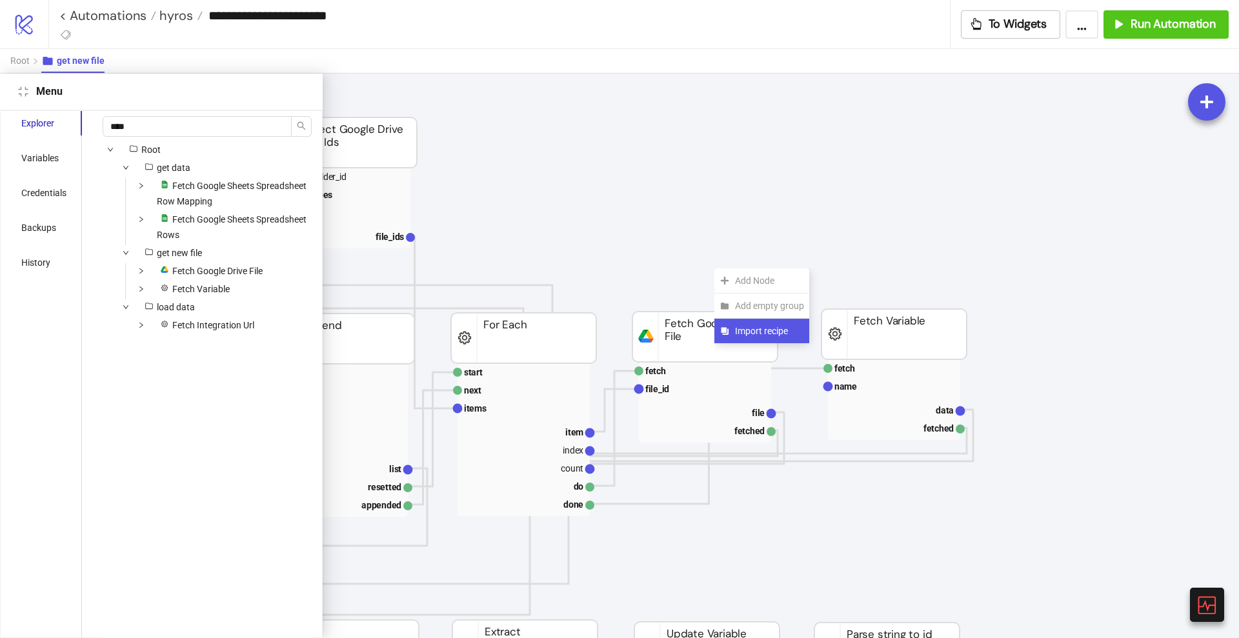
click at [757, 328] on span "Import recipe" at bounding box center [769, 331] width 69 height 14
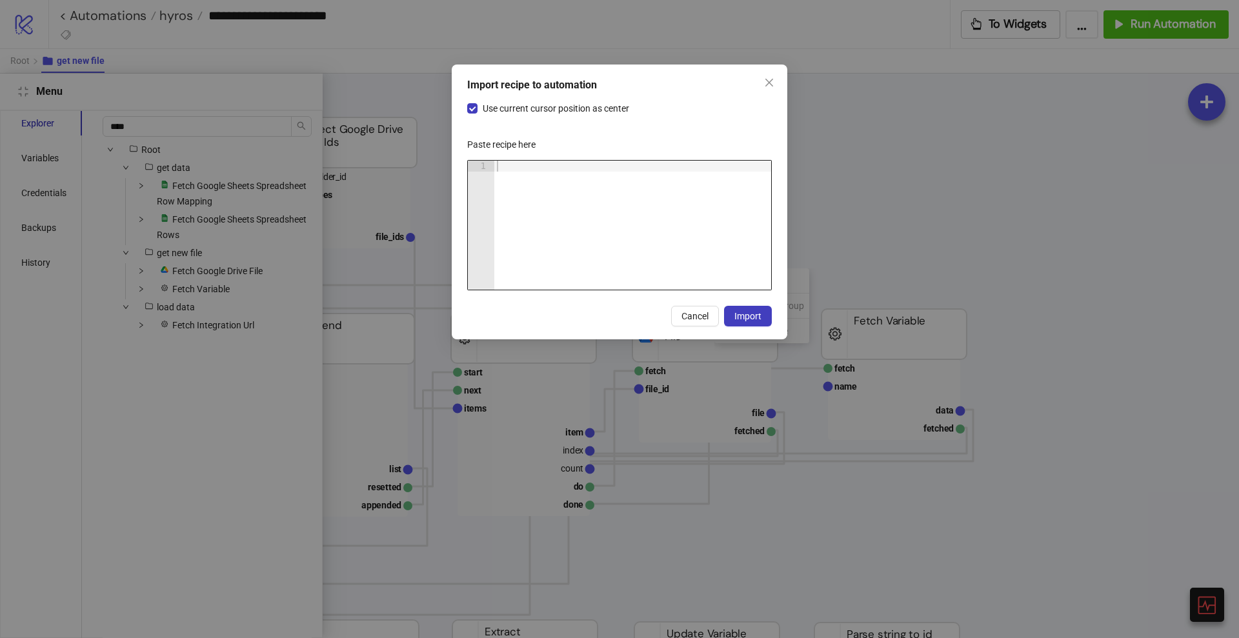
click at [664, 232] on div at bounding box center [632, 236] width 277 height 151
paste textarea "Cursor at row 1"
click at [565, 108] on span "Use current cursor position as center" at bounding box center [555, 108] width 157 height 14
click at [748, 314] on span "Import" at bounding box center [747, 316] width 27 height 10
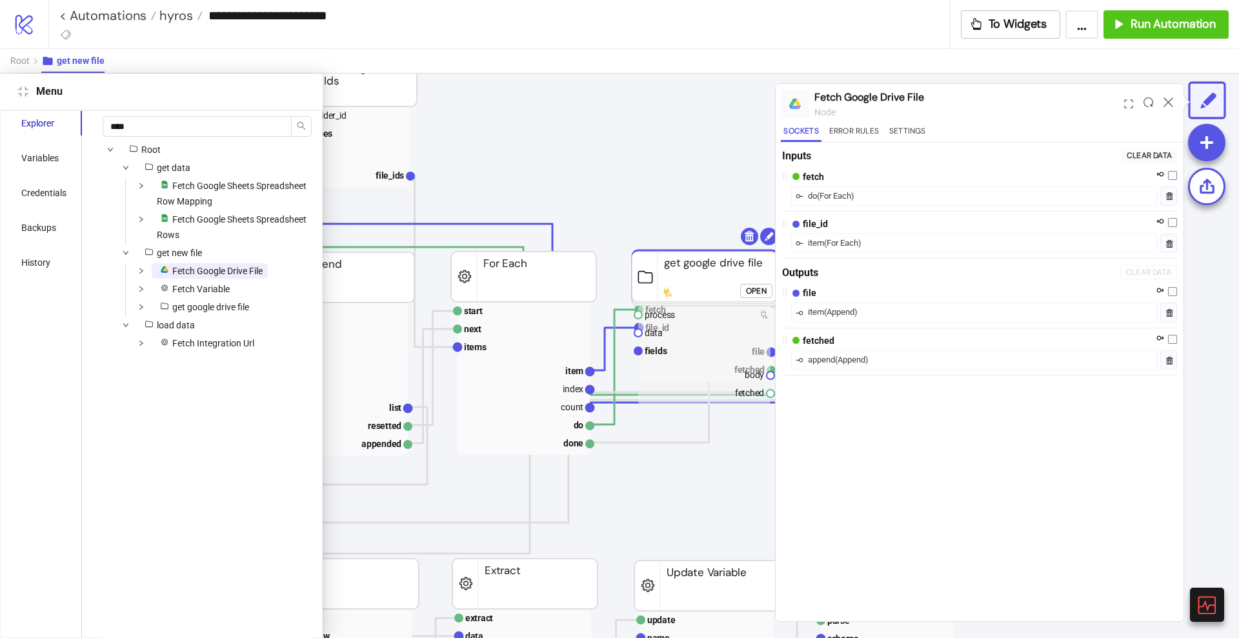
scroll to position [165, 331]
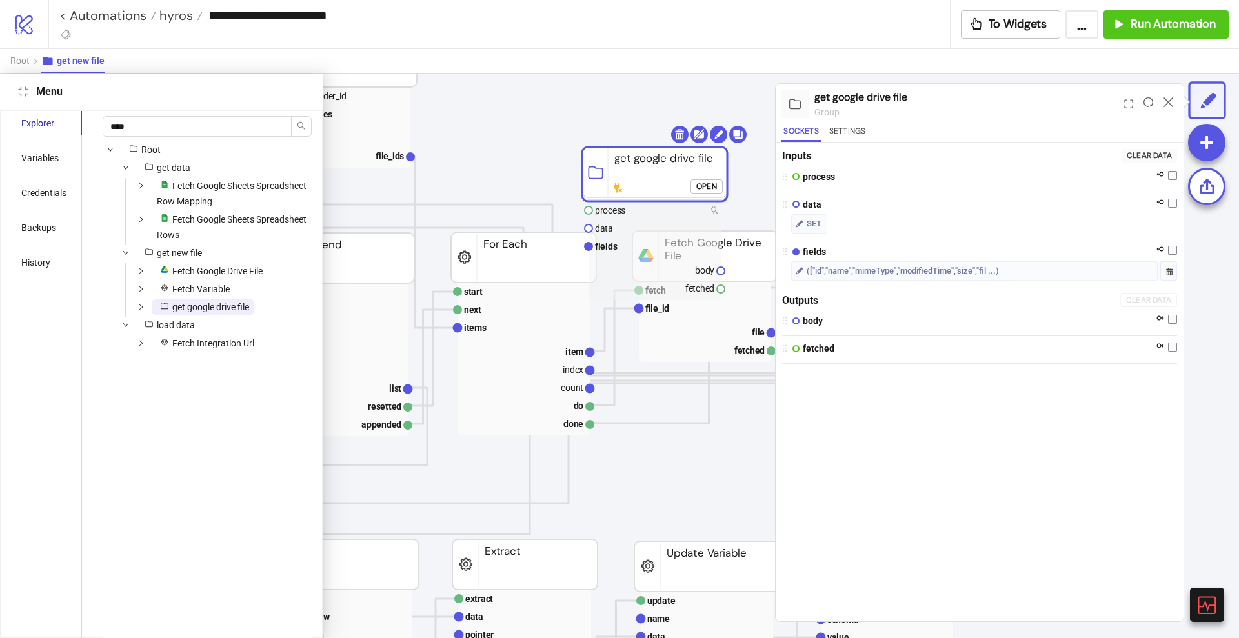
drag, startPoint x: 699, startPoint y: 254, endPoint x: 644, endPoint y: 148, distance: 118.9
click at [644, 148] on rect at bounding box center [654, 174] width 145 height 54
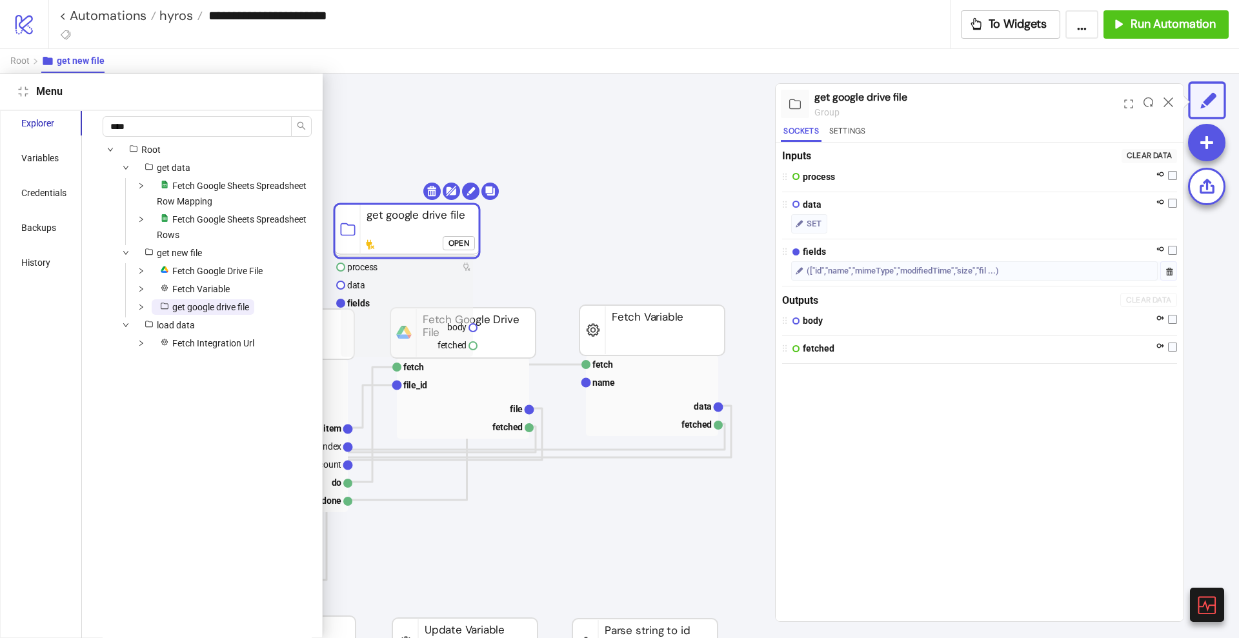
scroll to position [85, 573]
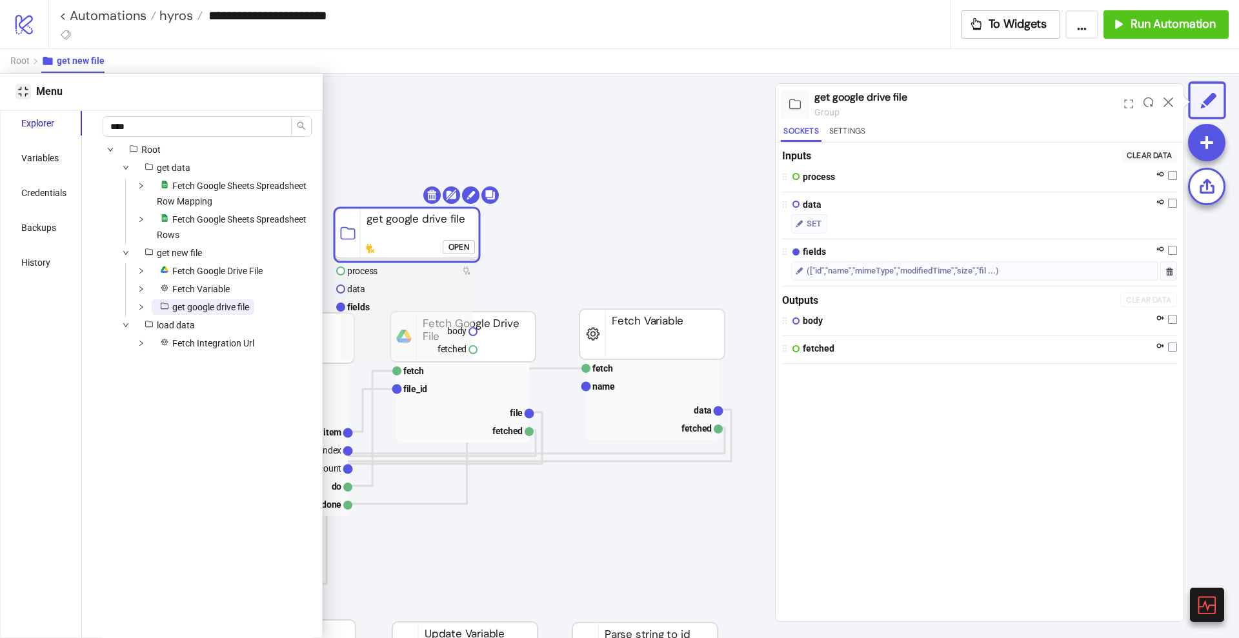
click at [15, 90] on button "Close" at bounding box center [22, 91] width 15 height 15
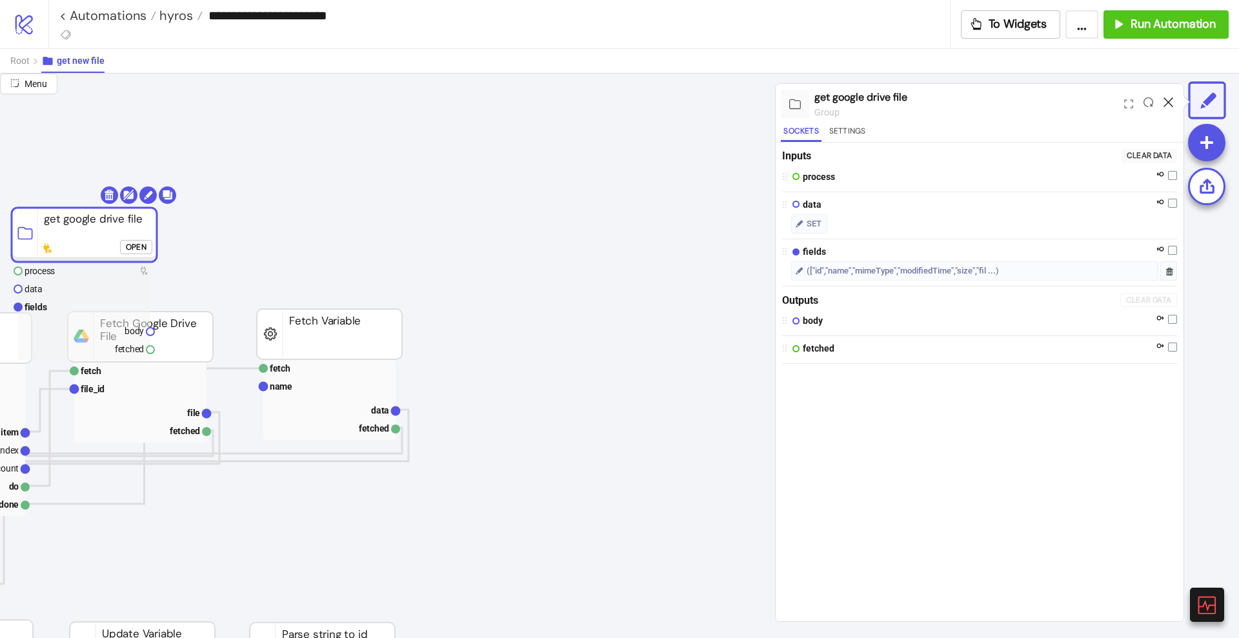
click at [1169, 100] on icon at bounding box center [1168, 102] width 10 height 10
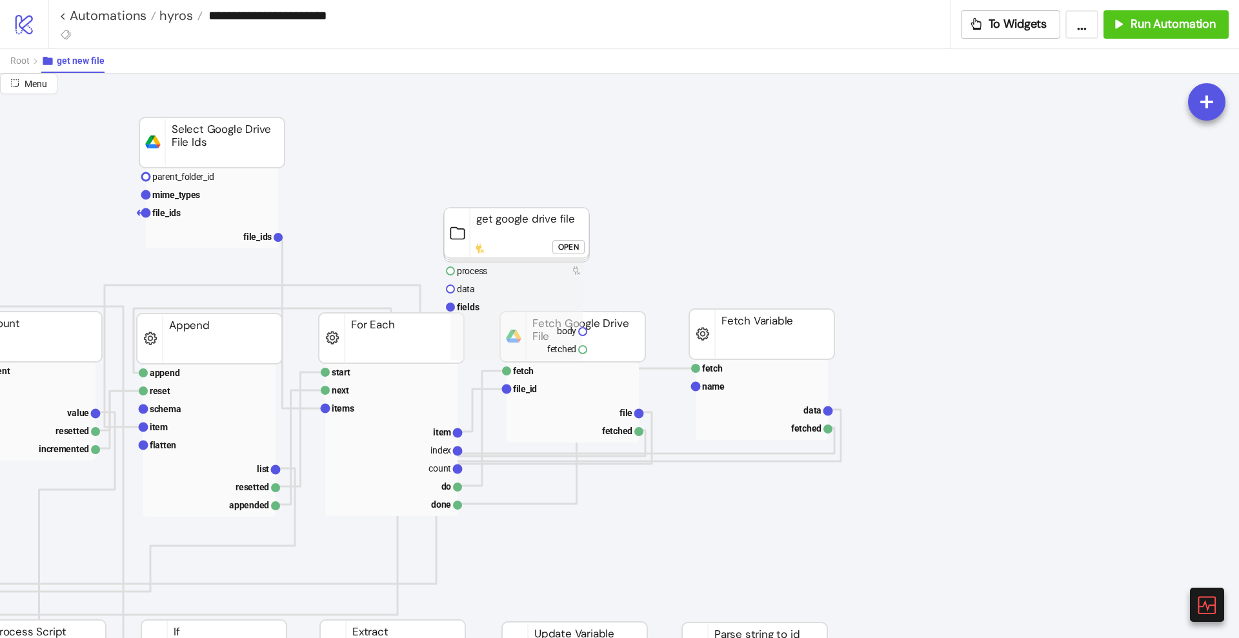
scroll to position [85, 89]
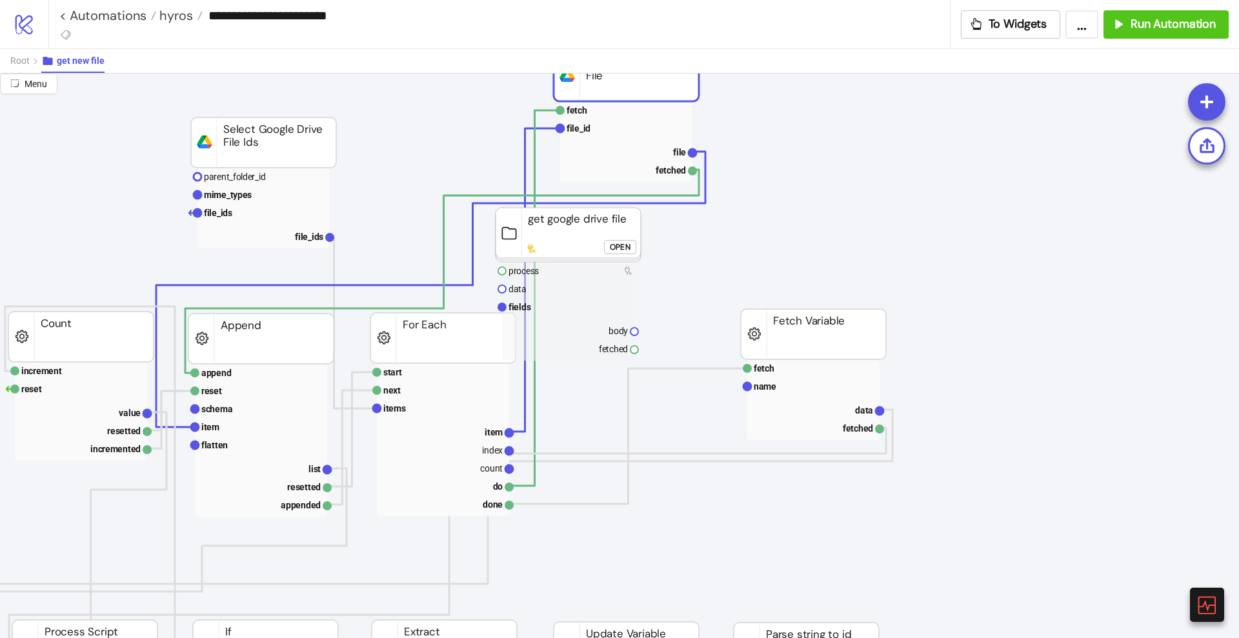
drag, startPoint x: 664, startPoint y: 340, endPoint x: 665, endPoint y: 77, distance: 263.2
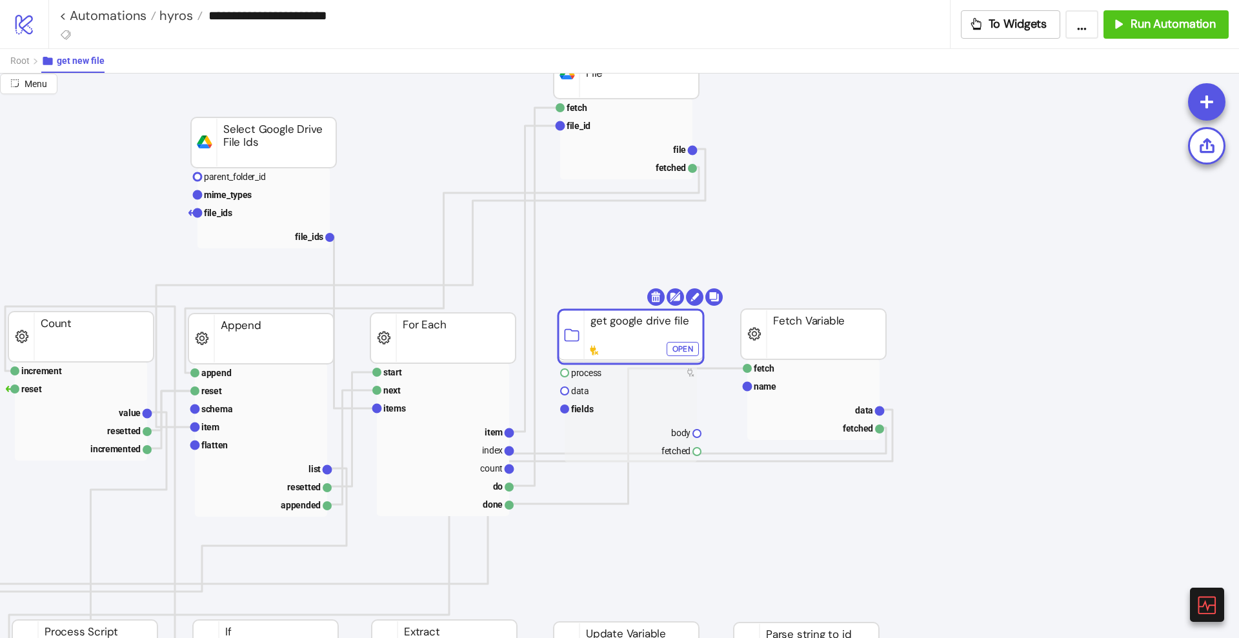
drag, startPoint x: 575, startPoint y: 232, endPoint x: 637, endPoint y: 333, distance: 118.7
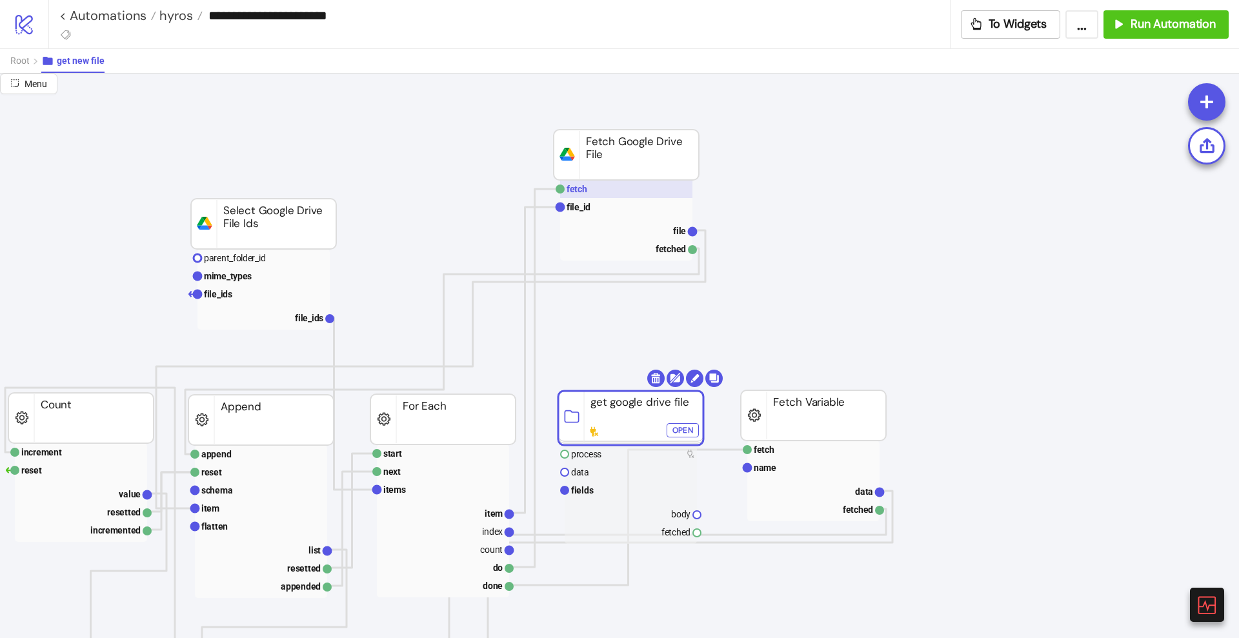
scroll to position [0, 89]
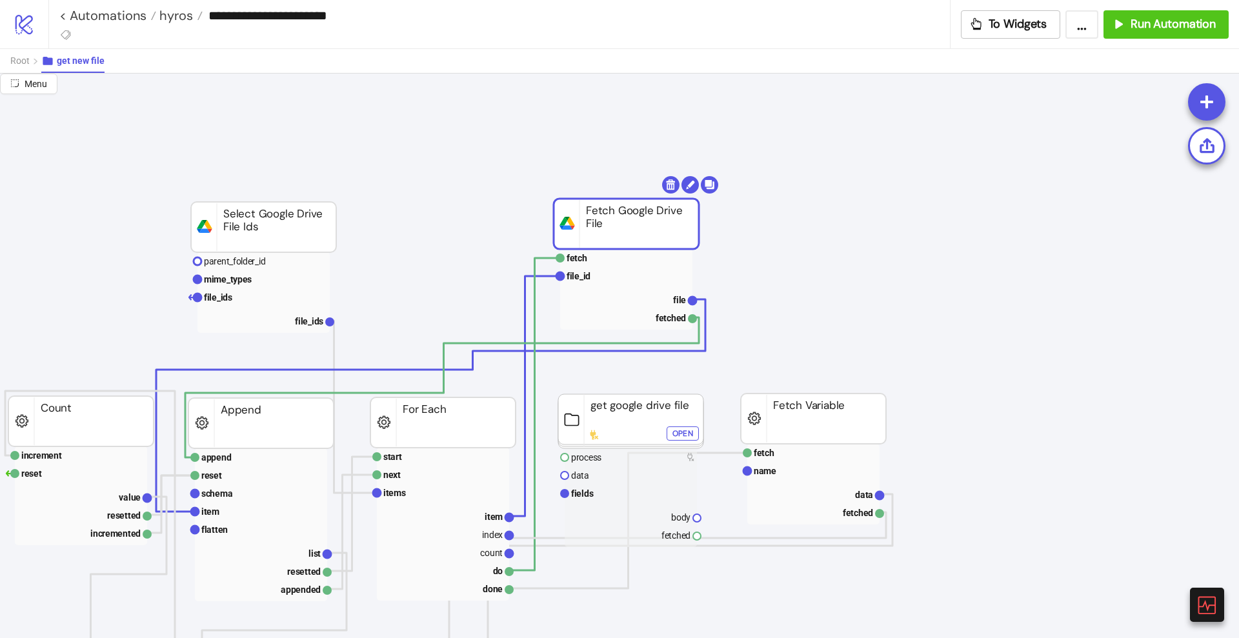
drag, startPoint x: 607, startPoint y: 167, endPoint x: 607, endPoint y: 233, distance: 65.8
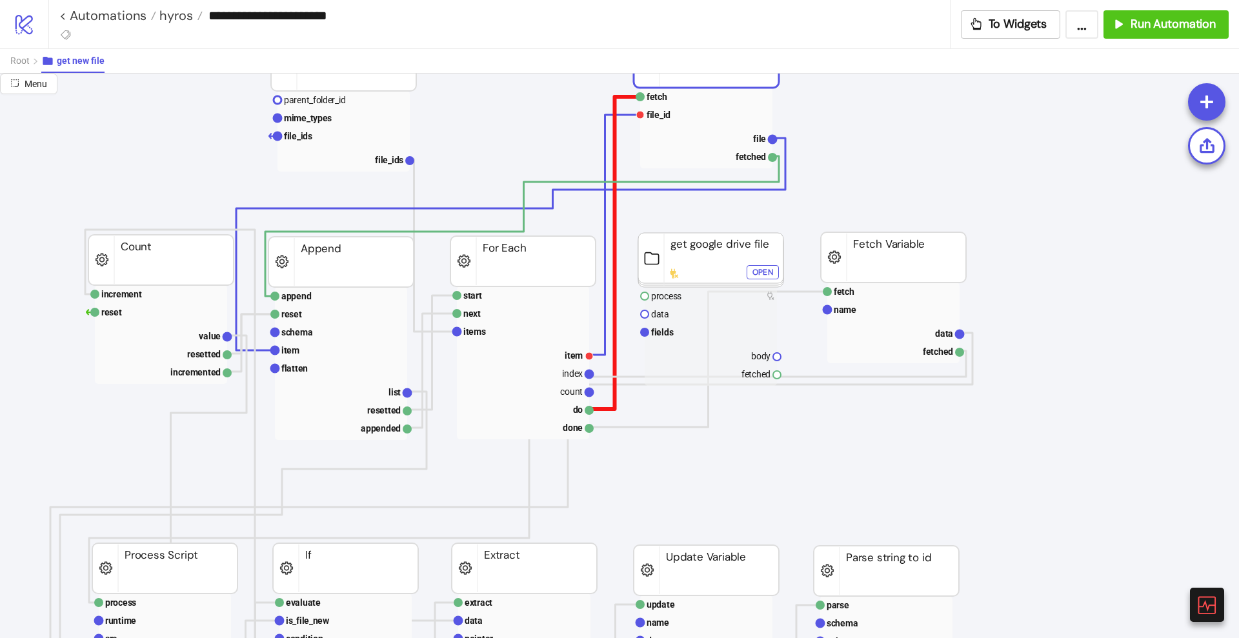
scroll to position [161, 0]
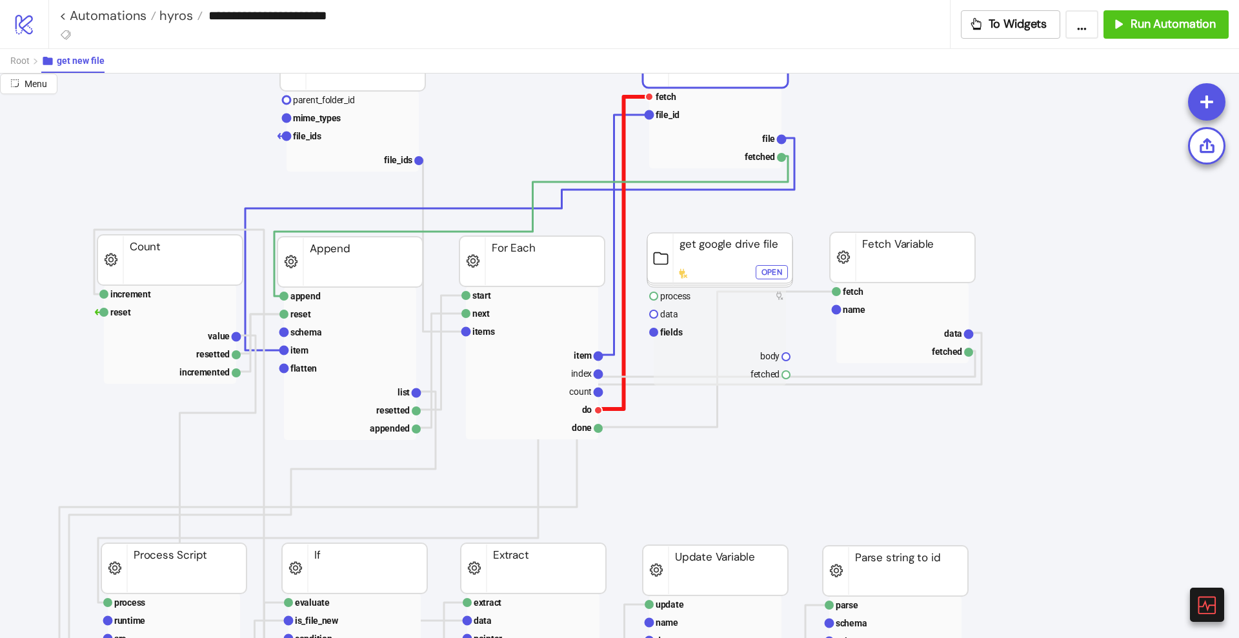
click at [623, 245] on polyline at bounding box center [623, 253] width 51 height 312
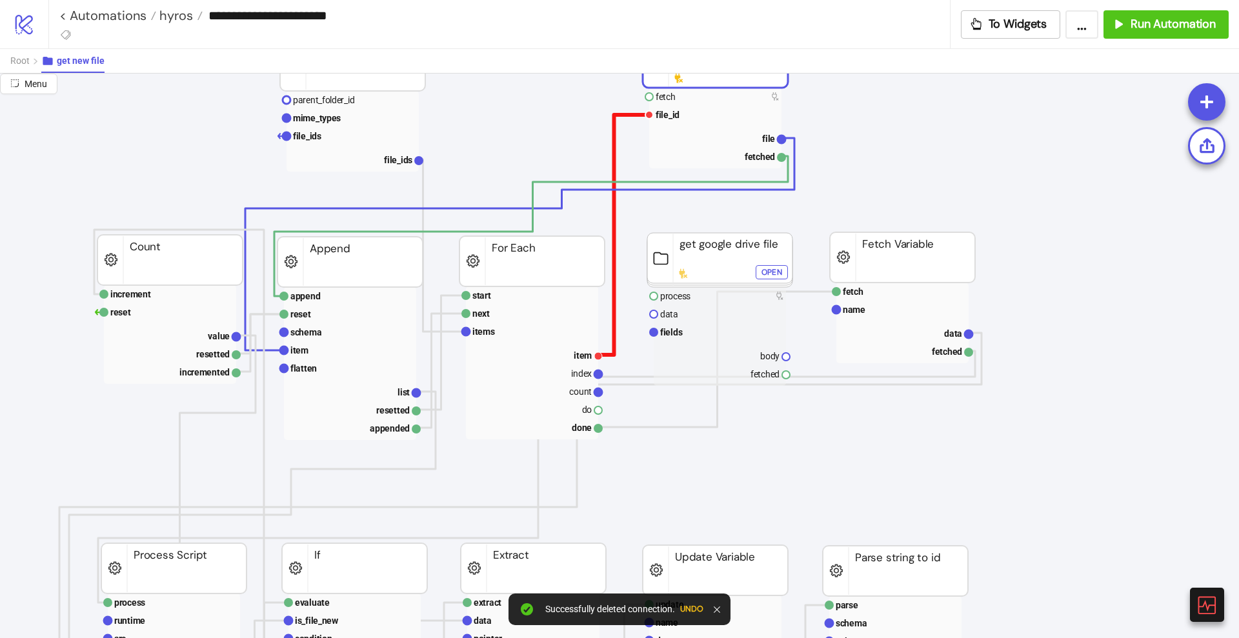
click at [612, 241] on polyline at bounding box center [623, 235] width 51 height 240
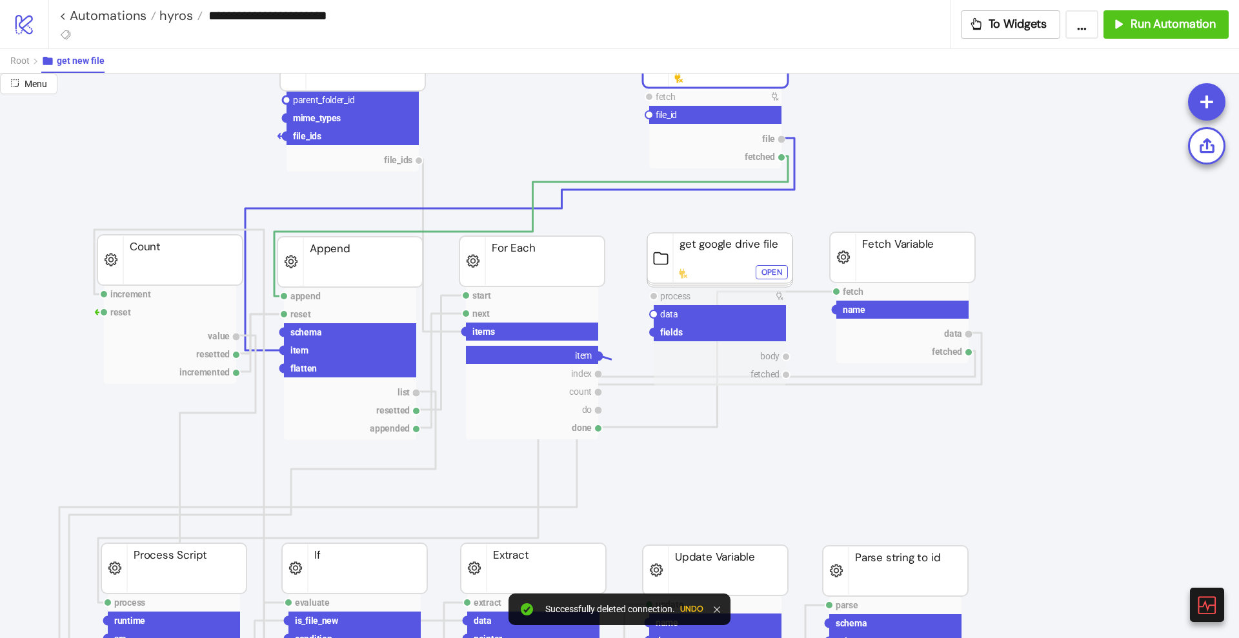
drag, startPoint x: 601, startPoint y: 355, endPoint x: 632, endPoint y: 349, distance: 31.5
click at [654, 316] on circle at bounding box center [654, 314] width 8 height 8
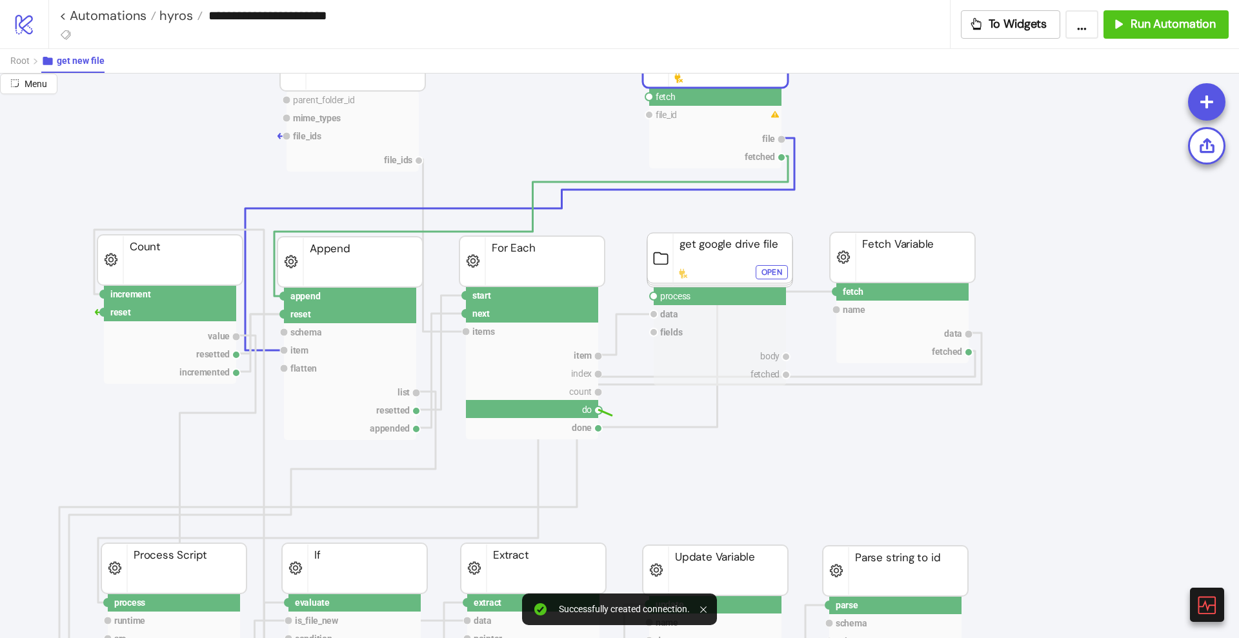
drag, startPoint x: 597, startPoint y: 411, endPoint x: 645, endPoint y: 410, distance: 47.8
click at [654, 297] on circle at bounding box center [654, 296] width 8 height 8
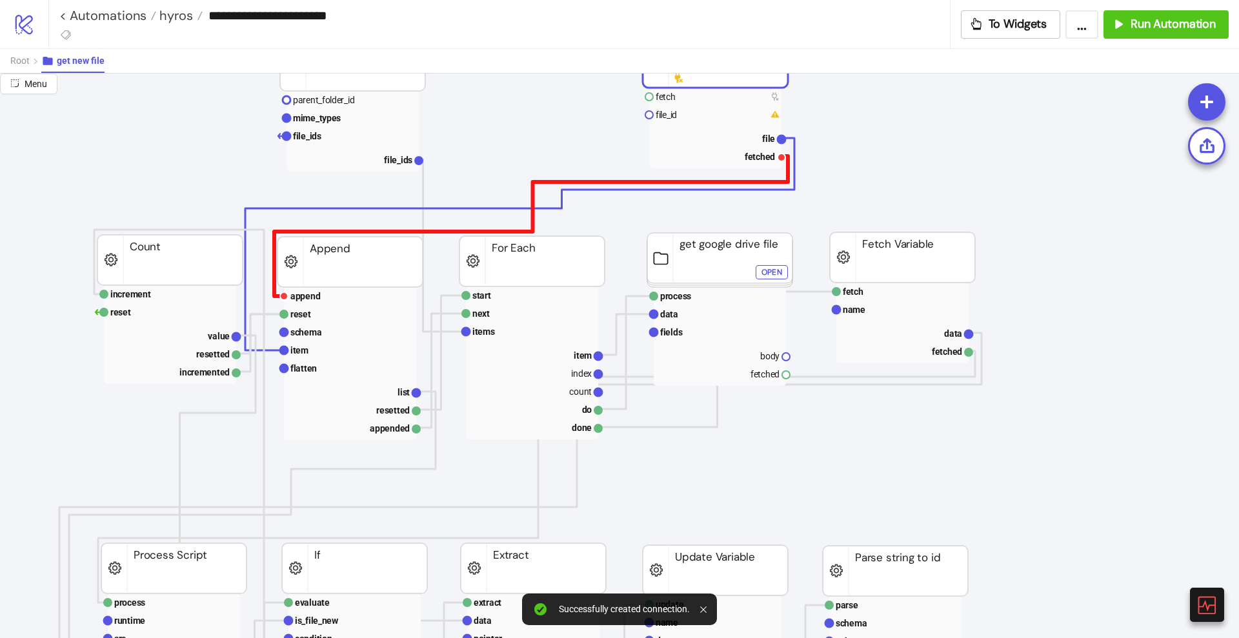
click at [689, 181] on polyline at bounding box center [531, 226] width 514 height 140
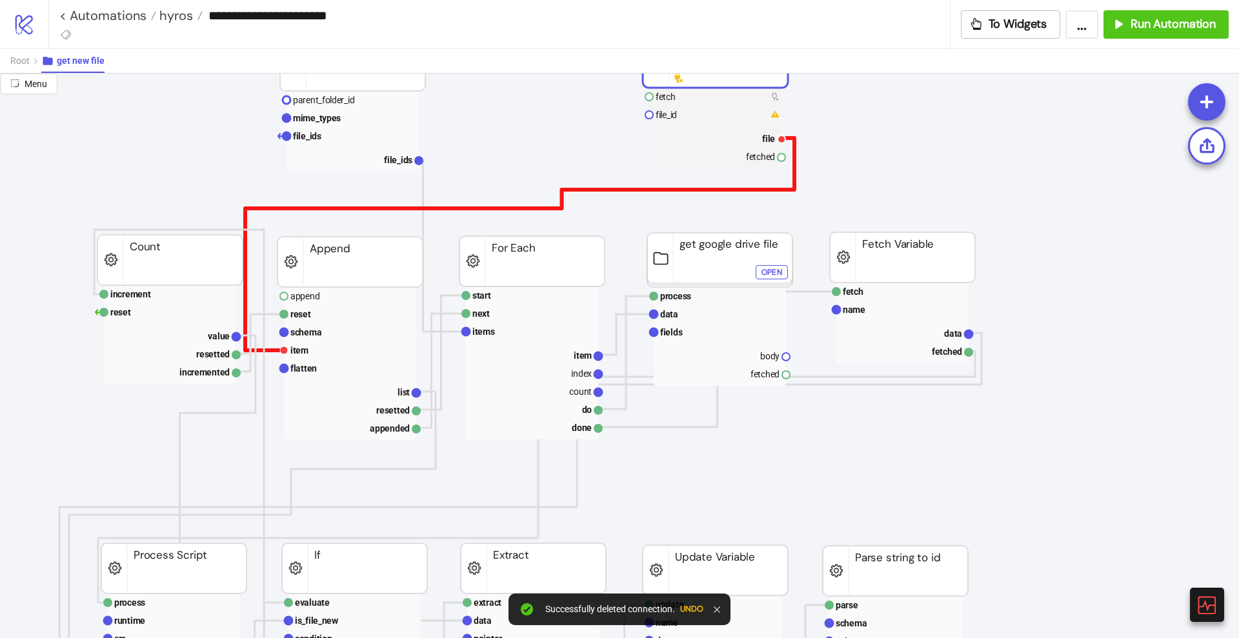
click at [696, 190] on polyline at bounding box center [519, 244] width 549 height 212
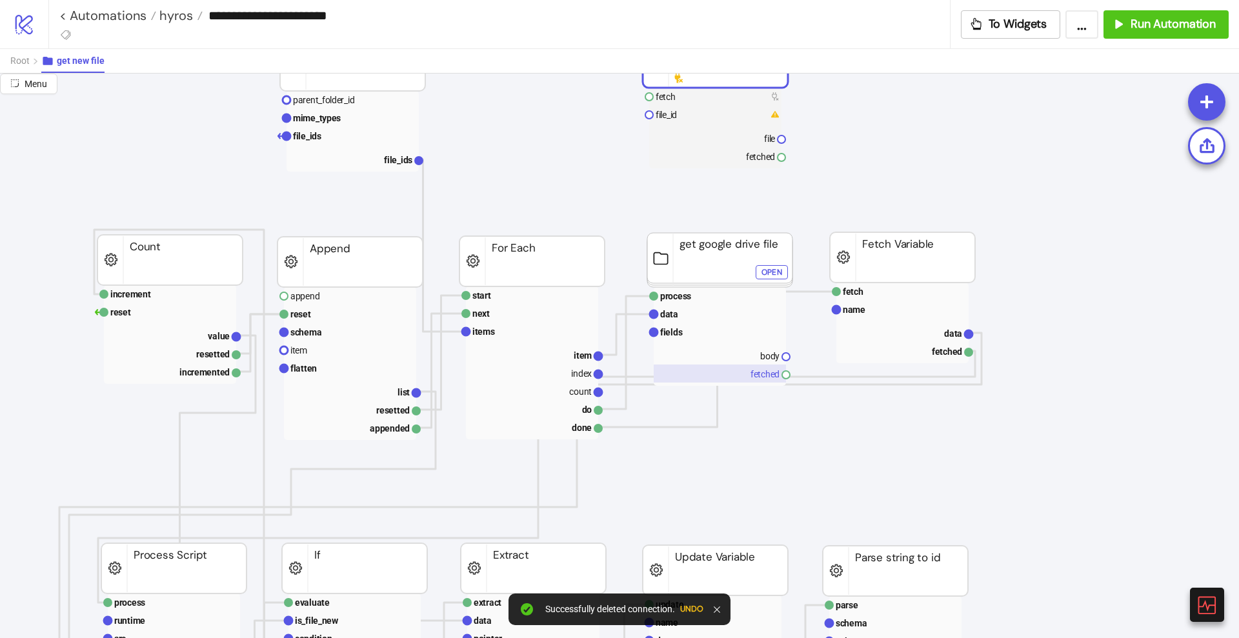
drag, startPoint x: 785, startPoint y: 354, endPoint x: 779, endPoint y: 374, distance: 21.3
click at [783, 372] on g "process data fields body fetched" at bounding box center [720, 336] width 140 height 99
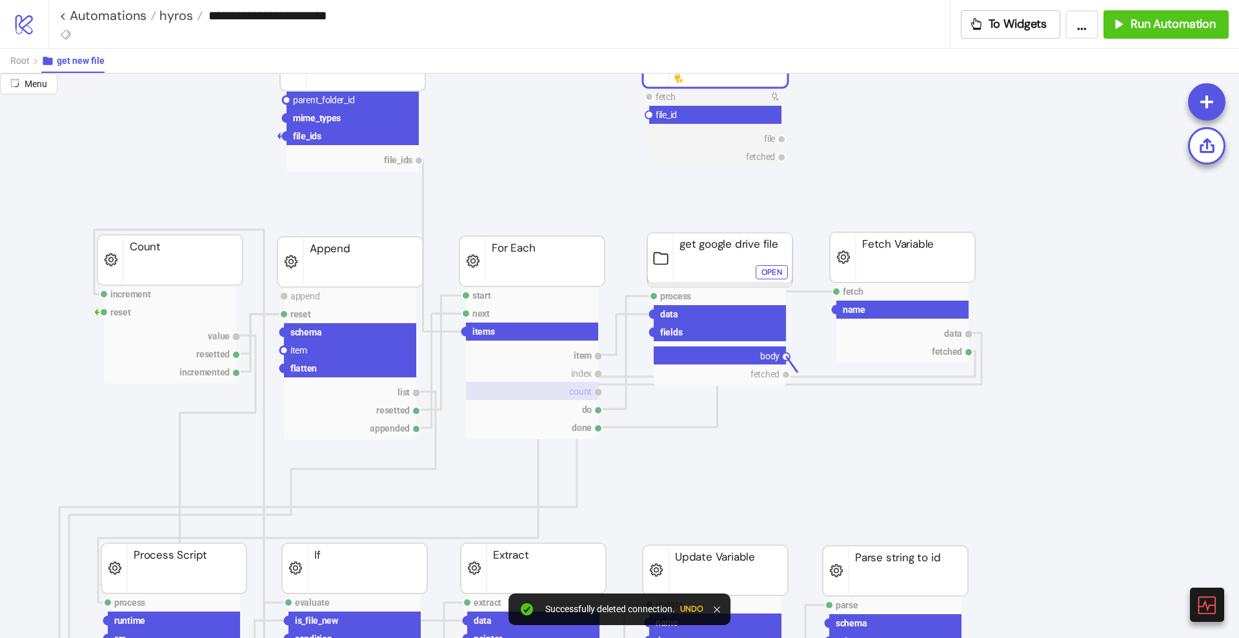
drag, startPoint x: 784, startPoint y: 357, endPoint x: 571, endPoint y: 383, distance: 214.5
click at [283, 351] on circle at bounding box center [284, 350] width 8 height 8
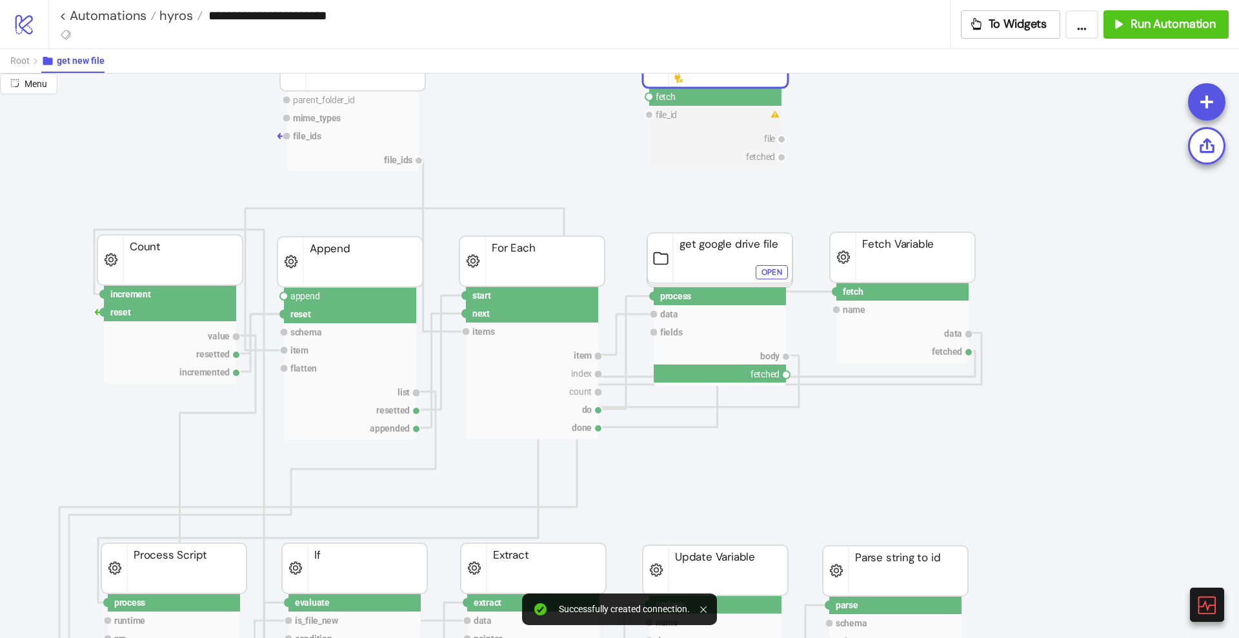
drag, startPoint x: 788, startPoint y: 373, endPoint x: 804, endPoint y: 416, distance: 46.1
click at [284, 294] on circle at bounding box center [284, 296] width 8 height 8
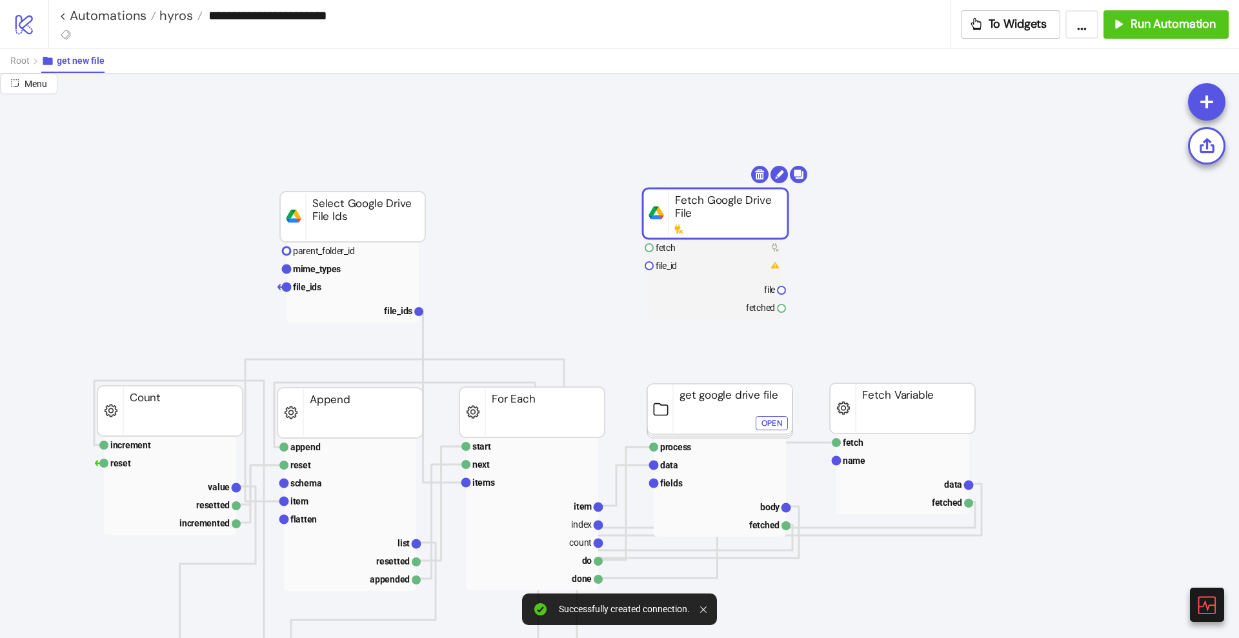
scroll to position [0, 0]
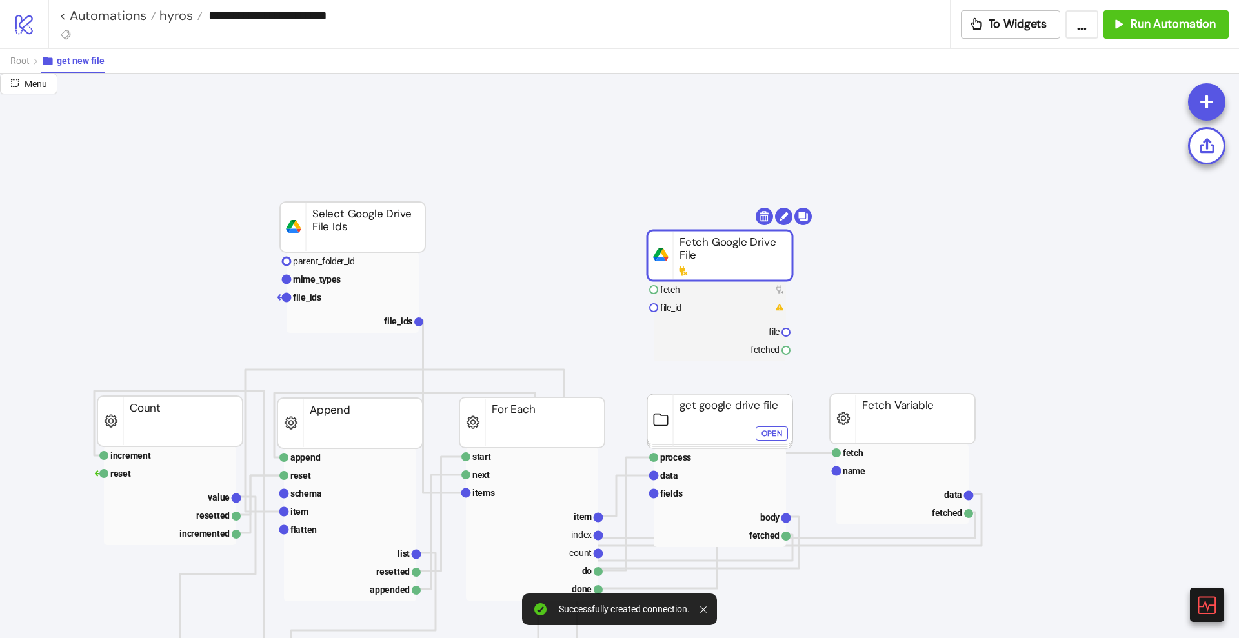
drag, startPoint x: 707, startPoint y: 239, endPoint x: 710, endPoint y: 266, distance: 26.7
click at [710, 266] on rect at bounding box center [719, 255] width 145 height 50
click at [19, 63] on span "Root" at bounding box center [19, 60] width 19 height 10
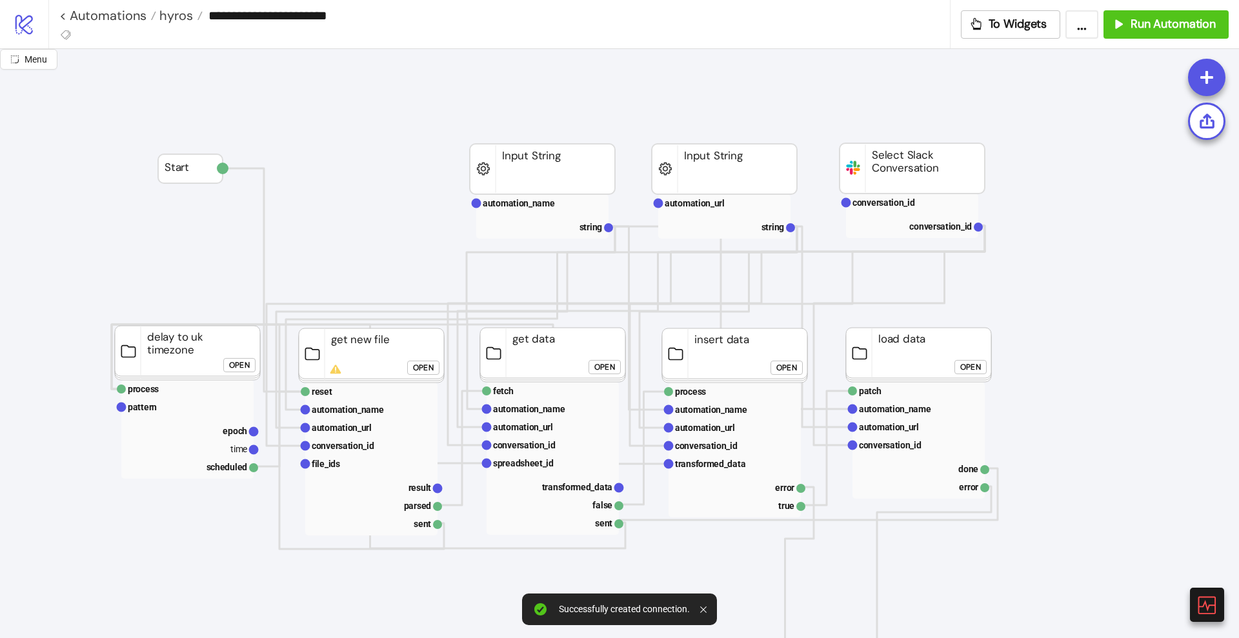
scroll to position [81, 0]
click at [26, 63] on span "Menu" at bounding box center [36, 59] width 23 height 10
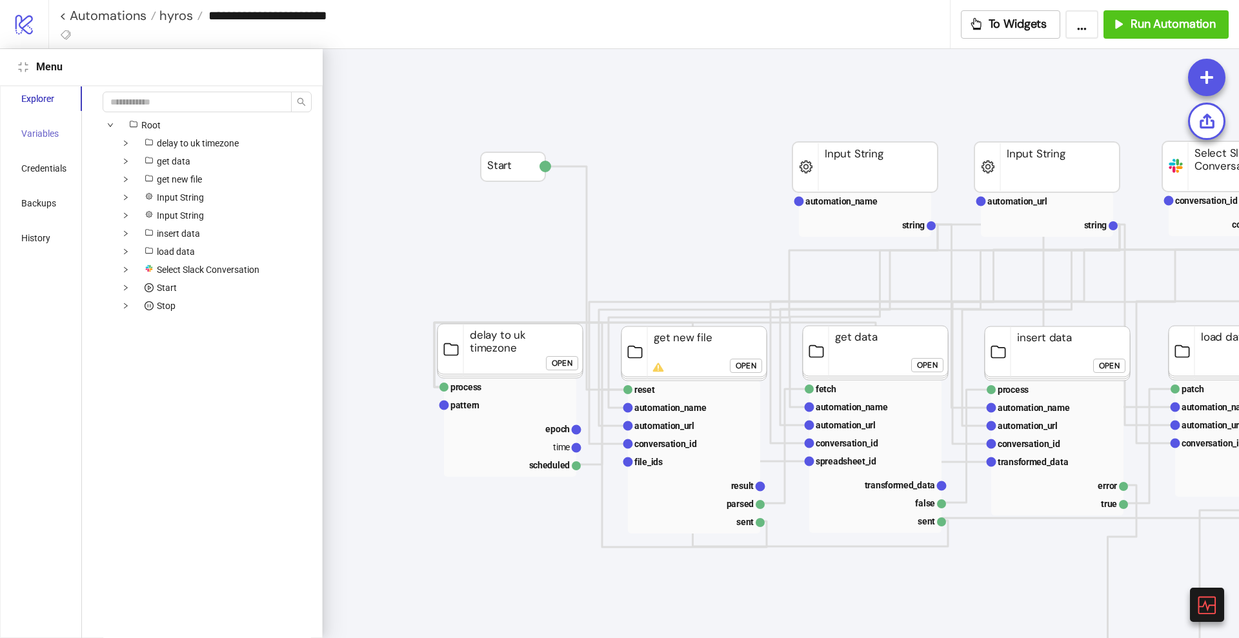
click at [36, 143] on div "Variables" at bounding box center [44, 133] width 76 height 25
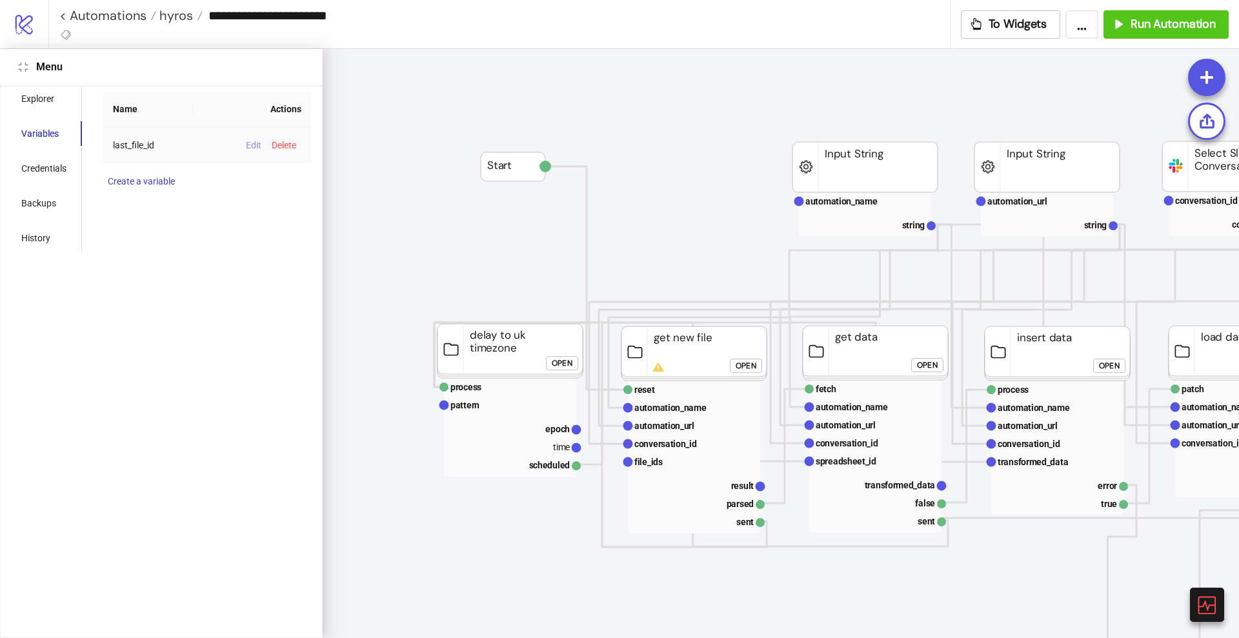
click at [247, 146] on span "Edit" at bounding box center [253, 145] width 15 height 10
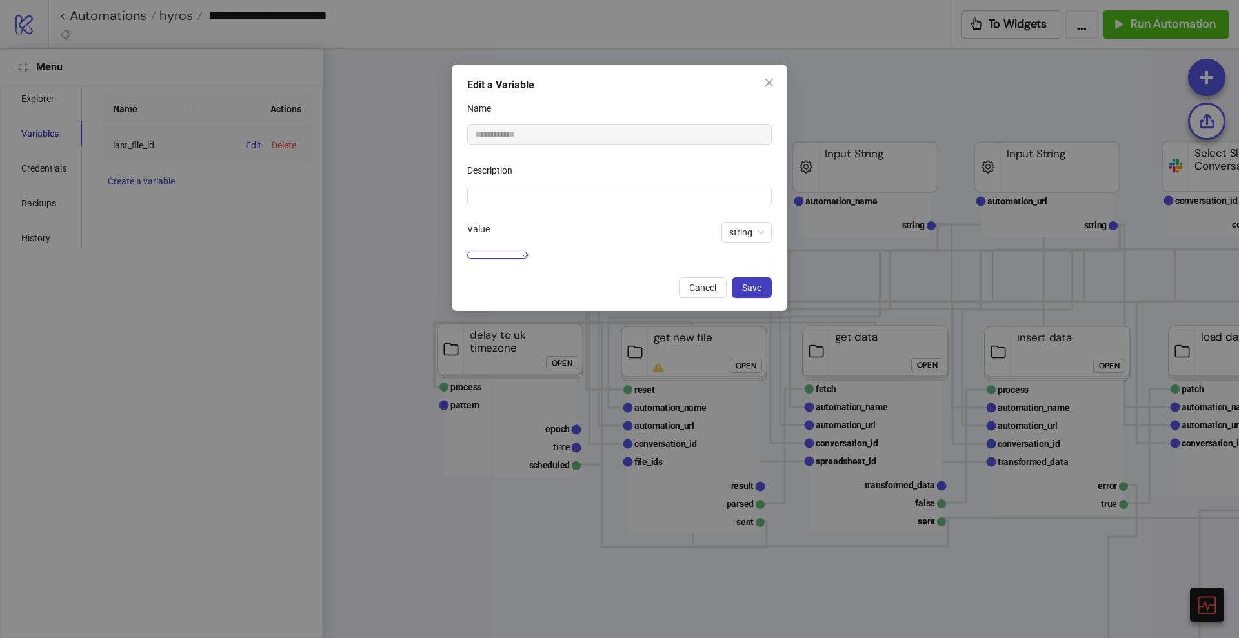
click at [528, 252] on textarea "**********" at bounding box center [497, 255] width 61 height 7
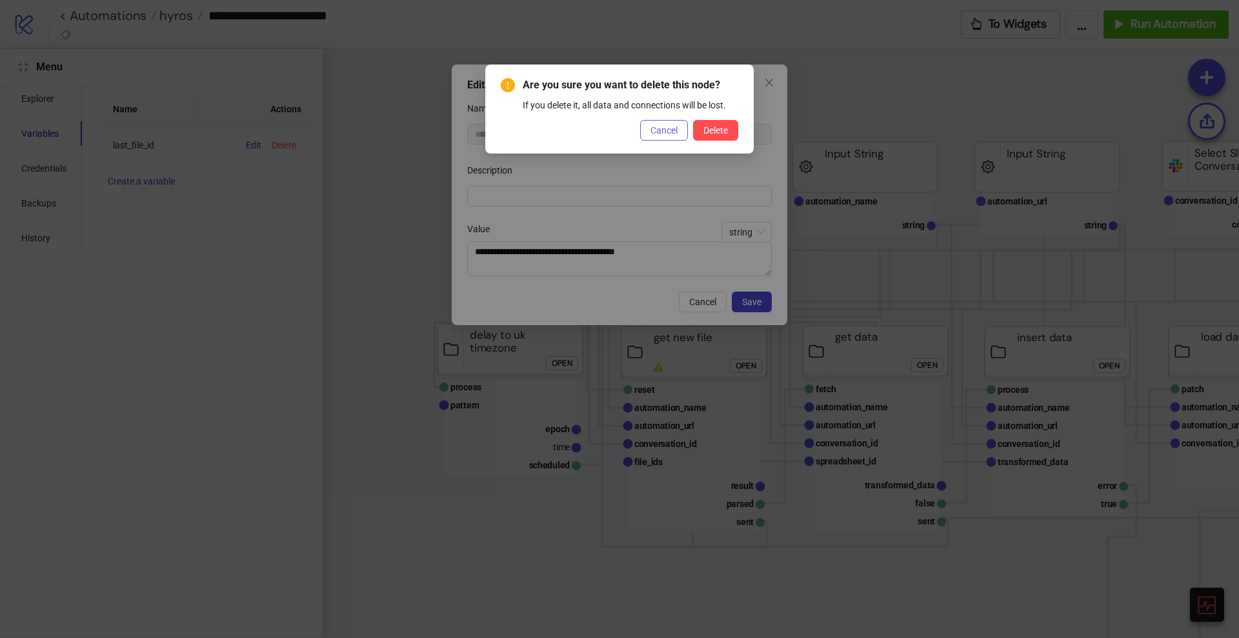
click at [654, 132] on span "Cancel" at bounding box center [663, 130] width 27 height 10
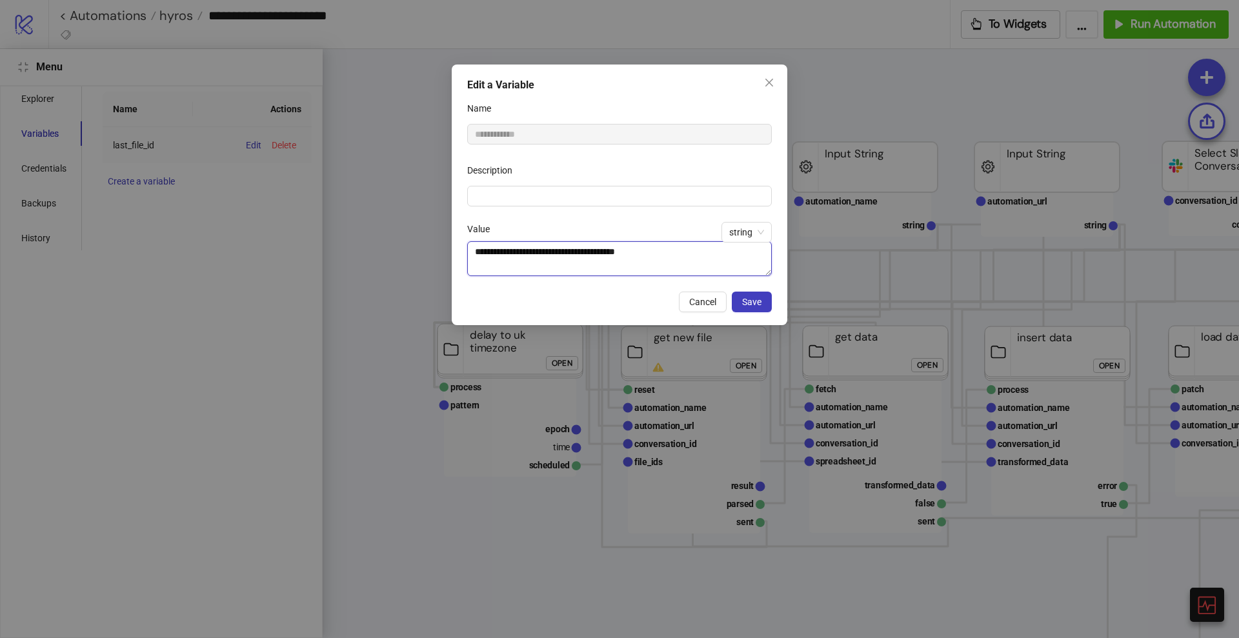
click at [628, 250] on textarea "**********" at bounding box center [619, 258] width 305 height 35
type textarea "****"
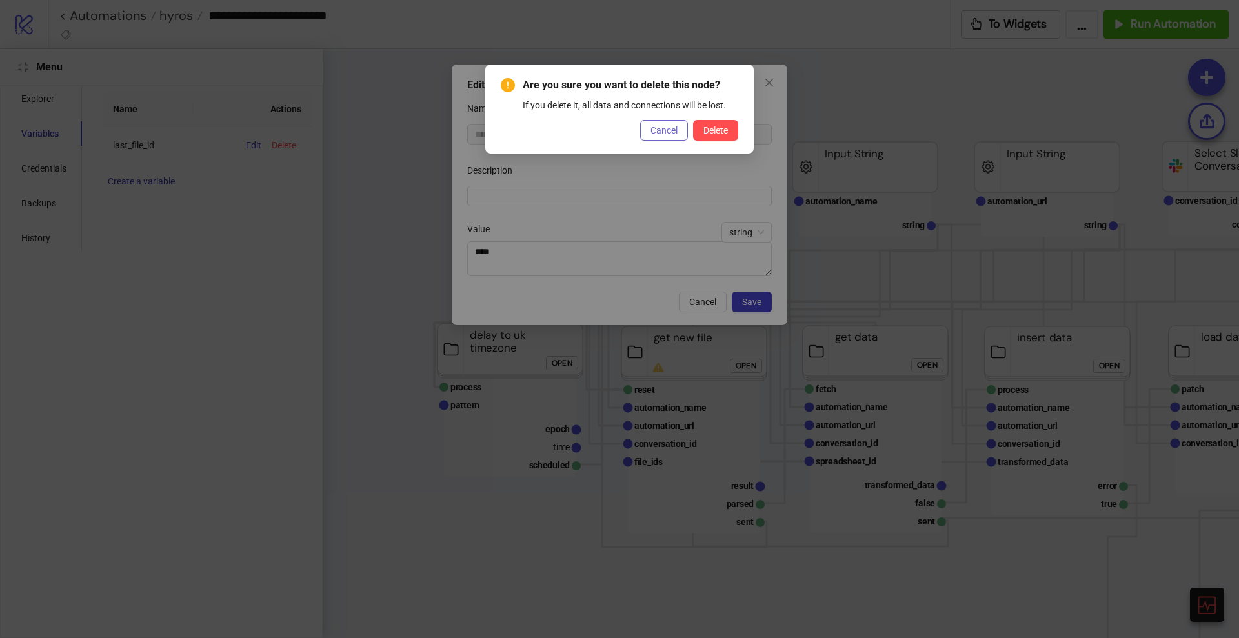
click at [654, 129] on span "Cancel" at bounding box center [663, 130] width 27 height 10
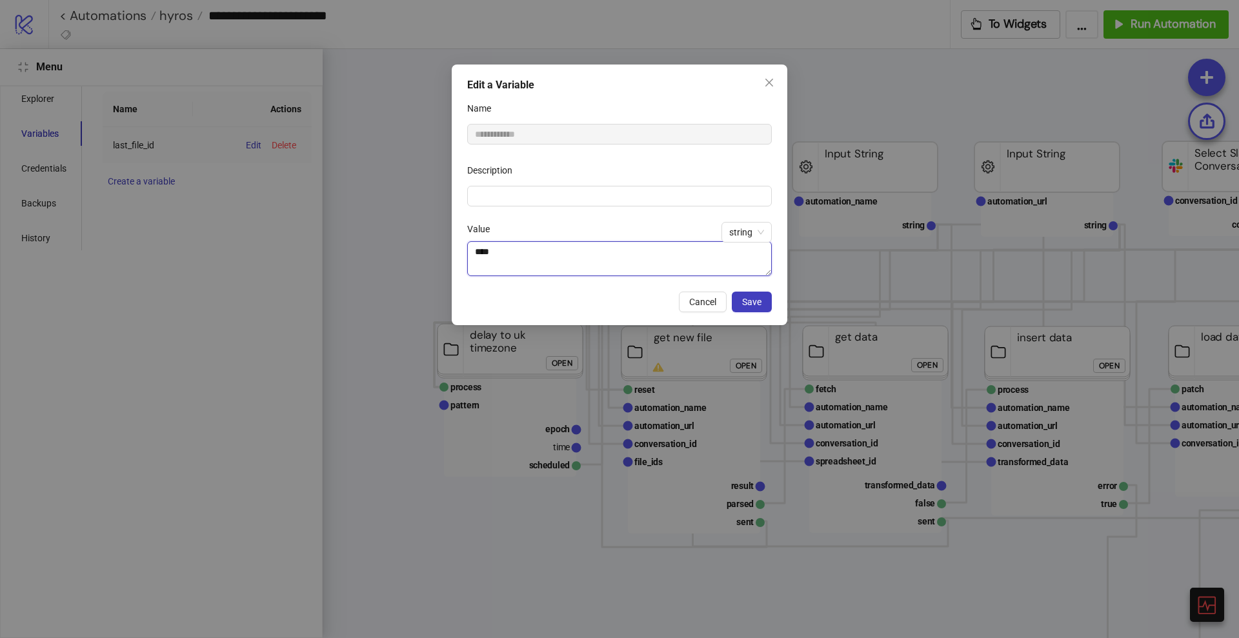
drag, startPoint x: 505, startPoint y: 255, endPoint x: 451, endPoint y: 252, distance: 53.6
click at [451, 252] on div "**********" at bounding box center [619, 319] width 1239 height 638
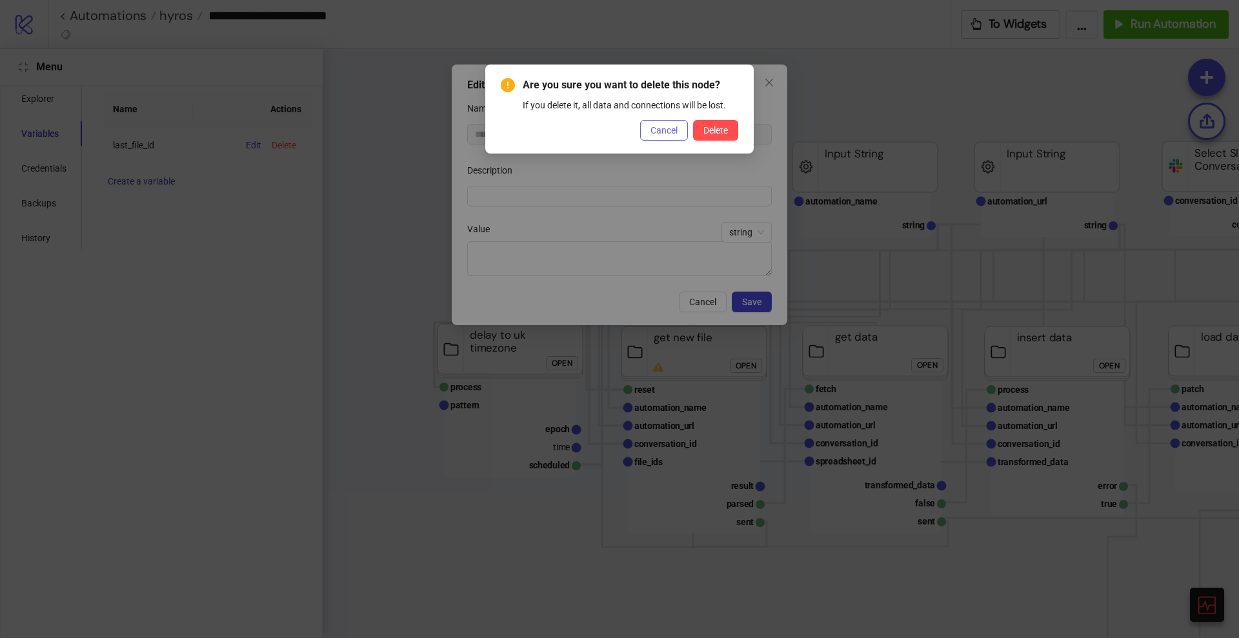
click at [664, 130] on span "Cancel" at bounding box center [663, 130] width 27 height 10
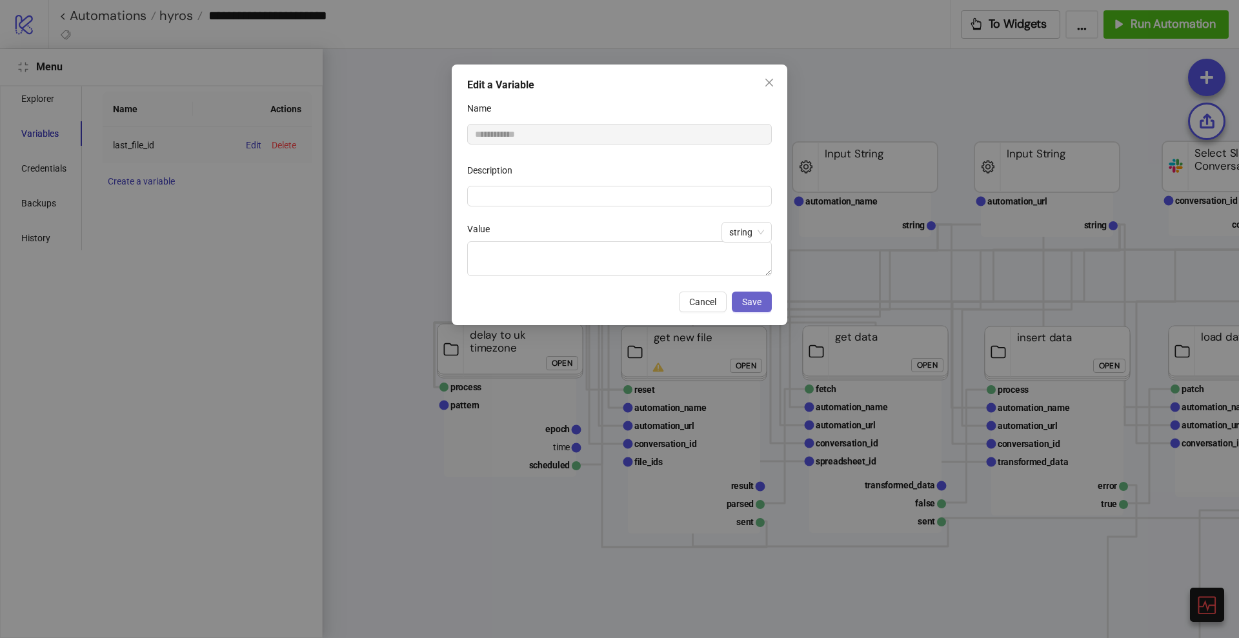
click at [756, 302] on span "Save" at bounding box center [751, 302] width 19 height 10
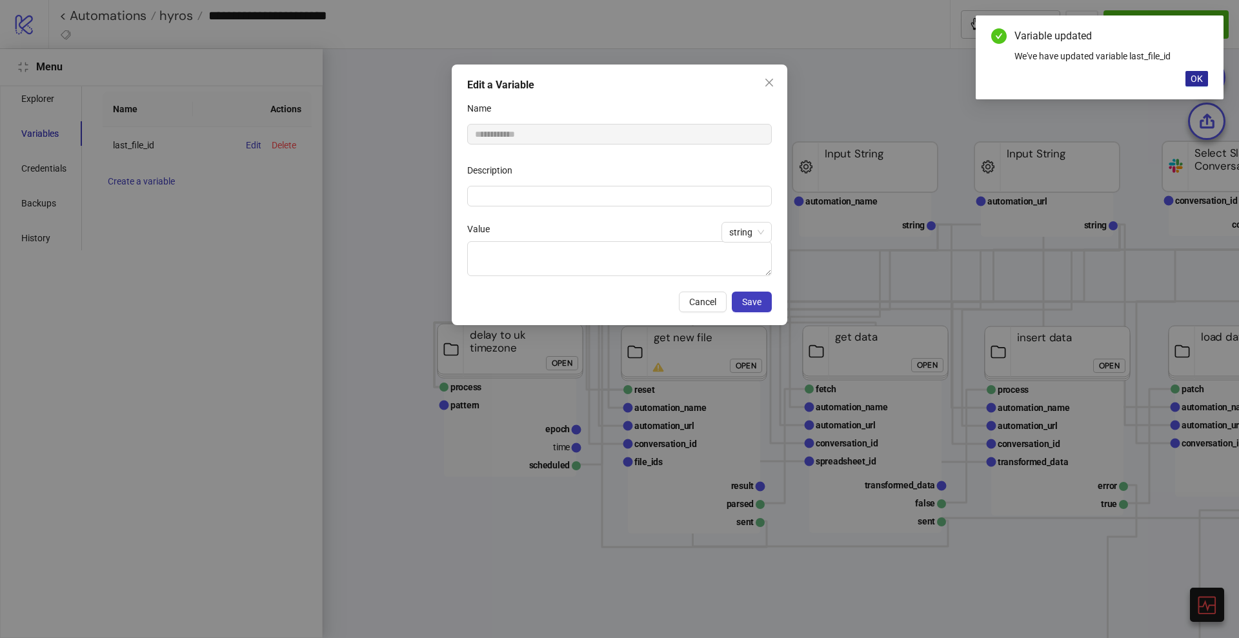
click at [1193, 80] on span "OK" at bounding box center [1196, 79] width 12 height 10
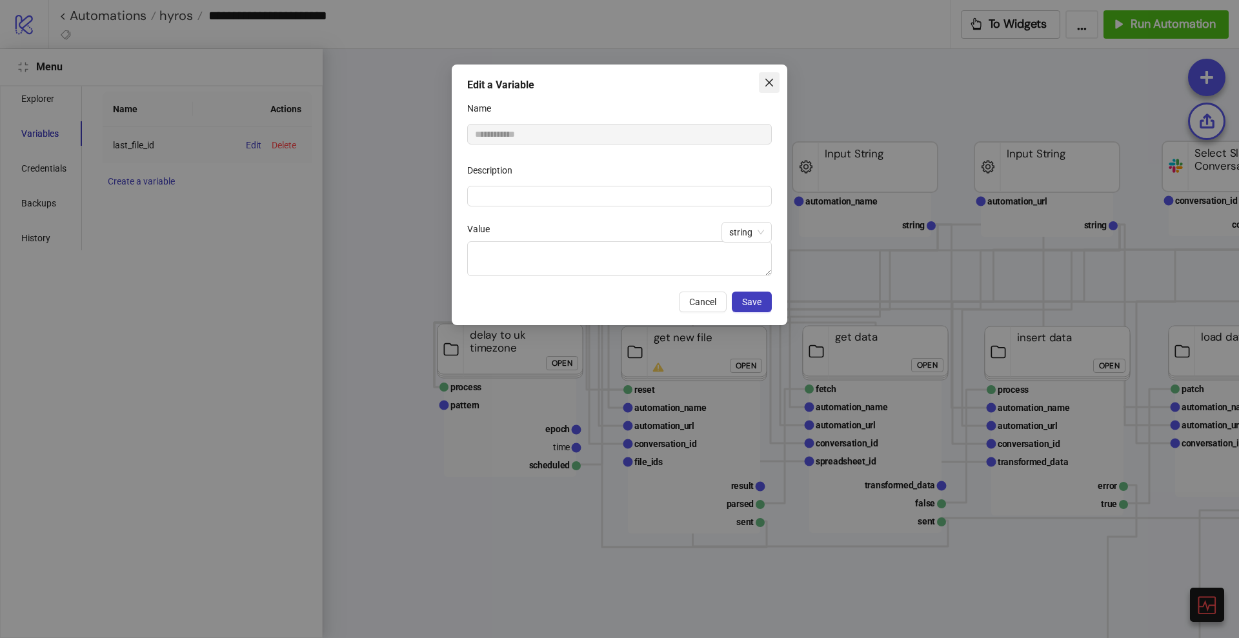
click at [768, 87] on icon "close" at bounding box center [769, 82] width 10 height 10
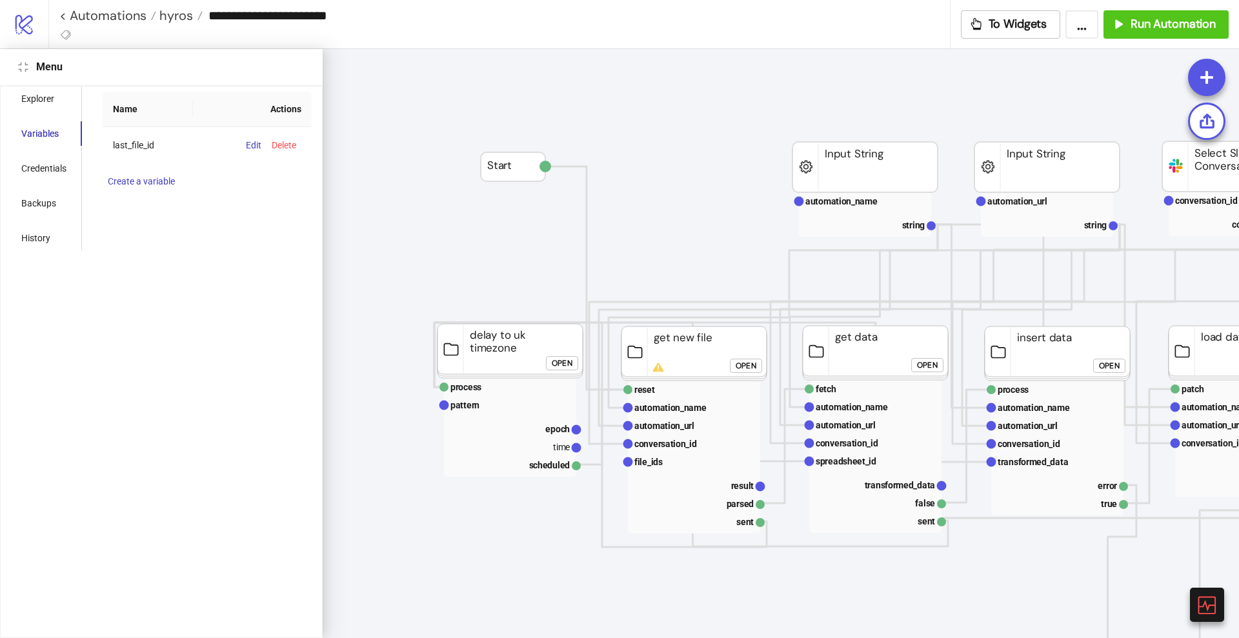
click at [26, 74] on button "Close" at bounding box center [22, 66] width 15 height 15
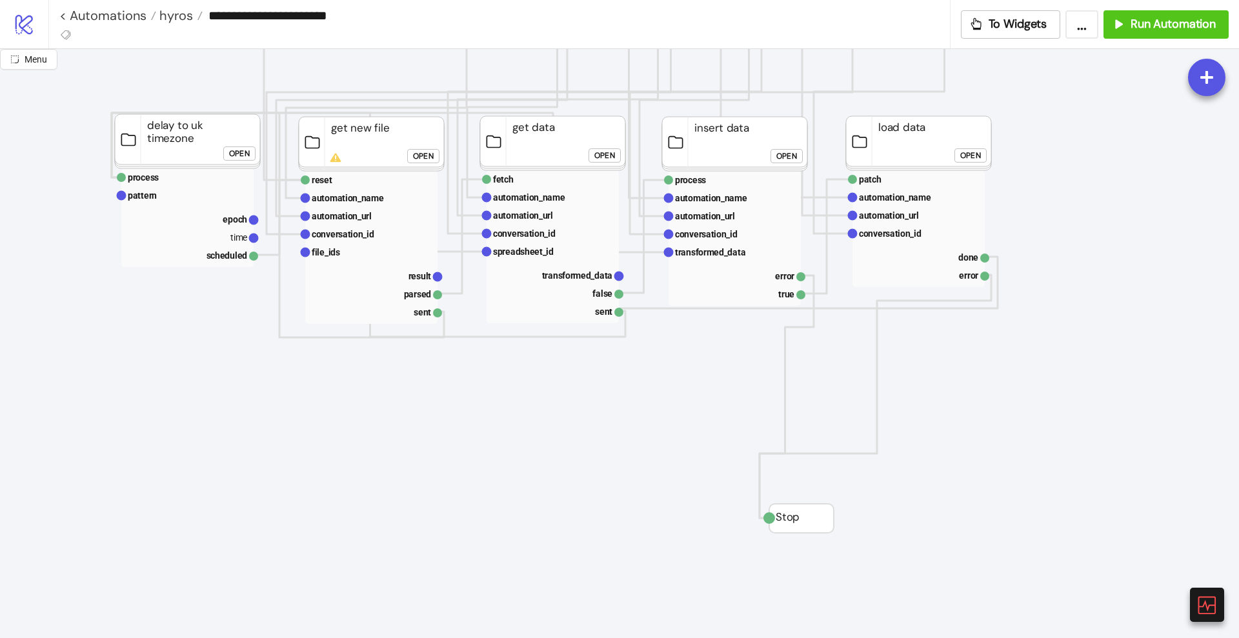
scroll to position [0, 0]
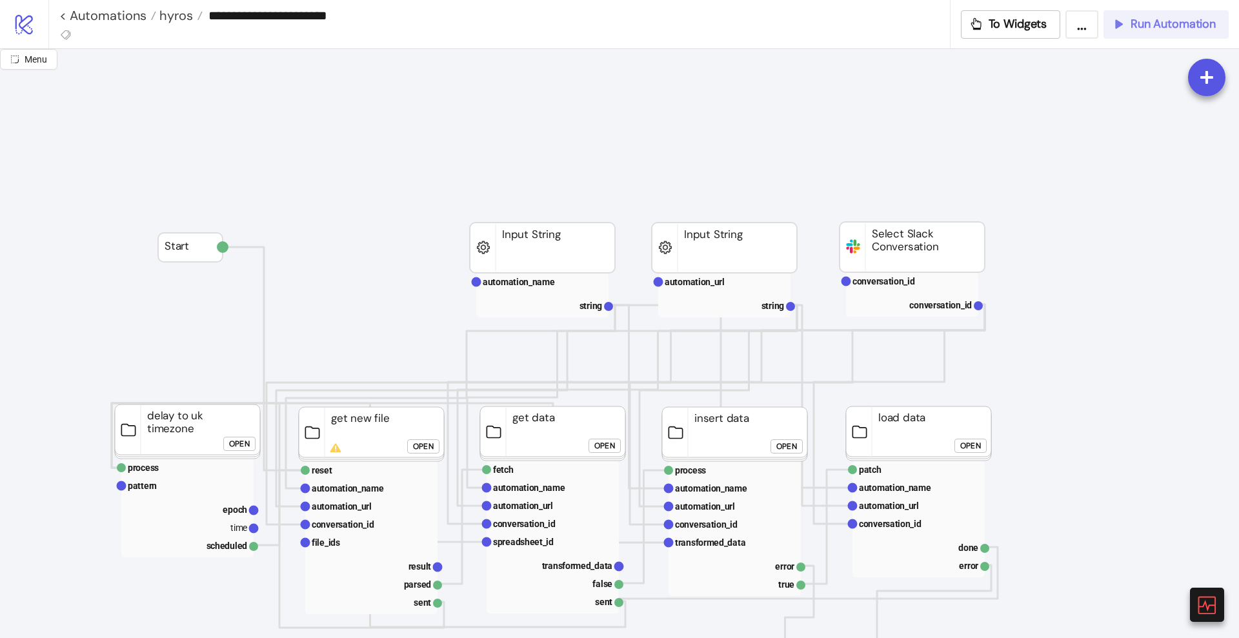
click at [1169, 27] on span "Run Automation" at bounding box center [1172, 24] width 85 height 15
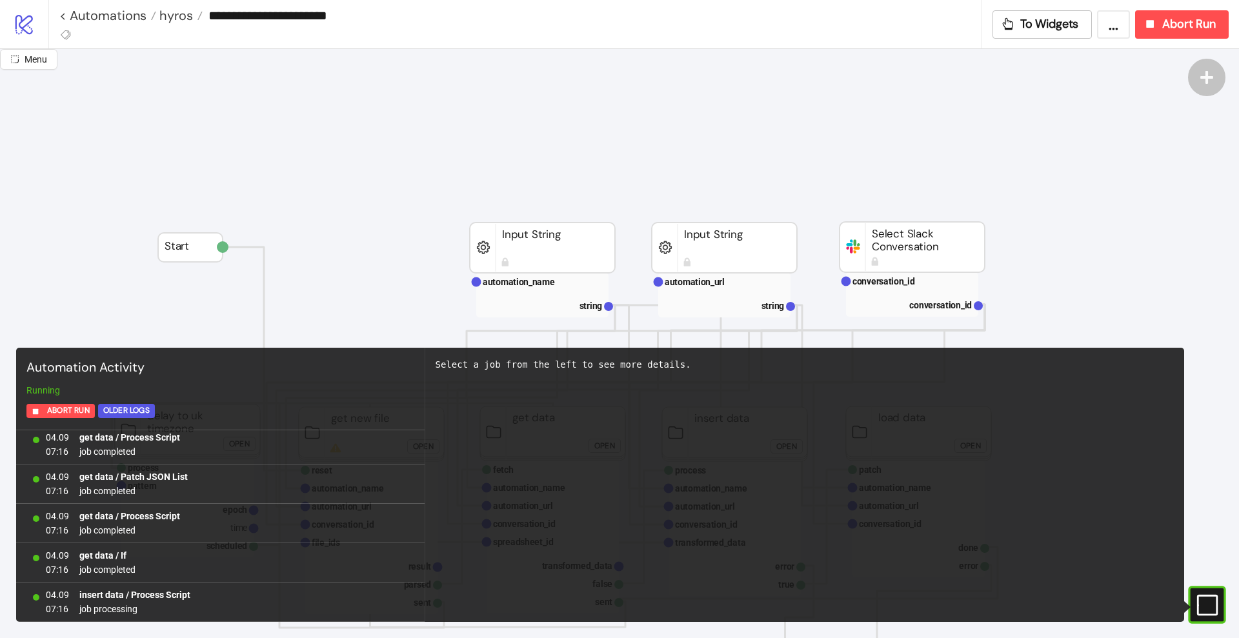
scroll to position [1225, 0]
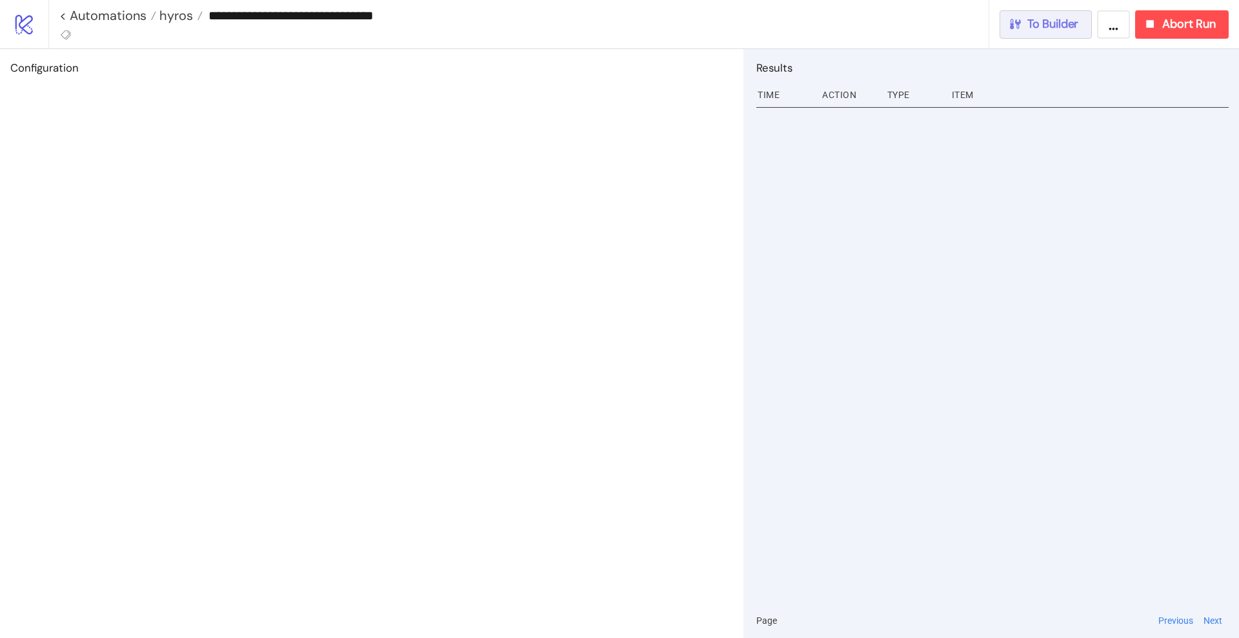
click at [1060, 25] on span "To Builder" at bounding box center [1053, 24] width 52 height 15
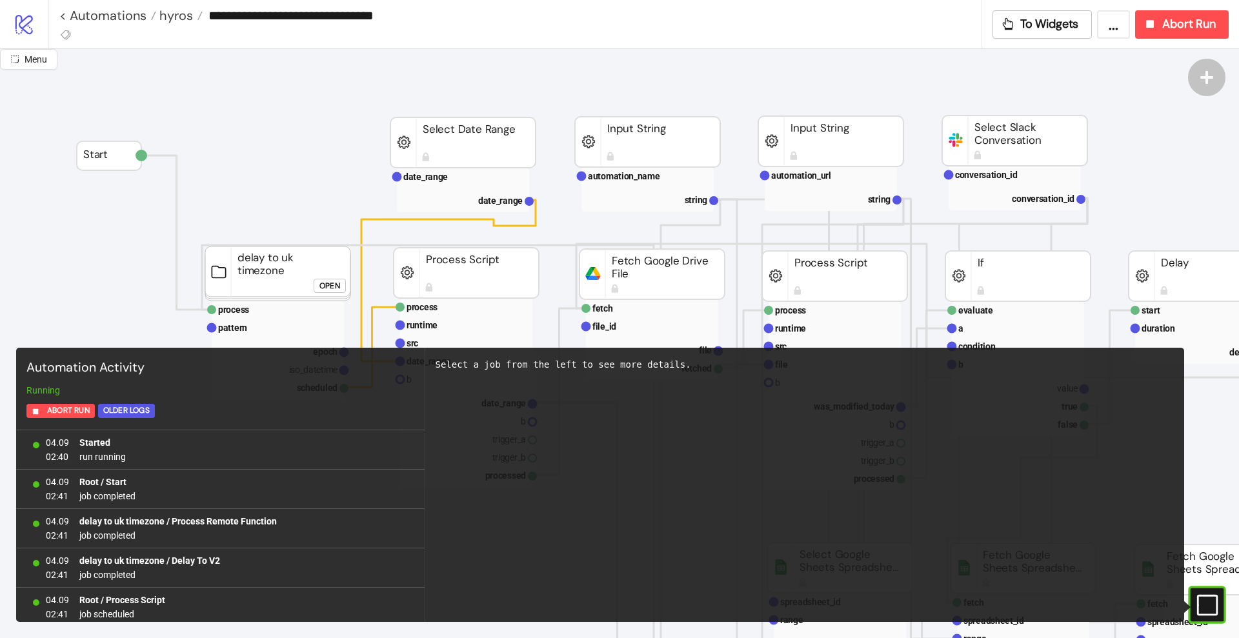
scroll to position [5, 0]
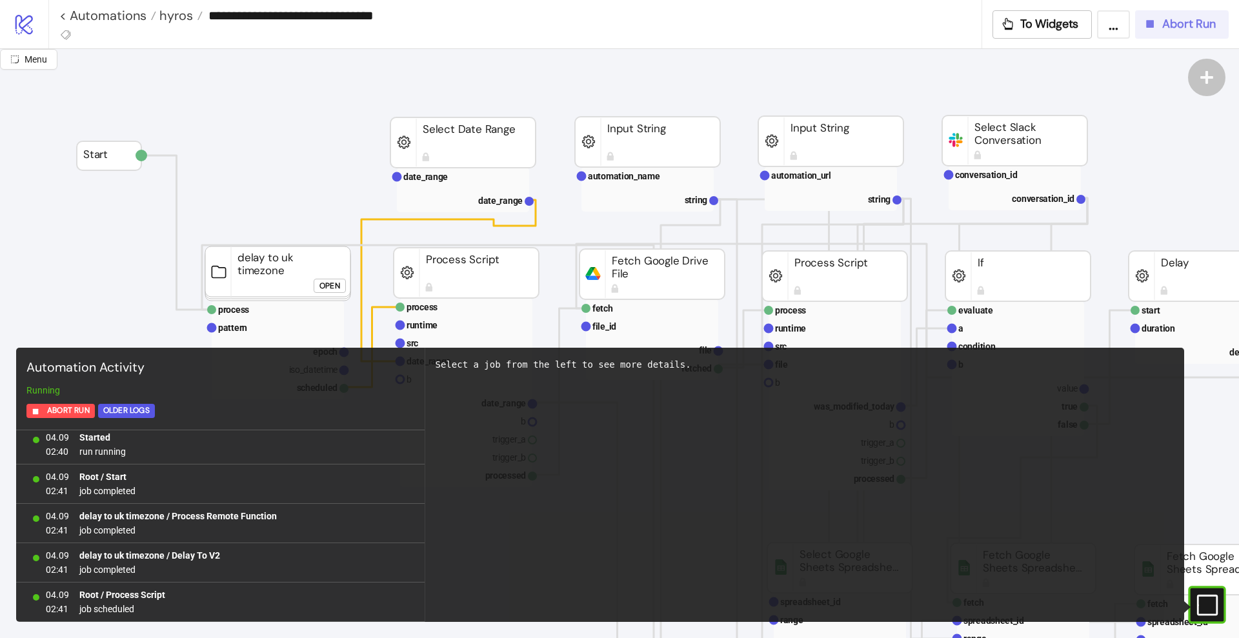
click at [1176, 32] on button "Abort Run" at bounding box center [1182, 24] width 94 height 28
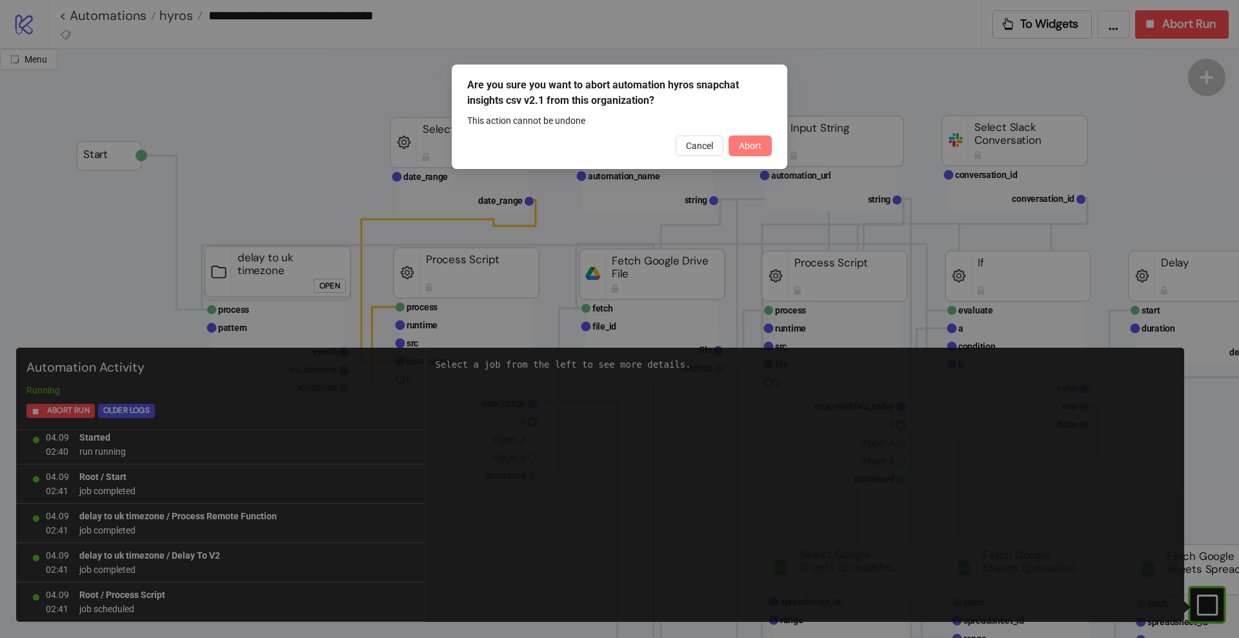
click at [741, 148] on span "Abort" at bounding box center [750, 146] width 23 height 10
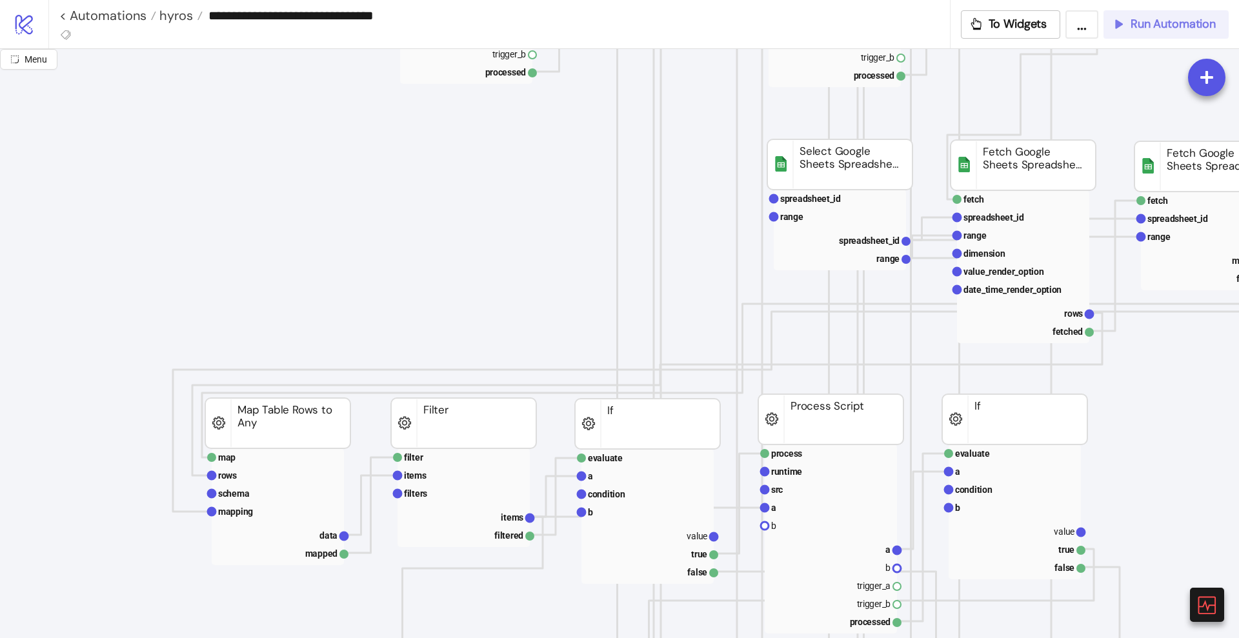
scroll to position [0, 0]
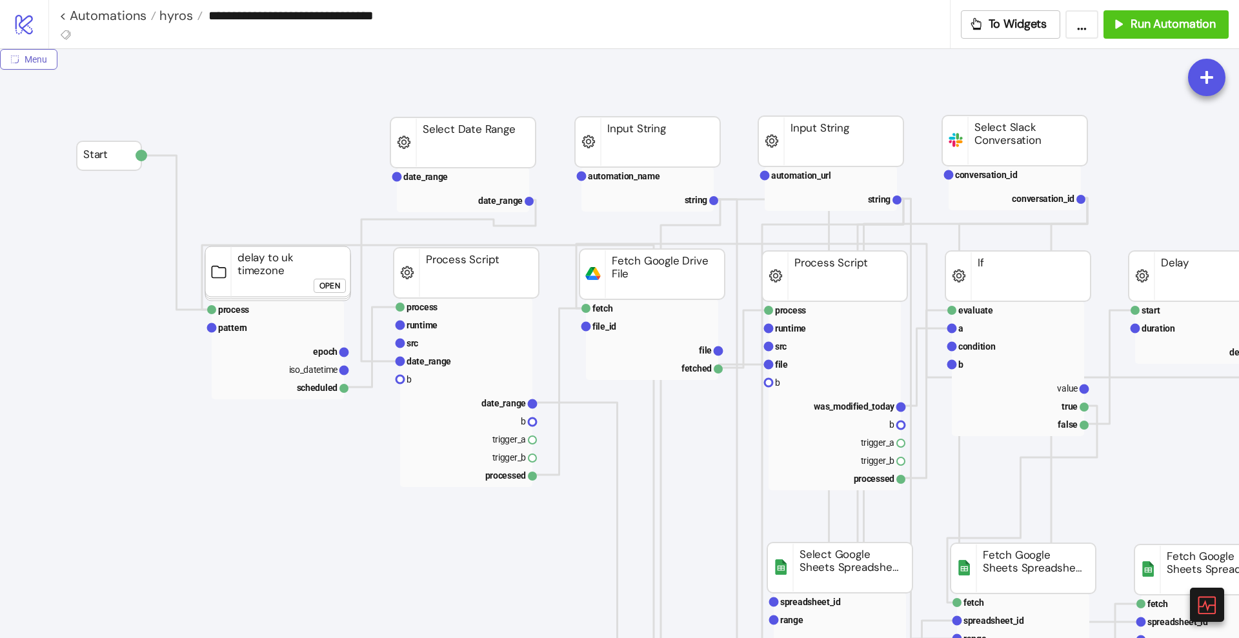
click at [35, 63] on span "Menu" at bounding box center [36, 59] width 23 height 10
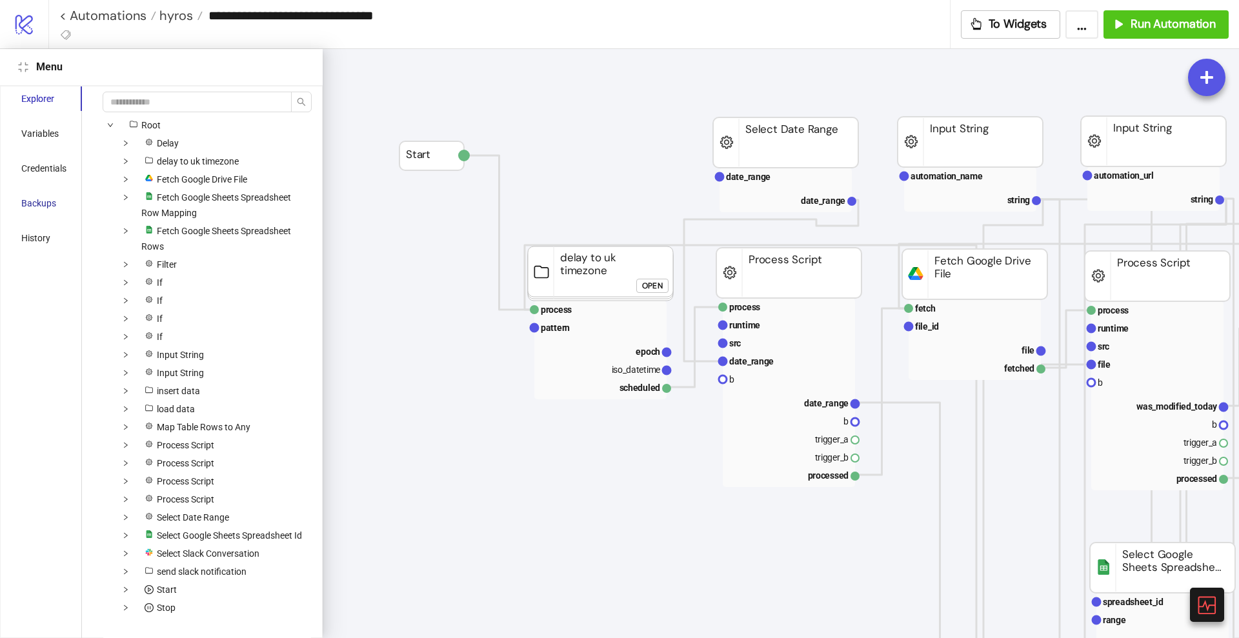
click at [35, 203] on div "Backups" at bounding box center [38, 203] width 35 height 14
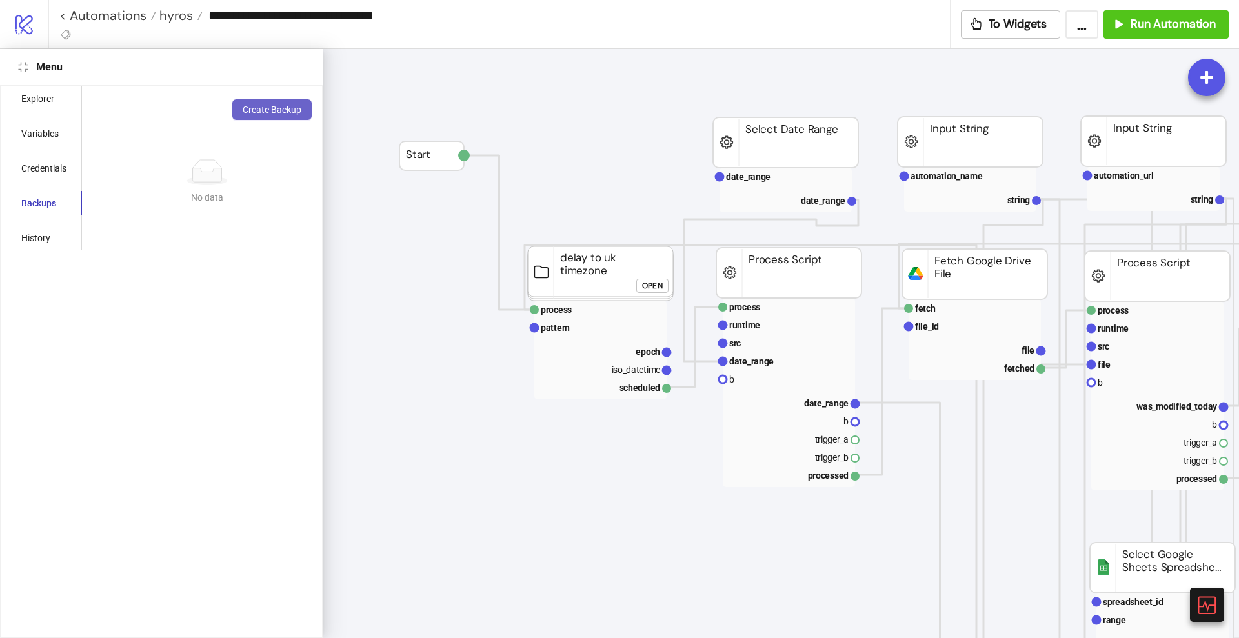
click at [278, 111] on span "Create Backup" at bounding box center [272, 110] width 59 height 10
click at [39, 130] on div "Variables" at bounding box center [39, 133] width 37 height 14
click at [26, 72] on icon "compress" at bounding box center [23, 67] width 10 height 10
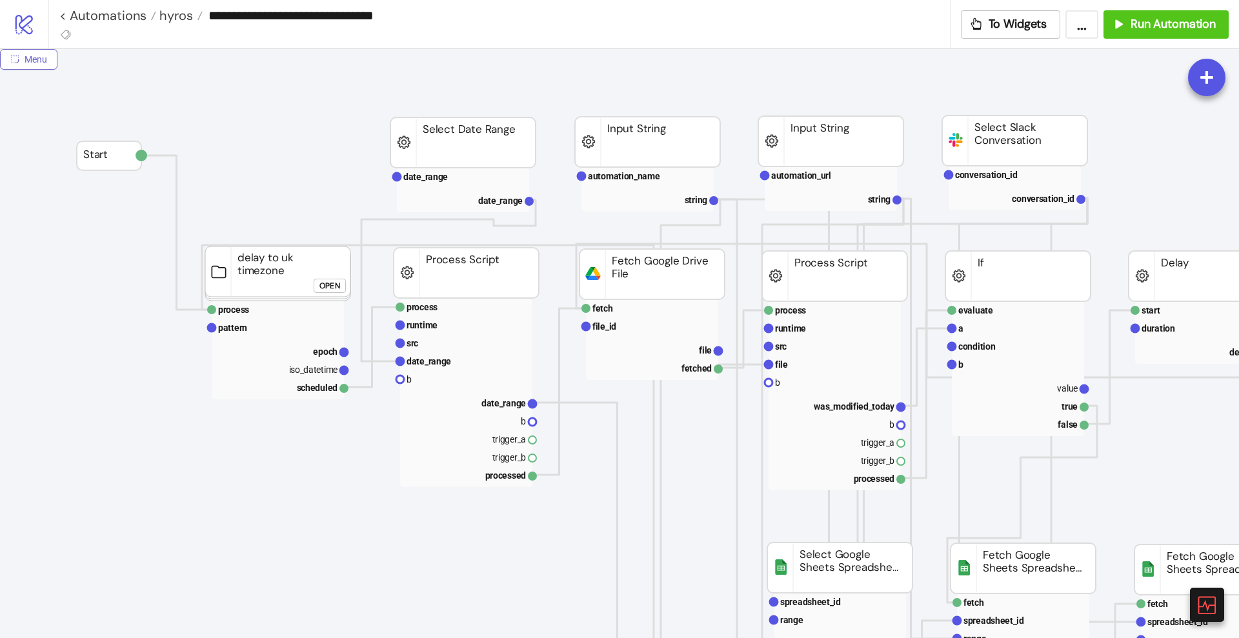
click at [21, 62] on button "Menu" at bounding box center [28, 59] width 57 height 21
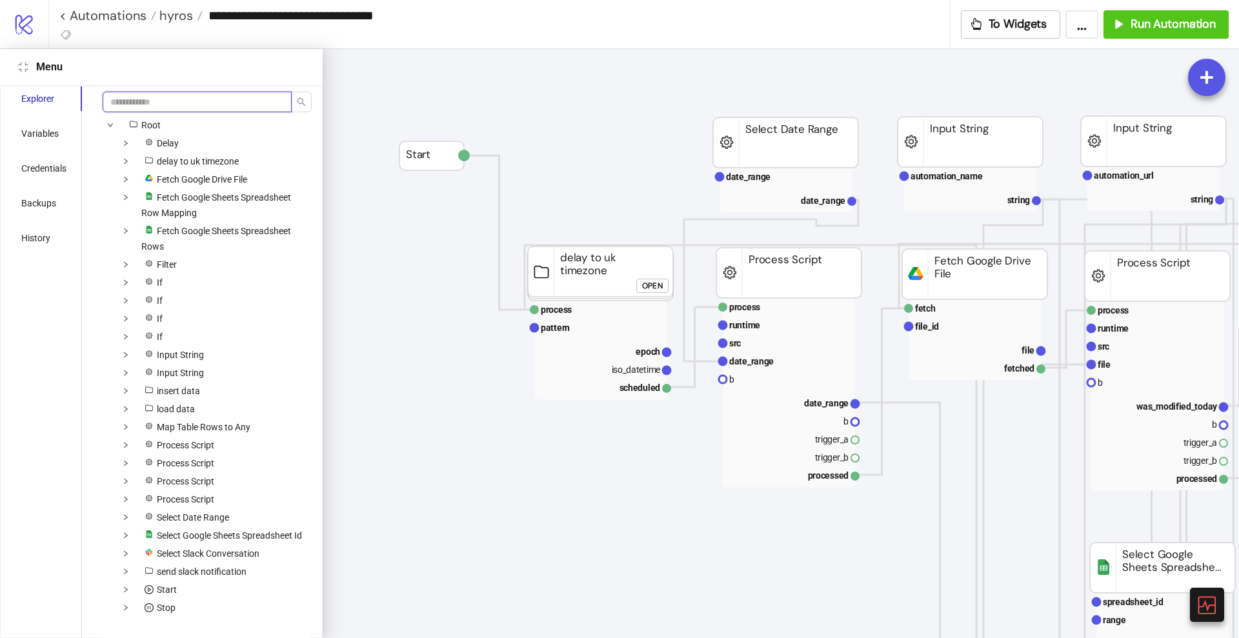
click at [132, 103] on input "search" at bounding box center [197, 102] width 189 height 21
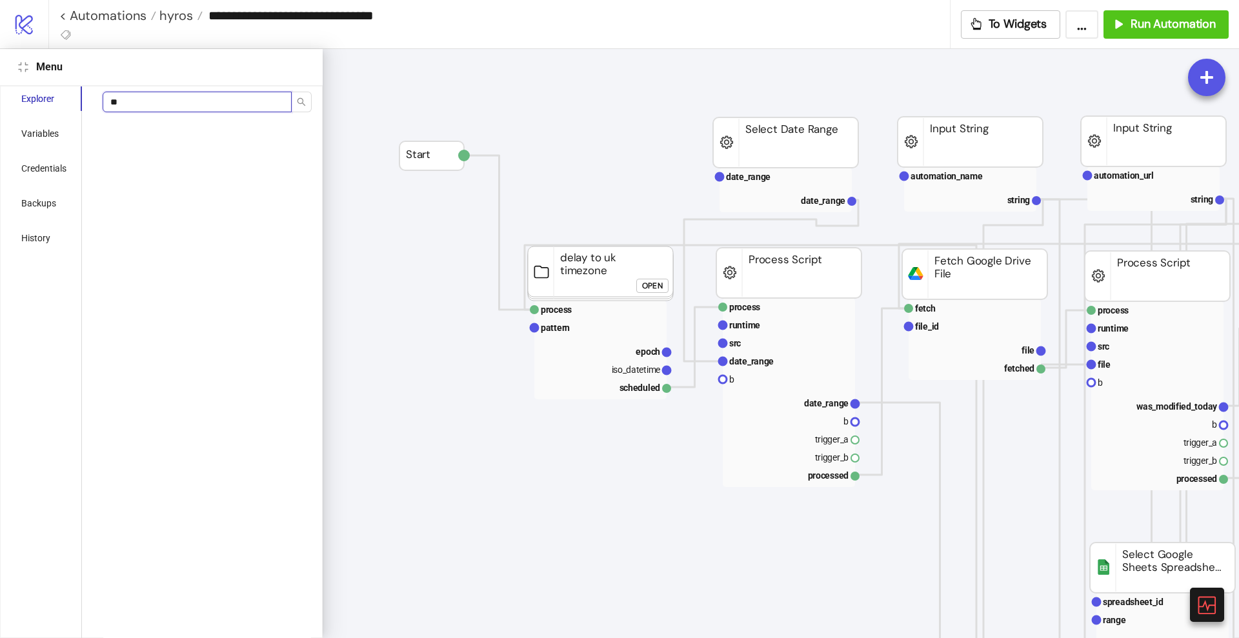
type input "*"
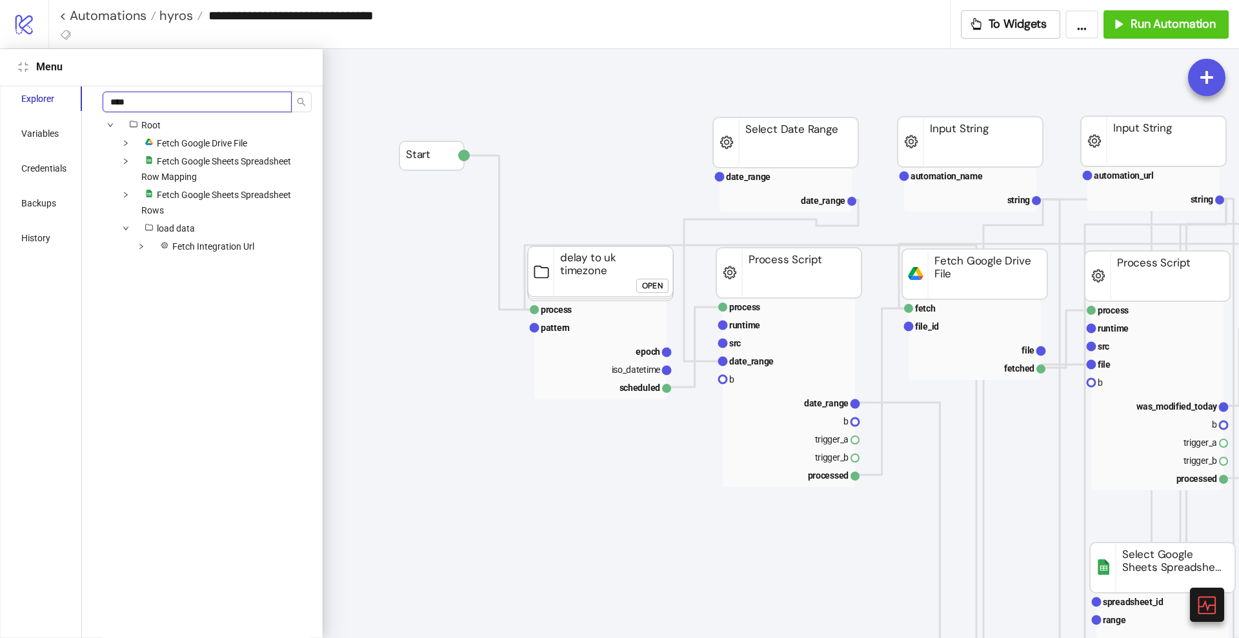
type input "*****"
click at [24, 70] on icon "compress" at bounding box center [23, 67] width 10 height 10
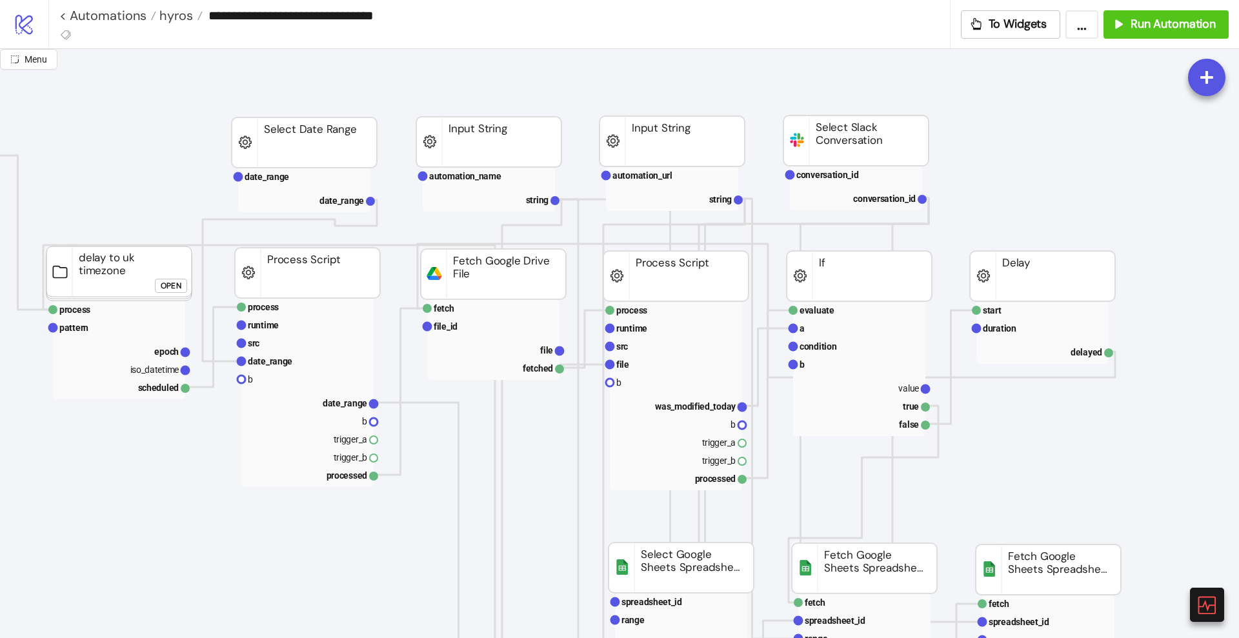
scroll to position [0, 161]
click at [627, 367] on rect at bounding box center [673, 365] width 132 height 18
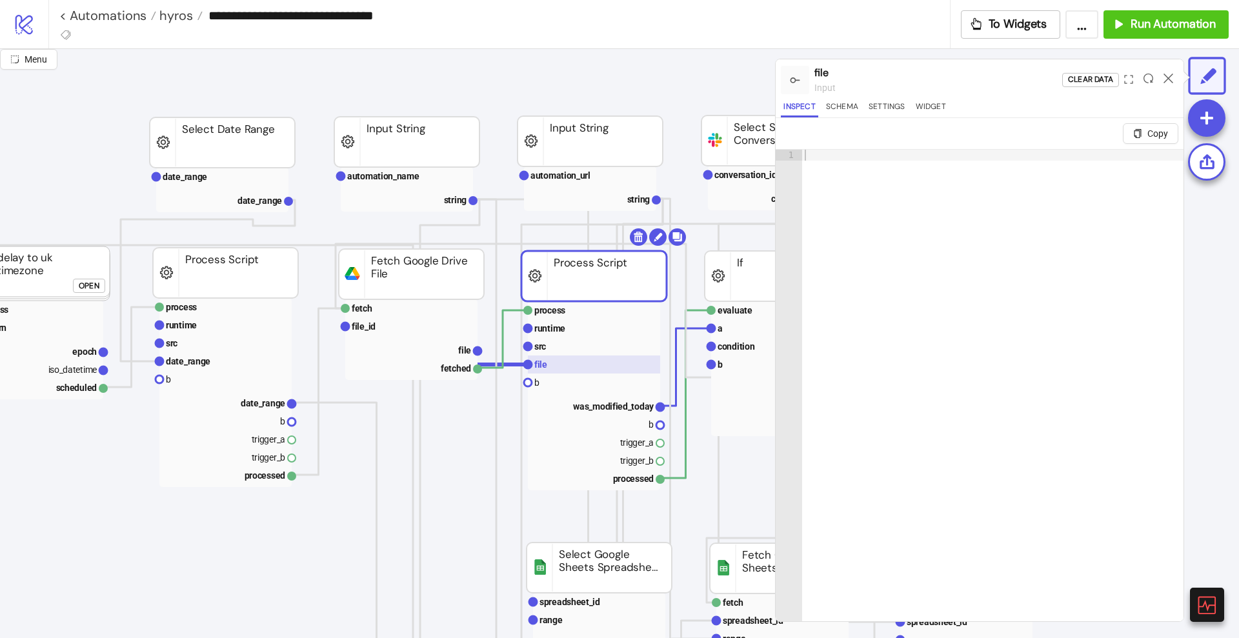
scroll to position [0, 242]
click at [605, 349] on rect at bounding box center [592, 346] width 132 height 18
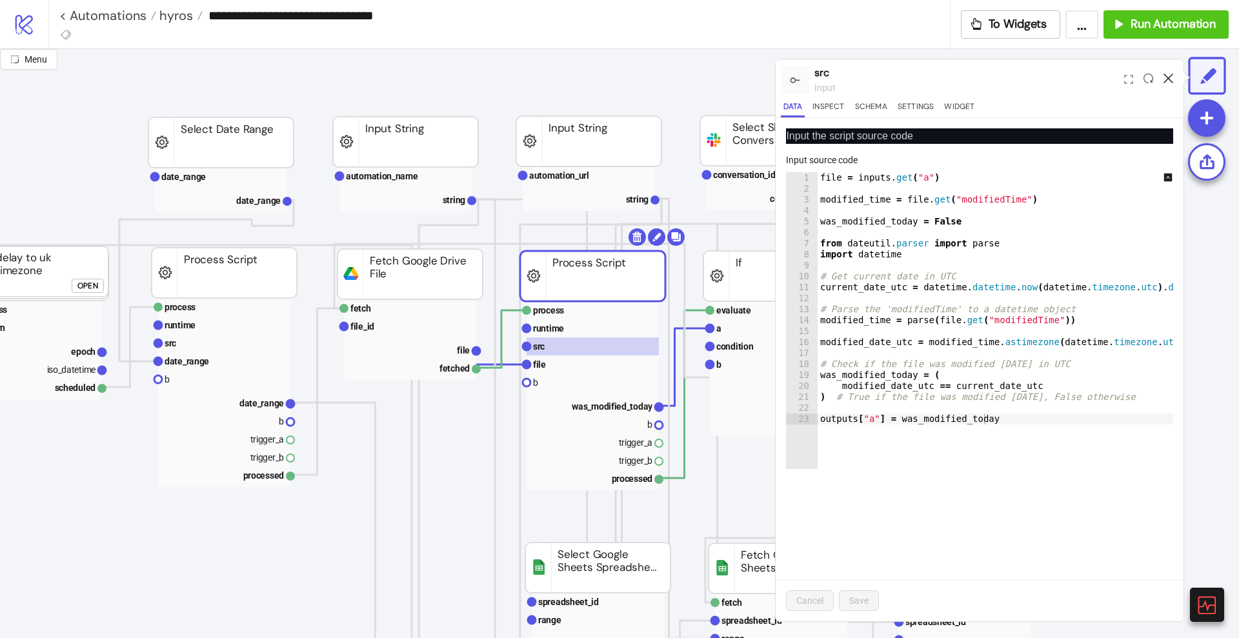
click at [1168, 76] on icon at bounding box center [1168, 79] width 10 height 10
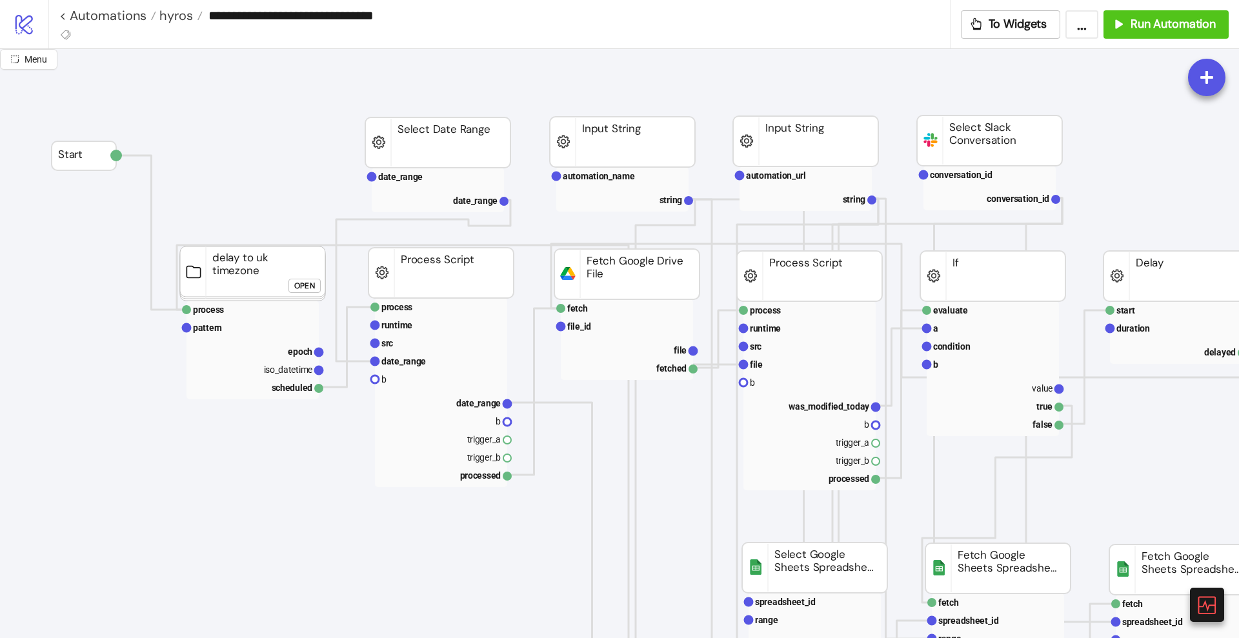
scroll to position [0, 0]
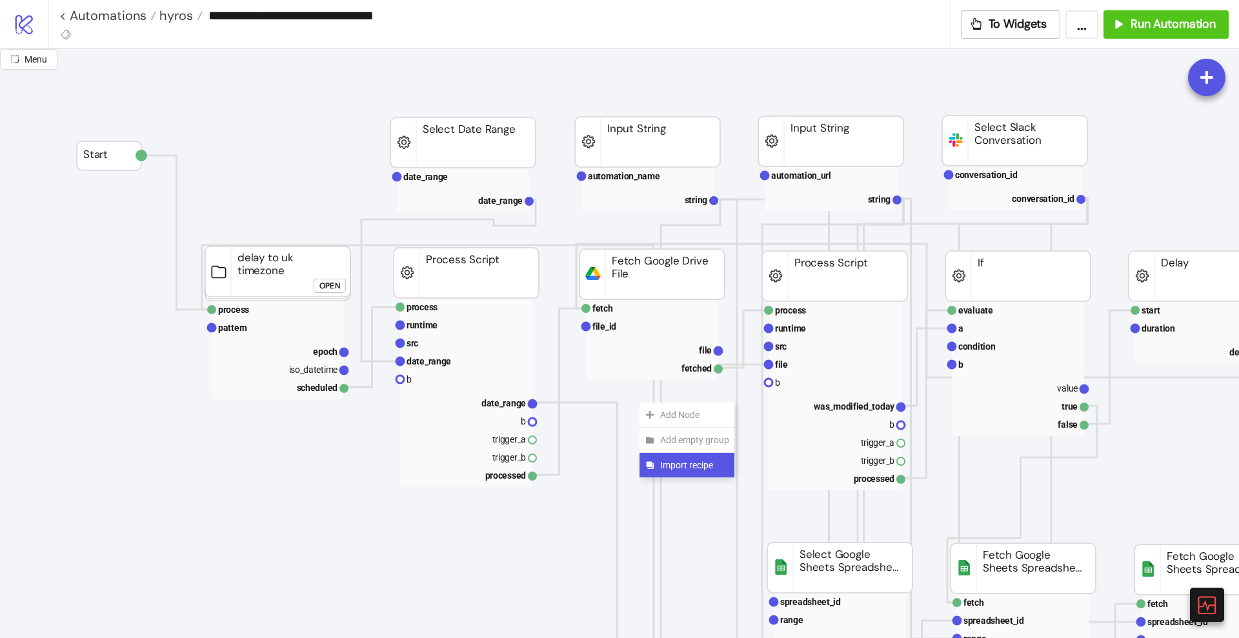
click at [667, 459] on span "Import recipe" at bounding box center [694, 465] width 69 height 14
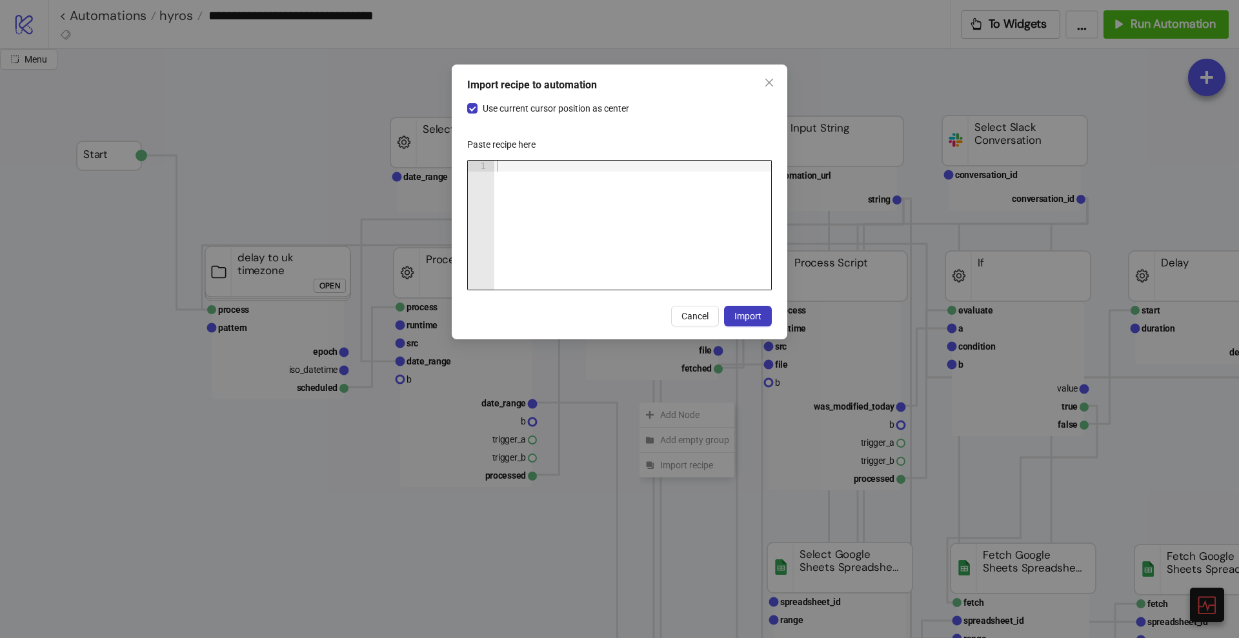
click at [608, 245] on div at bounding box center [632, 236] width 277 height 151
paste textarea "Cursor at row 1"
click at [508, 110] on span "Use current cursor position as center" at bounding box center [555, 108] width 157 height 14
click at [749, 313] on span "Import" at bounding box center [747, 316] width 27 height 10
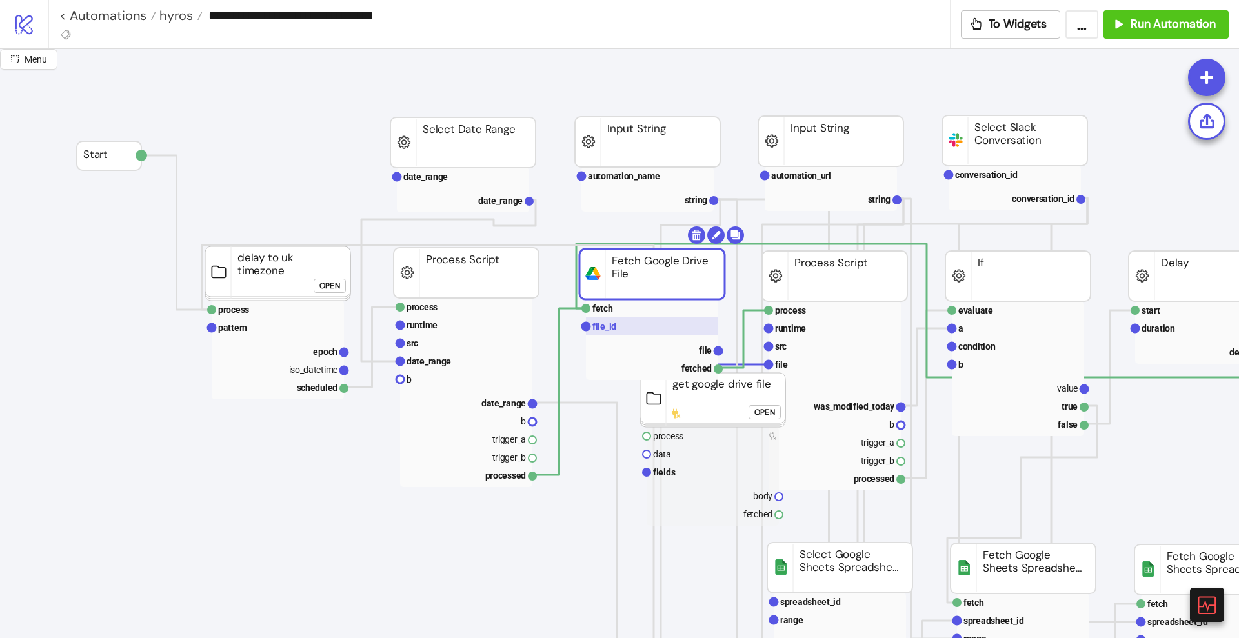
click at [605, 326] on text "file_id" at bounding box center [604, 326] width 24 height 10
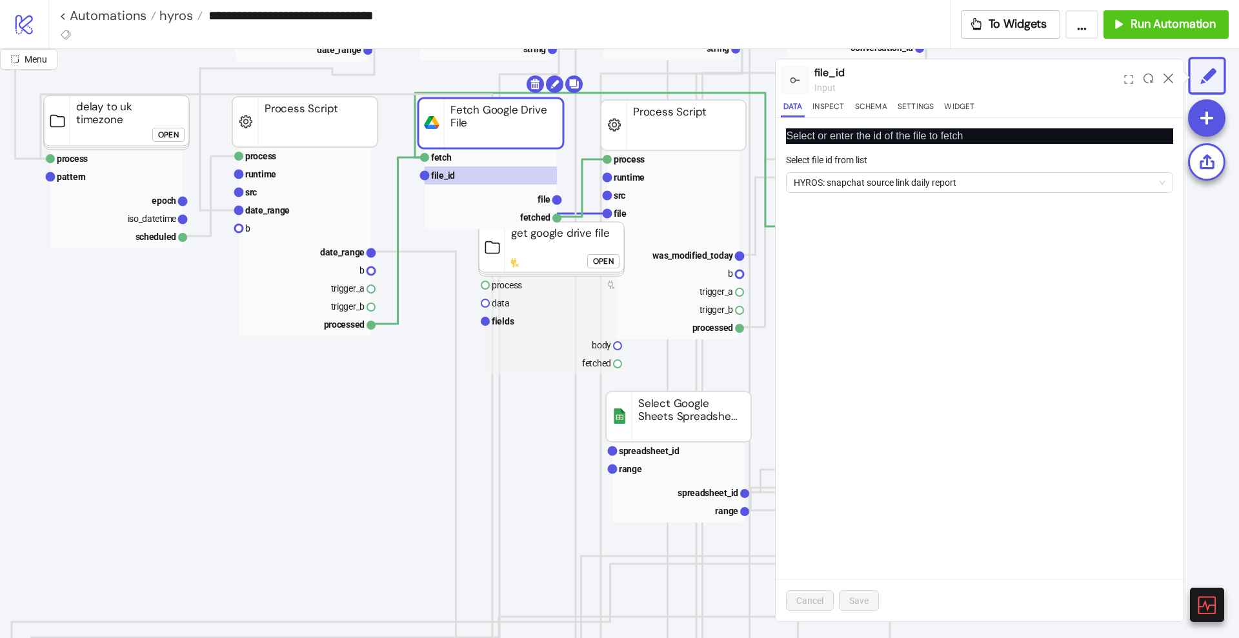
scroll to position [161, 161]
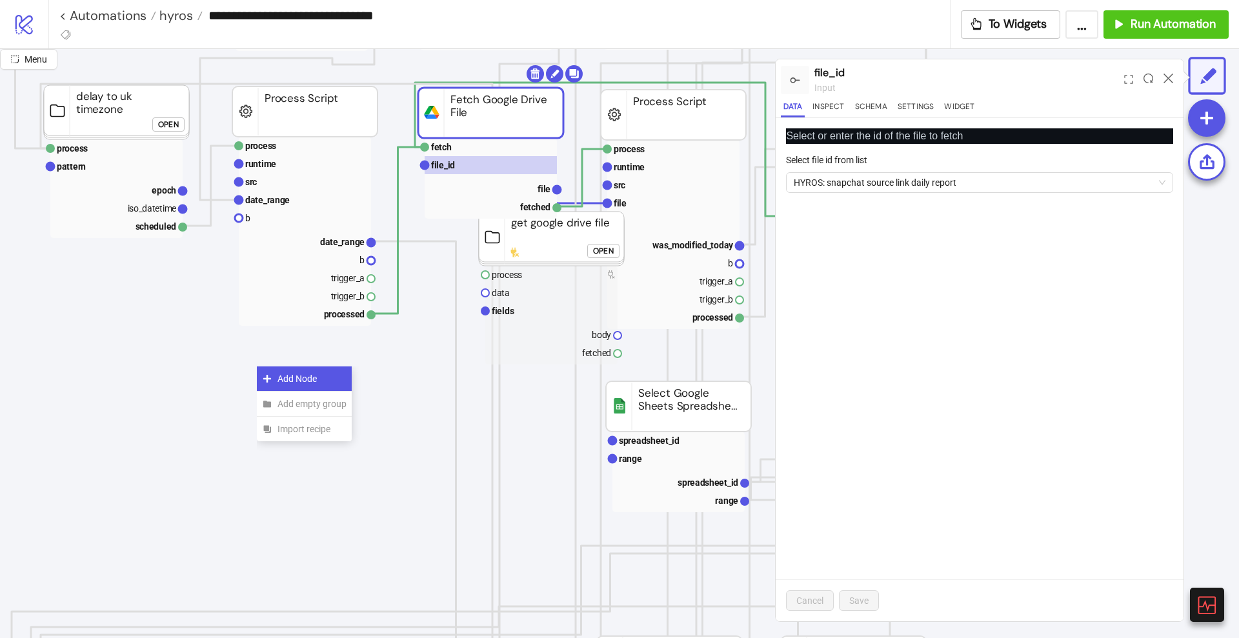
click at [280, 381] on span "Add Node" at bounding box center [311, 379] width 69 height 14
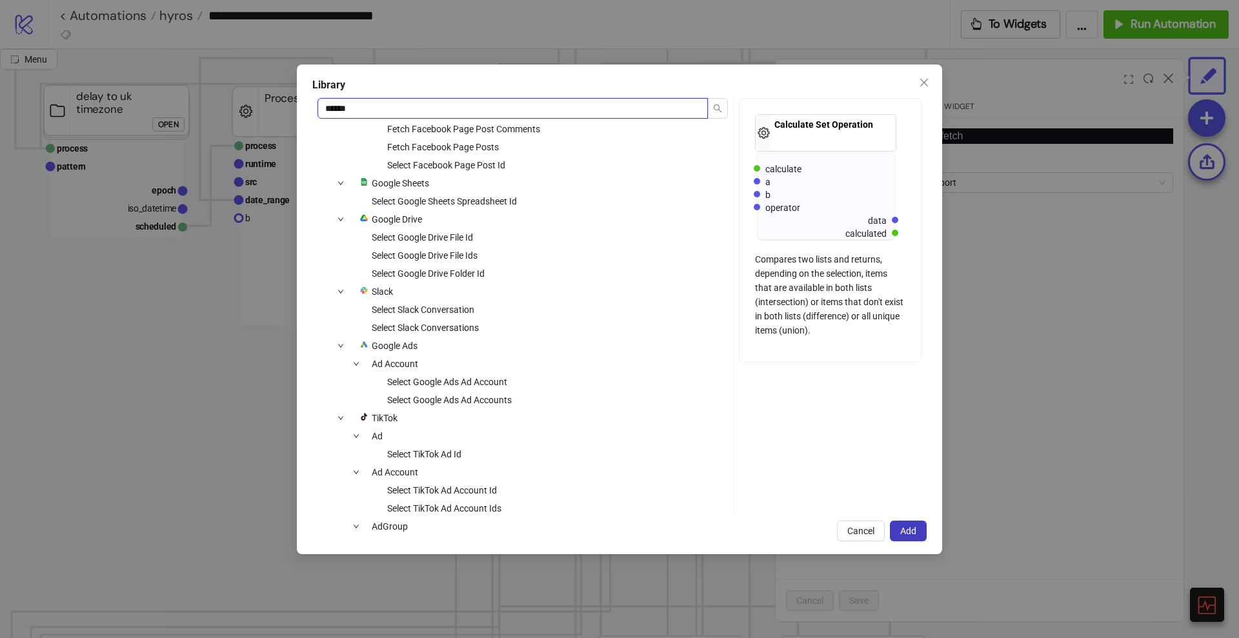
scroll to position [726, 0]
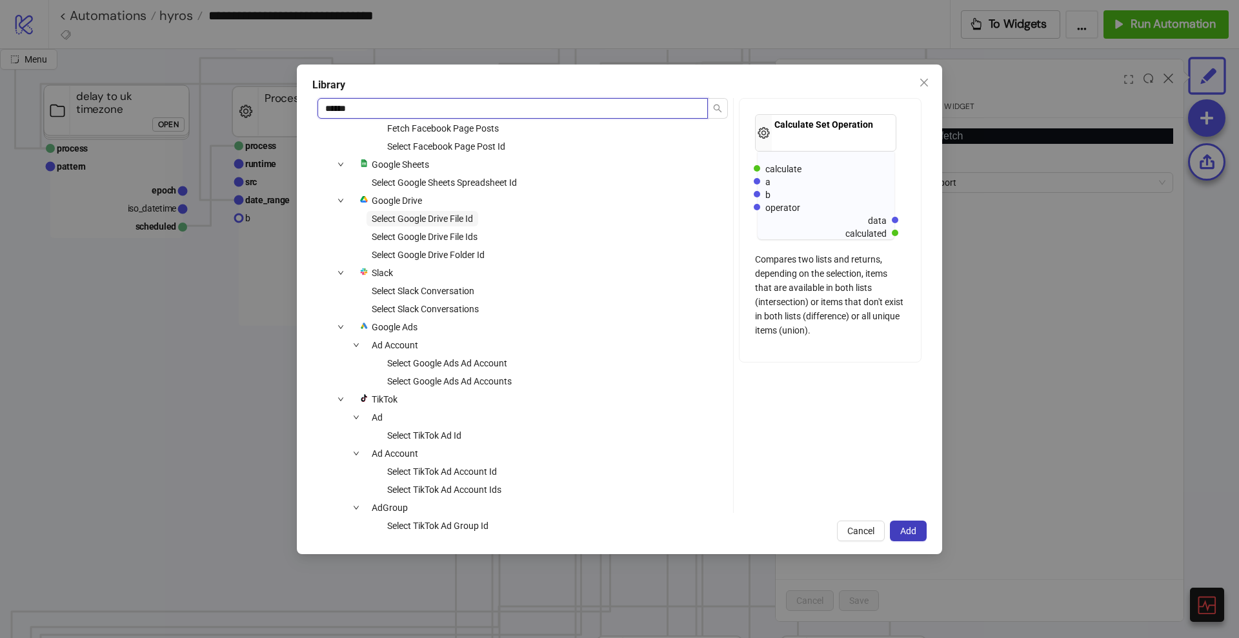
type input "******"
click at [462, 217] on span "Select Google Drive File Id" at bounding box center [422, 219] width 101 height 10
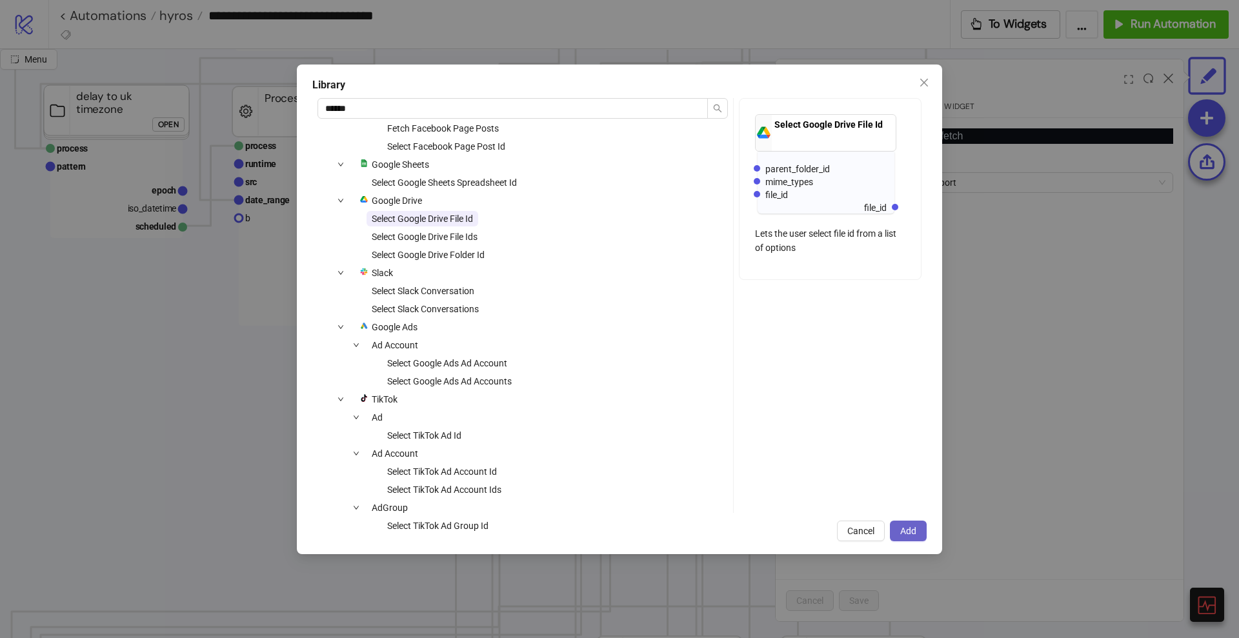
click at [910, 529] on span "Add" at bounding box center [908, 531] width 16 height 10
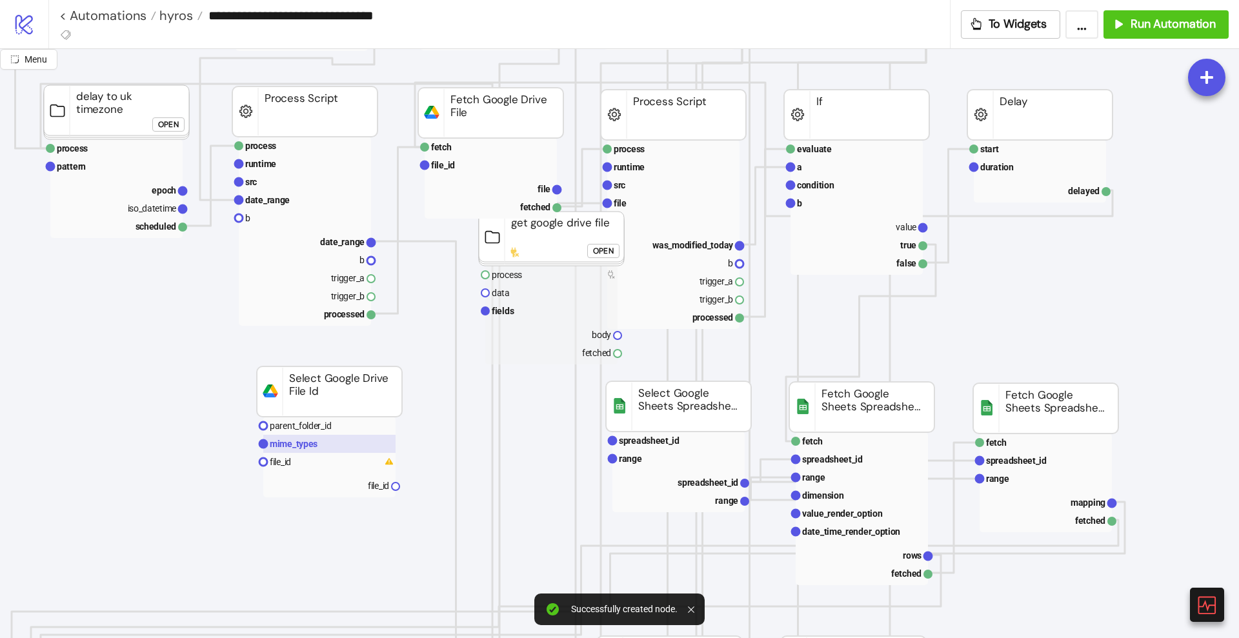
click at [315, 442] on text "mime_types" at bounding box center [294, 444] width 48 height 10
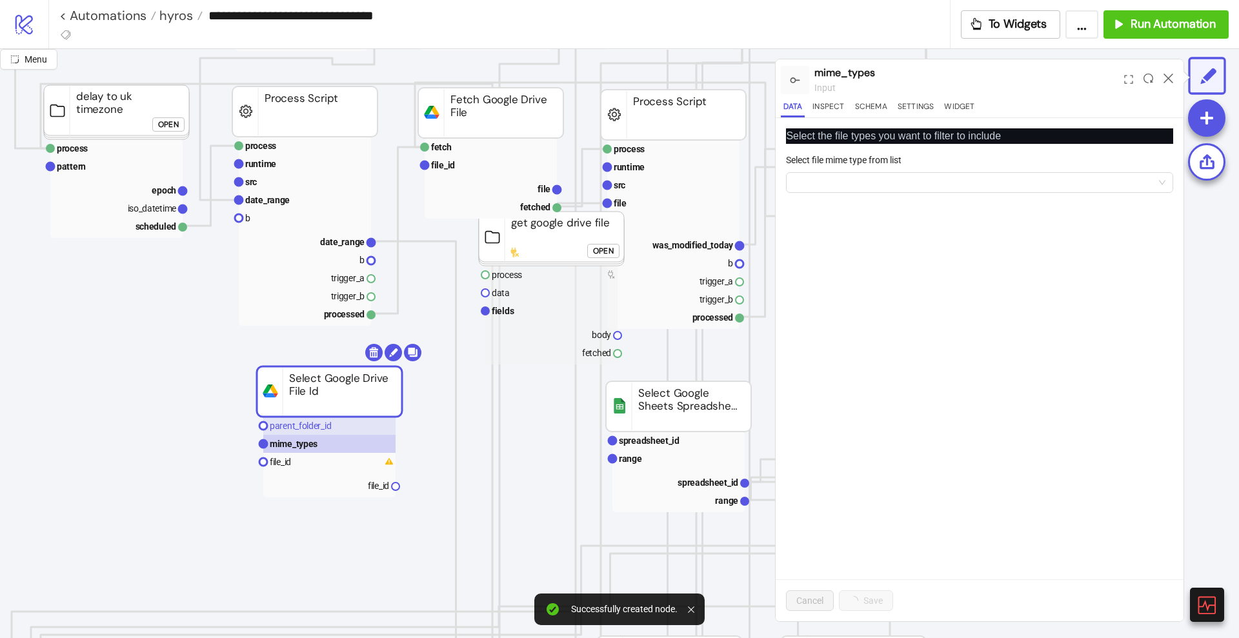
click at [304, 426] on text "parent_folder_id" at bounding box center [300, 426] width 61 height 10
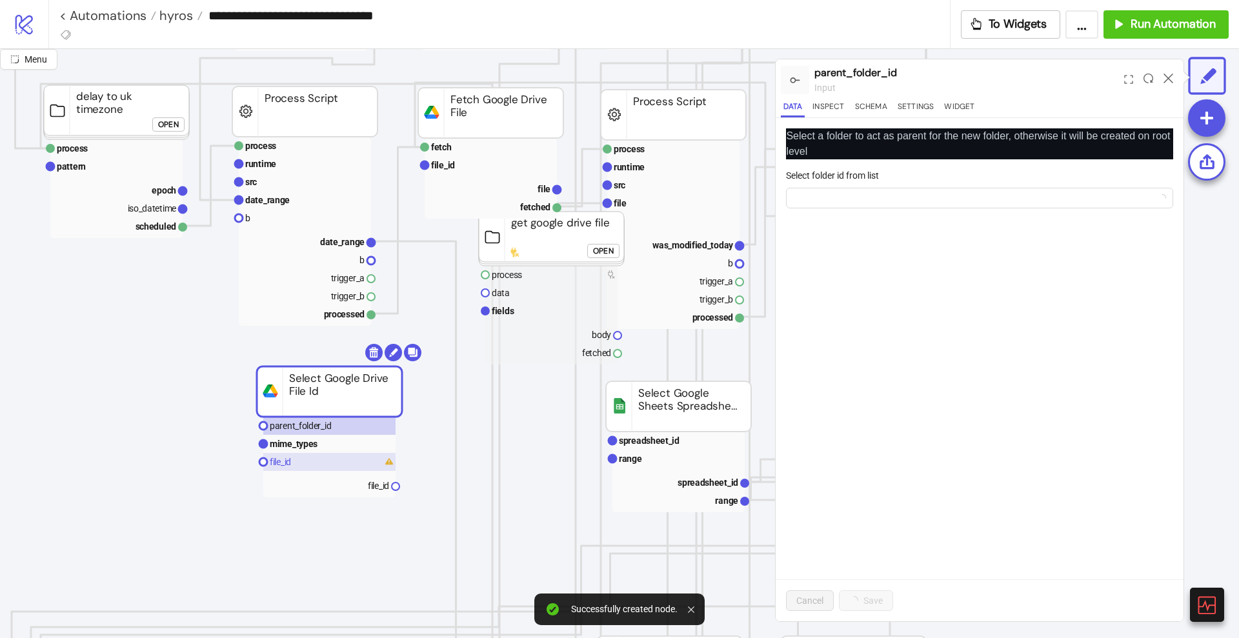
click at [328, 463] on rect at bounding box center [329, 462] width 132 height 18
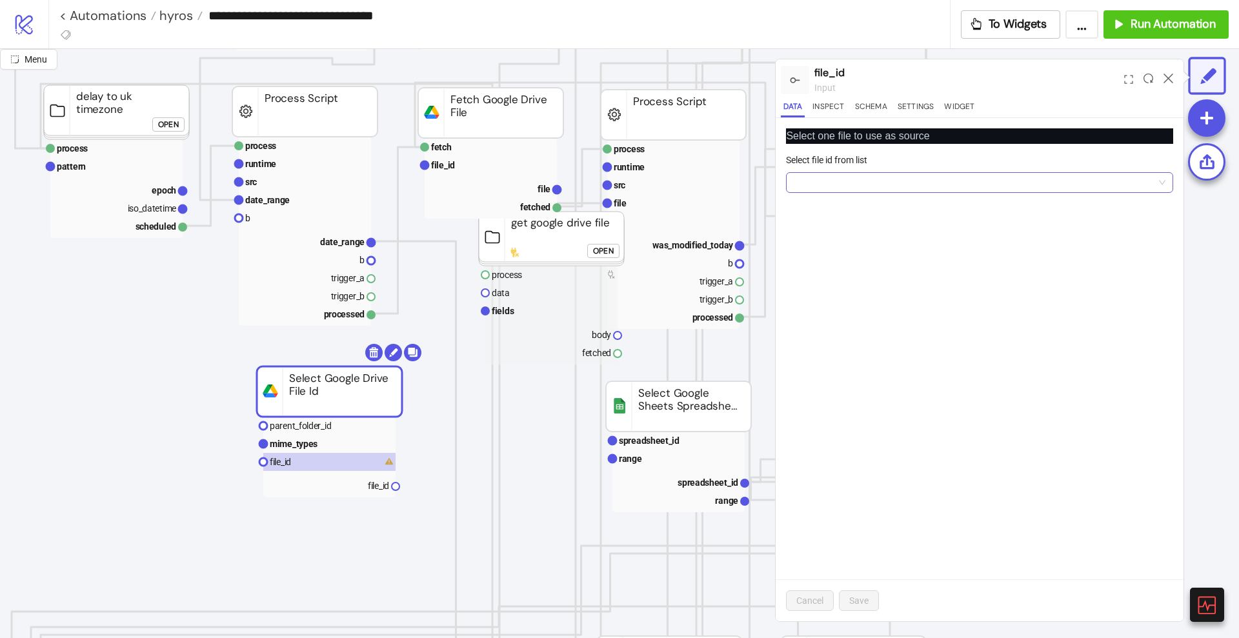
click at [903, 175] on input "Select file id from list" at bounding box center [974, 182] width 360 height 19
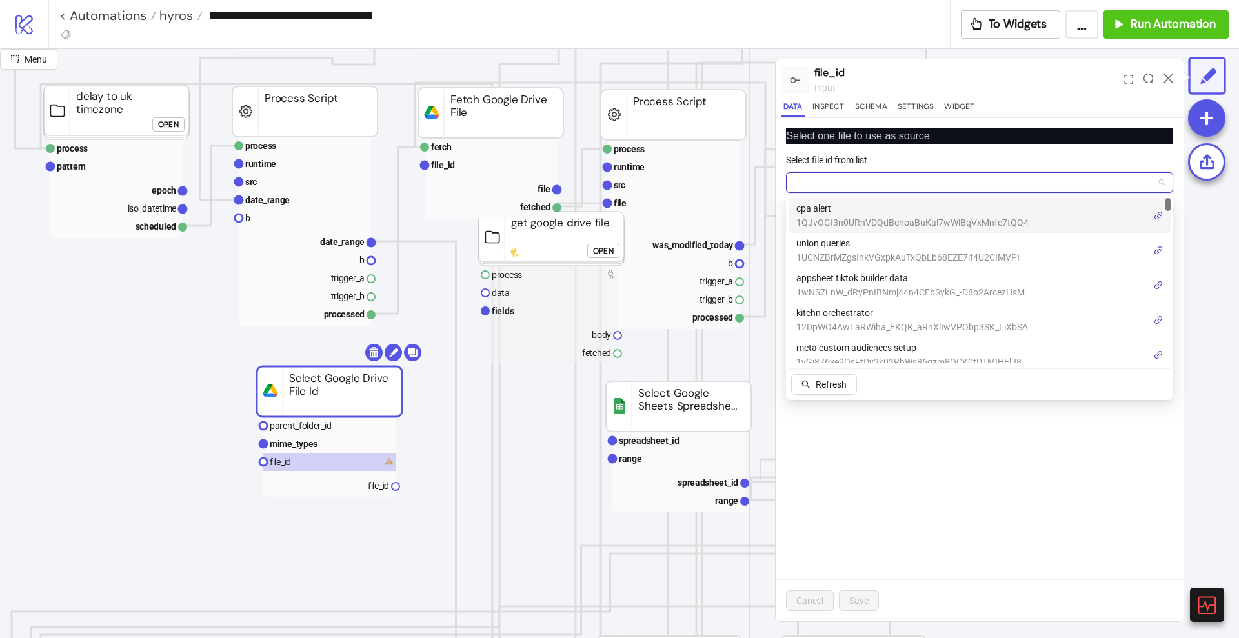
click at [903, 175] on input "Select file id from list" at bounding box center [974, 182] width 360 height 19
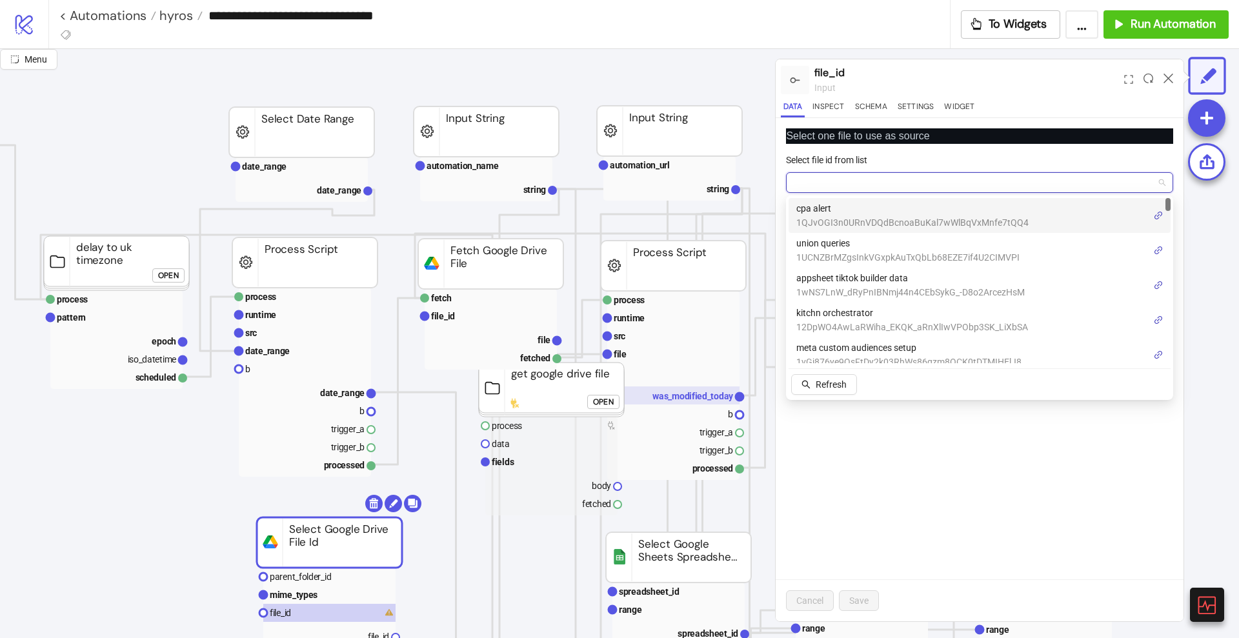
scroll to position [0, 161]
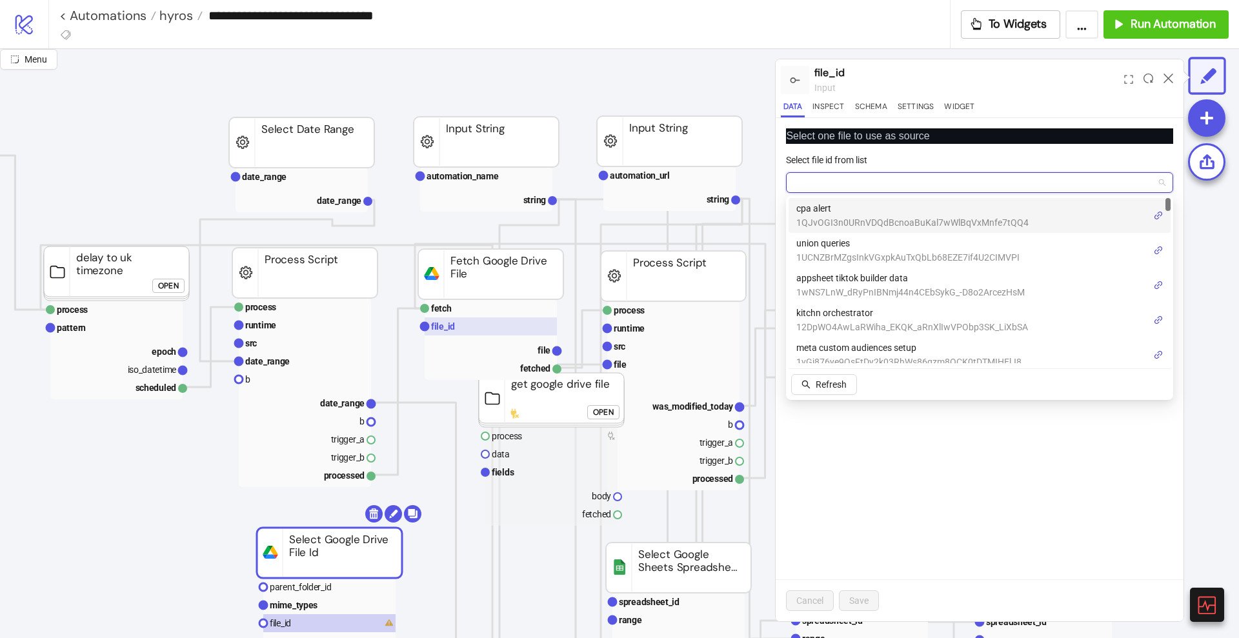
click at [471, 329] on rect at bounding box center [491, 326] width 132 height 18
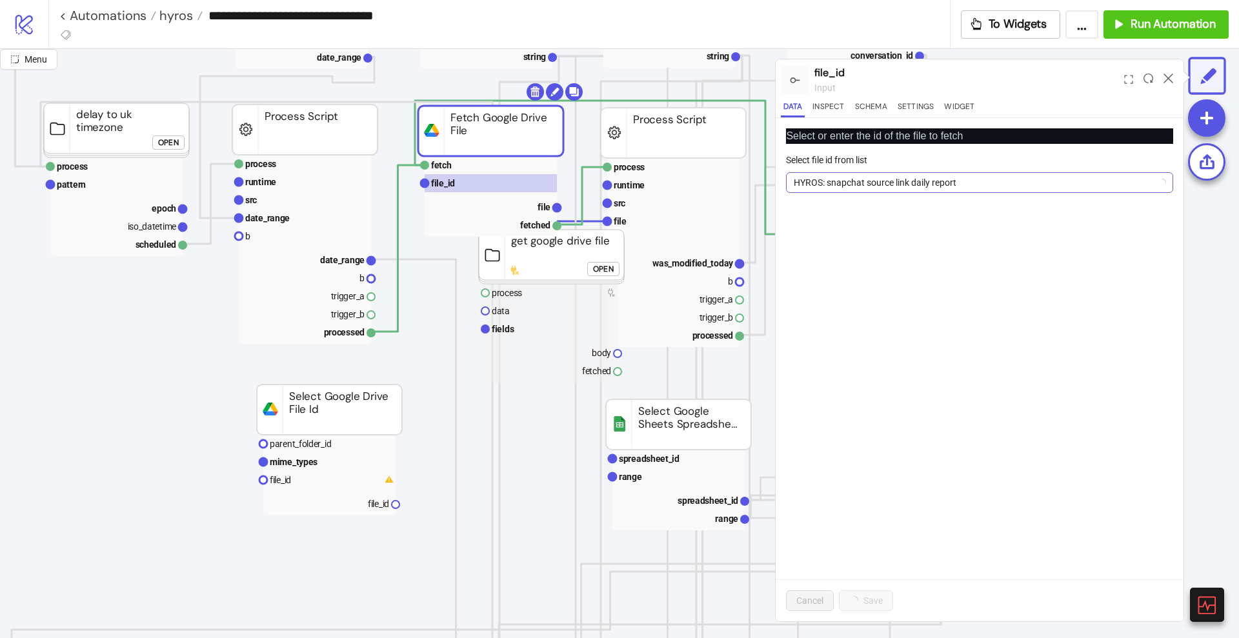
scroll to position [161, 161]
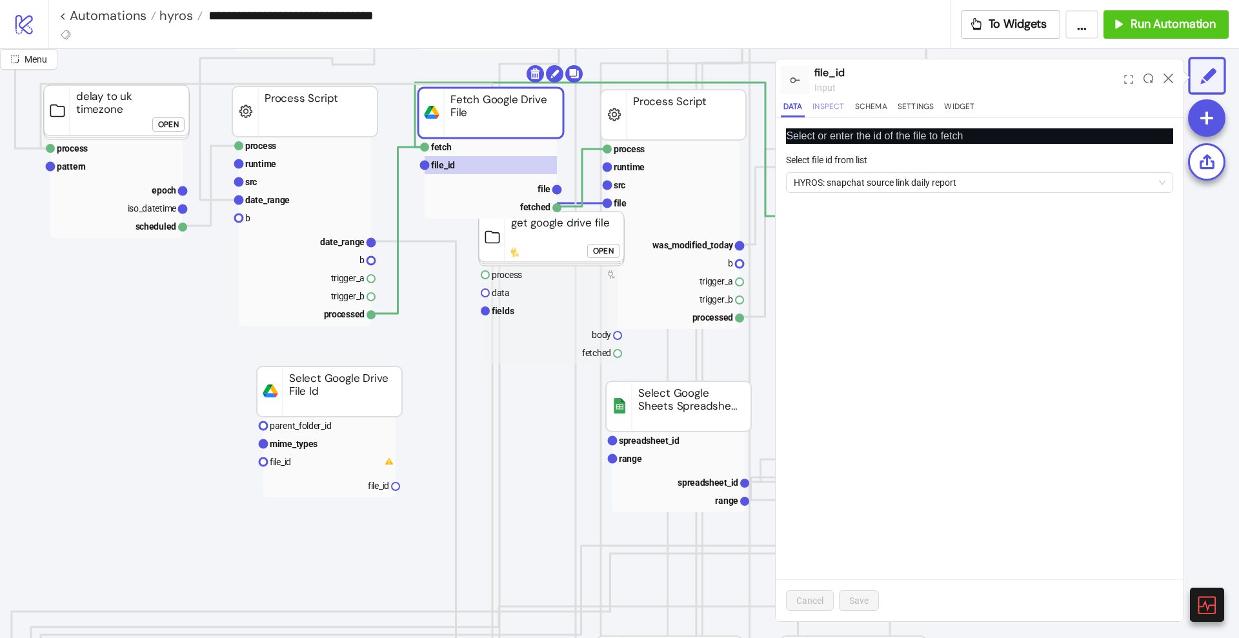
click at [834, 113] on button "Inspect" at bounding box center [828, 108] width 37 height 17
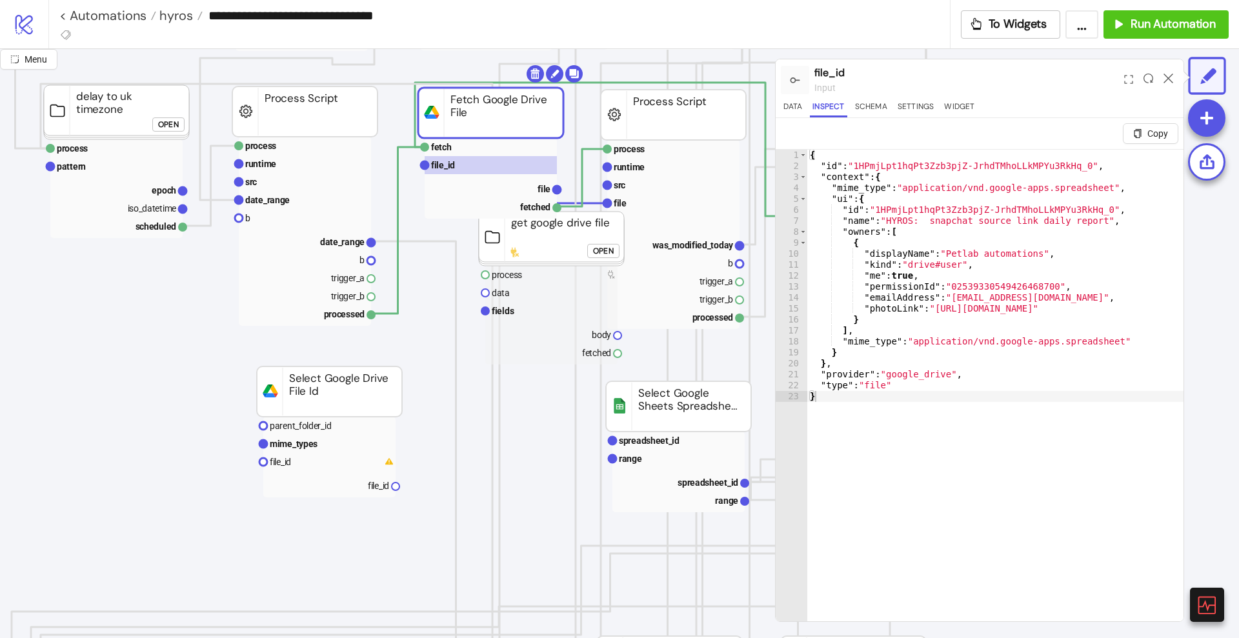
click at [881, 405] on div "{ "id" : "1HPmjLpt1hqPt3Zzb3pjZ-JrhdTMhoLLkMPYu3RkHq_0" , "context" : { "mime_t…" at bounding box center [1090, 406] width 566 height 512
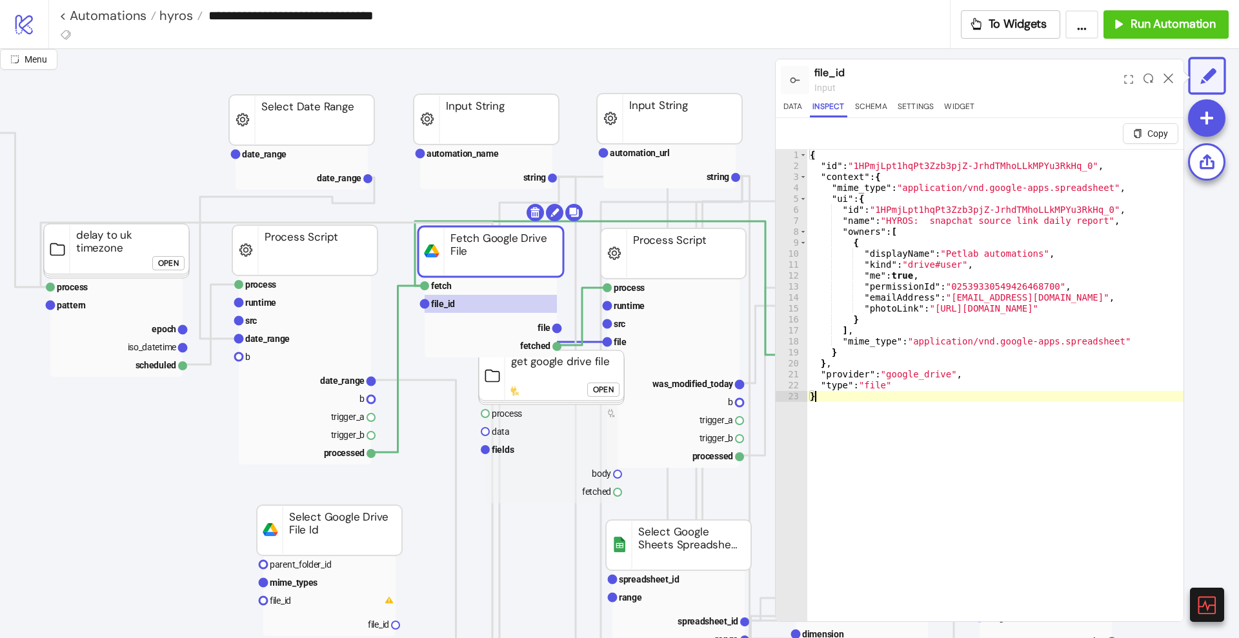
scroll to position [0, 161]
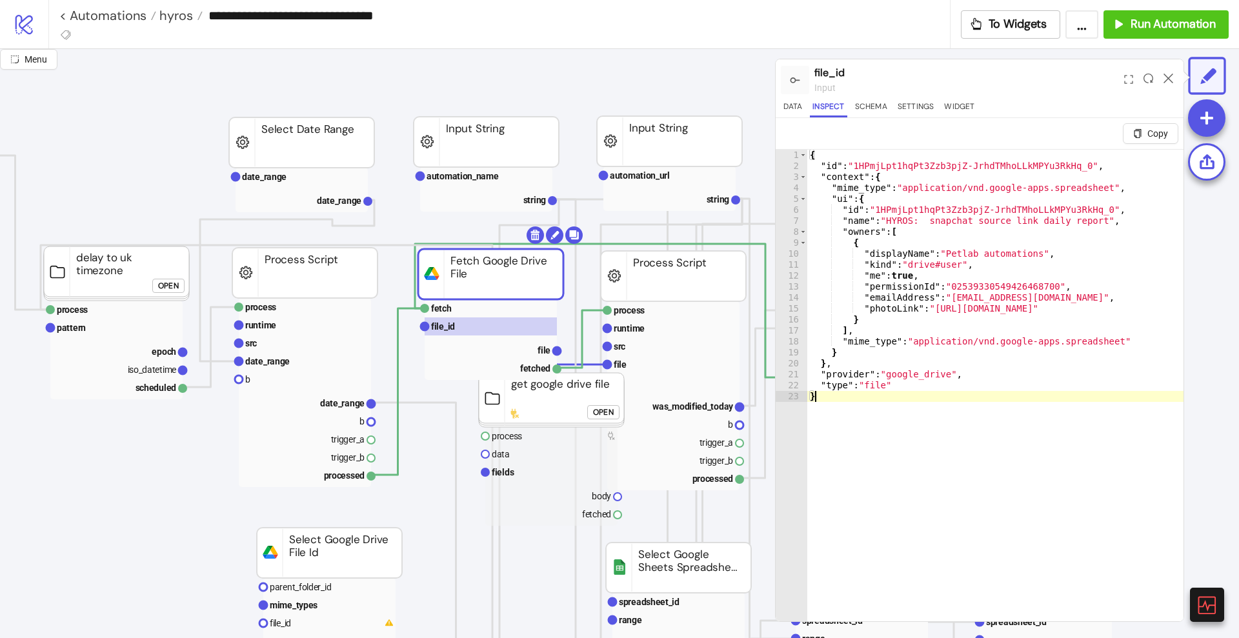
click at [882, 435] on div "{ "id" : "1HPmjLpt1hqPt3Zzb3pjZ-JrhdTMhoLLkMPYu3RkHq_0" , "context" : { "mime_t…" at bounding box center [1090, 406] width 566 height 512
type textarea "**********"
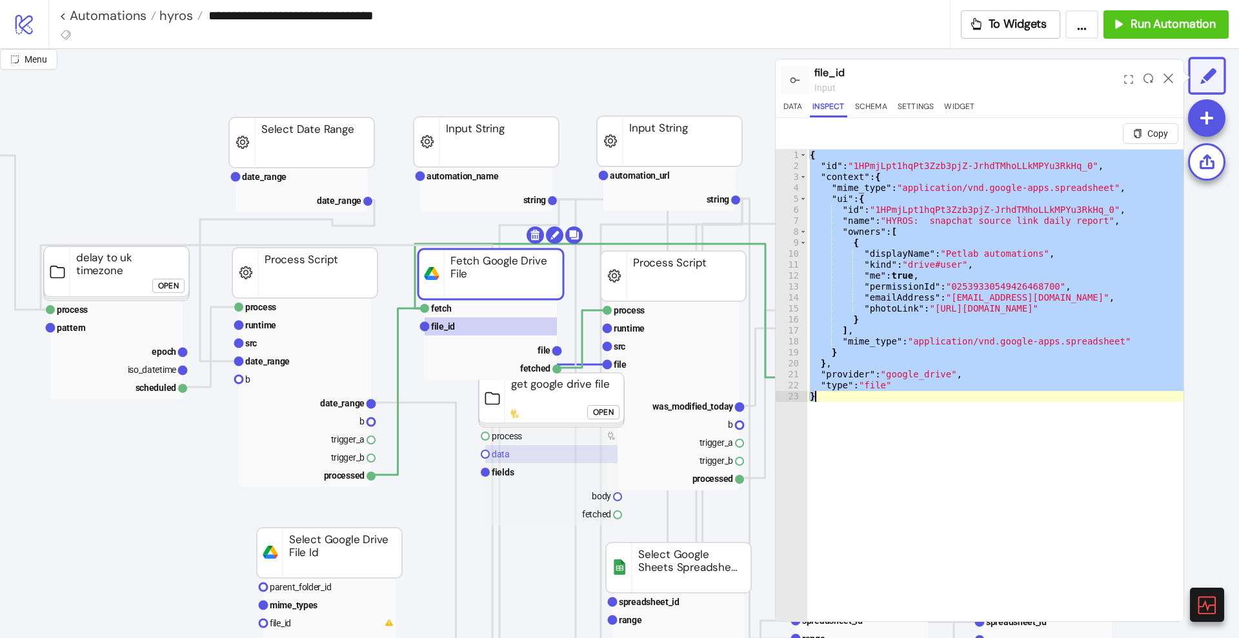
click at [540, 450] on rect at bounding box center [551, 454] width 132 height 18
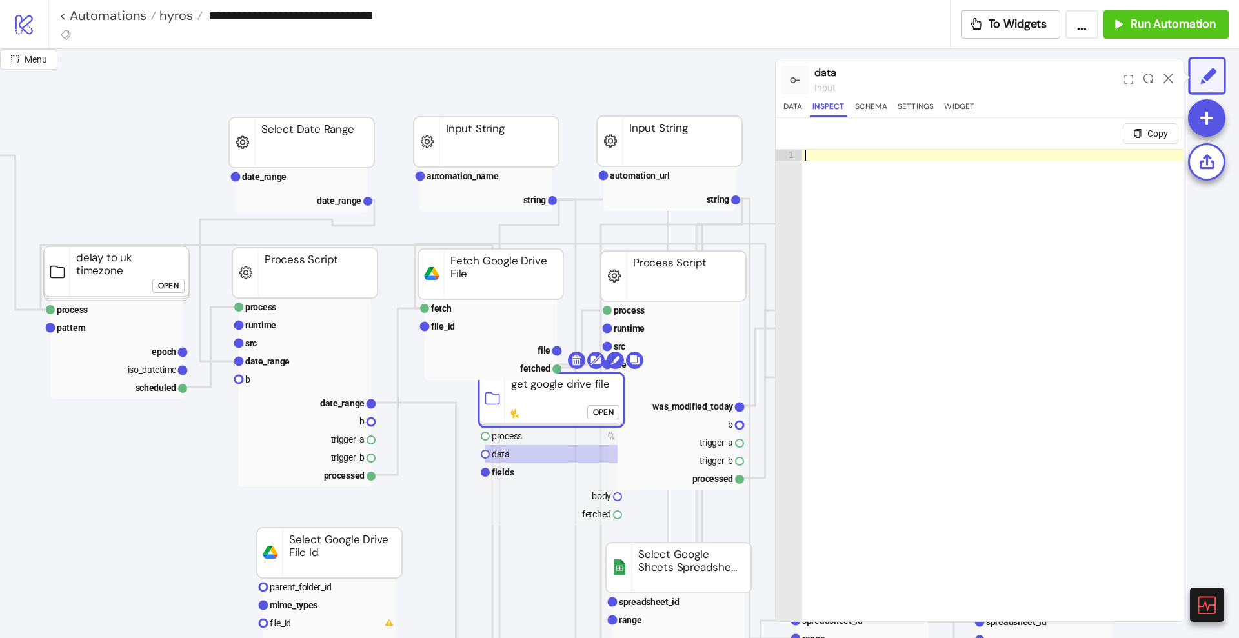
drag, startPoint x: 854, startPoint y: 372, endPoint x: 901, endPoint y: 395, distance: 51.7
click at [856, 372] on div at bounding box center [992, 412] width 381 height 525
click at [895, 244] on div at bounding box center [992, 412] width 381 height 525
click at [798, 109] on button "Data" at bounding box center [793, 108] width 24 height 17
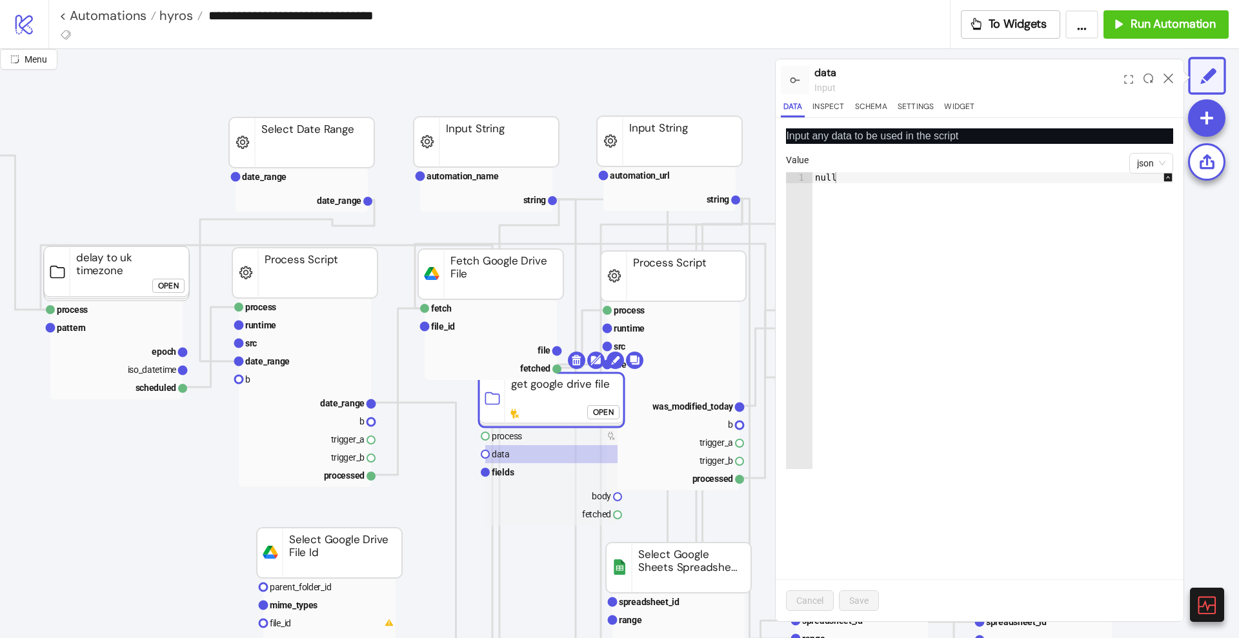
click at [854, 196] on div "null" at bounding box center [999, 331] width 374 height 319
paste textarea "Cursor at row 23"
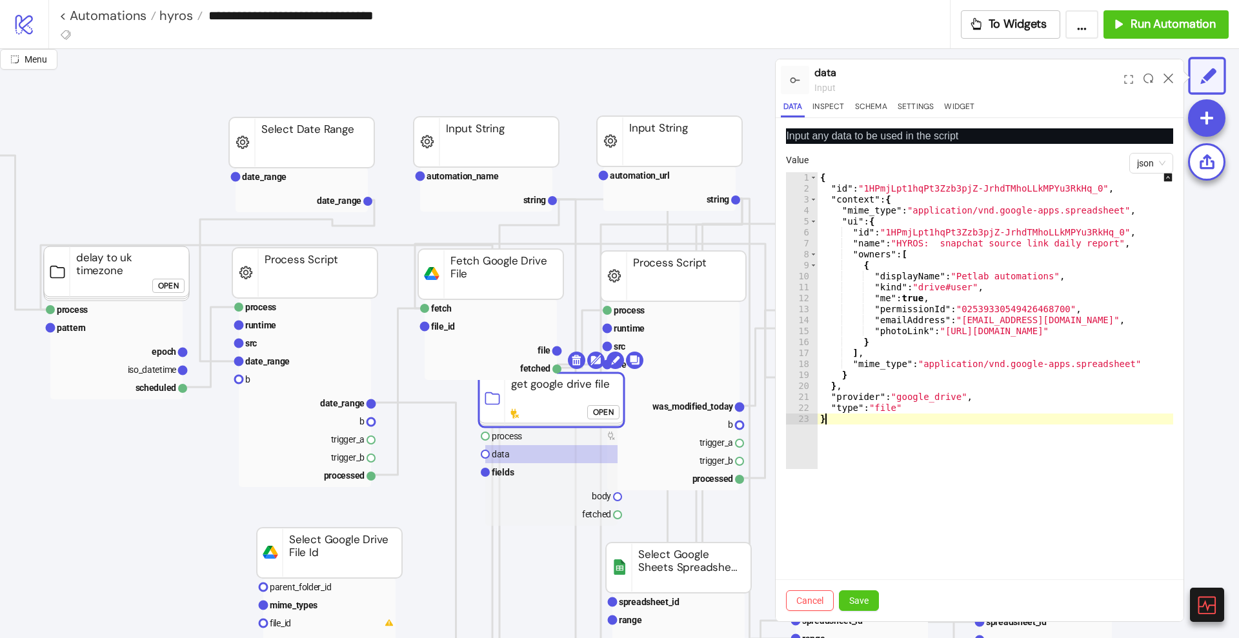
type textarea "*"
click at [858, 593] on button "Save" at bounding box center [859, 600] width 40 height 21
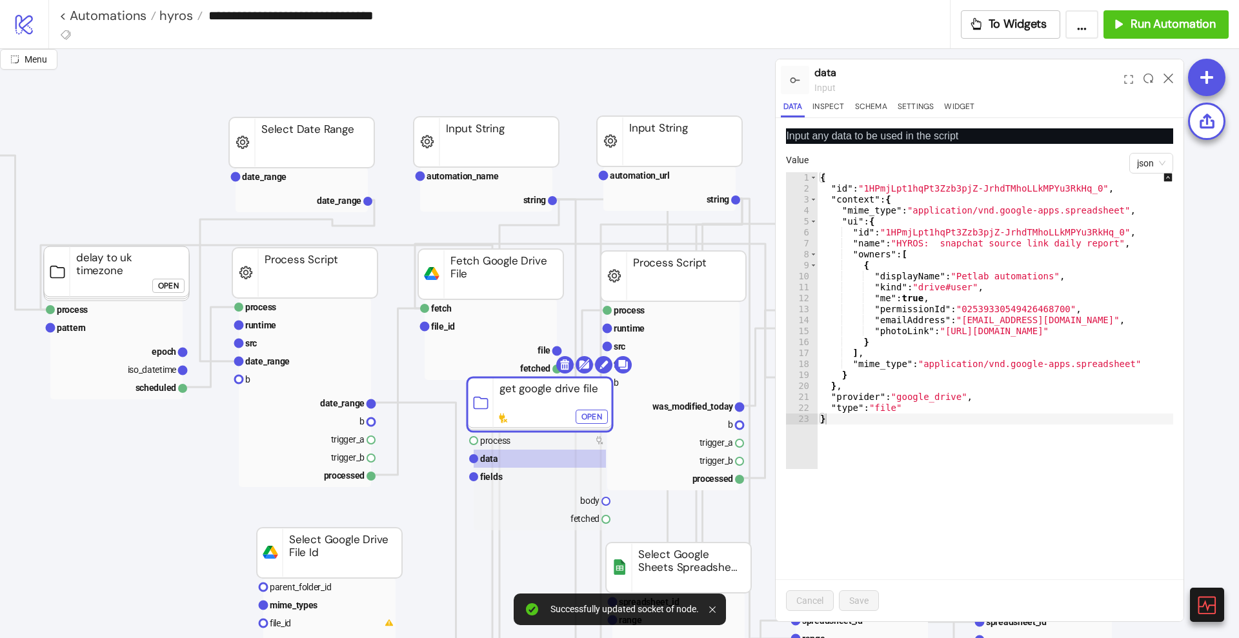
drag, startPoint x: 559, startPoint y: 408, endPoint x: 512, endPoint y: 433, distance: 52.8
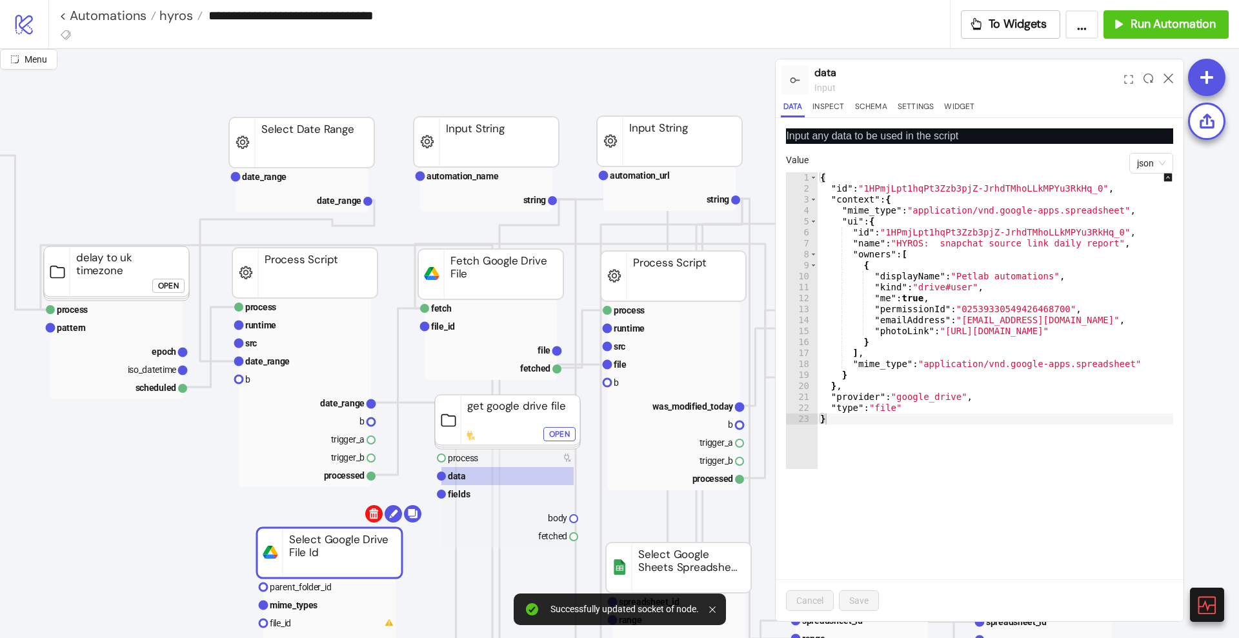
click at [372, 513] on body "**********" at bounding box center [619, 319] width 1239 height 638
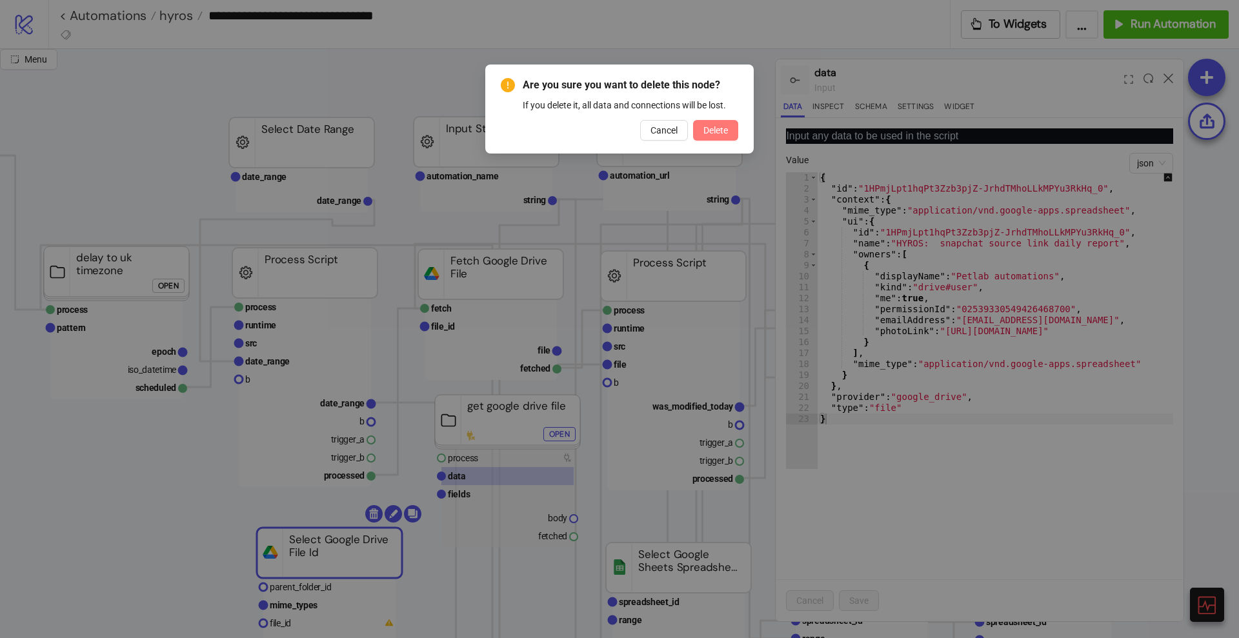
click at [709, 132] on span "Delete" at bounding box center [715, 130] width 25 height 10
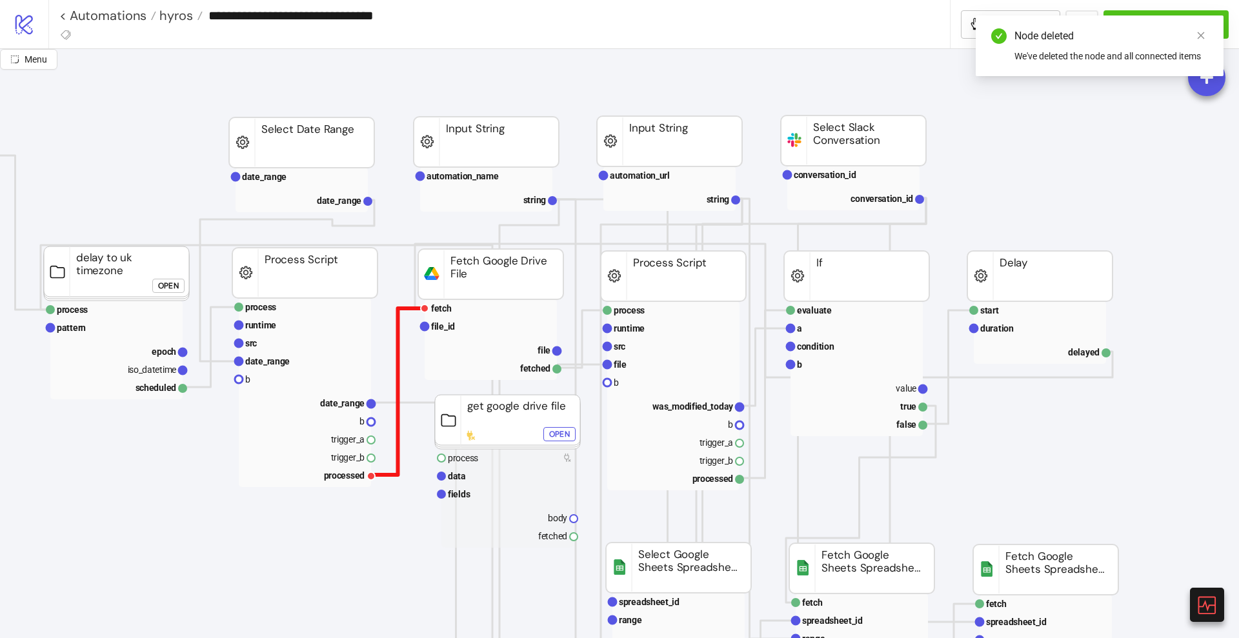
click at [397, 330] on polyline at bounding box center [398, 391] width 54 height 166
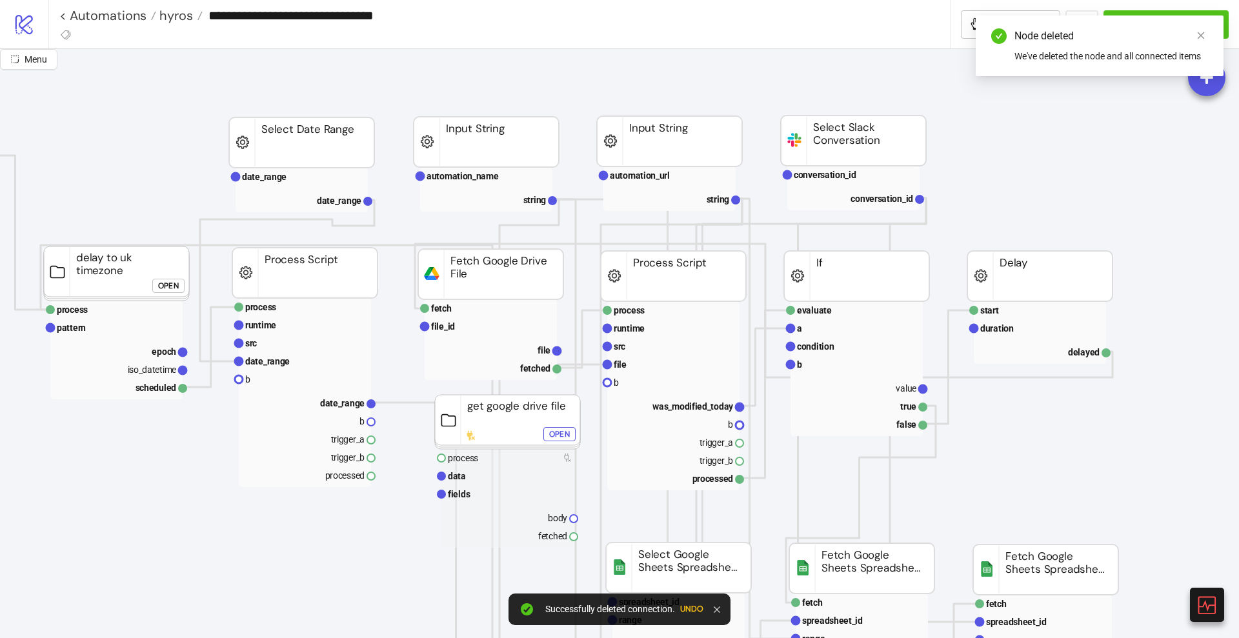
drag, startPoint x: 372, startPoint y: 475, endPoint x: 379, endPoint y: 479, distance: 8.1
click at [374, 477] on circle at bounding box center [371, 476] width 8 height 8
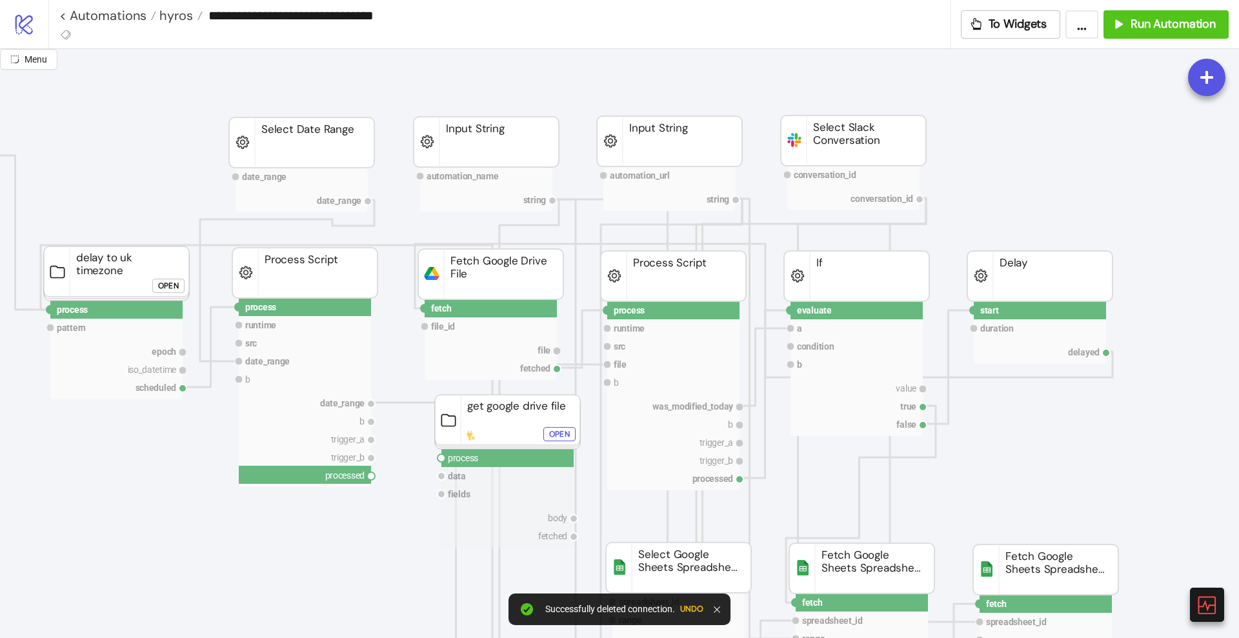
drag, startPoint x: 372, startPoint y: 476, endPoint x: 385, endPoint y: 487, distance: 17.8
click at [441, 457] on circle at bounding box center [441, 458] width 8 height 8
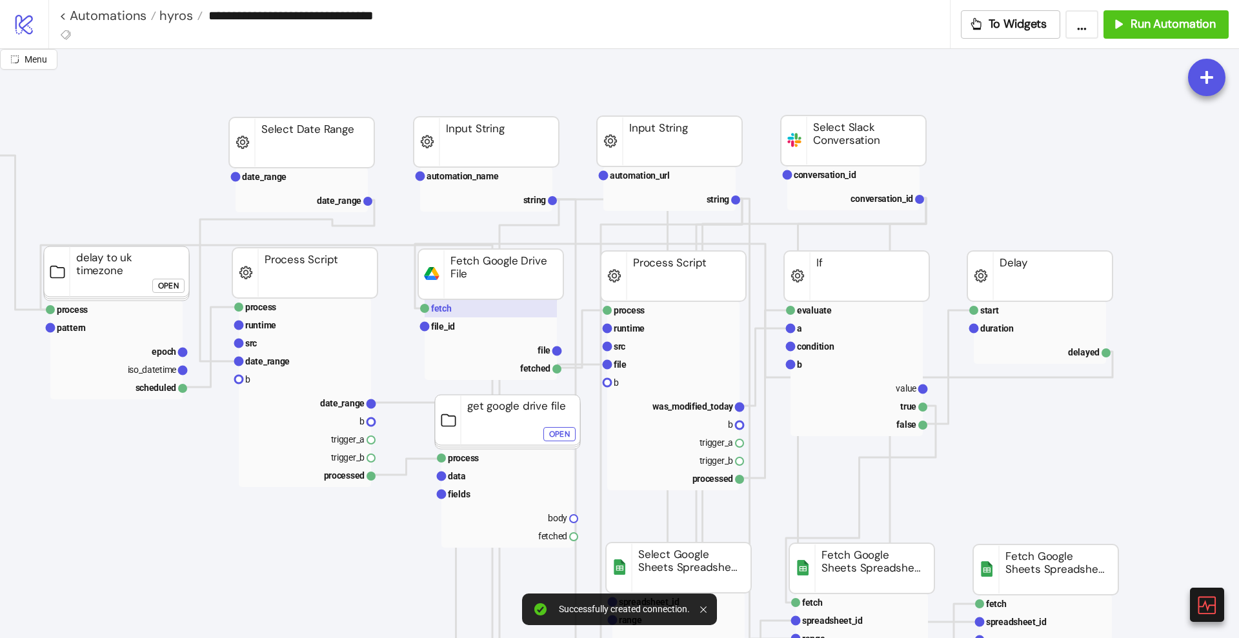
click at [459, 312] on rect at bounding box center [491, 308] width 132 height 18
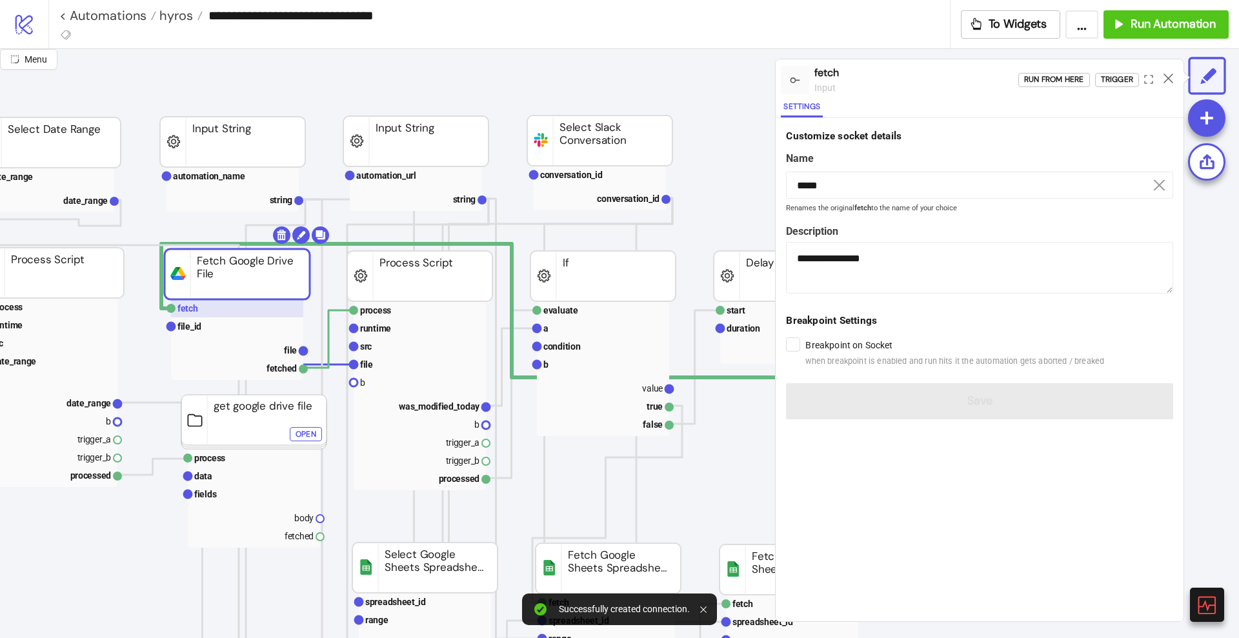
scroll to position [0, 484]
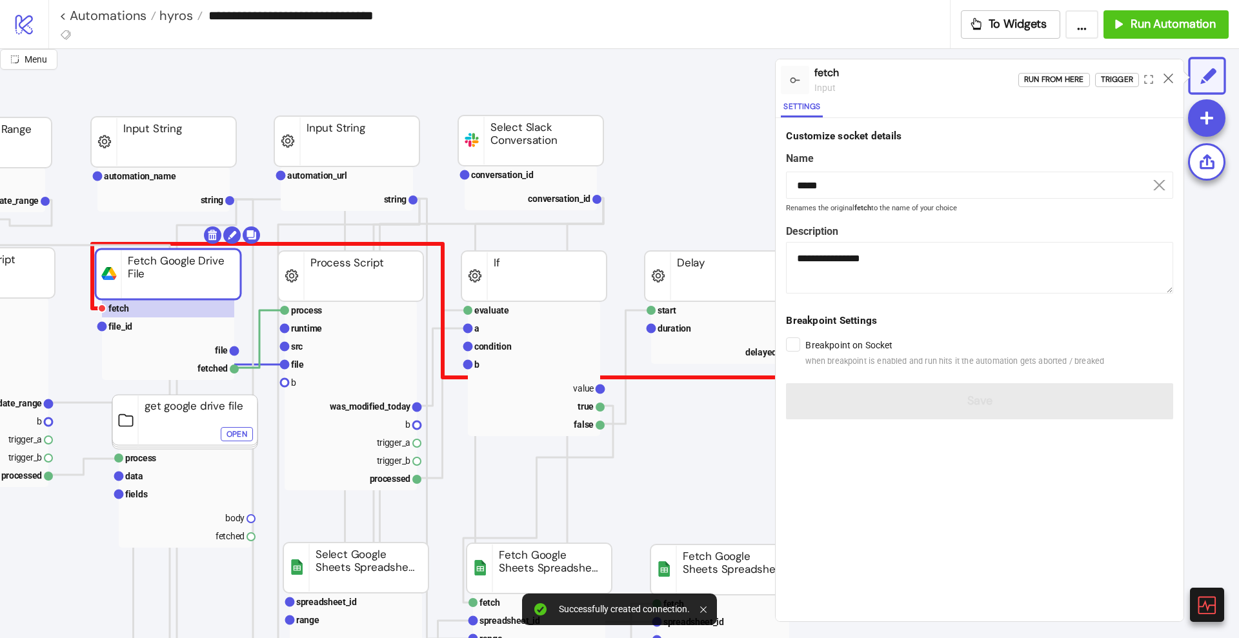
click at [662, 377] on polyline at bounding box center [440, 311] width 697 height 134
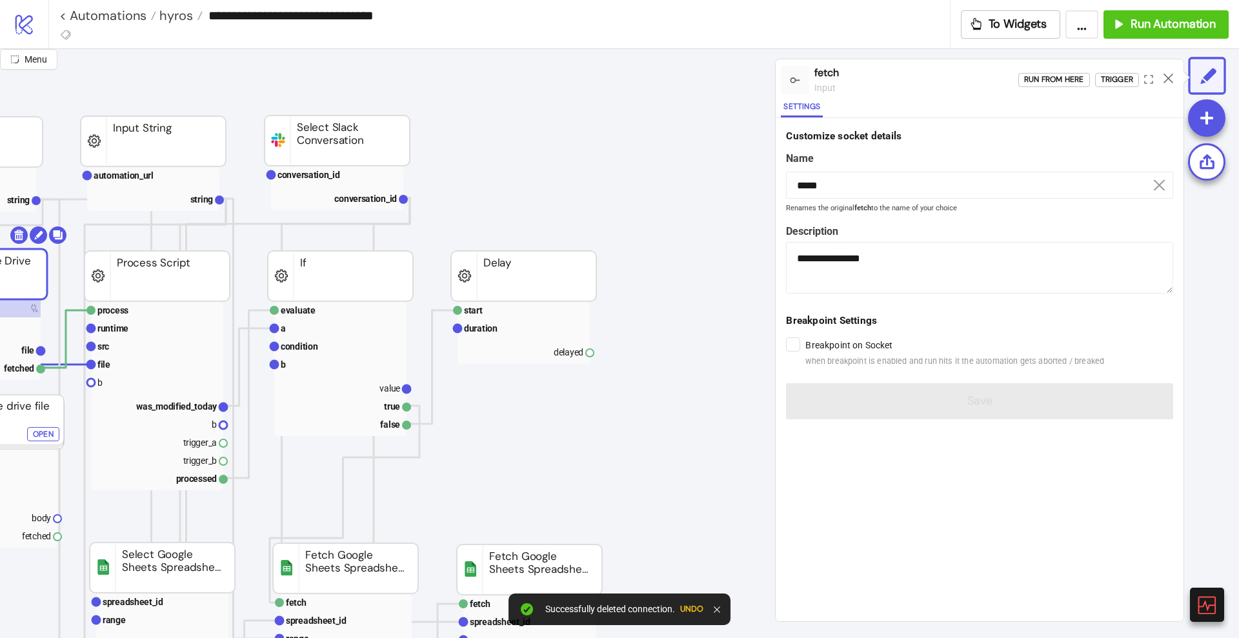
scroll to position [0, 726]
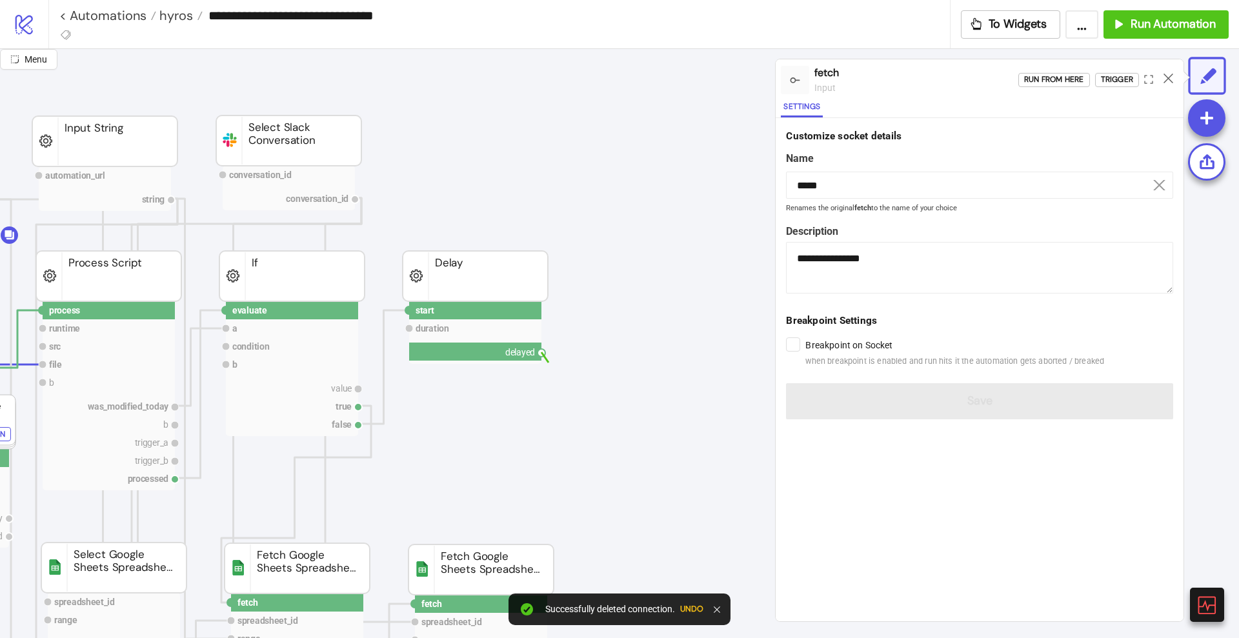
drag, startPoint x: 540, startPoint y: 354, endPoint x: 561, endPoint y: 384, distance: 36.2
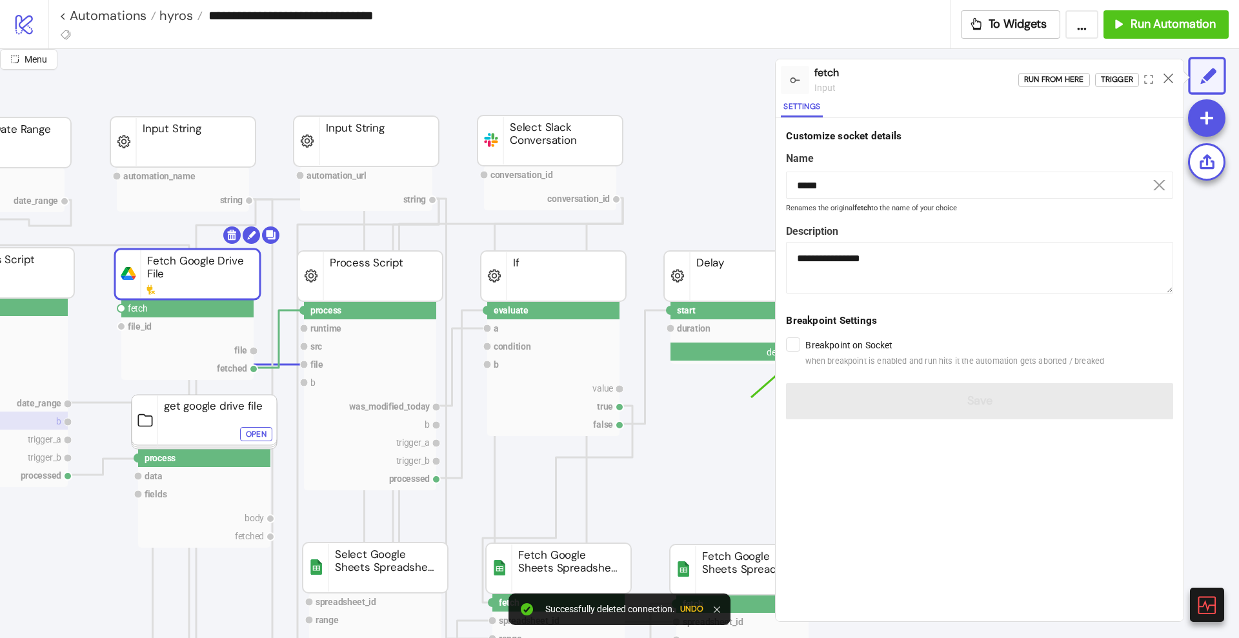
scroll to position [0, 161]
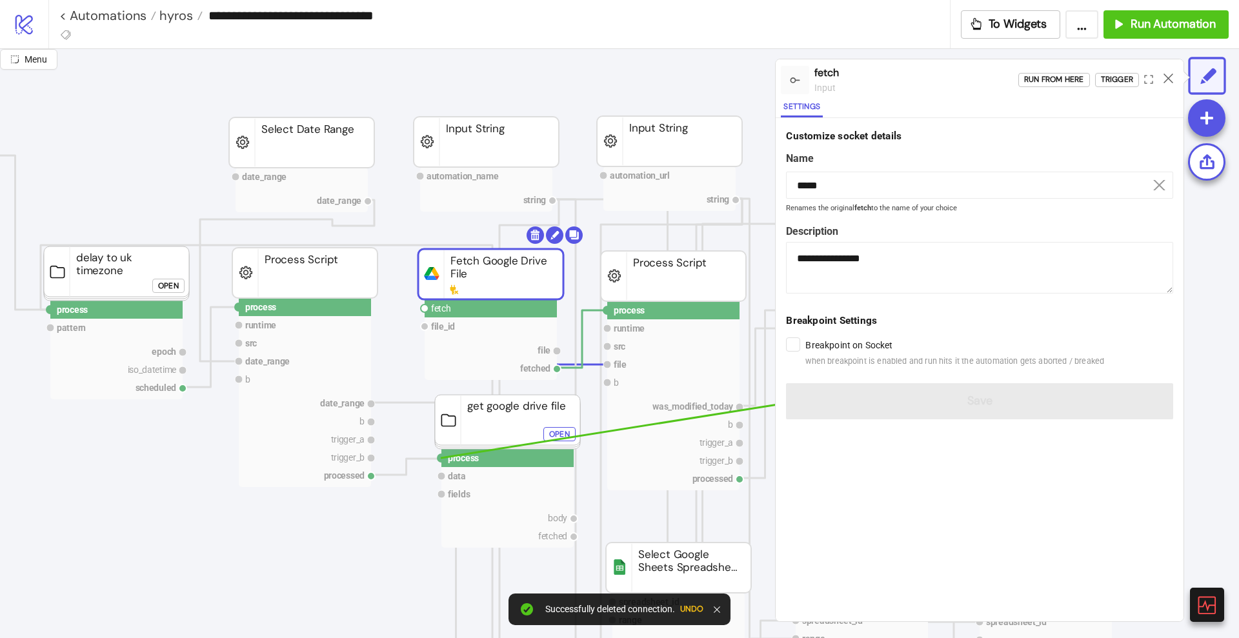
click at [441, 458] on circle at bounding box center [441, 458] width 8 height 8
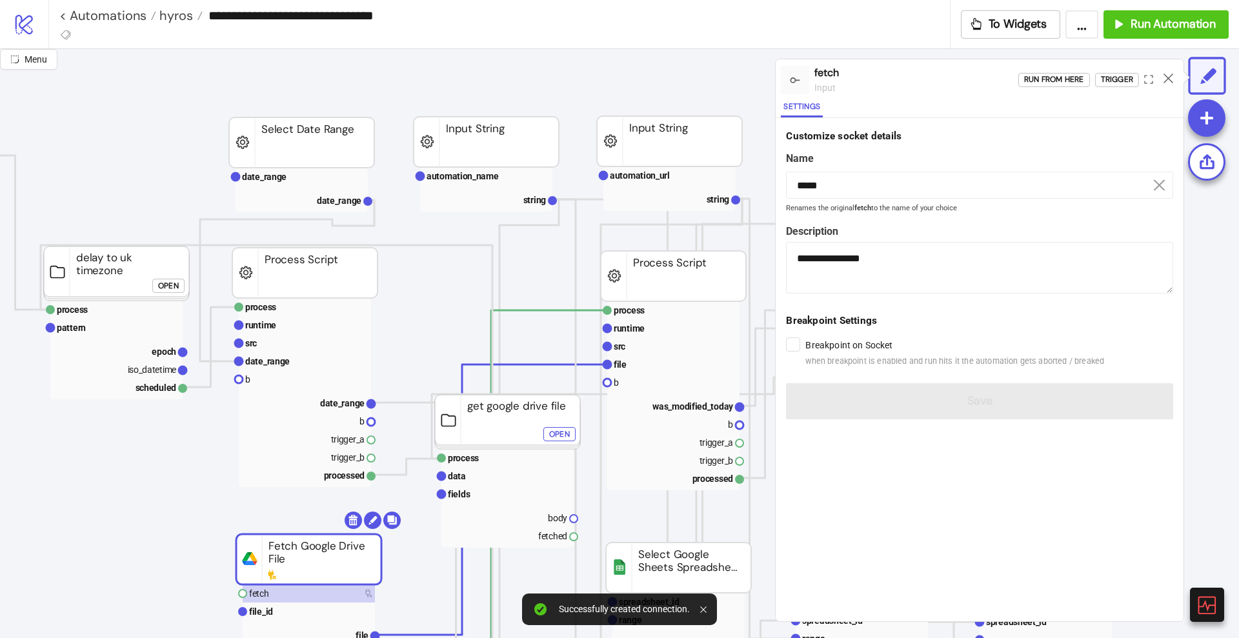
drag, startPoint x: 457, startPoint y: 284, endPoint x: 275, endPoint y: 569, distance: 338.3
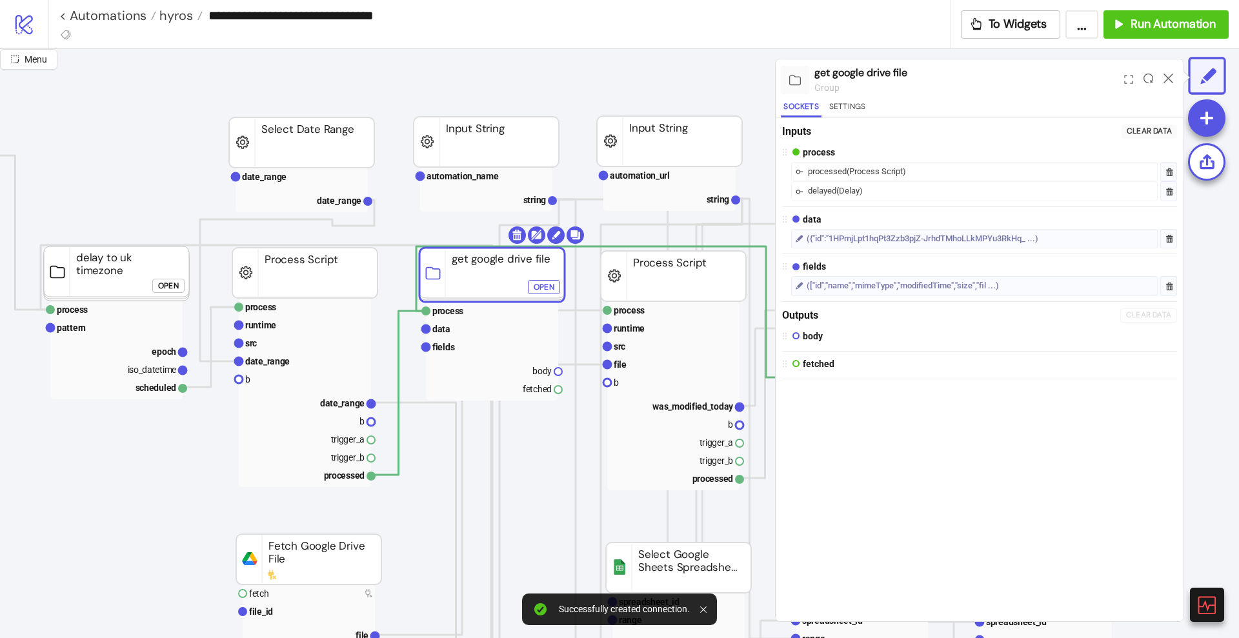
drag, startPoint x: 494, startPoint y: 426, endPoint x: 478, endPoint y: 279, distance: 147.9
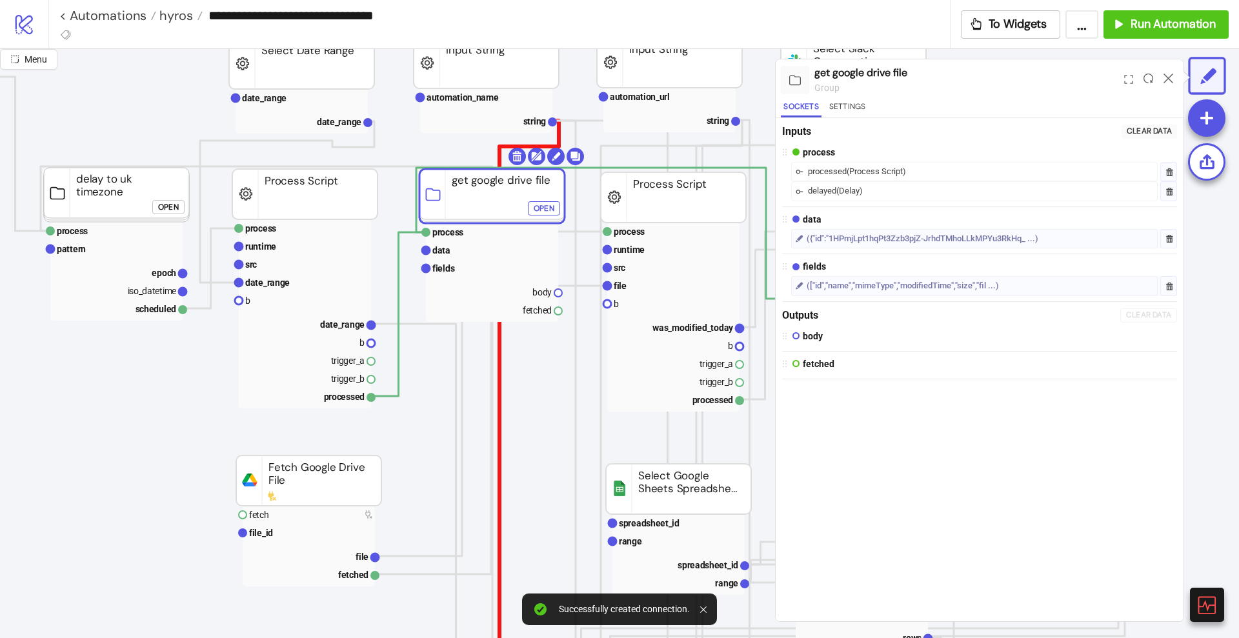
scroll to position [81, 161]
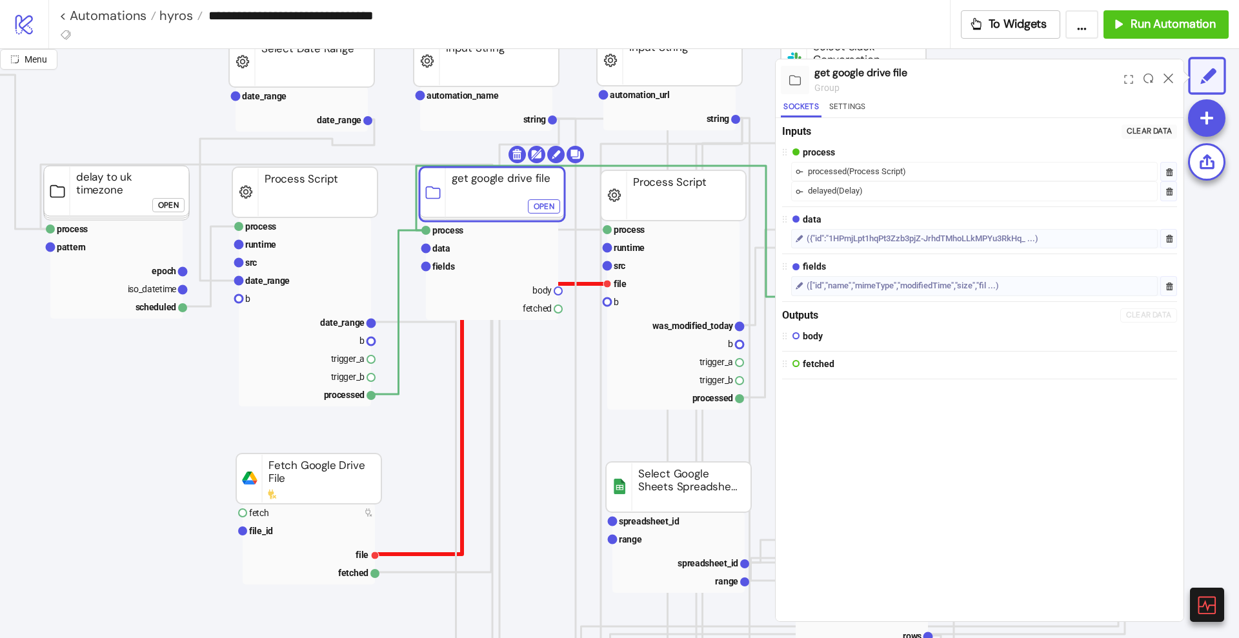
click at [406, 554] on polyline at bounding box center [491, 419] width 232 height 270
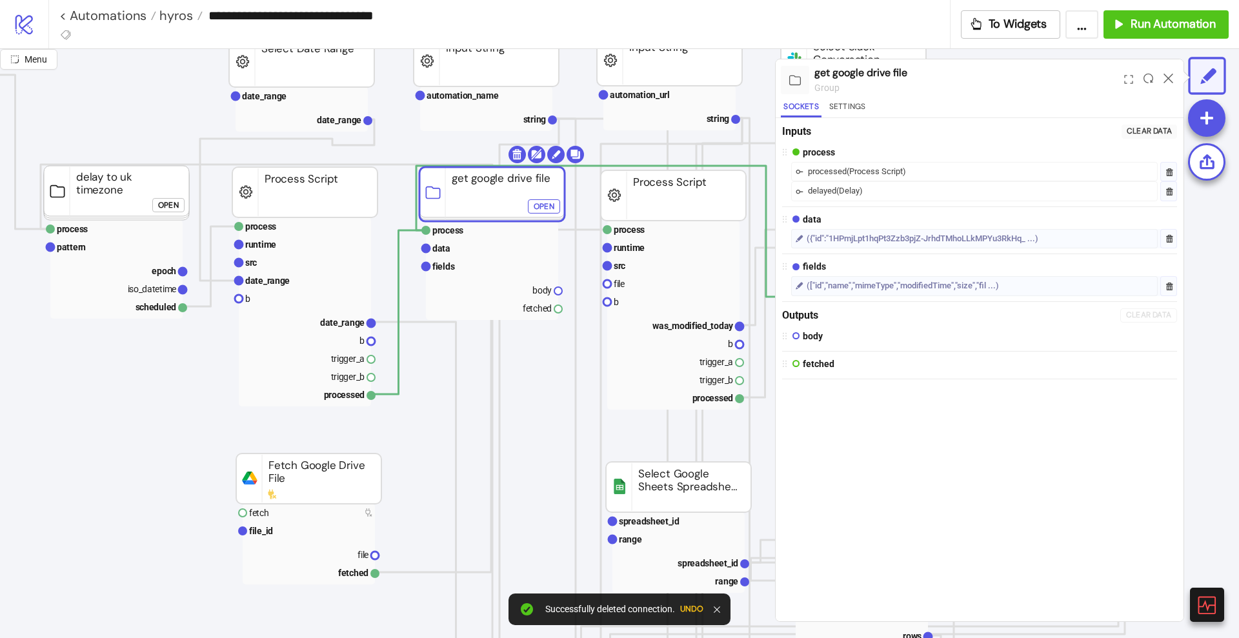
drag, startPoint x: 559, startPoint y: 290, endPoint x: 583, endPoint y: 291, distance: 24.5
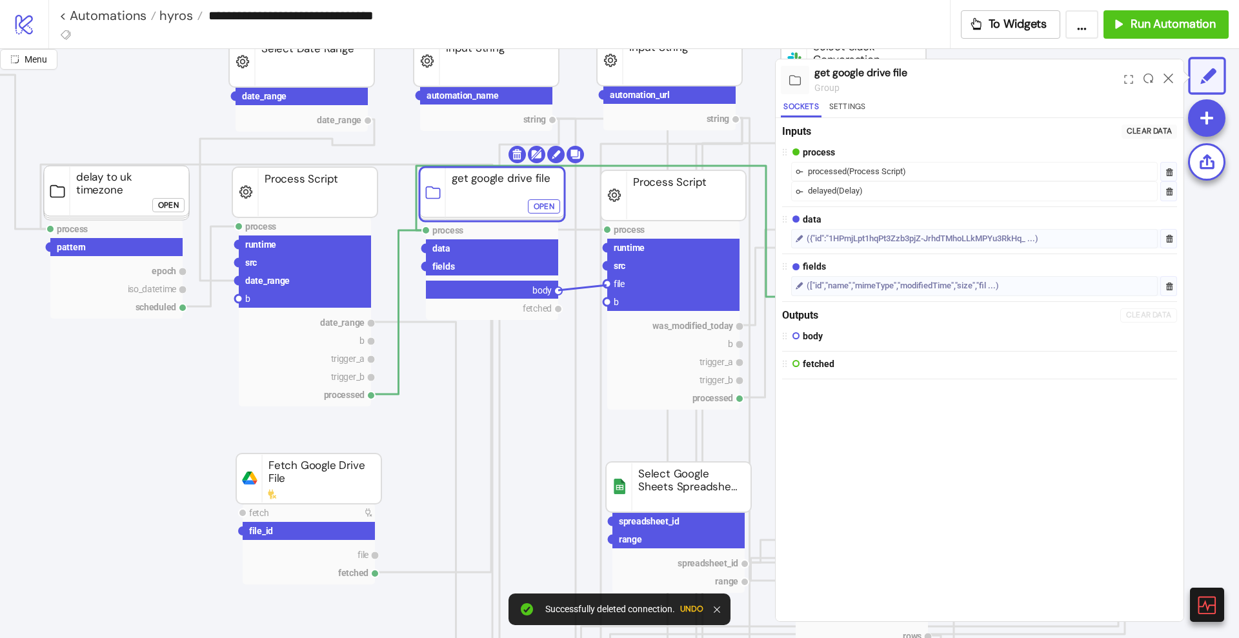
click at [607, 285] on circle at bounding box center [607, 284] width 8 height 8
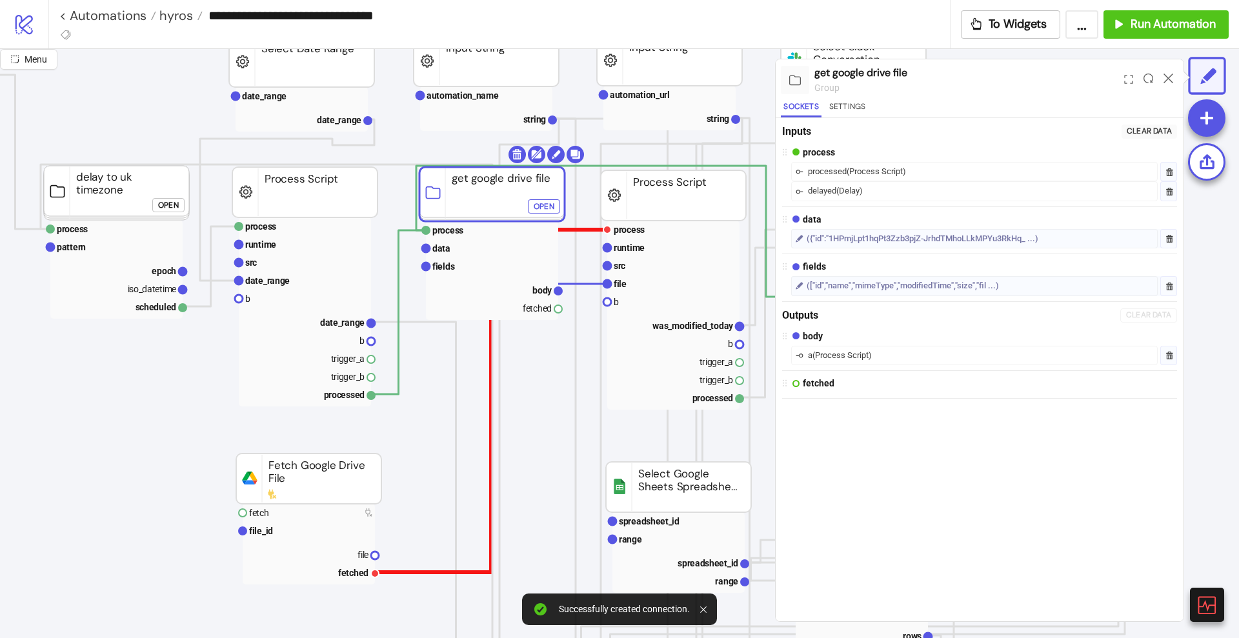
click at [404, 572] on polyline at bounding box center [491, 401] width 232 height 343
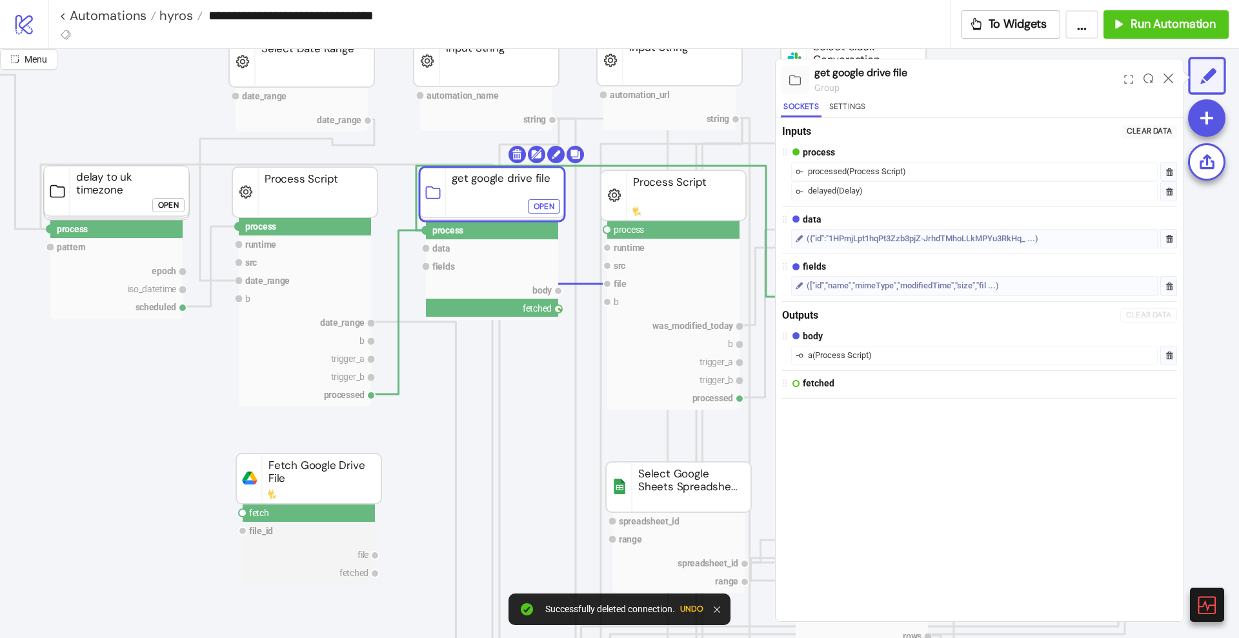
drag, startPoint x: 559, startPoint y: 308, endPoint x: 574, endPoint y: 321, distance: 19.7
click at [608, 228] on circle at bounding box center [607, 230] width 8 height 8
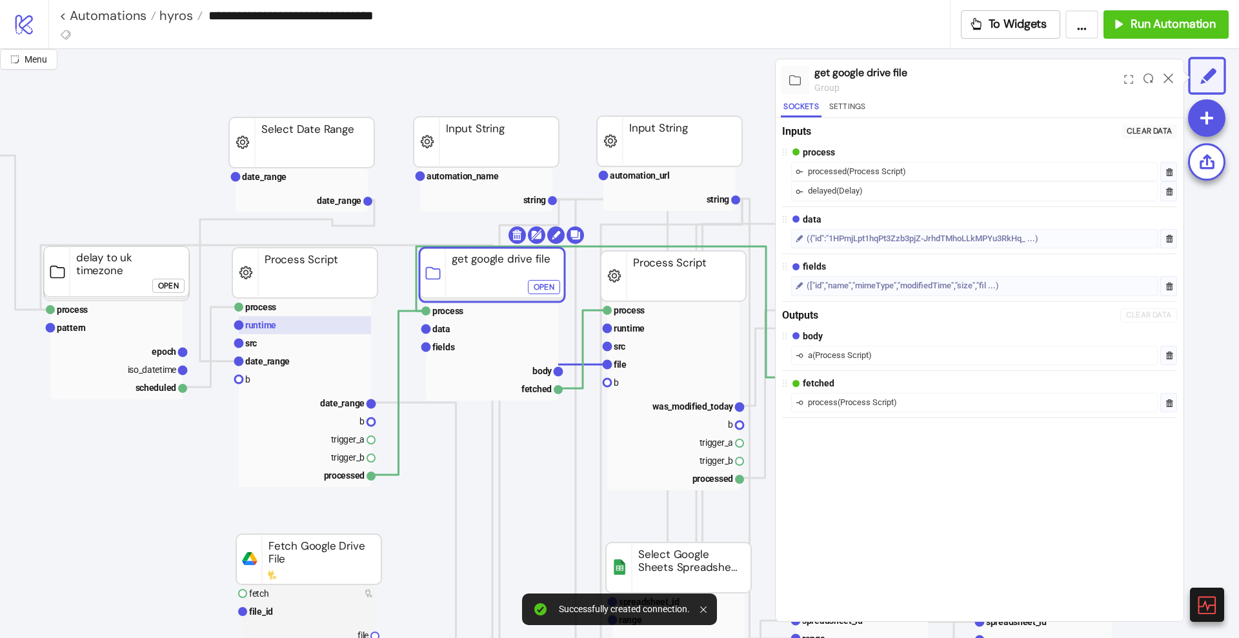
scroll to position [0, 0]
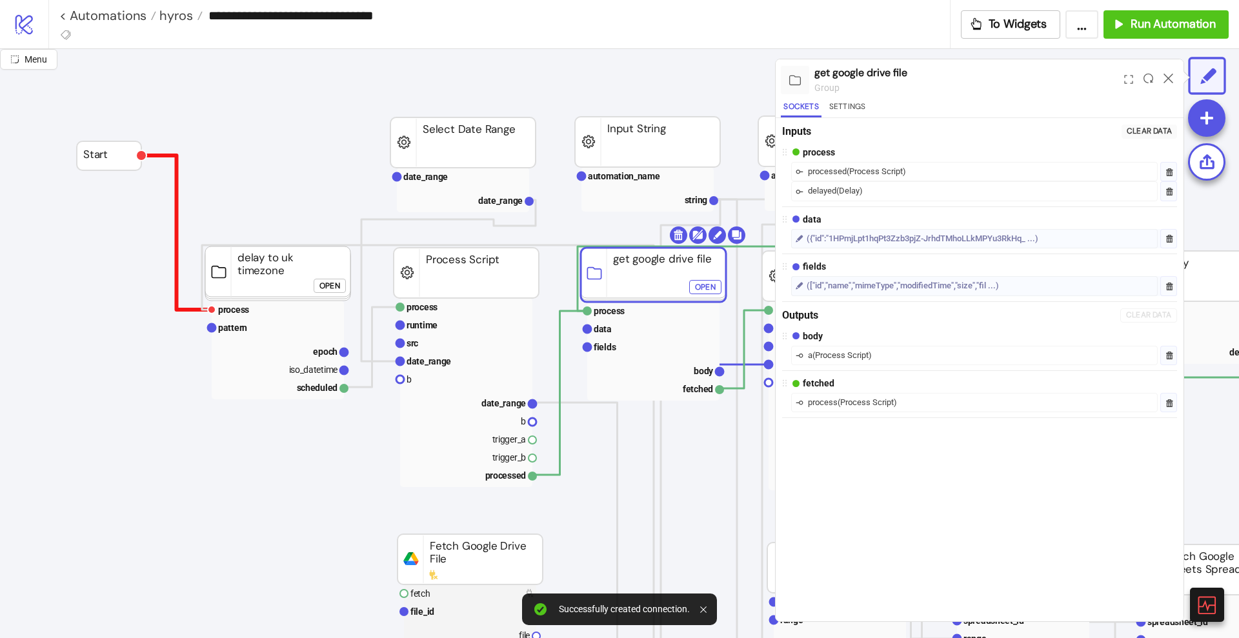
click at [176, 221] on polyline at bounding box center [176, 232] width 70 height 154
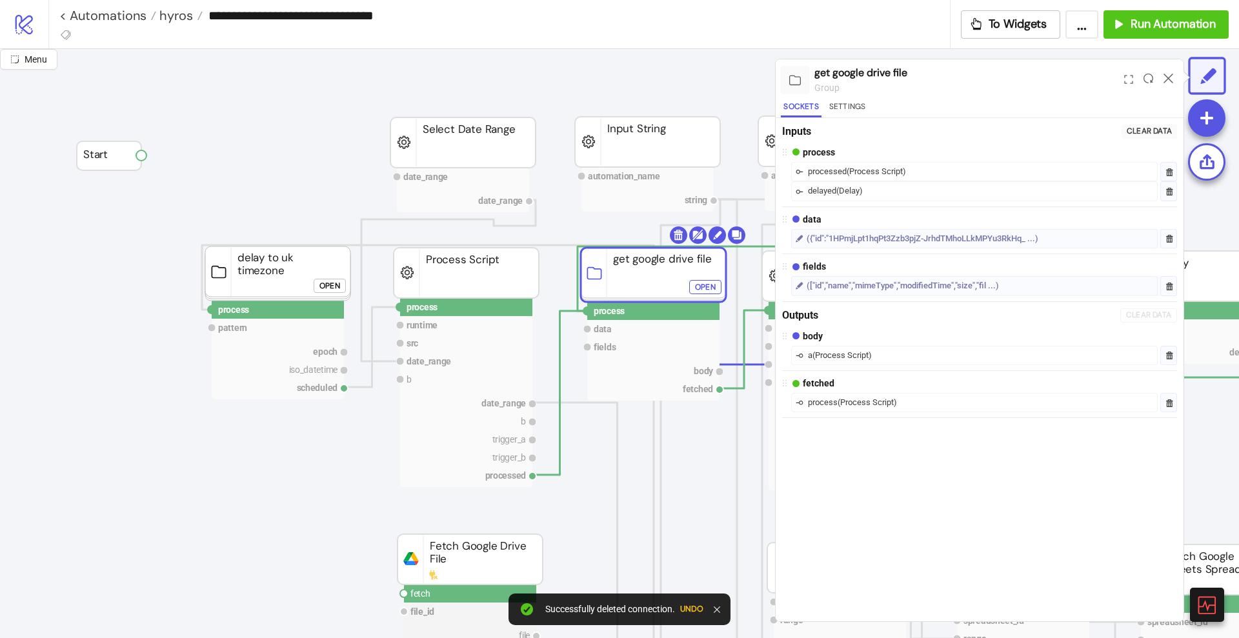
drag, startPoint x: 145, startPoint y: 156, endPoint x: 223, endPoint y: 184, distance: 82.2
click at [398, 308] on circle at bounding box center [400, 307] width 8 height 8
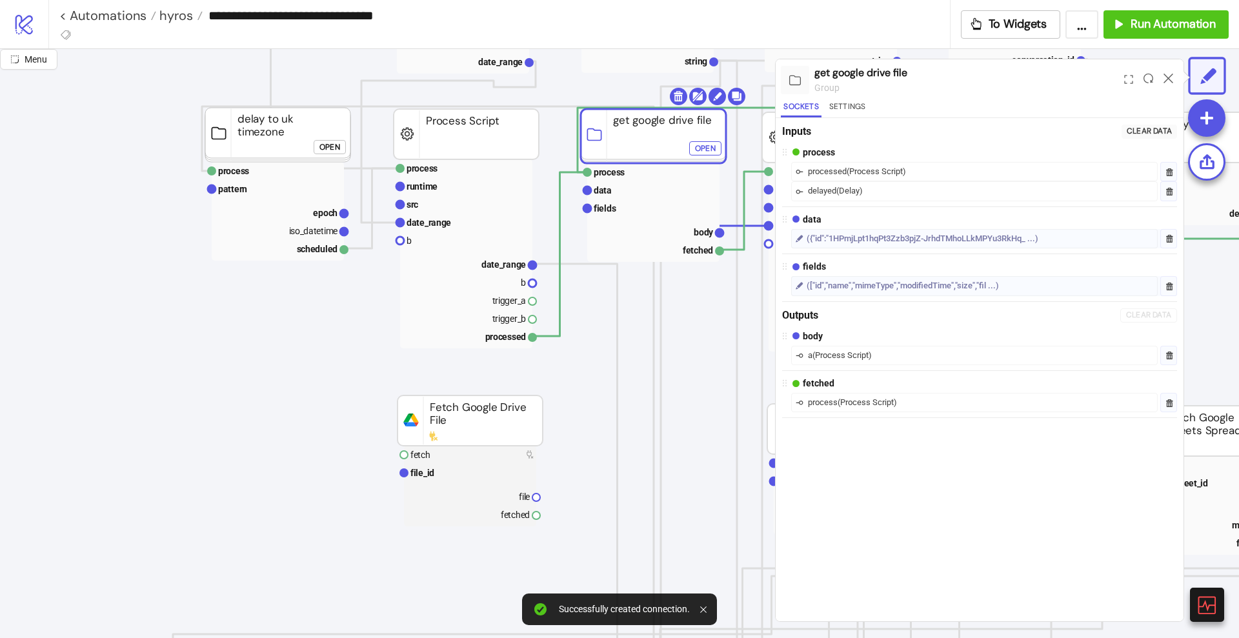
scroll to position [161, 0]
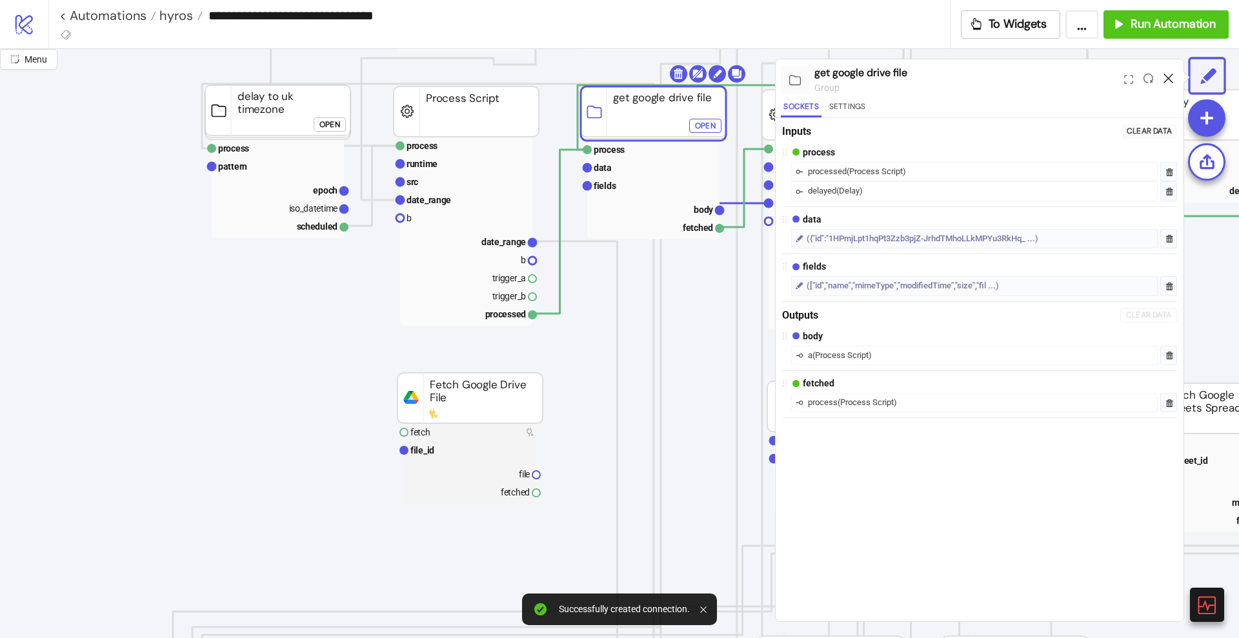
click at [1167, 79] on icon at bounding box center [1168, 79] width 10 height 10
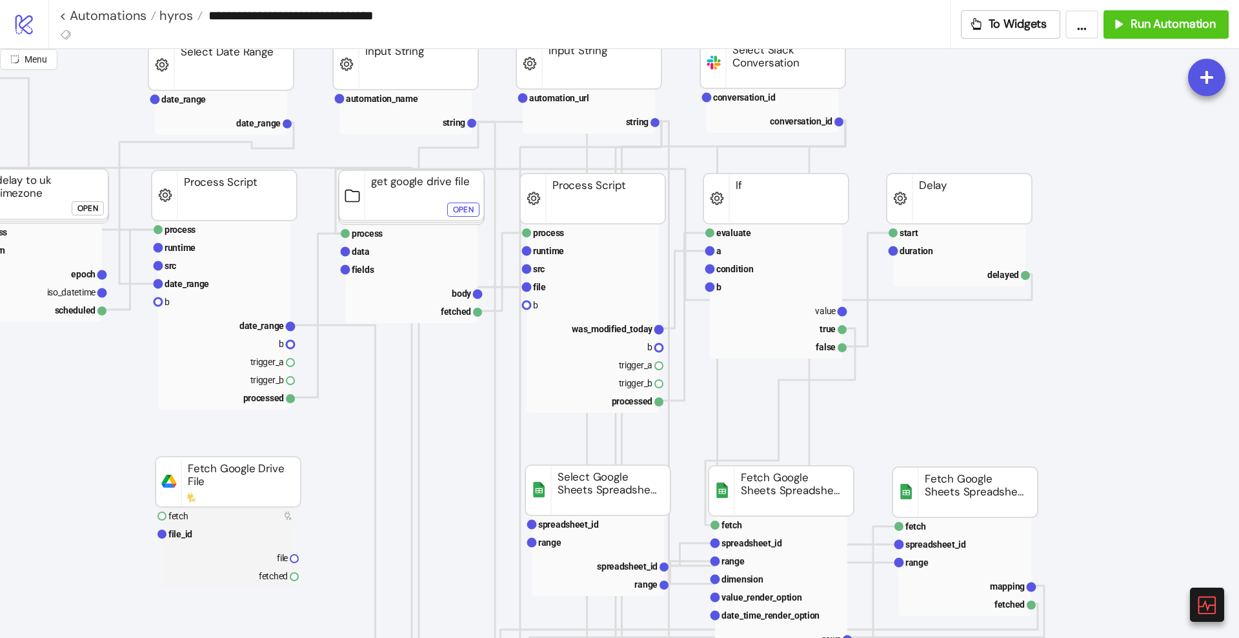
scroll to position [0, 242]
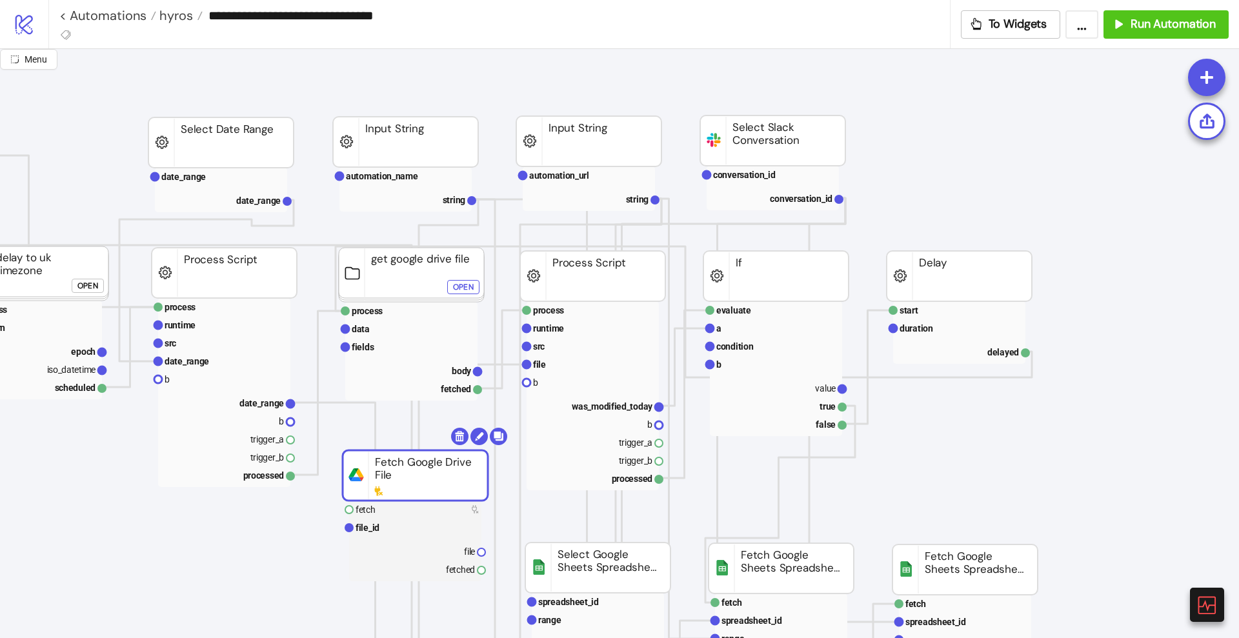
drag, startPoint x: 236, startPoint y: 554, endPoint x: 416, endPoint y: 470, distance: 198.6
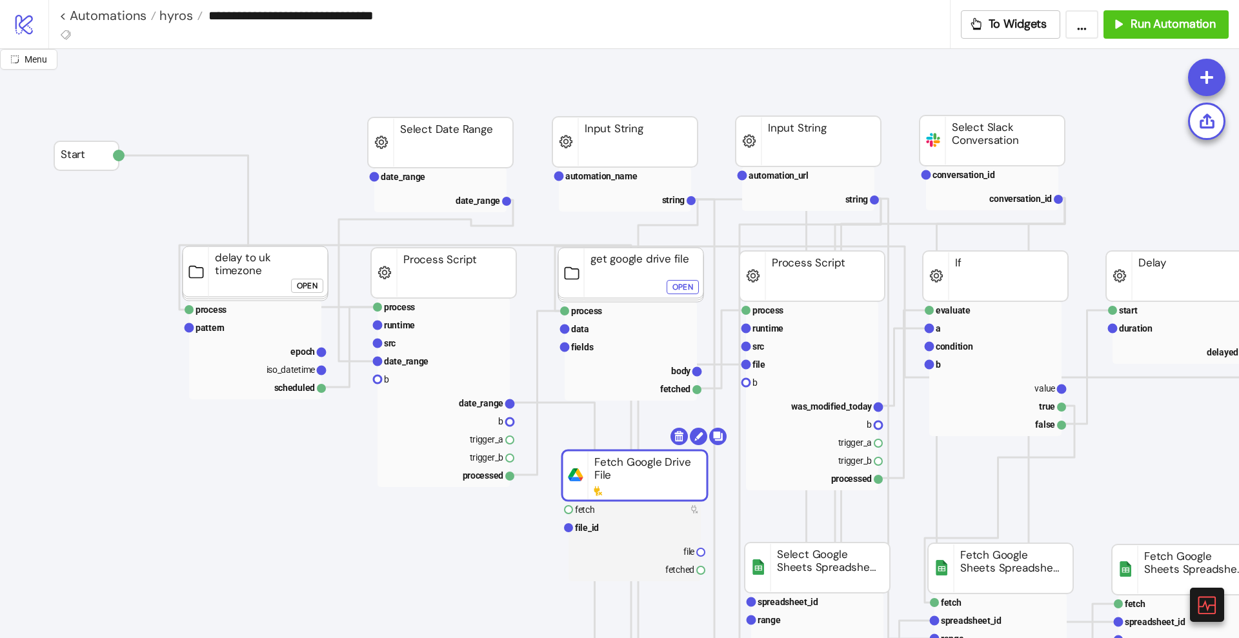
scroll to position [0, 0]
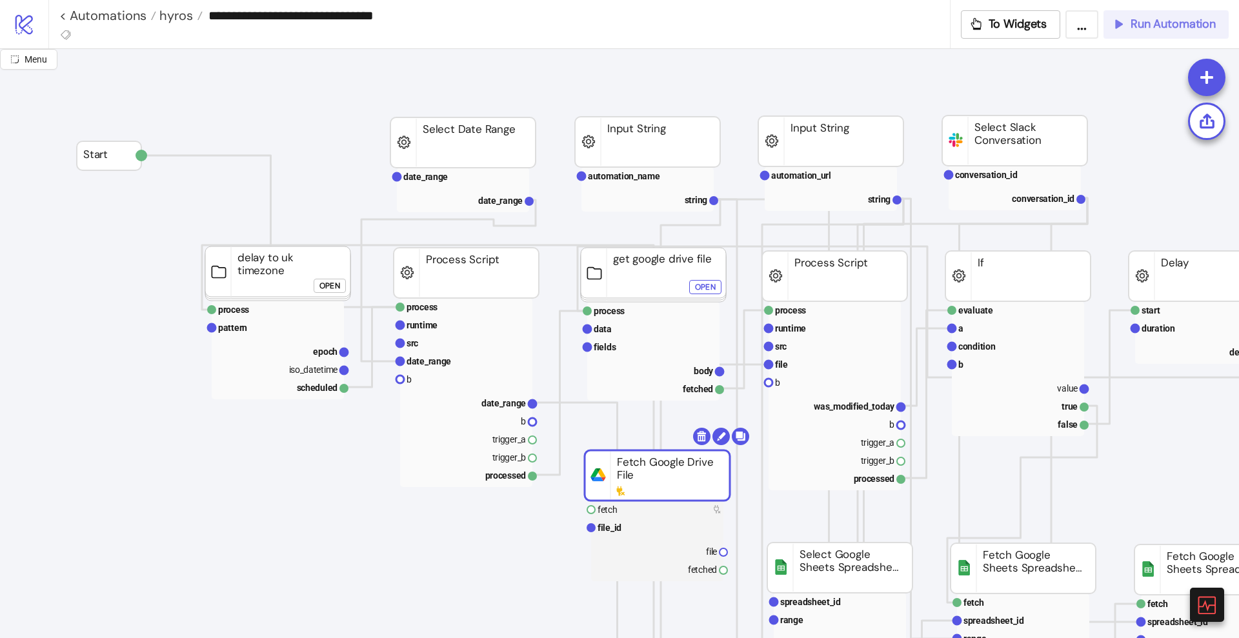
click at [1169, 28] on span "Run Automation" at bounding box center [1172, 24] width 85 height 15
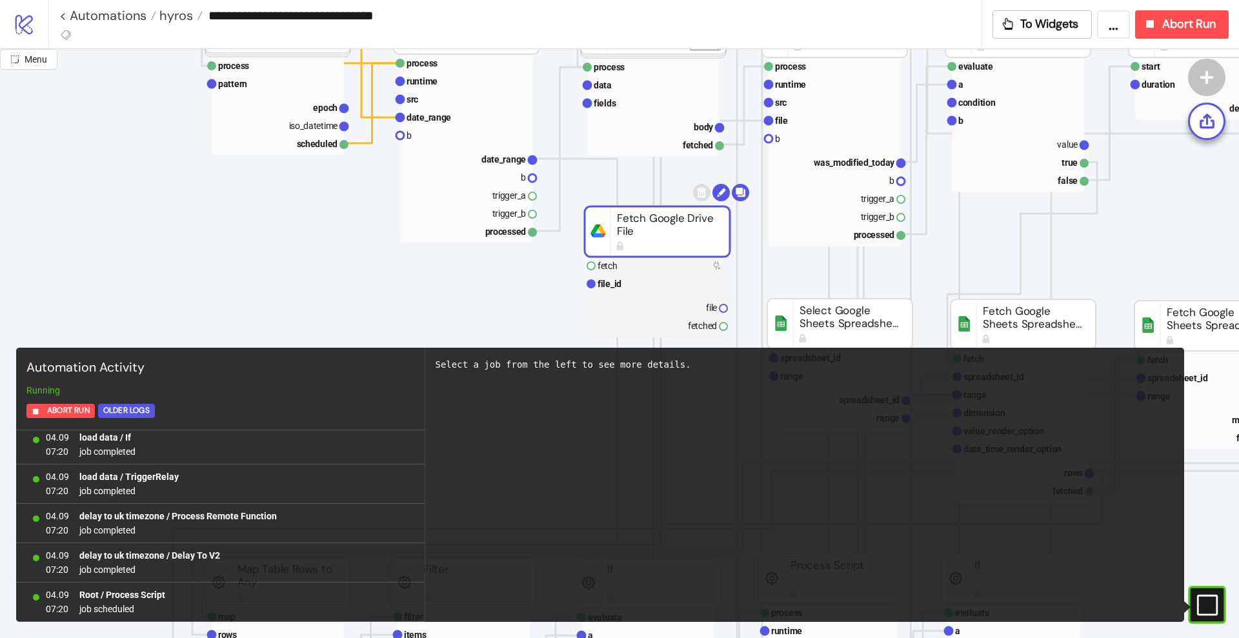
scroll to position [242, 0]
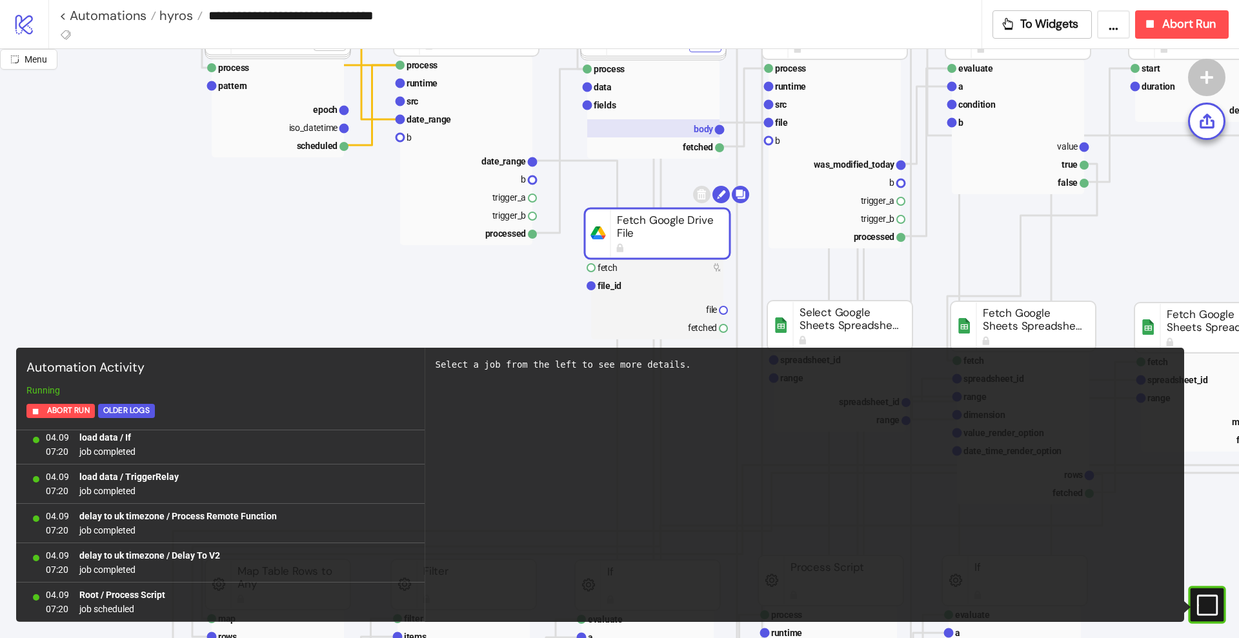
click at [696, 132] on text "body" at bounding box center [704, 129] width 20 height 10
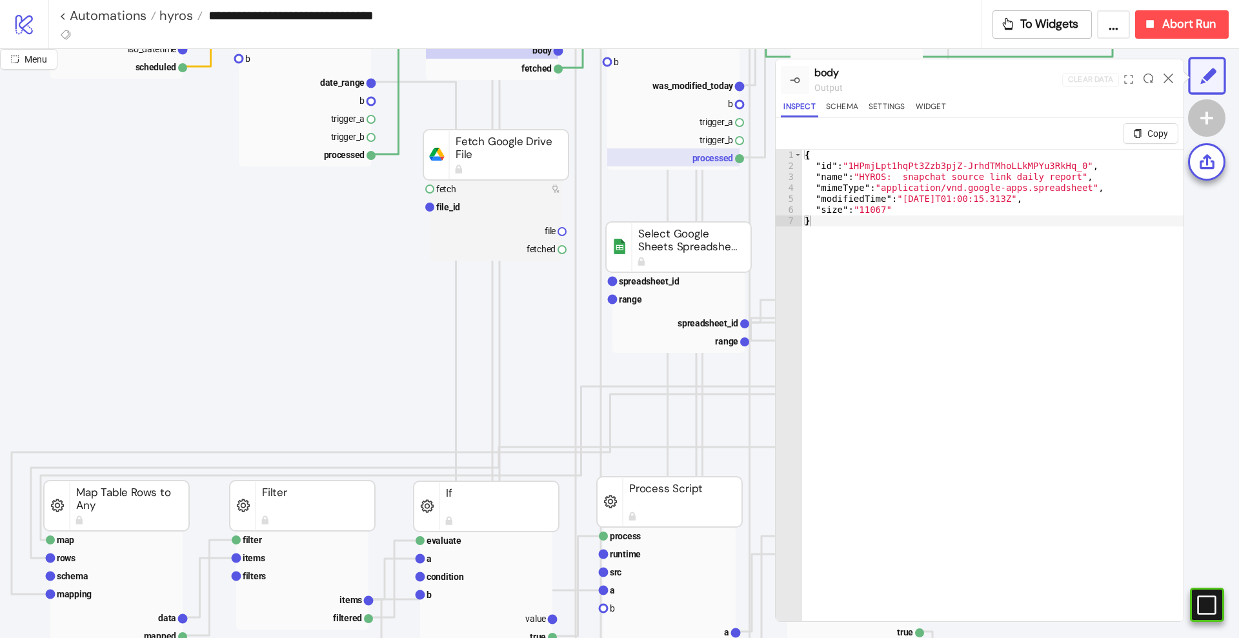
scroll to position [323, 161]
click at [704, 87] on text "was_modified_today" at bounding box center [692, 84] width 81 height 10
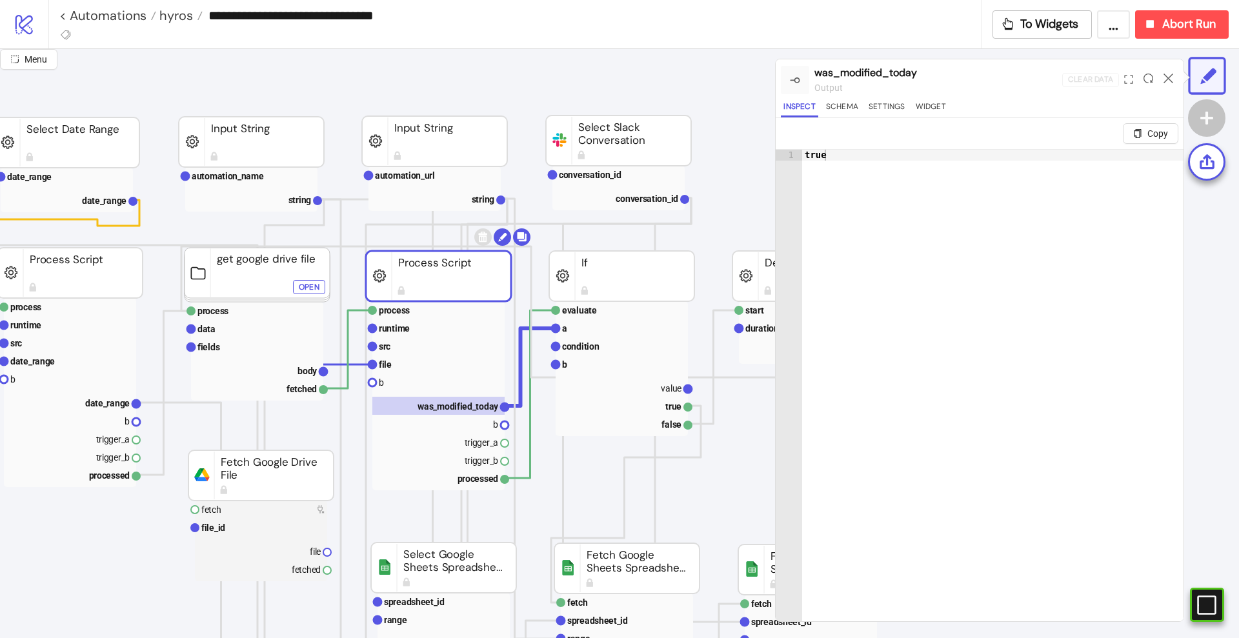
scroll to position [0, 403]
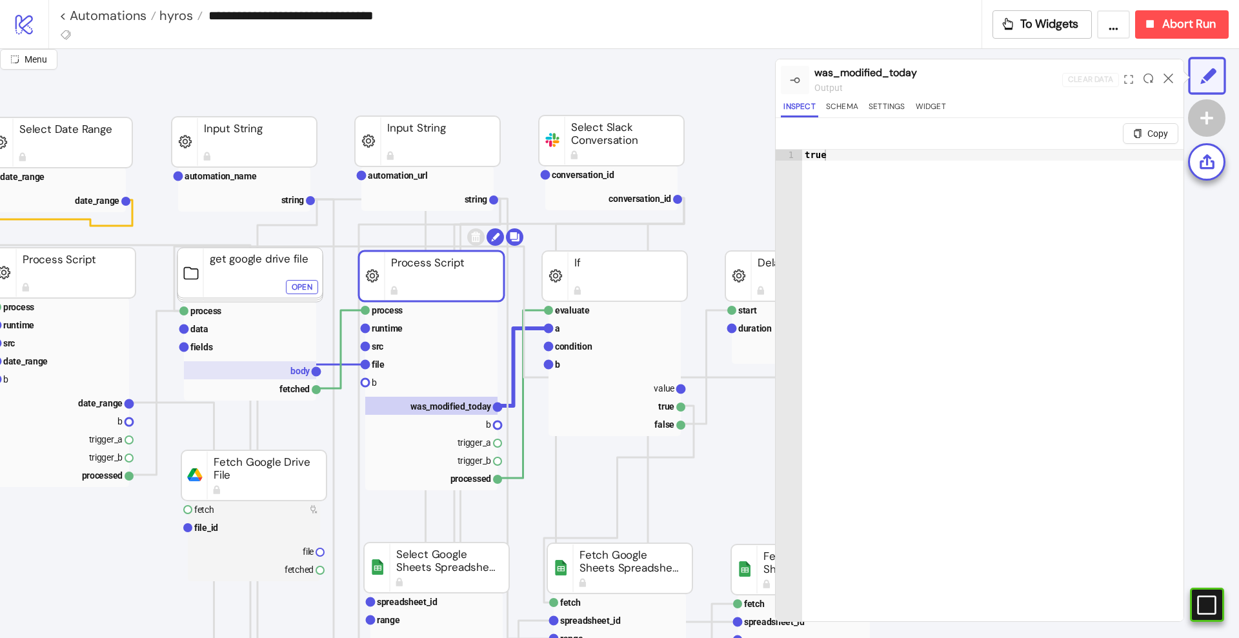
click at [291, 368] on text "body" at bounding box center [300, 371] width 20 height 10
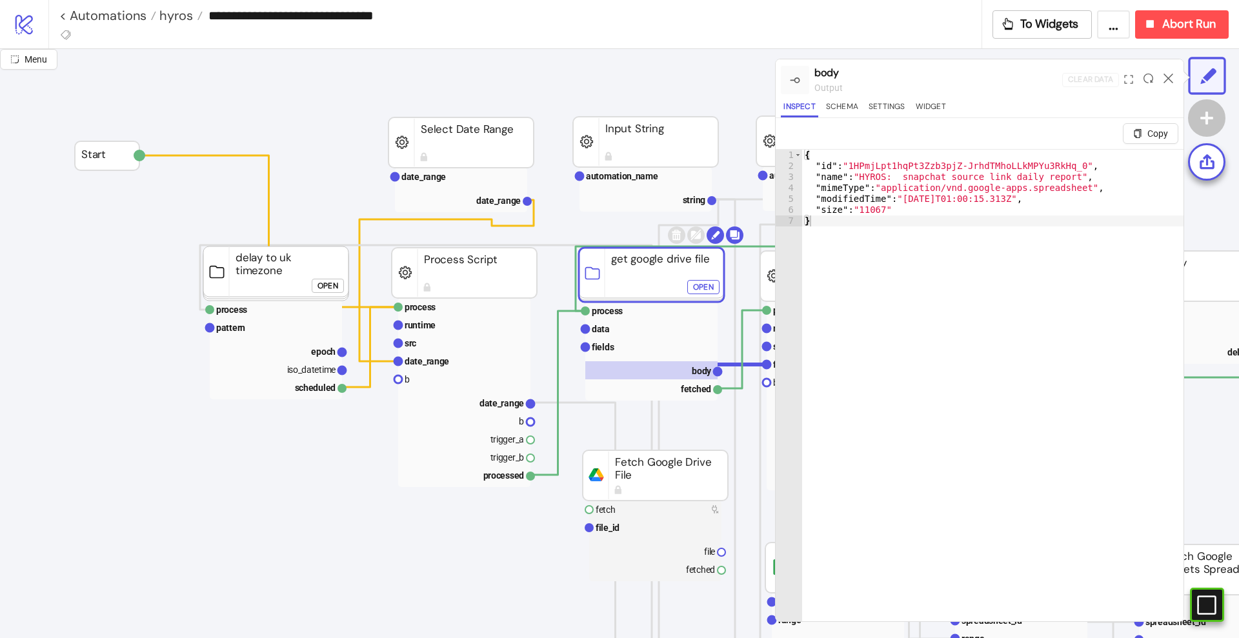
scroll to position [0, 0]
click at [1169, 74] on icon at bounding box center [1168, 79] width 10 height 10
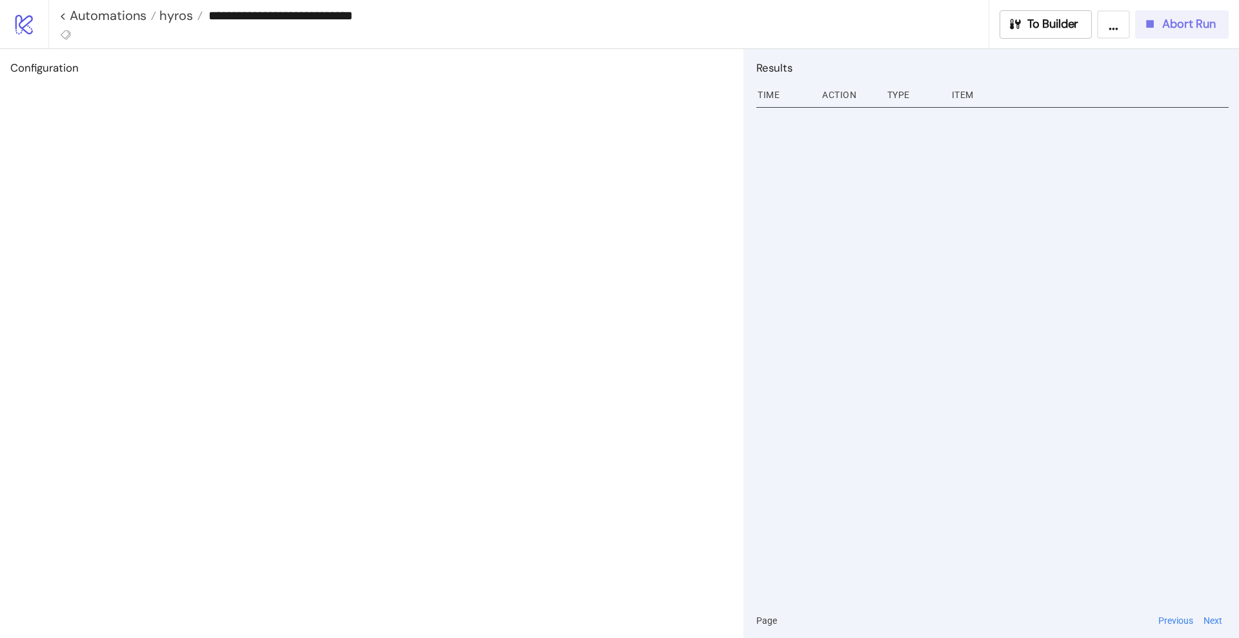
click at [1166, 24] on span "Abort Run" at bounding box center [1189, 24] width 54 height 15
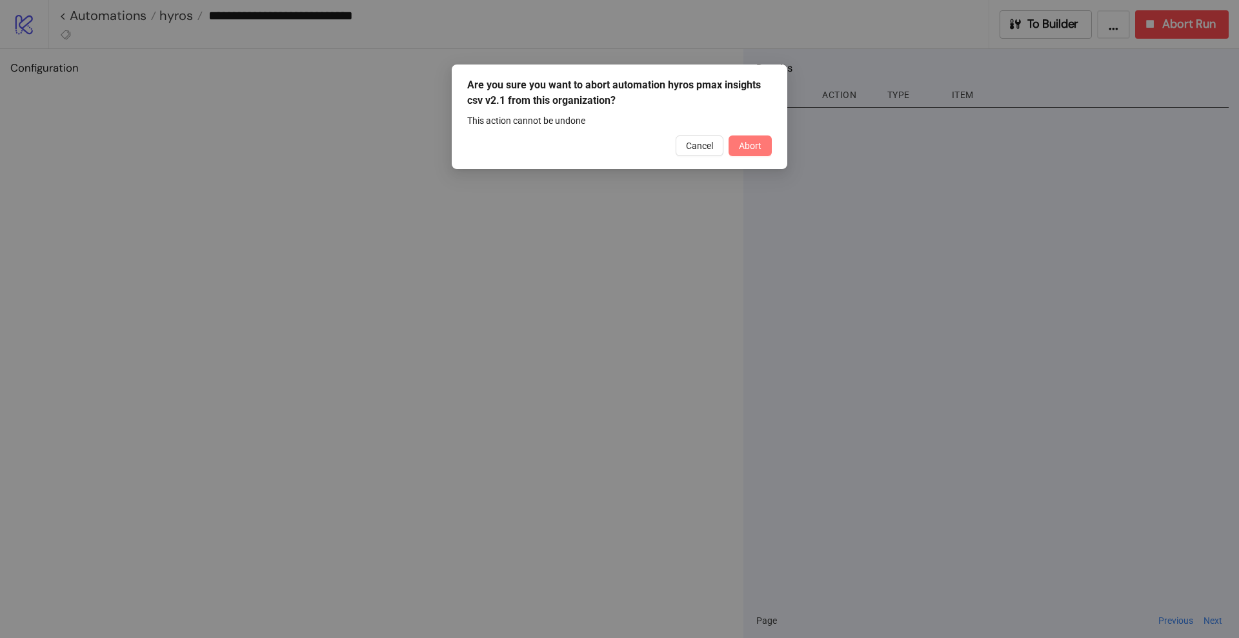
click at [743, 146] on span "Abort" at bounding box center [750, 146] width 23 height 10
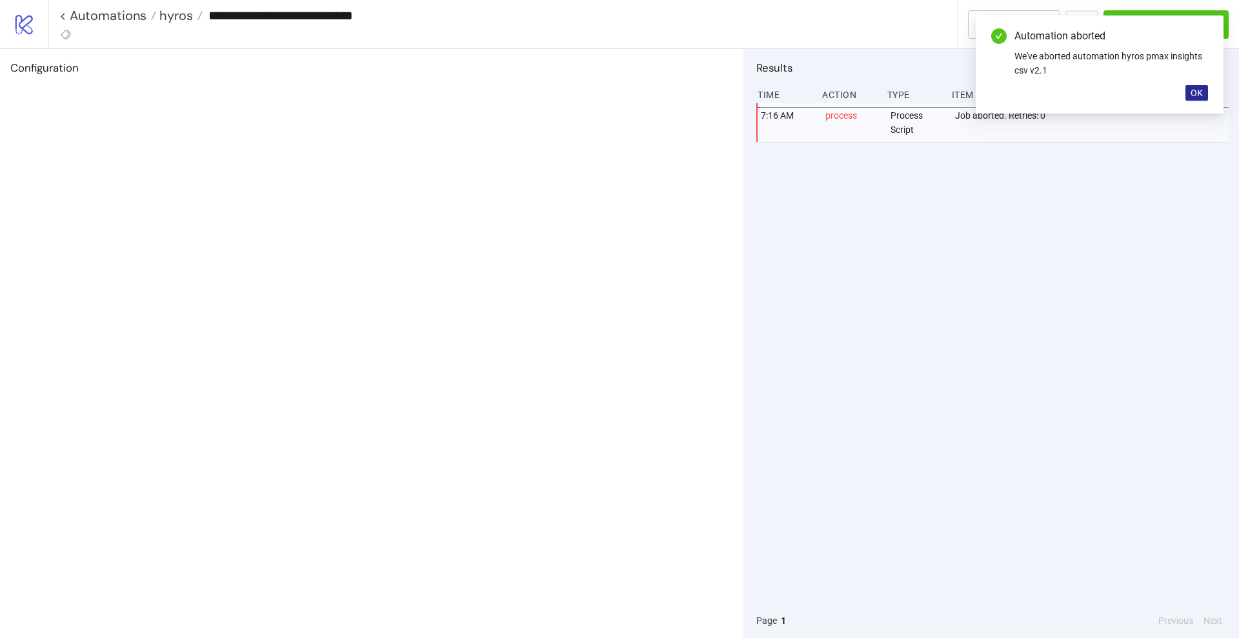
click at [1193, 90] on span "OK" at bounding box center [1196, 93] width 12 height 10
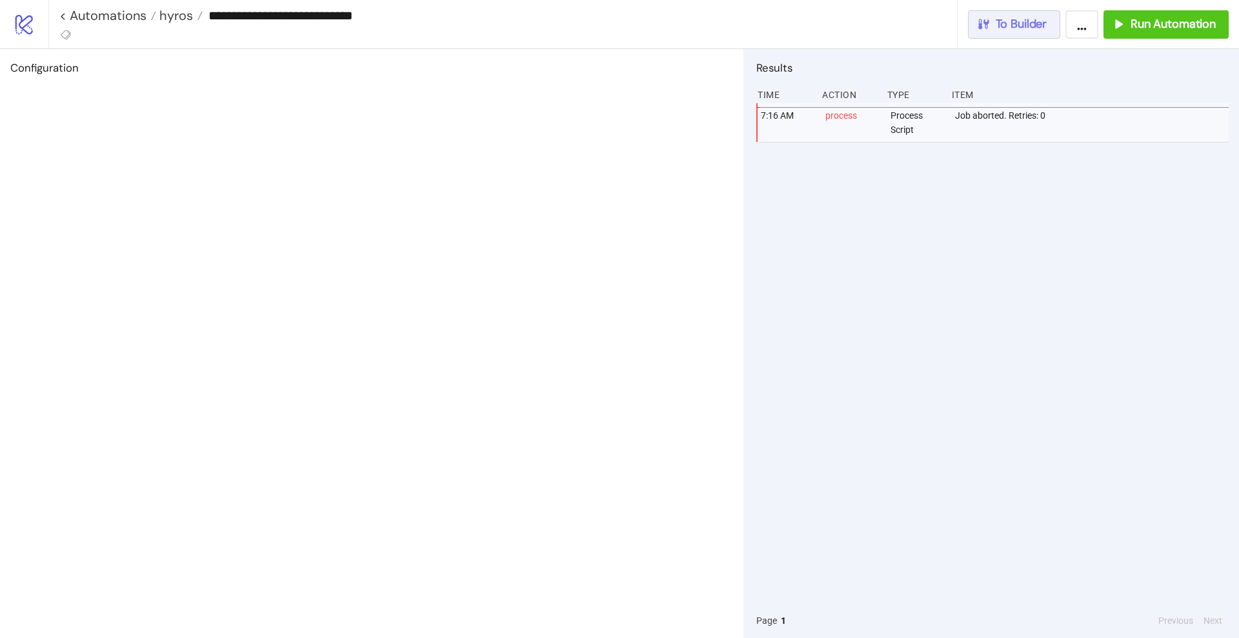
click at [1027, 27] on span "To Builder" at bounding box center [1022, 24] width 52 height 15
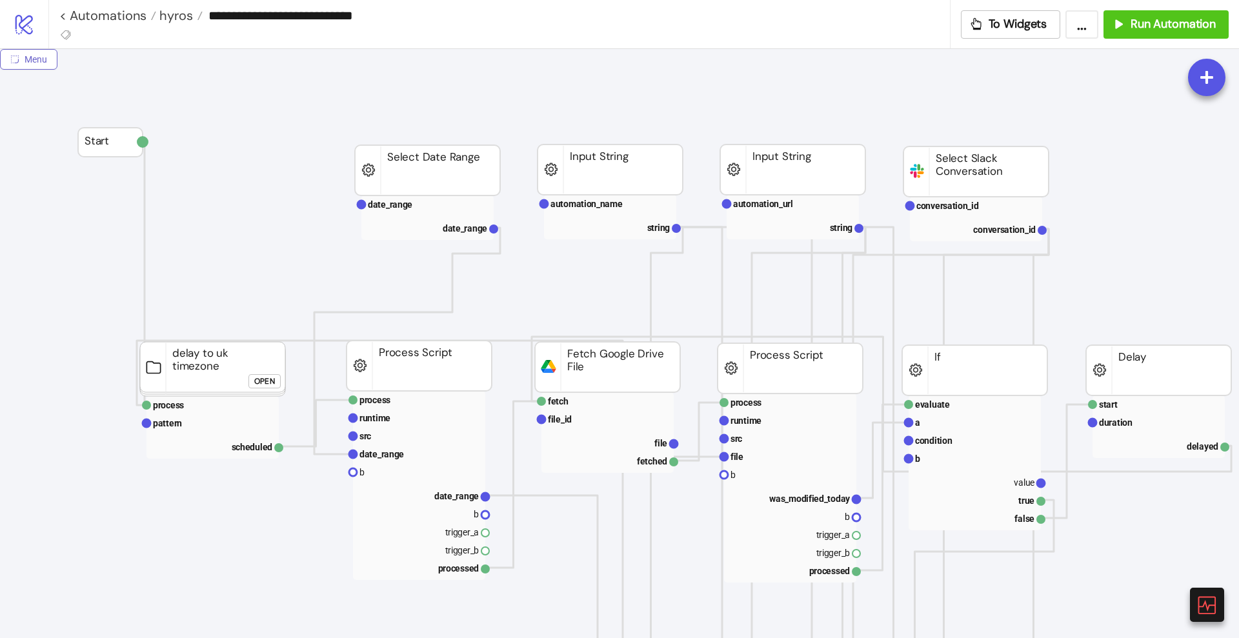
click at [17, 65] on button "Menu" at bounding box center [28, 59] width 57 height 21
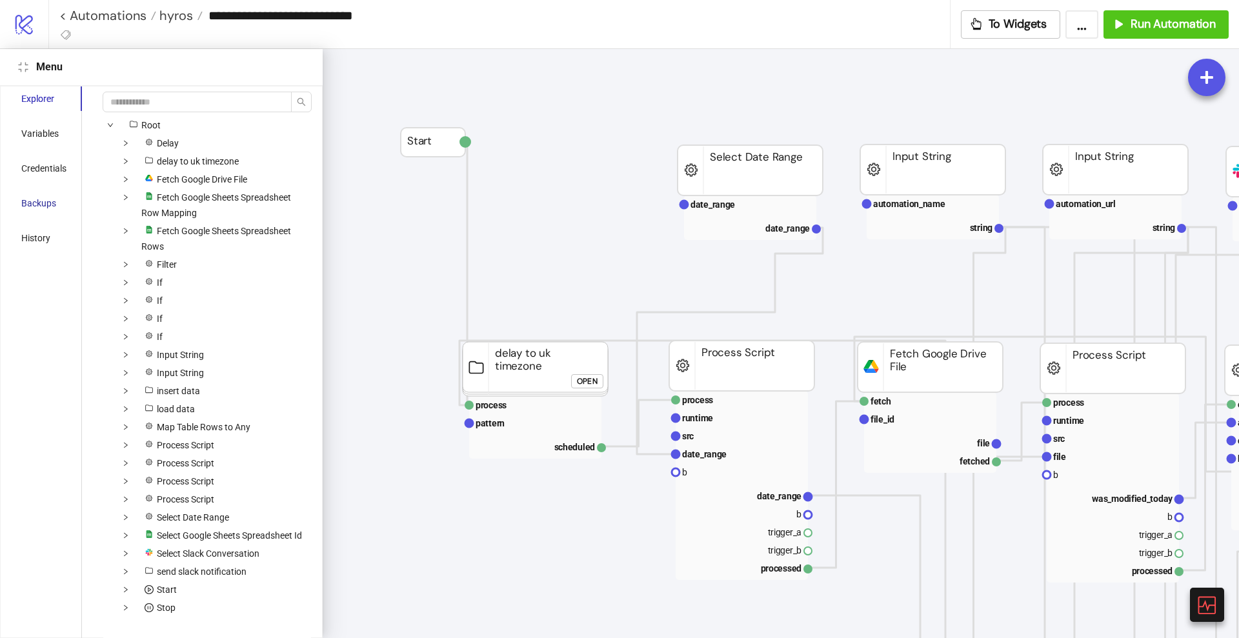
click at [54, 205] on div "Backups" at bounding box center [38, 203] width 35 height 14
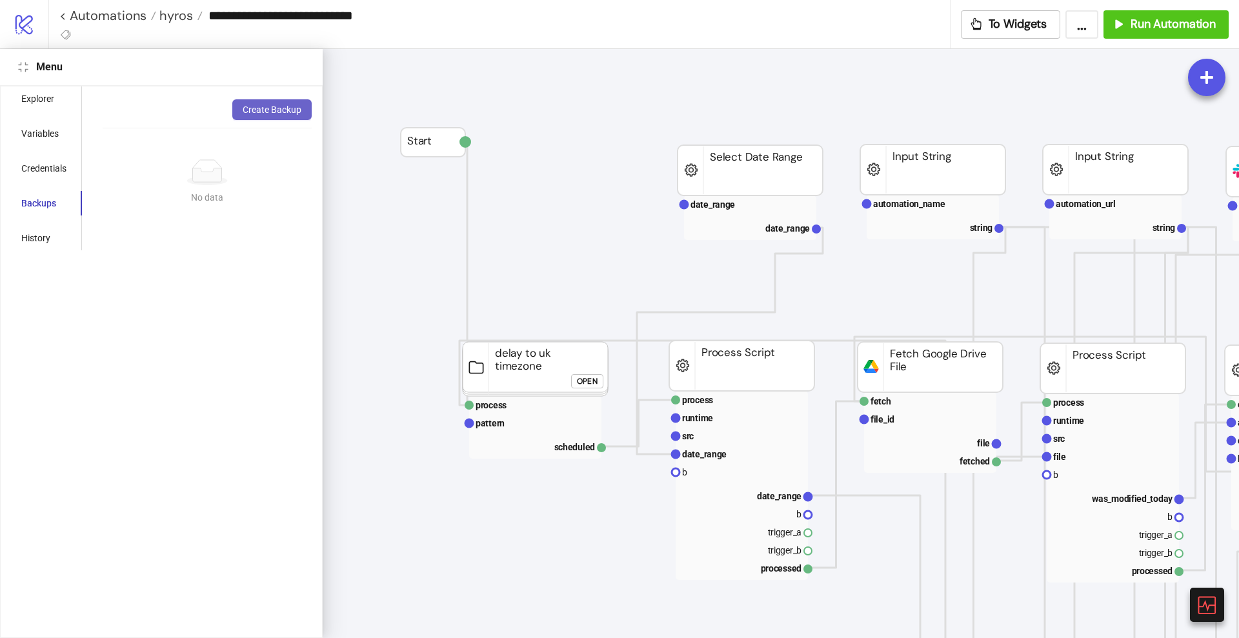
click at [260, 106] on span "Create Backup" at bounding box center [272, 110] width 59 height 10
click at [34, 136] on div "Variables" at bounding box center [39, 133] width 37 height 14
click at [23, 72] on icon "compress" at bounding box center [23, 67] width 10 height 10
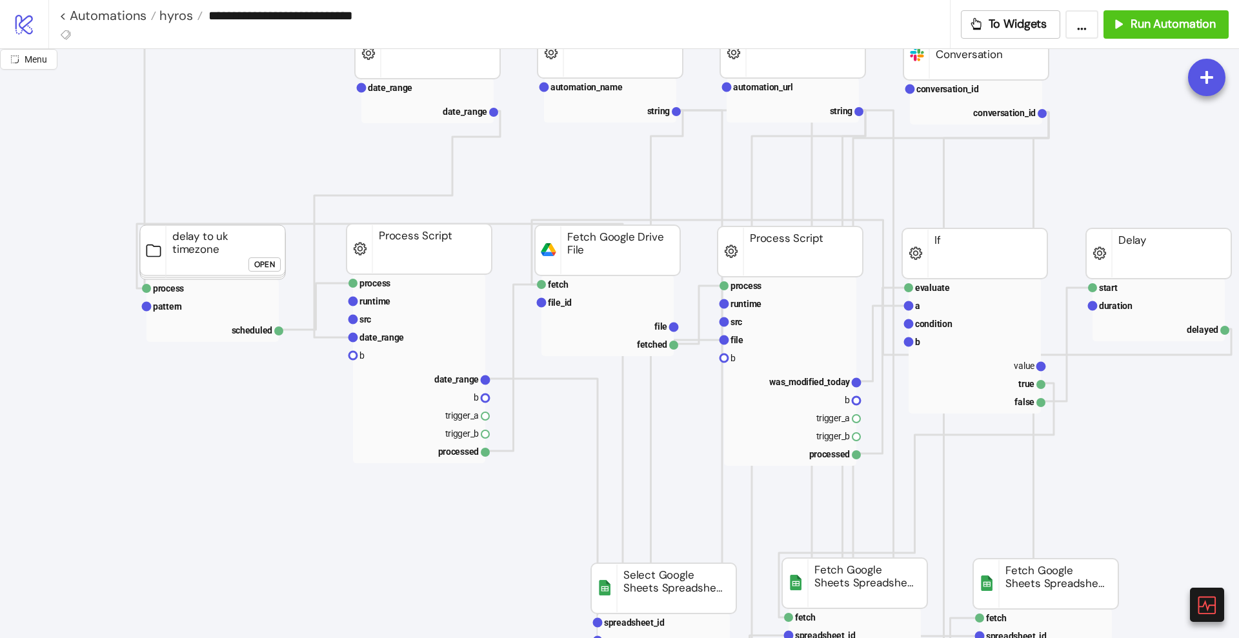
scroll to position [161, 0]
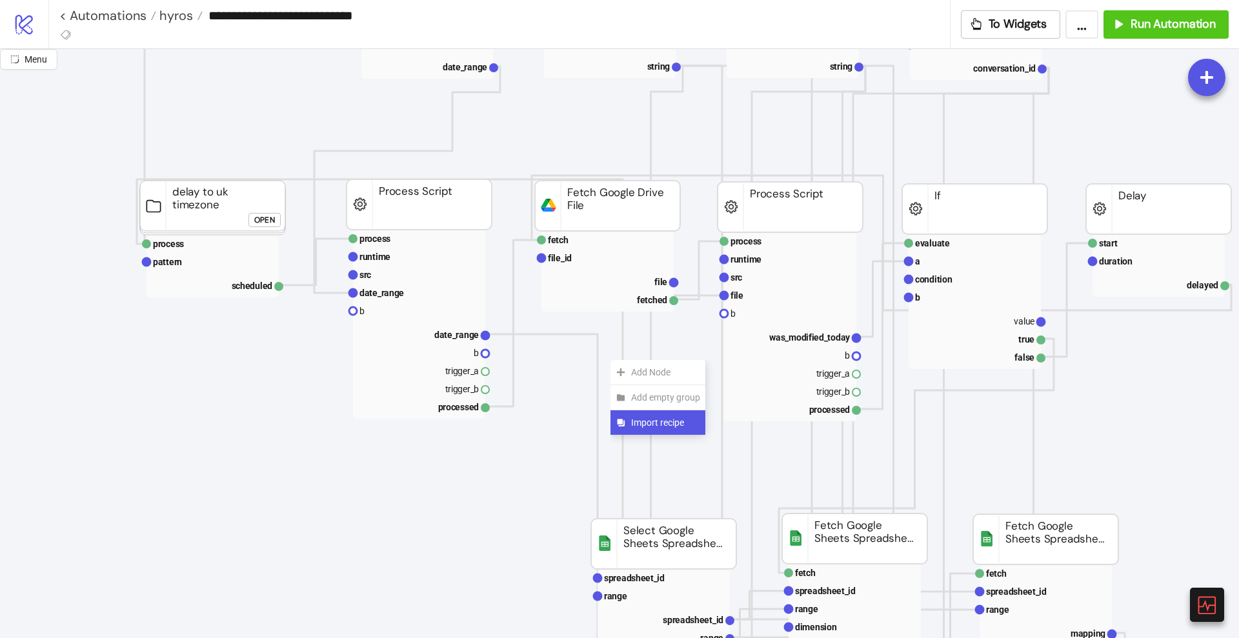
click at [636, 419] on span "Import recipe" at bounding box center [665, 423] width 69 height 14
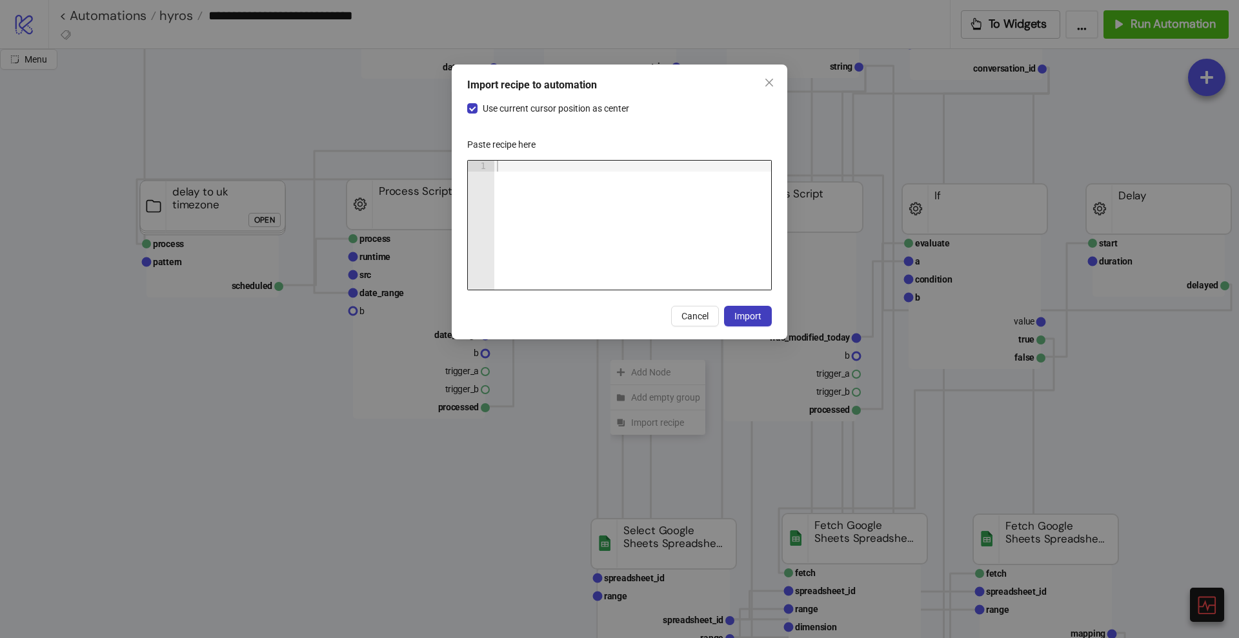
click at [604, 261] on div at bounding box center [632, 236] width 277 height 151
paste textarea "Cursor at row 1"
click at [506, 114] on span "Use current cursor position as center" at bounding box center [555, 108] width 157 height 14
click at [743, 317] on span "Import" at bounding box center [747, 316] width 27 height 10
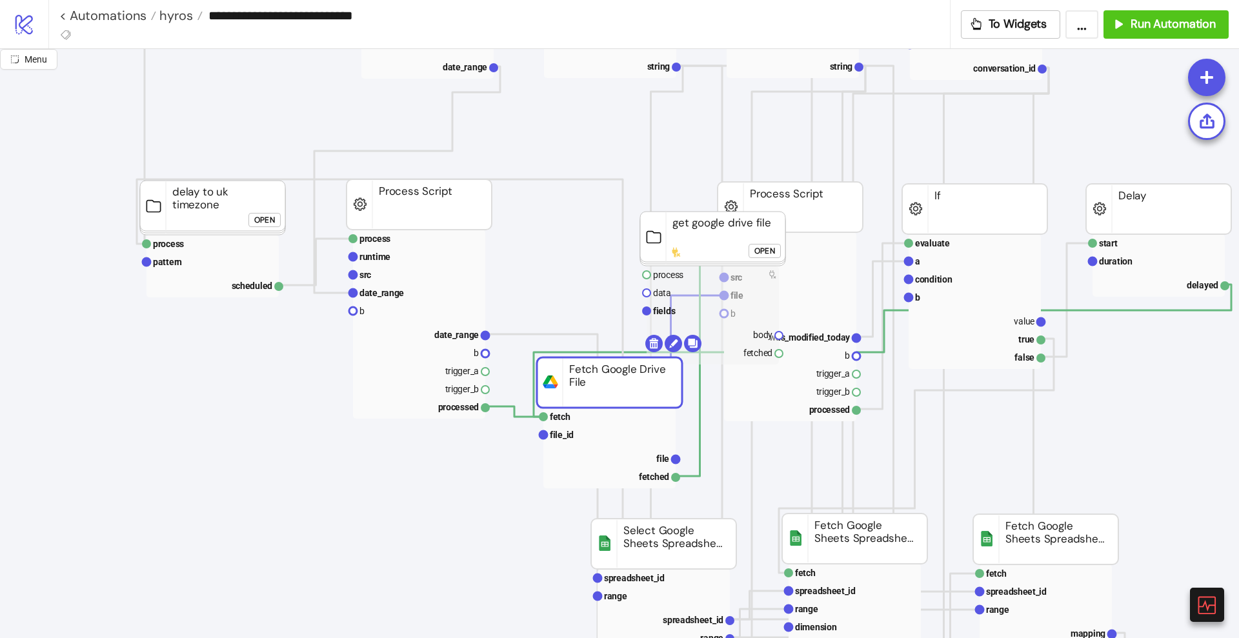
drag, startPoint x: 596, startPoint y: 212, endPoint x: 598, endPoint y: 388, distance: 176.2
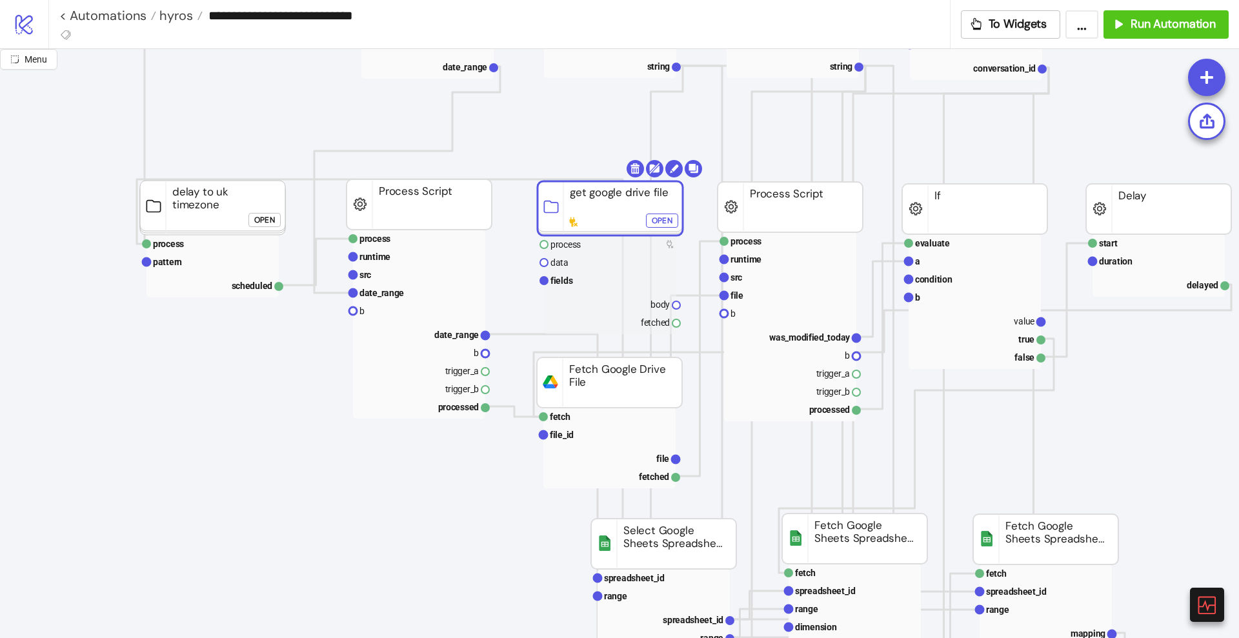
drag, startPoint x: 674, startPoint y: 246, endPoint x: 573, endPoint y: 218, distance: 104.6
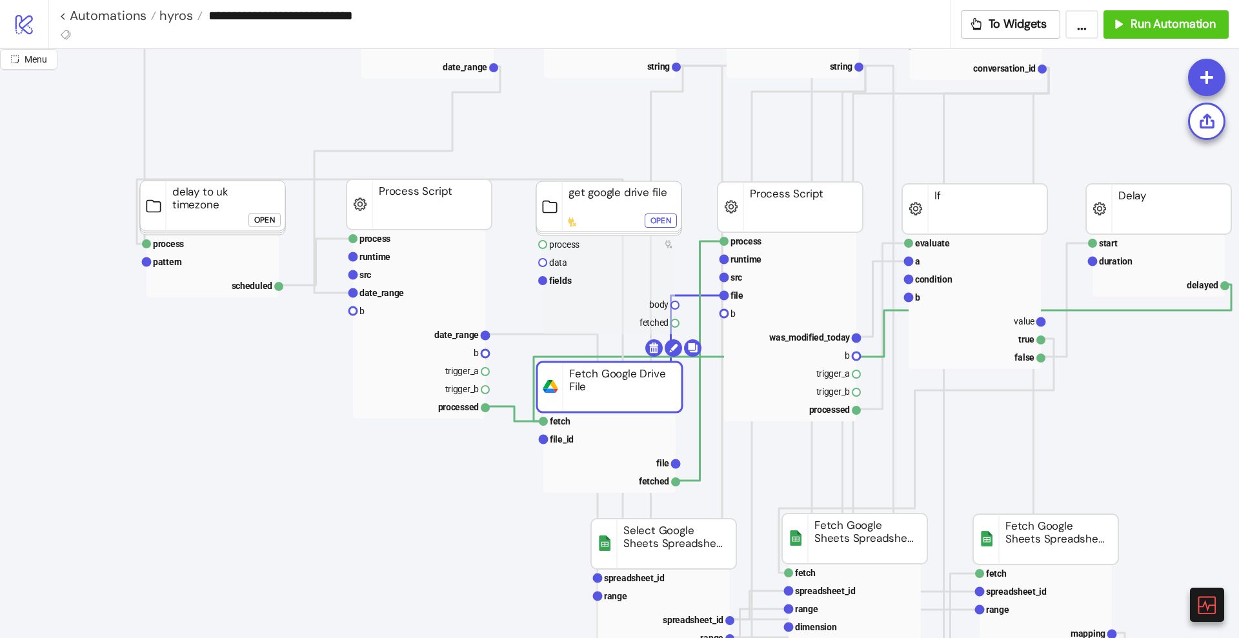
drag, startPoint x: 588, startPoint y: 374, endPoint x: 583, endPoint y: 385, distance: 11.5
click at [566, 437] on text "file_id" at bounding box center [561, 439] width 24 height 10
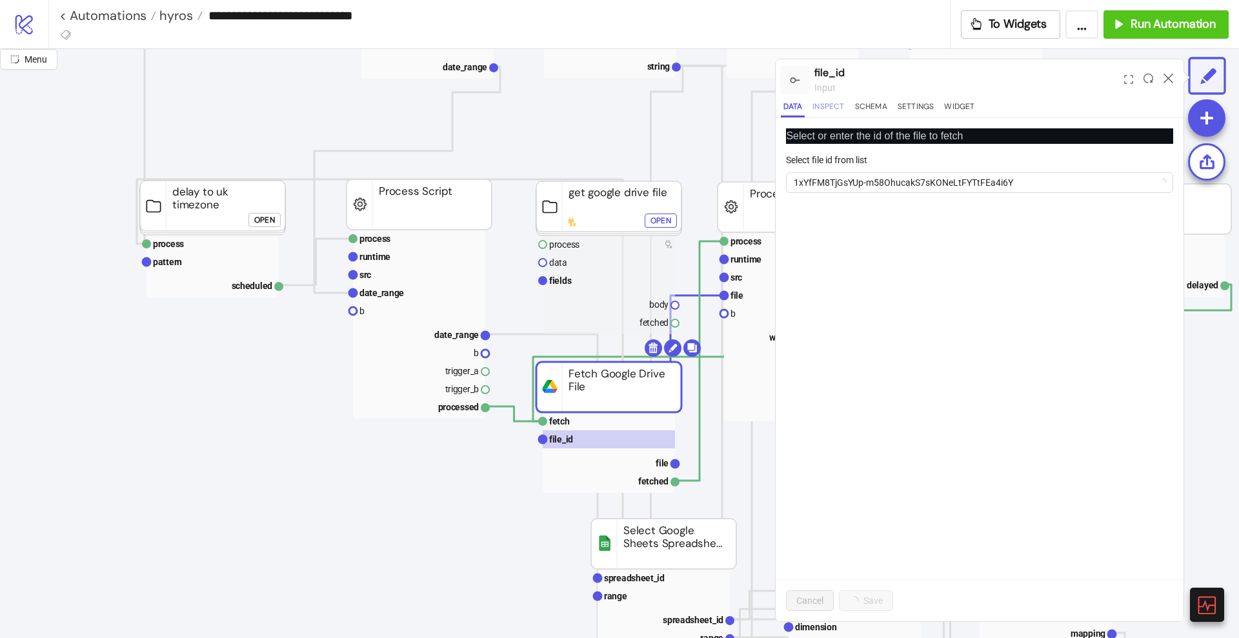
click at [833, 108] on button "Inspect" at bounding box center [828, 108] width 37 height 17
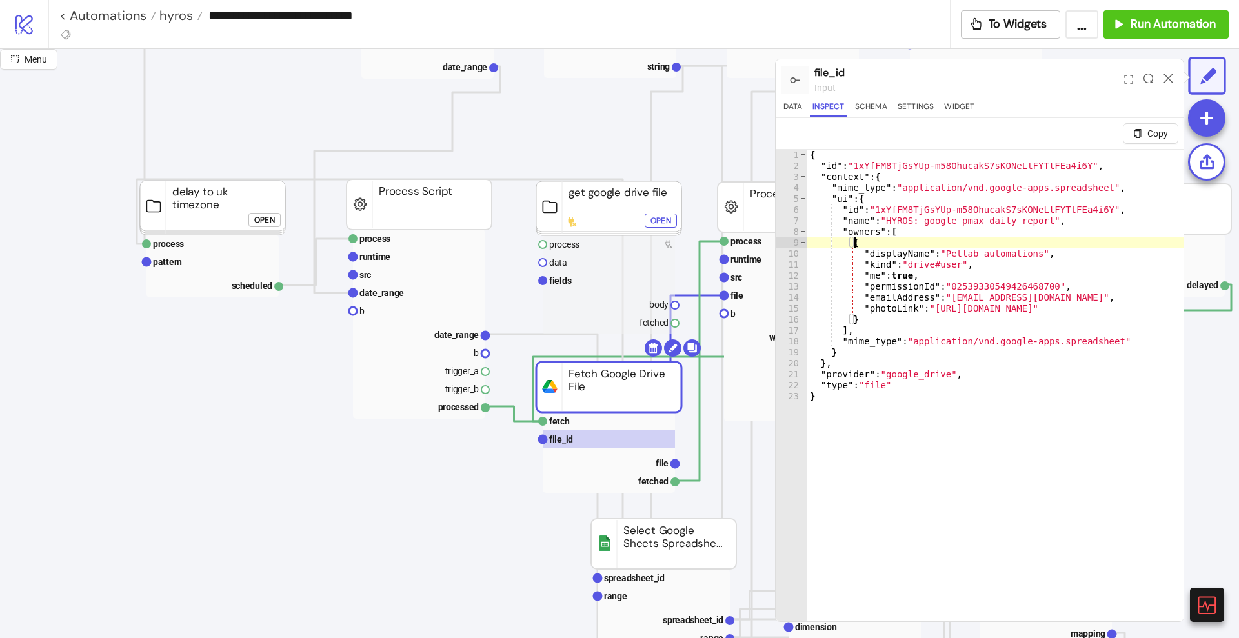
click at [854, 238] on div "{ "id" : "1xYfFM8TjGsYUp-m58OhucakS7sKONeLtFYTtFEa4i6Y" , "context" : { "mime_t…" at bounding box center [1001, 406] width 388 height 512
type textarea "**********"
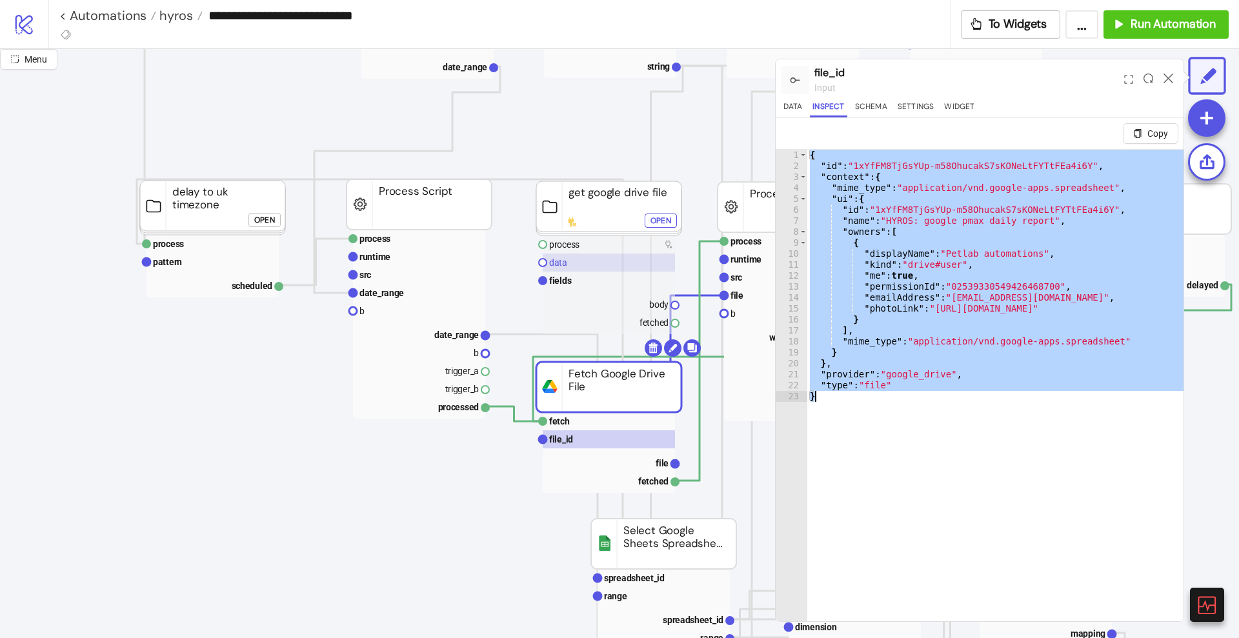
click at [586, 261] on rect at bounding box center [609, 263] width 132 height 18
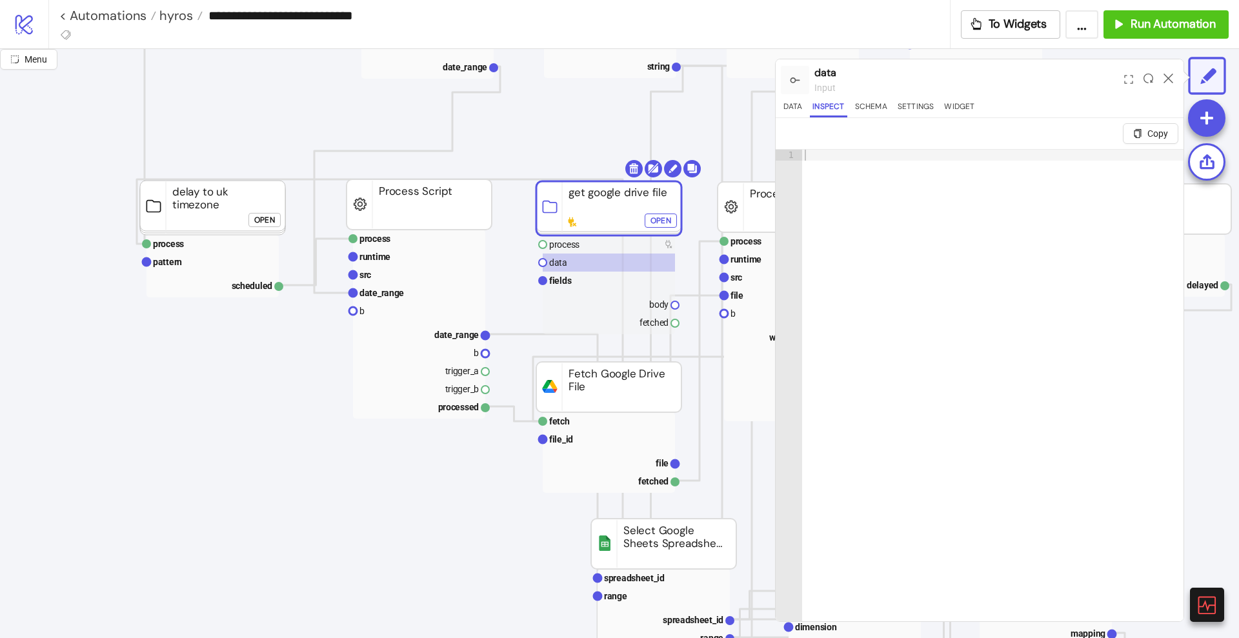
click at [909, 269] on div at bounding box center [992, 412] width 381 height 525
click at [796, 103] on button "Data" at bounding box center [793, 108] width 24 height 17
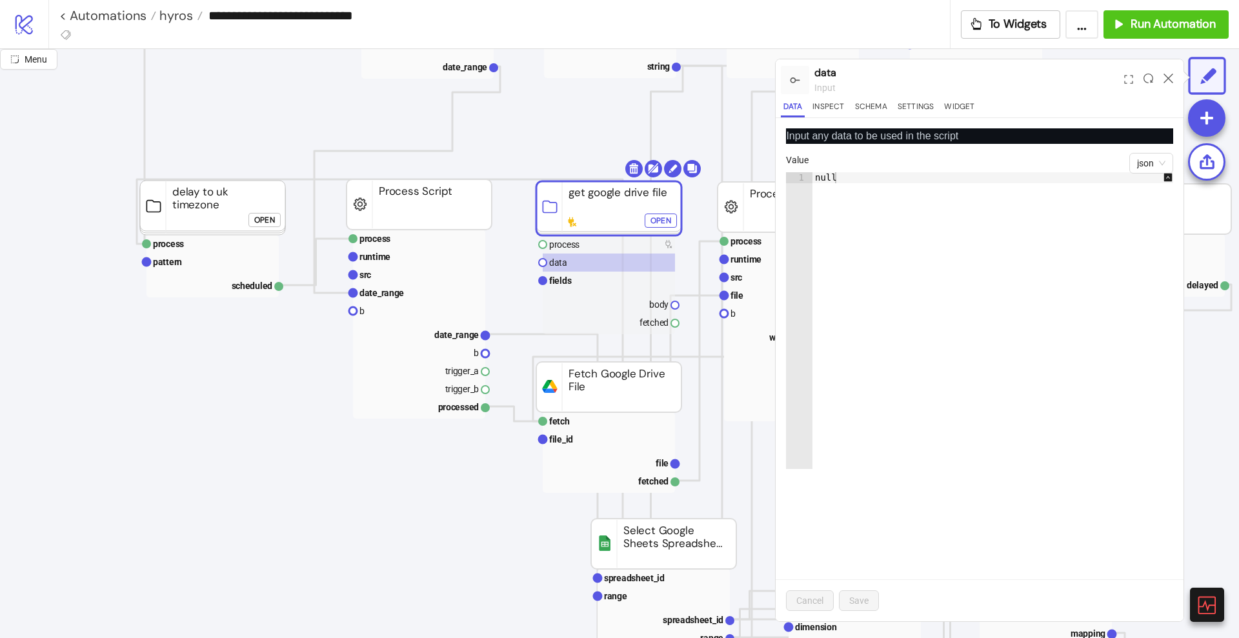
click at [869, 227] on div "null" at bounding box center [999, 331] width 374 height 319
paste textarea "Cursor at row 1"
type textarea "*"
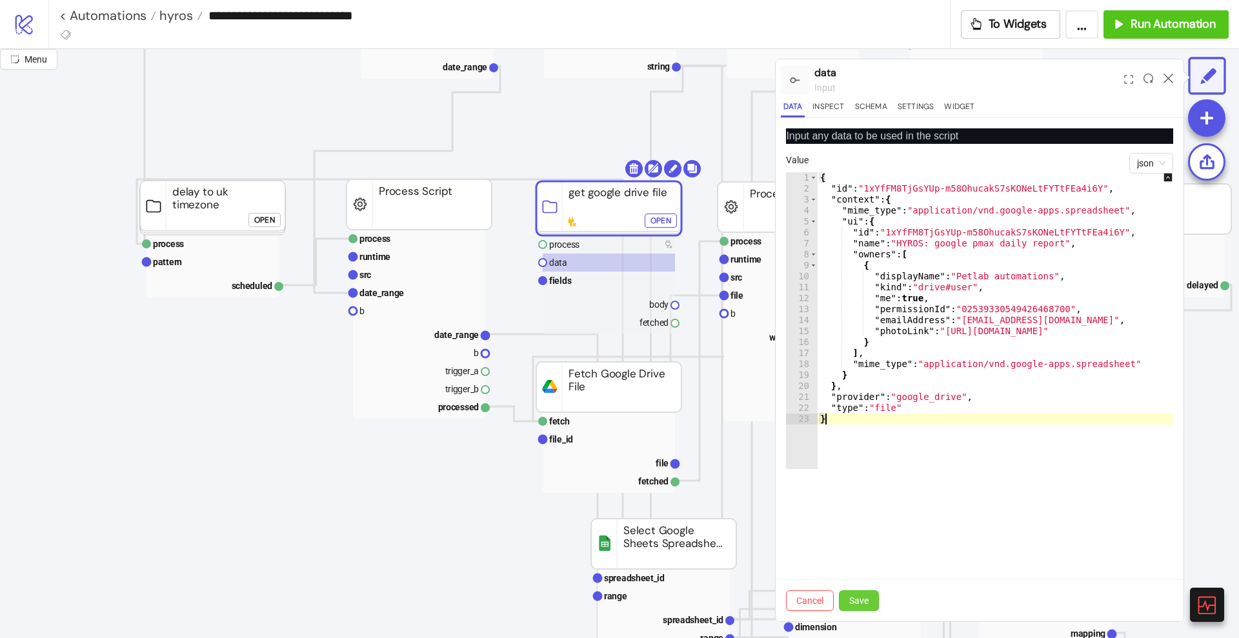
click at [858, 594] on button "Save" at bounding box center [859, 600] width 40 height 21
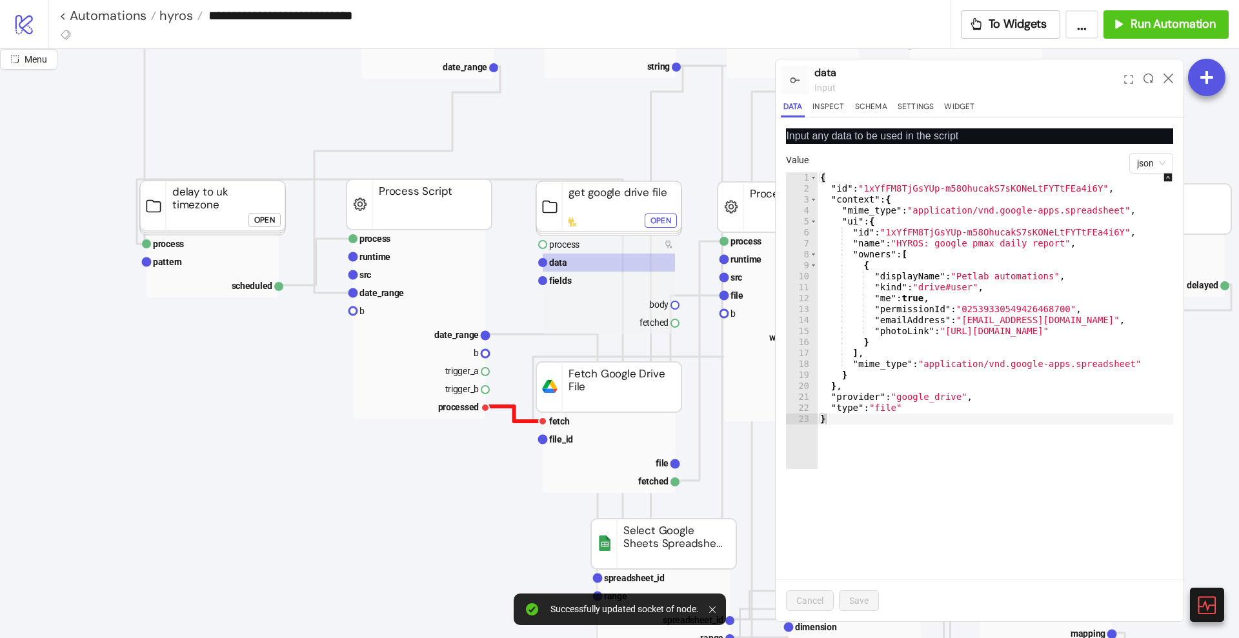
click at [521, 421] on polyline at bounding box center [513, 413] width 57 height 15
drag, startPoint x: 485, startPoint y: 409, endPoint x: 501, endPoint y: 397, distance: 20.3
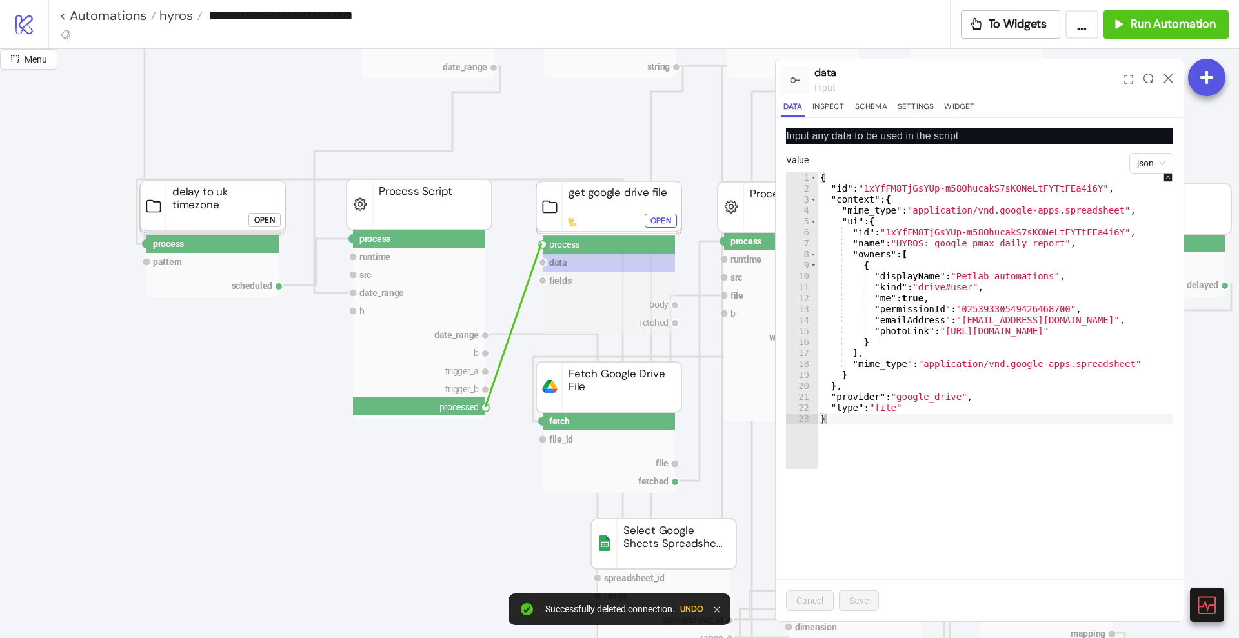
click at [541, 243] on circle at bounding box center [543, 245] width 8 height 8
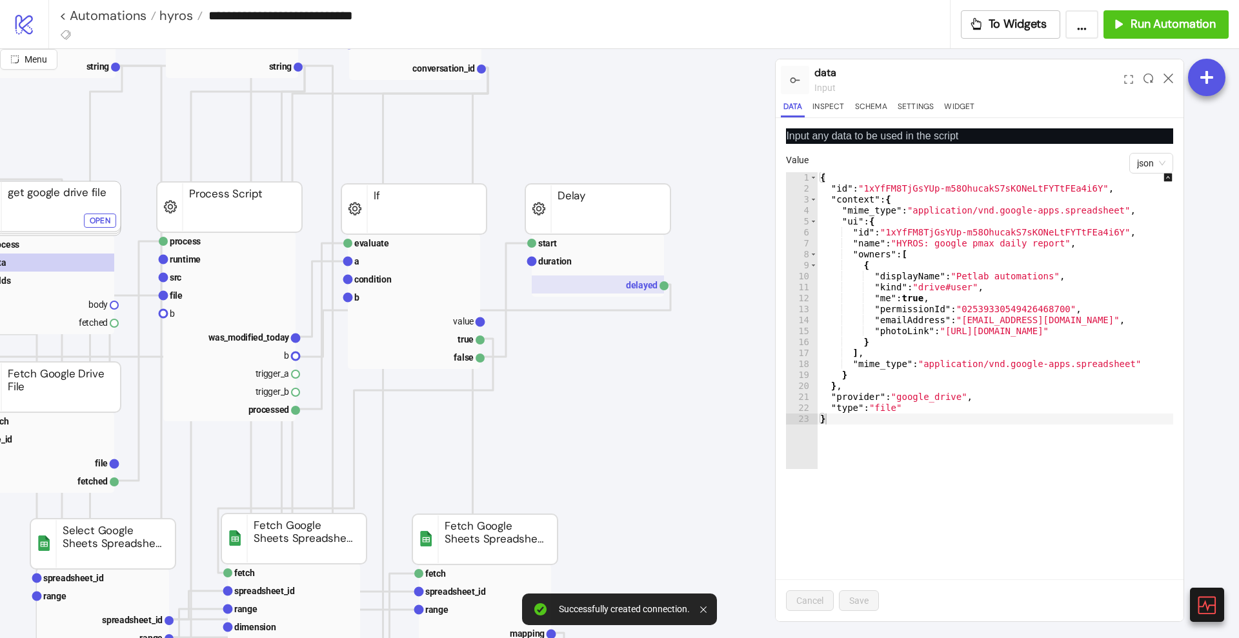
scroll to position [161, 565]
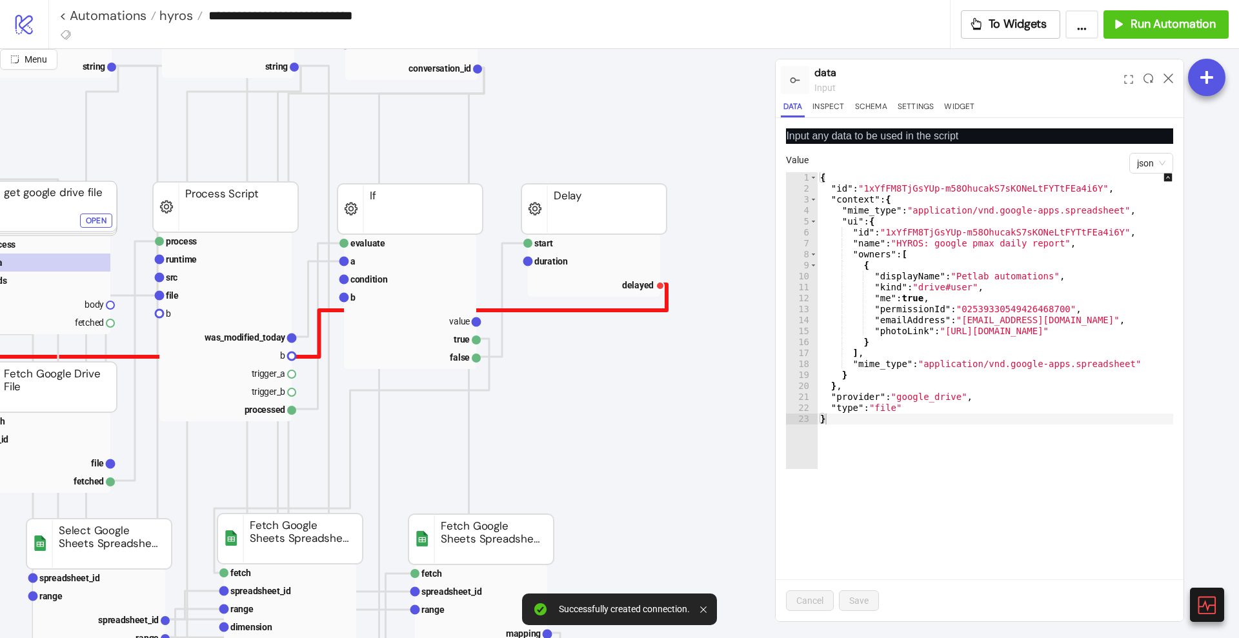
click at [645, 310] on polyline at bounding box center [317, 353] width 698 height 137
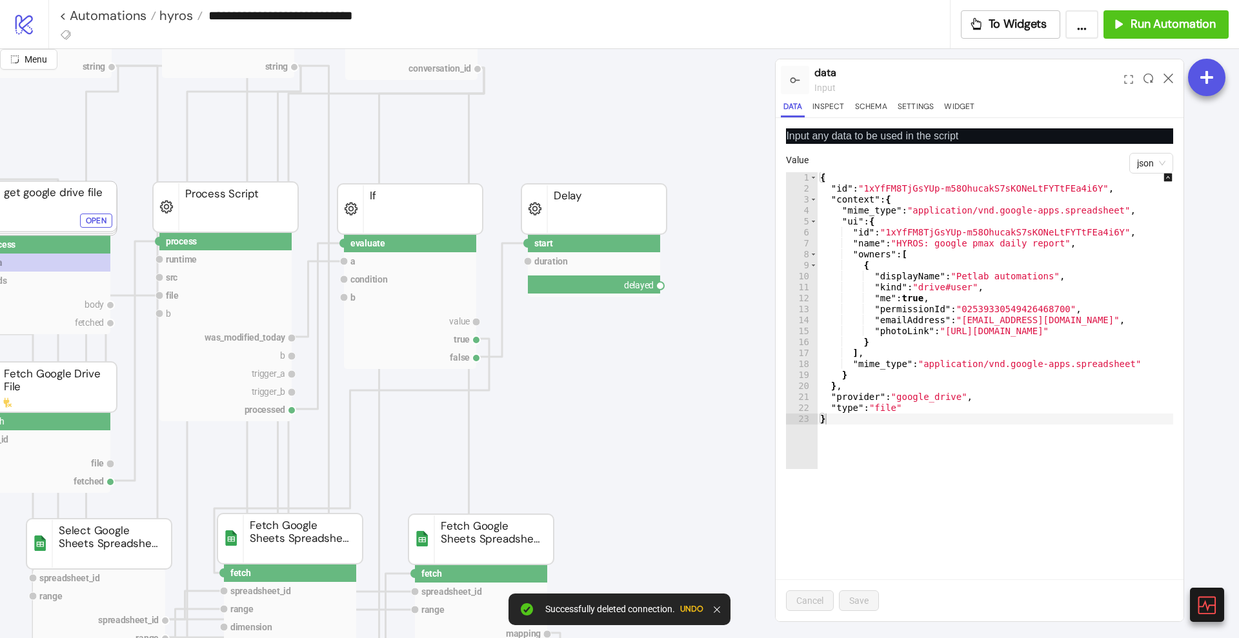
drag, startPoint x: 660, startPoint y: 288, endPoint x: 673, endPoint y: 334, distance: 48.2
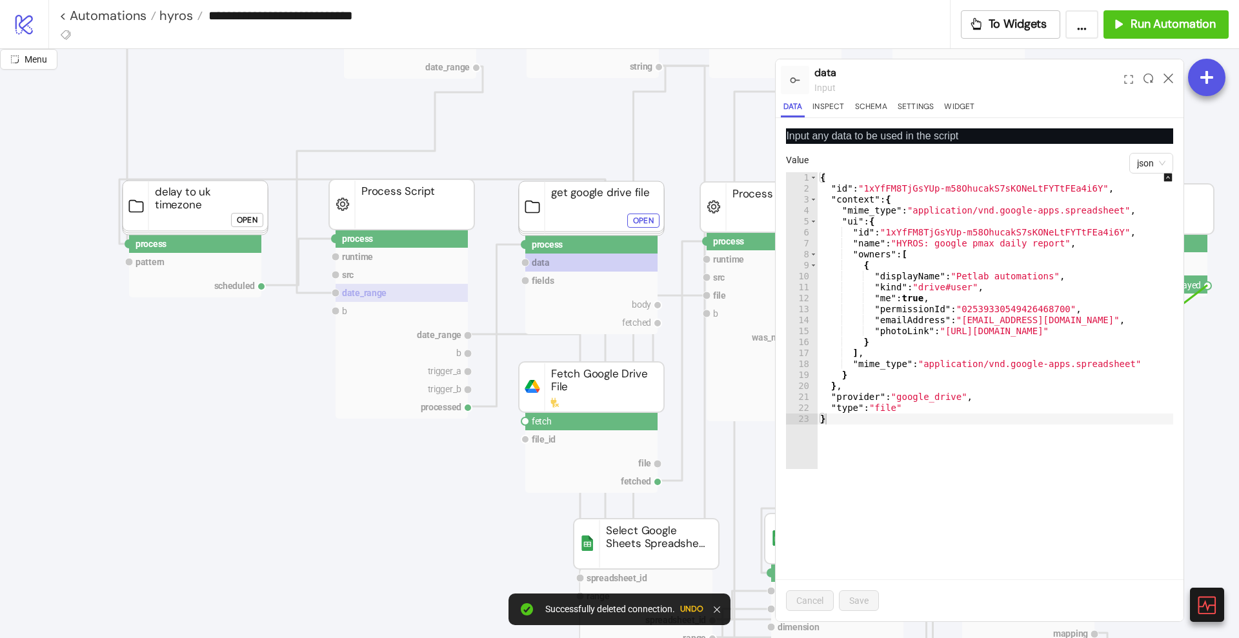
scroll to position [161, 0]
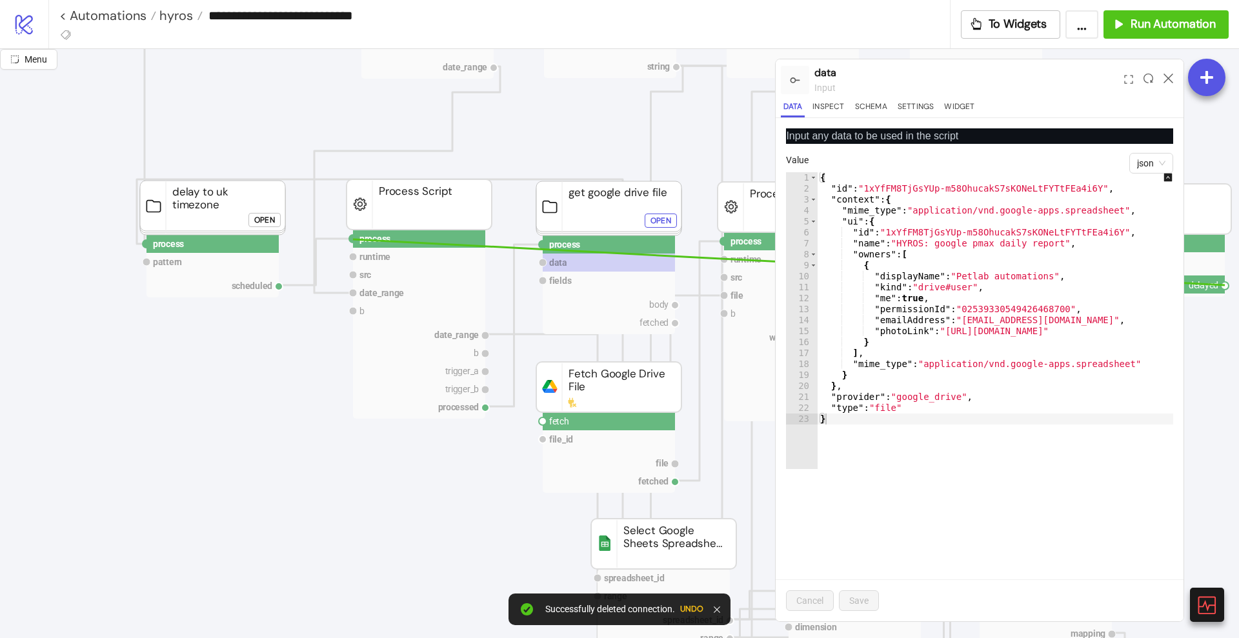
click at [353, 239] on circle at bounding box center [353, 239] width 8 height 8
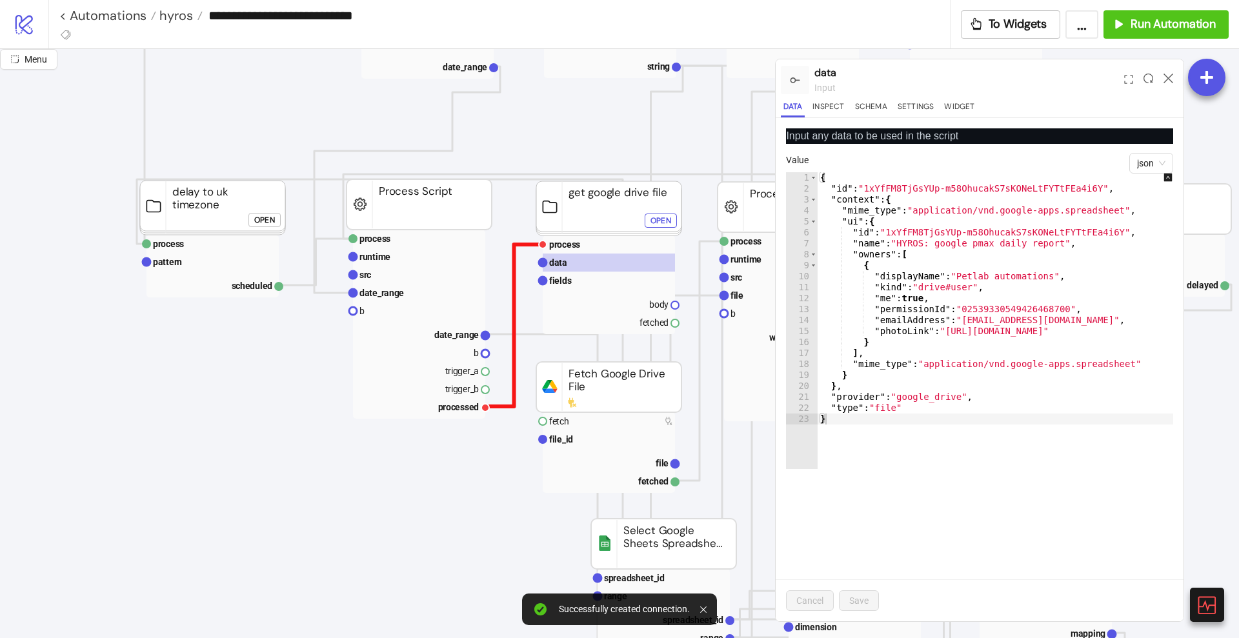
click at [499, 406] on polyline at bounding box center [513, 326] width 57 height 162
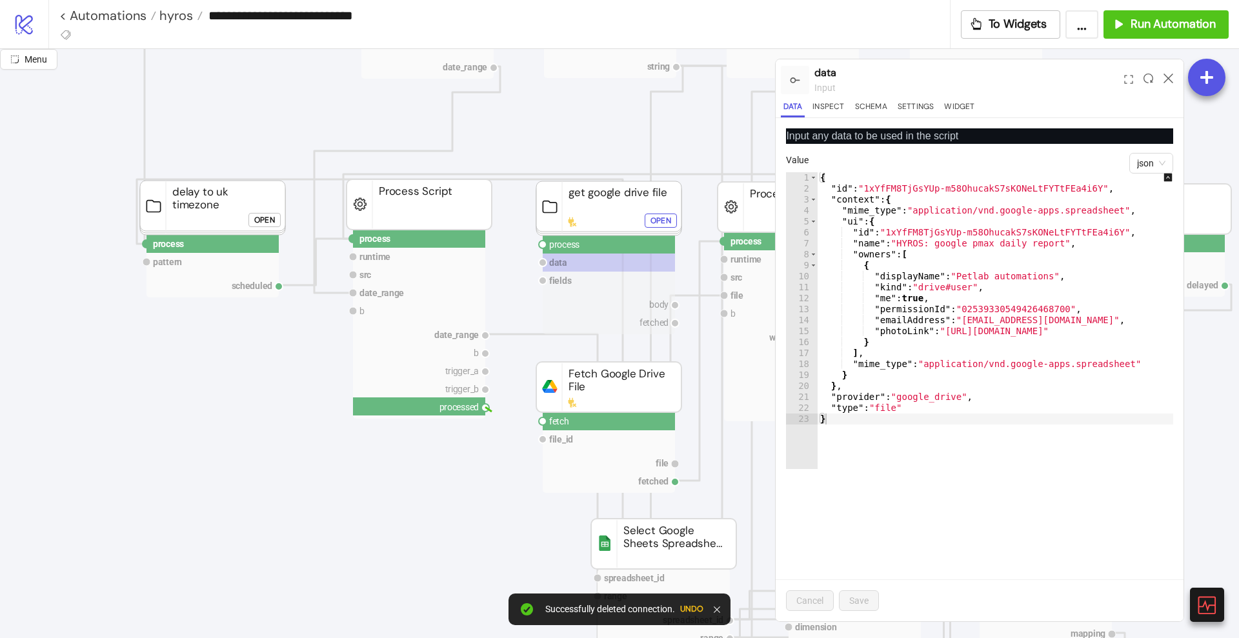
drag, startPoint x: 485, startPoint y: 406, endPoint x: 502, endPoint y: 423, distance: 24.2
click at [543, 246] on circle at bounding box center [543, 245] width 8 height 8
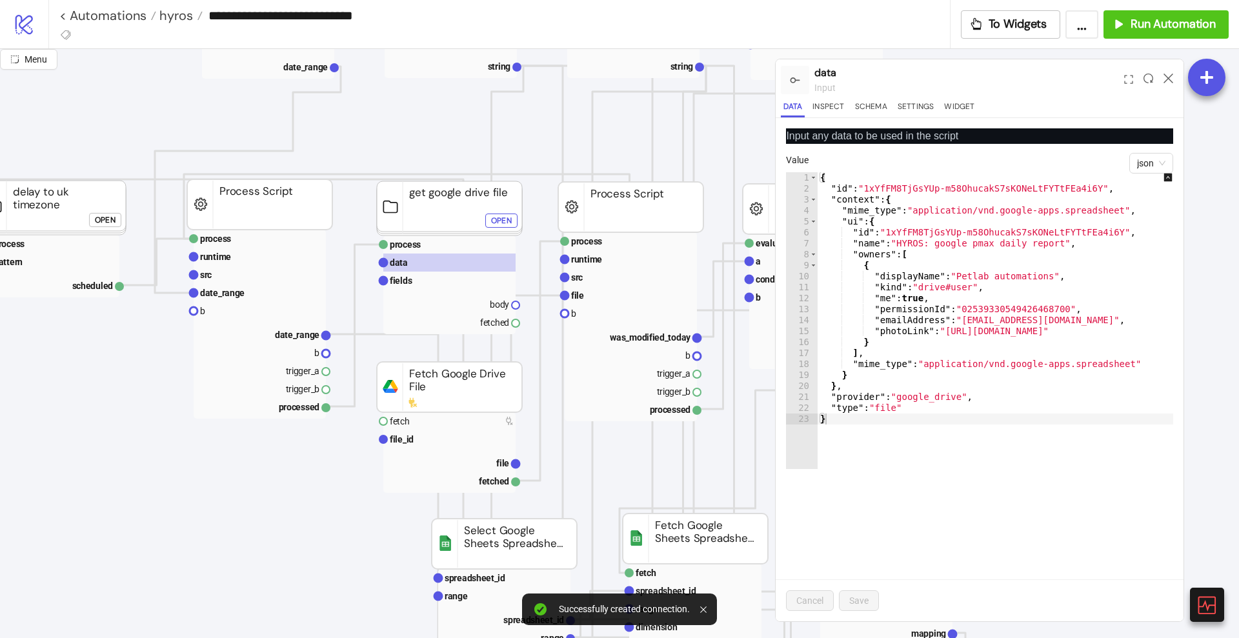
scroll to position [161, 161]
click at [537, 479] on polyline at bounding box center [538, 360] width 49 height 239
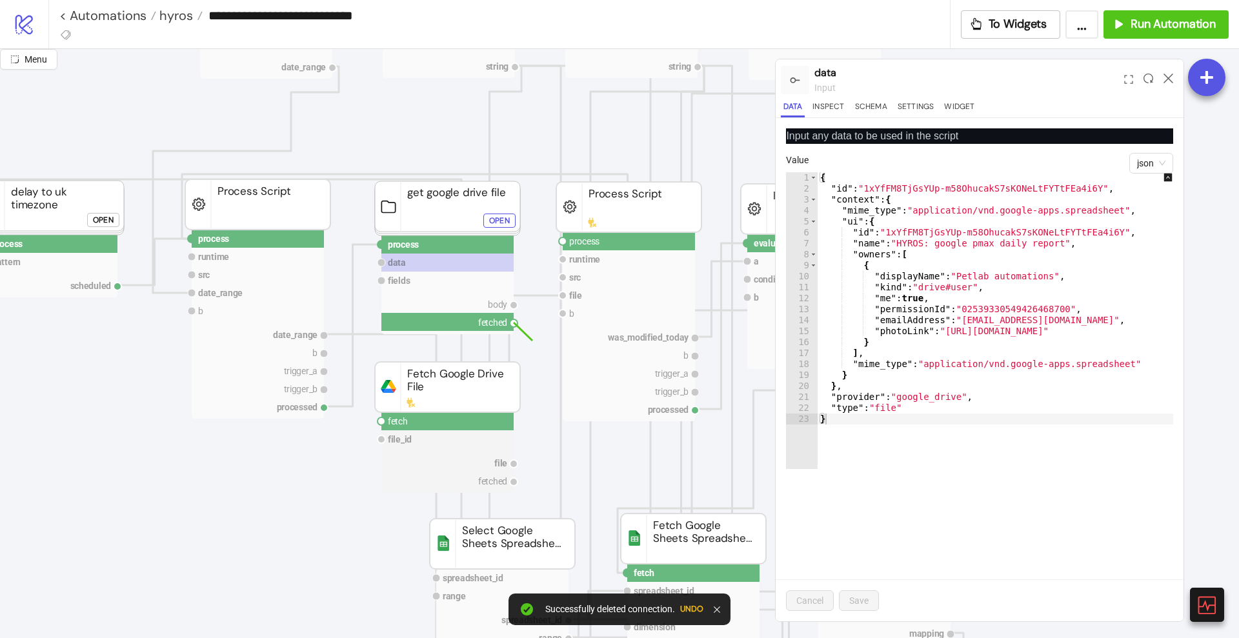
drag, startPoint x: 517, startPoint y: 322, endPoint x: 539, endPoint y: 340, distance: 28.4
click at [562, 241] on circle at bounding box center [563, 241] width 8 height 8
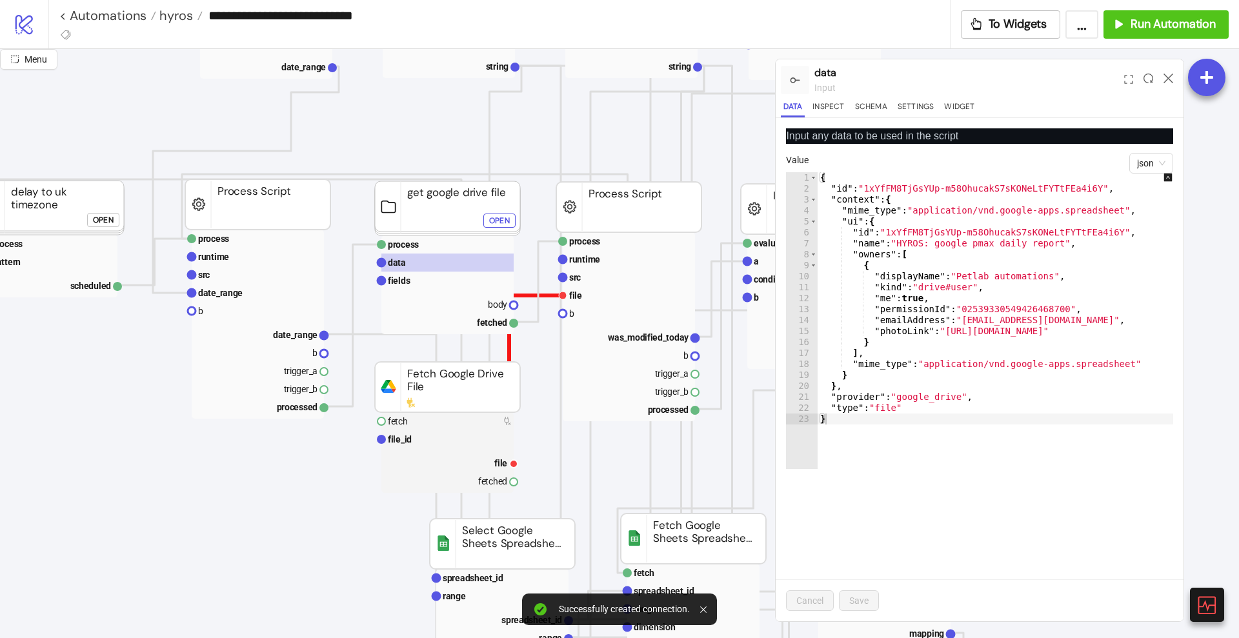
click at [546, 296] on polyline at bounding box center [536, 379] width 54 height 167
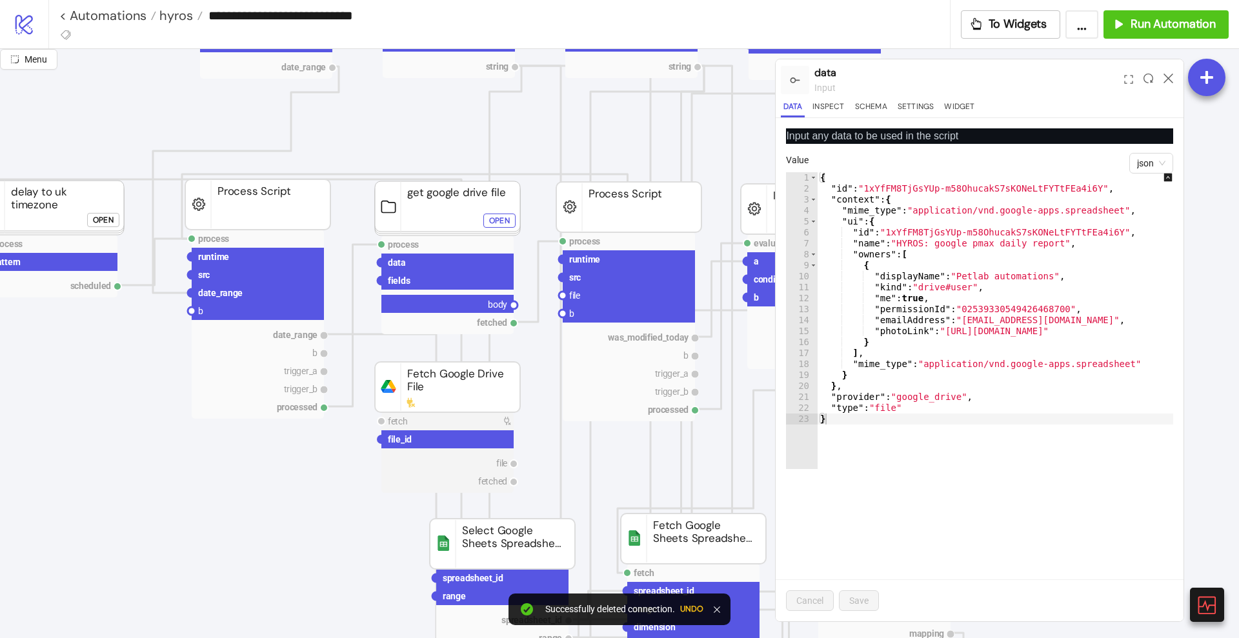
drag, startPoint x: 514, startPoint y: 306, endPoint x: 540, endPoint y: 310, distance: 26.7
click at [561, 296] on circle at bounding box center [563, 296] width 8 height 8
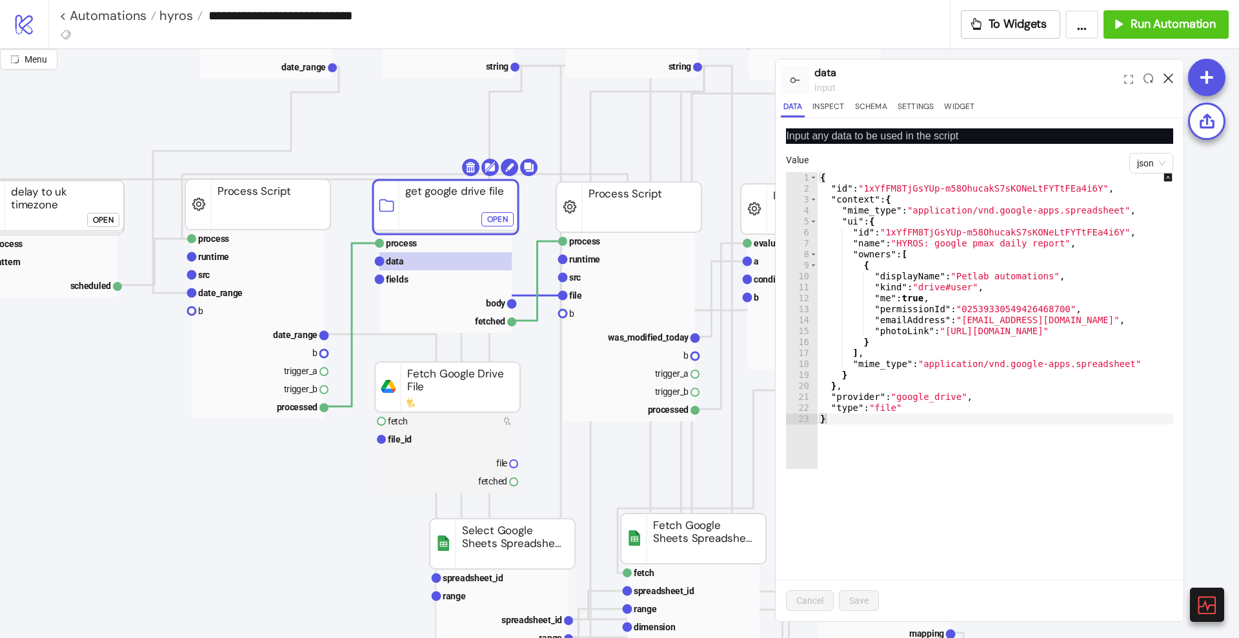
click at [1169, 75] on icon at bounding box center [1168, 79] width 10 height 10
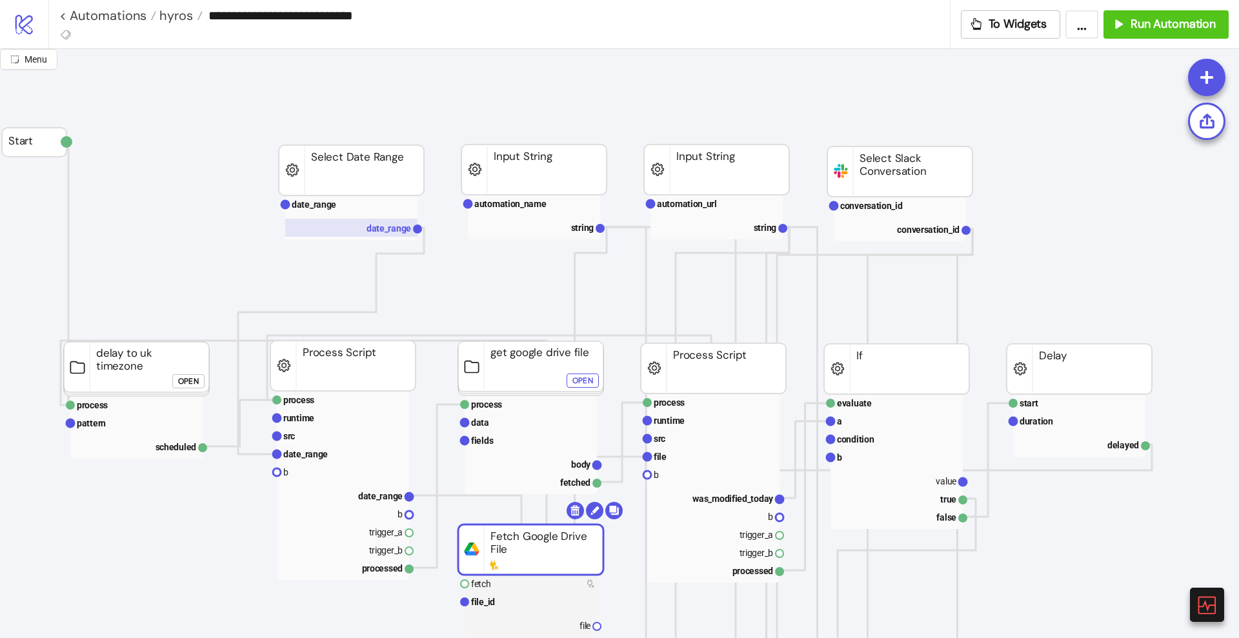
scroll to position [0, 0]
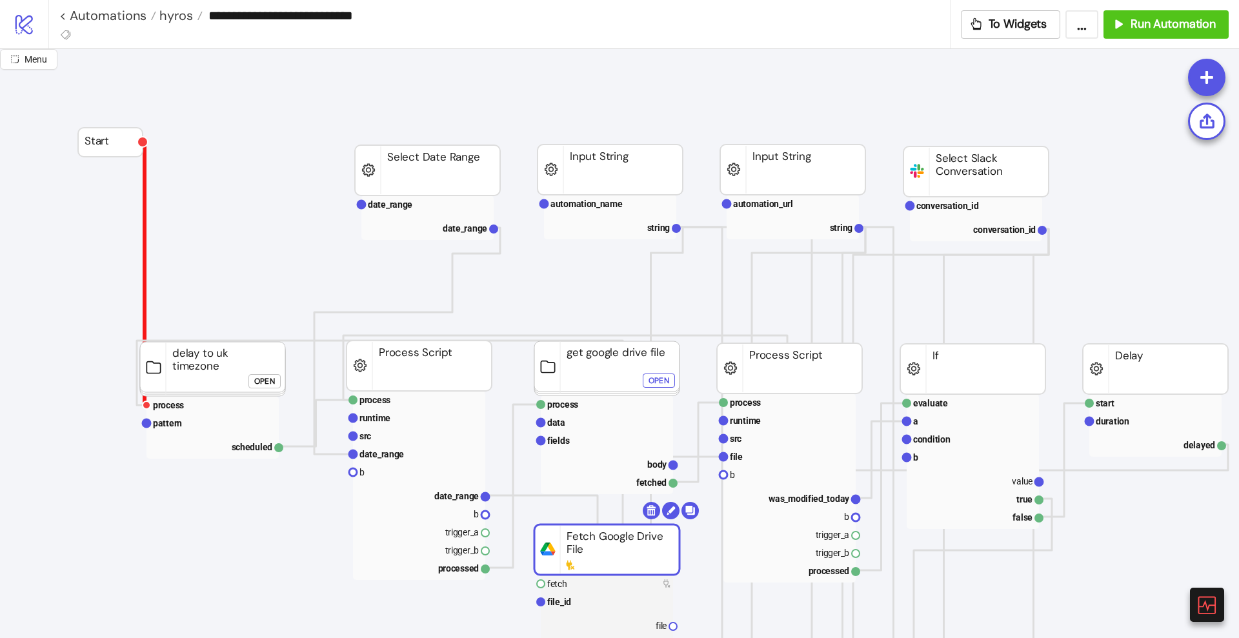
click at [145, 248] on polyline at bounding box center [145, 273] width 4 height 263
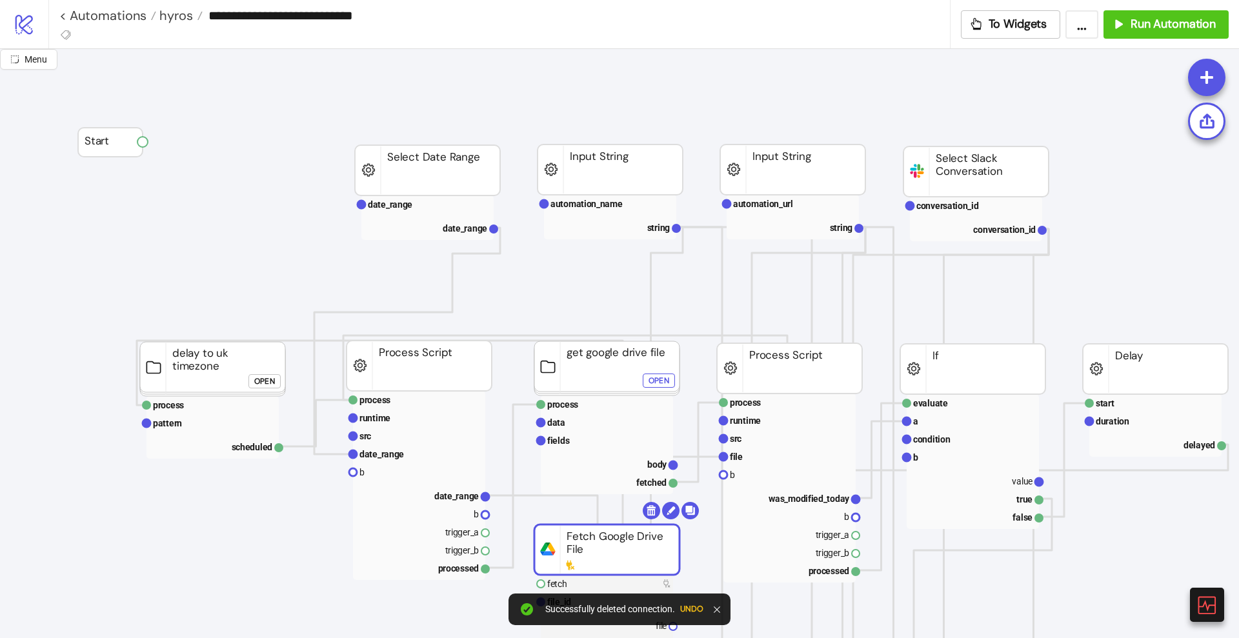
drag, startPoint x: 147, startPoint y: 150, endPoint x: 166, endPoint y: 182, distance: 37.3
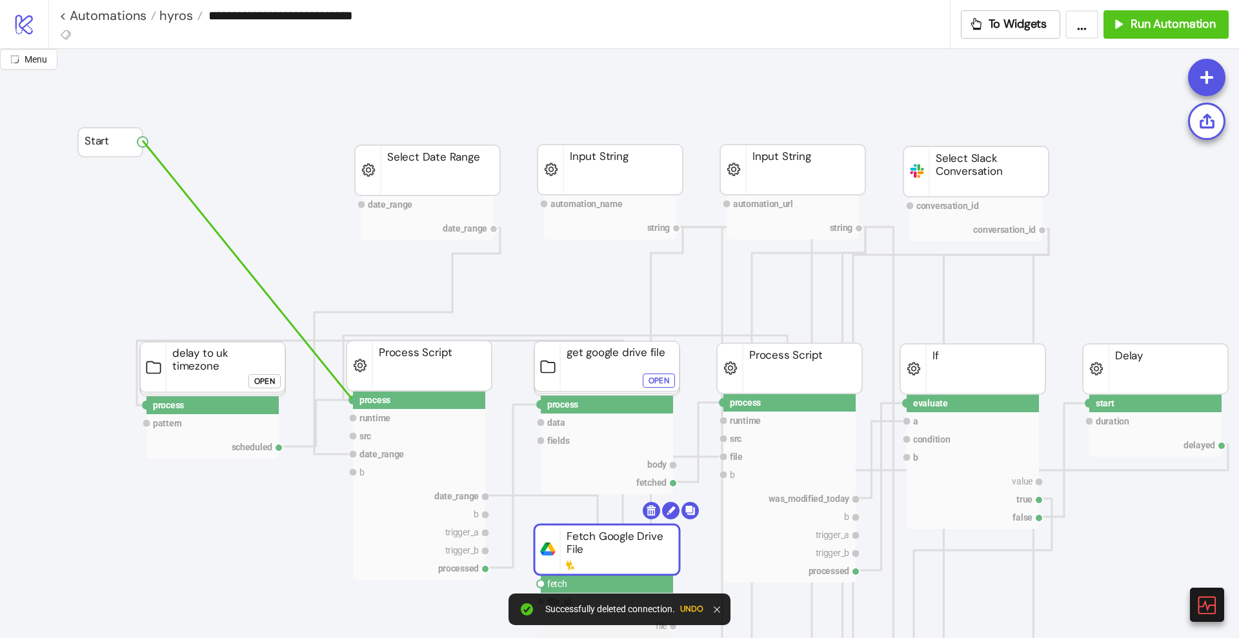
click at [352, 399] on circle at bounding box center [353, 400] width 8 height 8
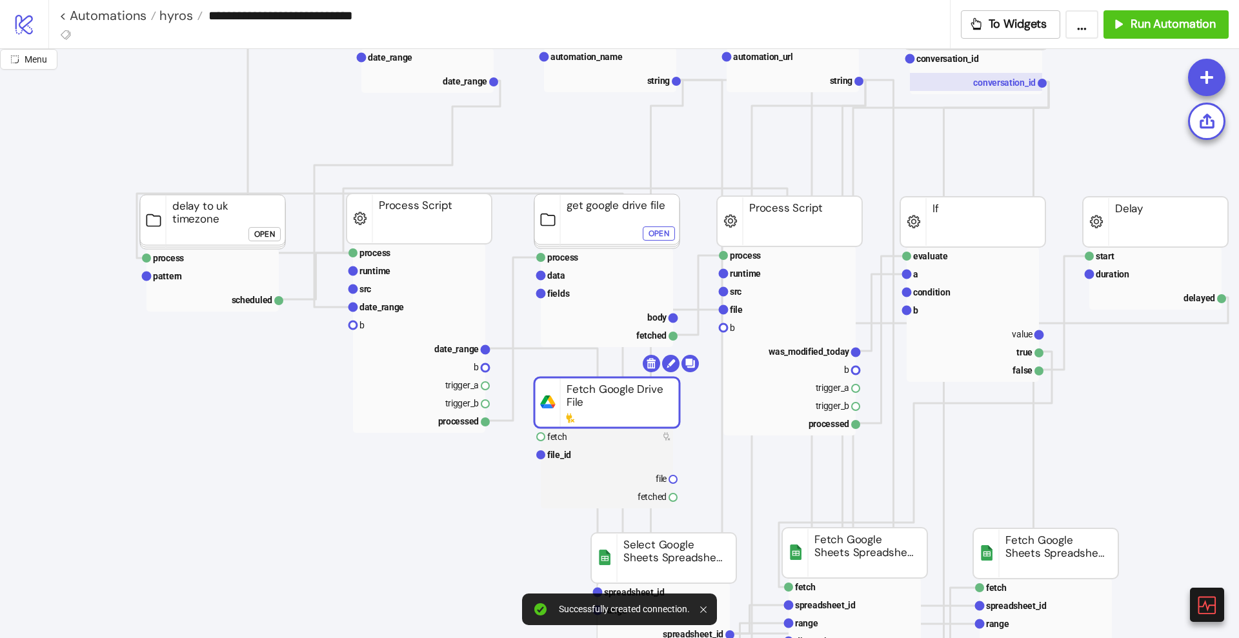
scroll to position [161, 0]
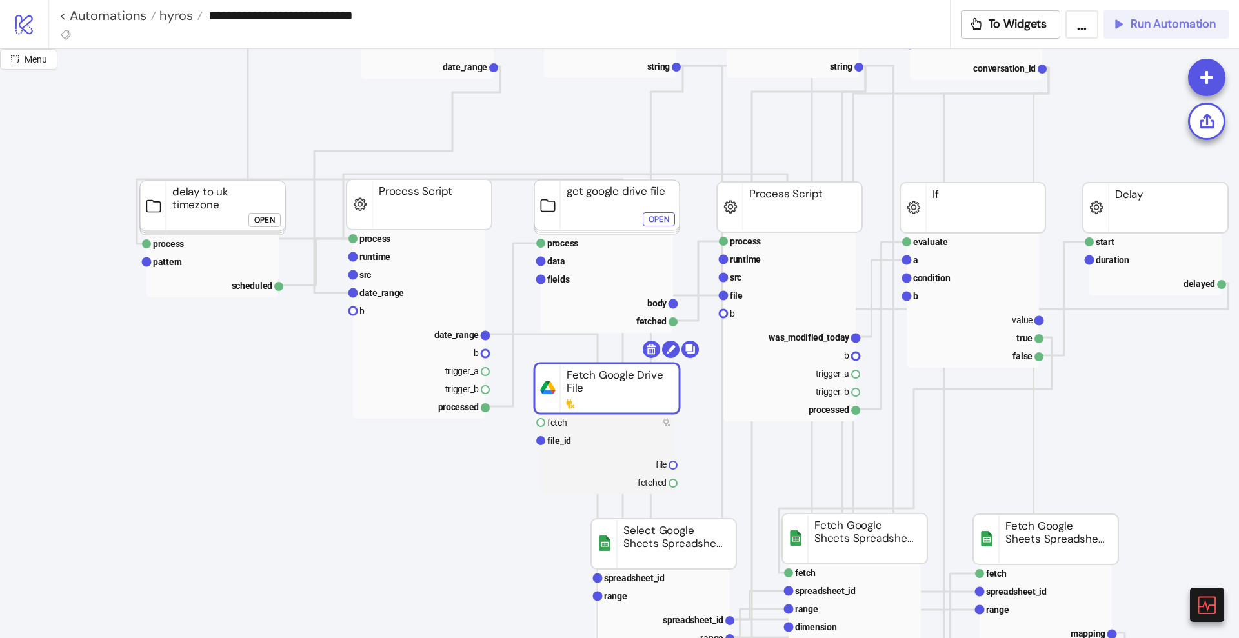
click at [1140, 32] on button "Run Automation" at bounding box center [1165, 24] width 125 height 28
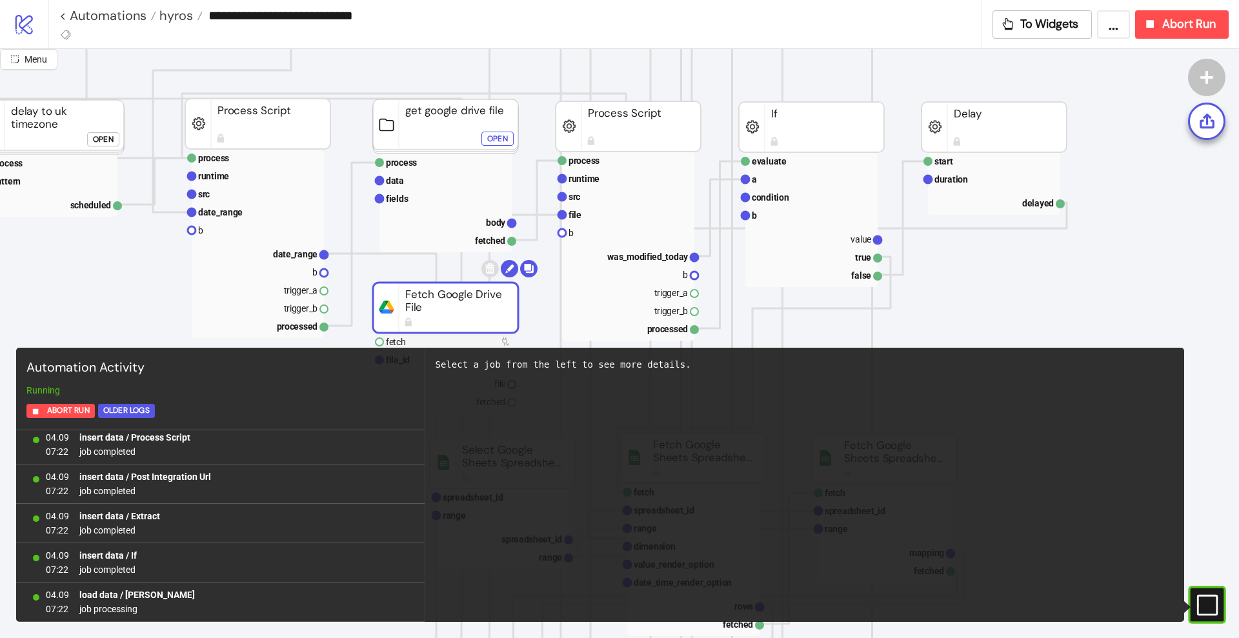
scroll to position [792, 0]
click at [619, 257] on text "was_modified_today" at bounding box center [647, 257] width 81 height 10
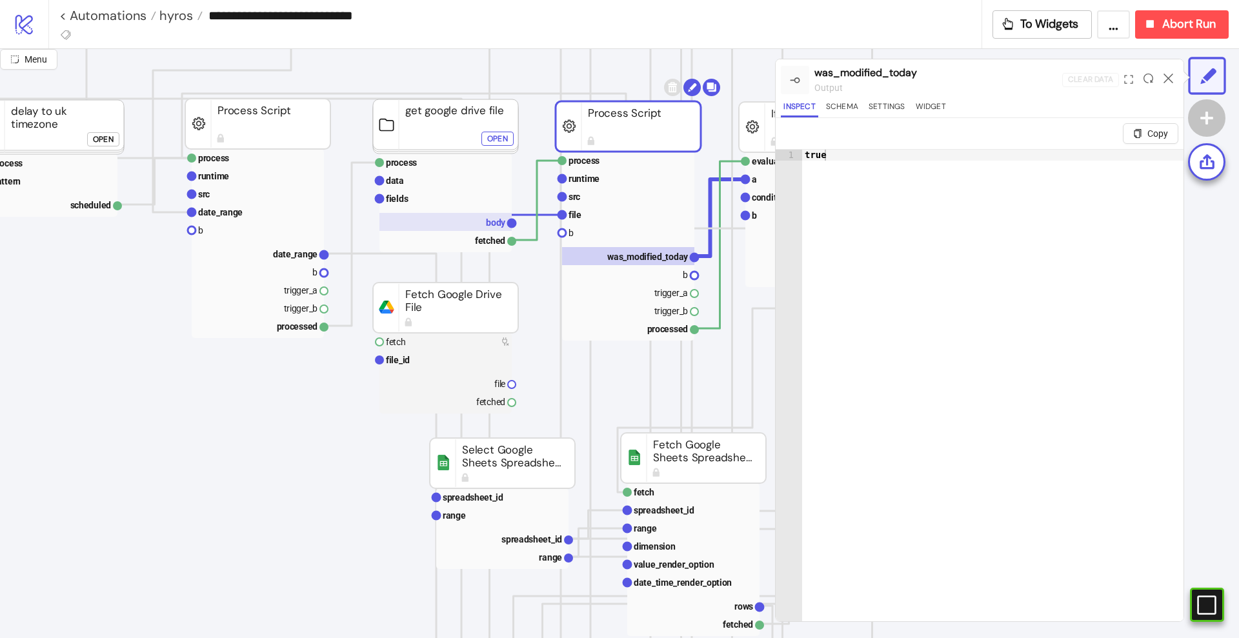
click at [498, 221] on text "body" at bounding box center [496, 222] width 20 height 10
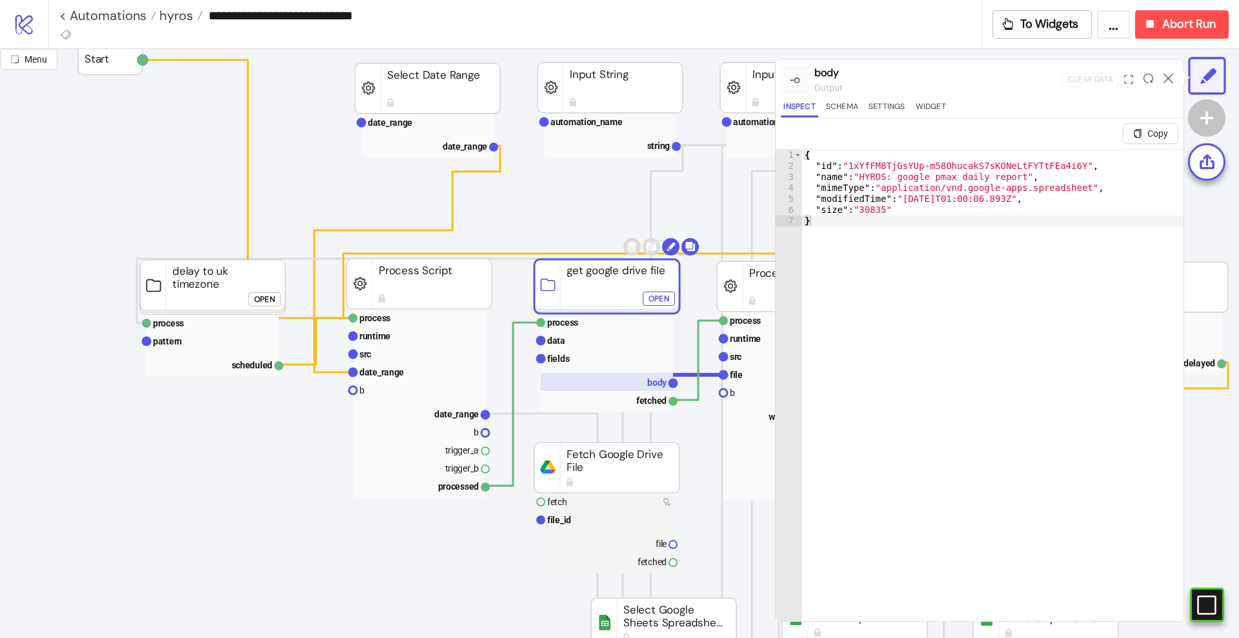
scroll to position [81, 0]
click at [1167, 76] on icon at bounding box center [1168, 79] width 10 height 10
